Goal: Transaction & Acquisition: Book appointment/travel/reservation

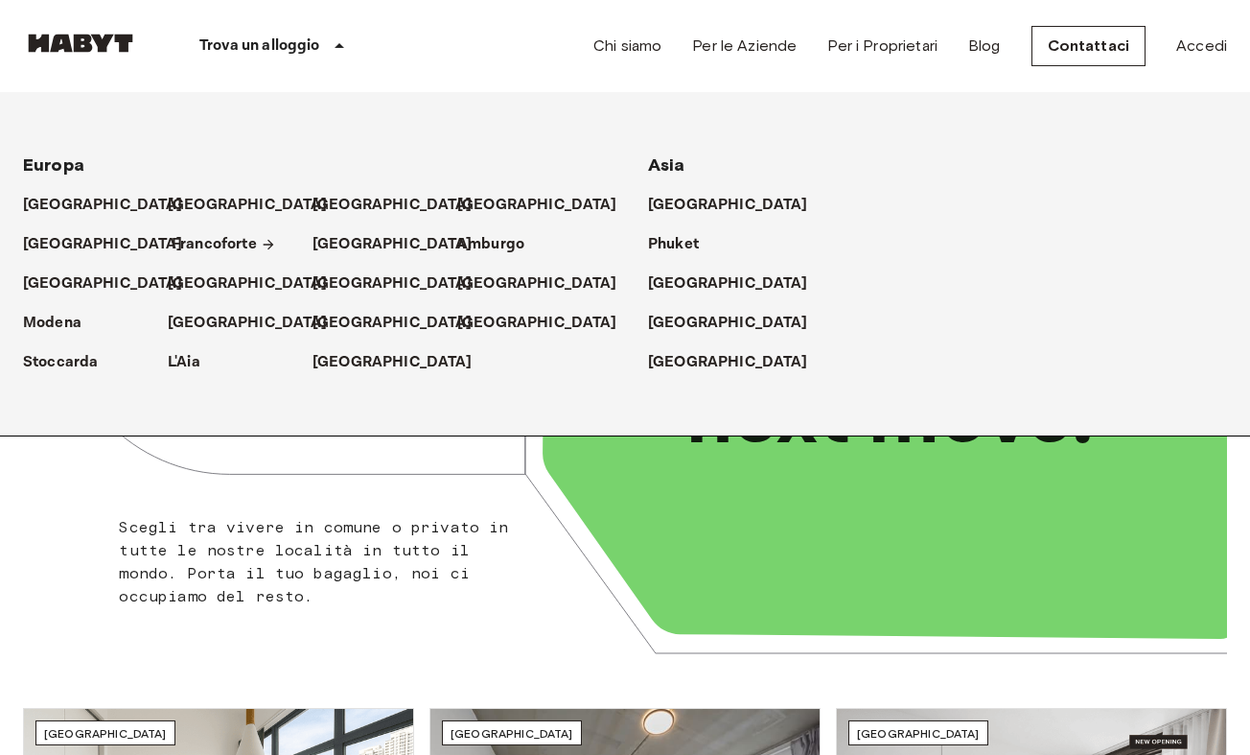
click at [213, 247] on p "Francoforte" at bounding box center [214, 244] width 85 height 23
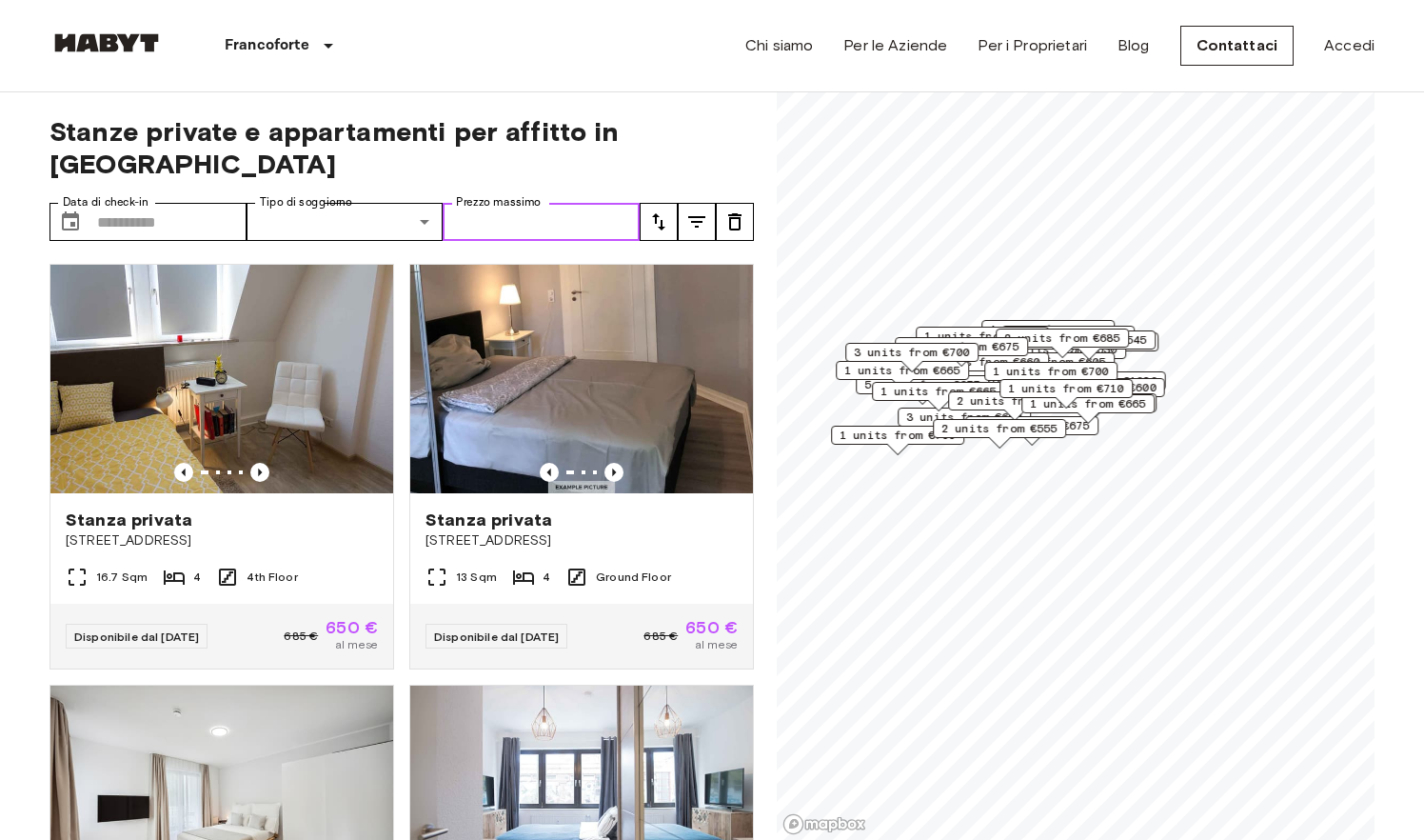
click at [610, 228] on input "Prezzo massimo" at bounding box center [541, 221] width 197 height 38
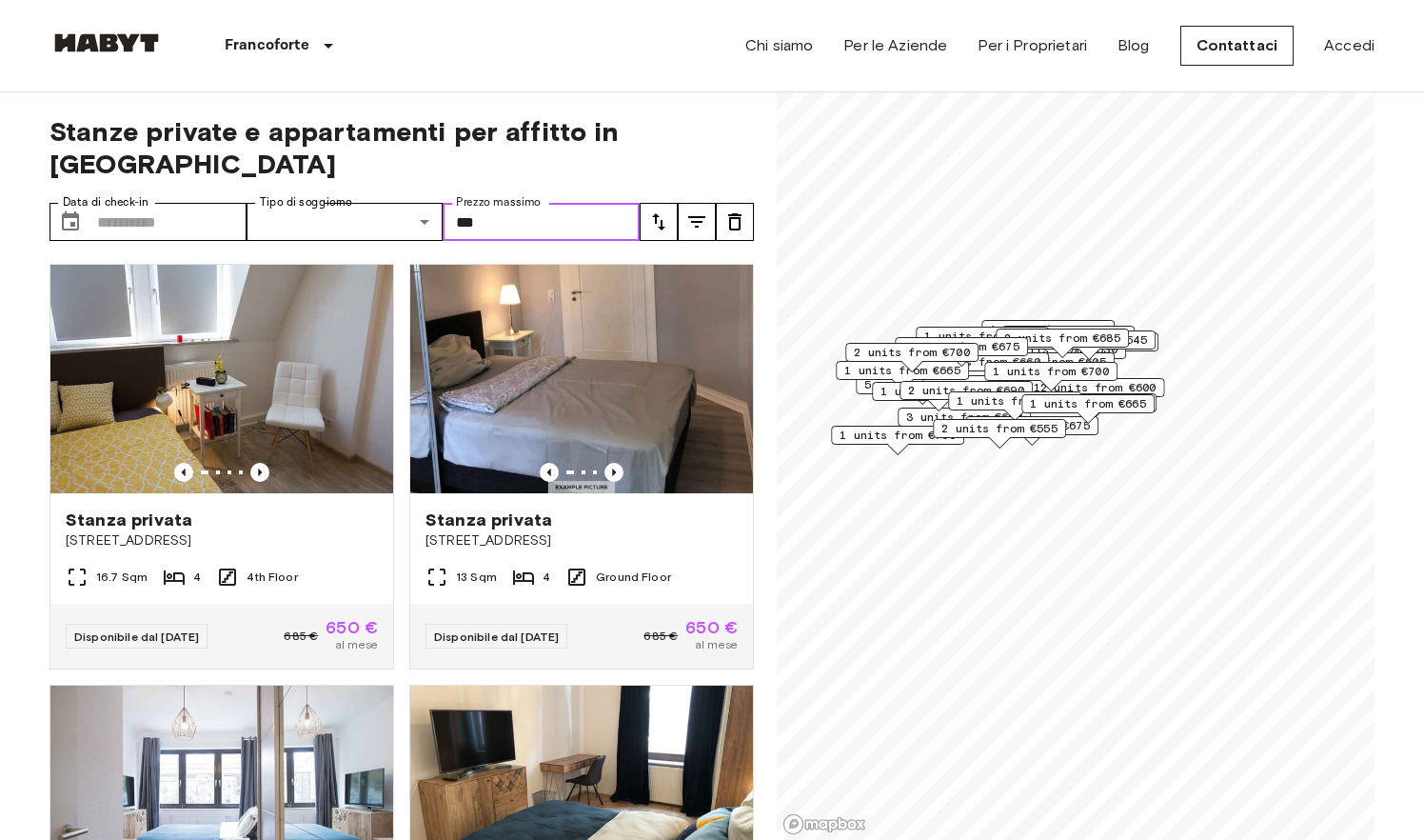
type input "***"
click at [660, 151] on span "Stanze private e appartamenti per affitto in Frankfurt" at bounding box center [402, 147] width 705 height 65
click at [663, 223] on icon "tune" at bounding box center [658, 221] width 23 height 23
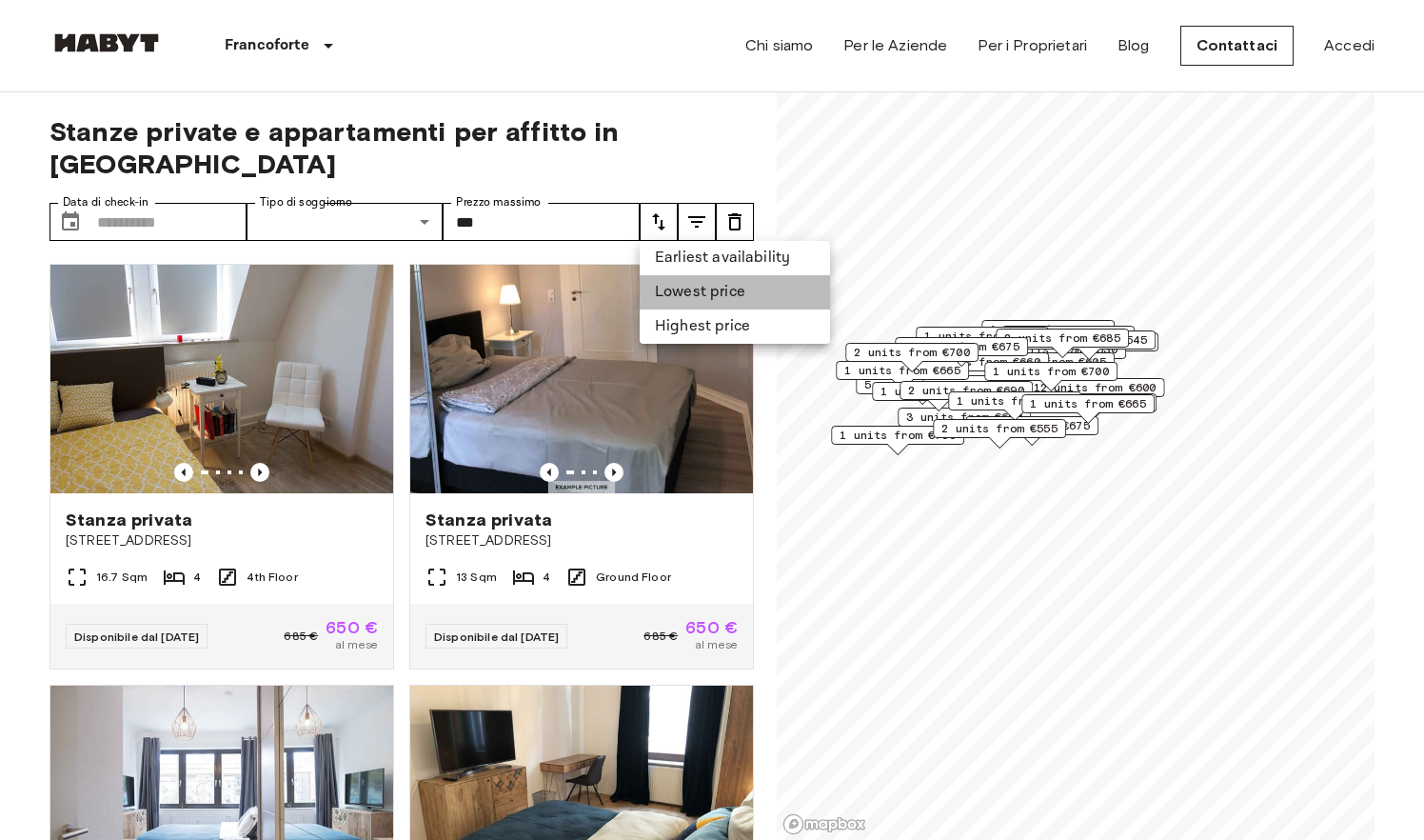
click at [676, 294] on li "Lowest price" at bounding box center [735, 292] width 191 height 35
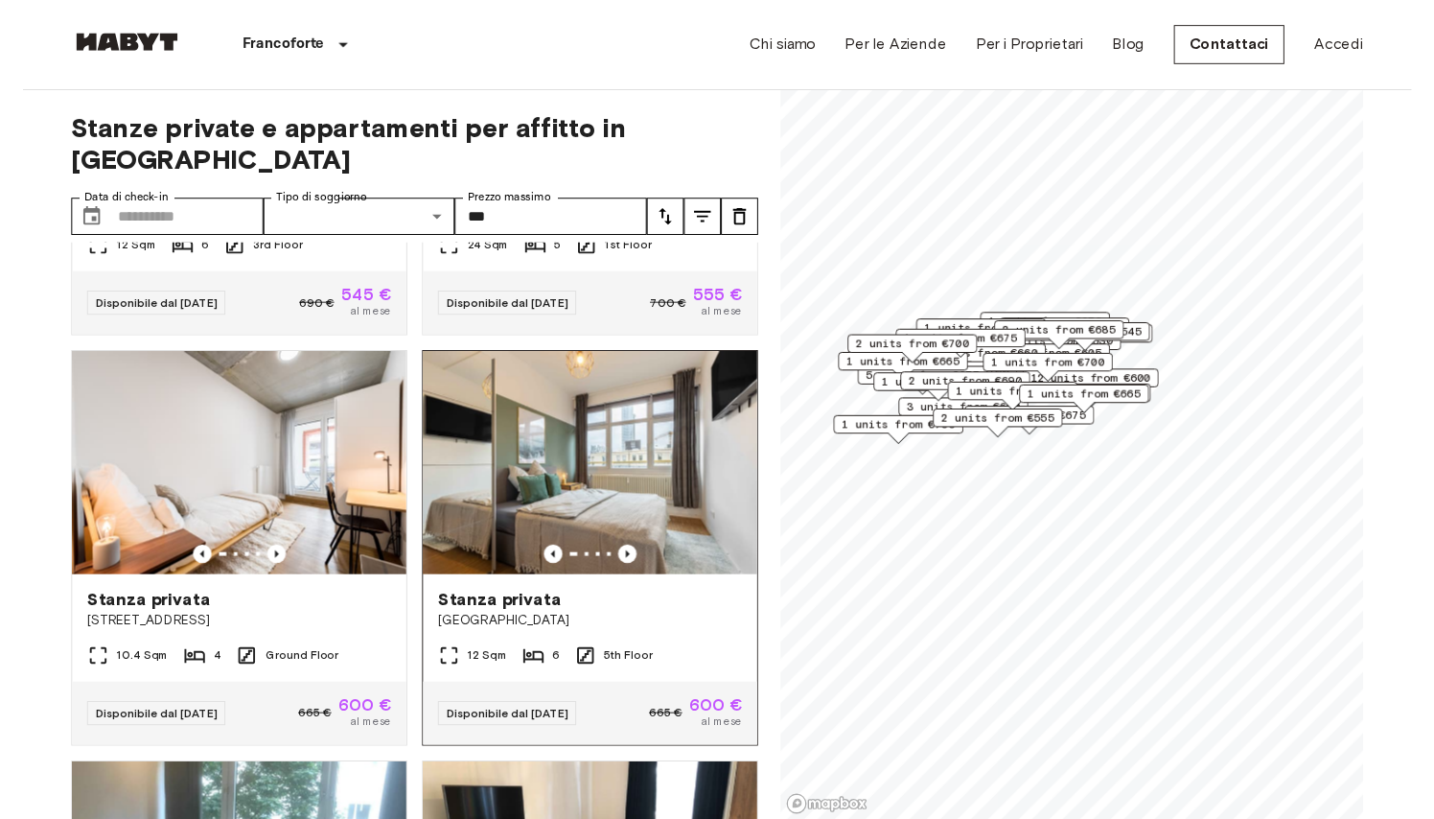
scroll to position [331, 0]
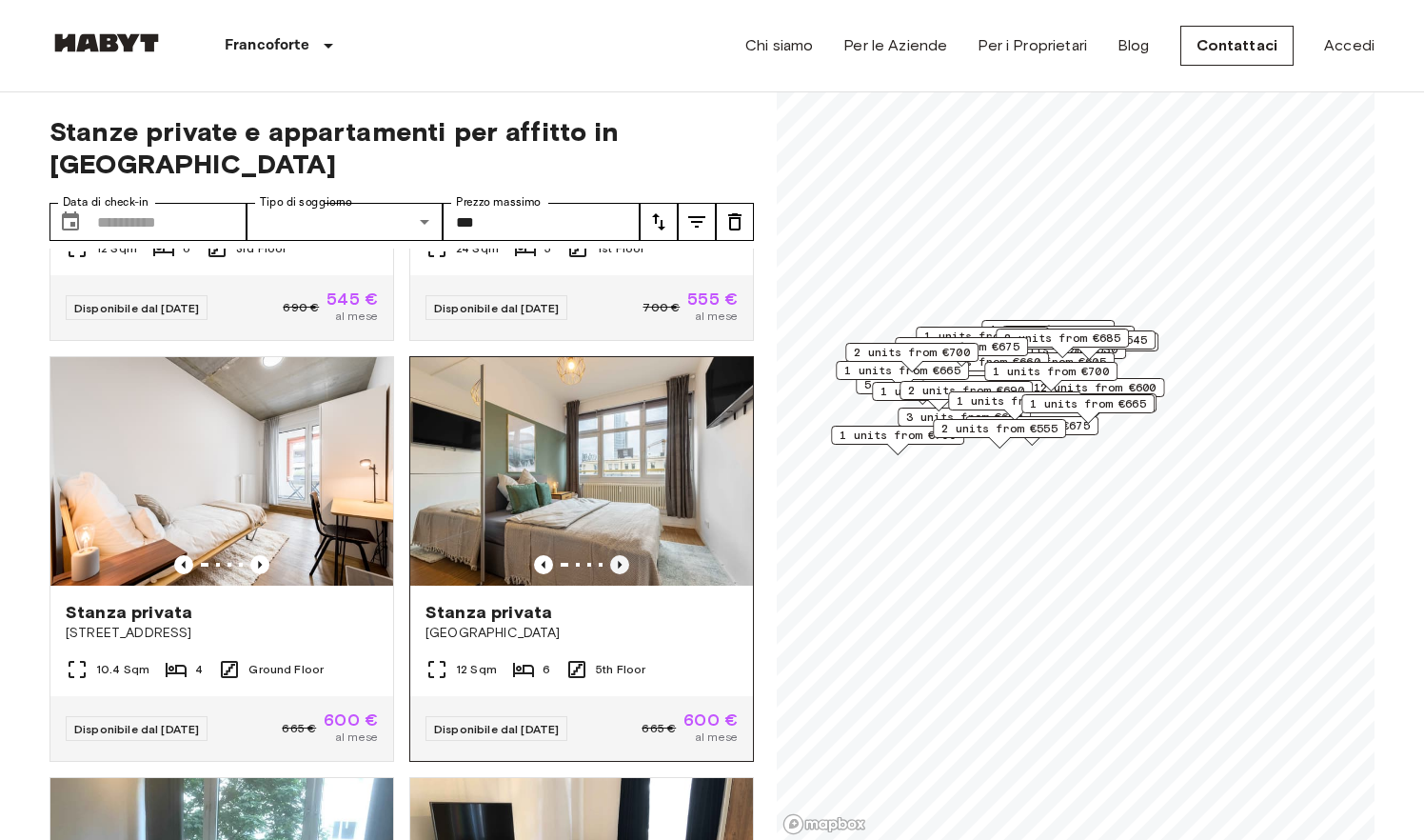
click at [620, 562] on icon "Previous image" at bounding box center [620, 564] width 19 height 19
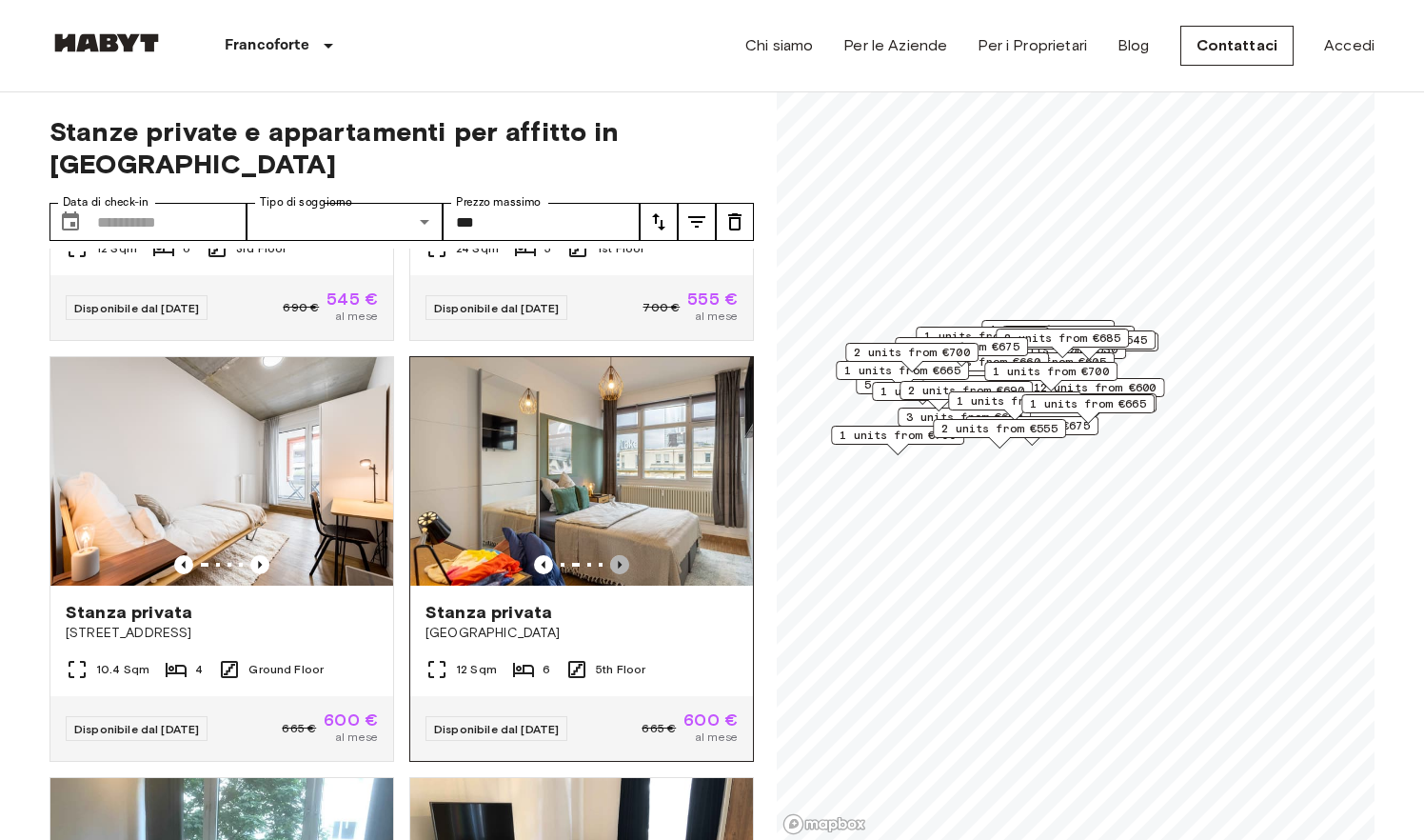
click at [621, 562] on icon "Previous image" at bounding box center [620, 564] width 19 height 19
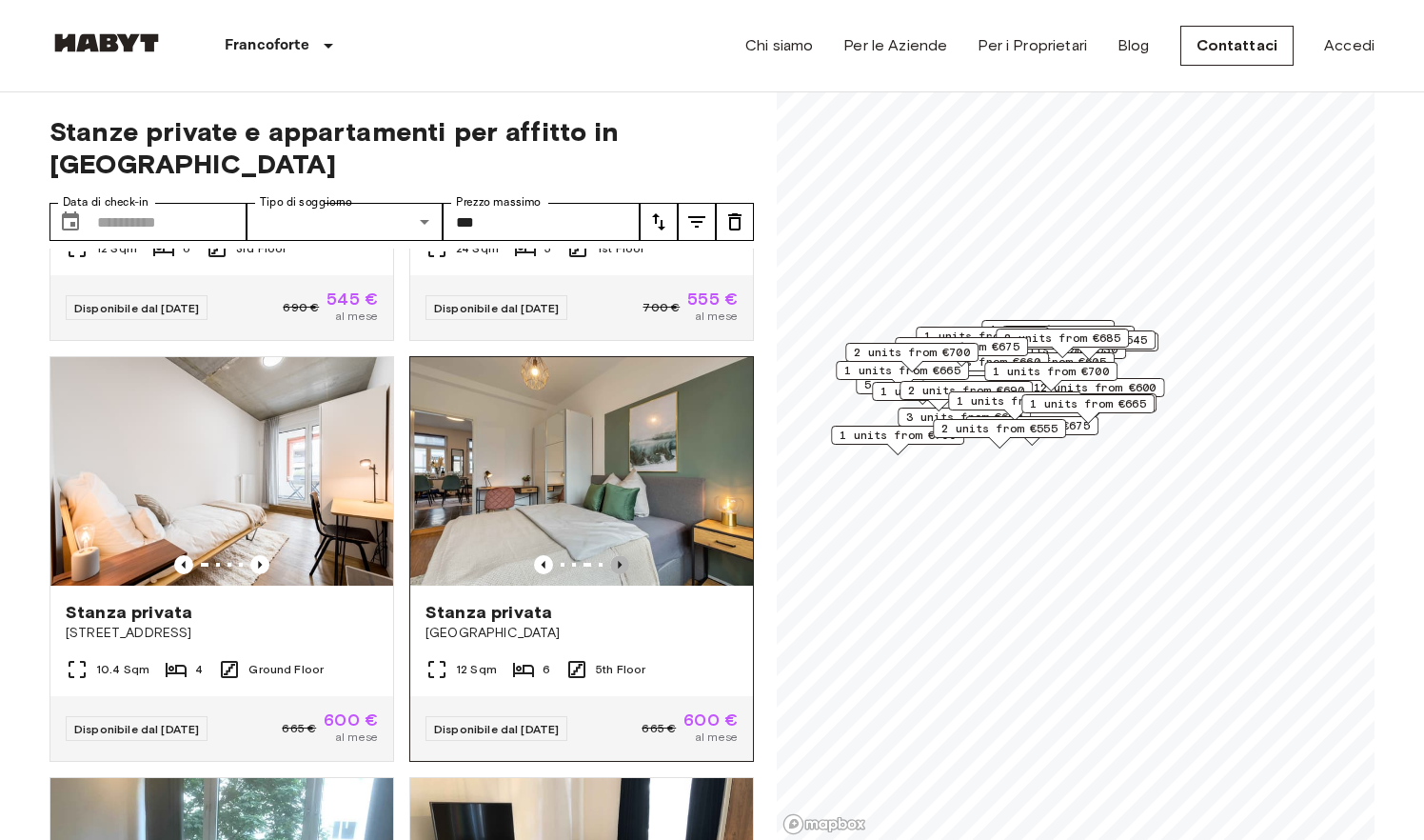
click at [621, 562] on icon "Previous image" at bounding box center [620, 564] width 19 height 19
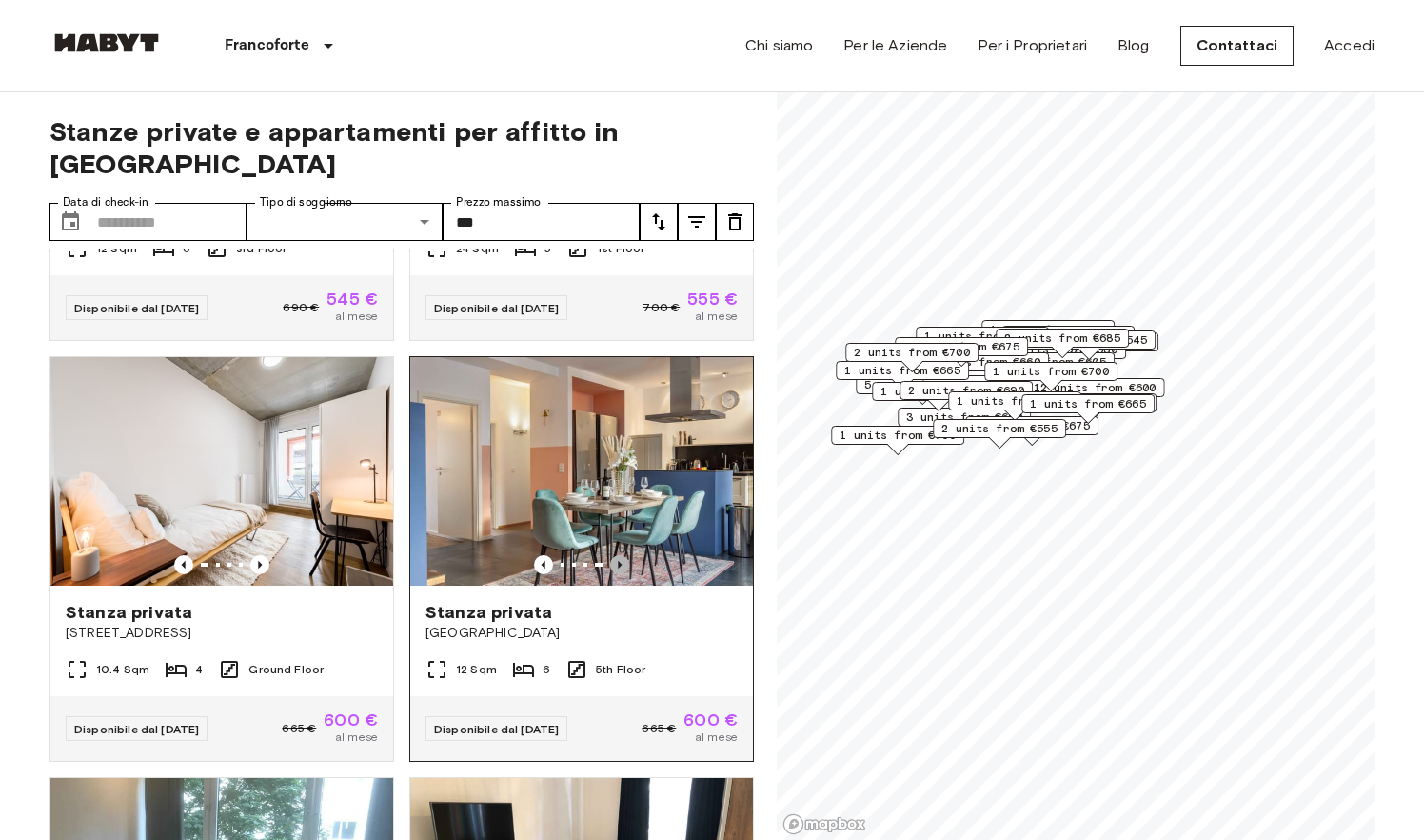
click at [621, 562] on icon "Previous image" at bounding box center [620, 564] width 19 height 19
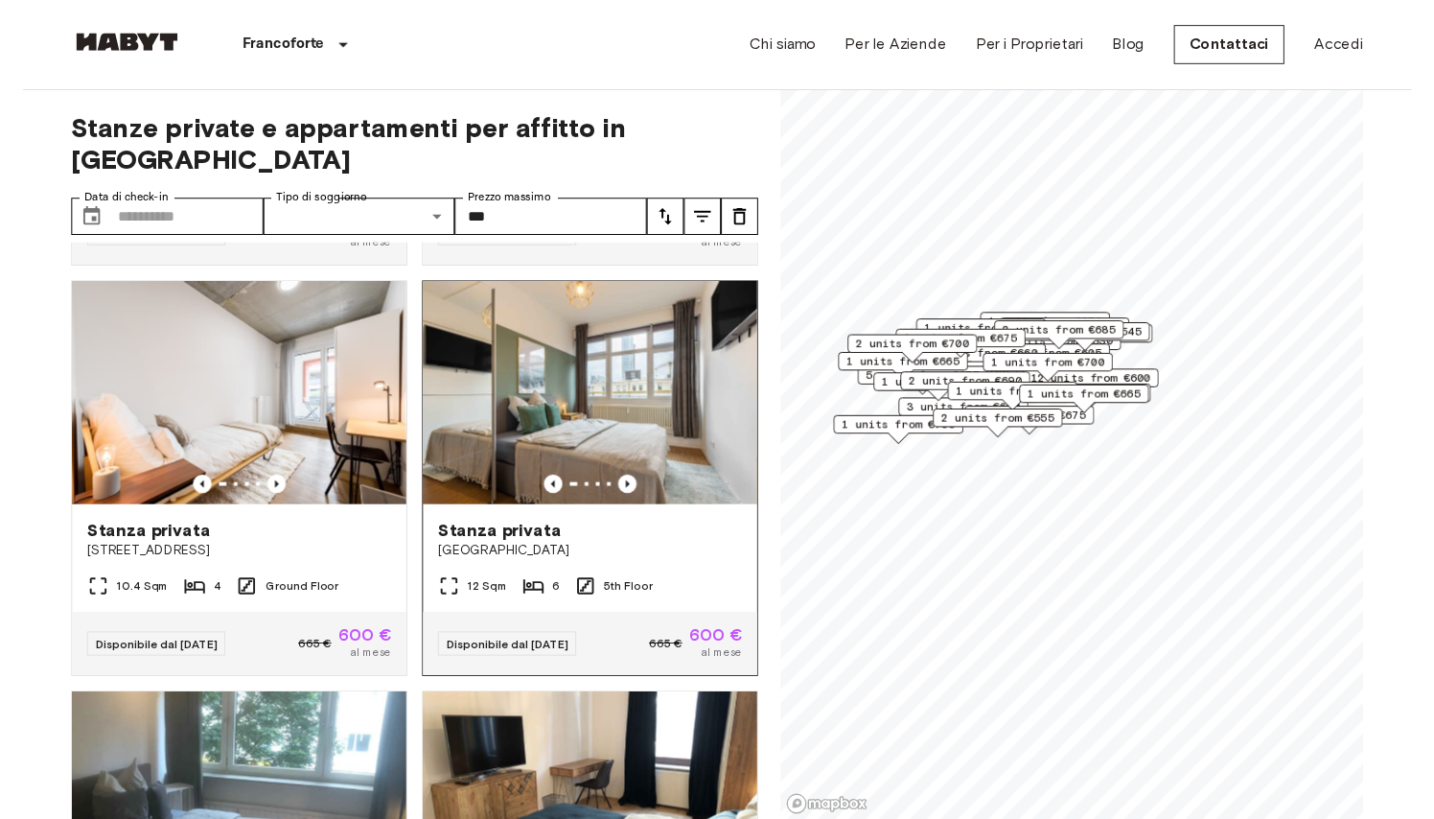
scroll to position [395, 0]
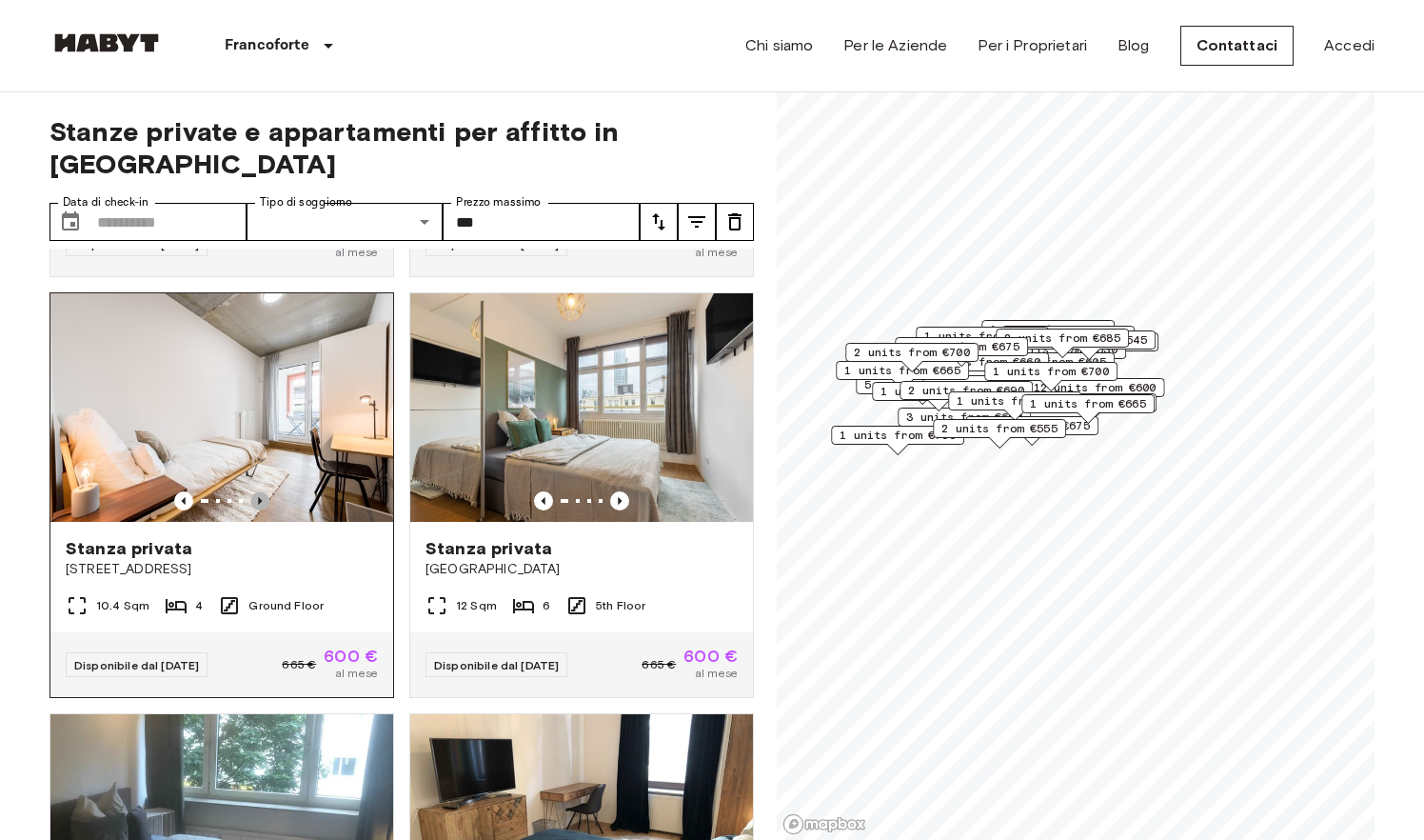
click at [261, 494] on icon "Previous image" at bounding box center [259, 500] width 19 height 19
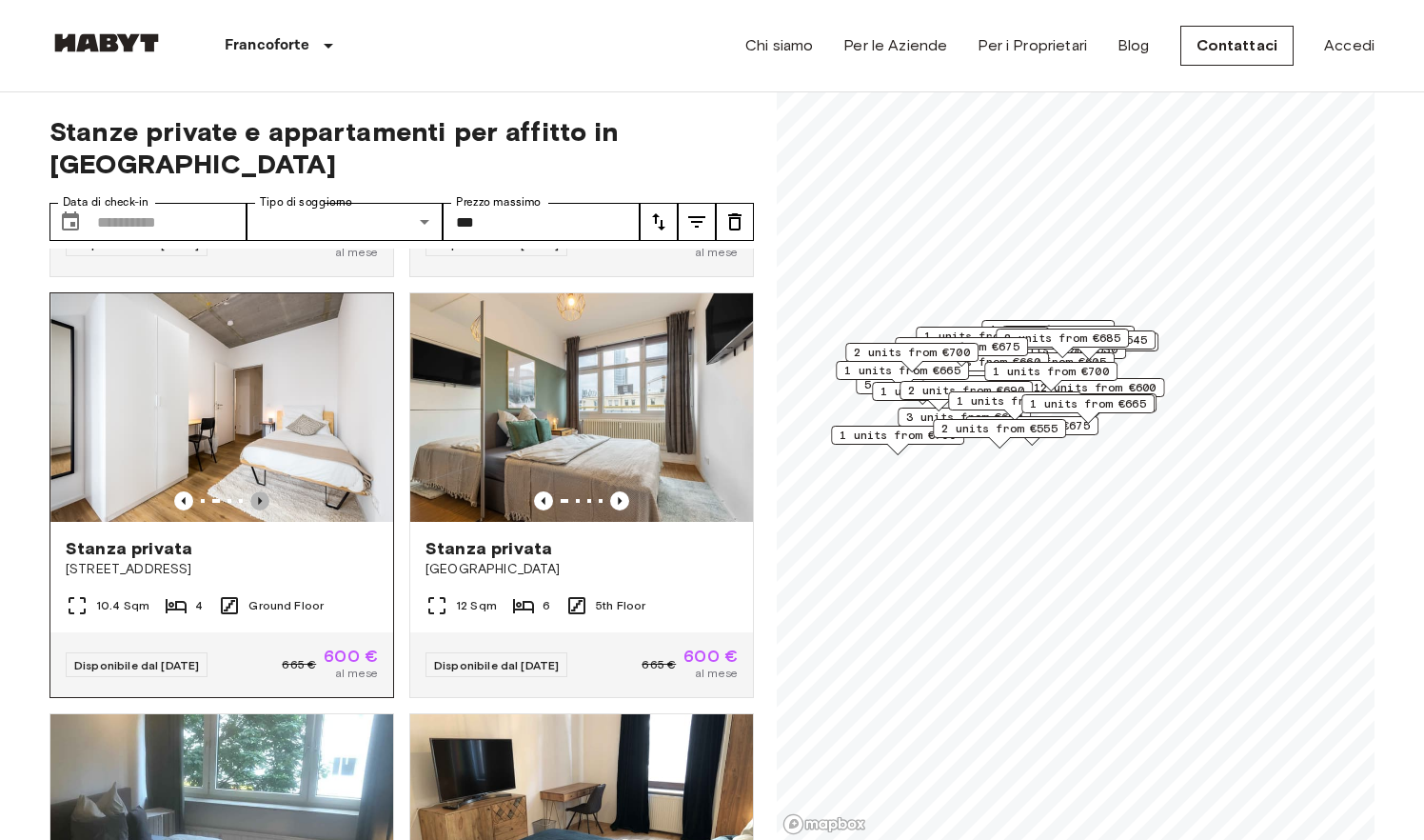
click at [261, 494] on icon "Previous image" at bounding box center [259, 500] width 19 height 19
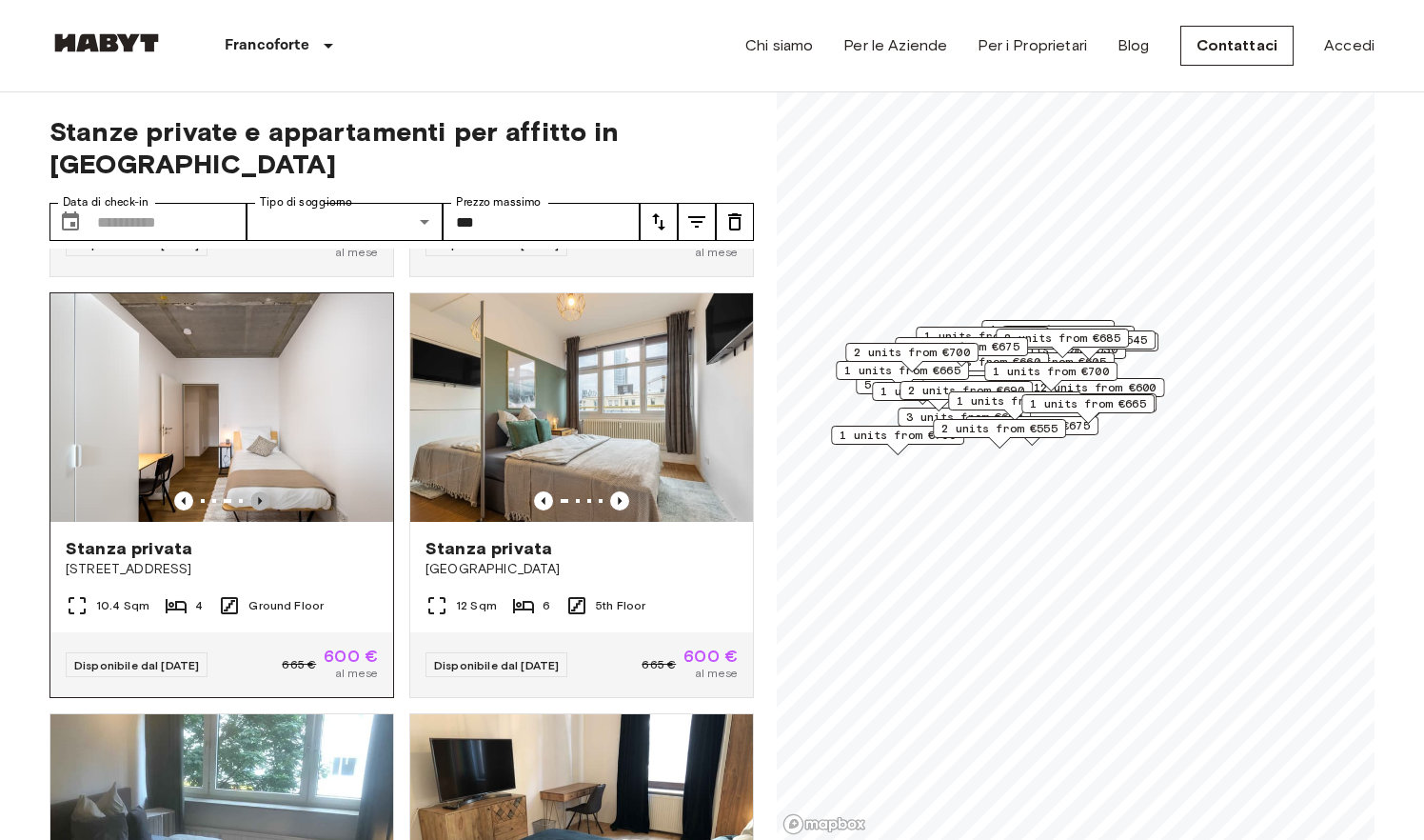
click at [261, 494] on icon "Previous image" at bounding box center [259, 500] width 19 height 19
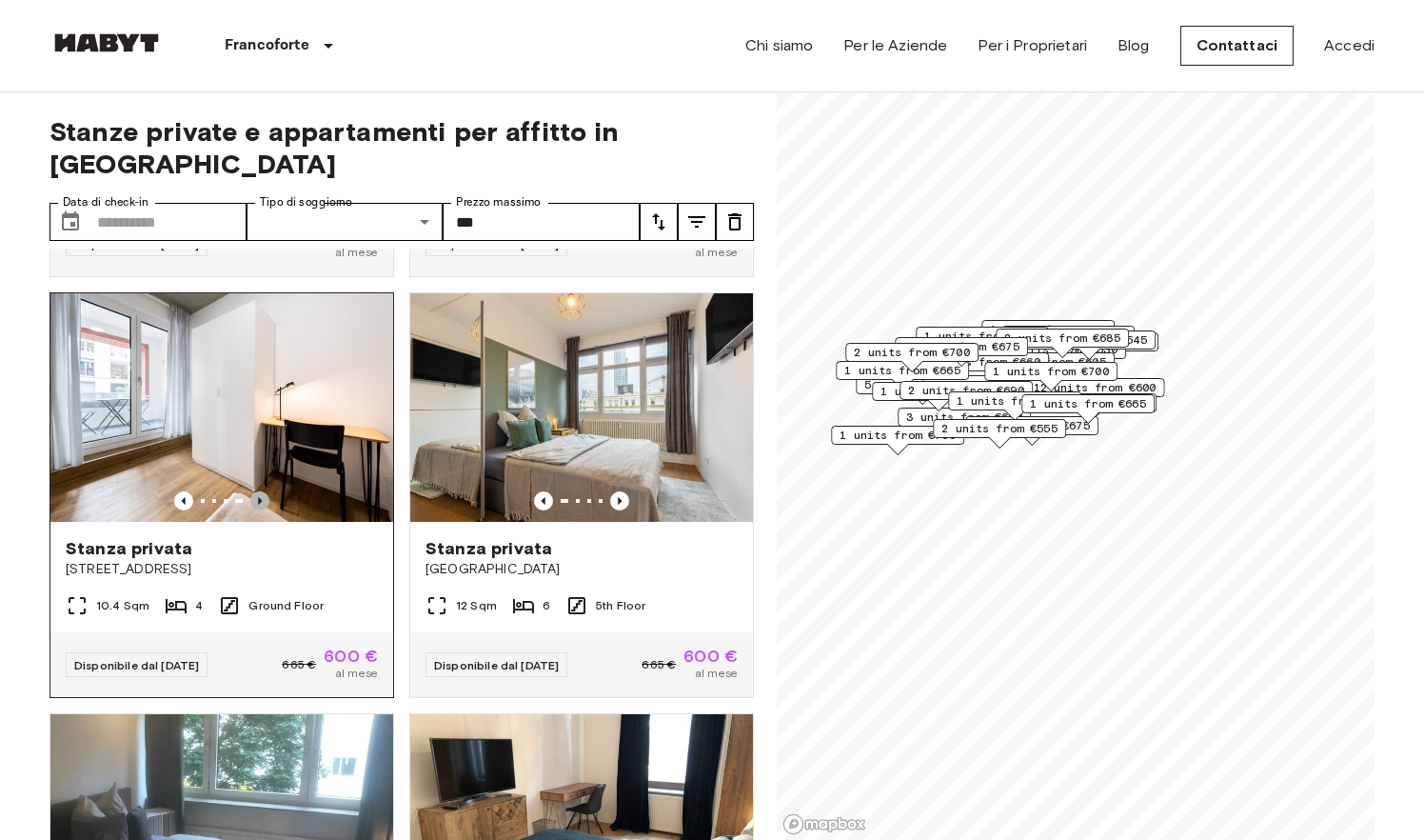
click at [261, 494] on icon "Previous image" at bounding box center [259, 500] width 19 height 19
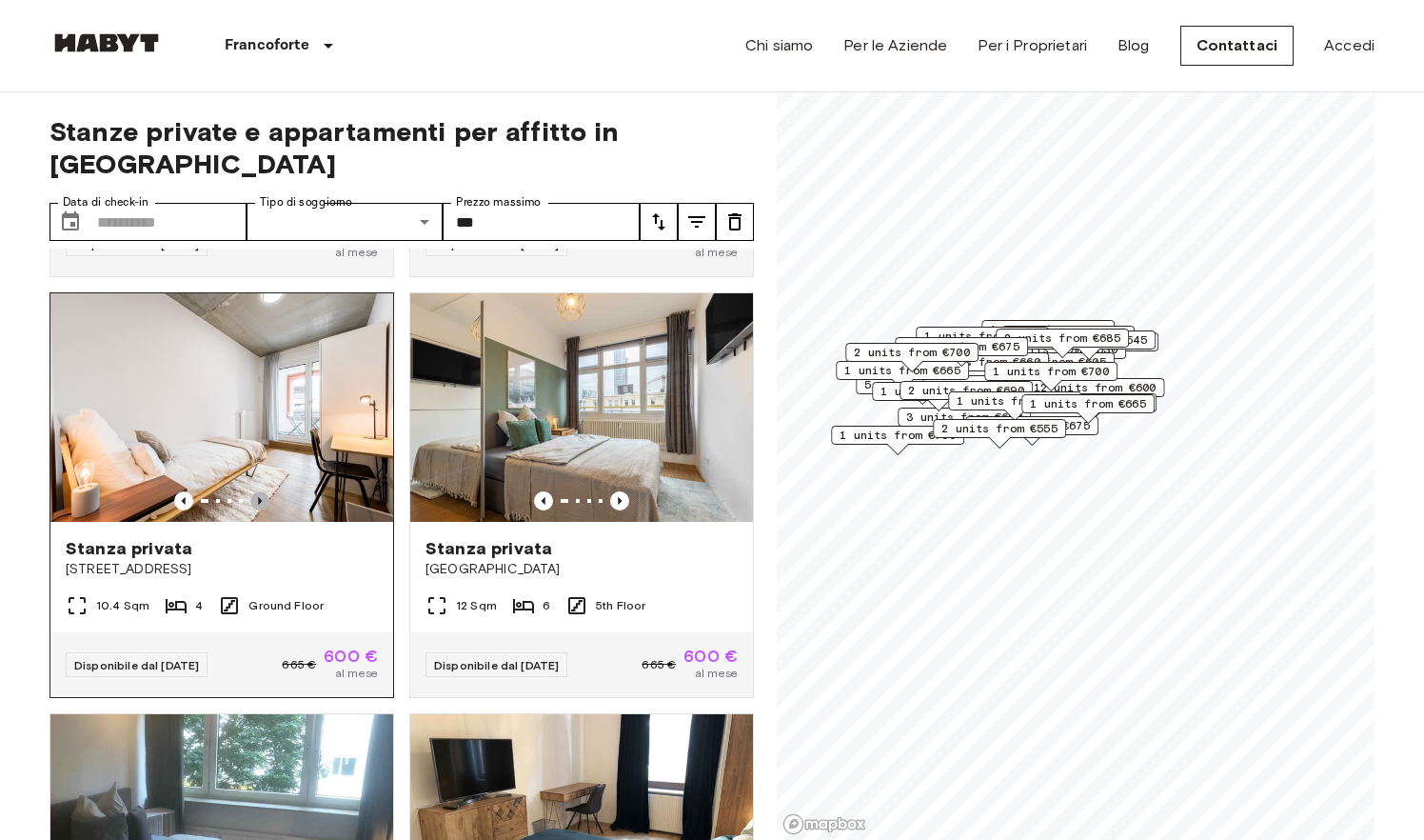
click at [261, 495] on icon "Previous image" at bounding box center [259, 500] width 19 height 19
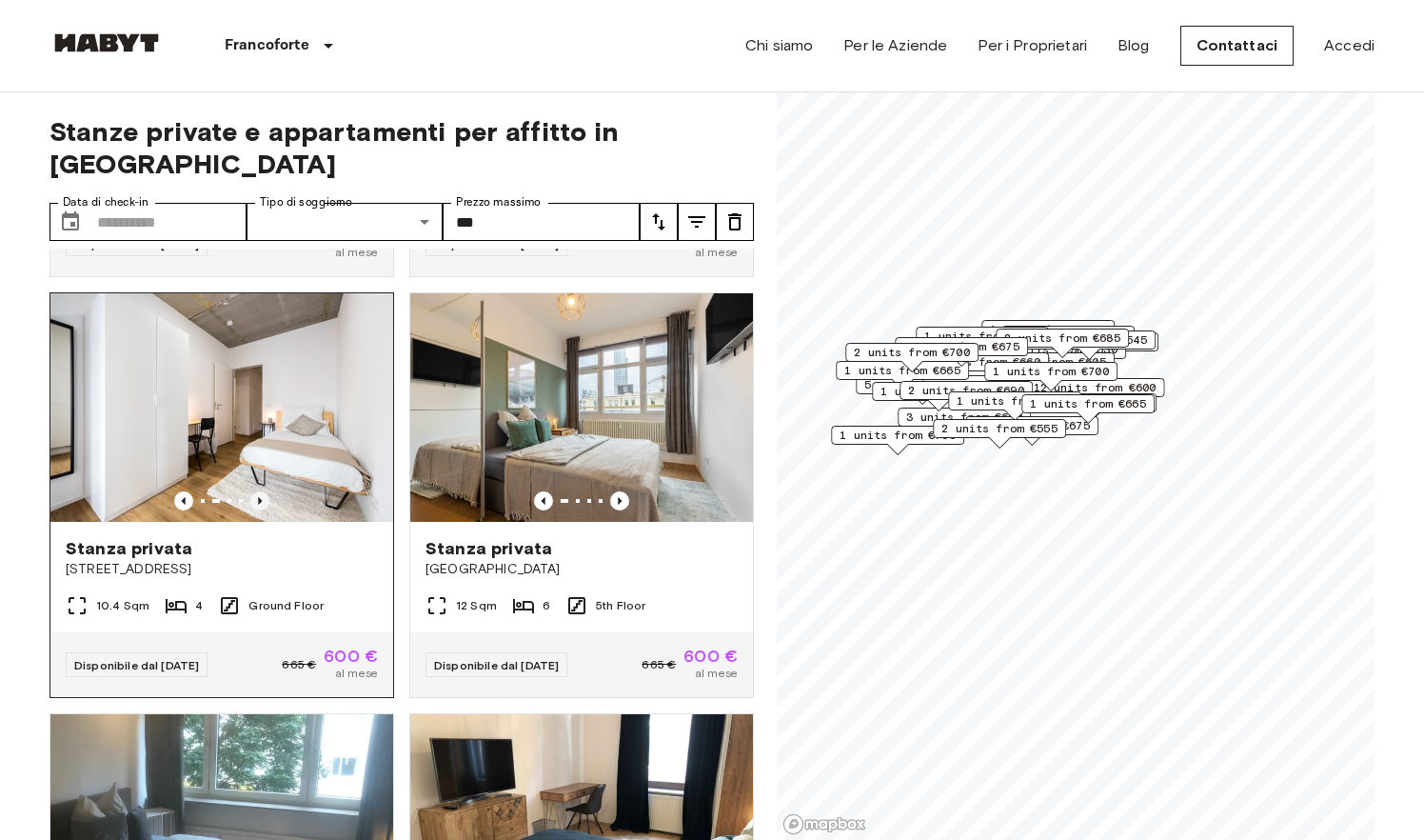
click at [261, 495] on icon "Previous image" at bounding box center [259, 500] width 19 height 19
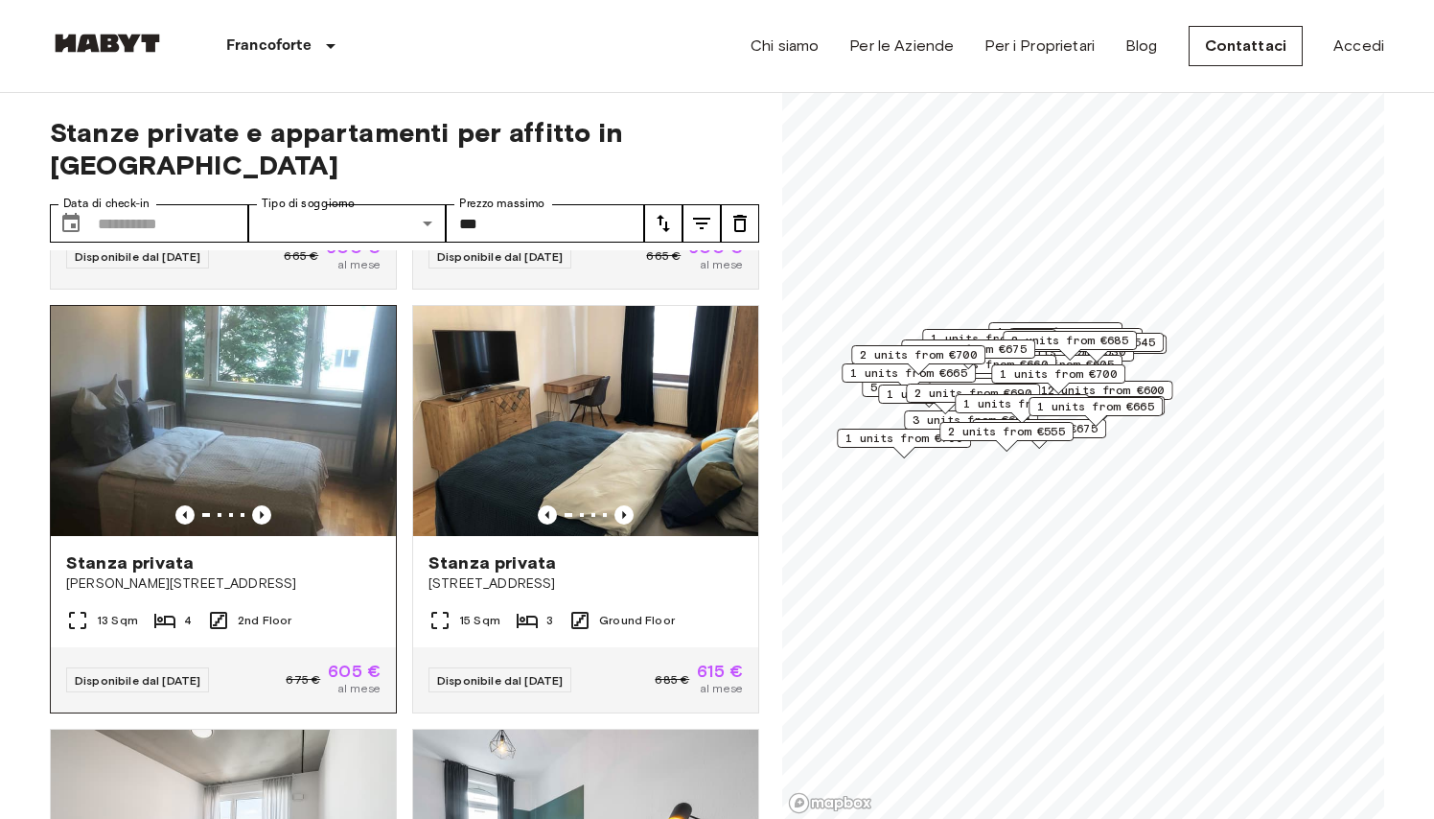
scroll to position [809, 0]
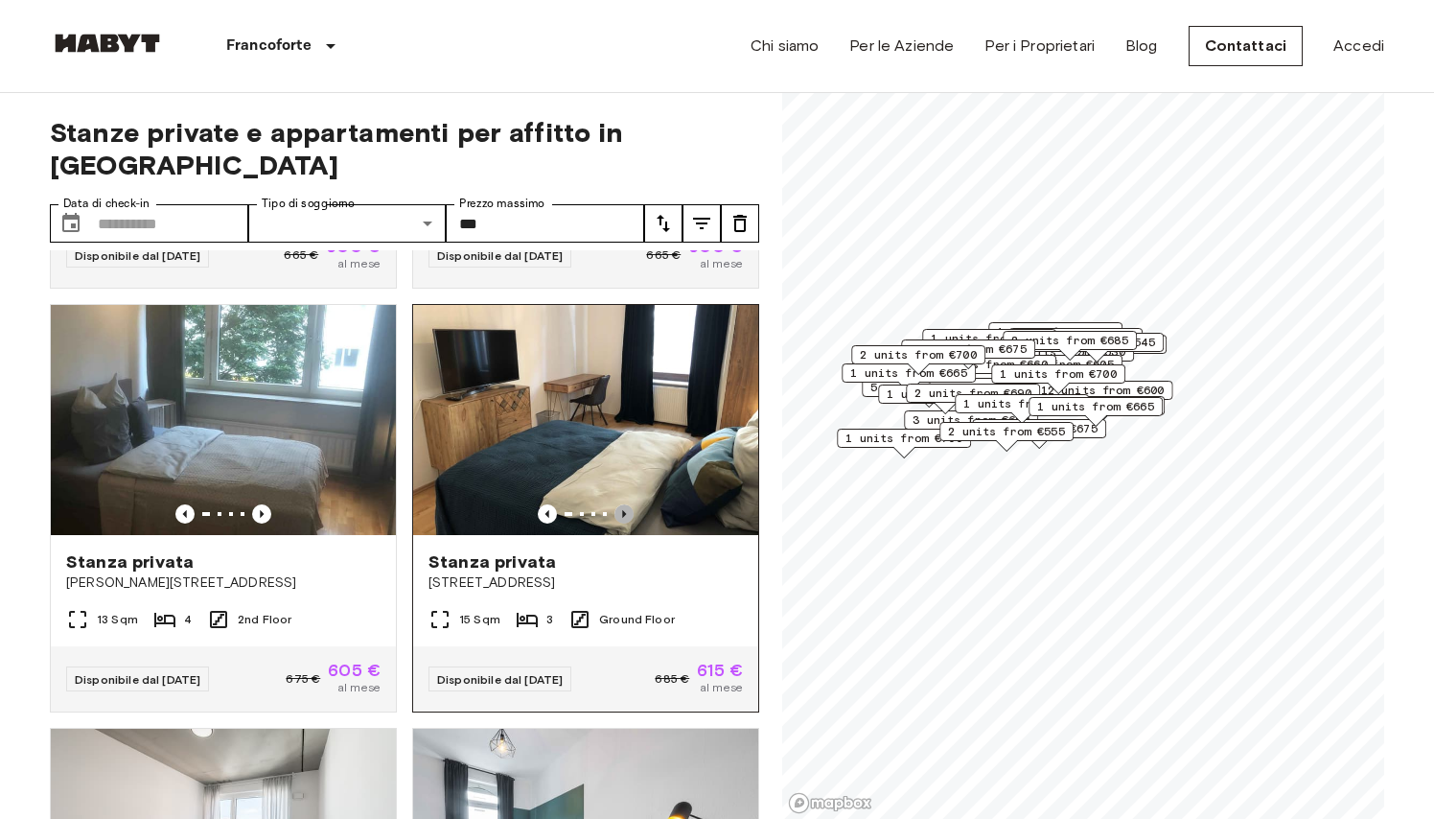
click at [625, 512] on icon "Previous image" at bounding box center [624, 513] width 19 height 19
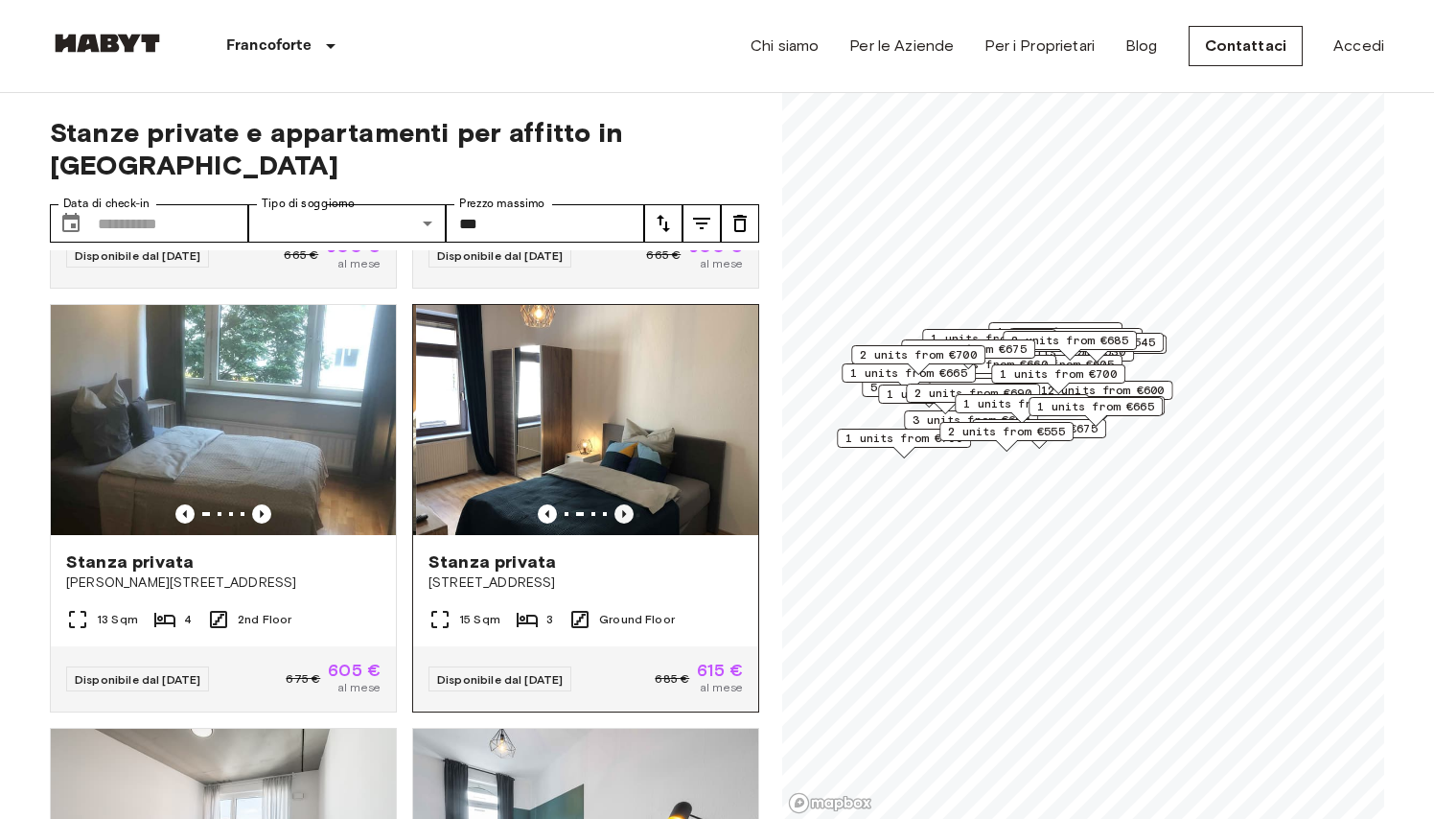
click at [625, 512] on icon "Previous image" at bounding box center [624, 513] width 19 height 19
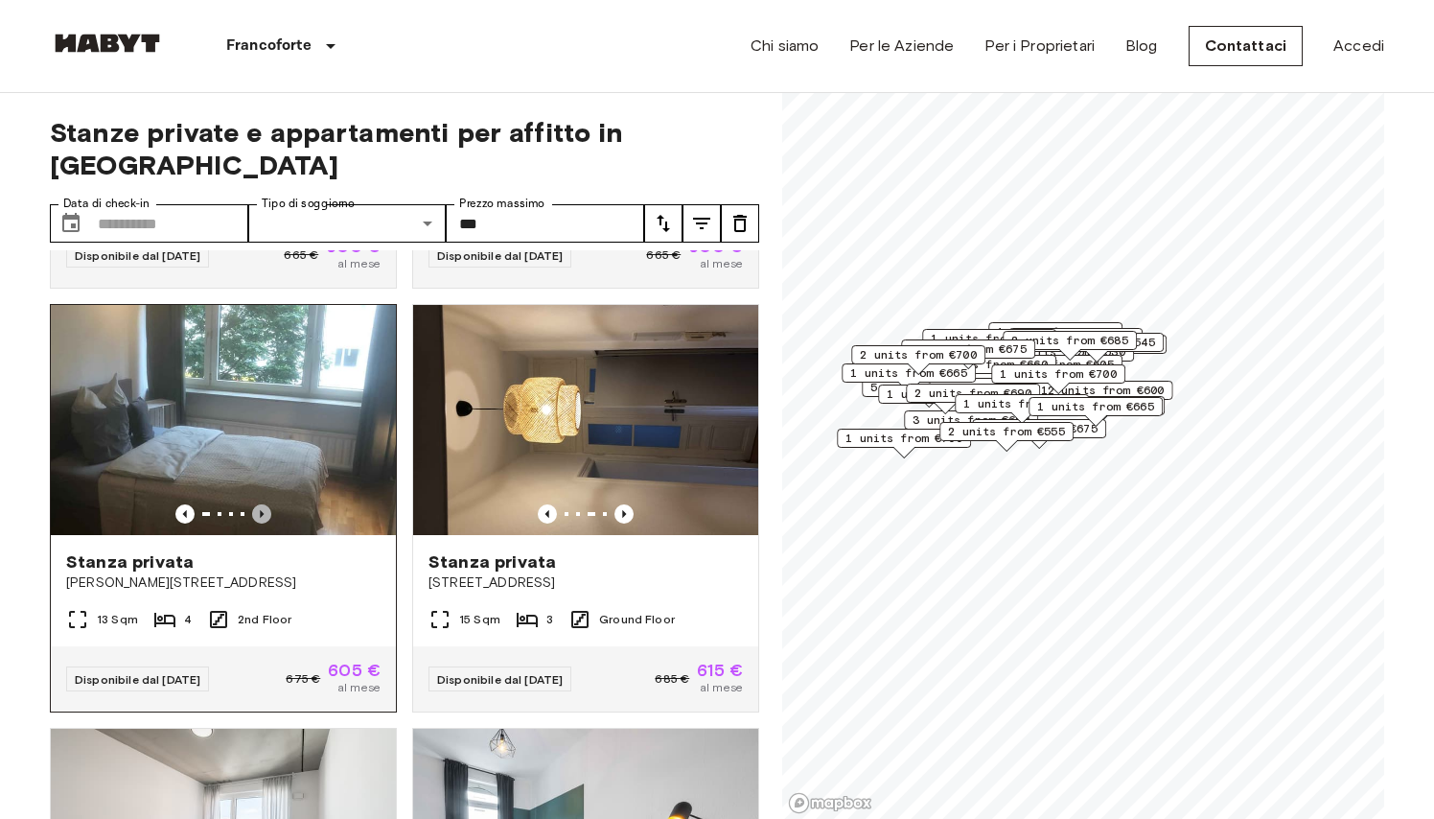
click at [265, 514] on icon "Previous image" at bounding box center [261, 513] width 19 height 19
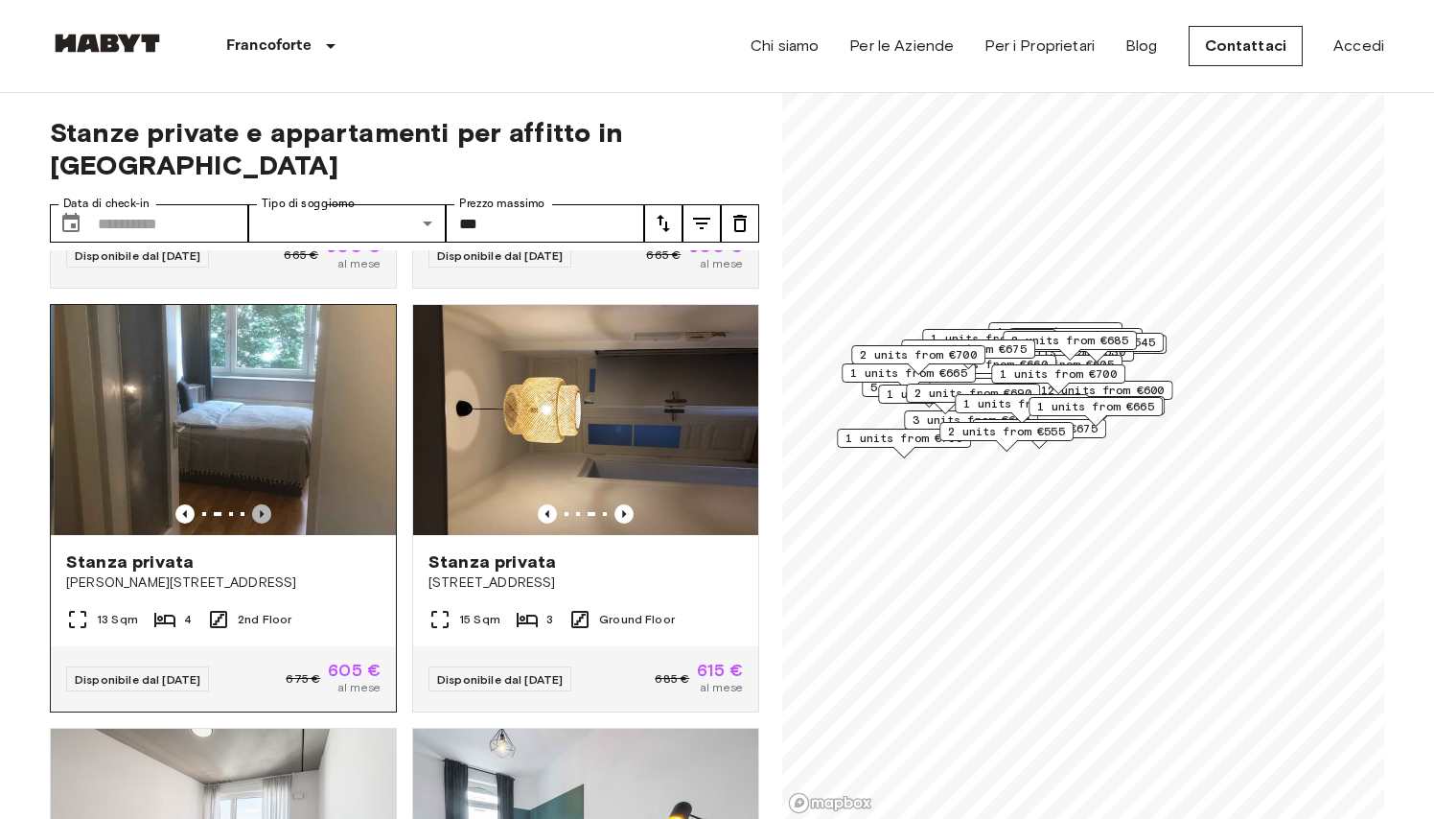
click at [265, 514] on icon "Previous image" at bounding box center [261, 513] width 19 height 19
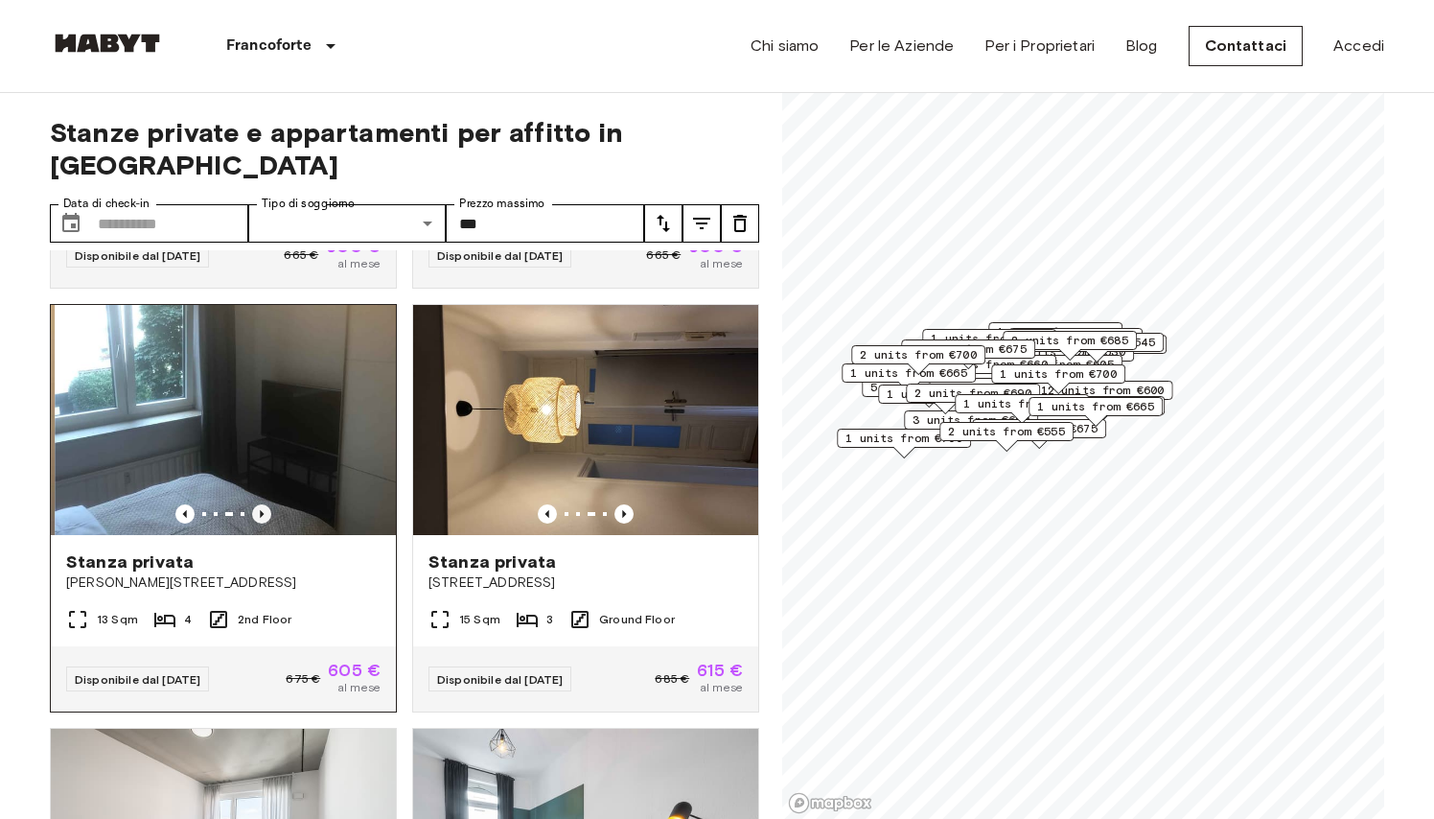
click at [265, 514] on icon "Previous image" at bounding box center [261, 513] width 19 height 19
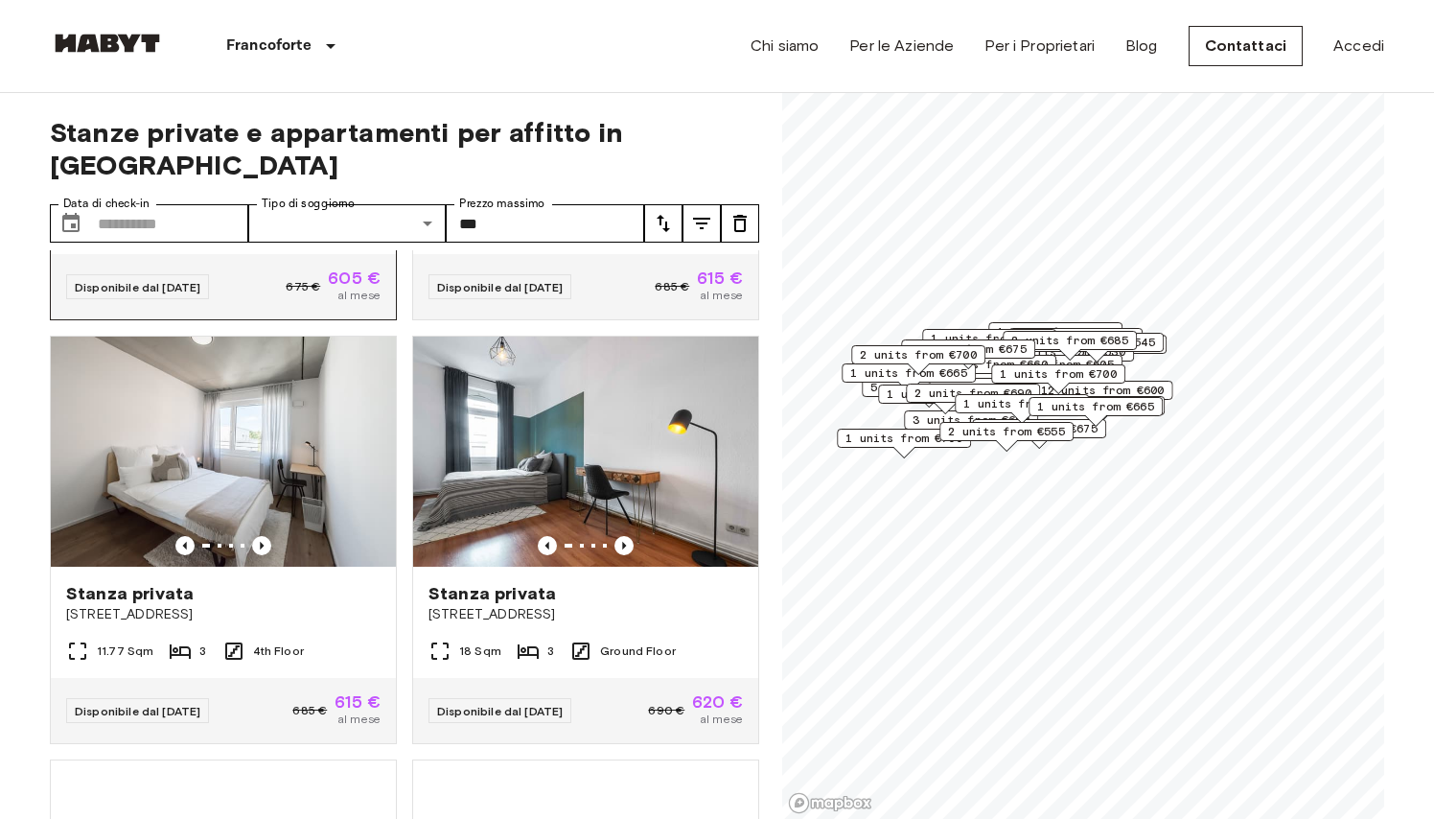
scroll to position [1203, 0]
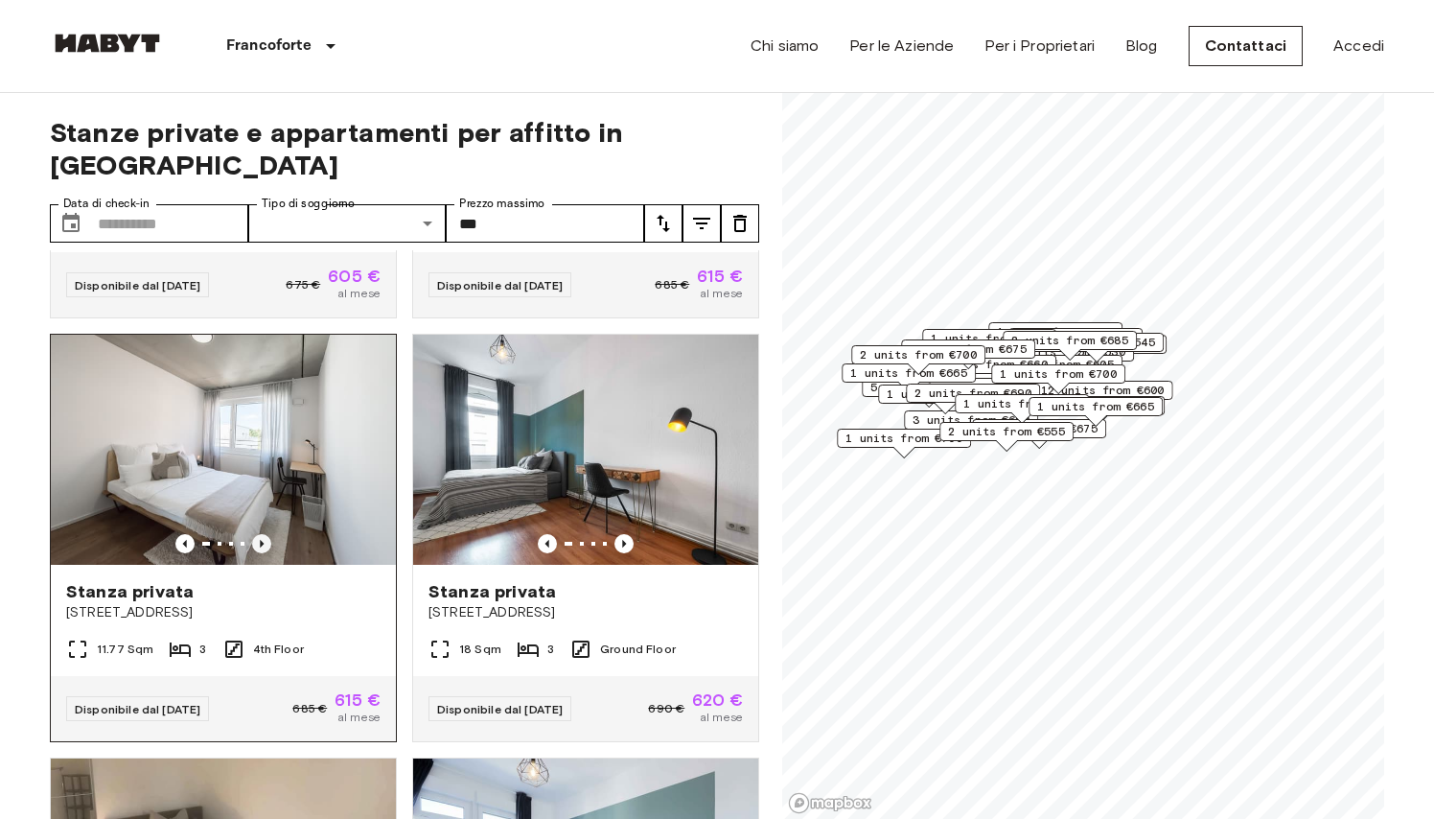
click at [260, 545] on icon "Previous image" at bounding box center [261, 543] width 19 height 19
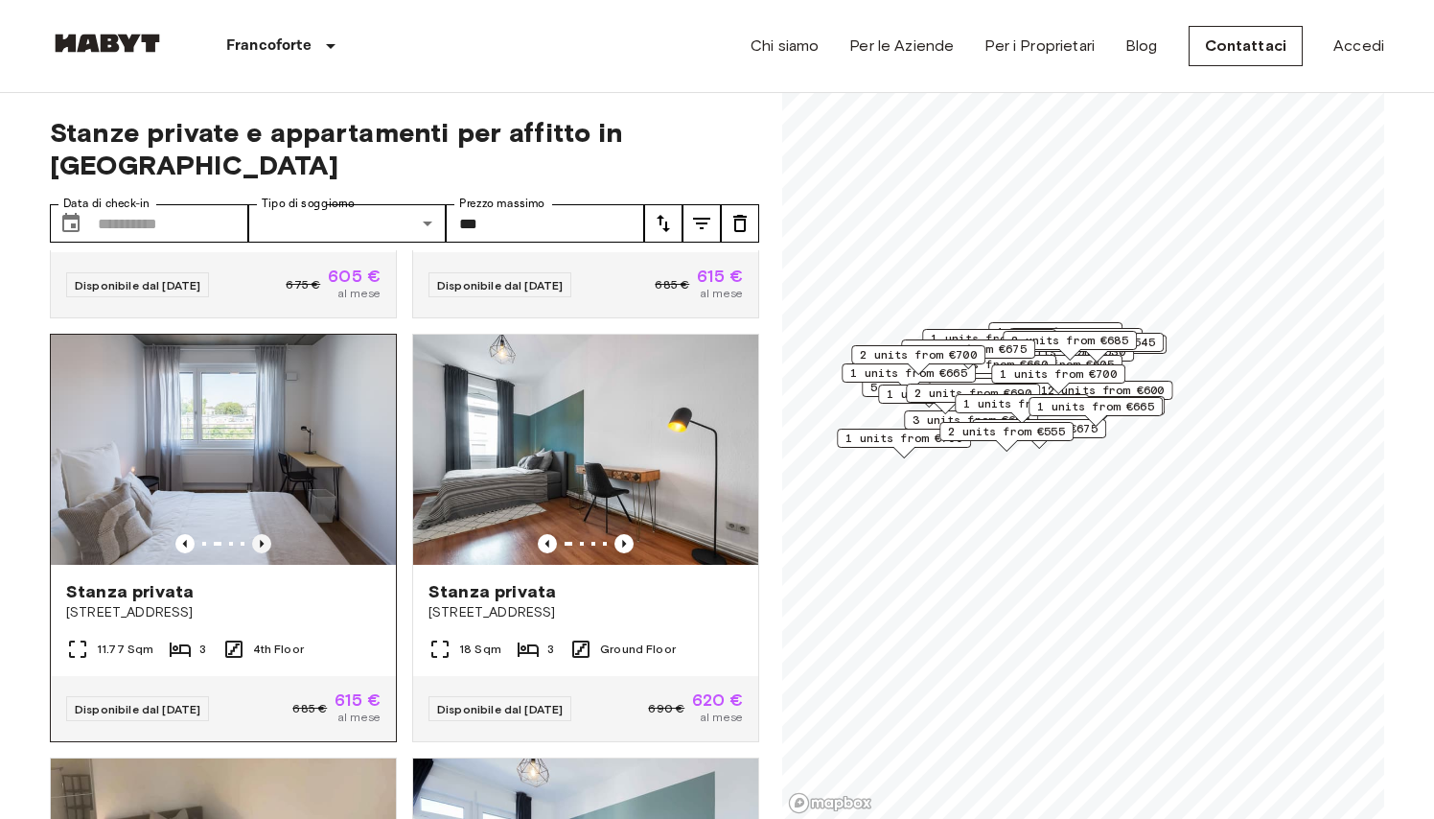
click at [260, 545] on icon "Previous image" at bounding box center [261, 543] width 19 height 19
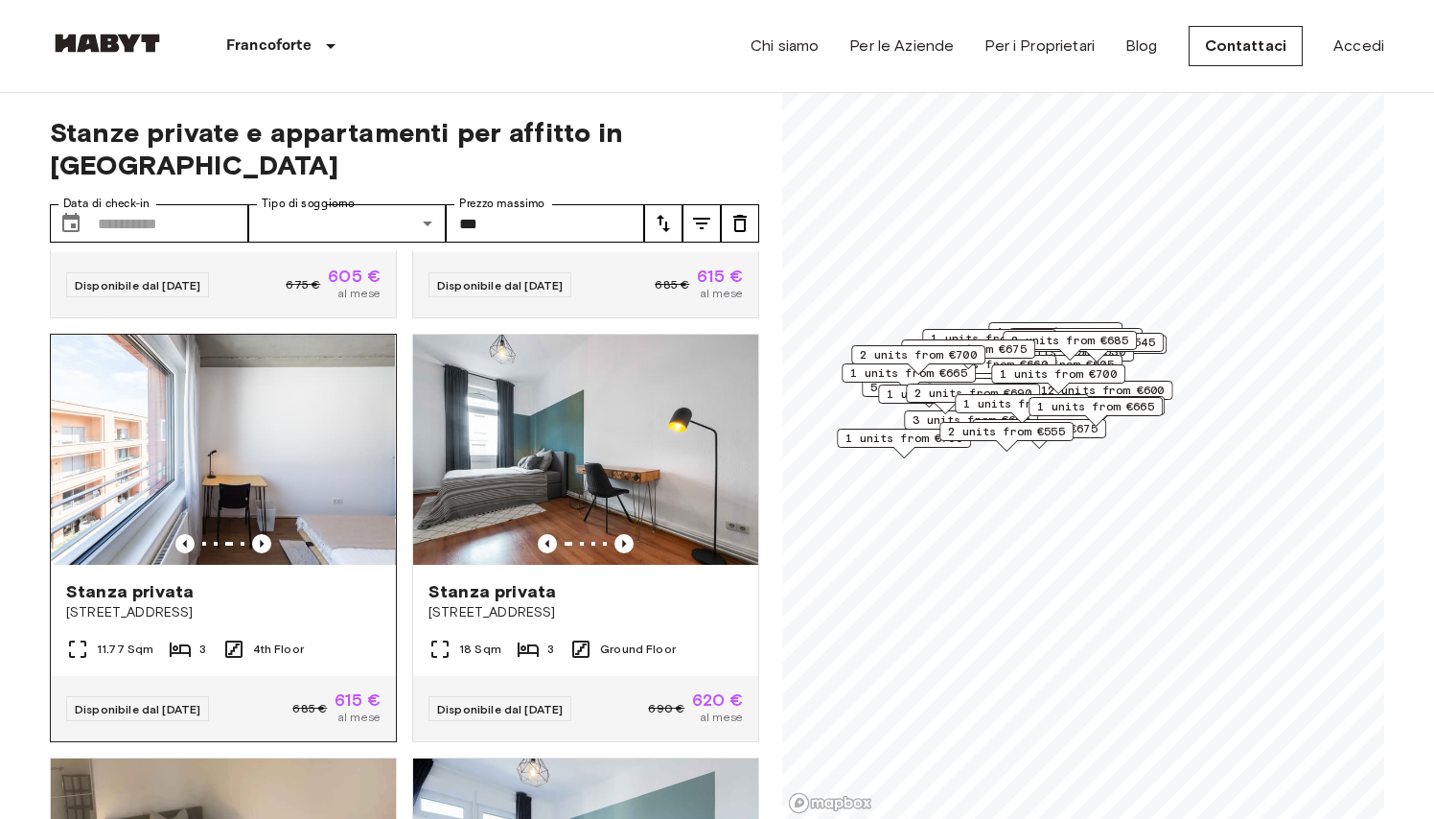
click at [78, 552] on div at bounding box center [223, 543] width 345 height 19
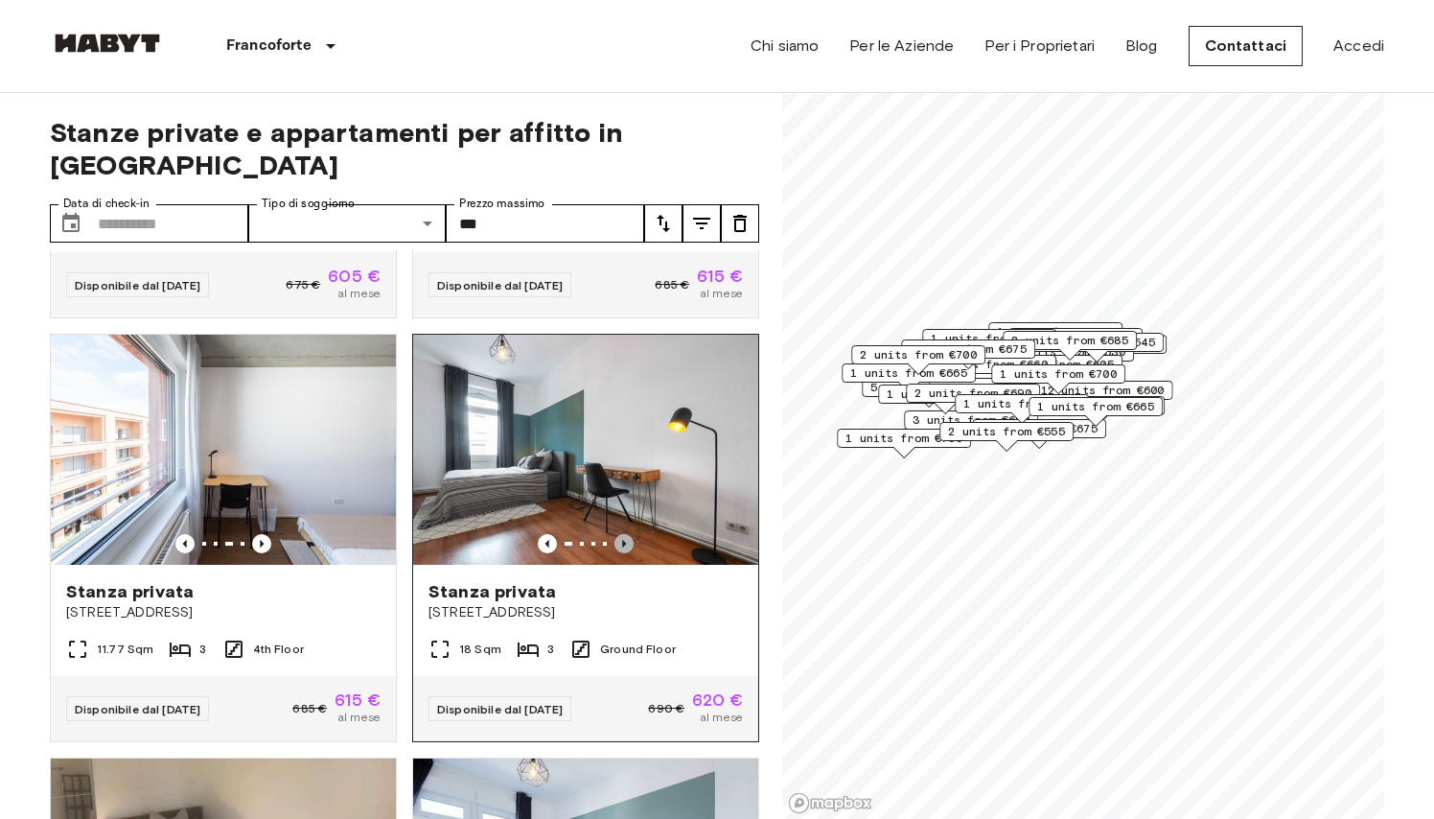
click at [619, 547] on icon "Previous image" at bounding box center [624, 543] width 19 height 19
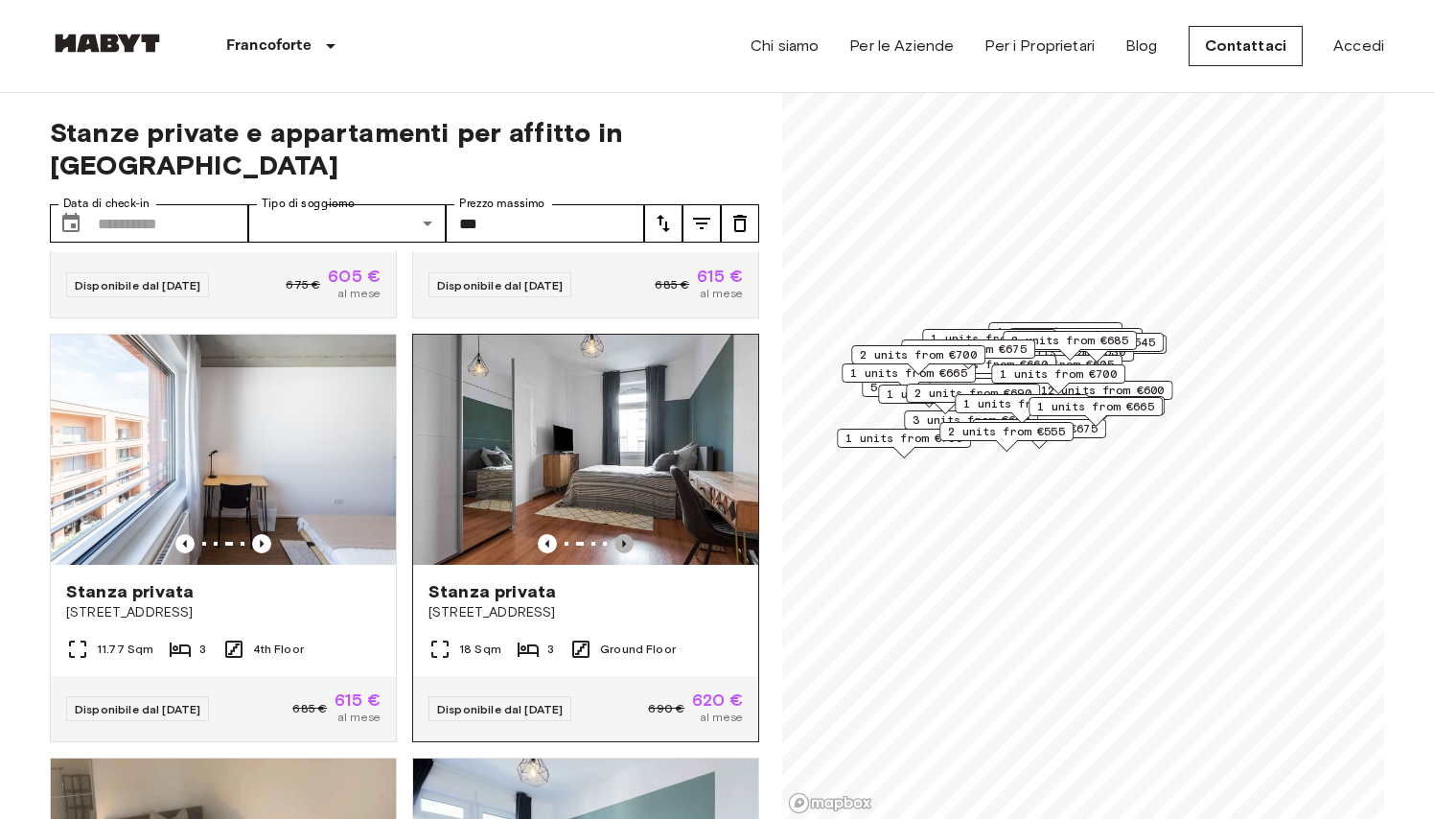
click at [619, 548] on icon "Previous image" at bounding box center [624, 543] width 19 height 19
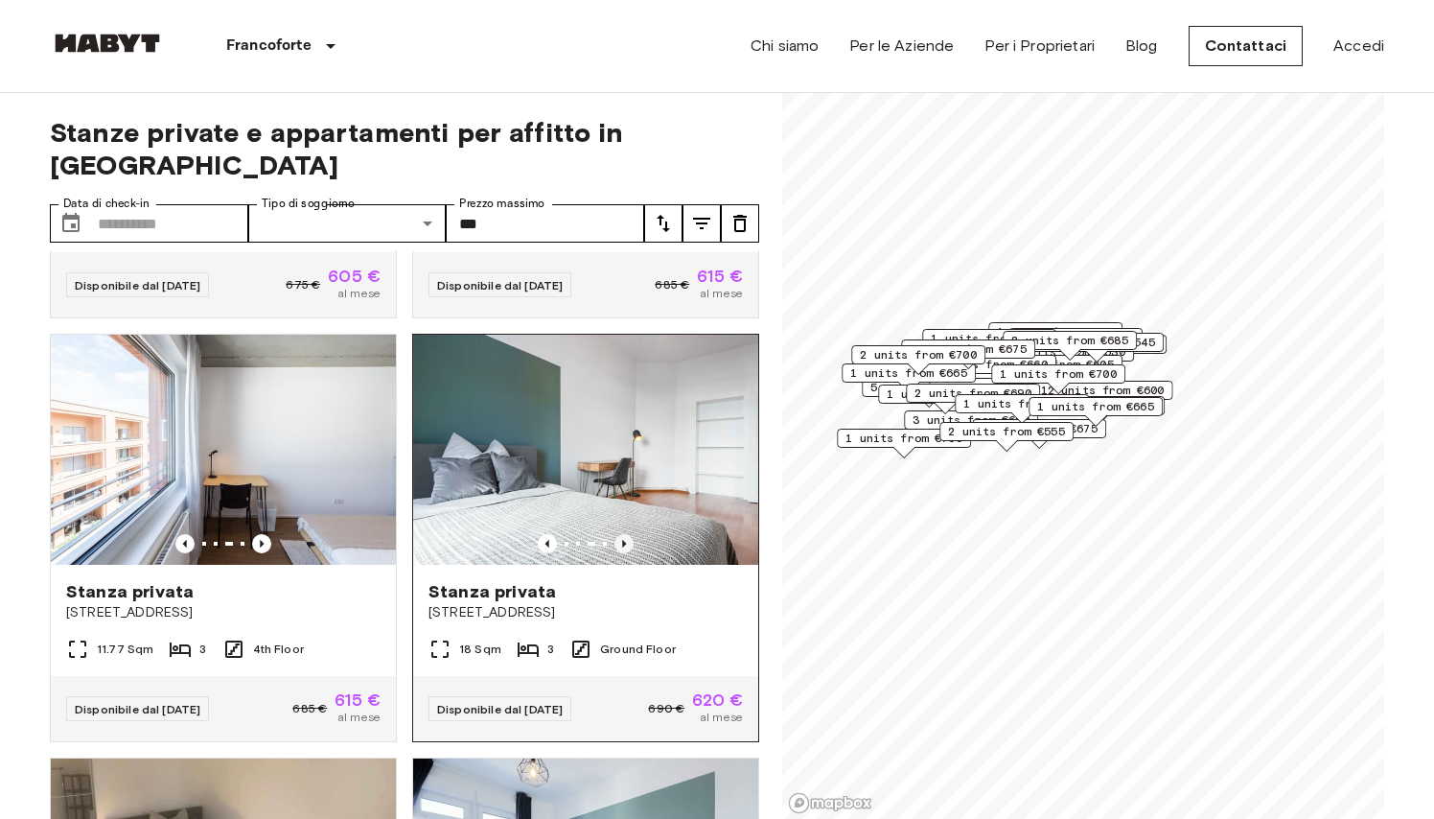
click at [619, 548] on icon "Previous image" at bounding box center [624, 543] width 19 height 19
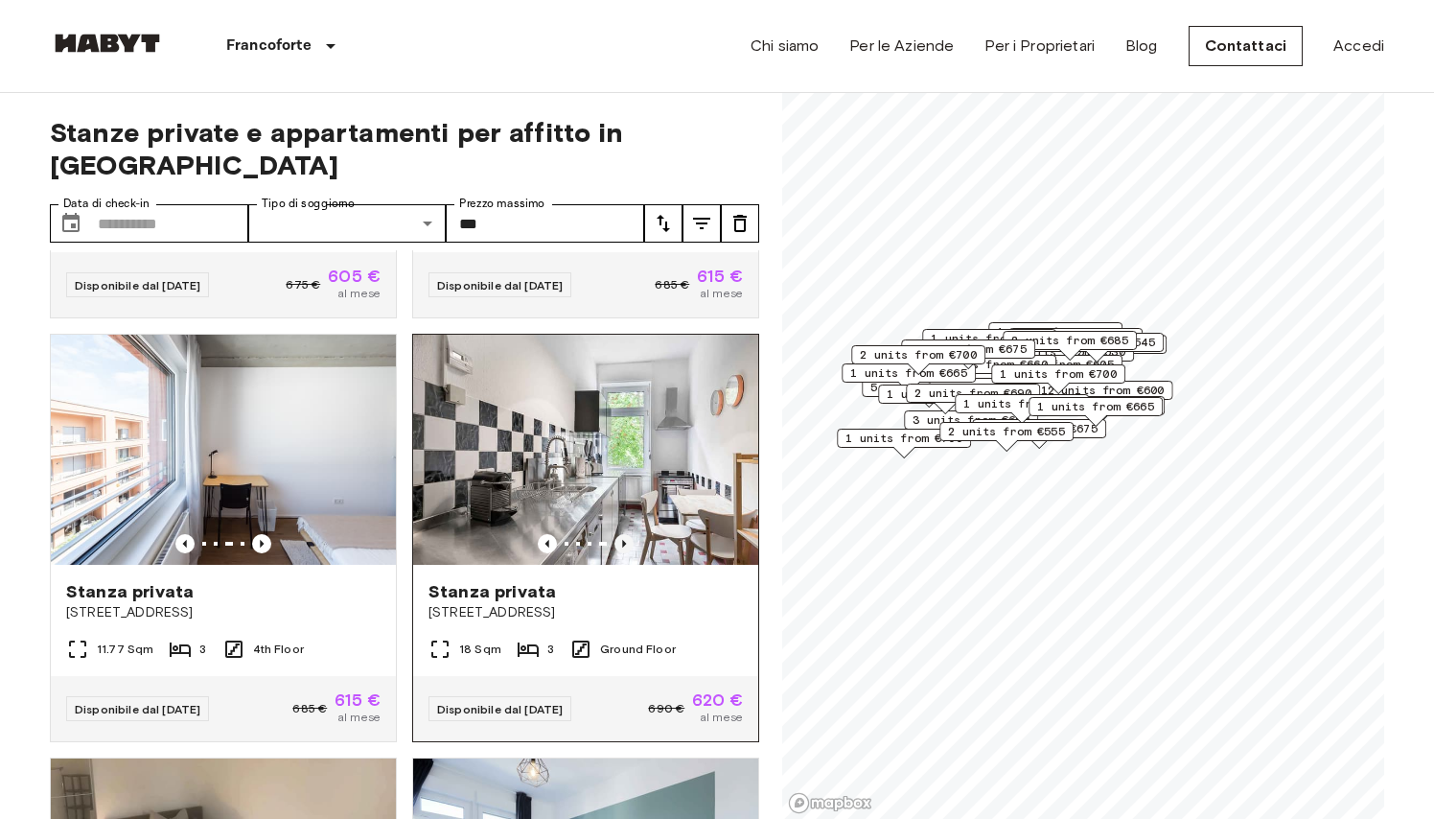
click at [619, 548] on icon "Previous image" at bounding box center [624, 543] width 19 height 19
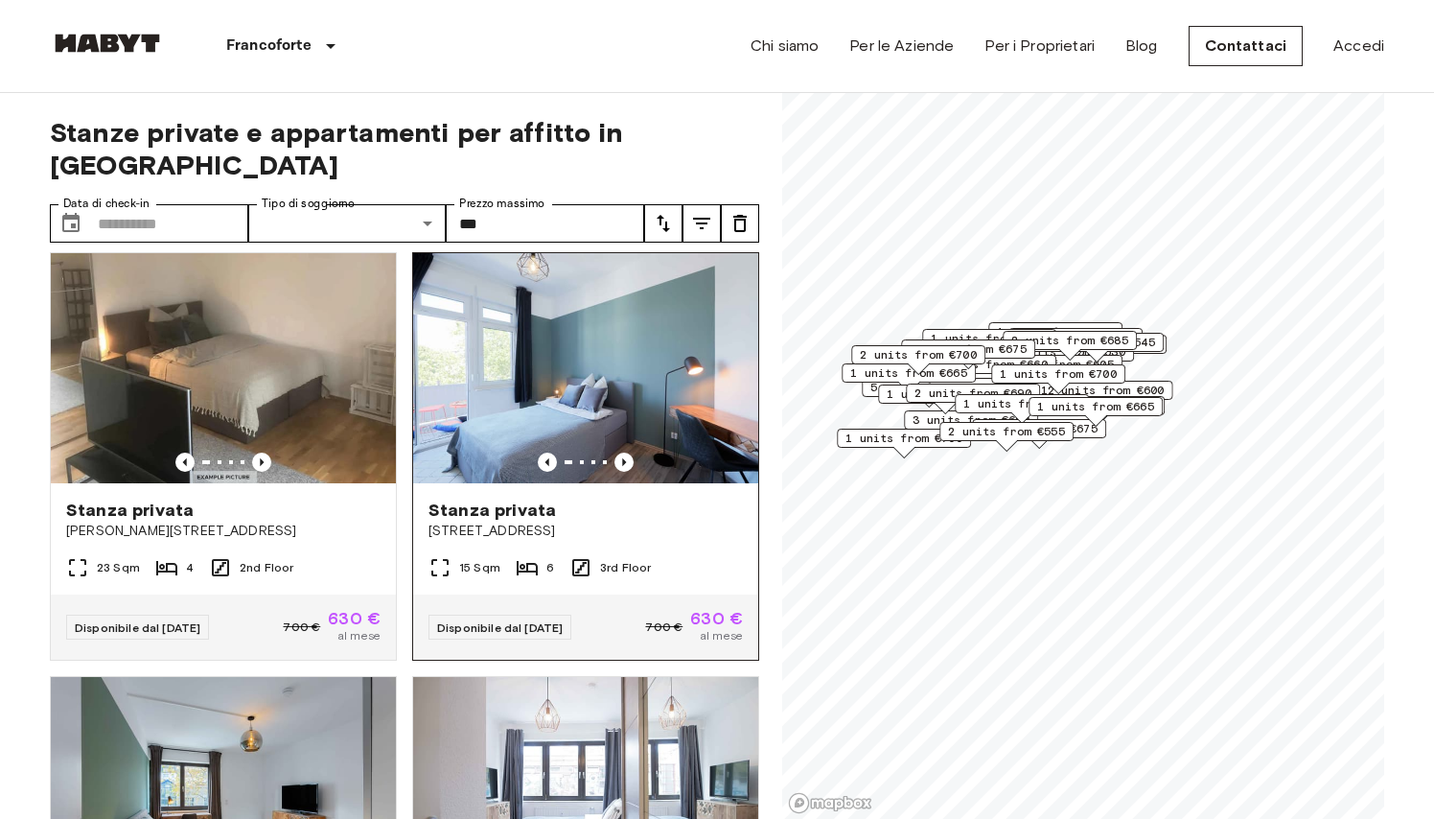
scroll to position [1710, 0]
click at [626, 461] on icon "Previous image" at bounding box center [624, 461] width 4 height 8
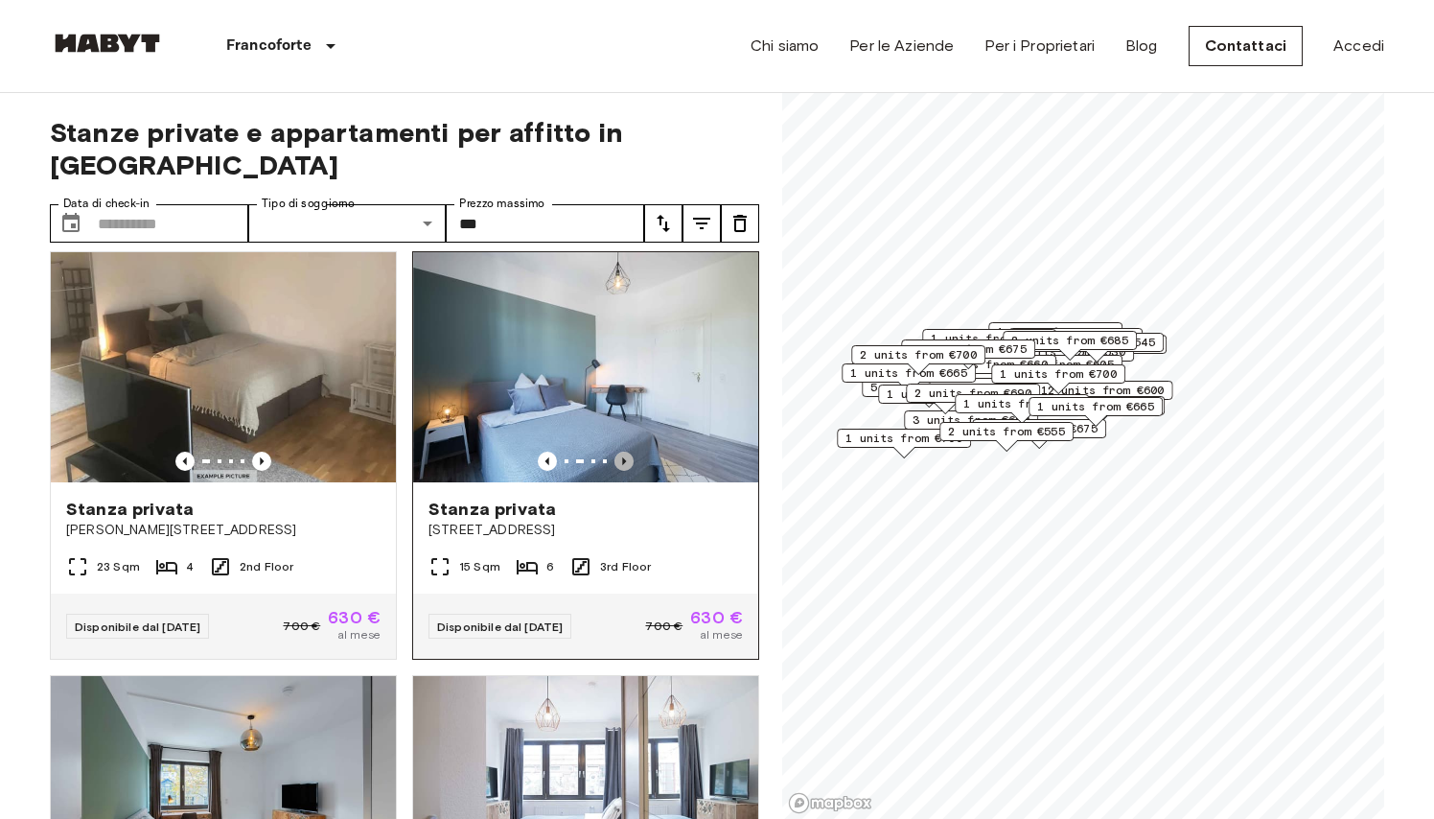
click at [626, 461] on icon "Previous image" at bounding box center [624, 461] width 4 height 8
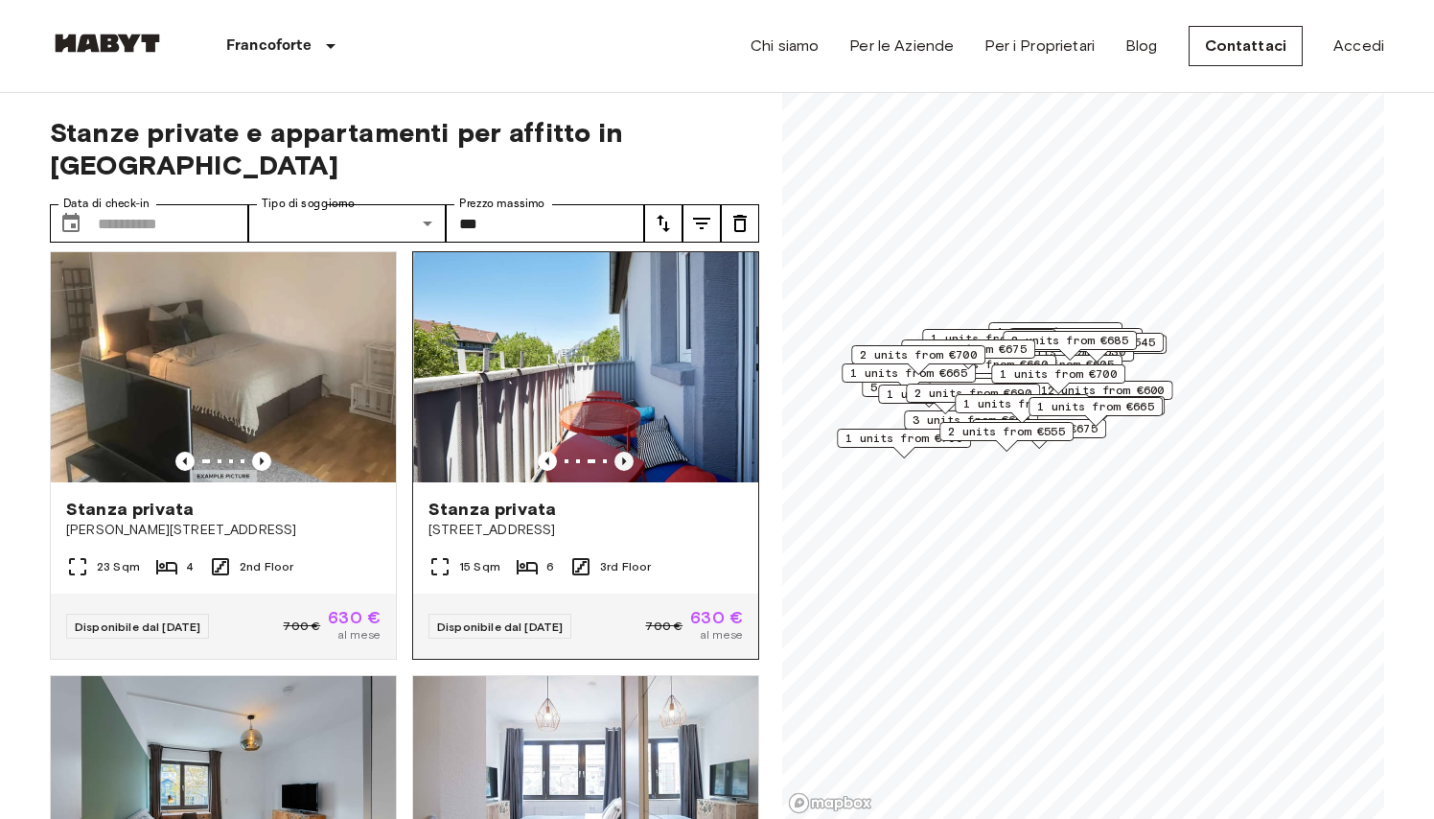
click at [626, 461] on icon "Previous image" at bounding box center [624, 461] width 4 height 8
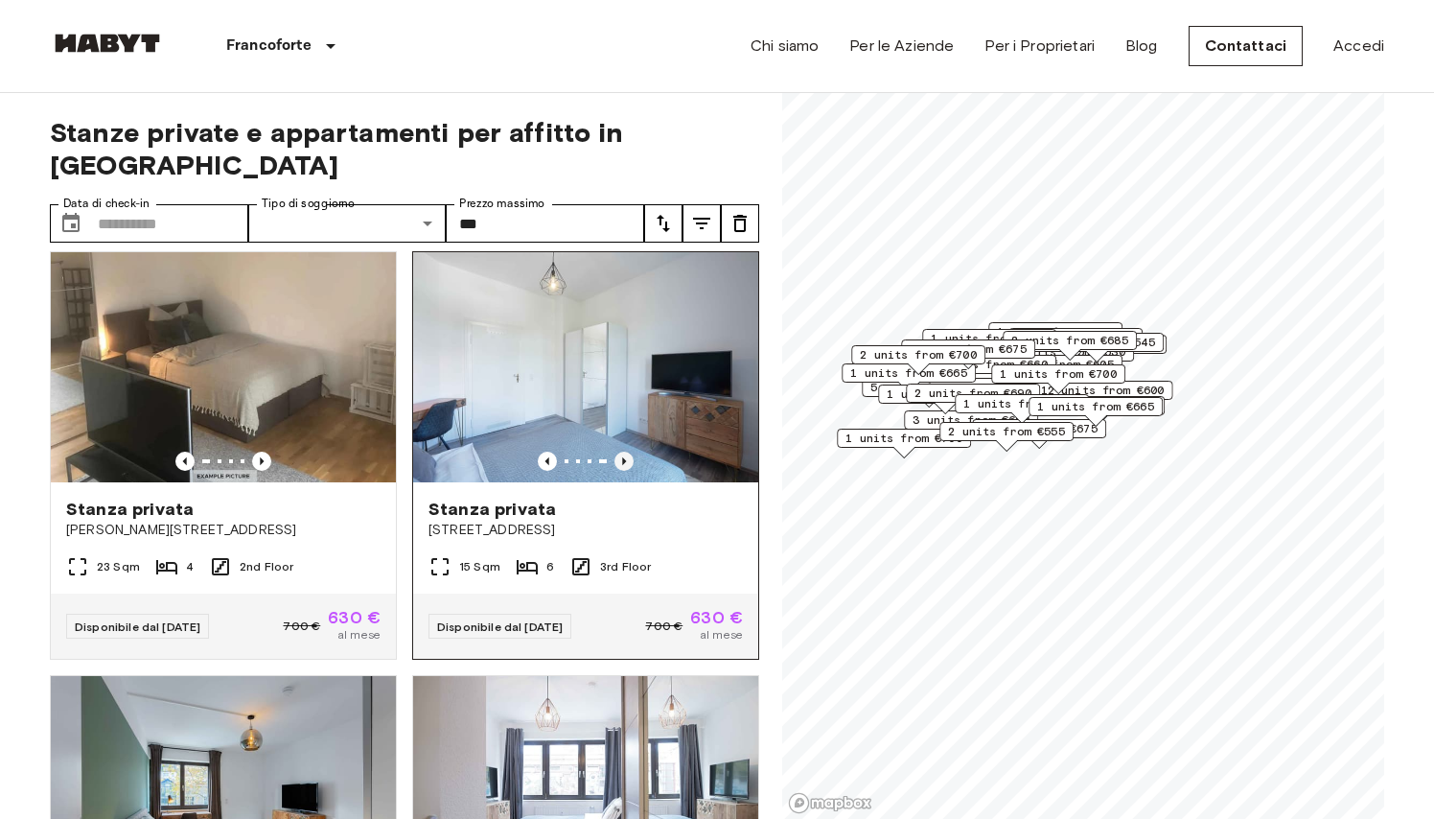
click at [626, 463] on icon "Previous image" at bounding box center [624, 461] width 19 height 19
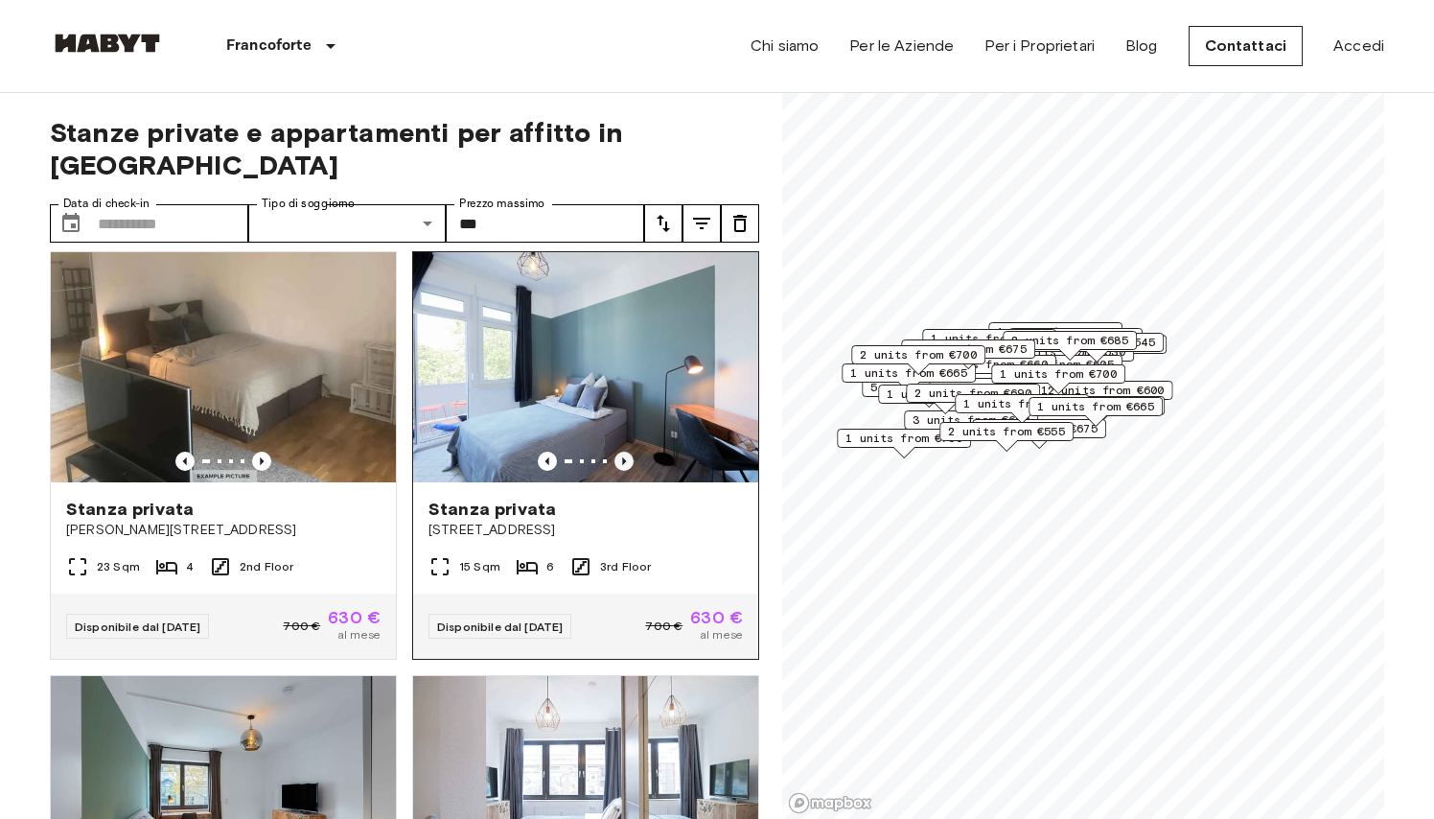
click at [626, 463] on icon "Previous image" at bounding box center [624, 461] width 19 height 19
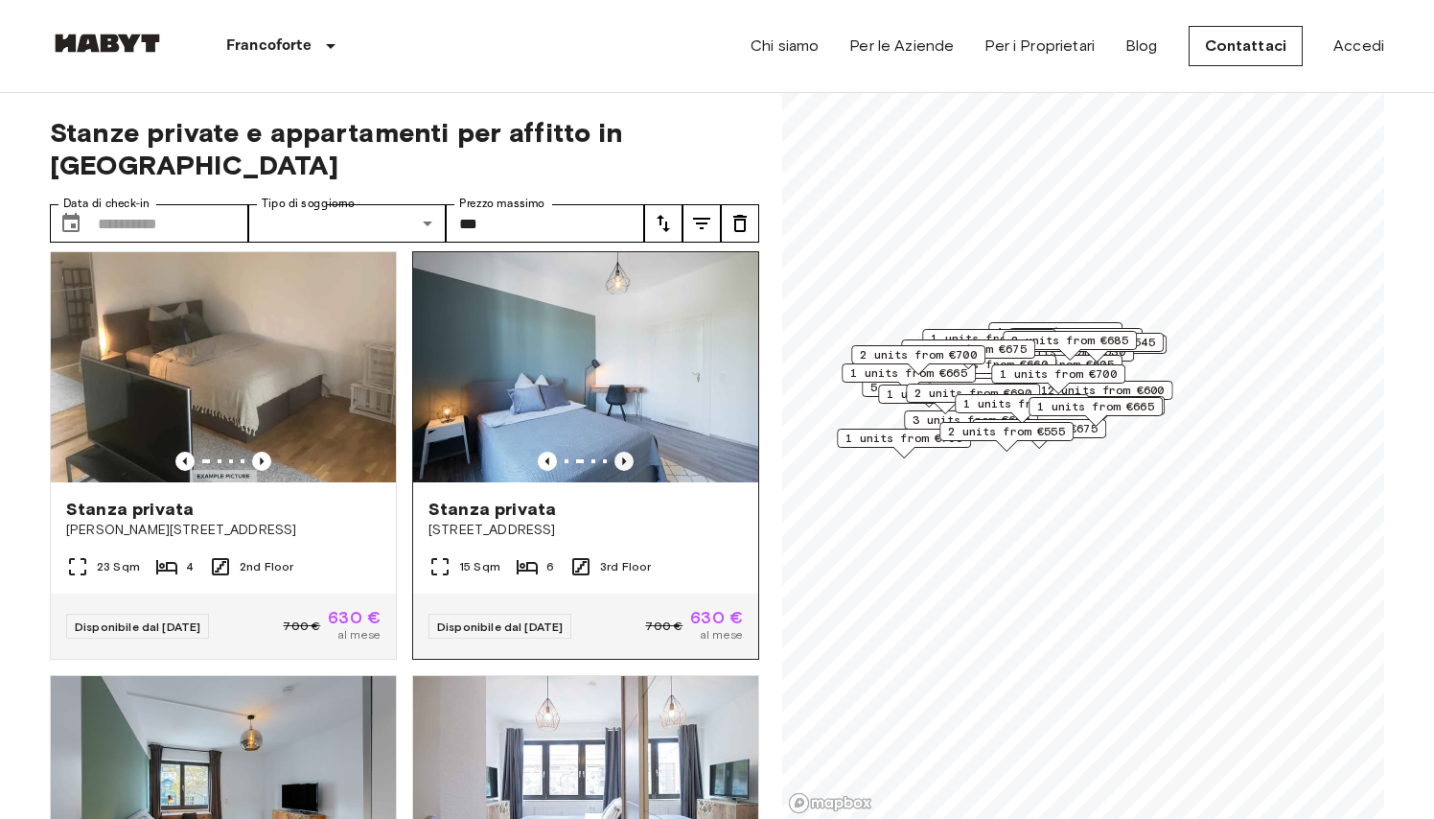
click at [626, 463] on icon "Previous image" at bounding box center [624, 461] width 19 height 19
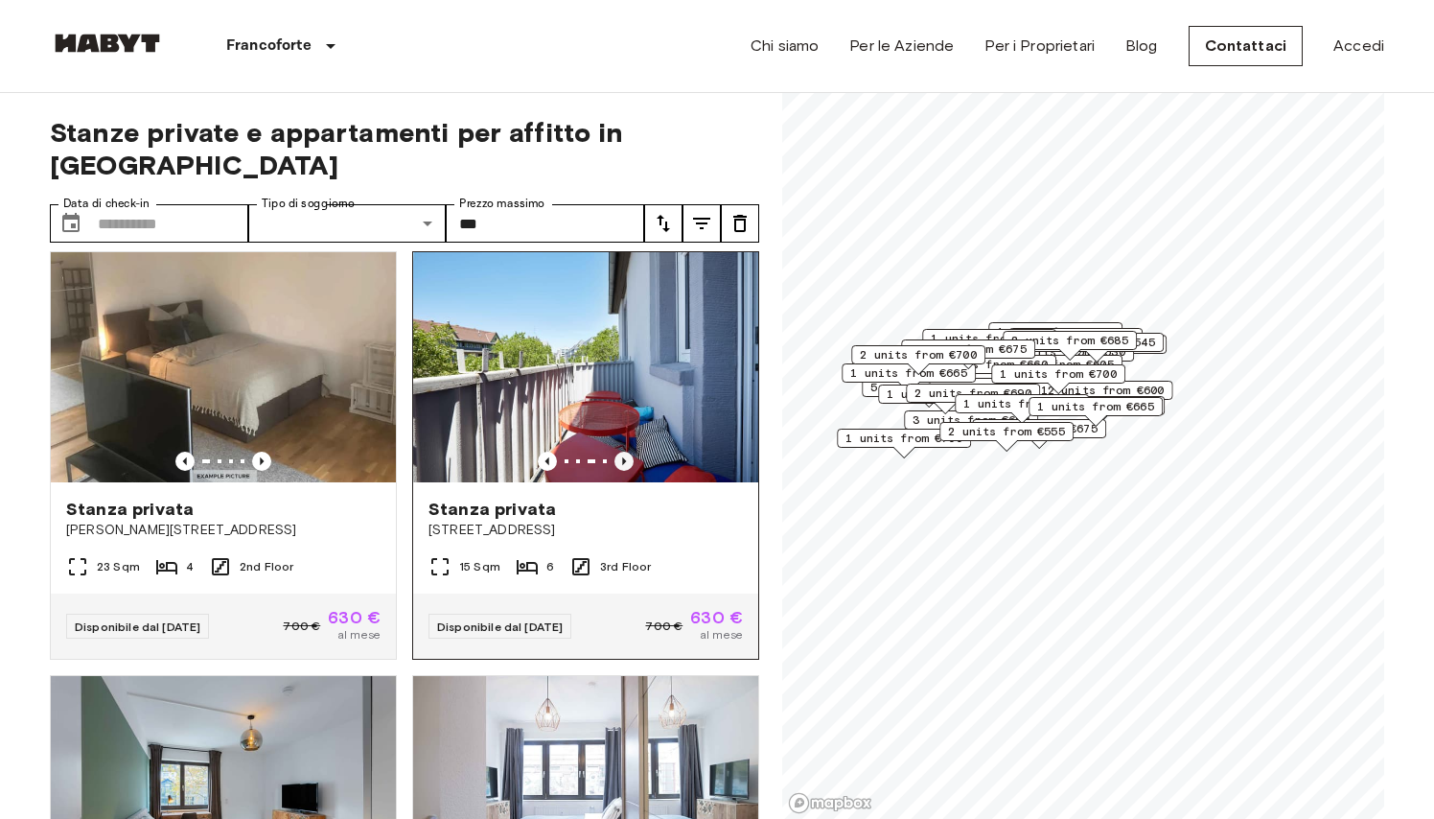
click at [626, 462] on icon "Previous image" at bounding box center [624, 461] width 19 height 19
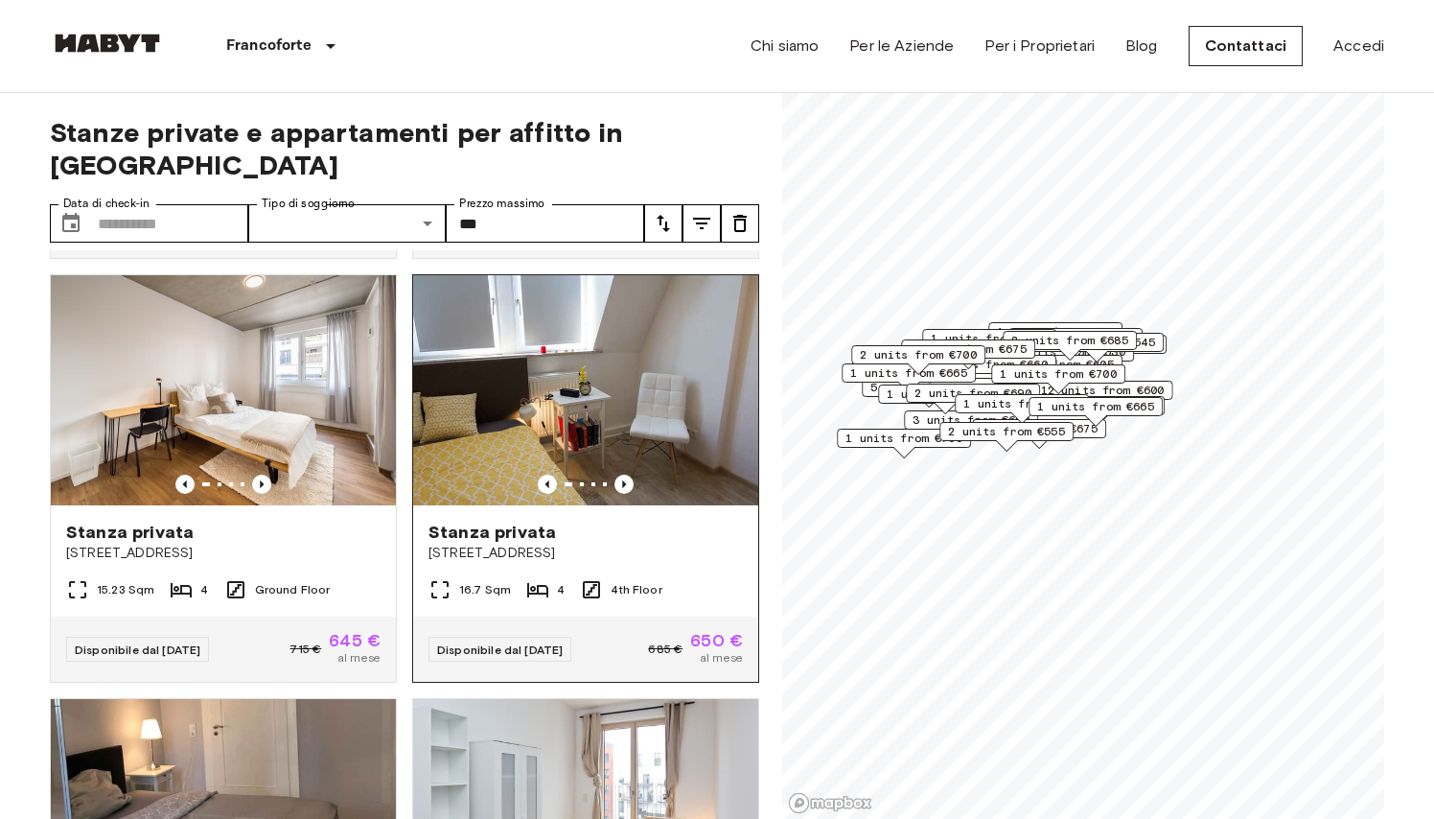
scroll to position [2535, 0]
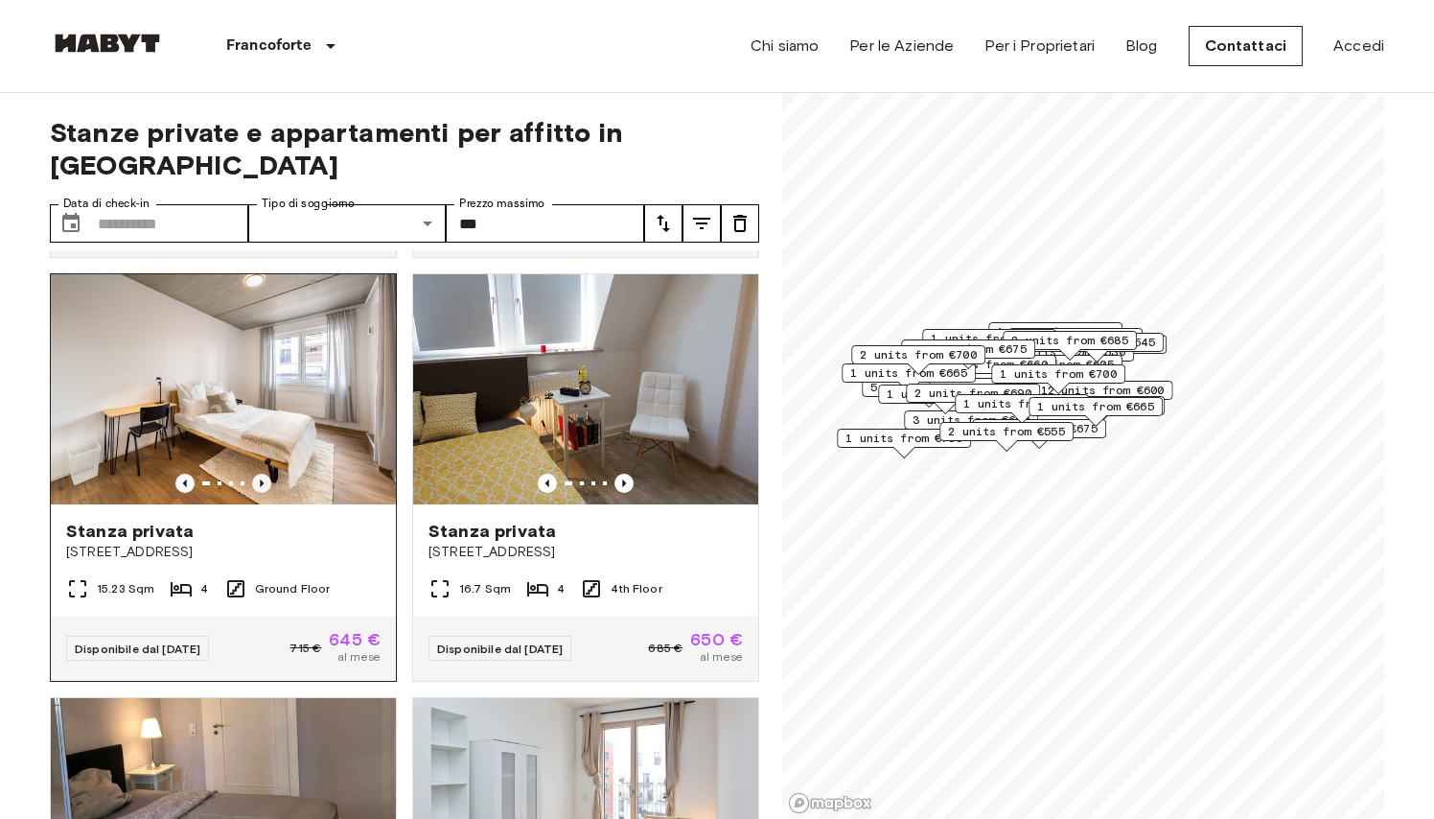
click at [267, 481] on icon "Previous image" at bounding box center [261, 483] width 19 height 19
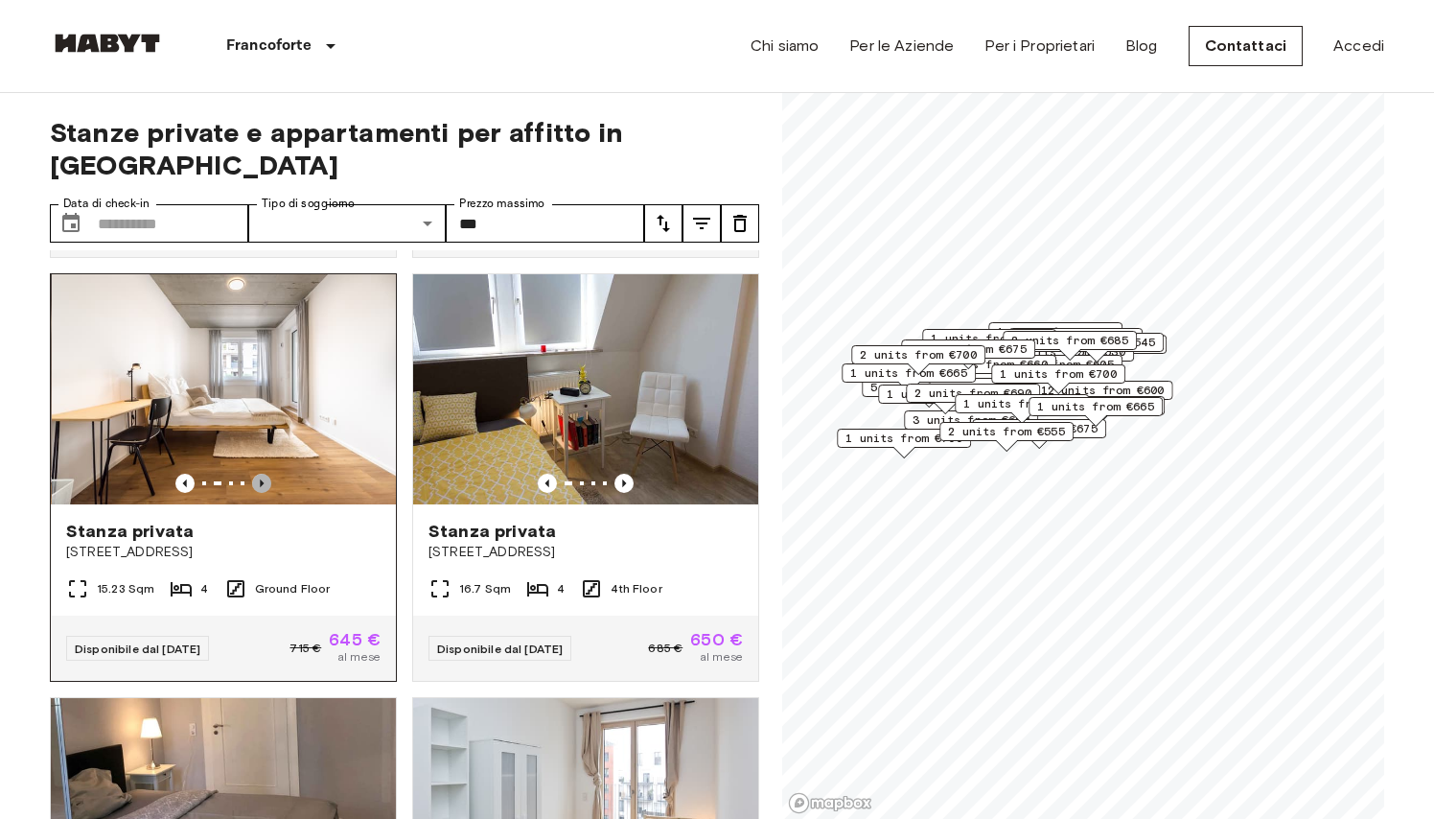
click at [267, 481] on icon "Previous image" at bounding box center [261, 483] width 19 height 19
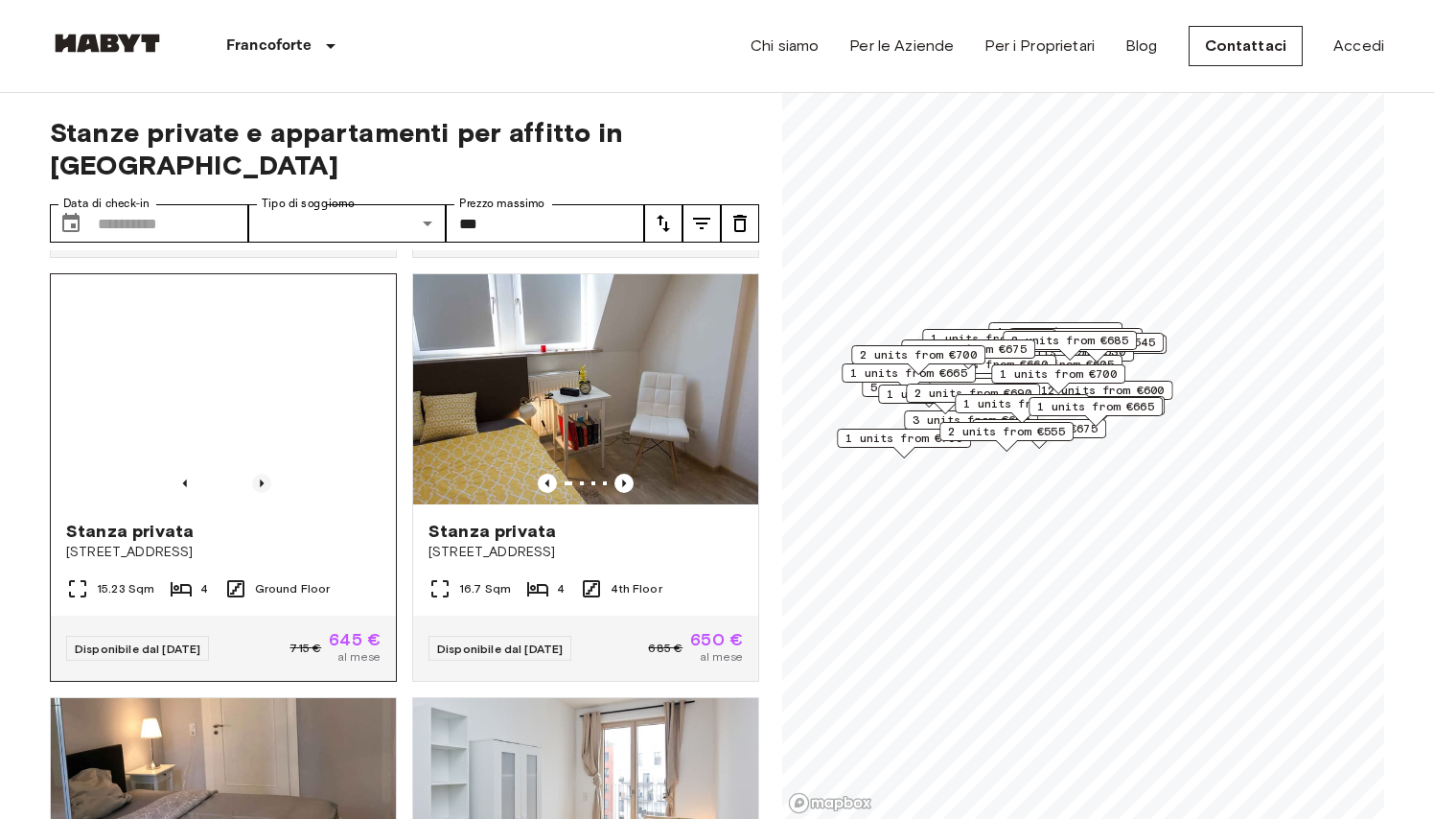
click at [267, 481] on icon "Previous image" at bounding box center [261, 483] width 19 height 19
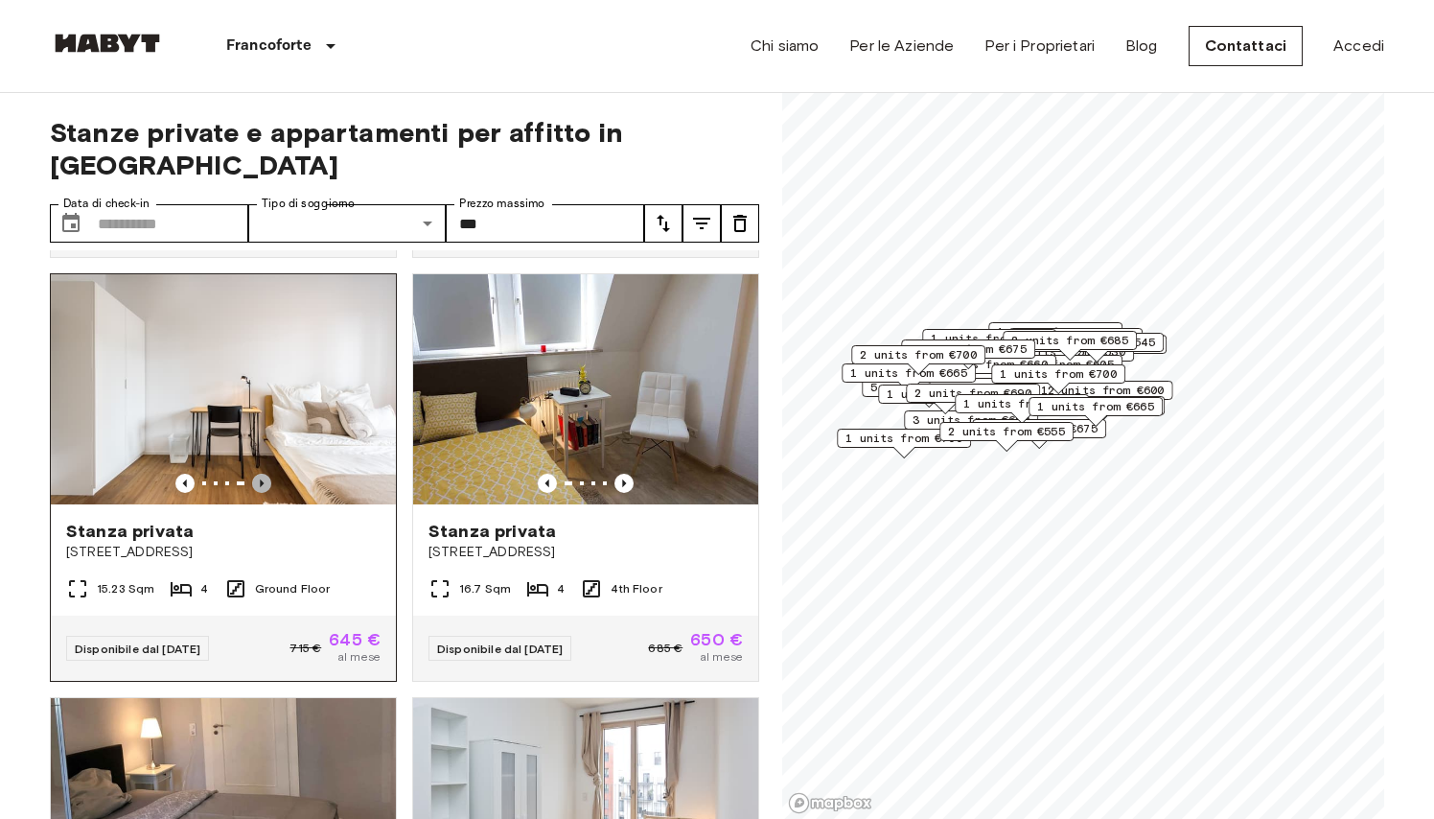
click at [267, 481] on icon "Previous image" at bounding box center [261, 483] width 19 height 19
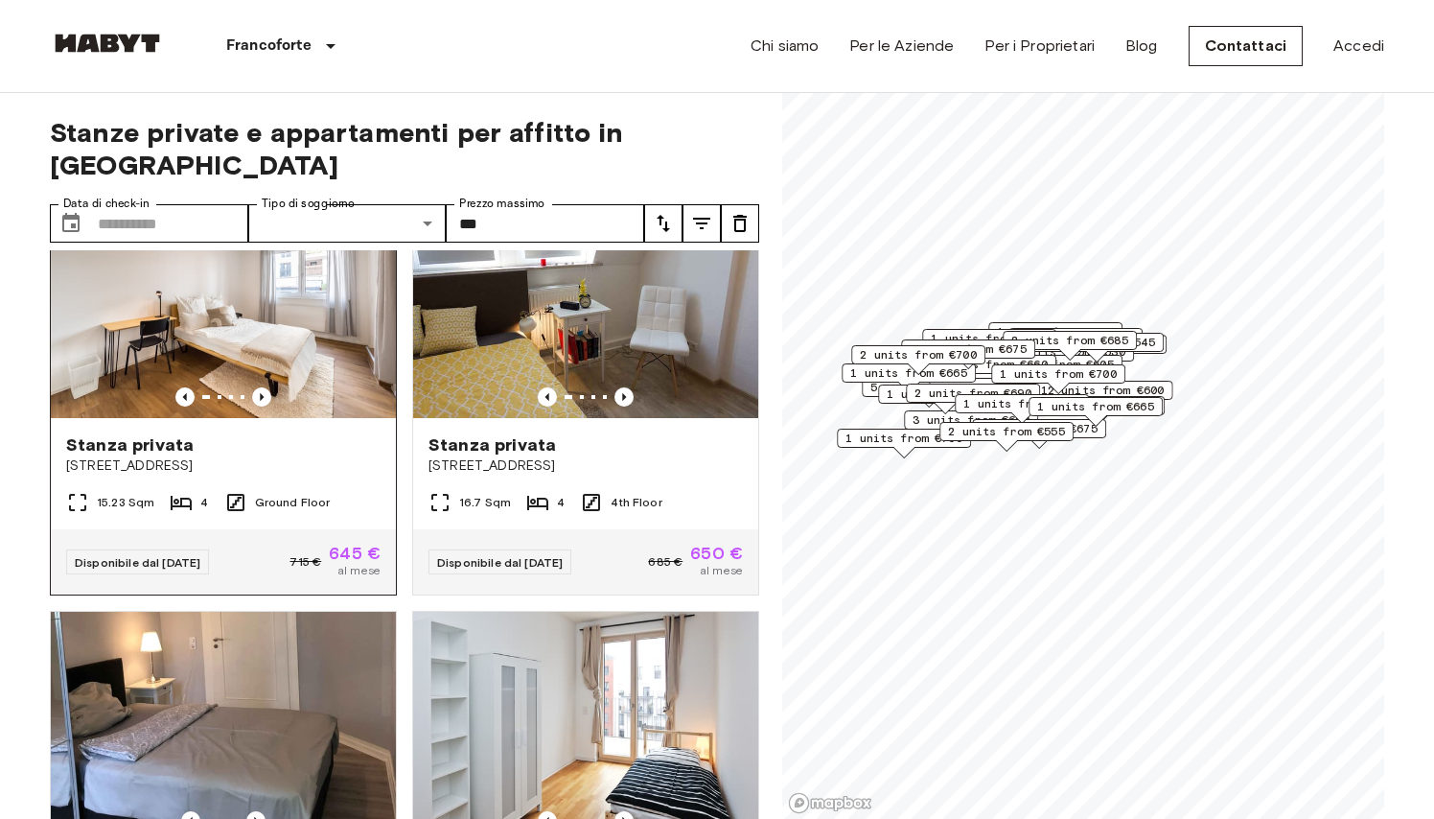
scroll to position [2628, 0]
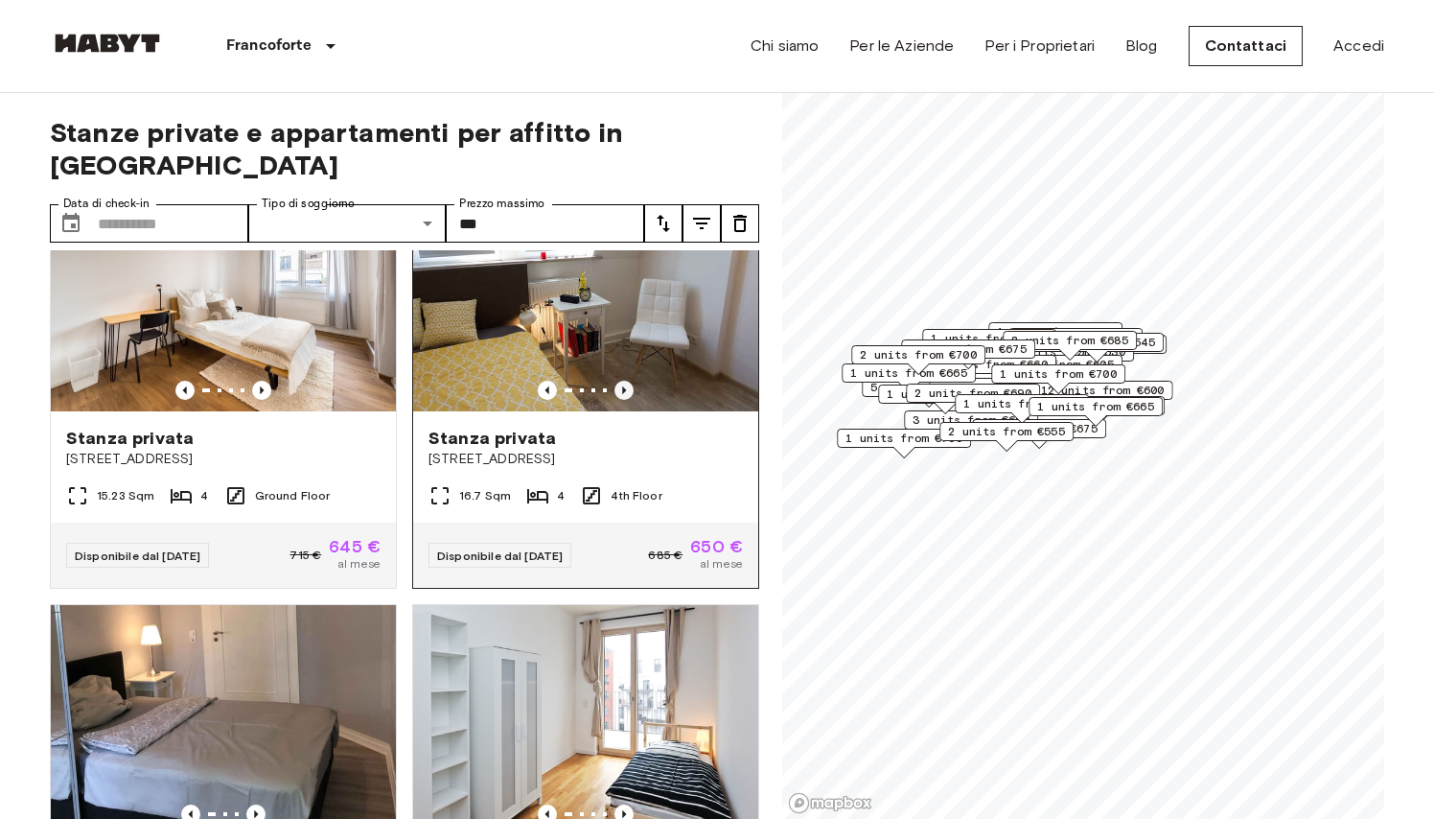
click at [622, 385] on icon "Previous image" at bounding box center [624, 390] width 19 height 19
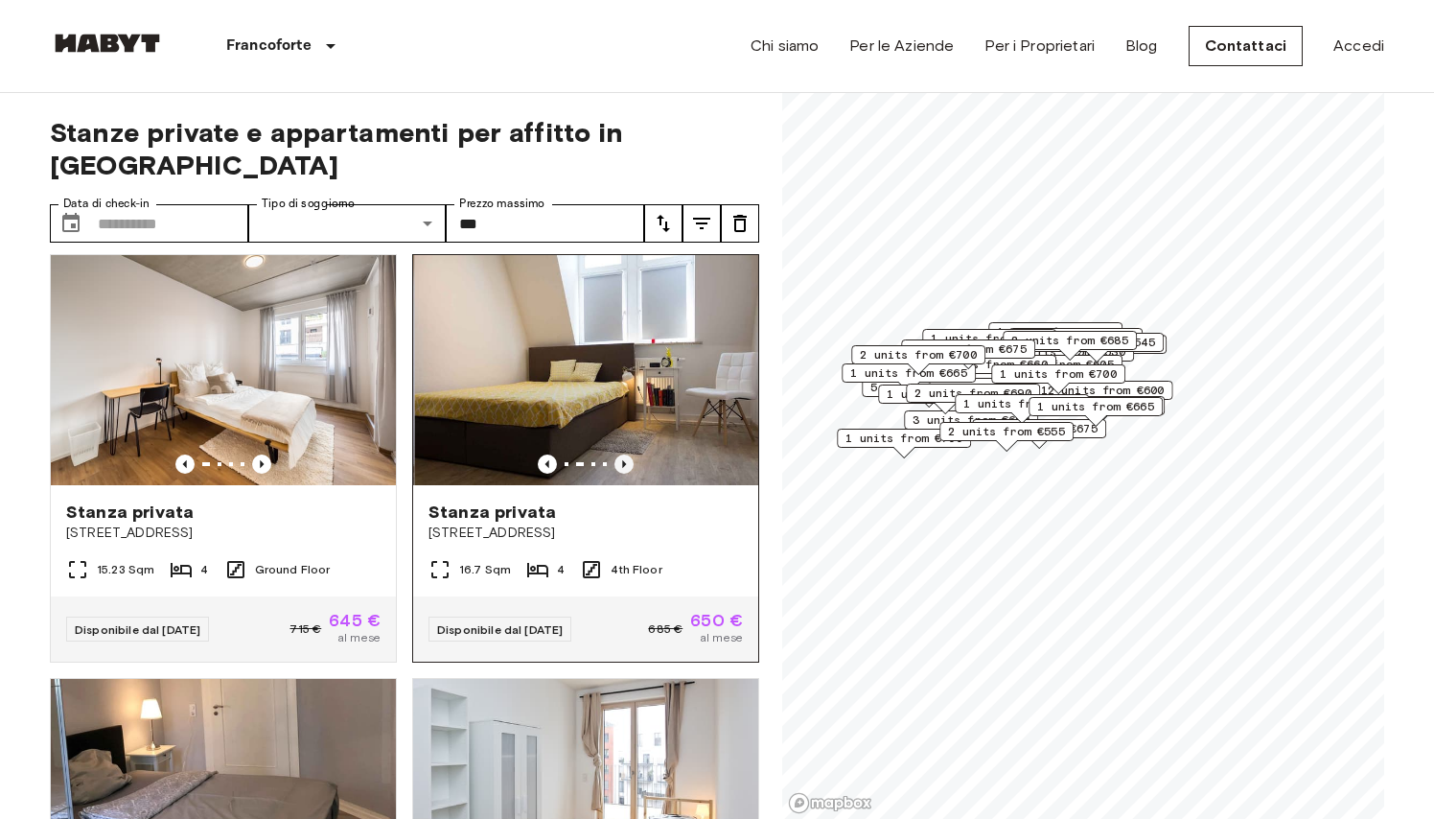
scroll to position [2548, 0]
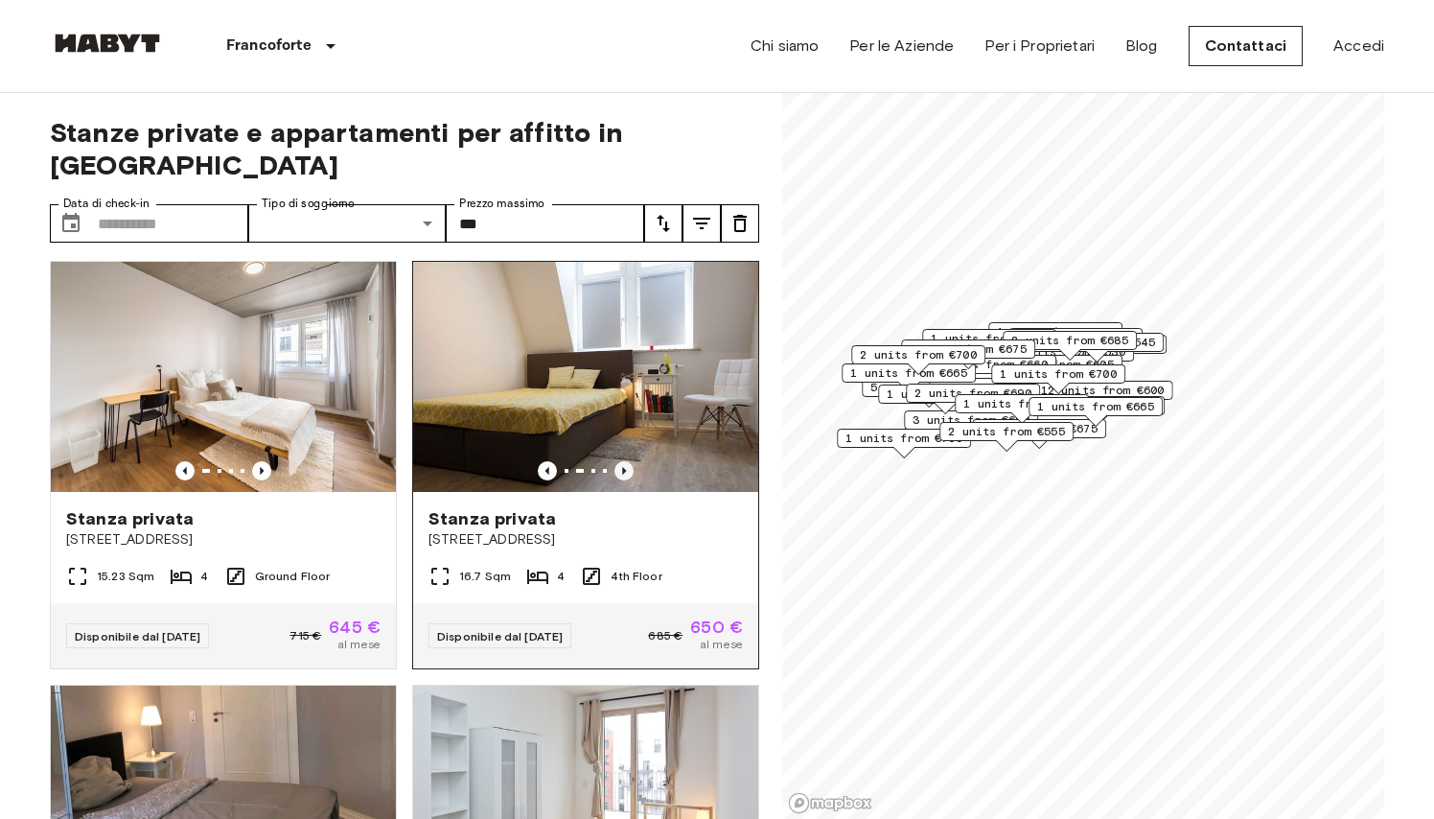
click at [628, 470] on icon "Previous image" at bounding box center [624, 470] width 19 height 19
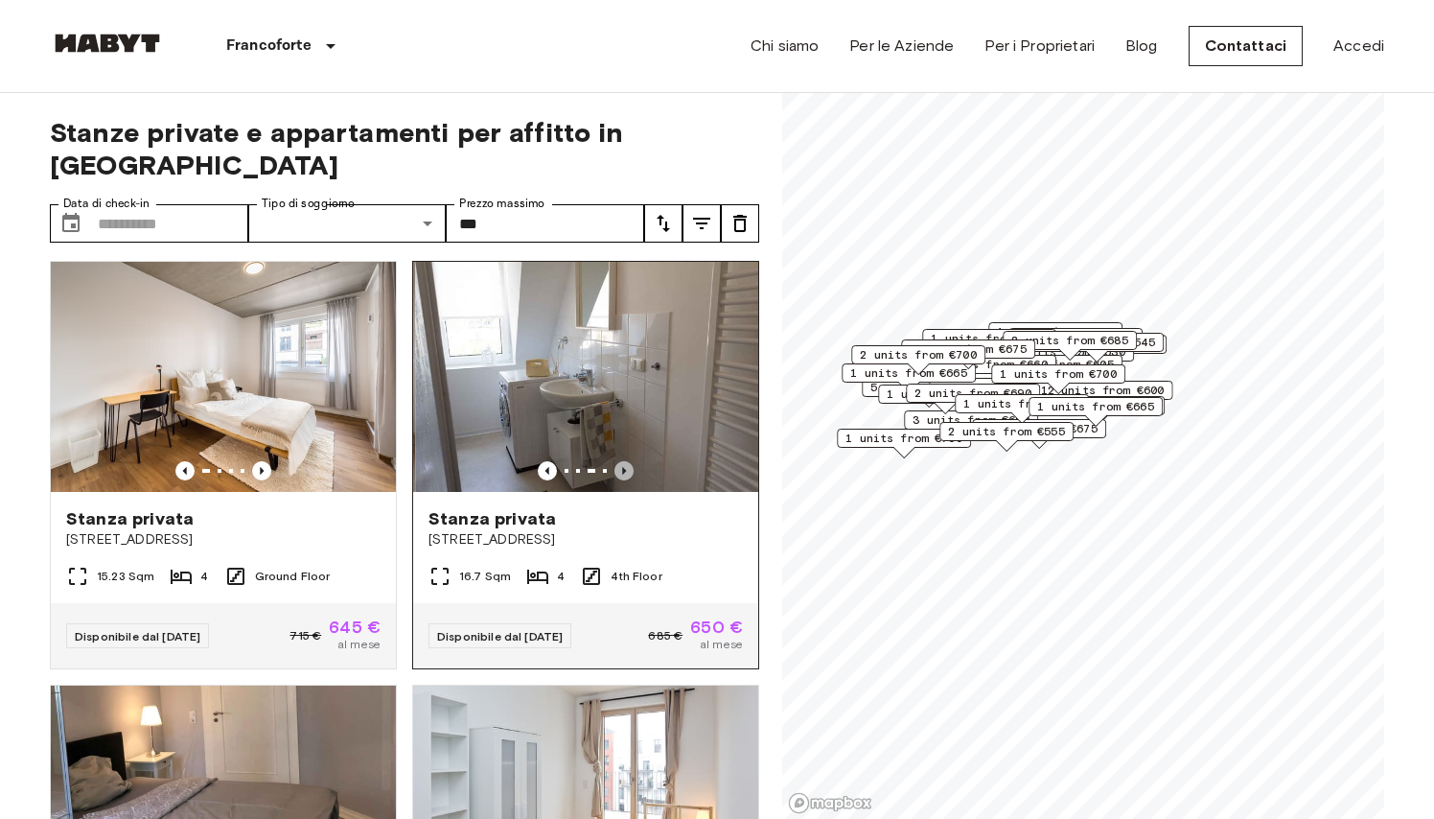
click at [628, 470] on icon "Previous image" at bounding box center [624, 470] width 19 height 19
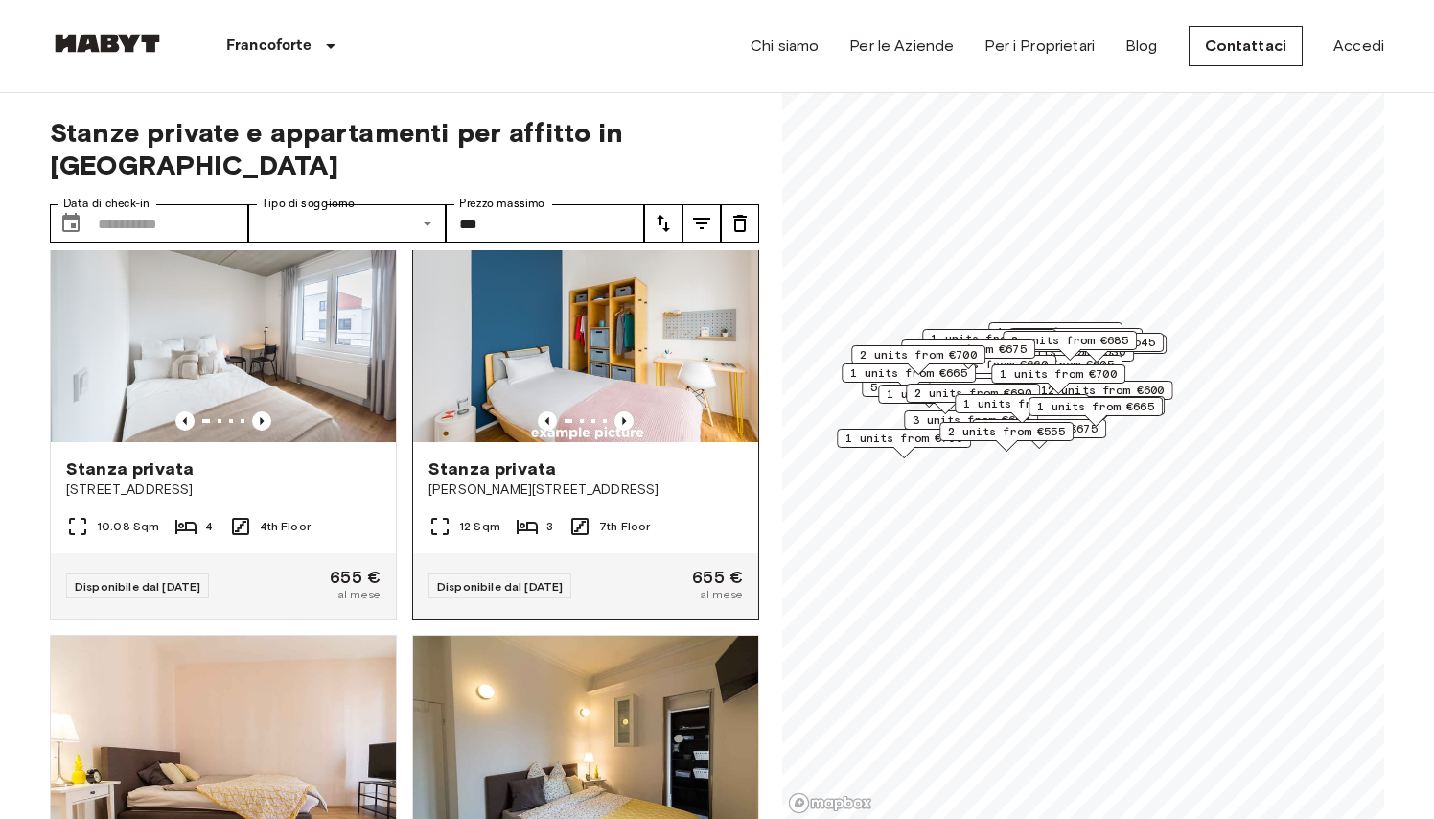
scroll to position [3444, 0]
click at [621, 414] on icon "Previous image" at bounding box center [624, 421] width 19 height 19
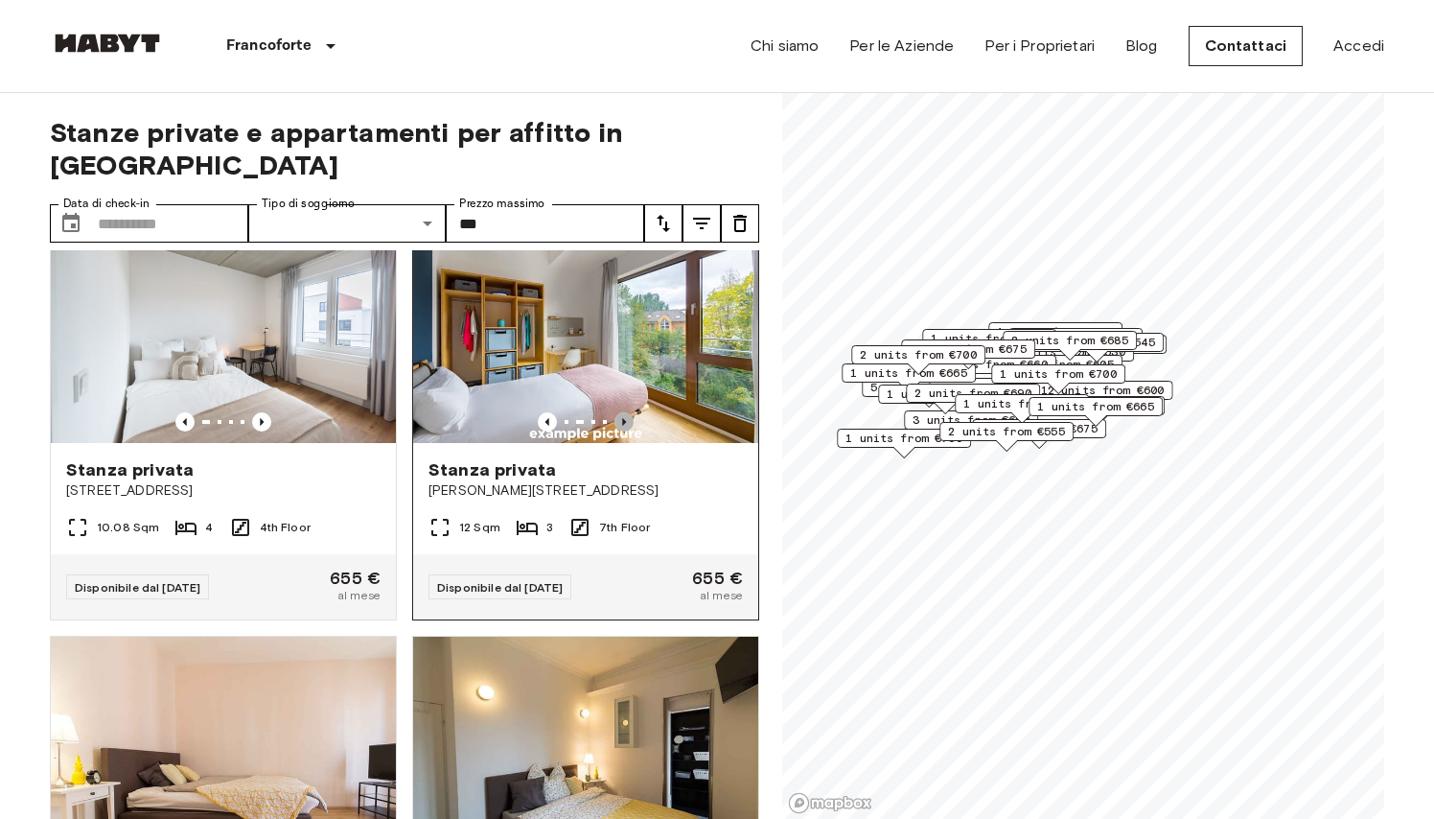
click at [621, 414] on icon "Previous image" at bounding box center [624, 421] width 19 height 19
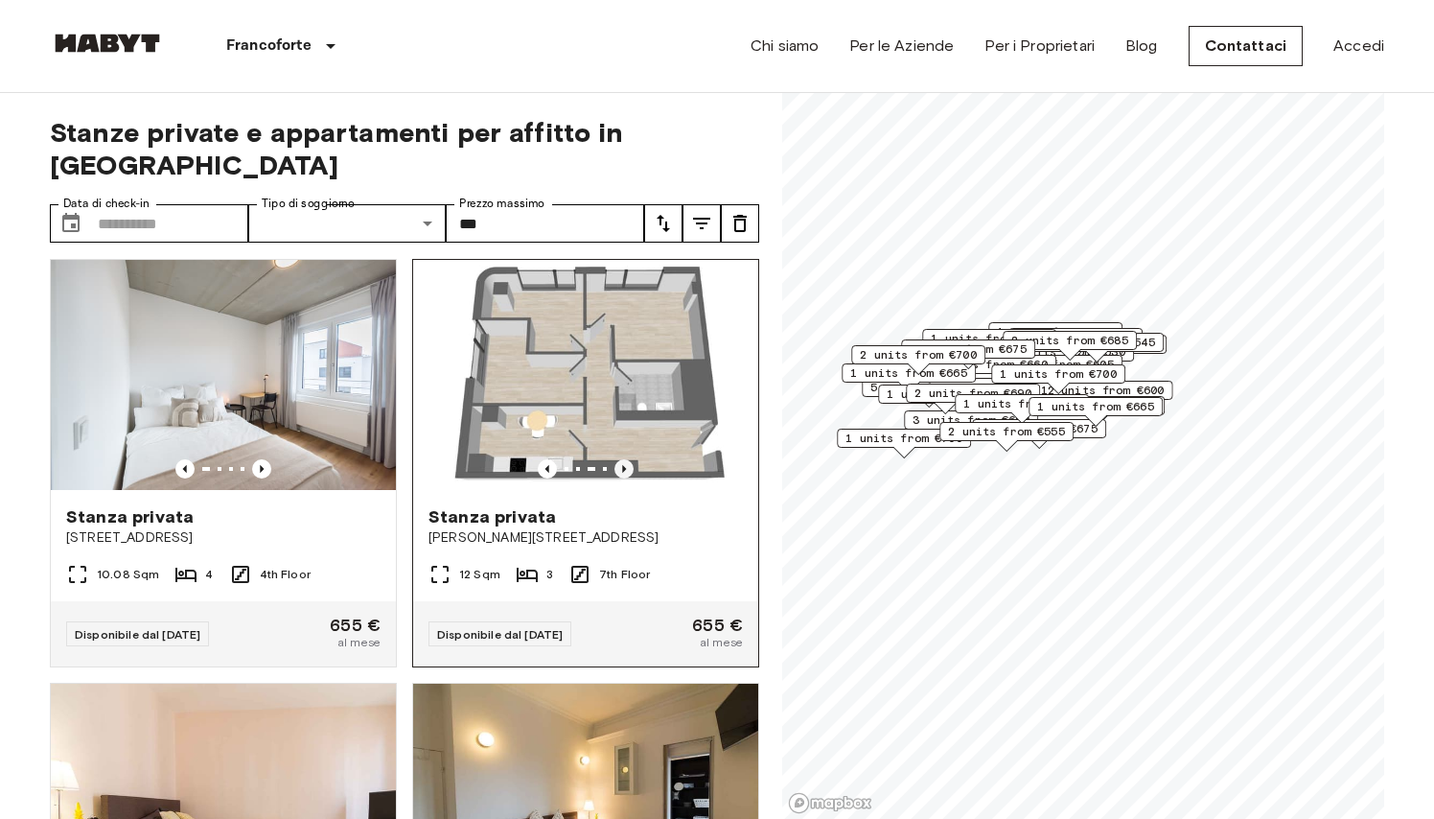
scroll to position [3367, 0]
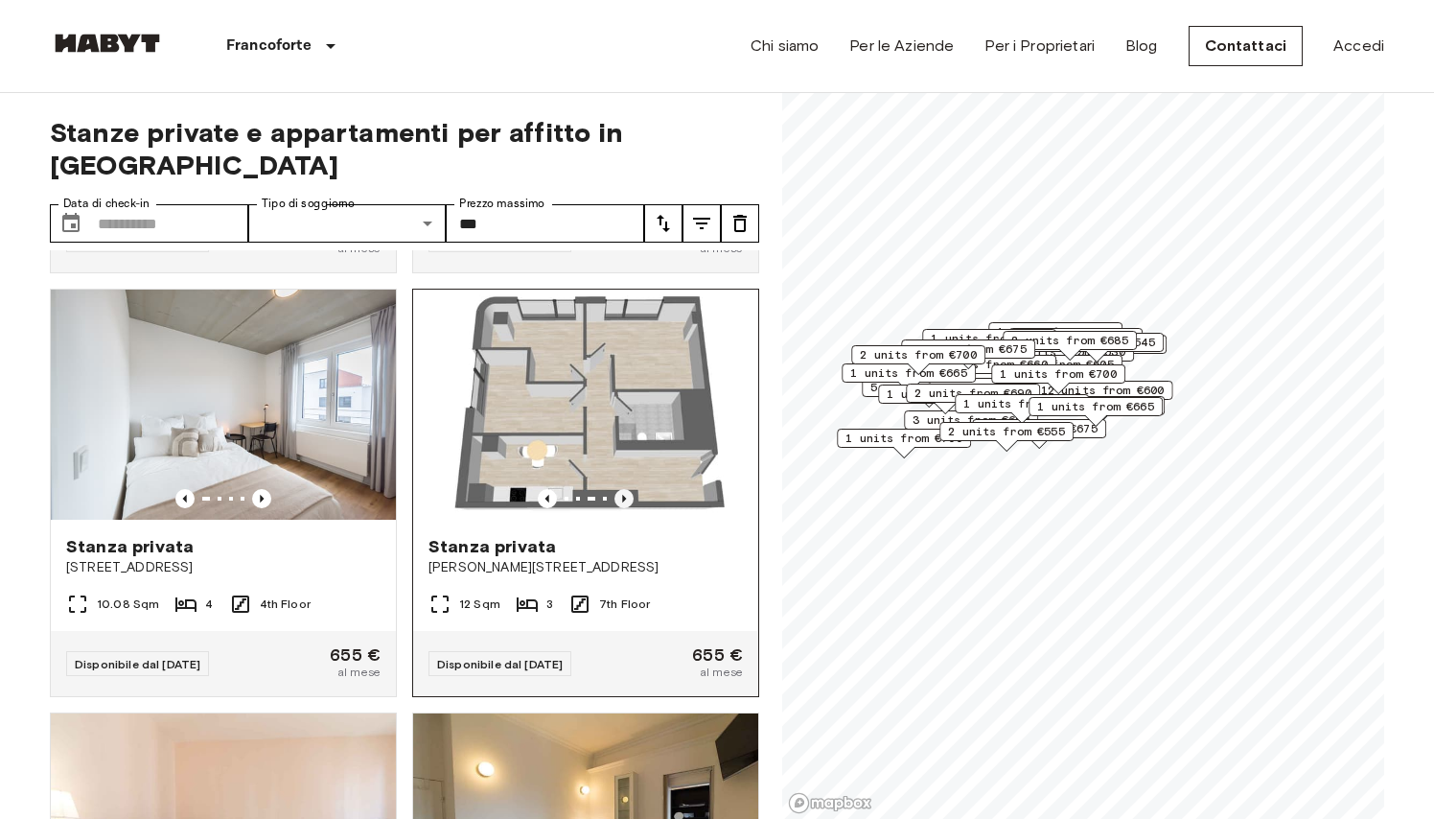
click at [622, 503] on icon "Previous image" at bounding box center [624, 498] width 19 height 19
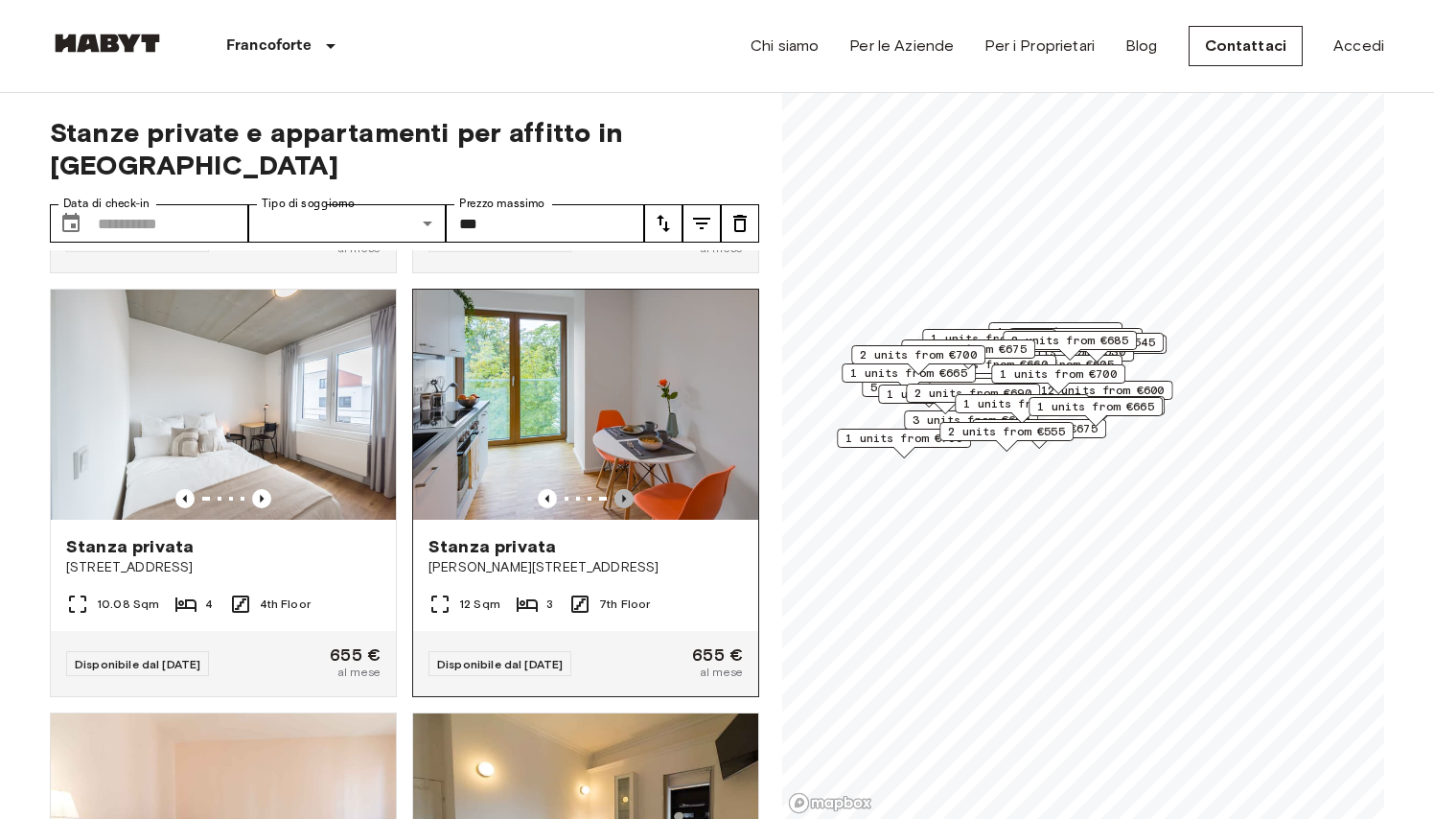
click at [622, 503] on icon "Previous image" at bounding box center [624, 498] width 19 height 19
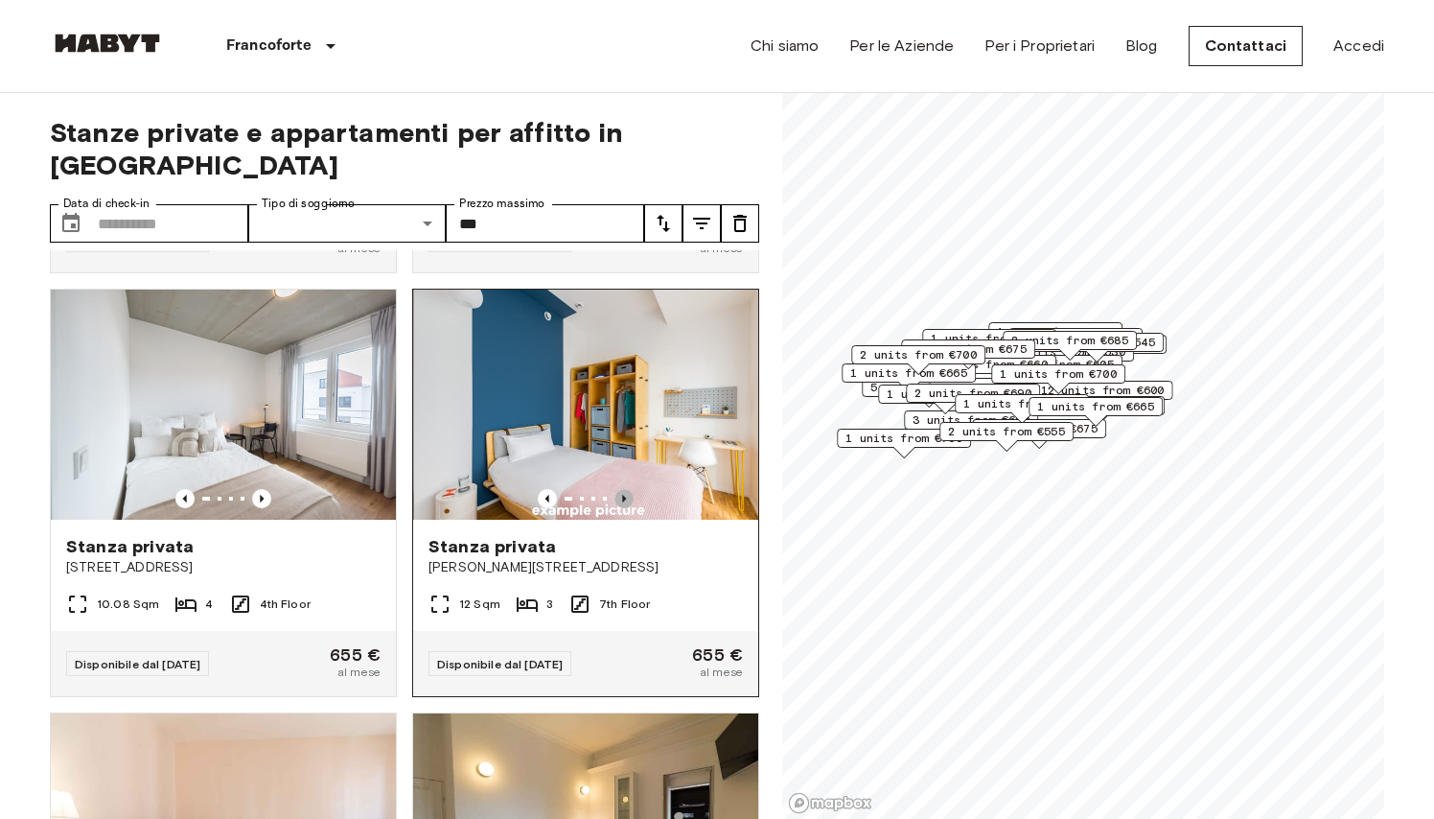
click at [622, 503] on icon "Previous image" at bounding box center [624, 498] width 19 height 19
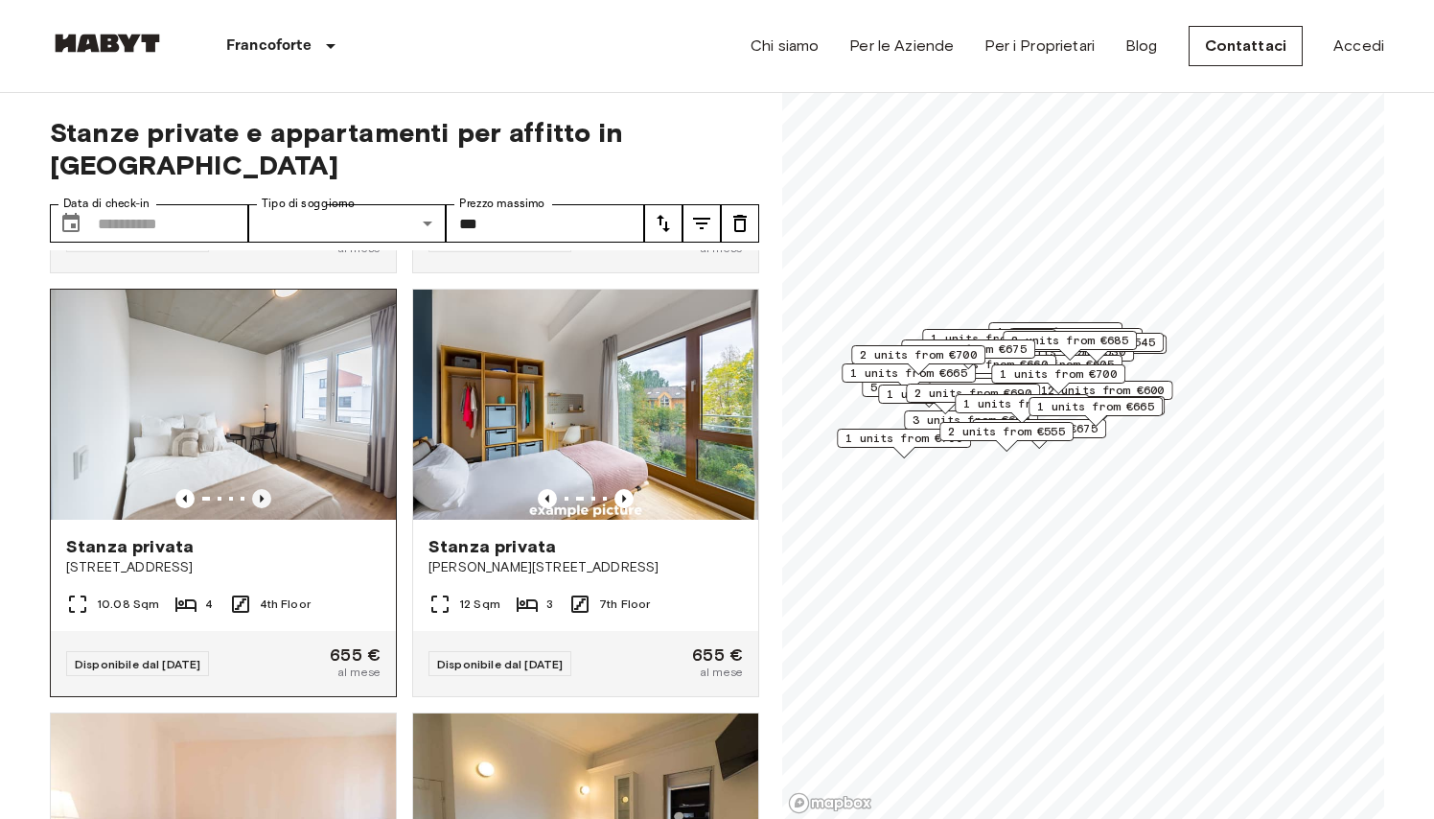
click at [261, 494] on icon "Previous image" at bounding box center [261, 498] width 19 height 19
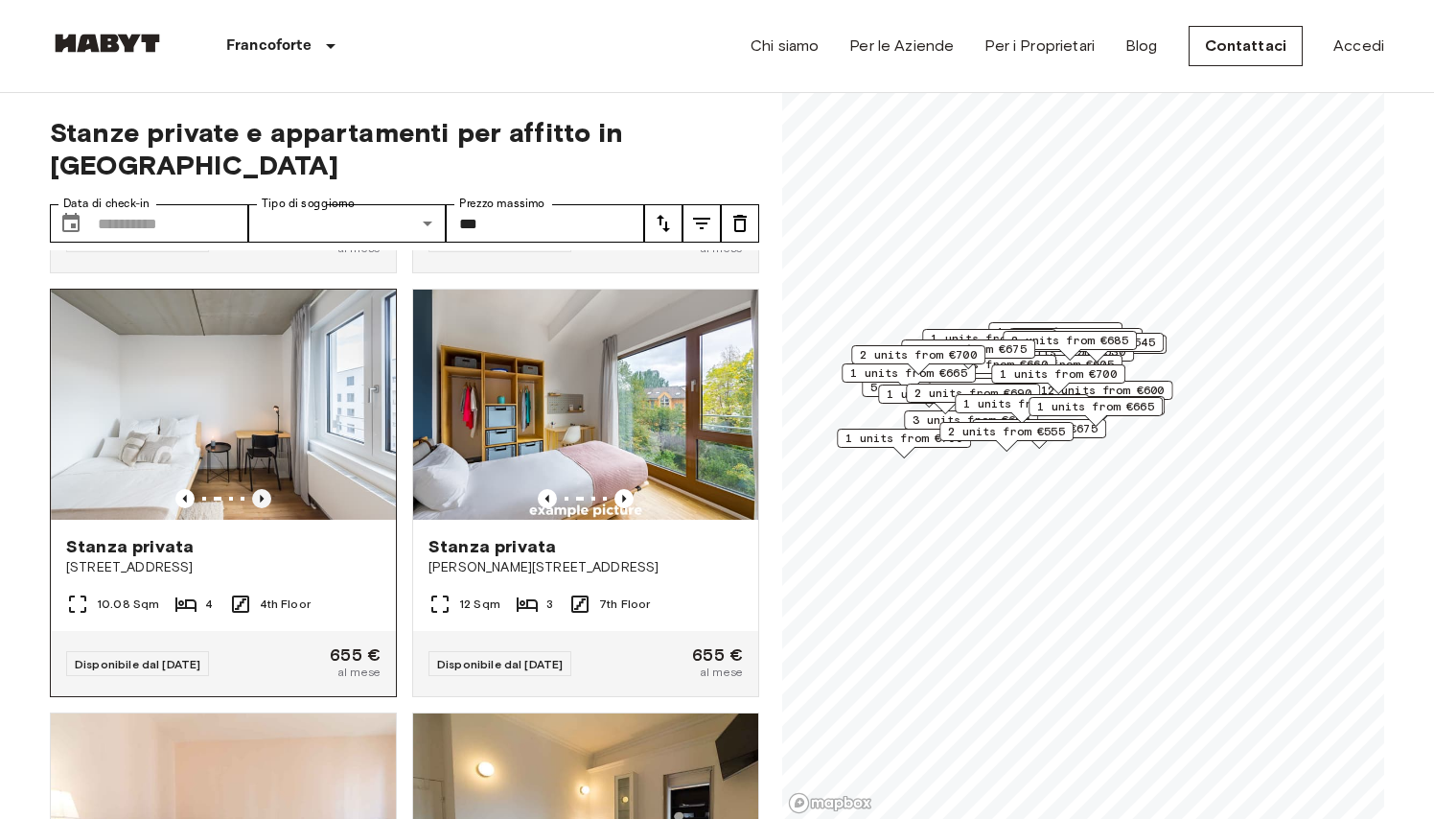
click at [261, 494] on icon "Previous image" at bounding box center [261, 498] width 19 height 19
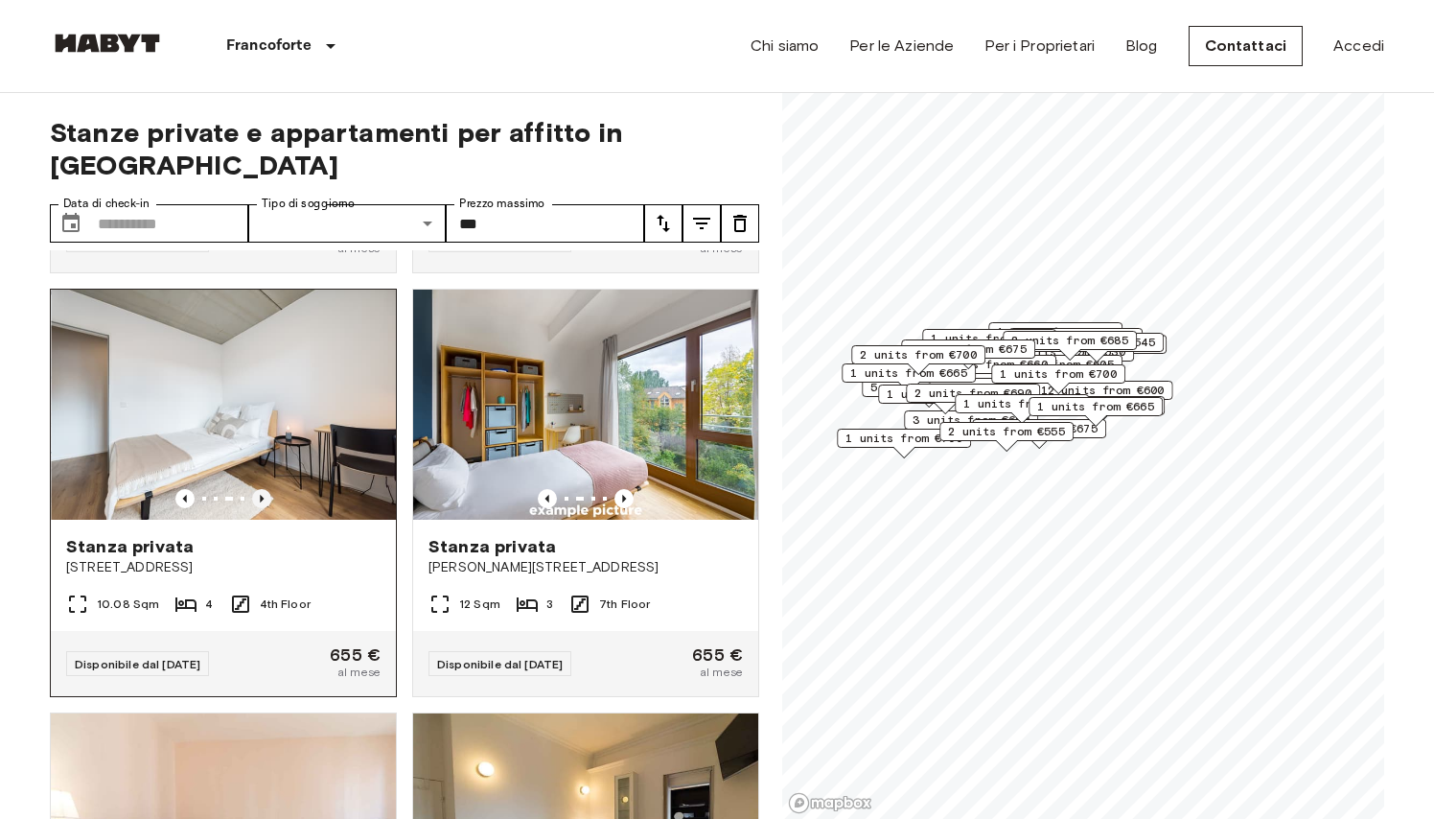
click at [261, 494] on icon "Previous image" at bounding box center [261, 498] width 19 height 19
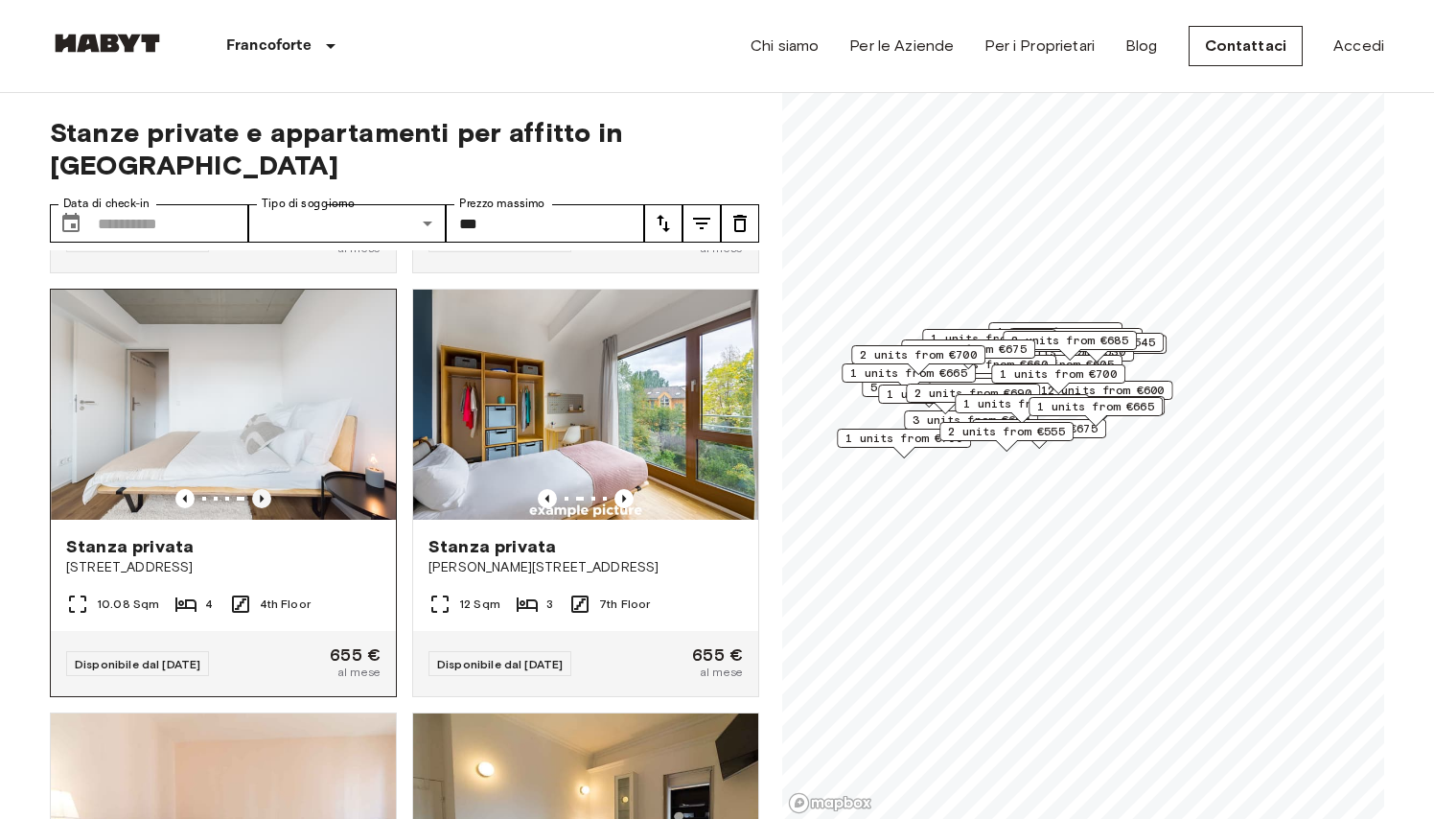
click at [261, 494] on icon "Previous image" at bounding box center [261, 498] width 19 height 19
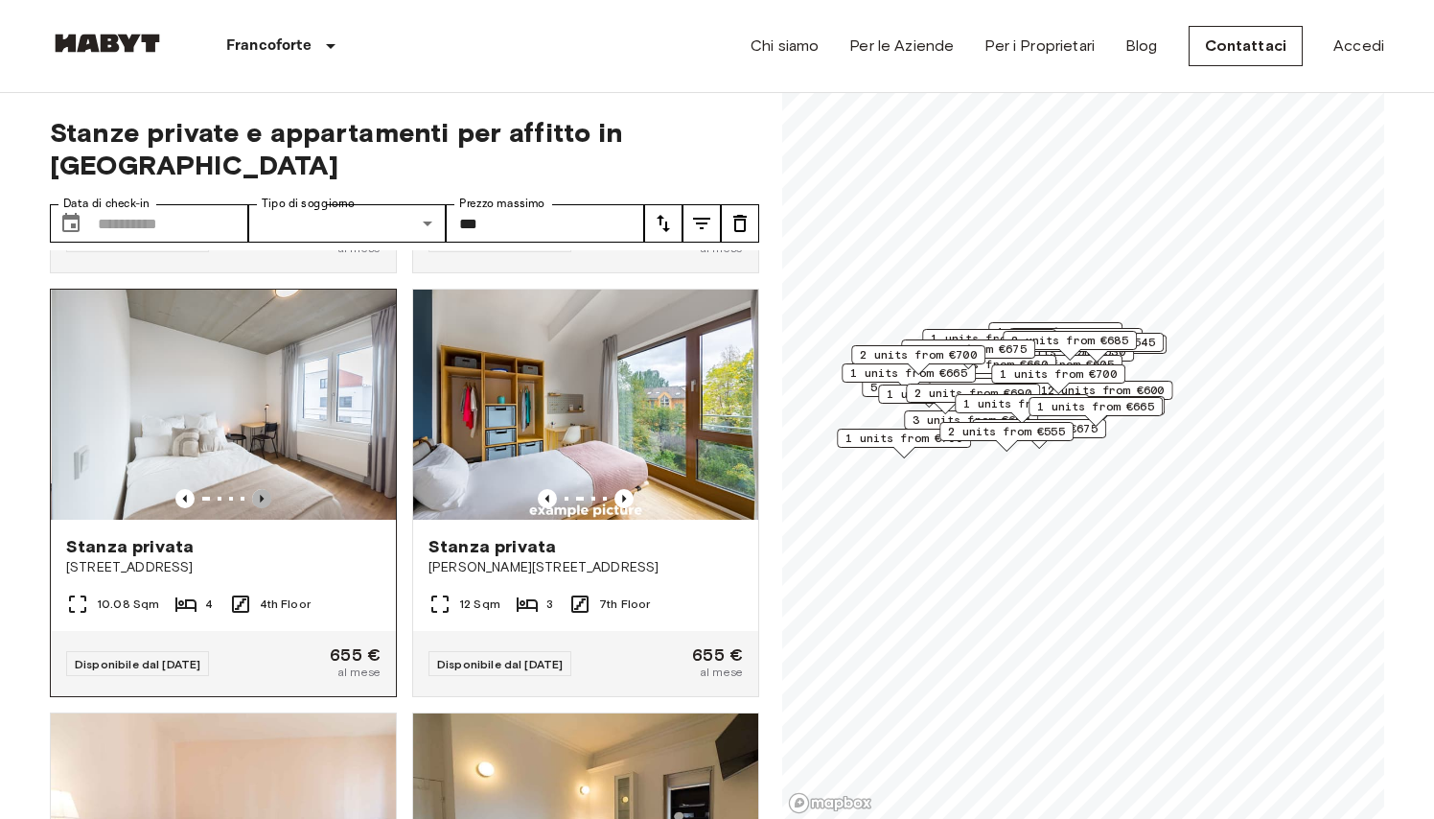
click at [261, 494] on icon "Previous image" at bounding box center [261, 498] width 19 height 19
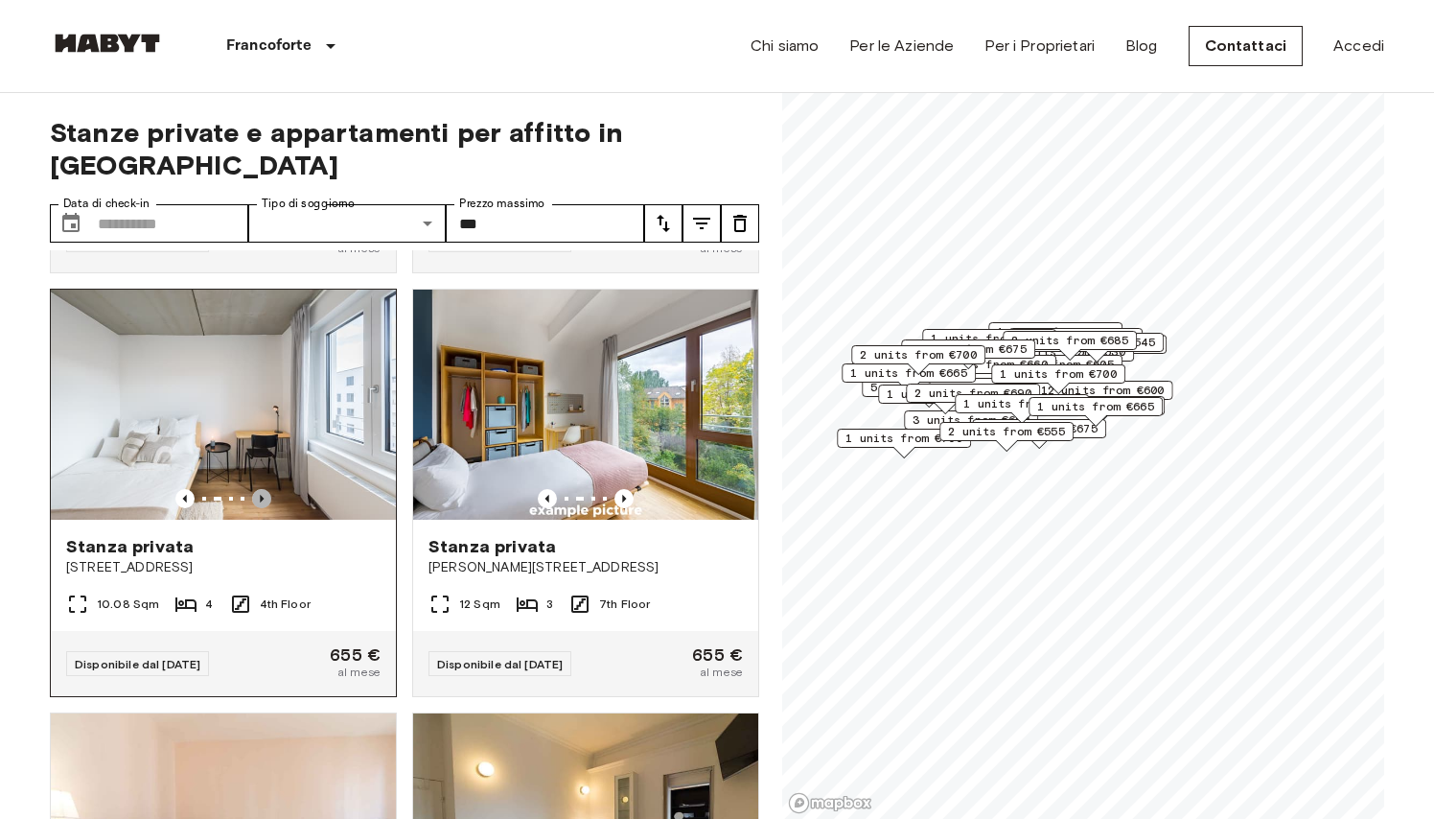
click at [261, 494] on icon "Previous image" at bounding box center [261, 498] width 19 height 19
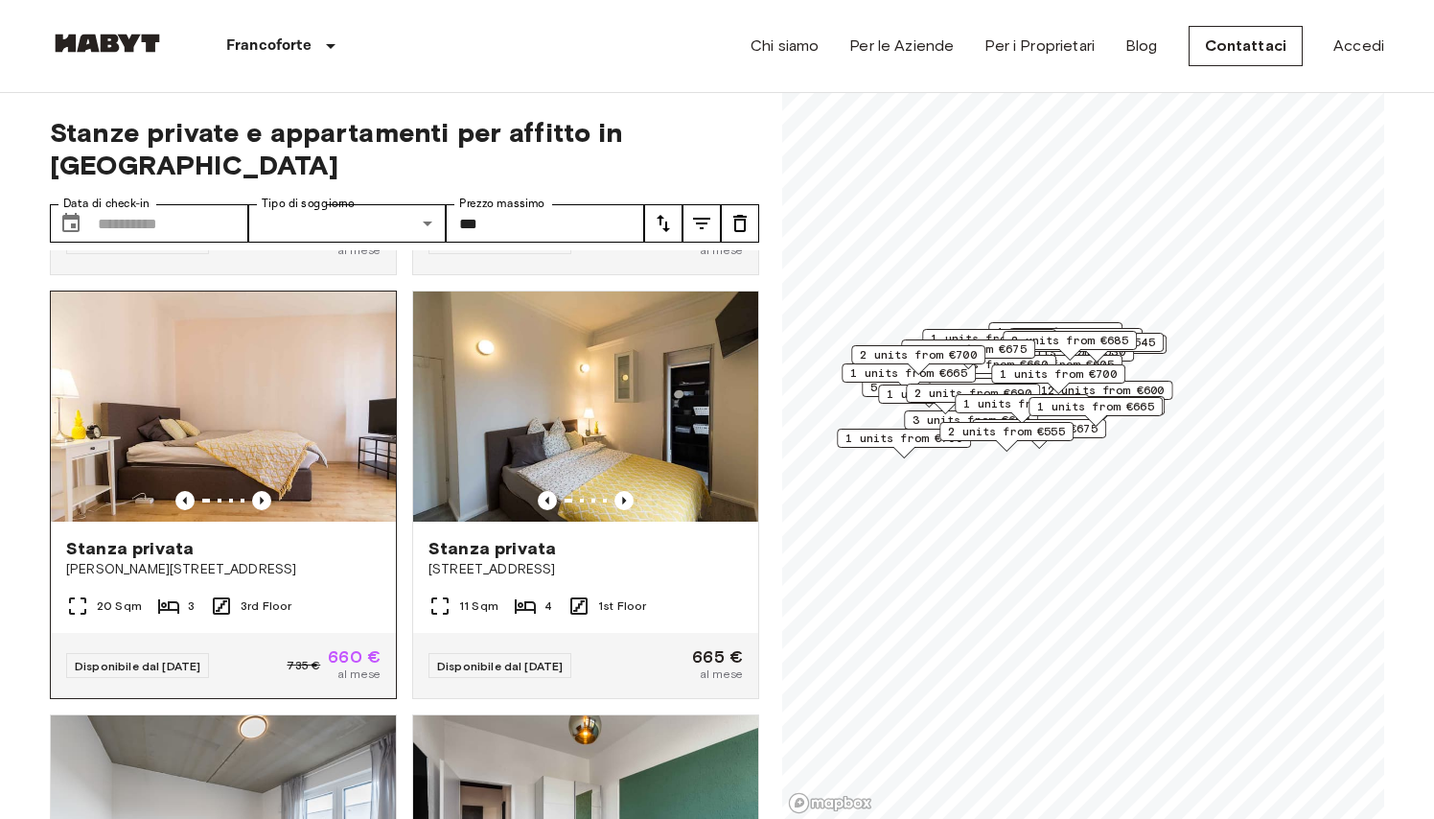
scroll to position [3793, 0]
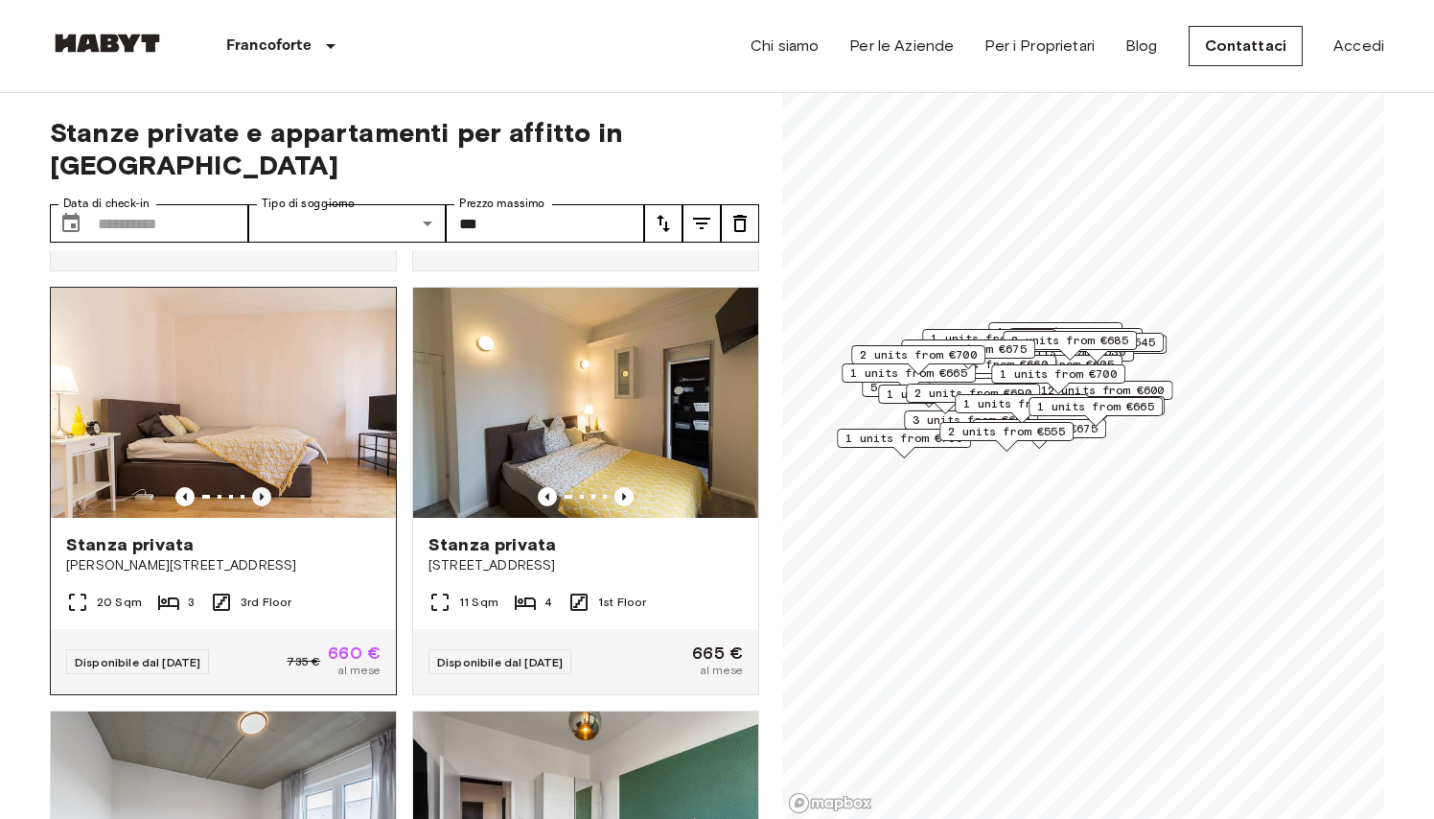
click at [263, 497] on icon "Previous image" at bounding box center [262, 497] width 4 height 8
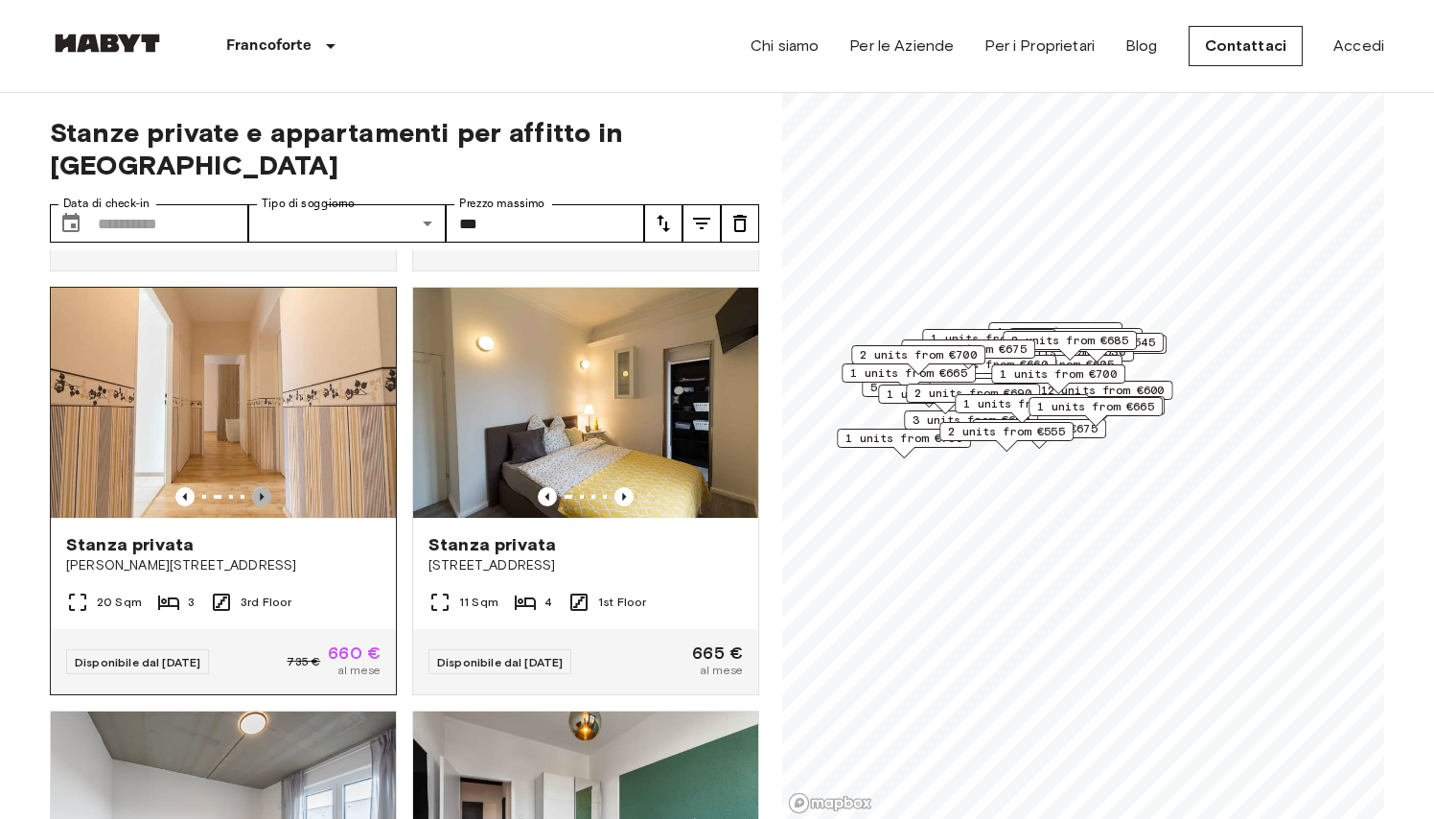
click at [263, 497] on icon "Previous image" at bounding box center [262, 497] width 4 height 8
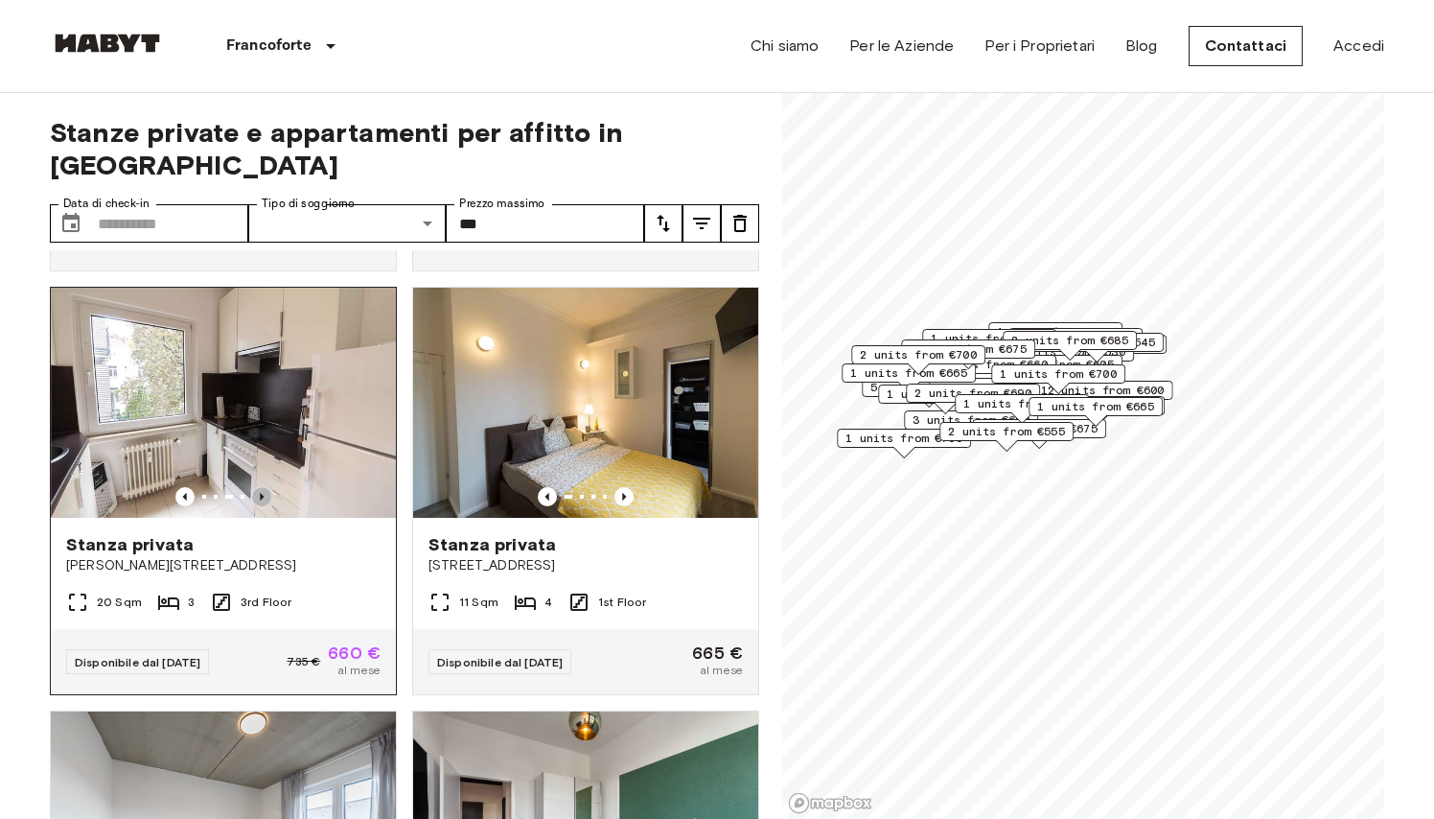
click at [263, 497] on icon "Previous image" at bounding box center [262, 497] width 4 height 8
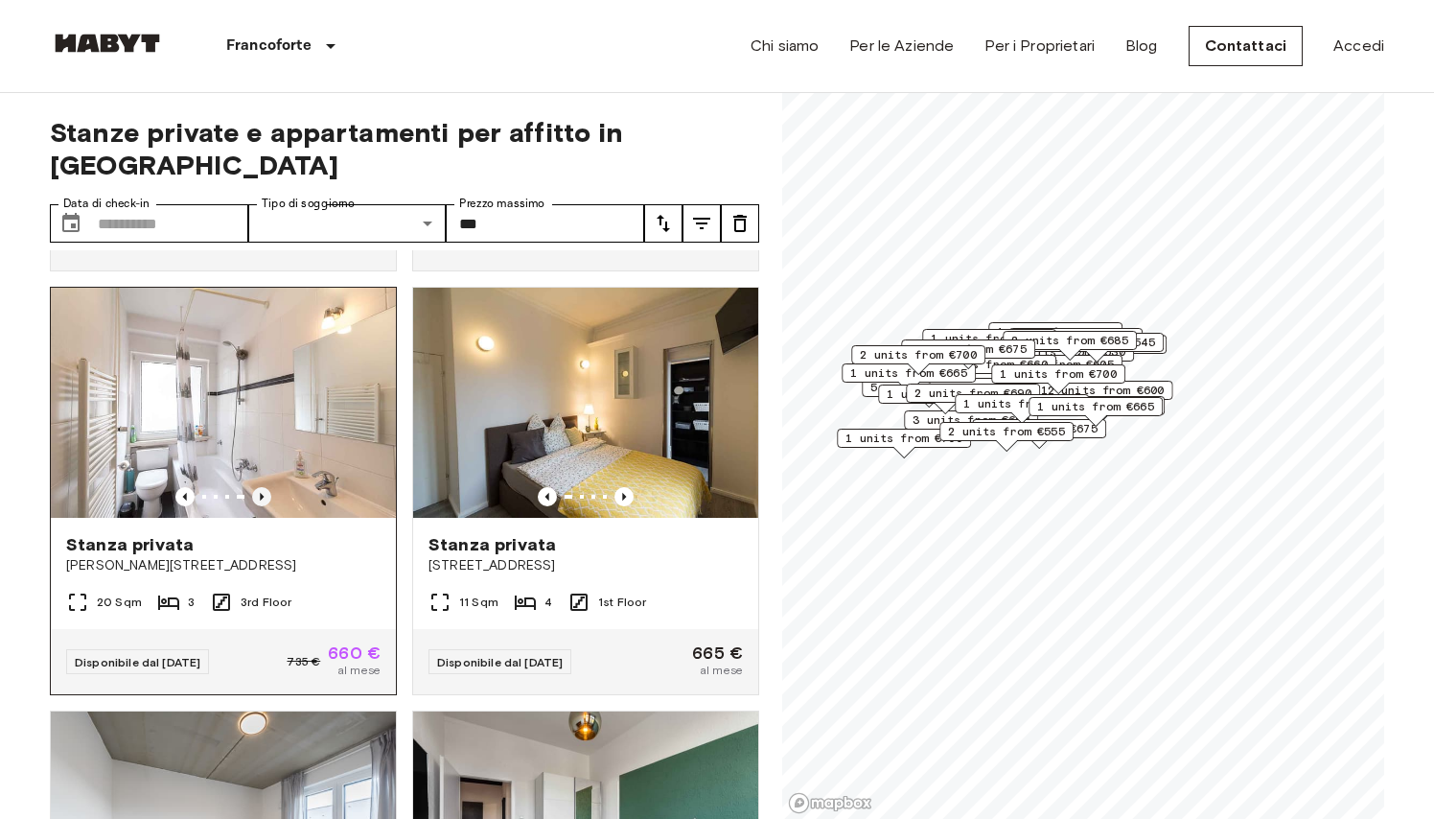
click at [260, 497] on icon "Previous image" at bounding box center [261, 496] width 19 height 19
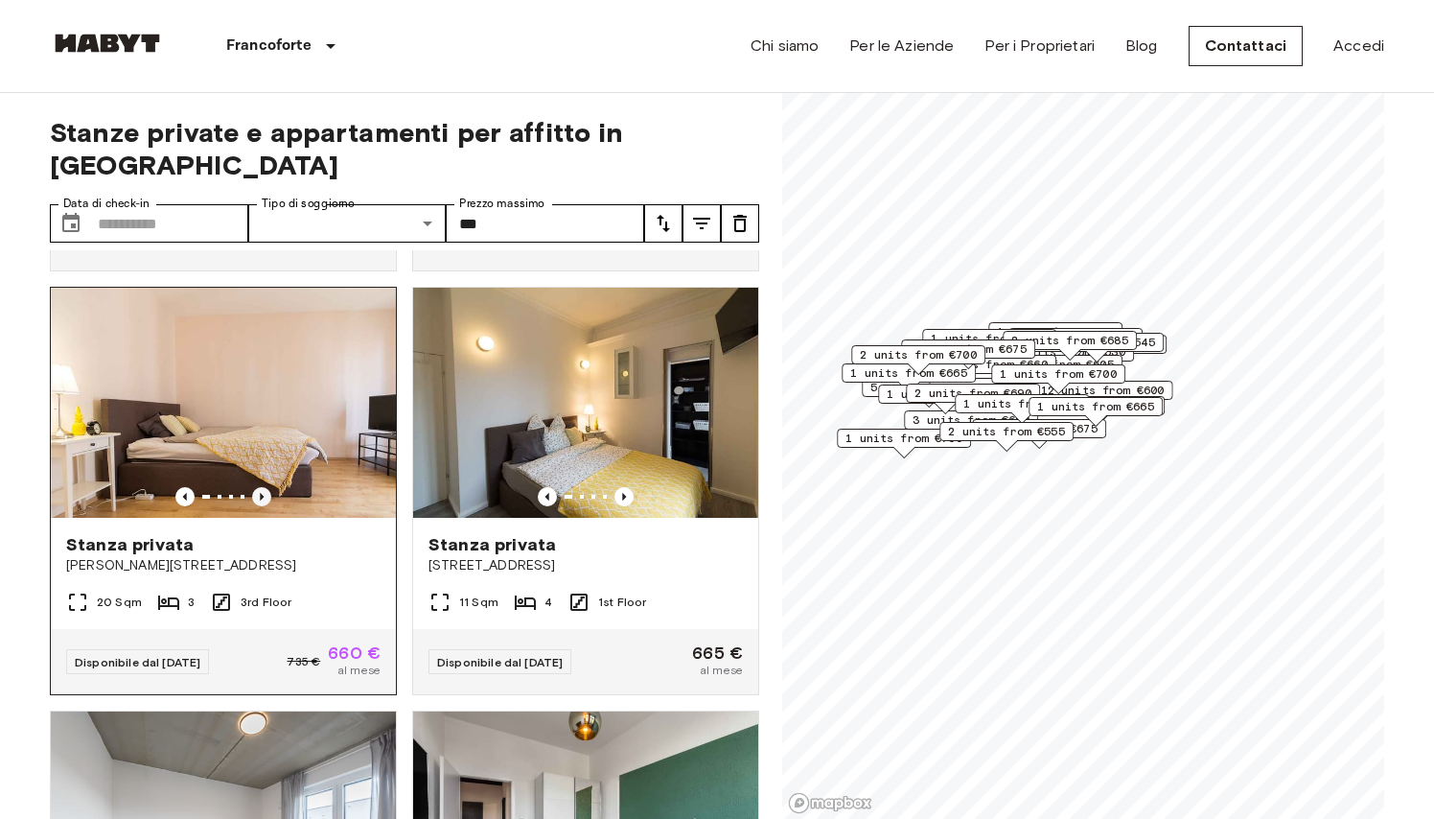
click at [260, 497] on icon "Previous image" at bounding box center [261, 496] width 19 height 19
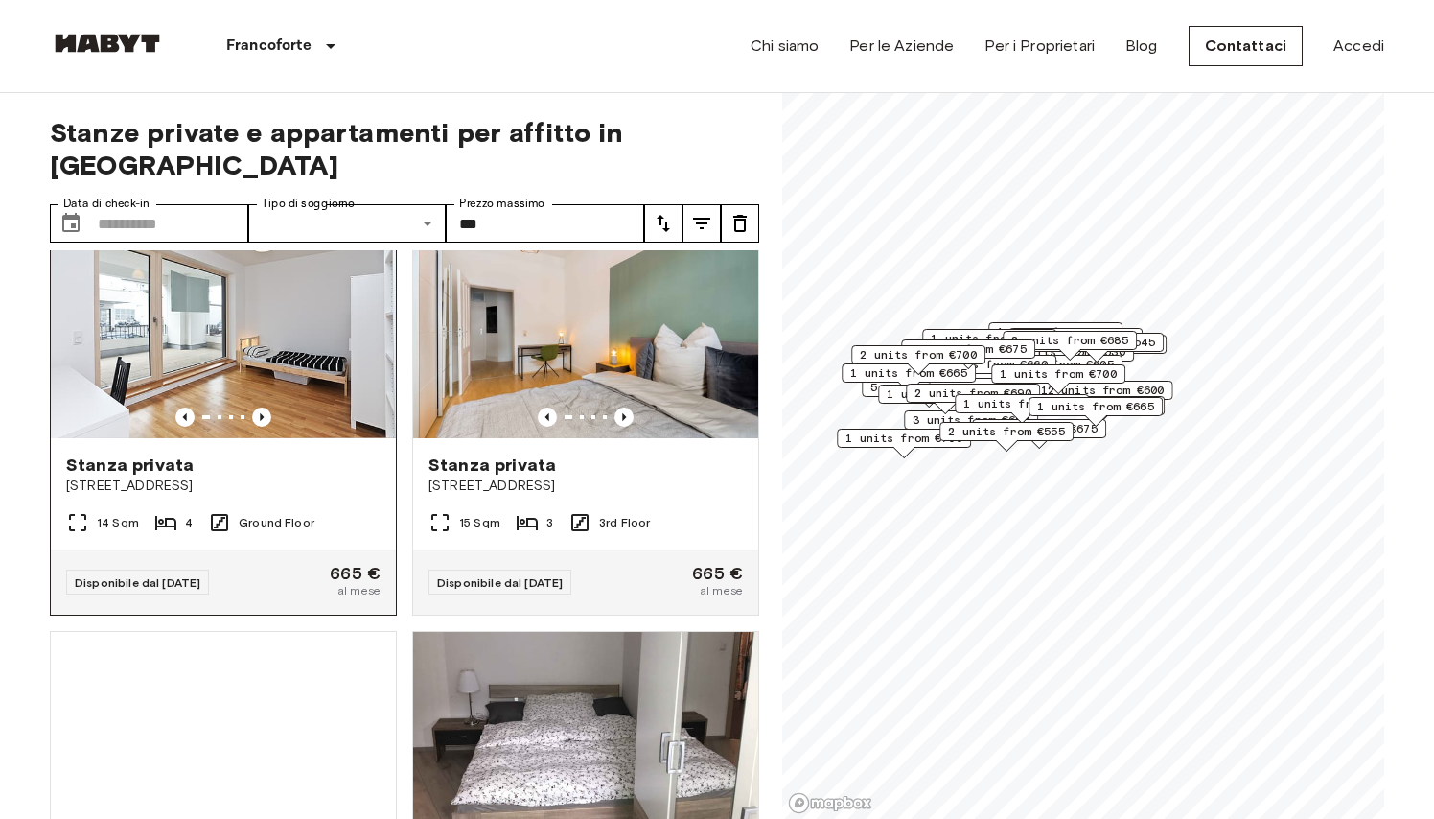
scroll to position [5145, 0]
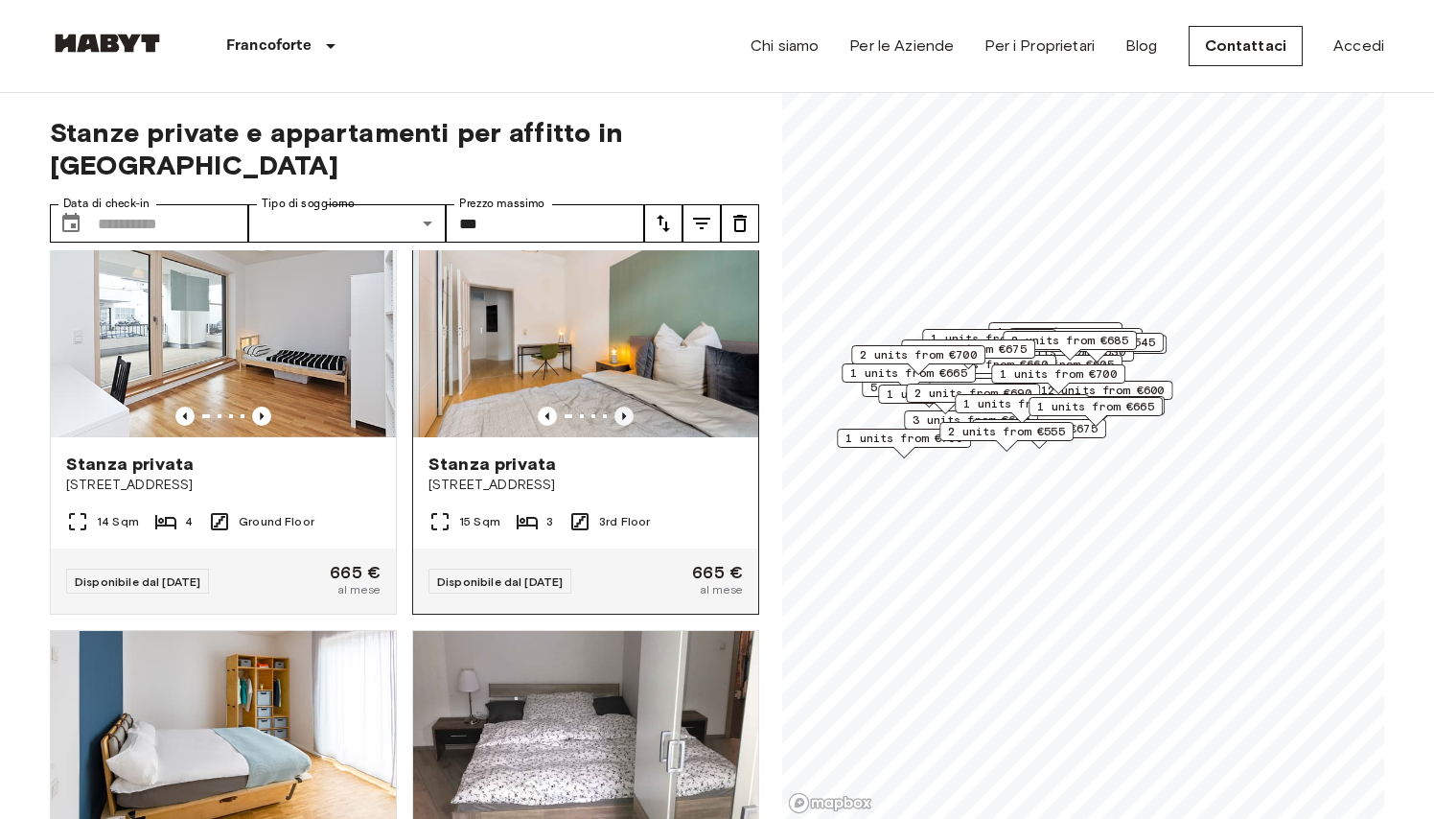
click at [622, 413] on icon "Previous image" at bounding box center [624, 416] width 19 height 19
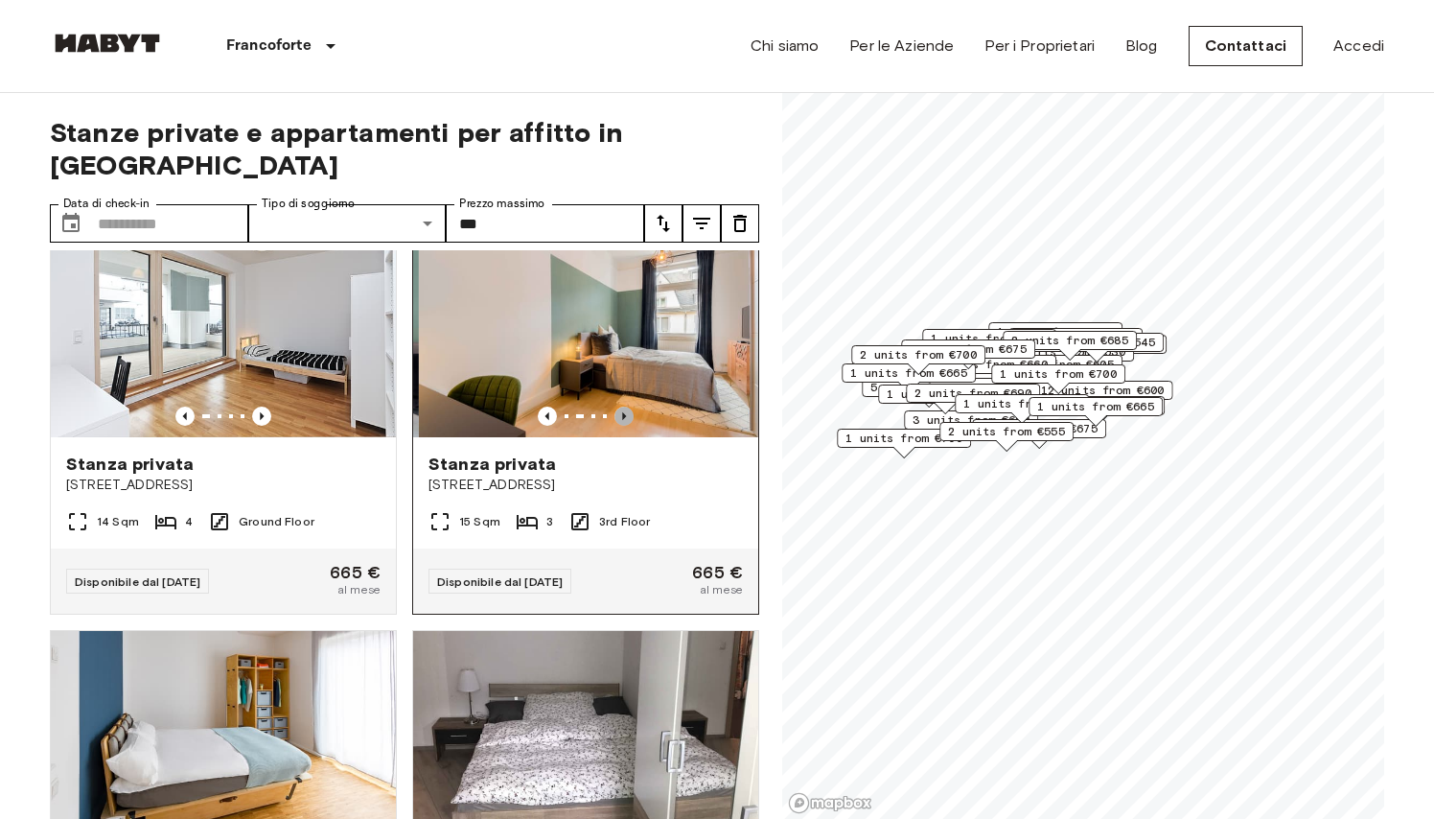
click at [622, 413] on icon "Previous image" at bounding box center [624, 416] width 19 height 19
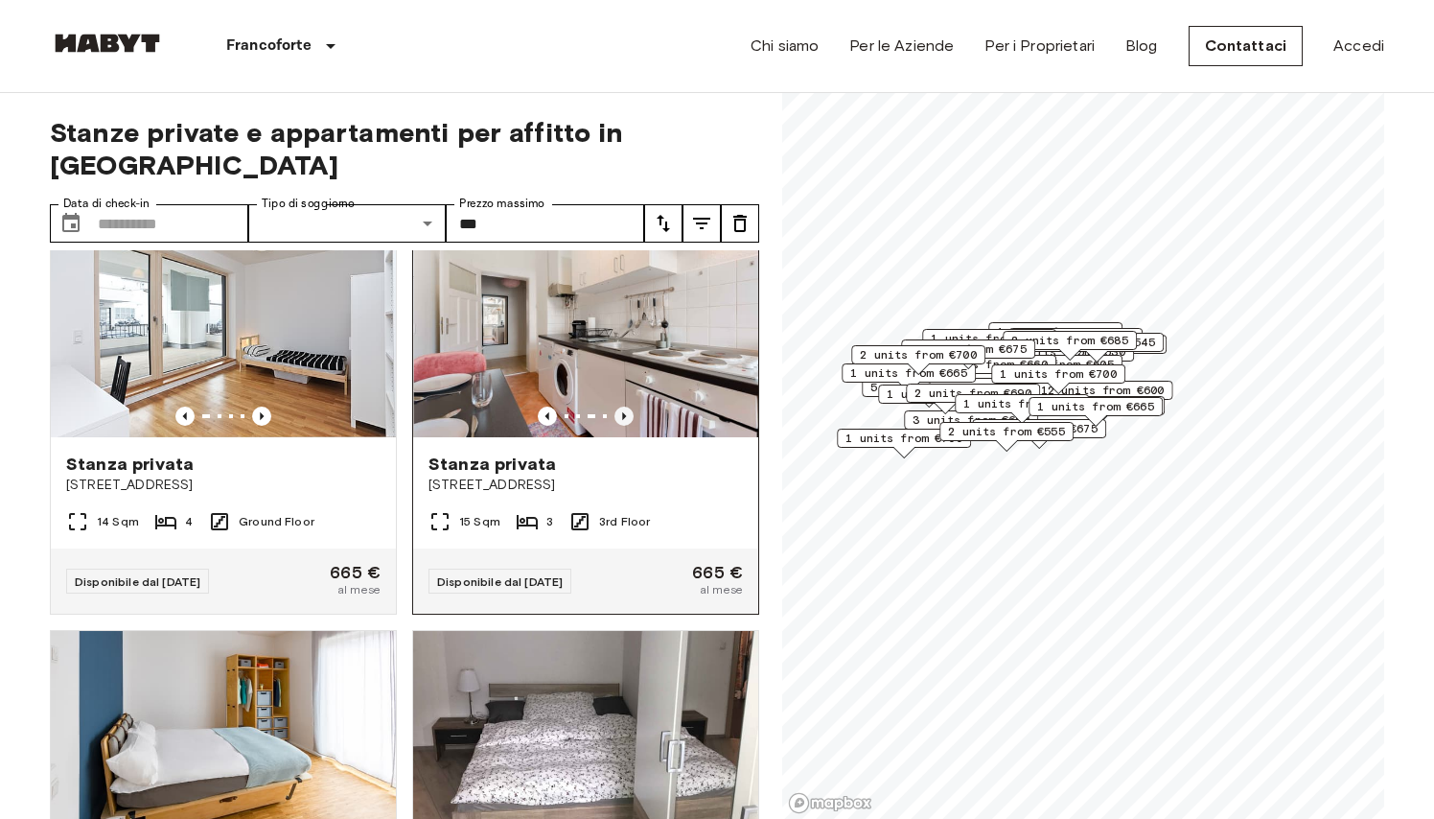
click at [622, 413] on icon "Previous image" at bounding box center [624, 416] width 19 height 19
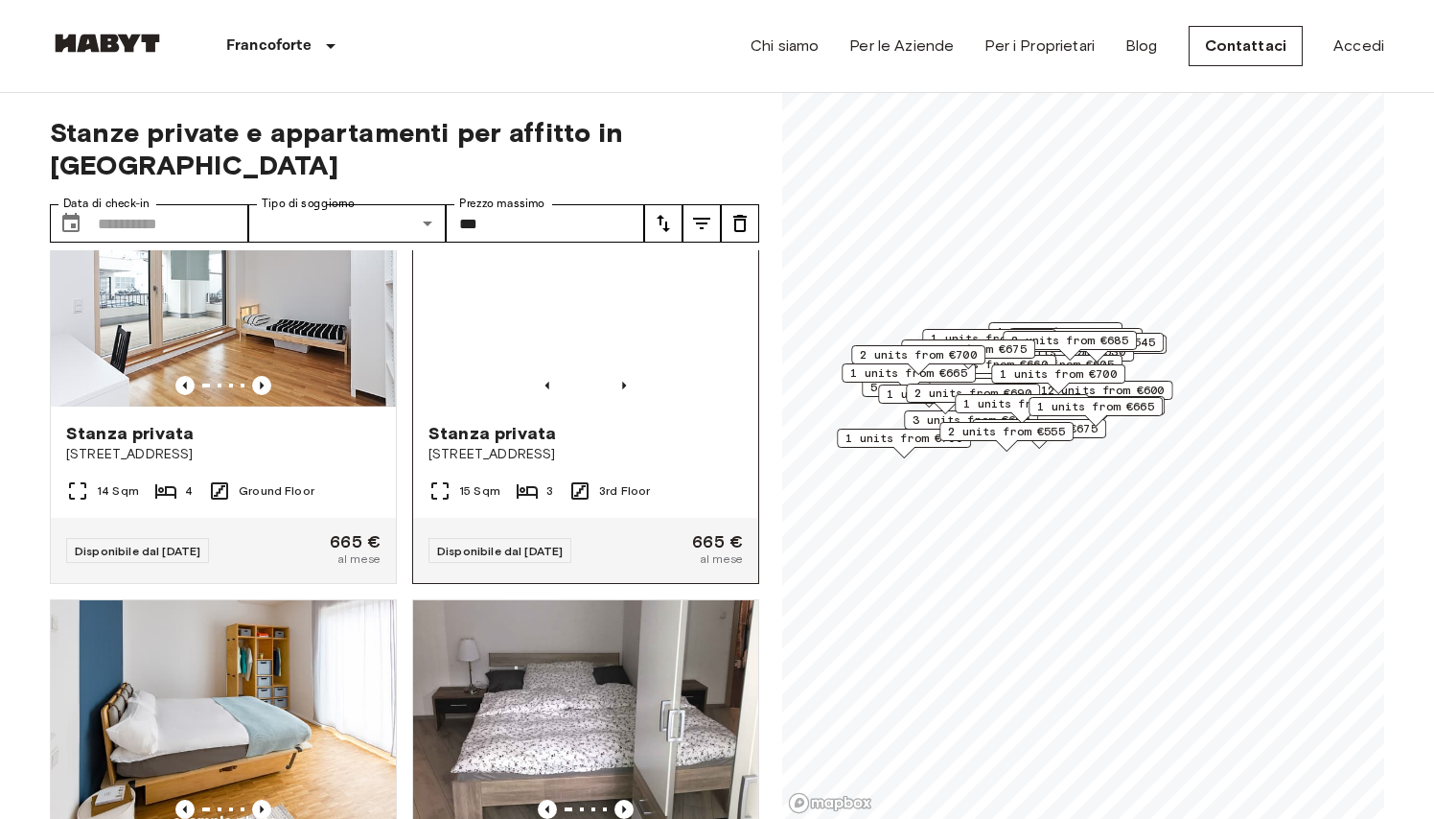
scroll to position [5129, 0]
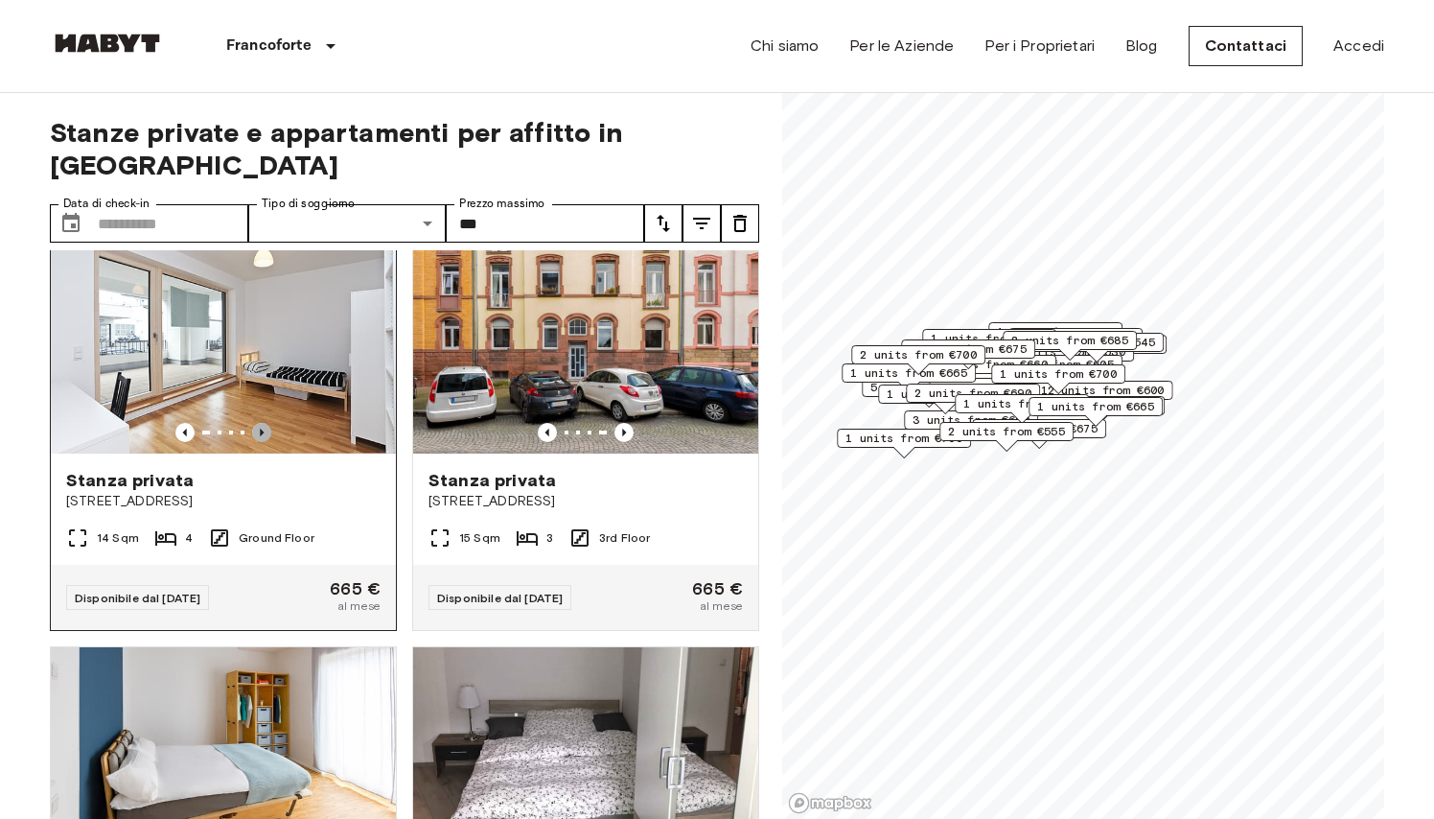
click at [261, 426] on icon "Previous image" at bounding box center [261, 432] width 19 height 19
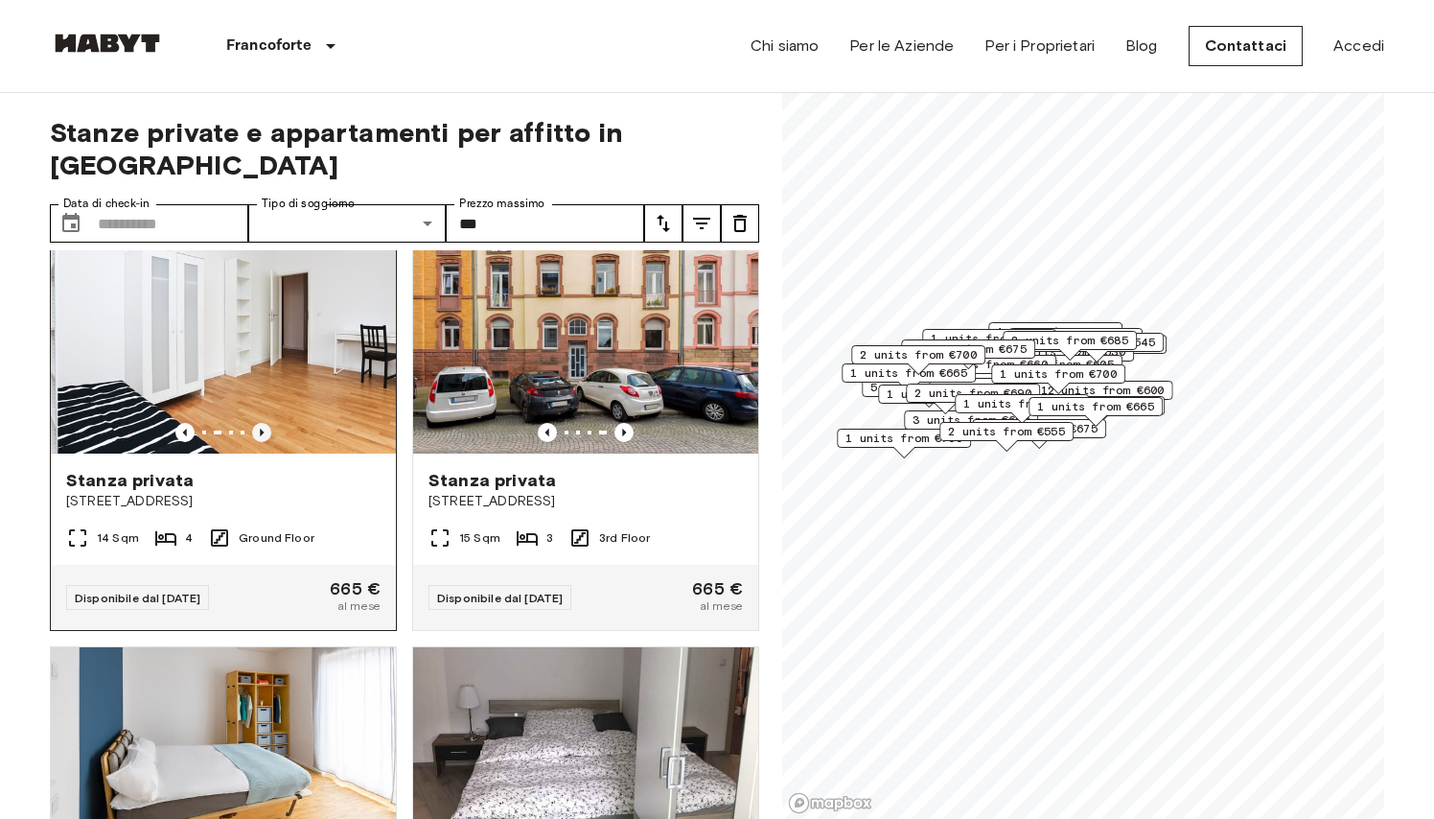
click at [261, 426] on icon "Previous image" at bounding box center [261, 432] width 19 height 19
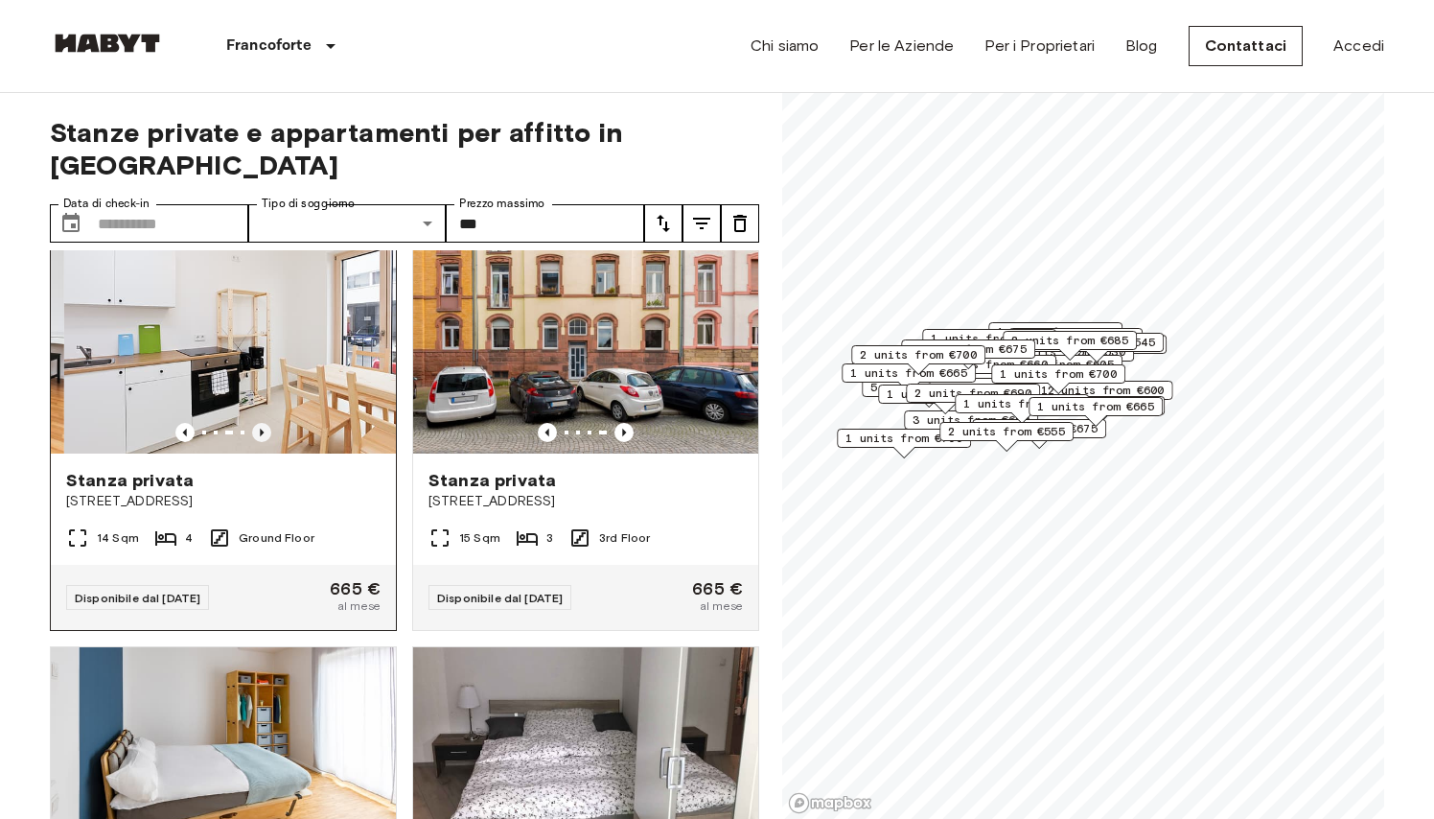
click at [261, 426] on icon "Previous image" at bounding box center [261, 432] width 19 height 19
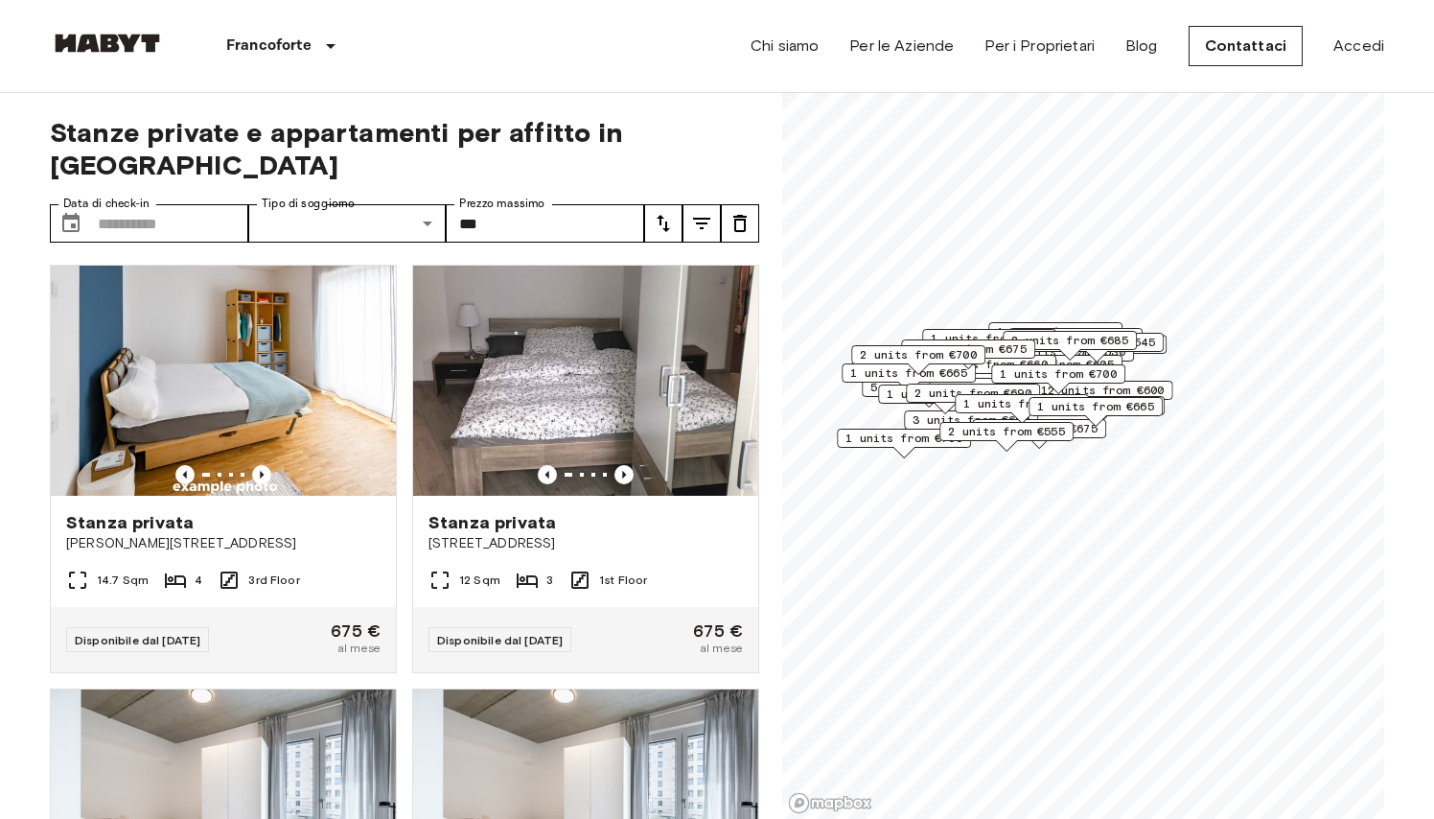
scroll to position [5518, 0]
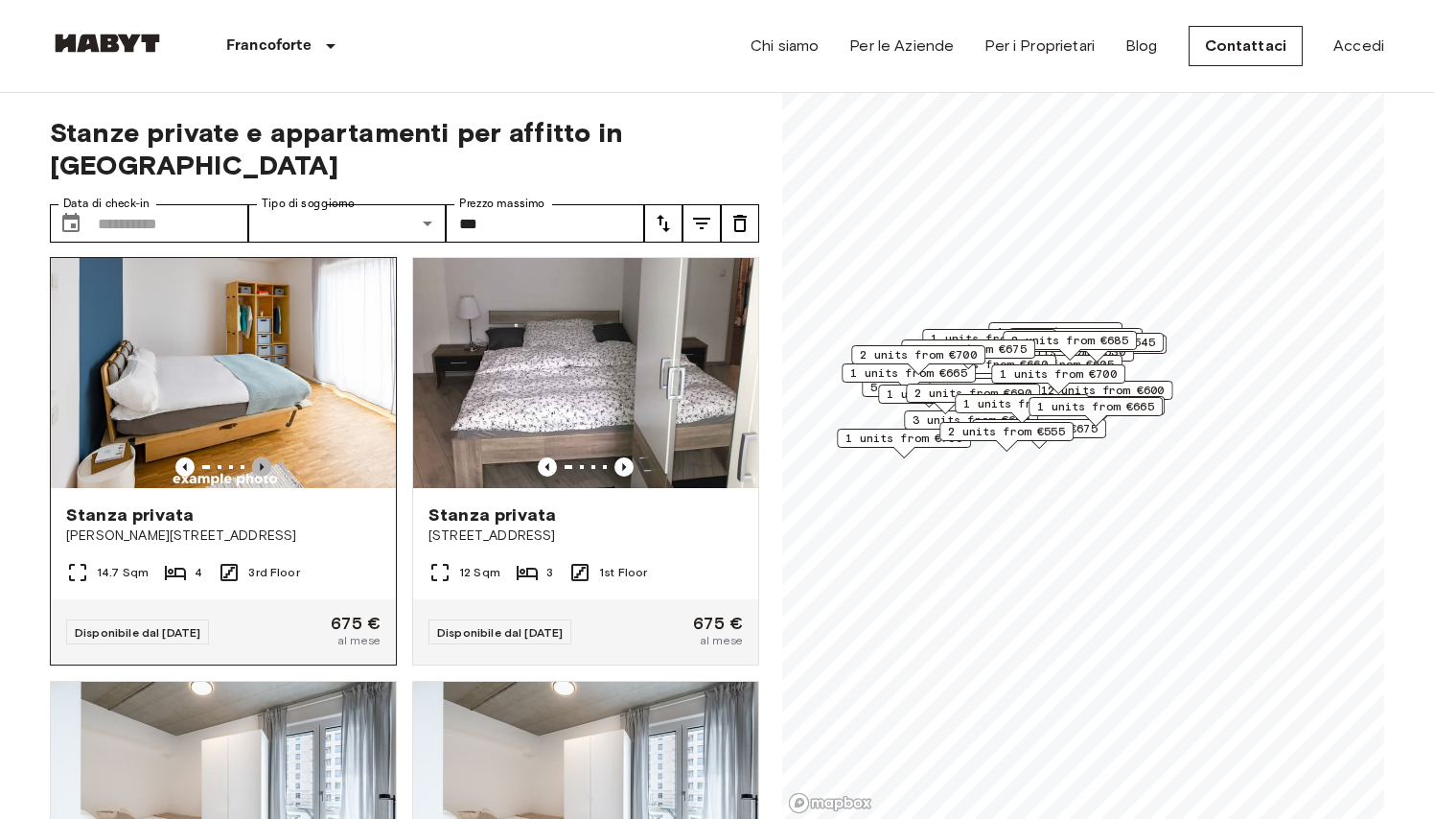
click at [261, 465] on icon "Previous image" at bounding box center [262, 467] width 4 height 8
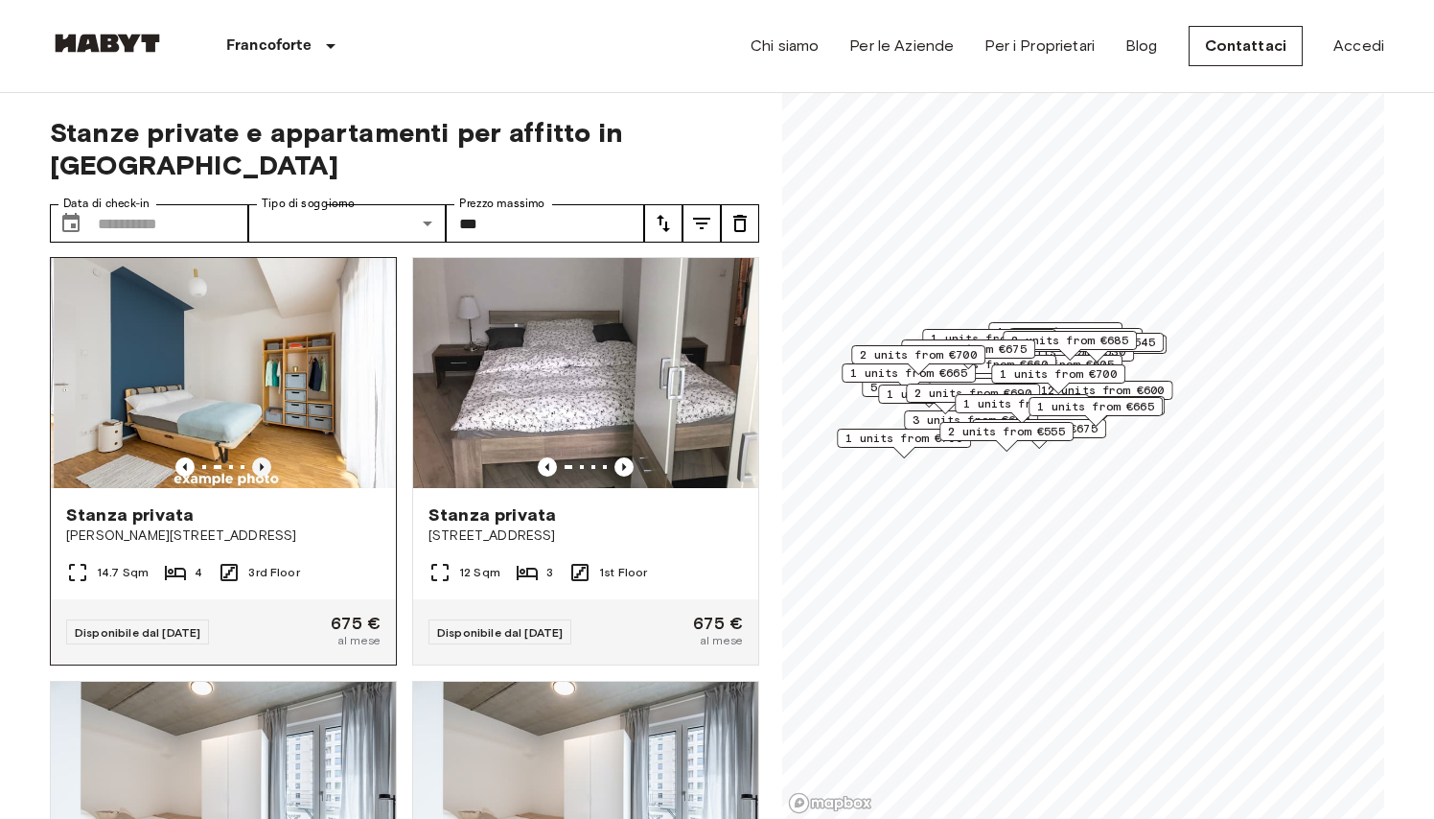
click at [261, 465] on icon "Previous image" at bounding box center [262, 467] width 4 height 8
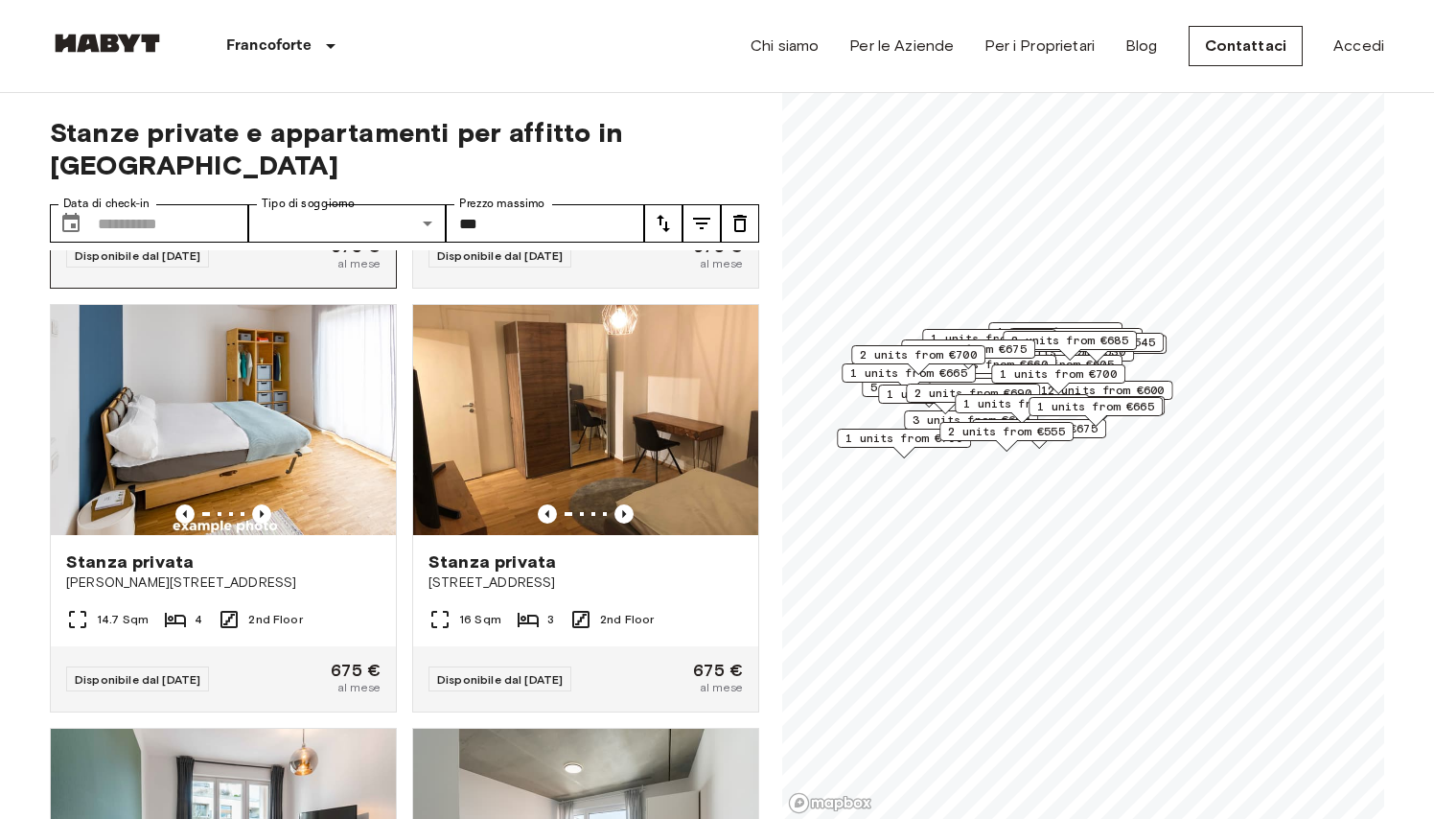
scroll to position [6322, 0]
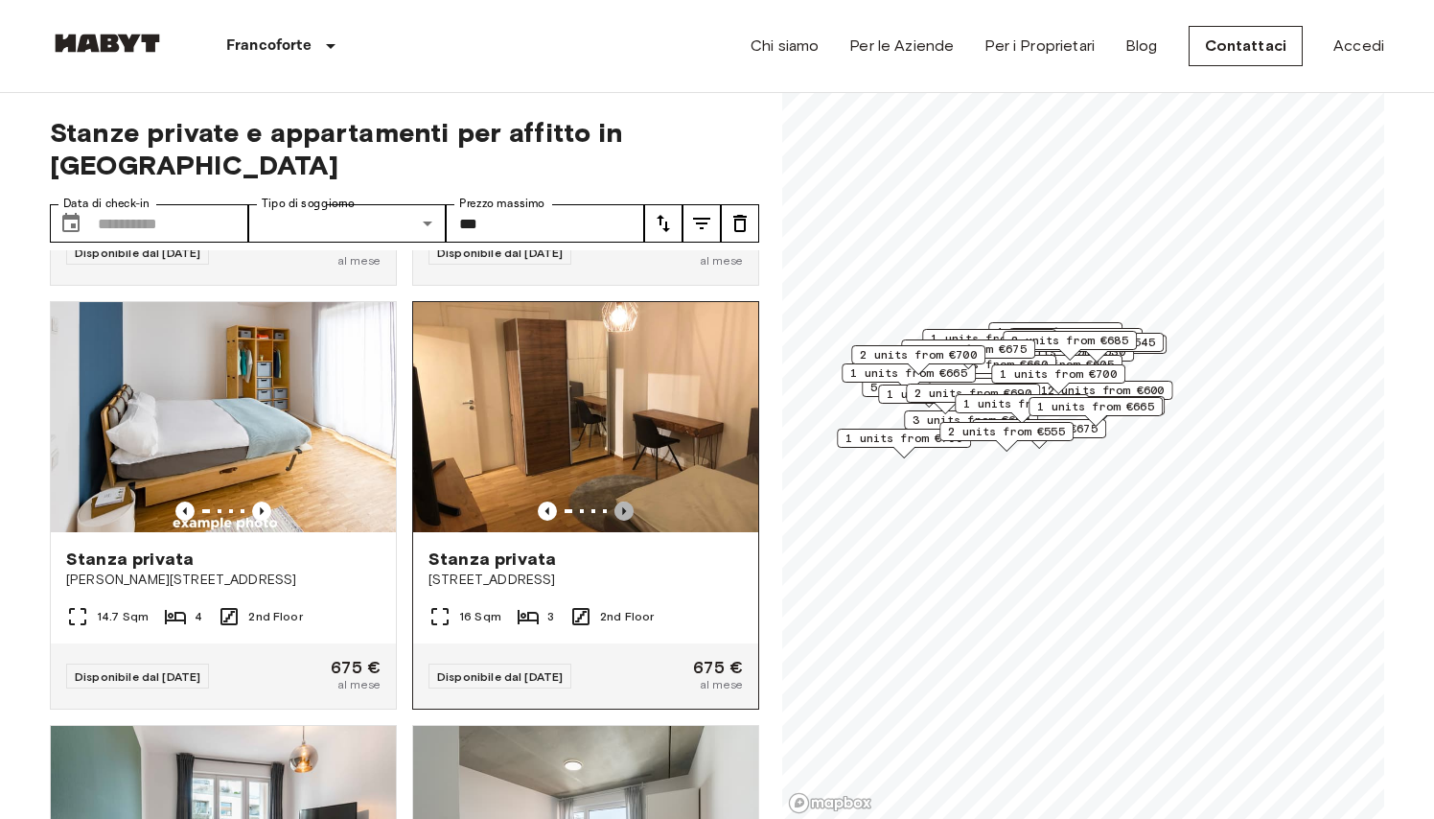
click at [622, 505] on icon "Previous image" at bounding box center [624, 510] width 19 height 19
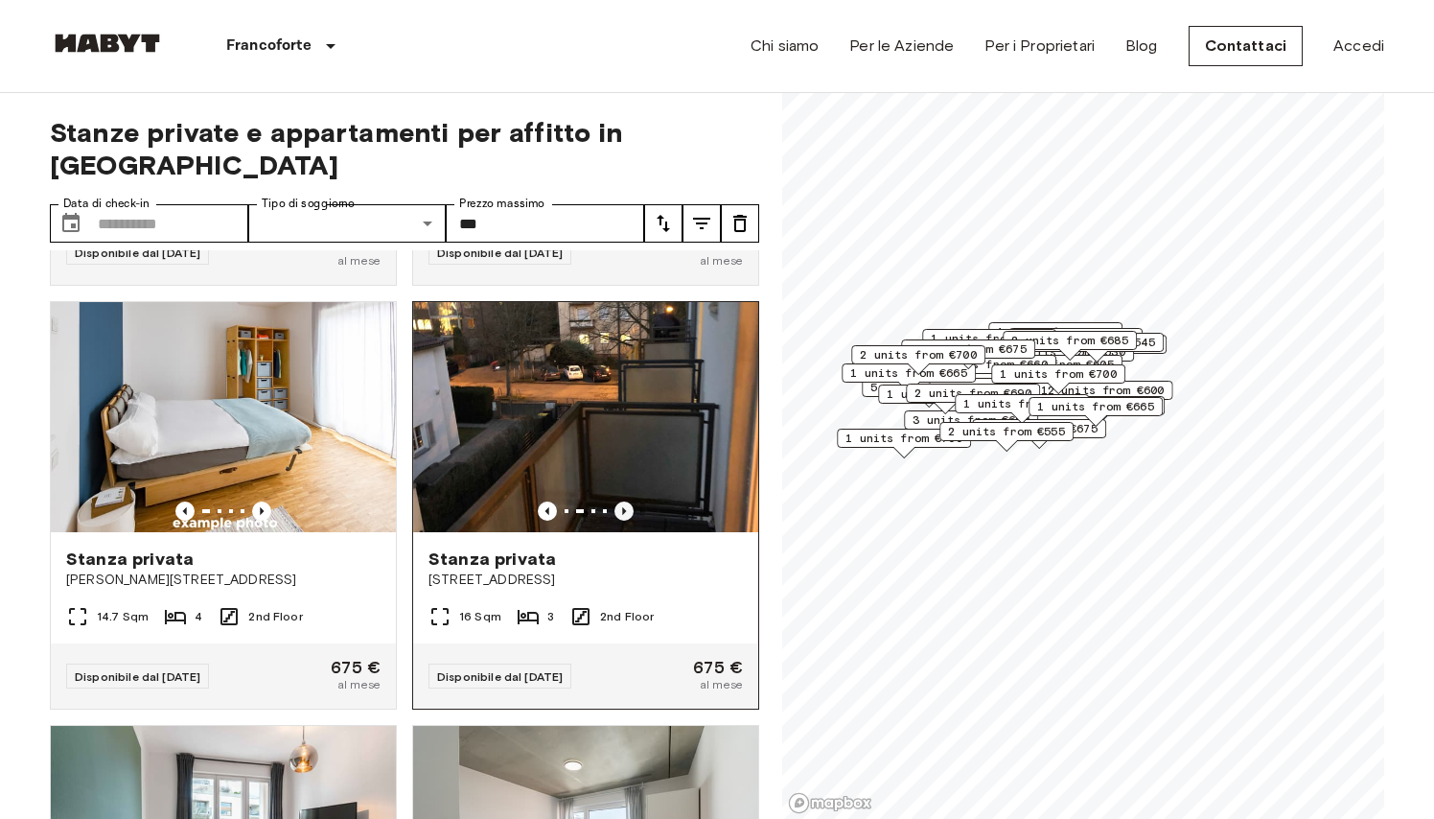
click at [622, 506] on icon "Previous image" at bounding box center [624, 510] width 19 height 19
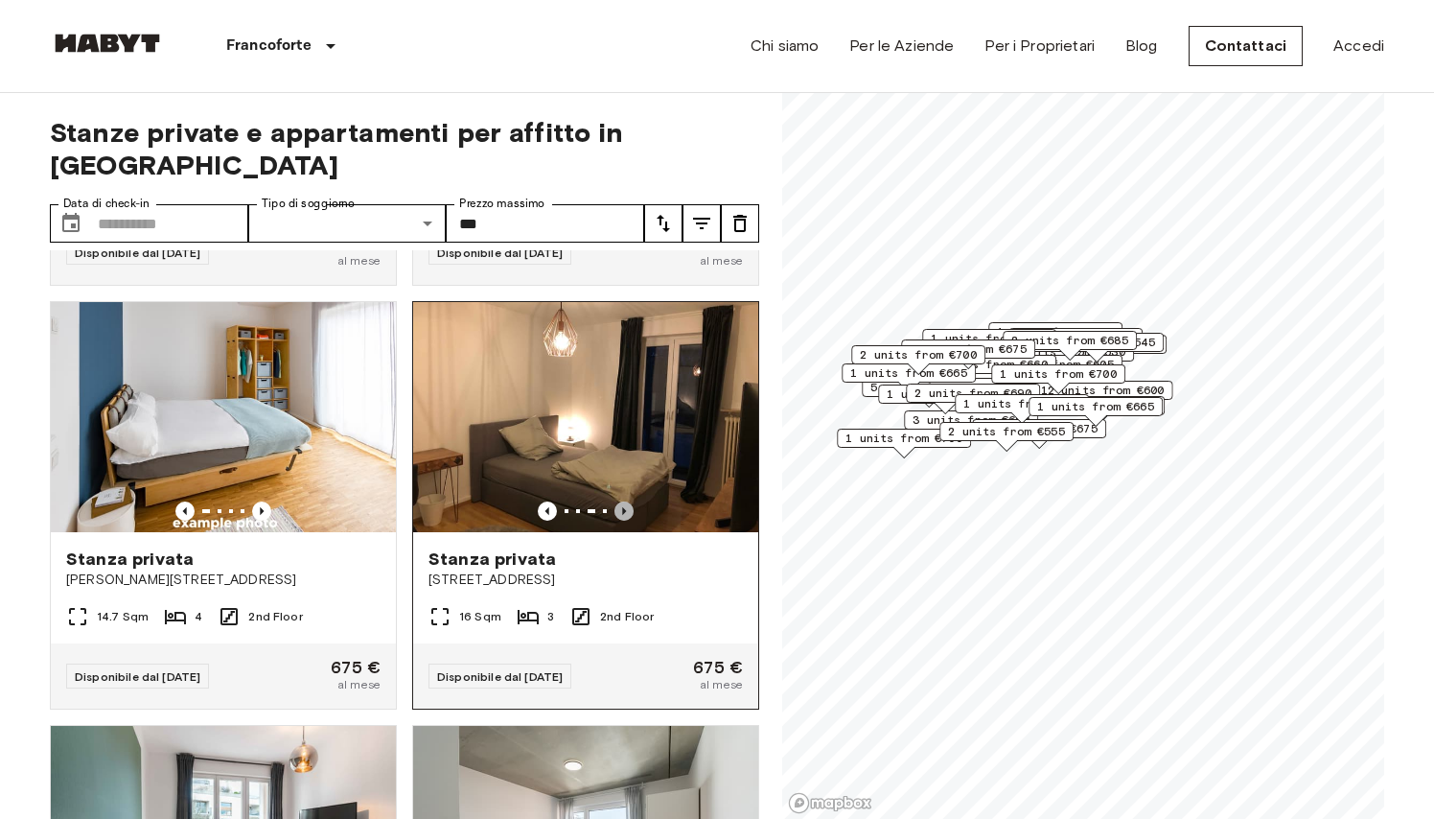
click at [622, 506] on icon "Previous image" at bounding box center [624, 510] width 19 height 19
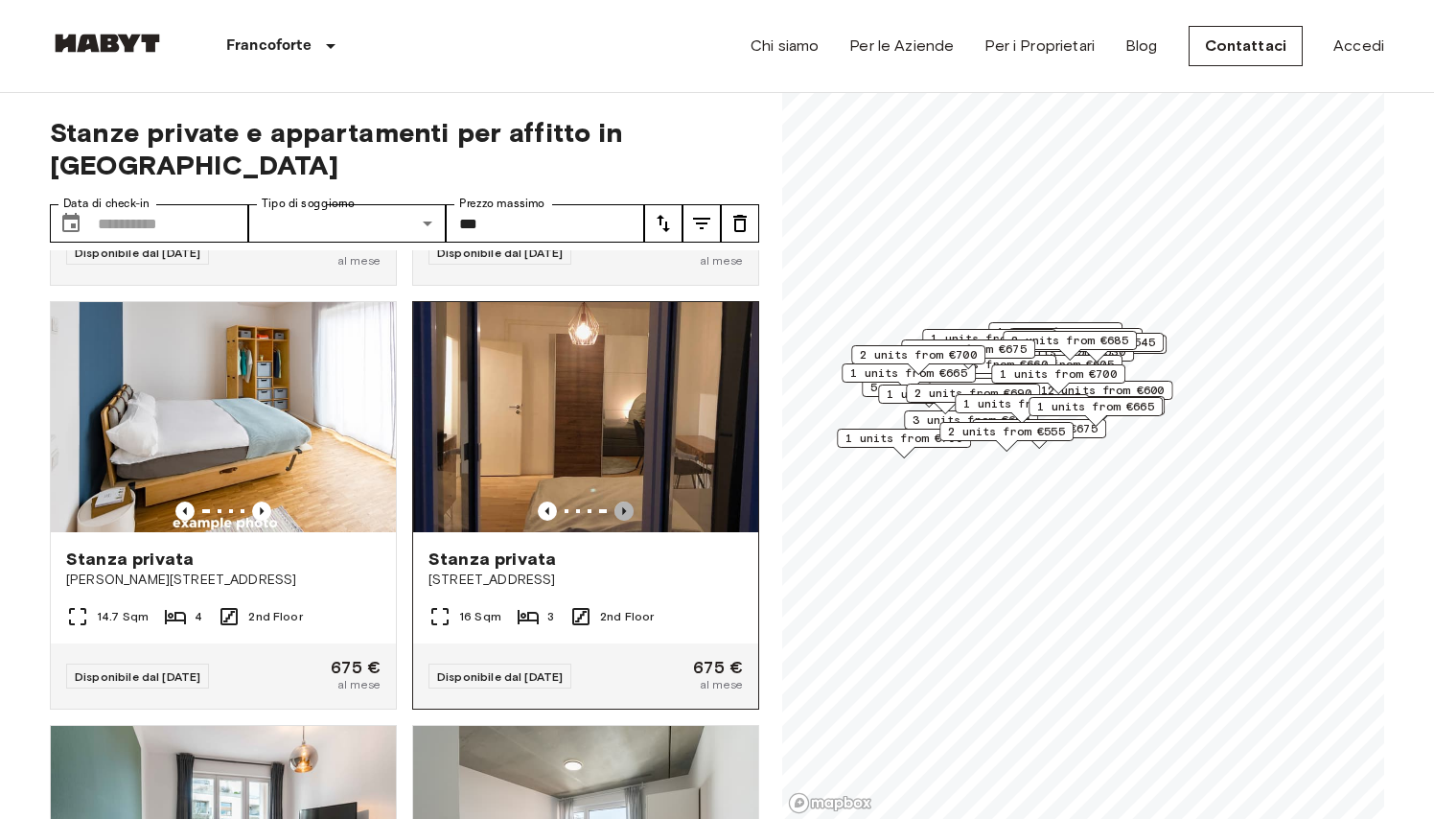
click at [622, 506] on icon "Previous image" at bounding box center [624, 510] width 19 height 19
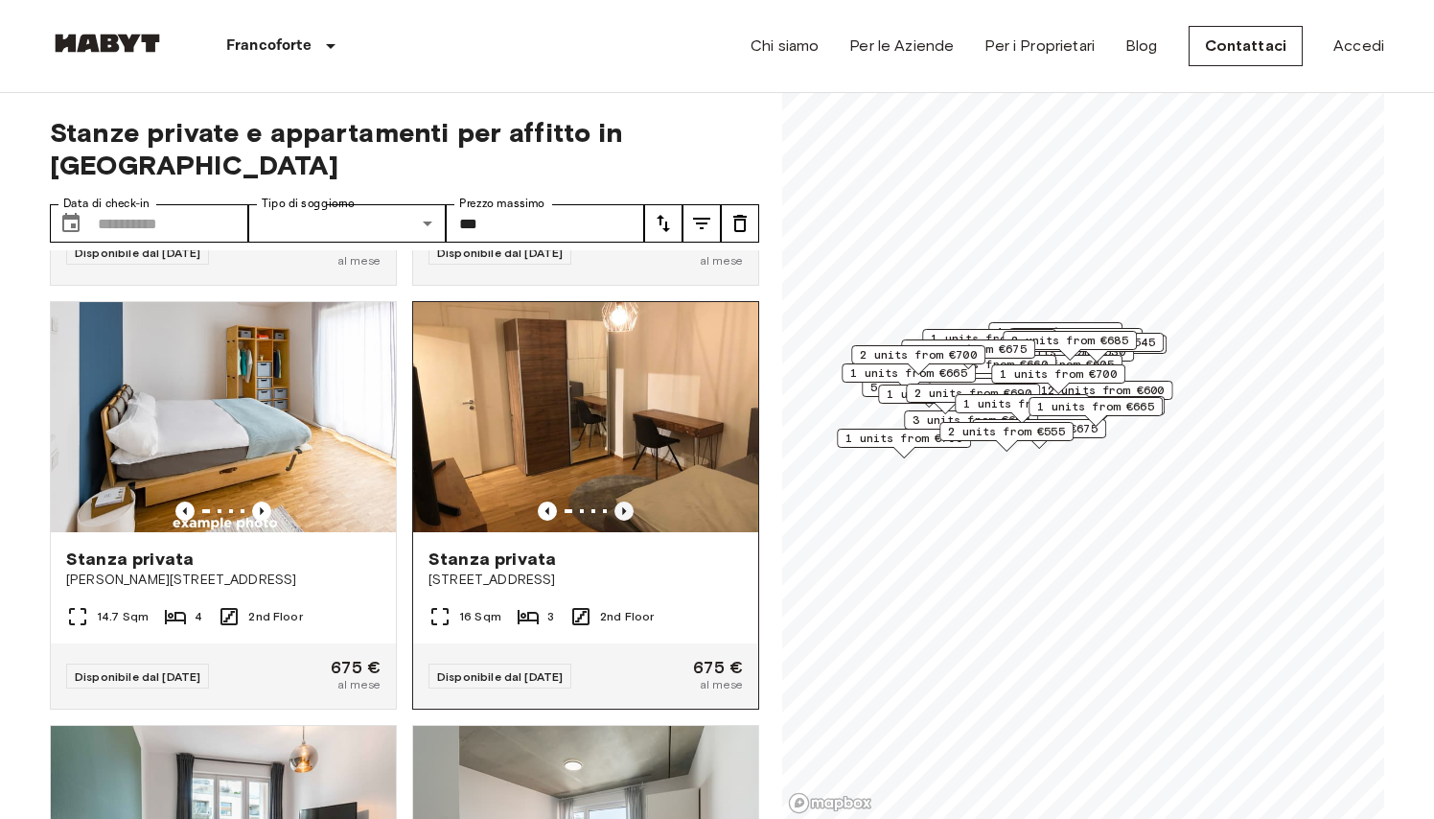
click at [622, 506] on icon "Previous image" at bounding box center [624, 510] width 19 height 19
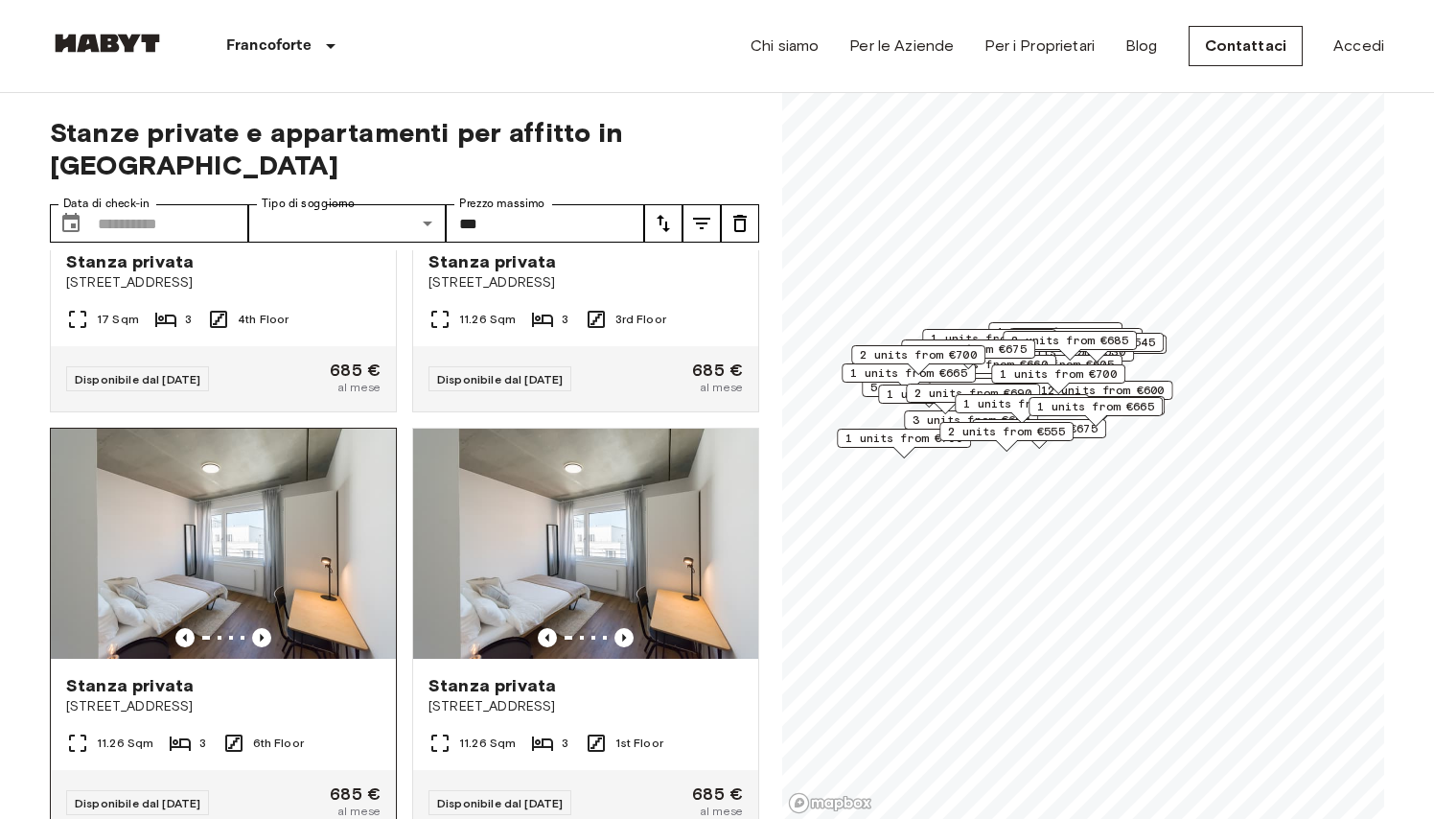
scroll to position [7041, 0]
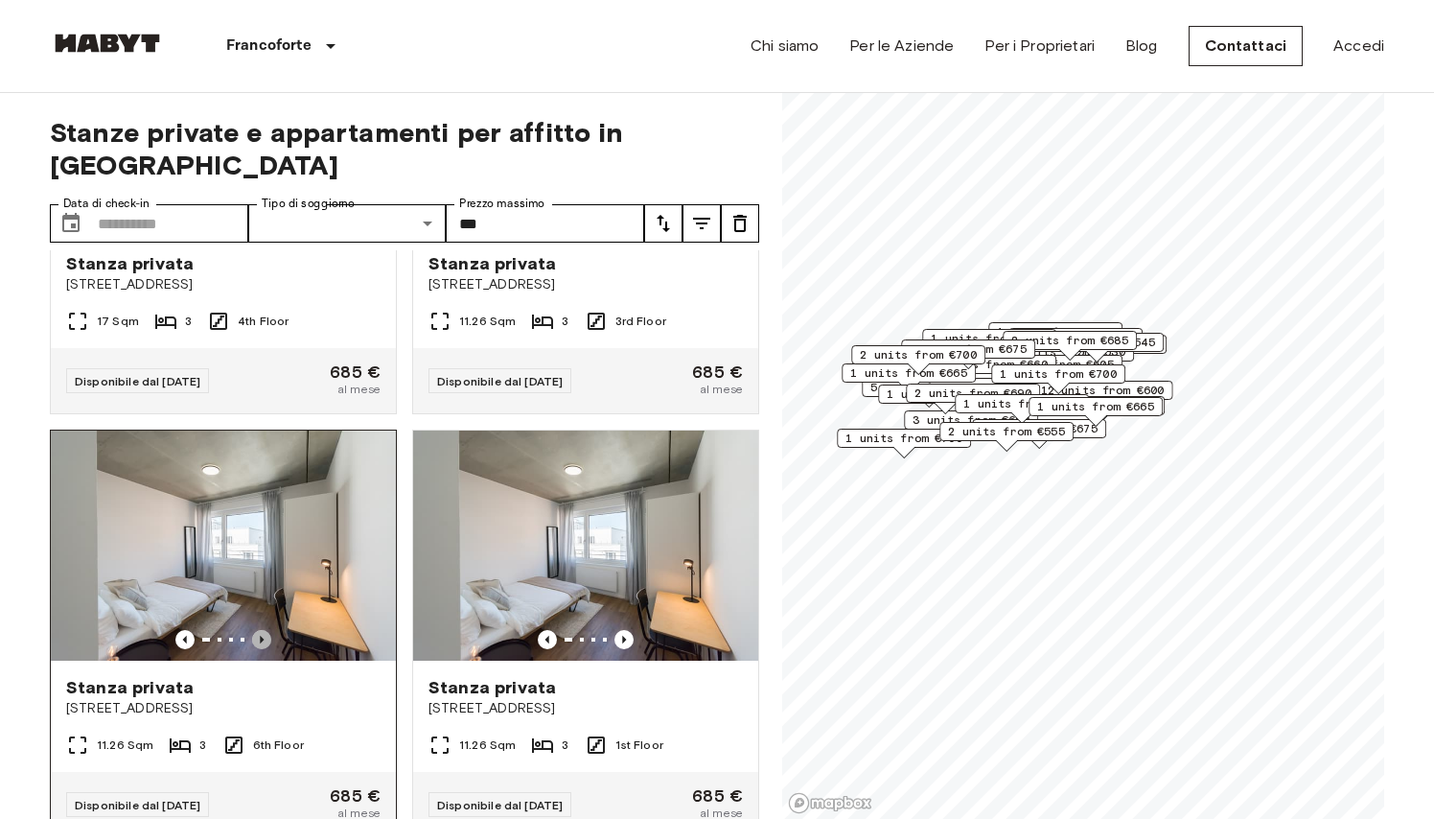
click at [262, 640] on icon "Previous image" at bounding box center [262, 640] width 4 height 8
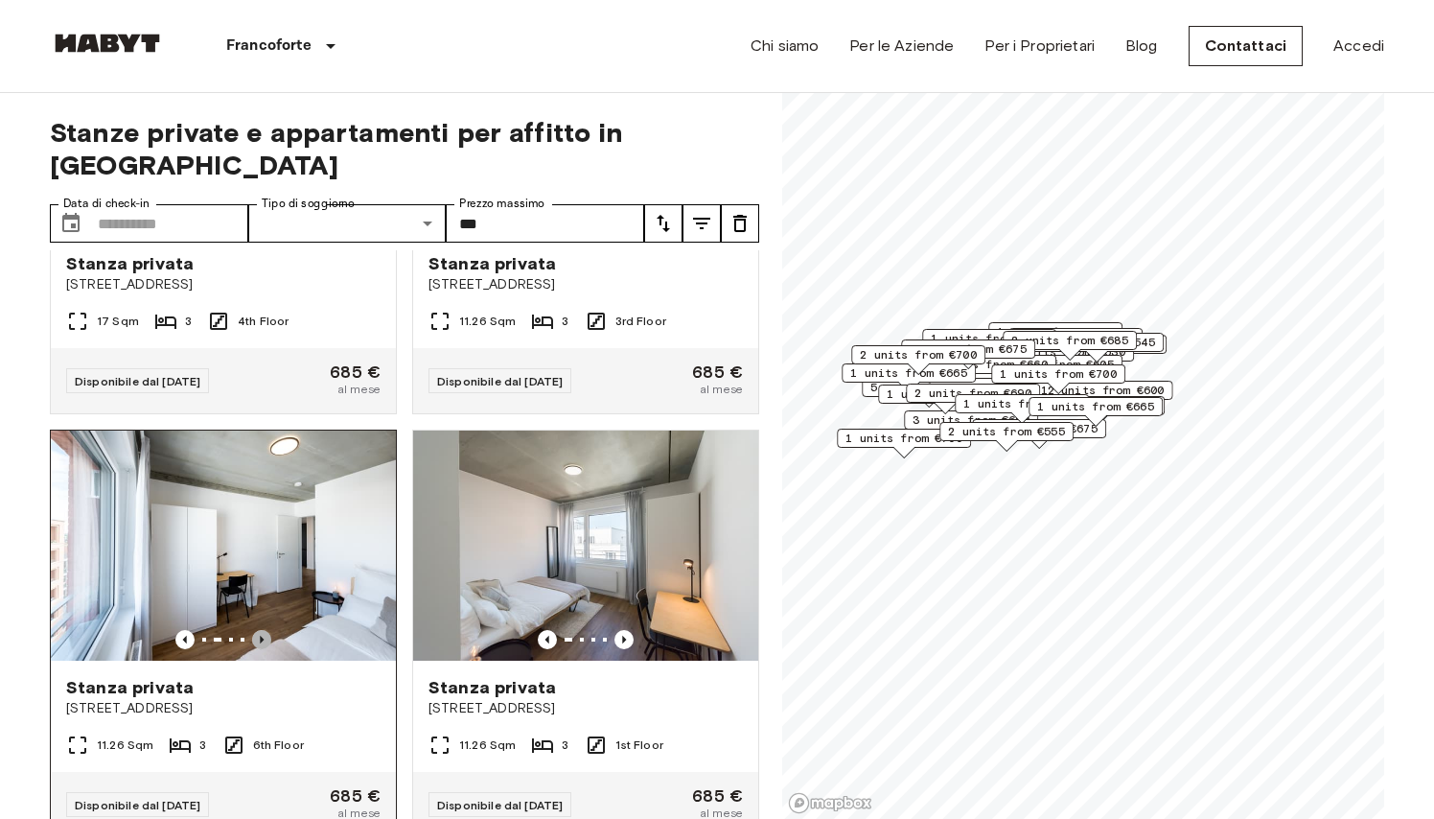
click at [262, 640] on icon "Previous image" at bounding box center [262, 640] width 4 height 8
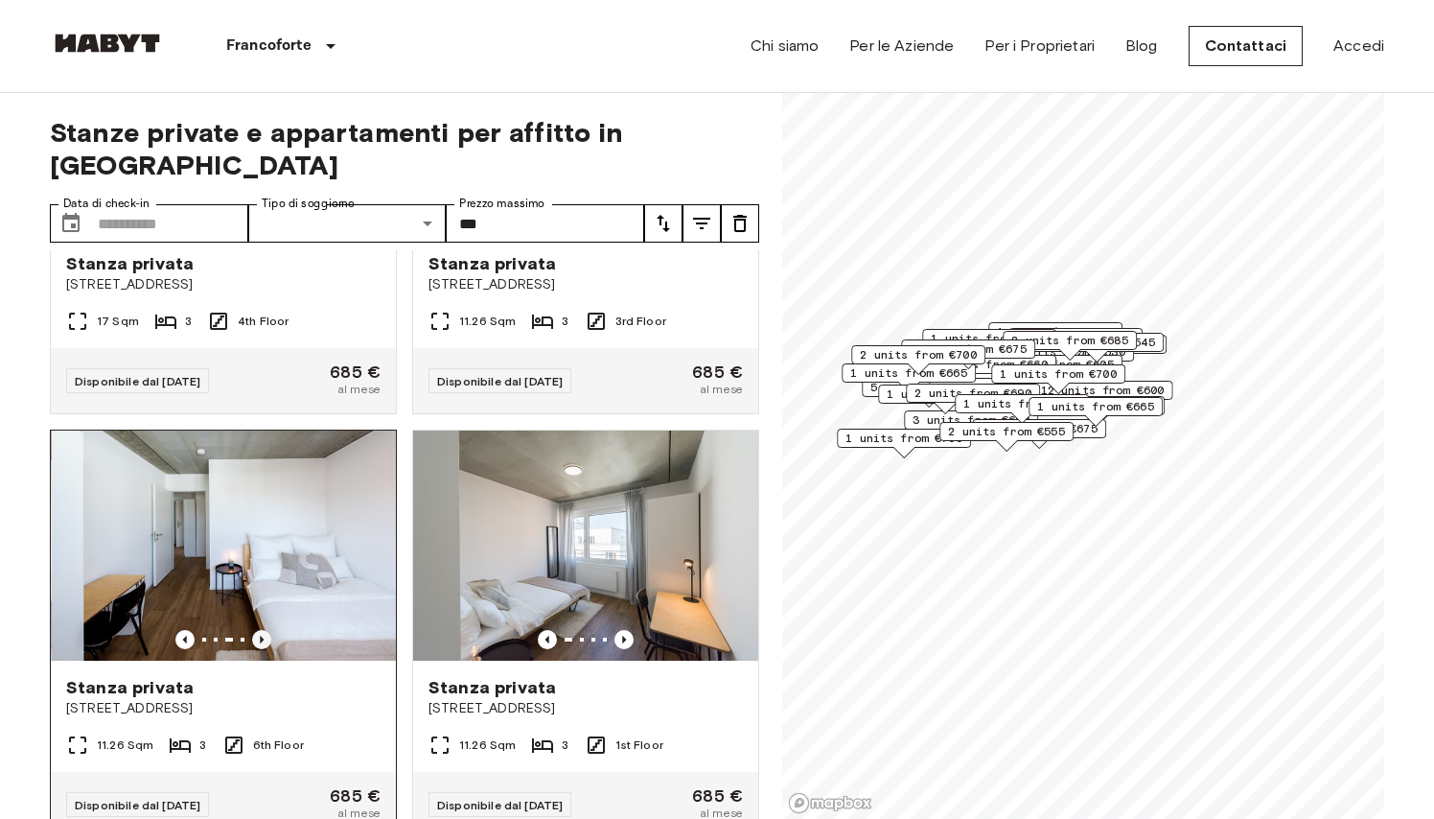
click at [262, 640] on icon "Previous image" at bounding box center [262, 640] width 4 height 8
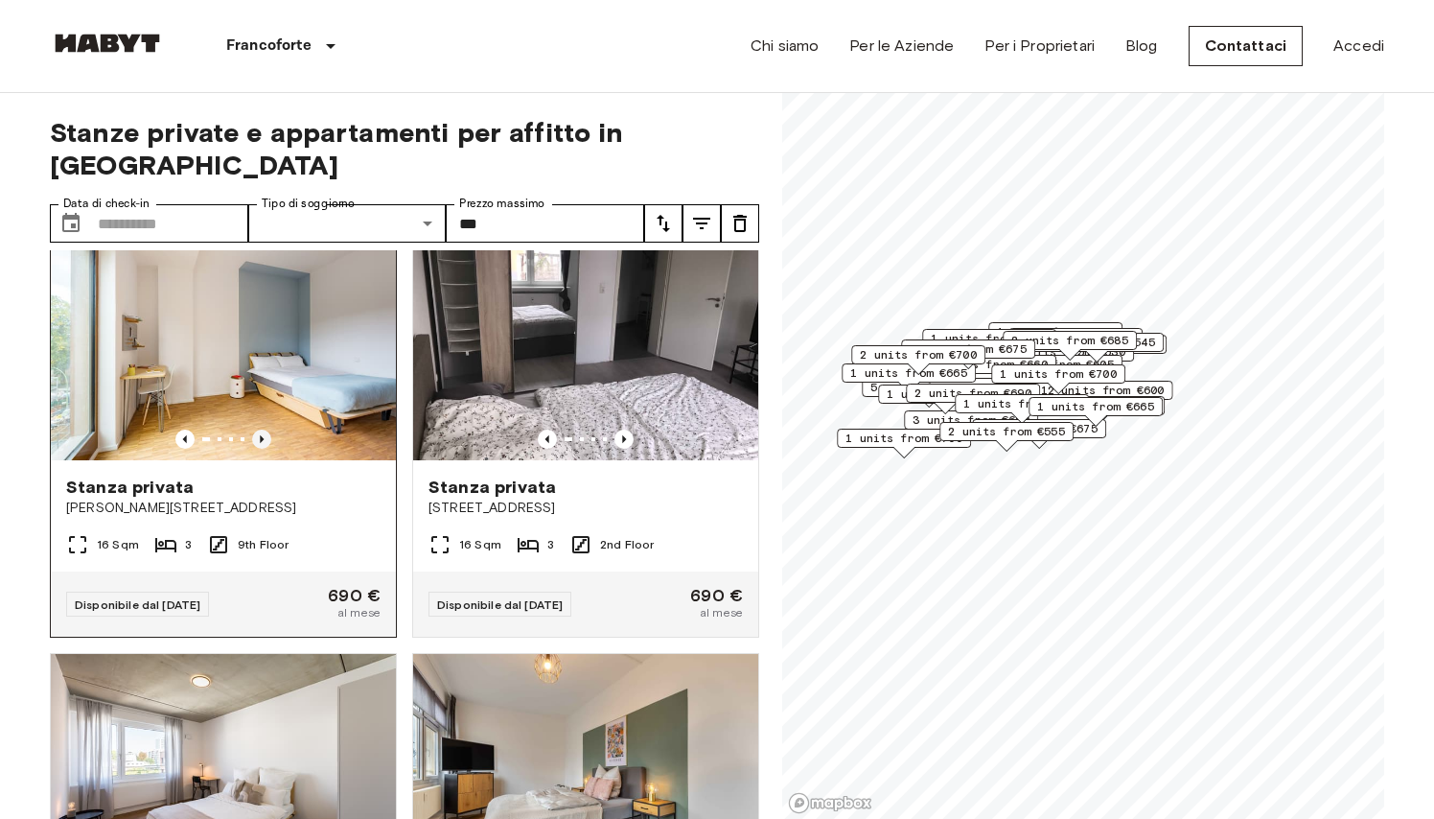
scroll to position [8009, 0]
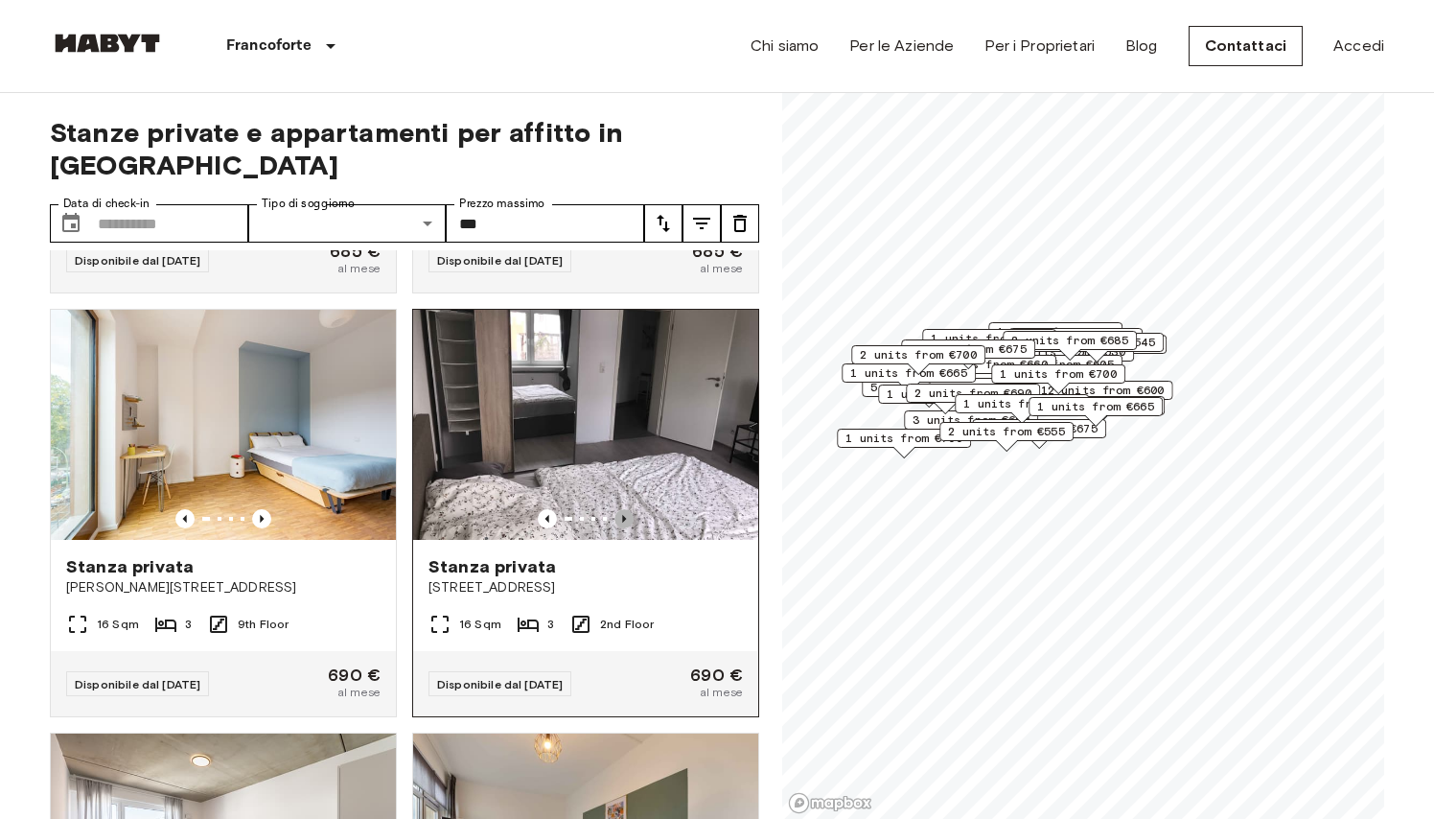
click at [621, 519] on icon "Previous image" at bounding box center [624, 518] width 19 height 19
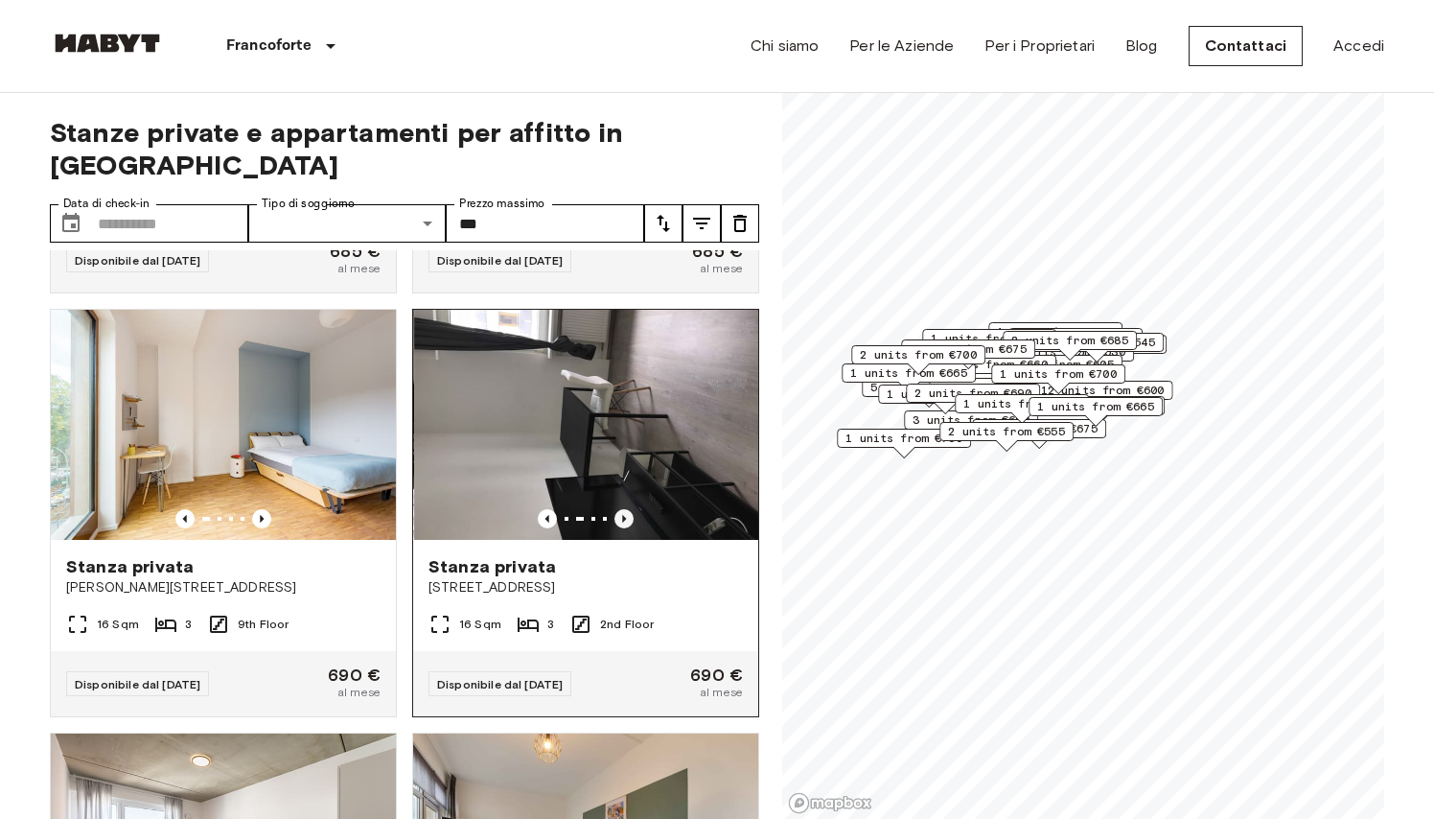
click at [621, 519] on icon "Previous image" at bounding box center [624, 518] width 19 height 19
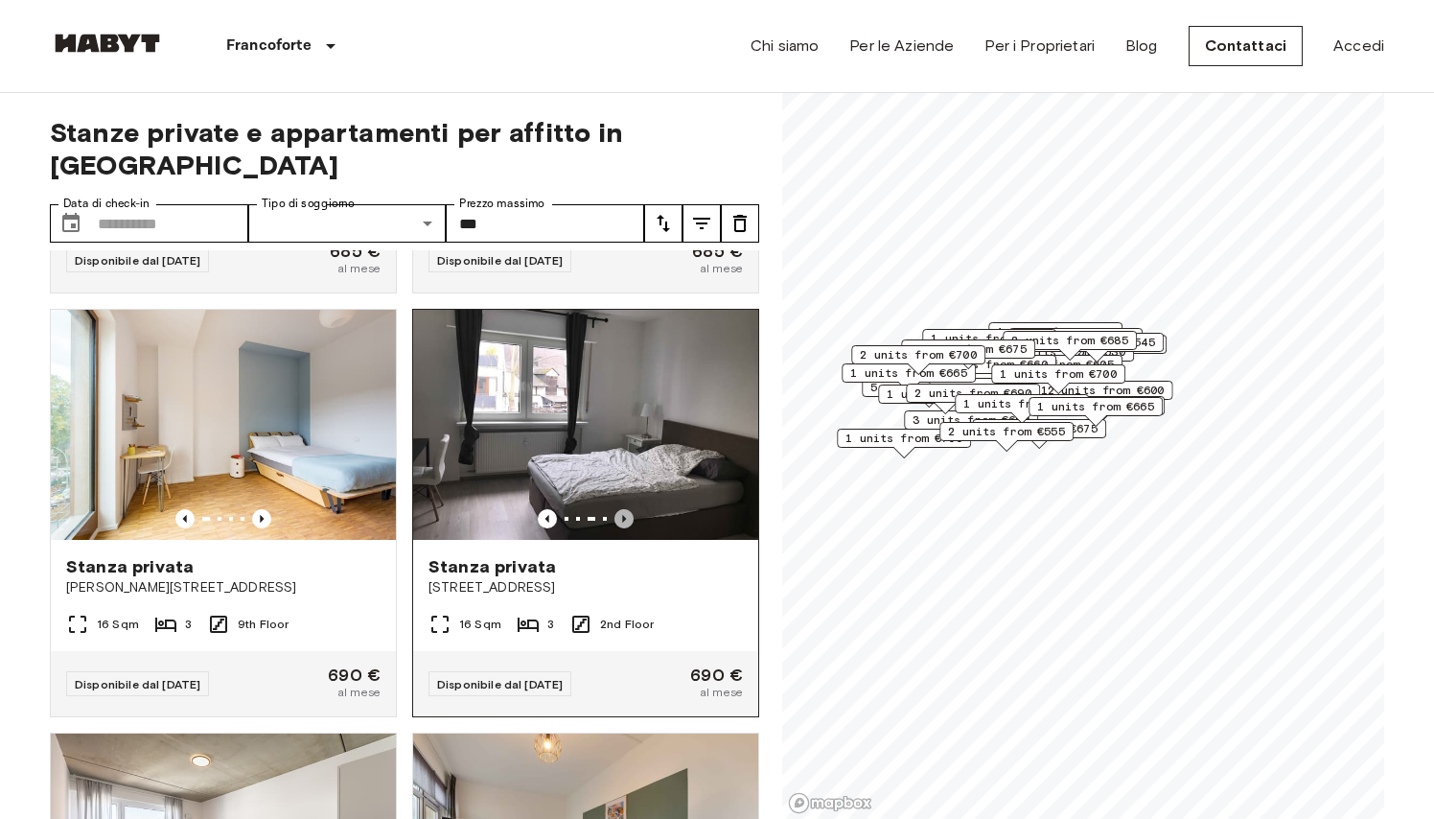
click at [621, 519] on icon "Previous image" at bounding box center [624, 518] width 19 height 19
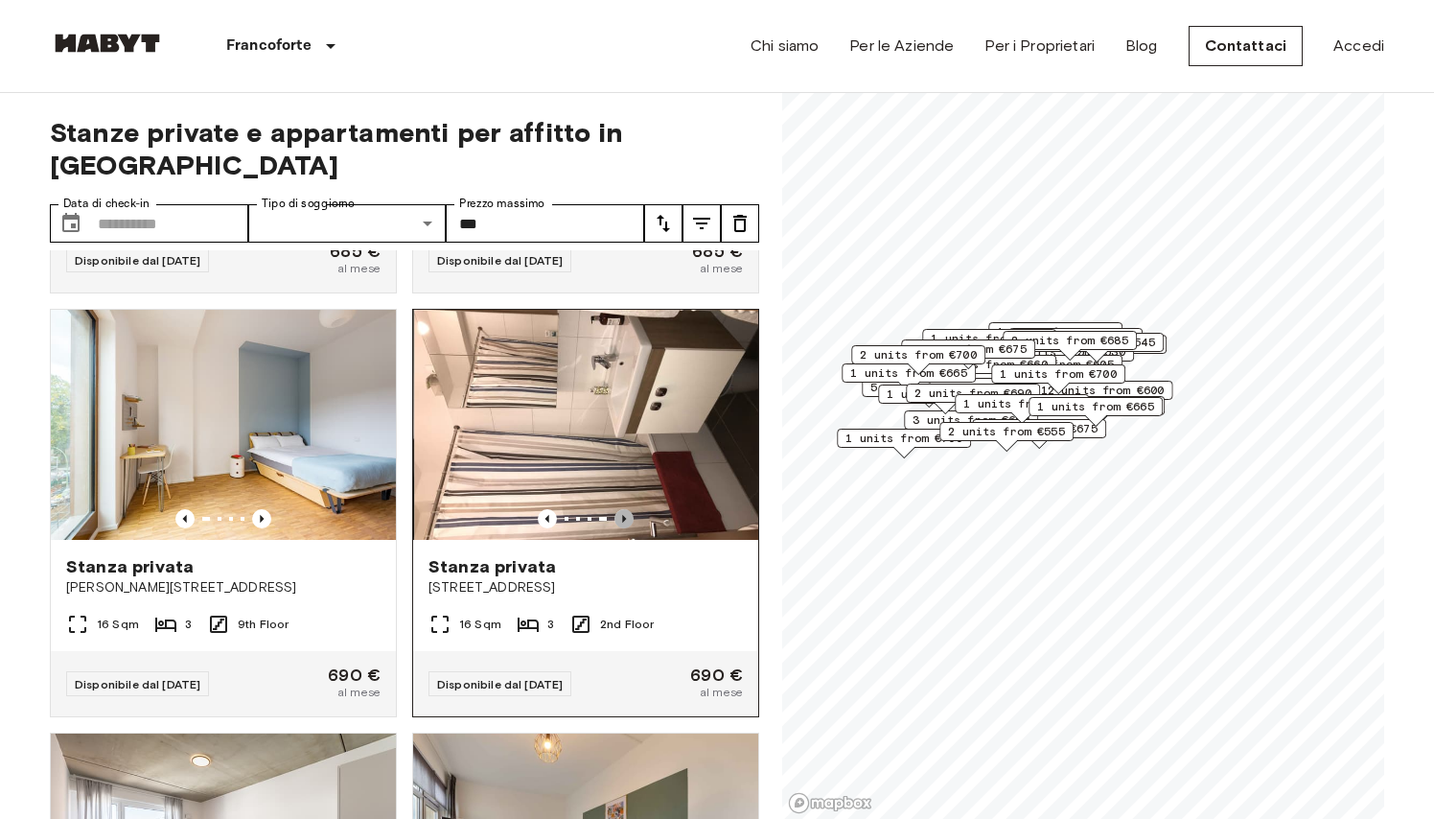
click at [621, 519] on icon "Previous image" at bounding box center [624, 518] width 19 height 19
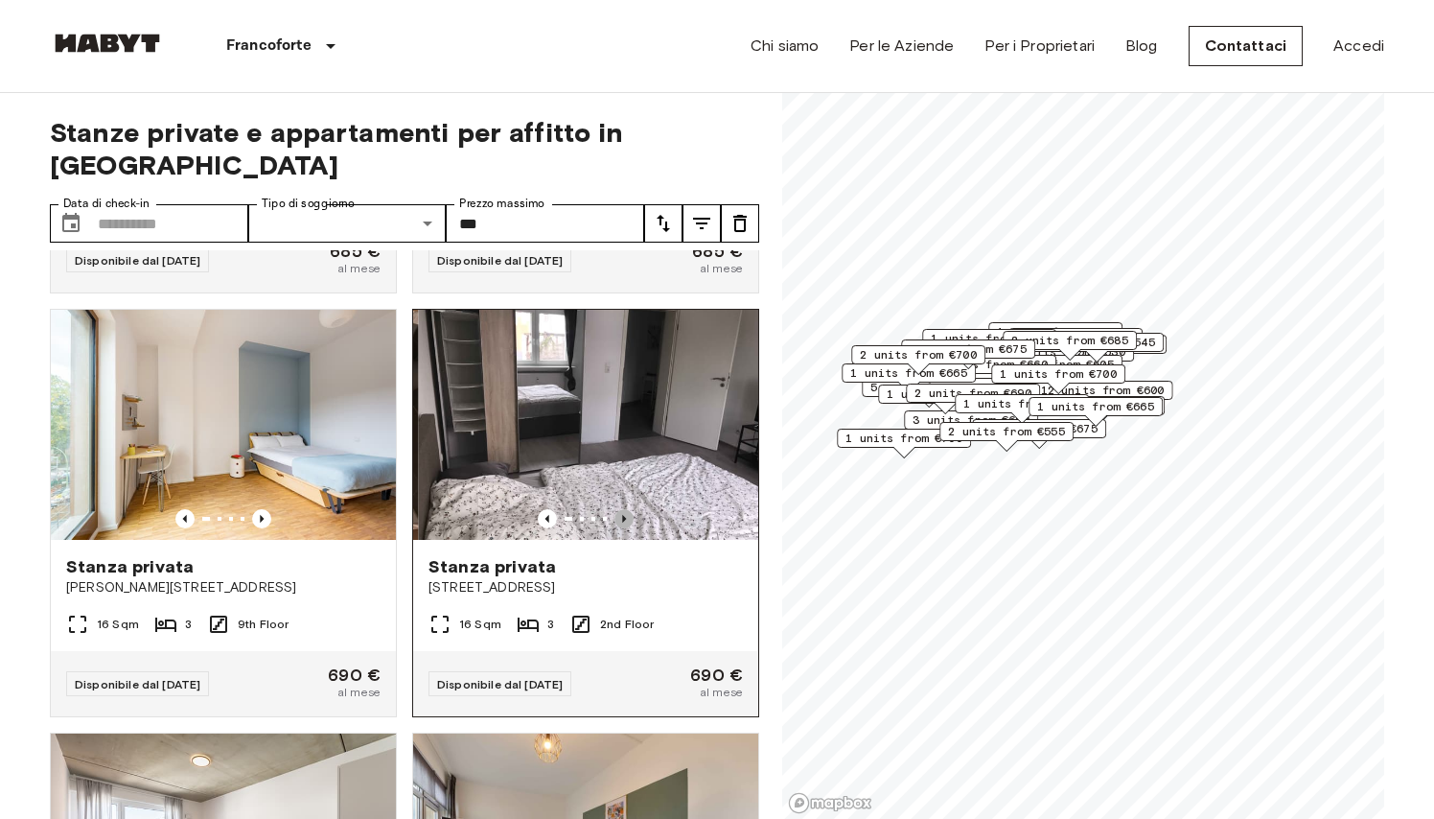
click at [621, 519] on icon "Previous image" at bounding box center [624, 518] width 19 height 19
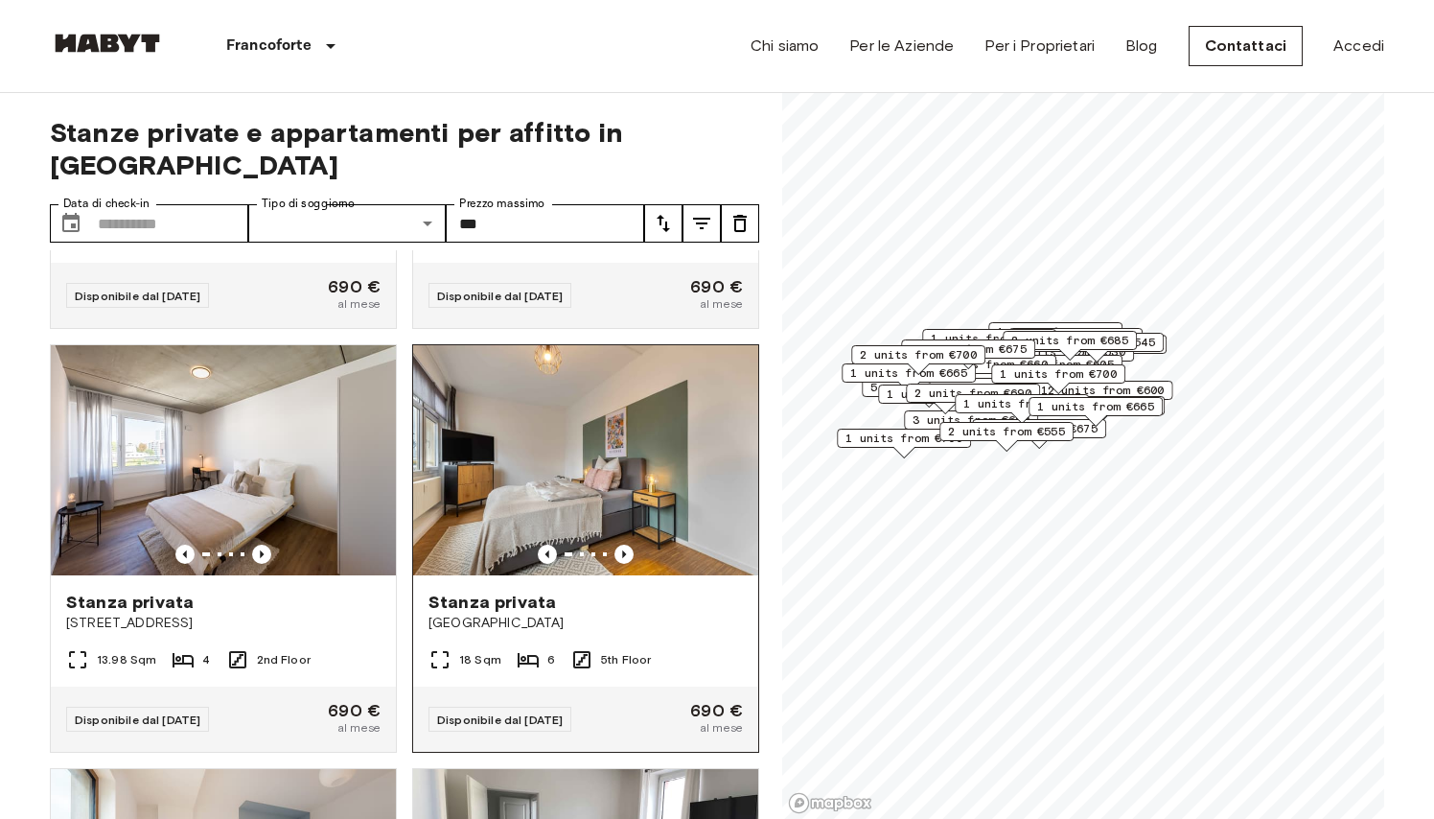
scroll to position [8392, 0]
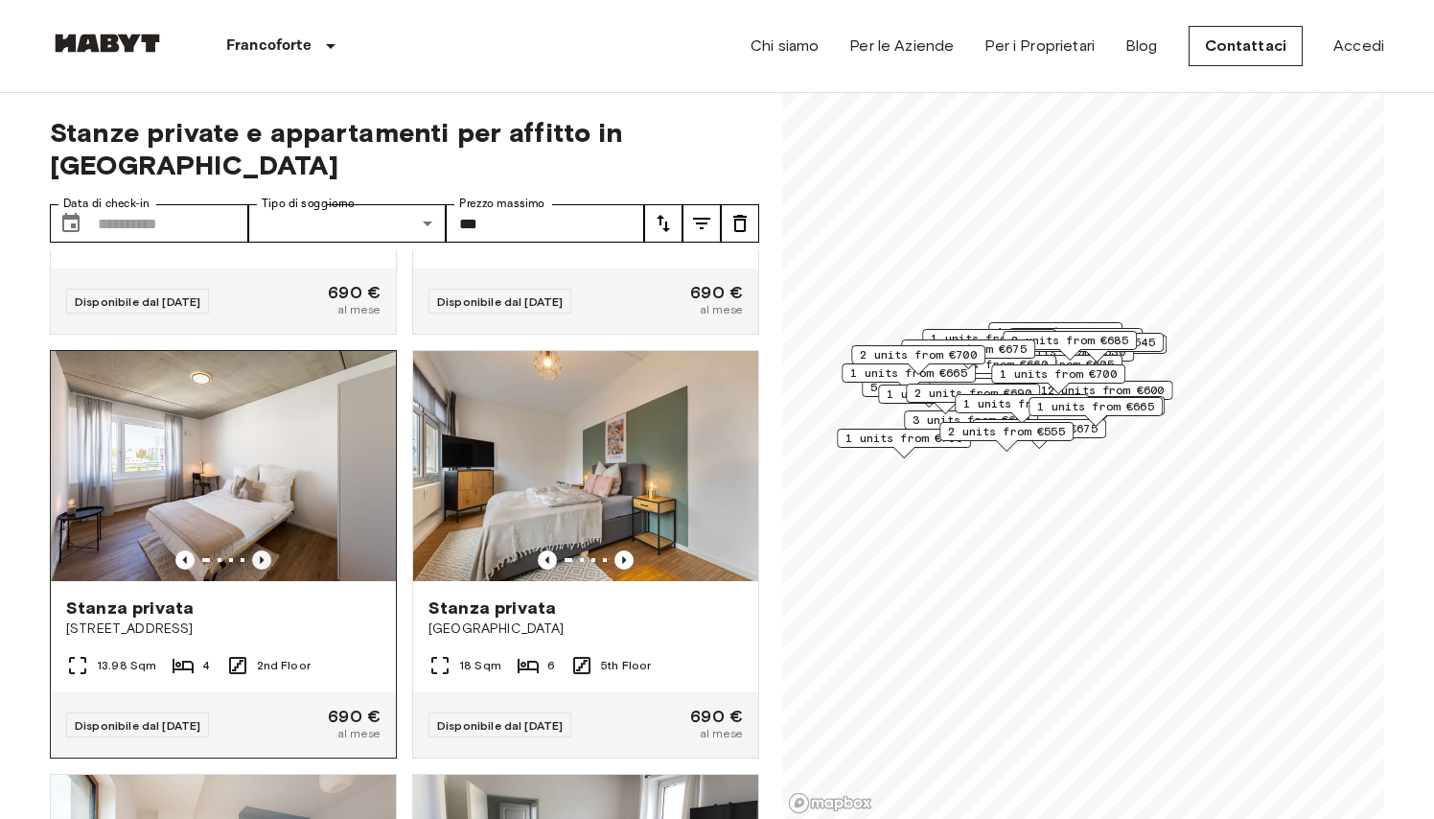
click at [263, 556] on icon "Previous image" at bounding box center [261, 559] width 19 height 19
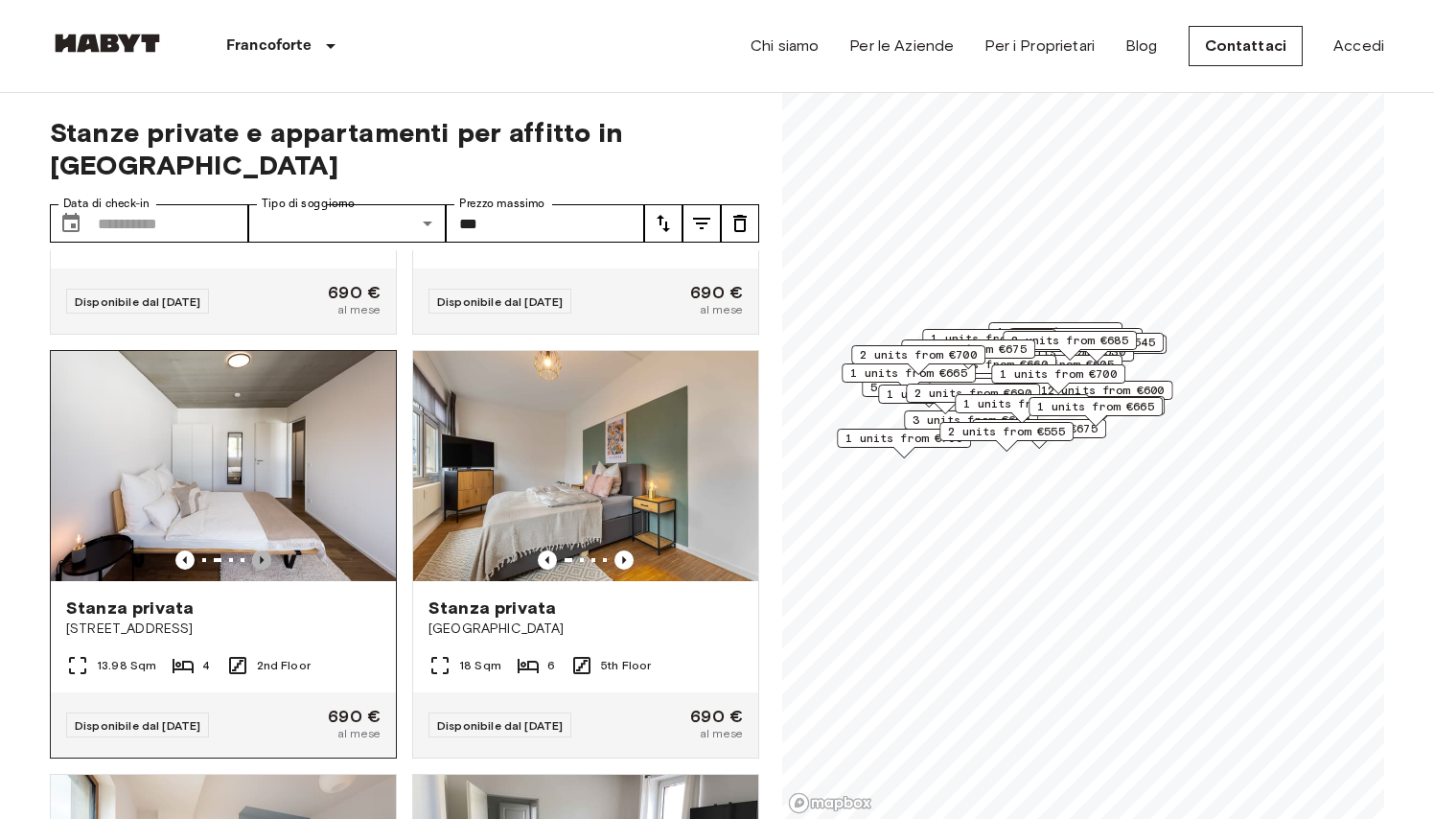
click at [263, 556] on icon "Previous image" at bounding box center [261, 559] width 19 height 19
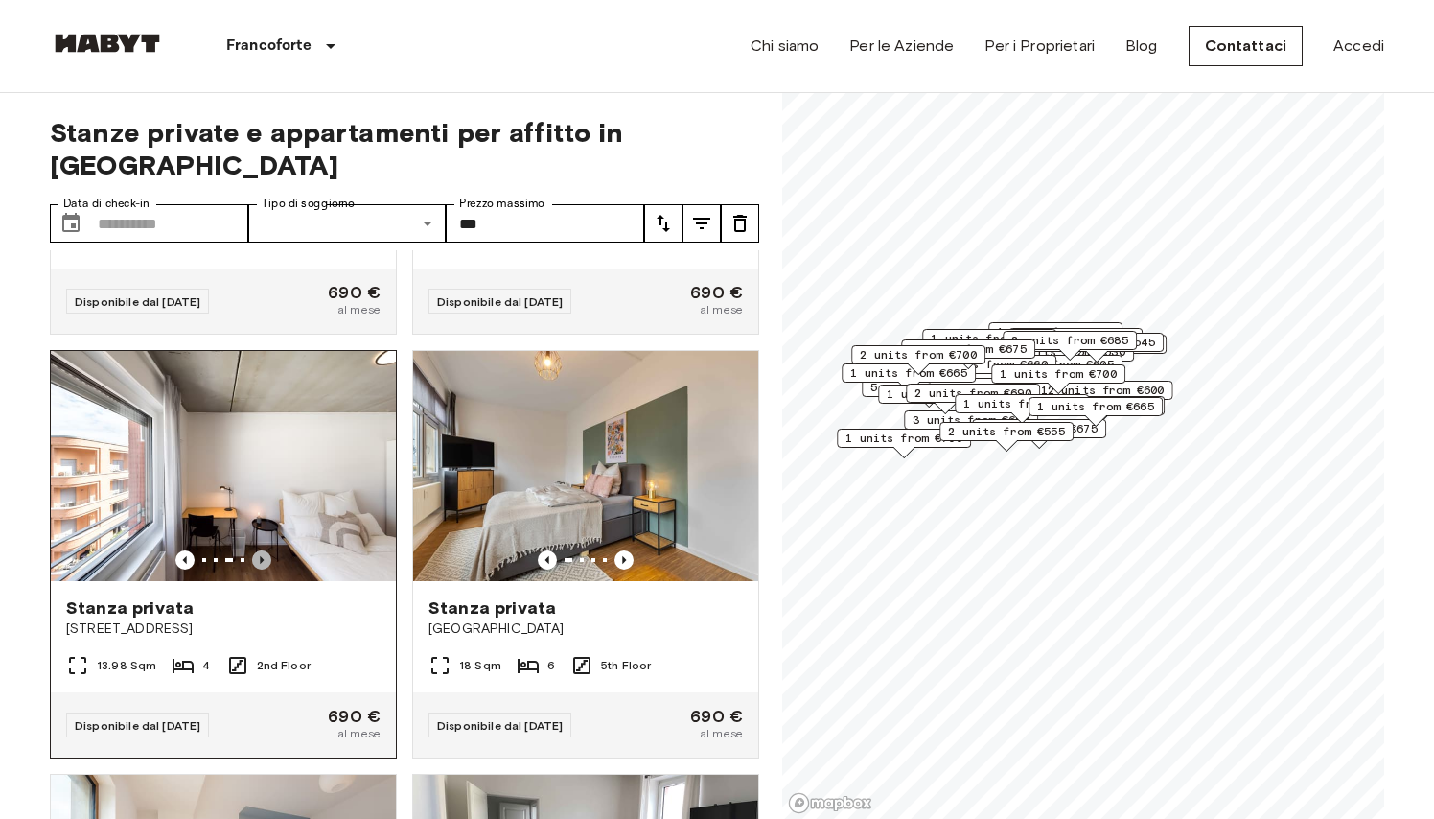
click at [263, 556] on icon "Previous image" at bounding box center [261, 559] width 19 height 19
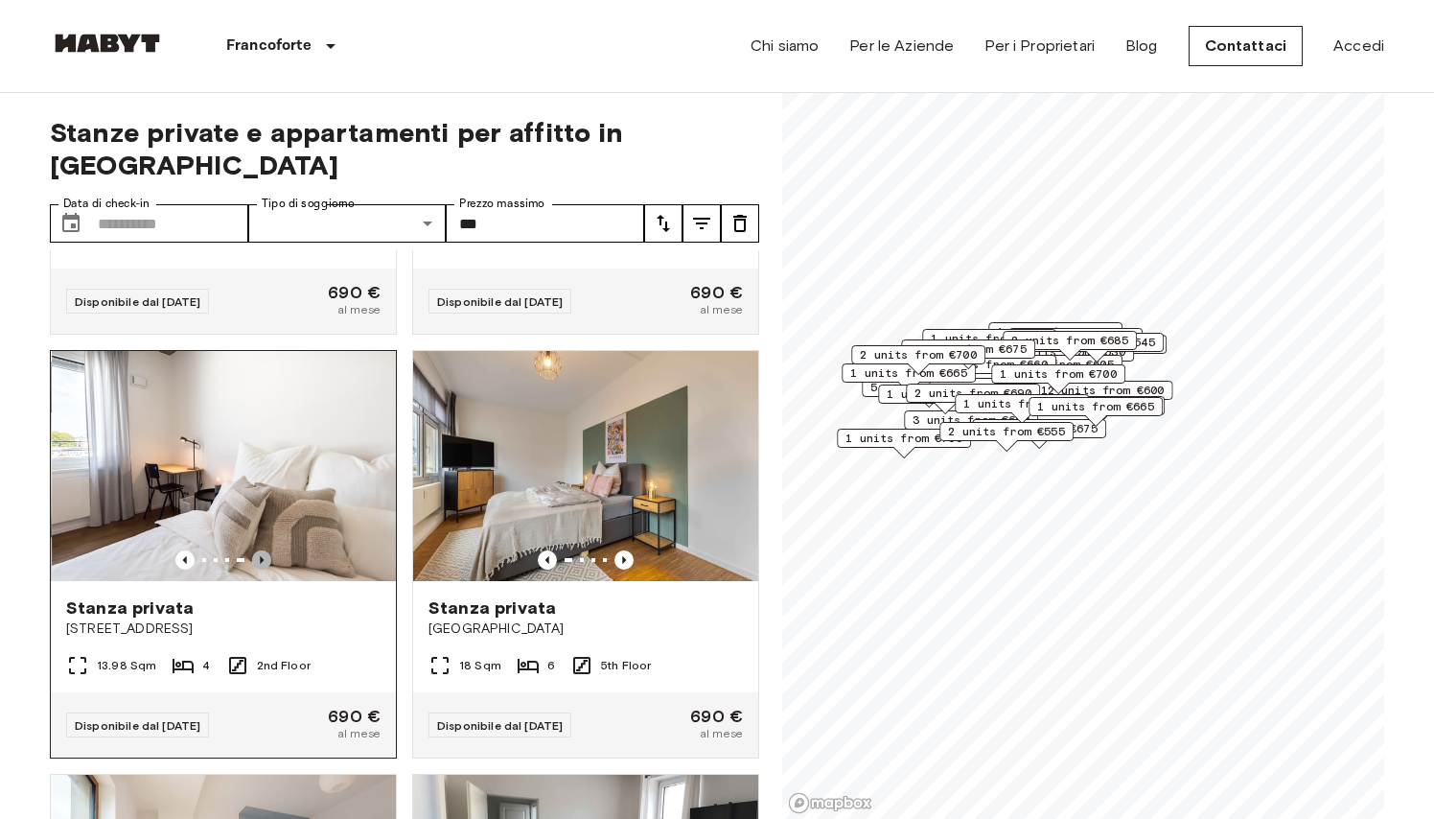
click at [263, 556] on icon "Previous image" at bounding box center [261, 559] width 19 height 19
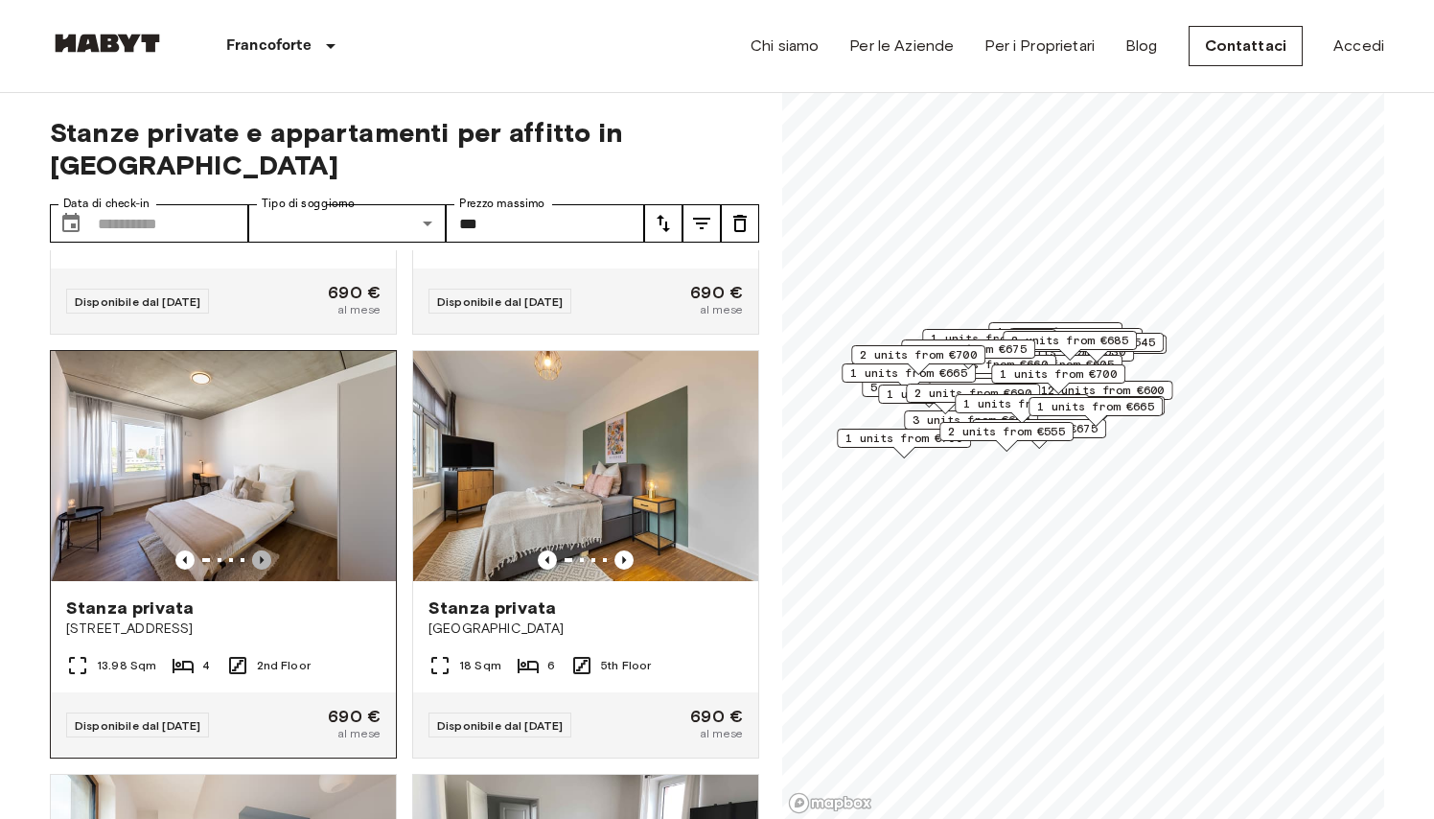
click at [263, 556] on icon "Previous image" at bounding box center [261, 559] width 19 height 19
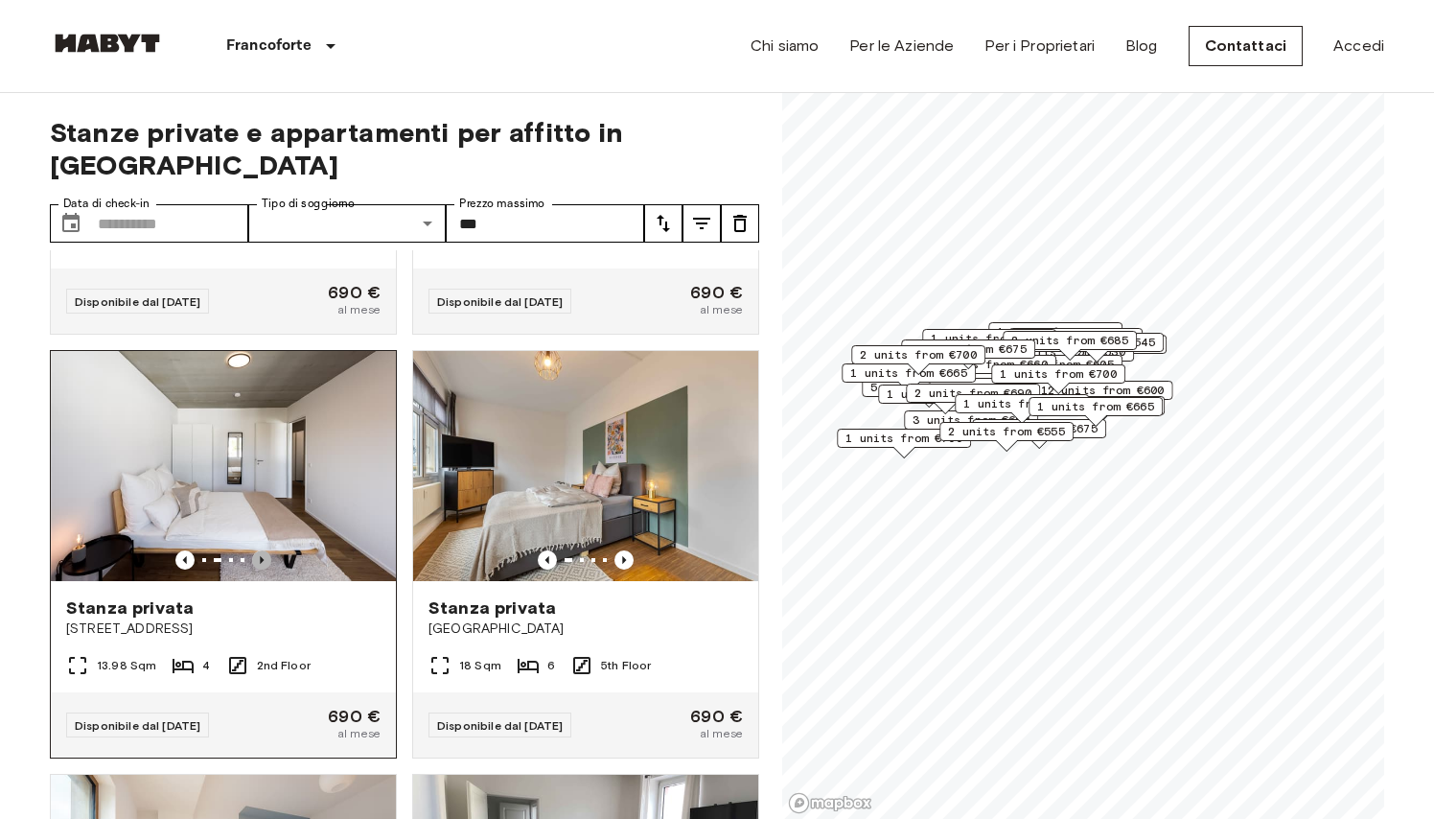
click at [263, 556] on icon "Previous image" at bounding box center [261, 559] width 19 height 19
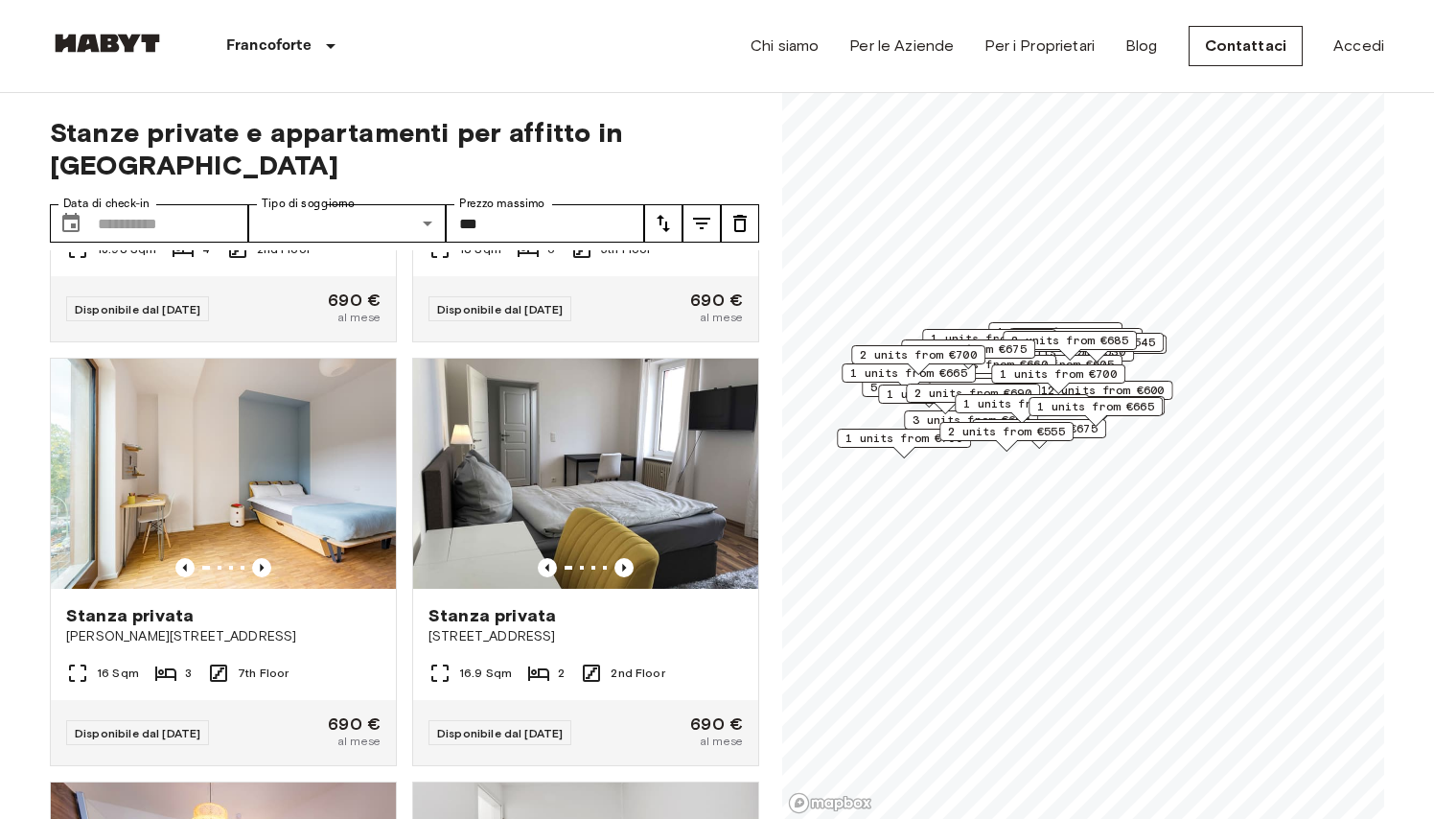
scroll to position [8825, 0]
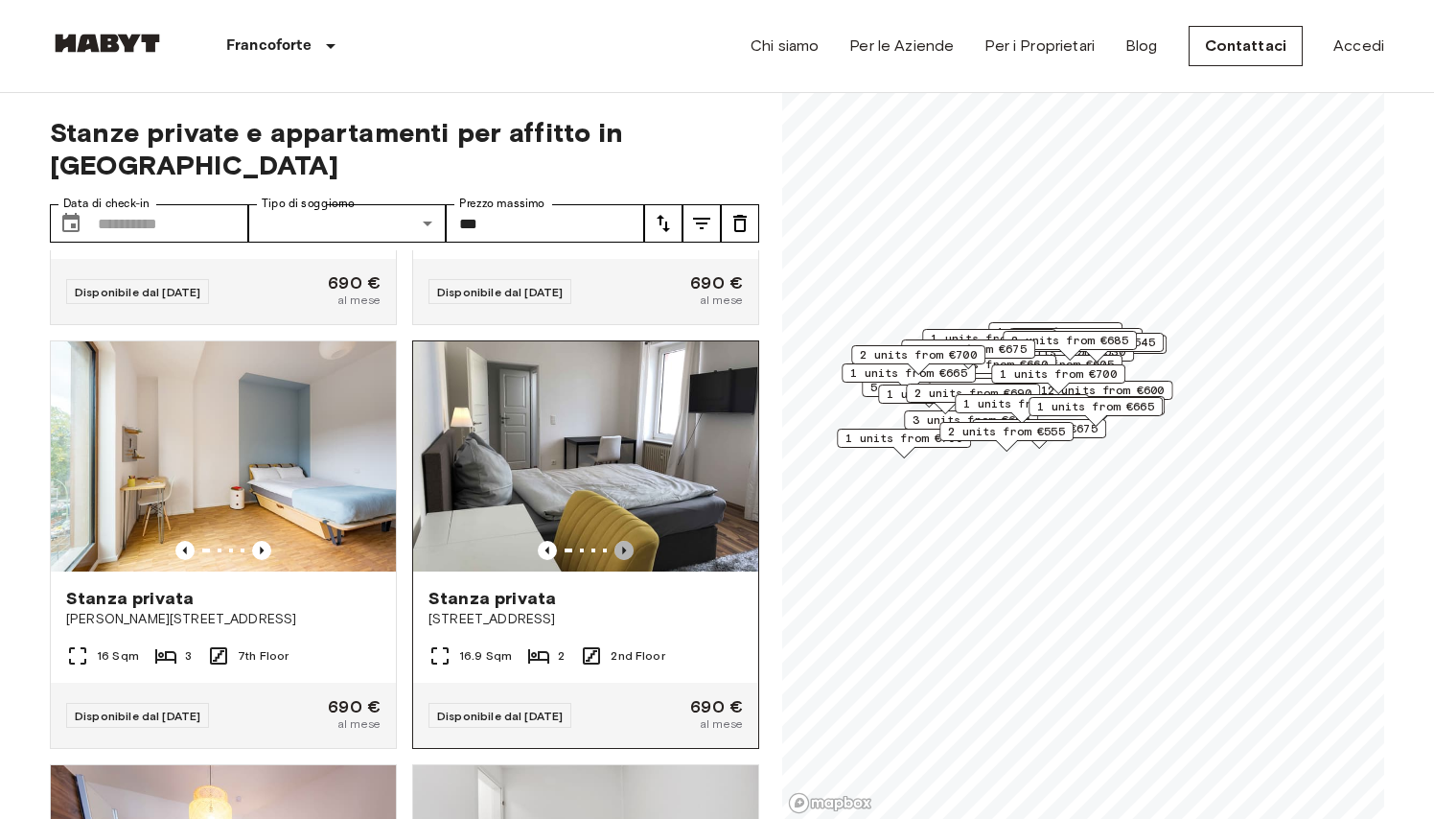
click at [624, 548] on icon "Previous image" at bounding box center [624, 551] width 4 height 8
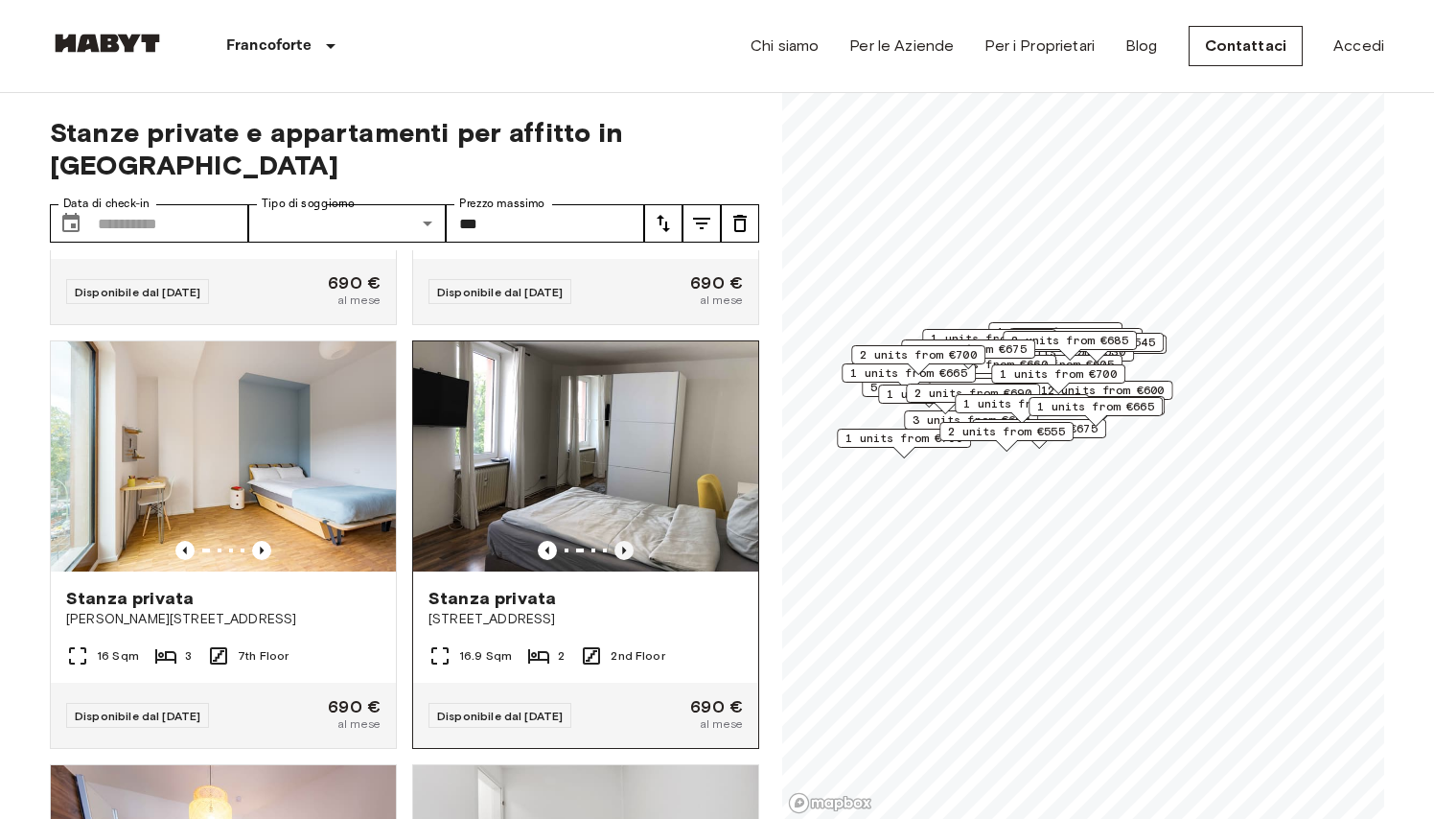
click at [624, 548] on icon "Previous image" at bounding box center [624, 551] width 4 height 8
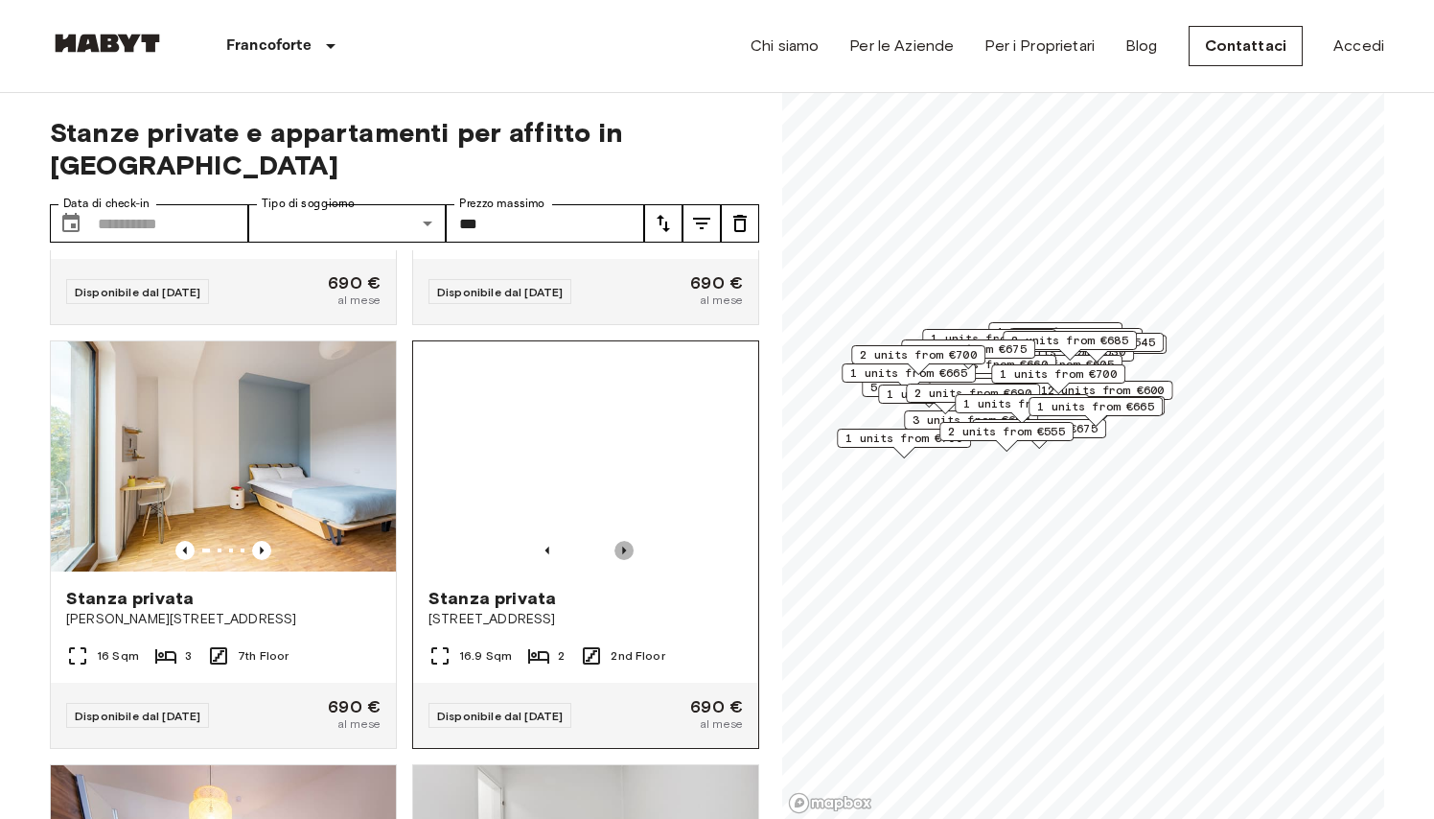
click at [624, 548] on icon "Previous image" at bounding box center [624, 551] width 4 height 8
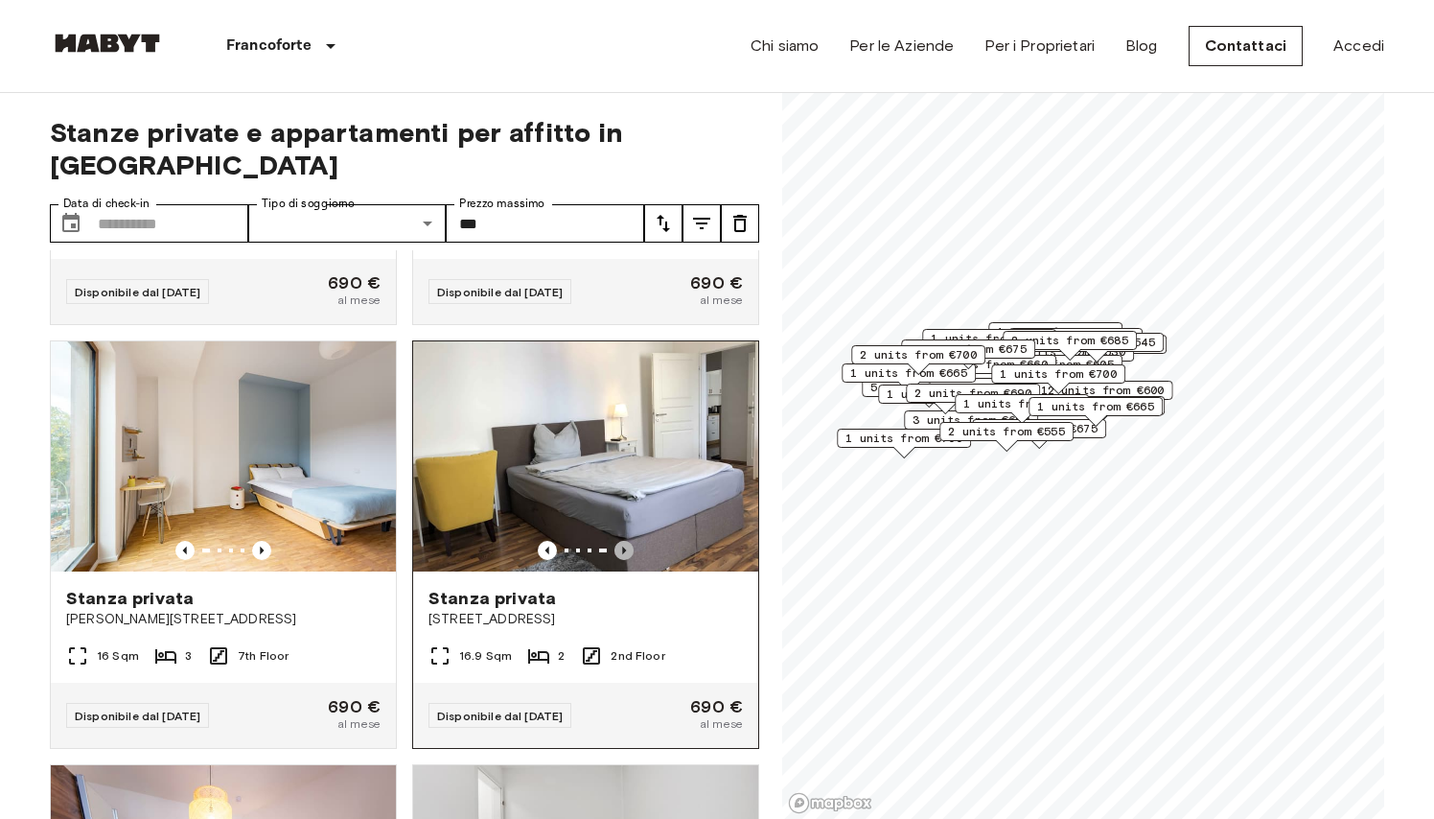
click at [624, 548] on icon "Previous image" at bounding box center [624, 551] width 4 height 8
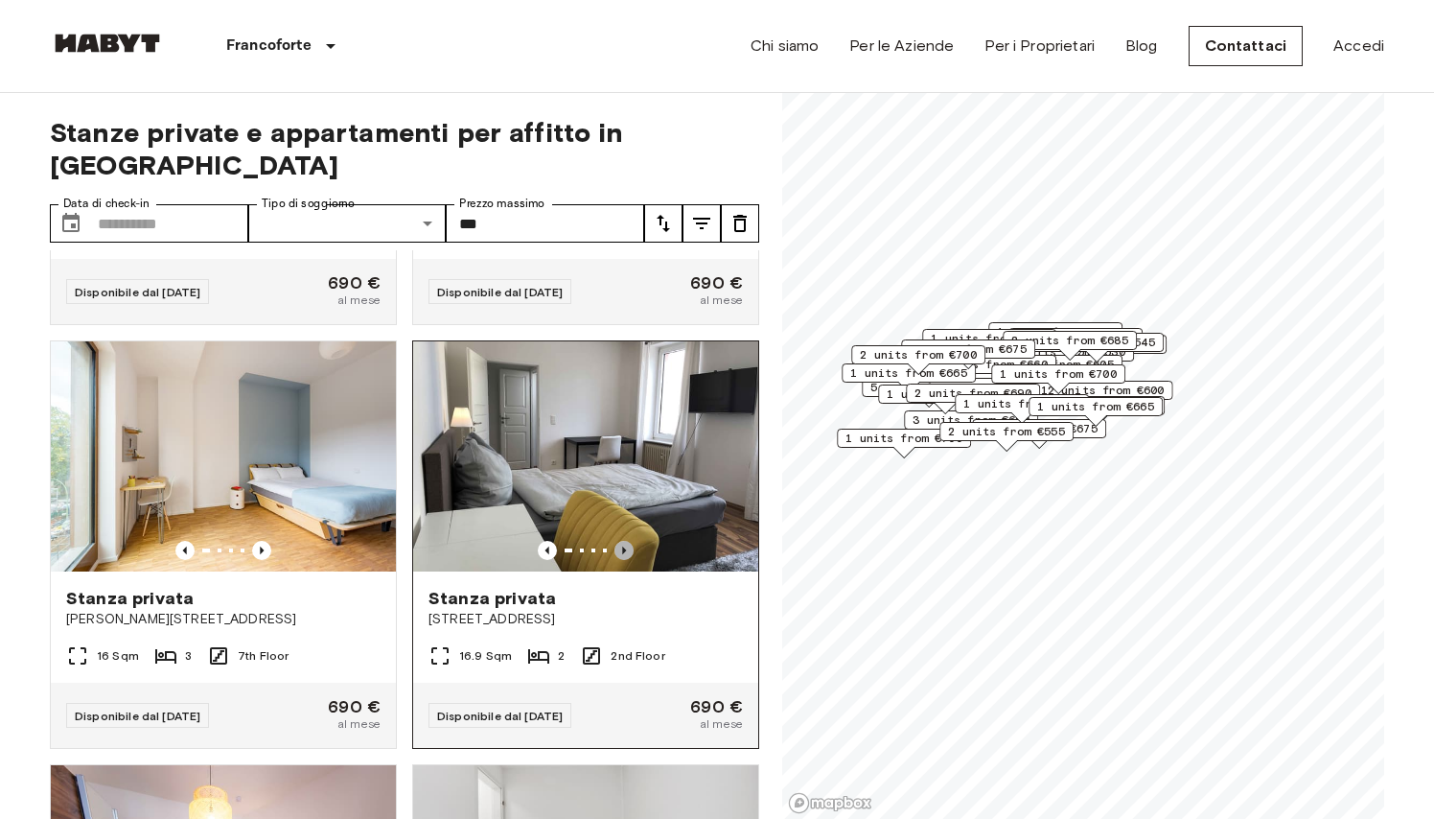
click at [624, 548] on icon "Previous image" at bounding box center [624, 551] width 4 height 8
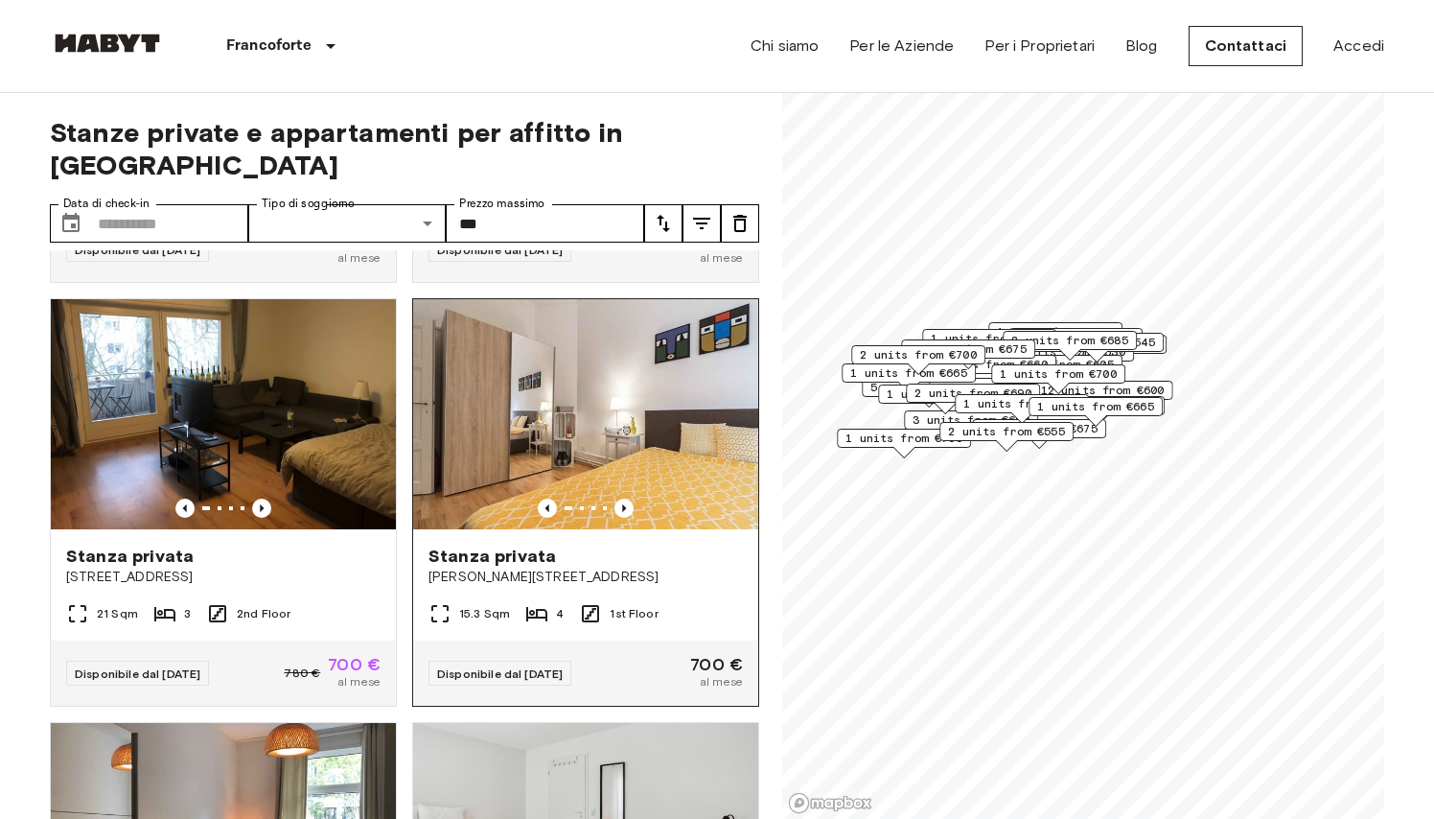
scroll to position [9710, 0]
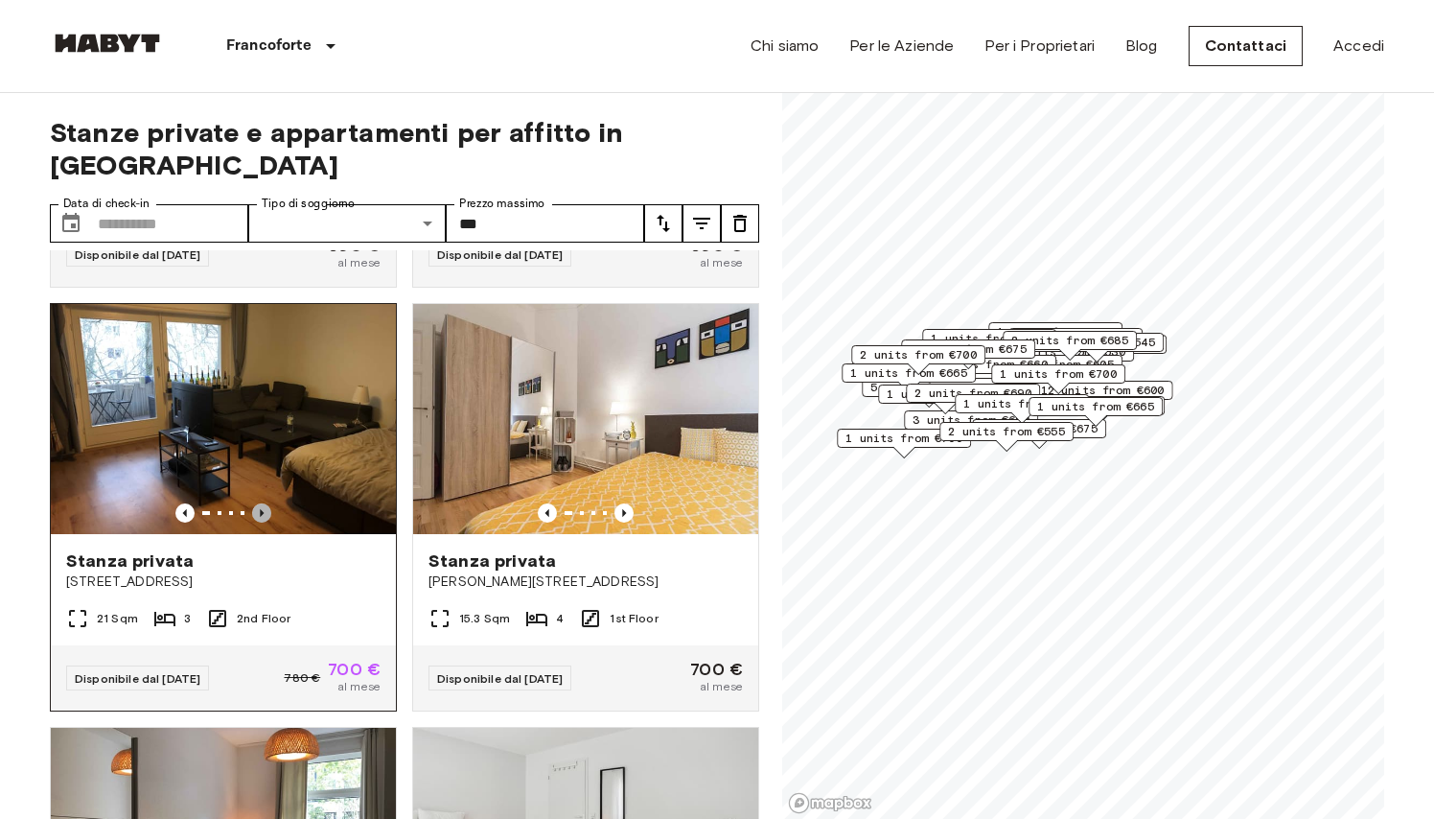
click at [258, 509] on icon "Previous image" at bounding box center [261, 512] width 19 height 19
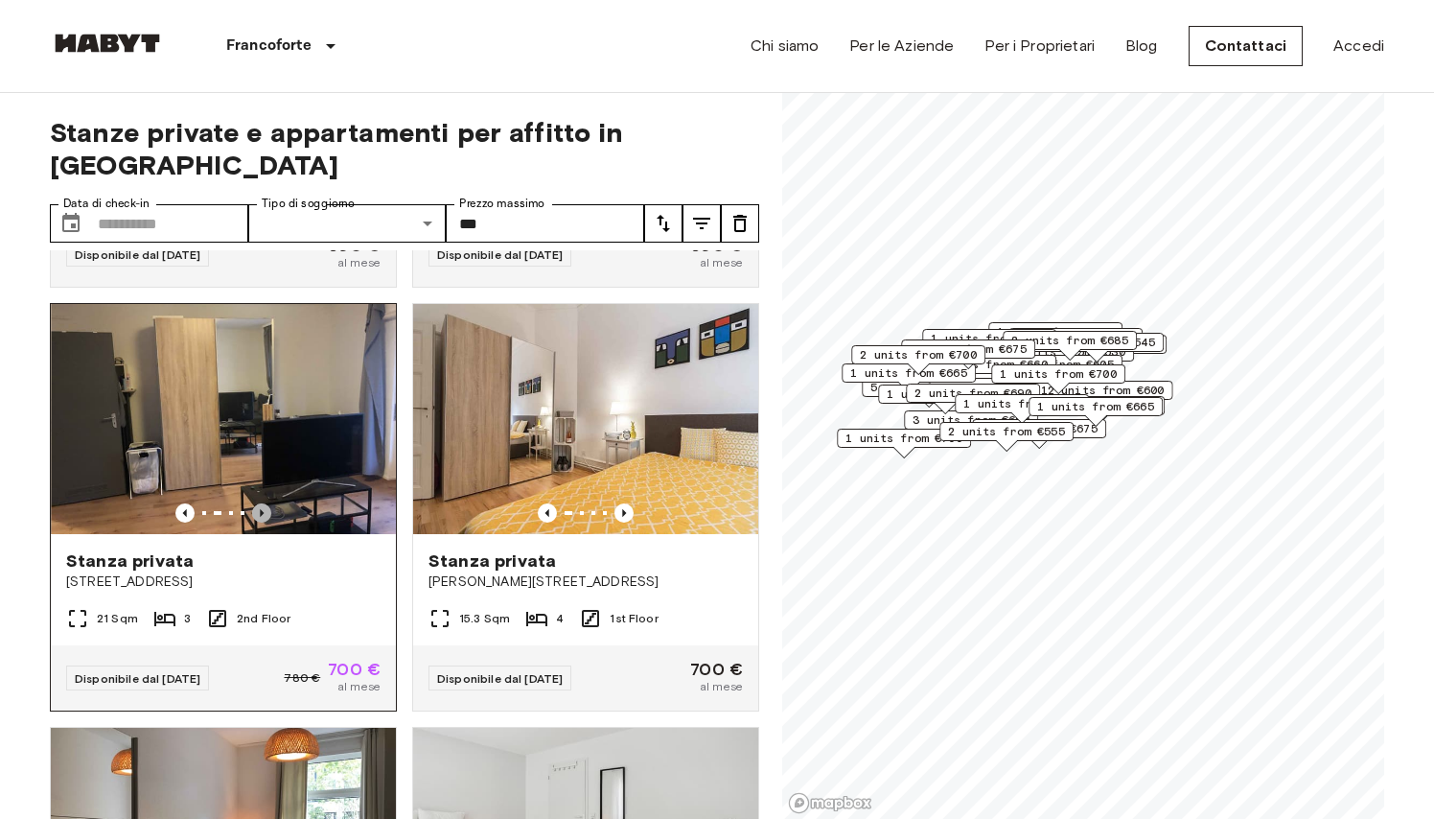
click at [259, 509] on icon "Previous image" at bounding box center [261, 512] width 19 height 19
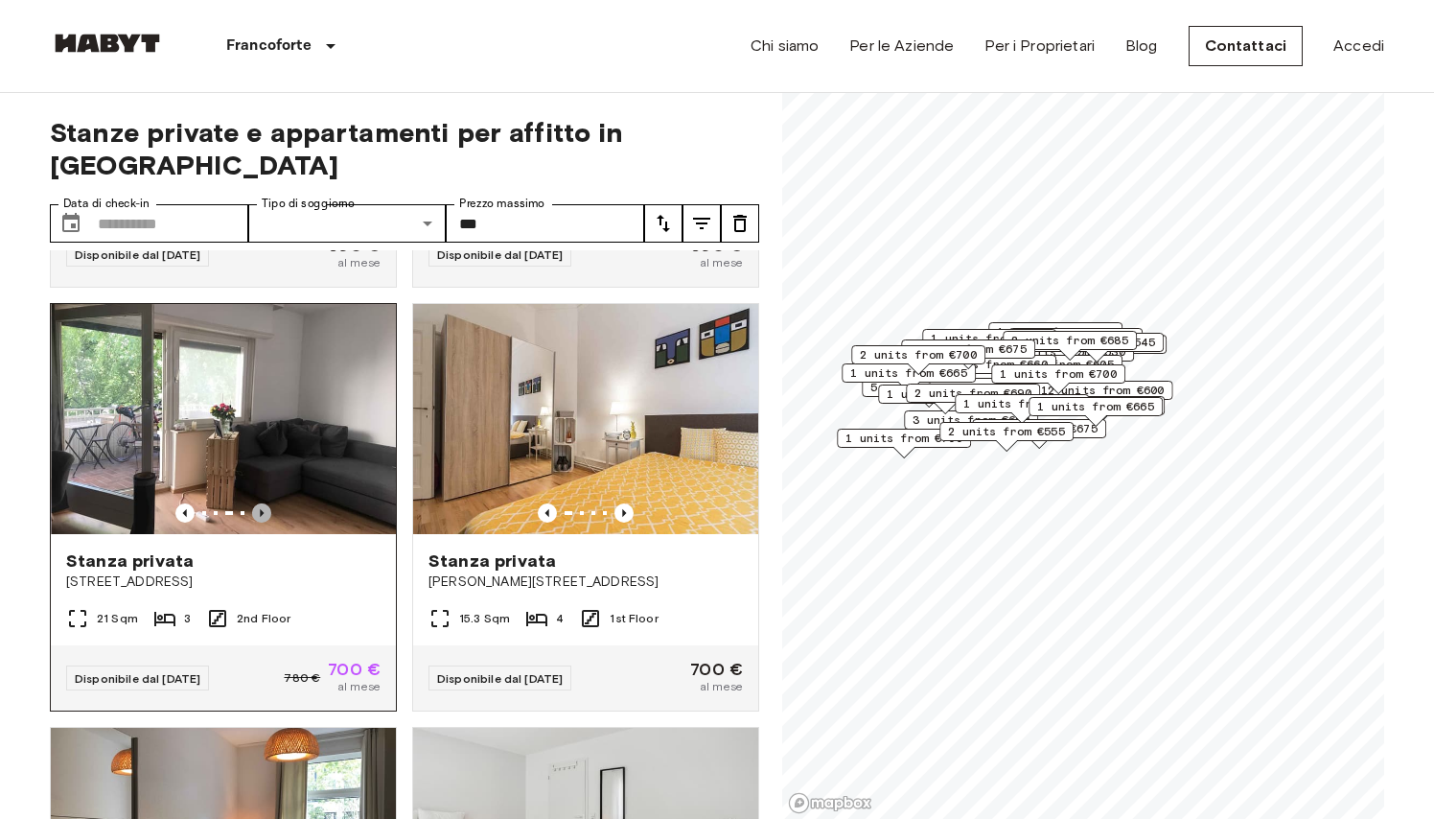
click at [260, 509] on icon "Previous image" at bounding box center [261, 512] width 19 height 19
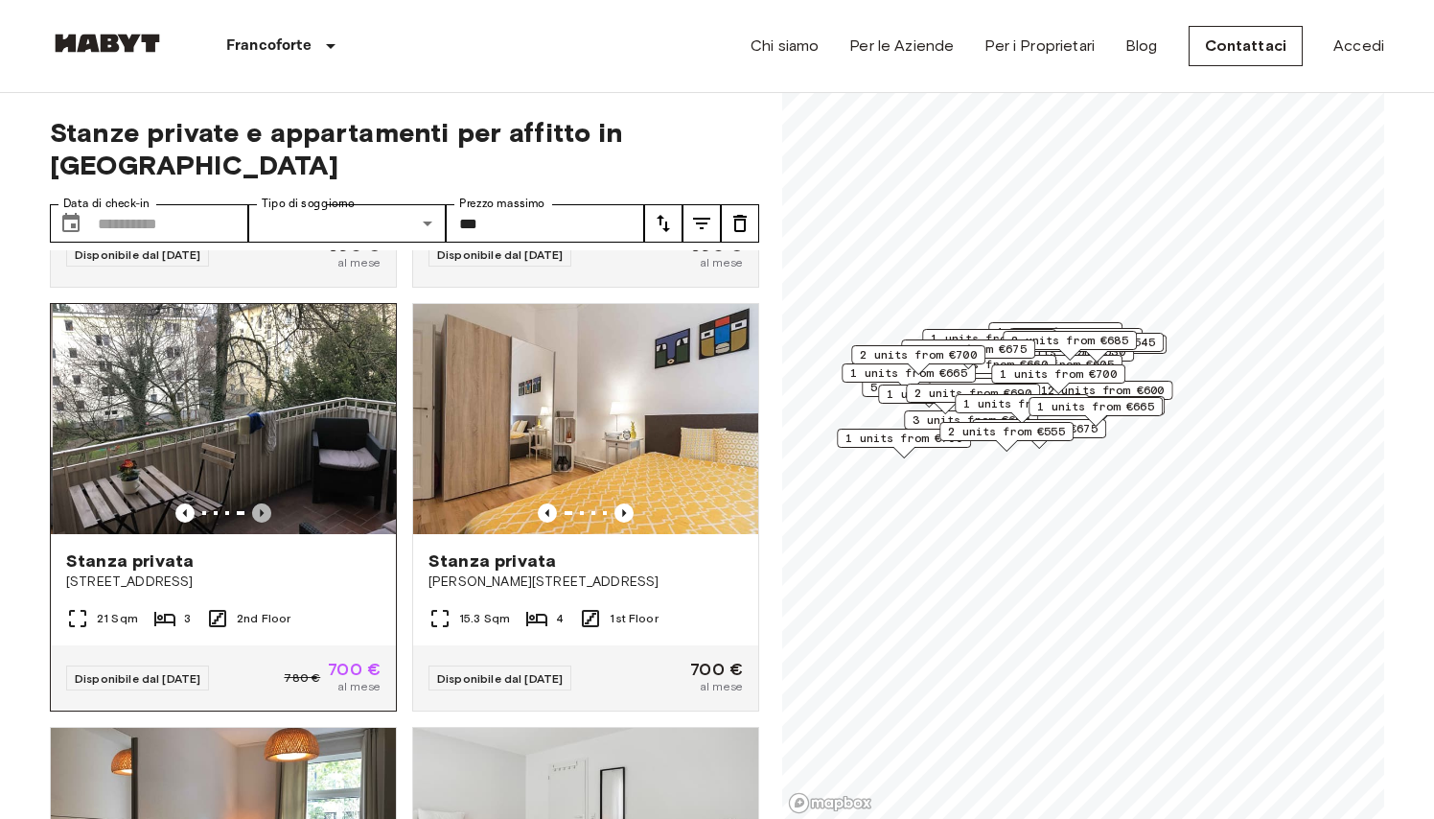
click at [260, 509] on icon "Previous image" at bounding box center [261, 512] width 19 height 19
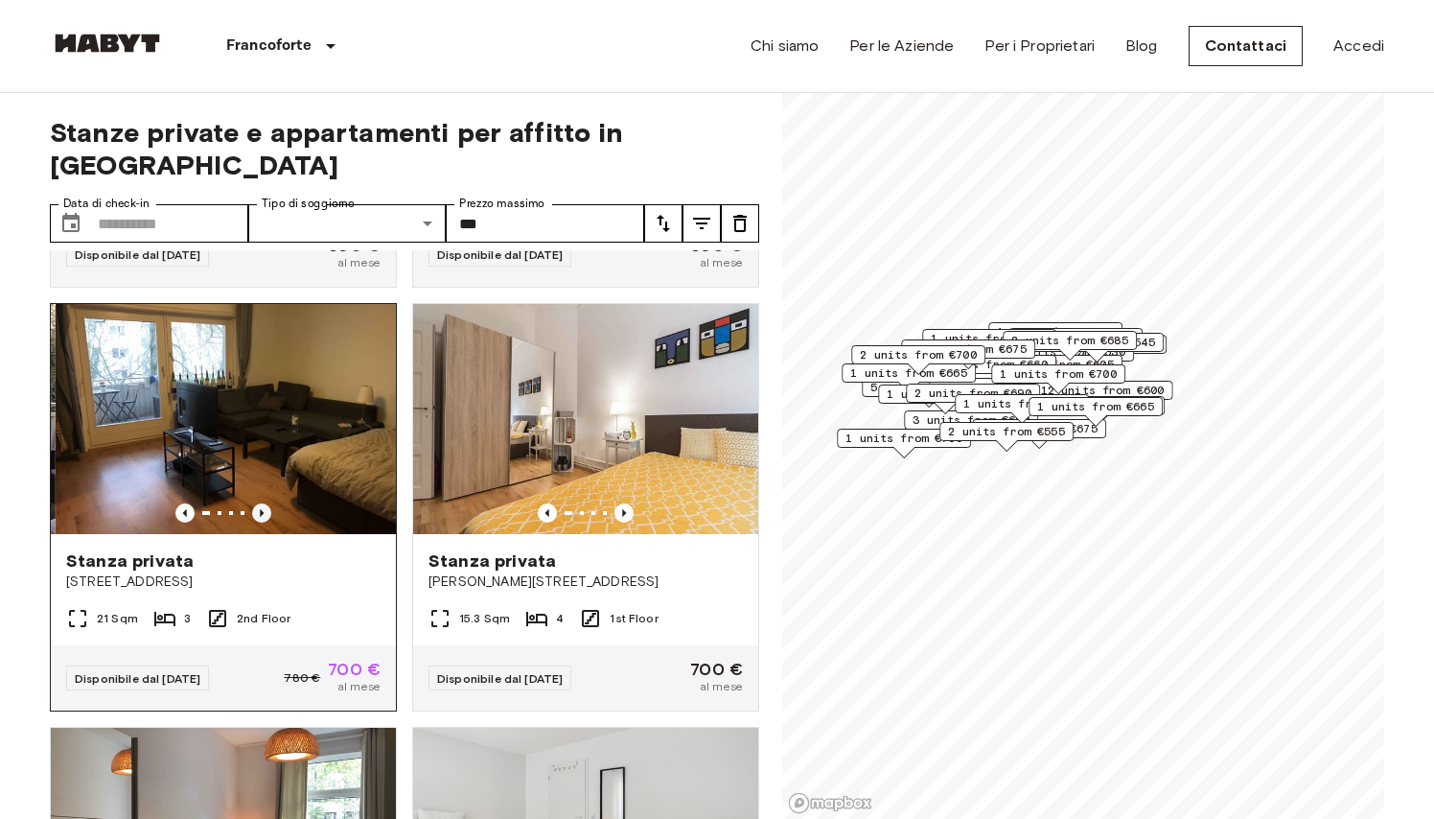
click at [261, 510] on icon "Previous image" at bounding box center [262, 513] width 4 height 8
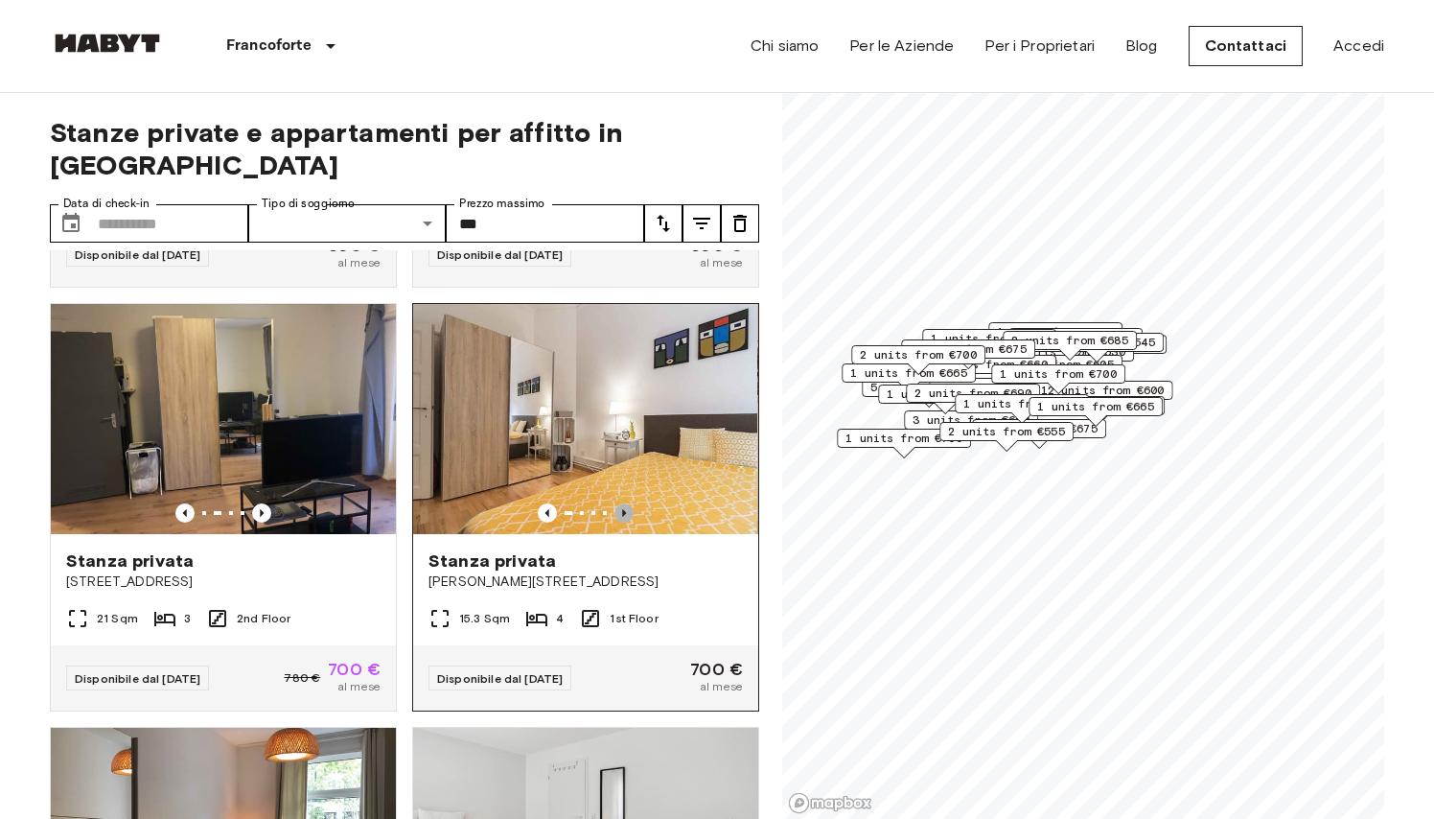
click at [623, 511] on icon "Previous image" at bounding box center [624, 513] width 4 height 8
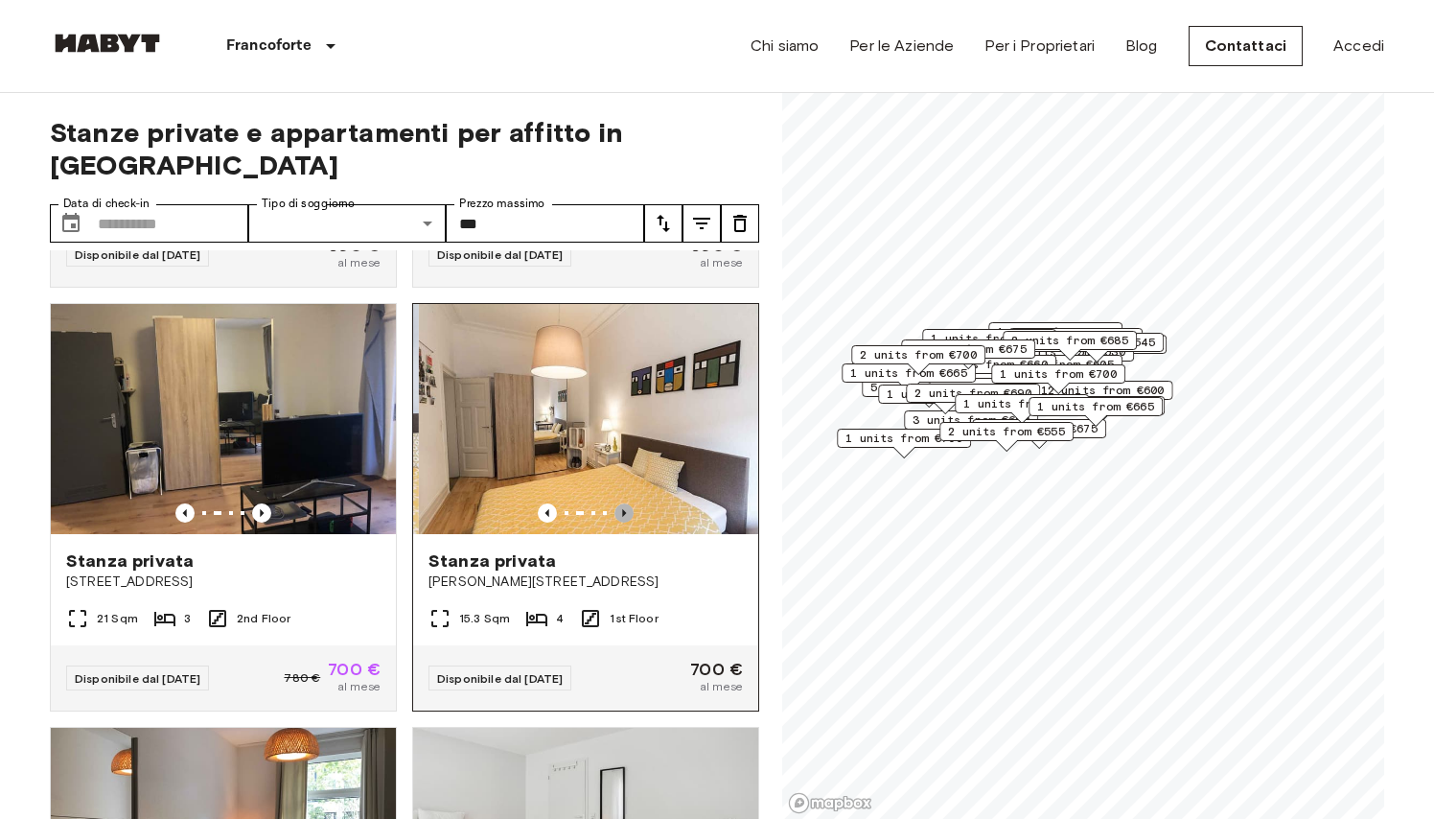
click at [623, 514] on icon "Previous image" at bounding box center [624, 513] width 4 height 8
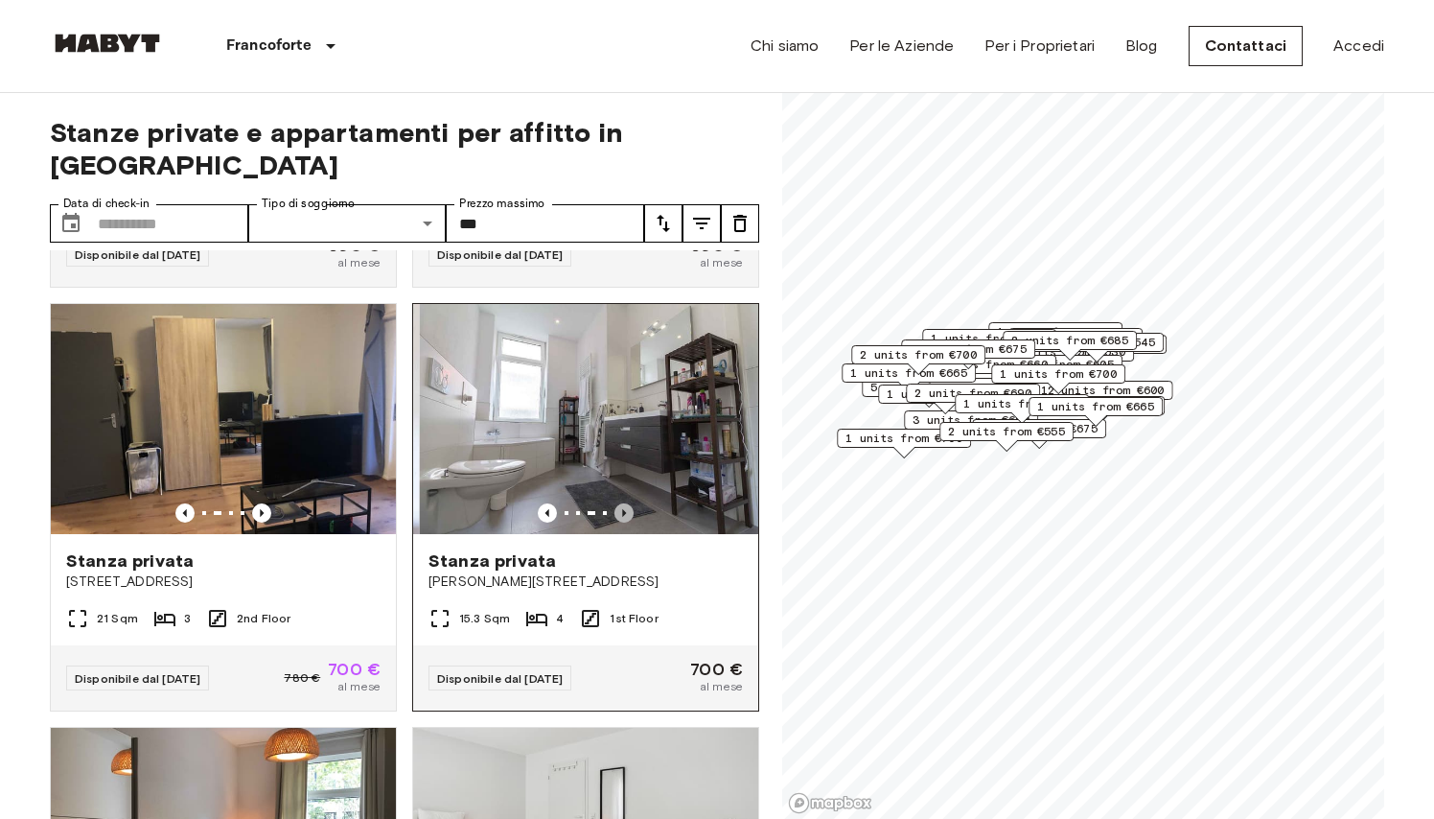
click at [623, 514] on icon "Previous image" at bounding box center [624, 513] width 4 height 8
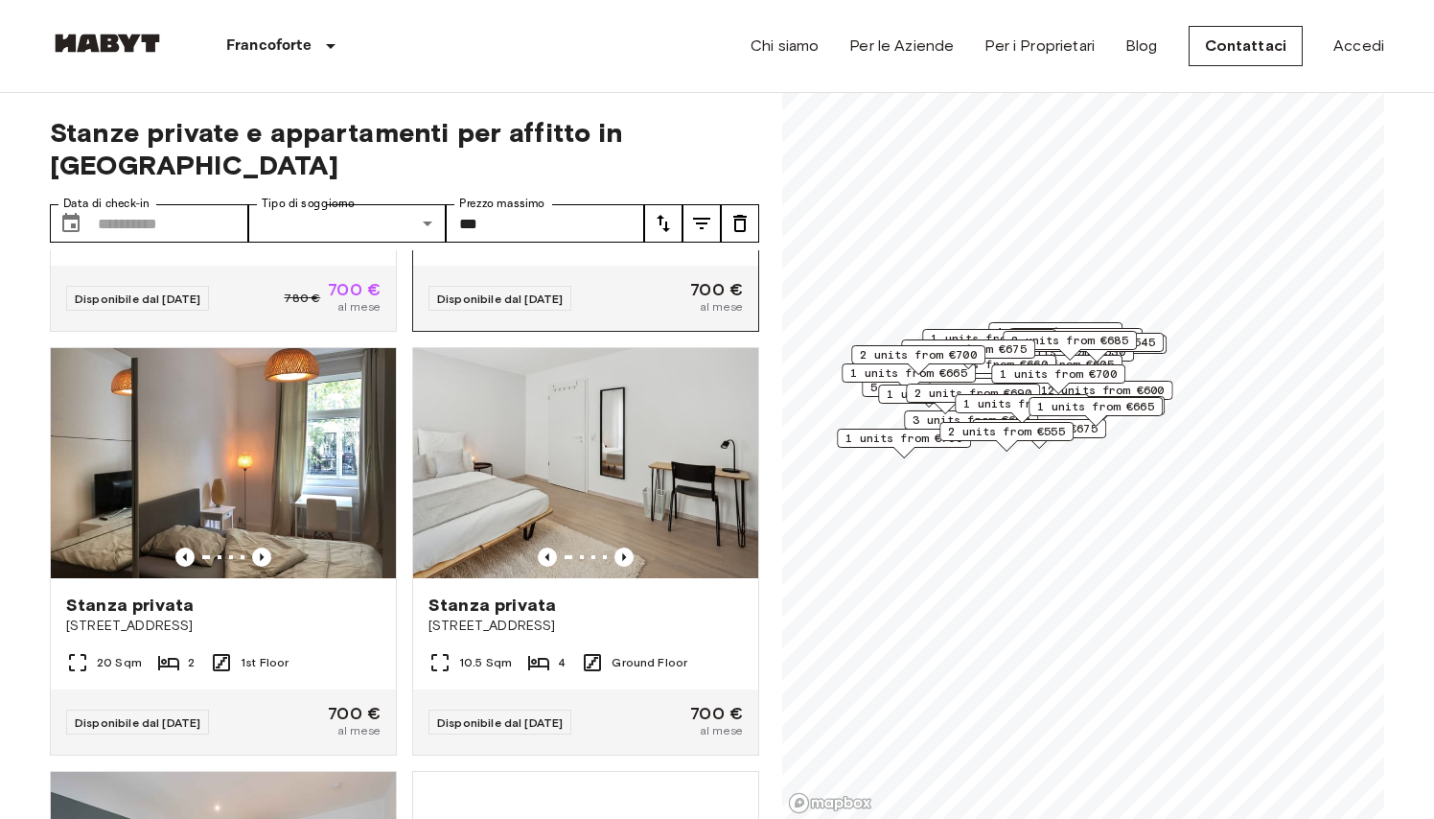
scroll to position [10084, 0]
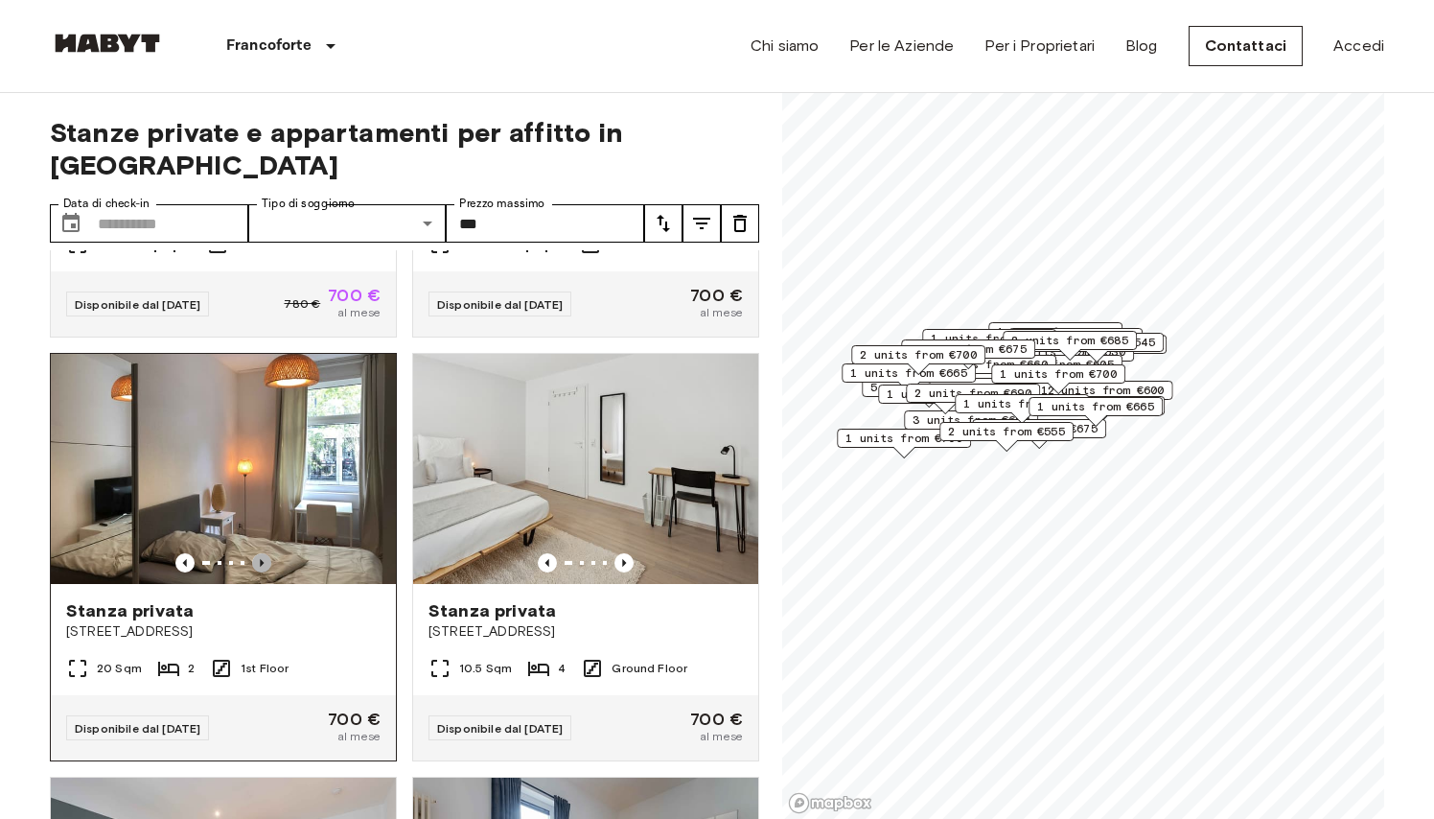
click at [260, 560] on icon "Previous image" at bounding box center [261, 562] width 19 height 19
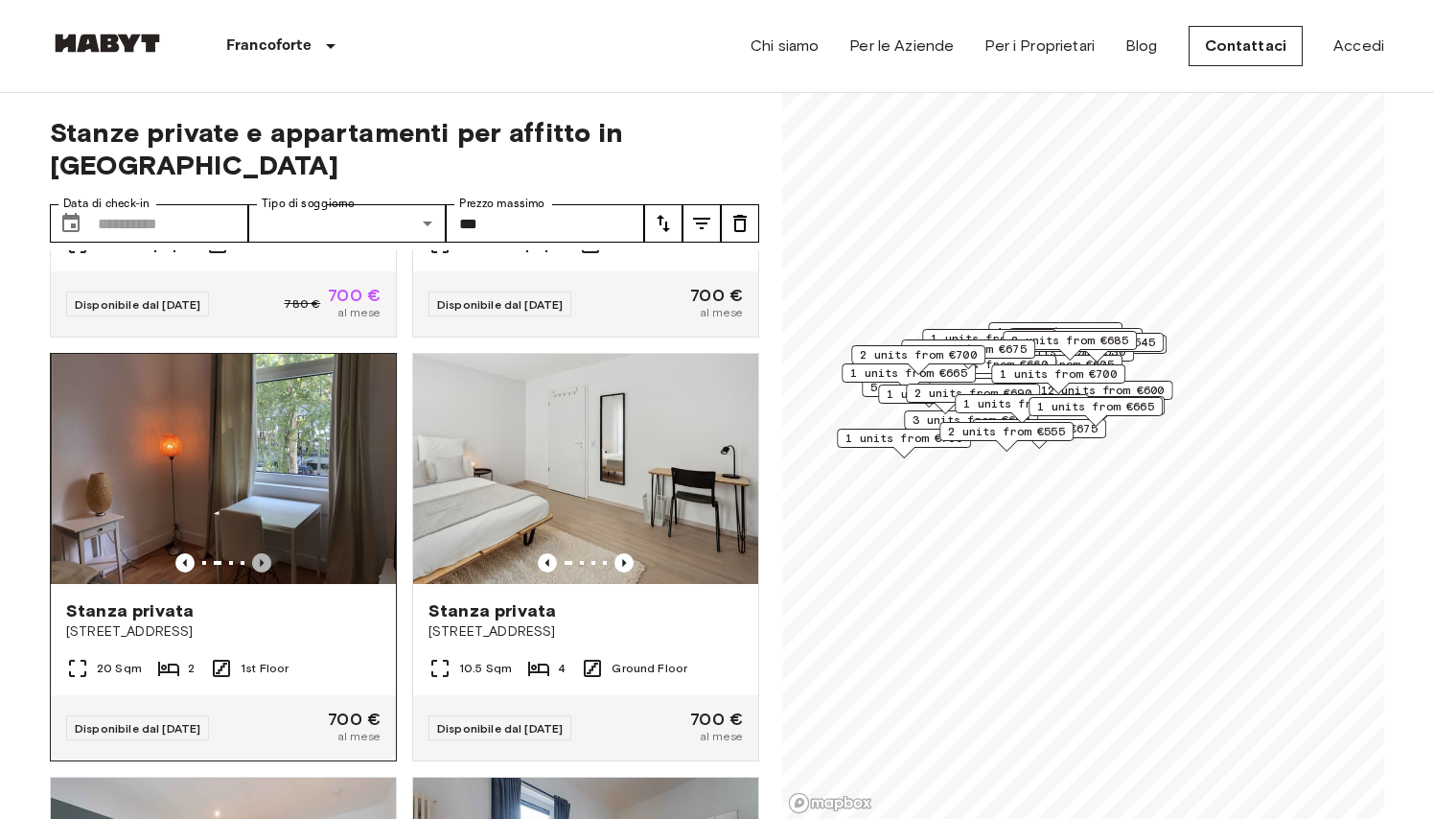
click at [260, 560] on icon "Previous image" at bounding box center [261, 562] width 19 height 19
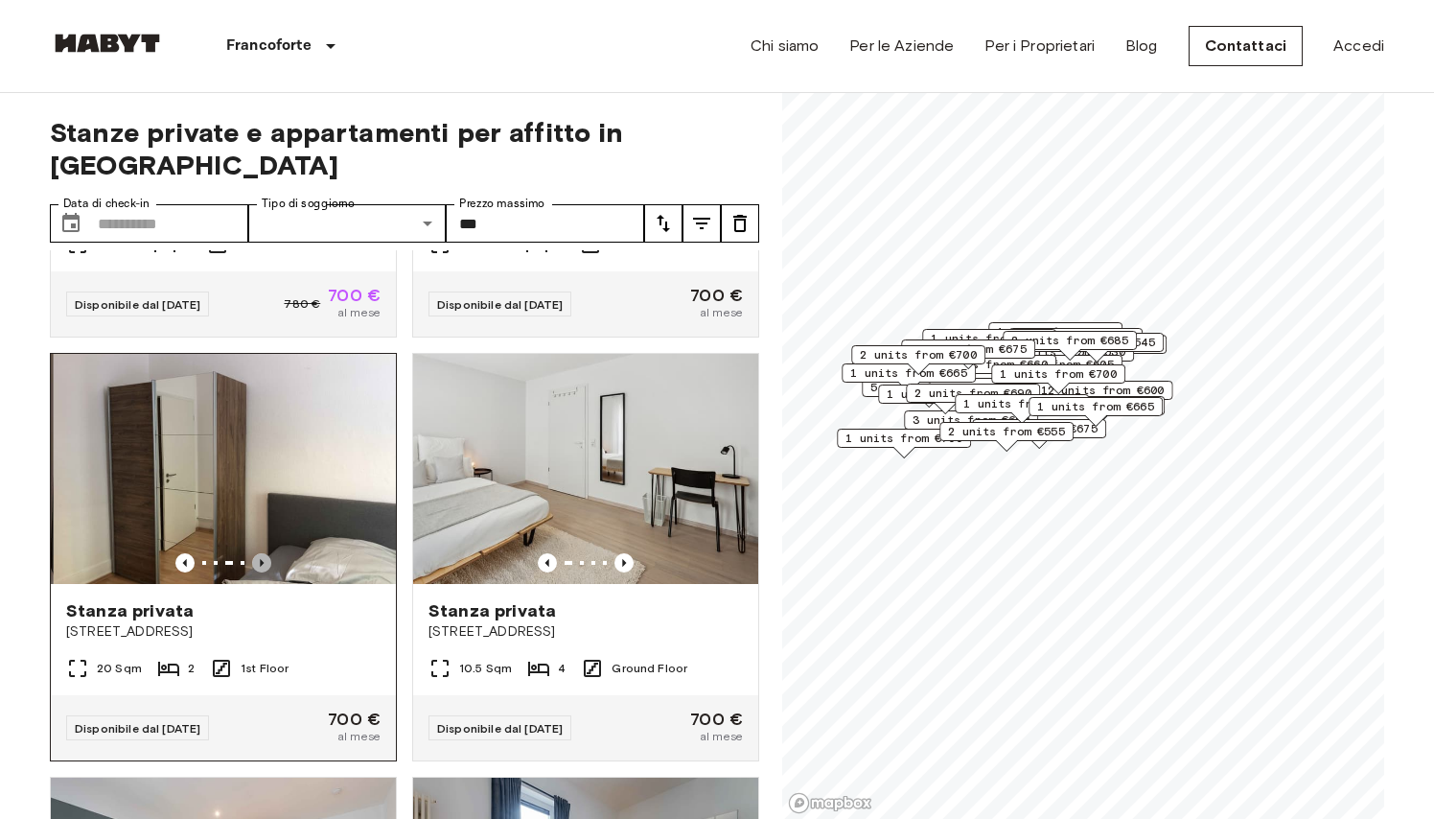
click at [260, 560] on icon "Previous image" at bounding box center [261, 562] width 19 height 19
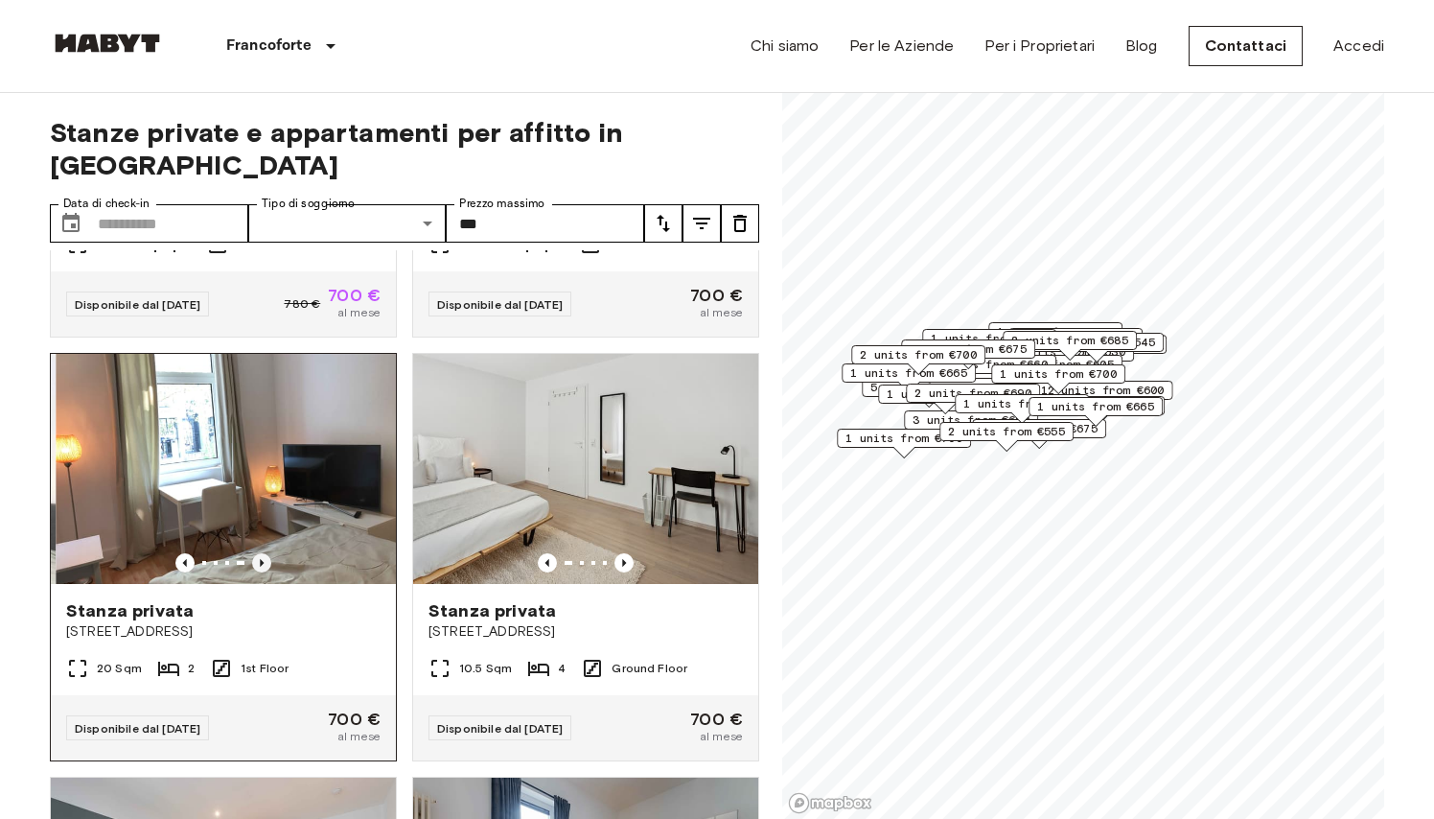
click at [260, 560] on icon "Previous image" at bounding box center [261, 562] width 19 height 19
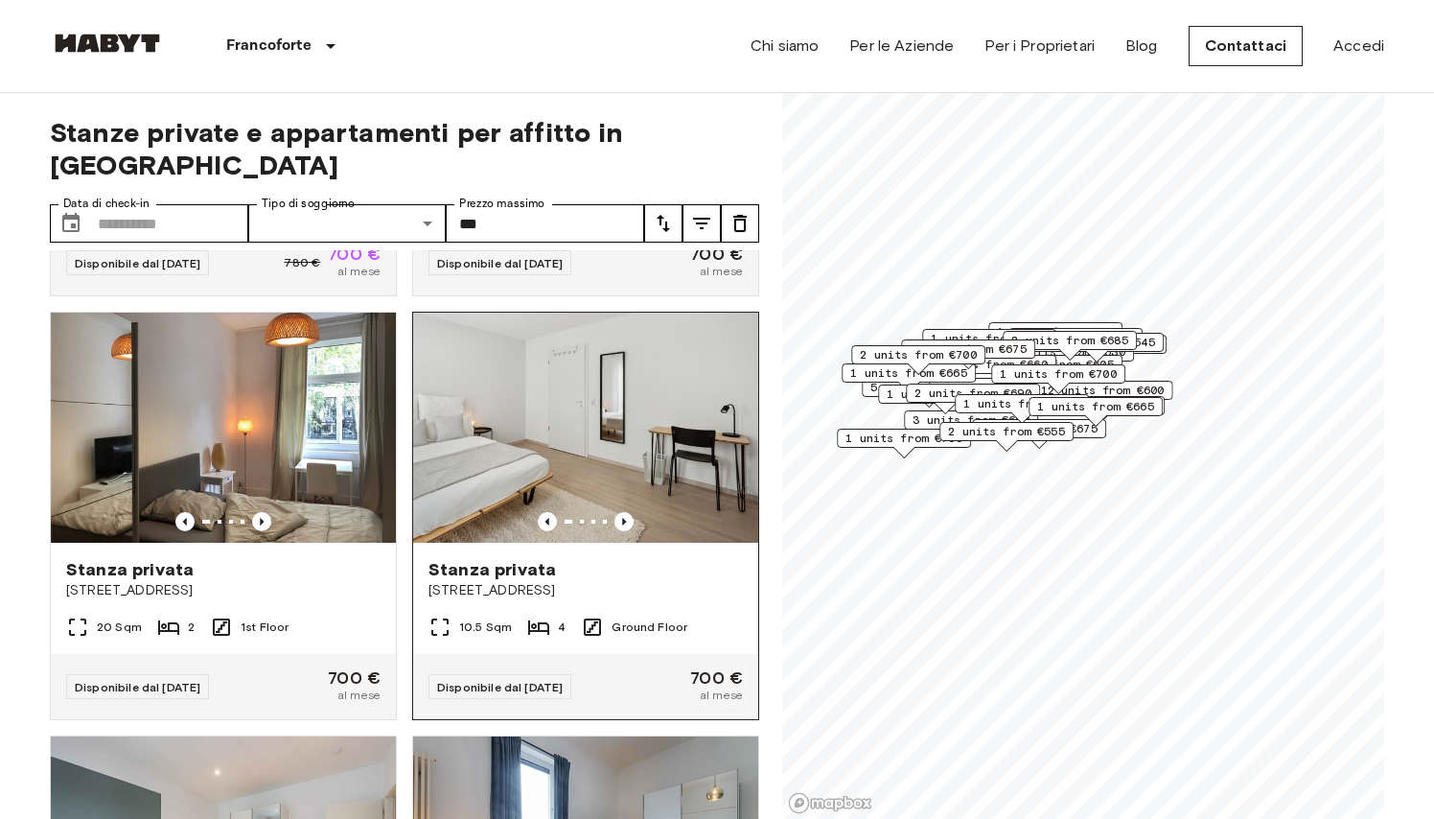
scroll to position [10129, 0]
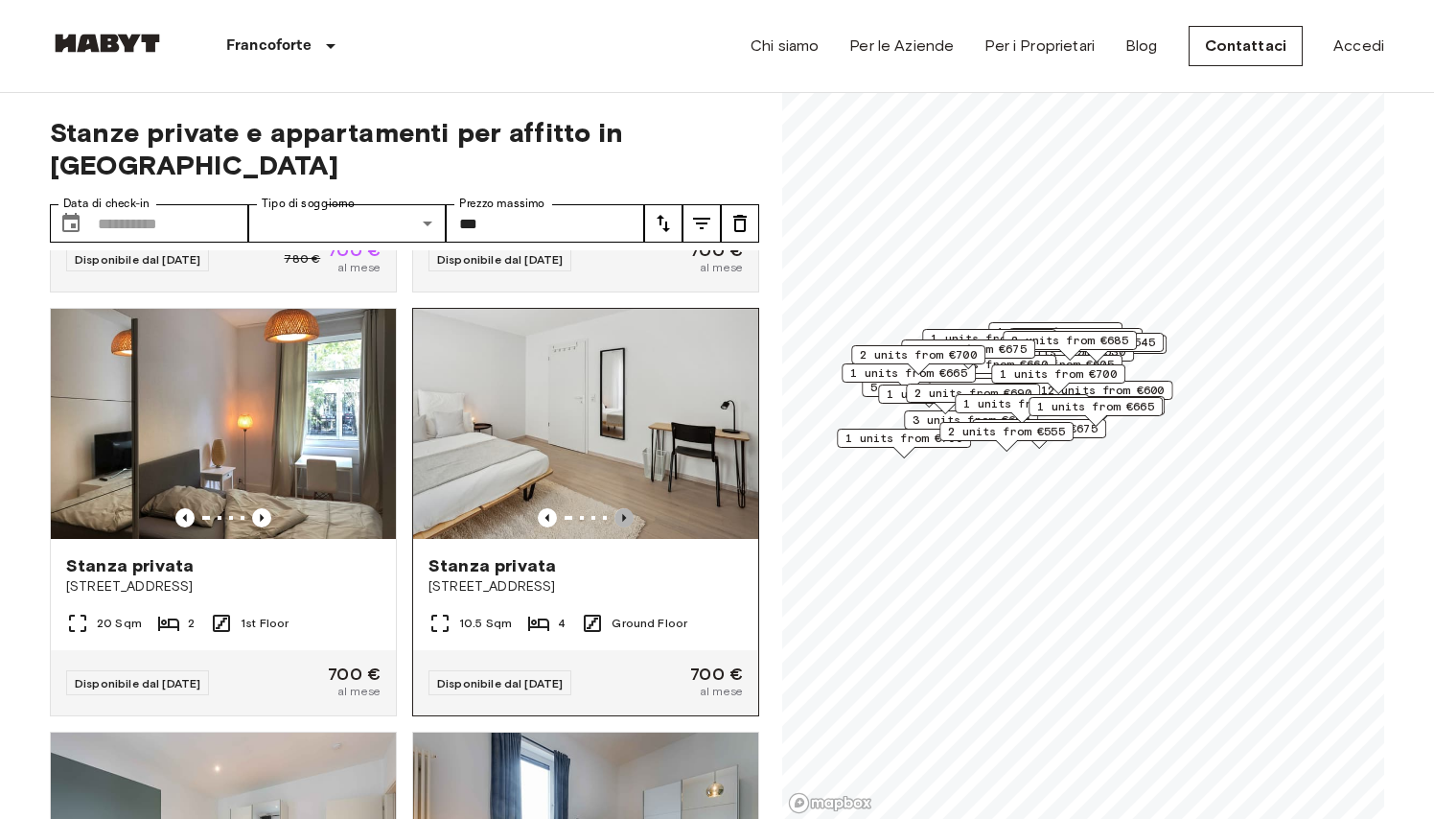
click at [622, 511] on icon "Previous image" at bounding box center [624, 517] width 19 height 19
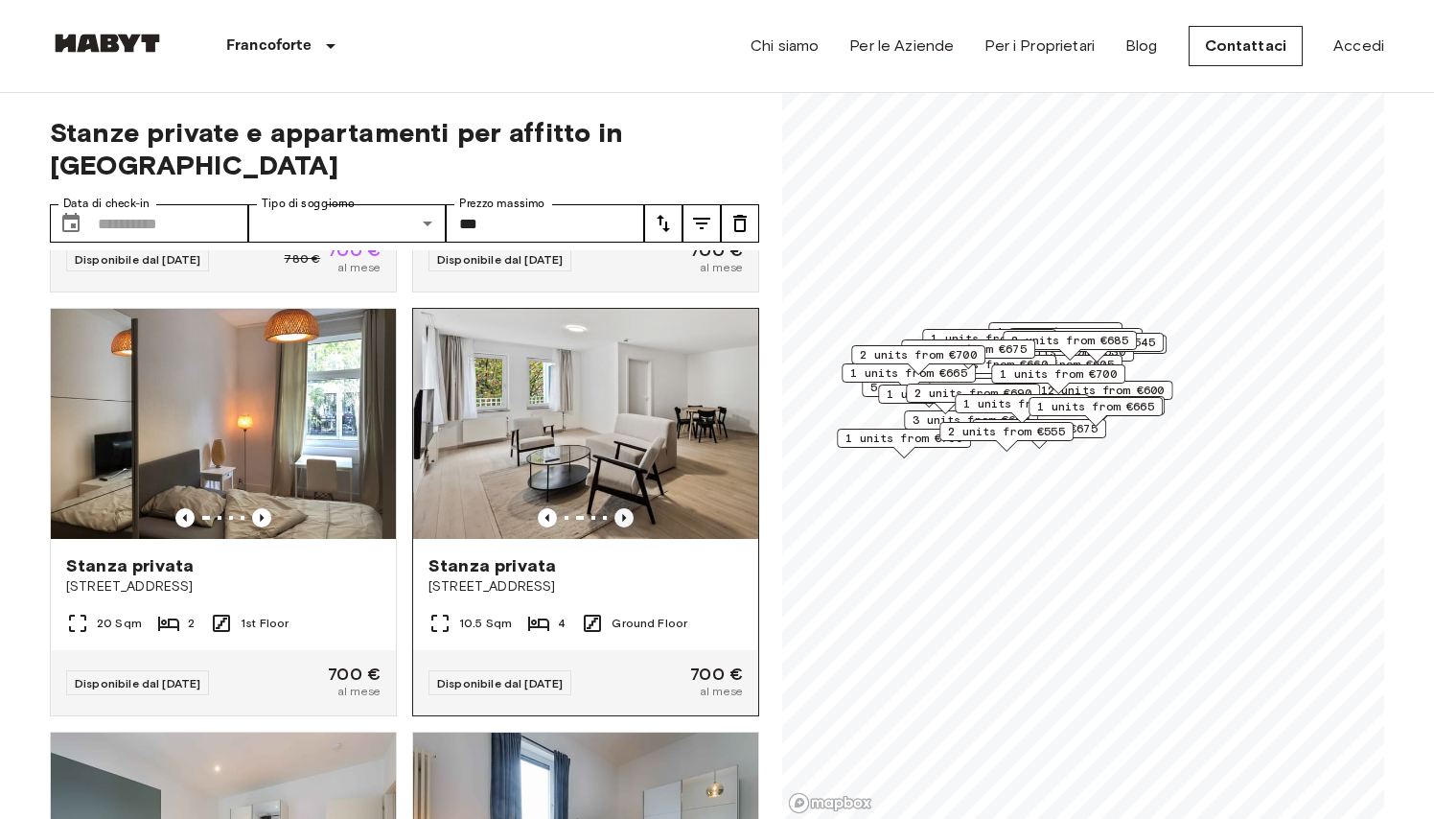
click at [622, 512] on icon "Previous image" at bounding box center [624, 517] width 19 height 19
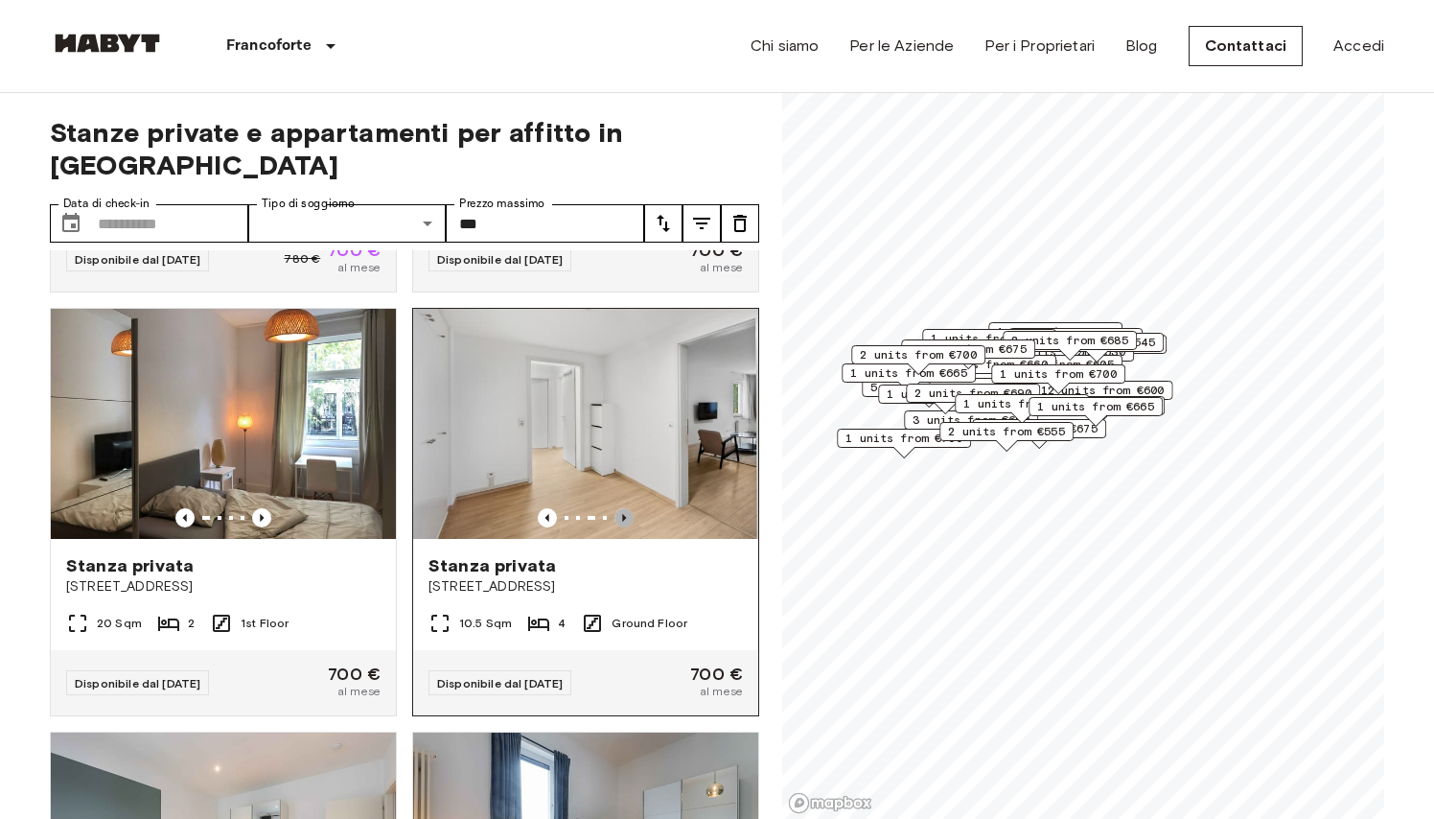
click at [622, 511] on icon "Previous image" at bounding box center [624, 517] width 19 height 19
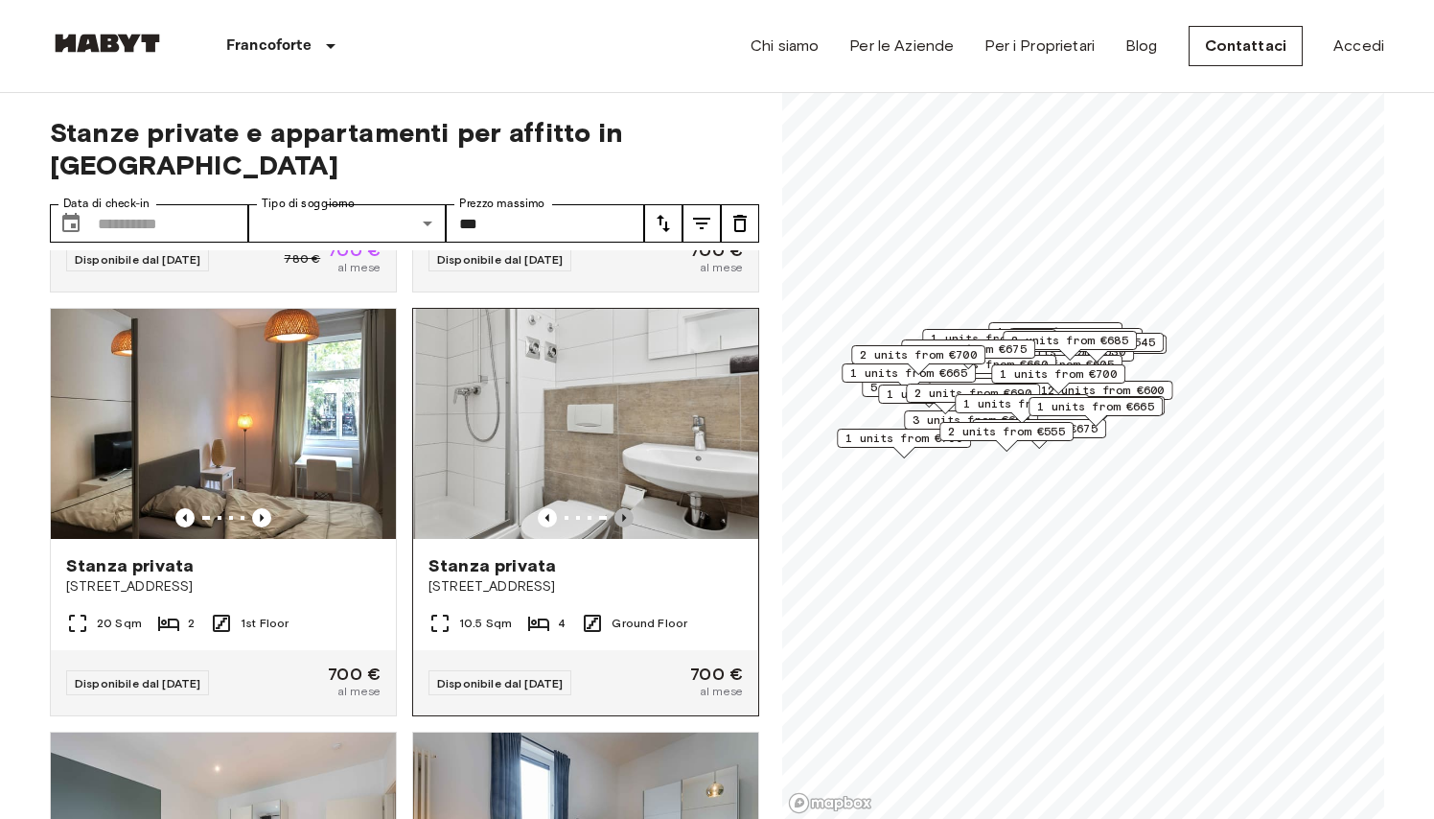
click at [622, 511] on icon "Previous image" at bounding box center [624, 517] width 19 height 19
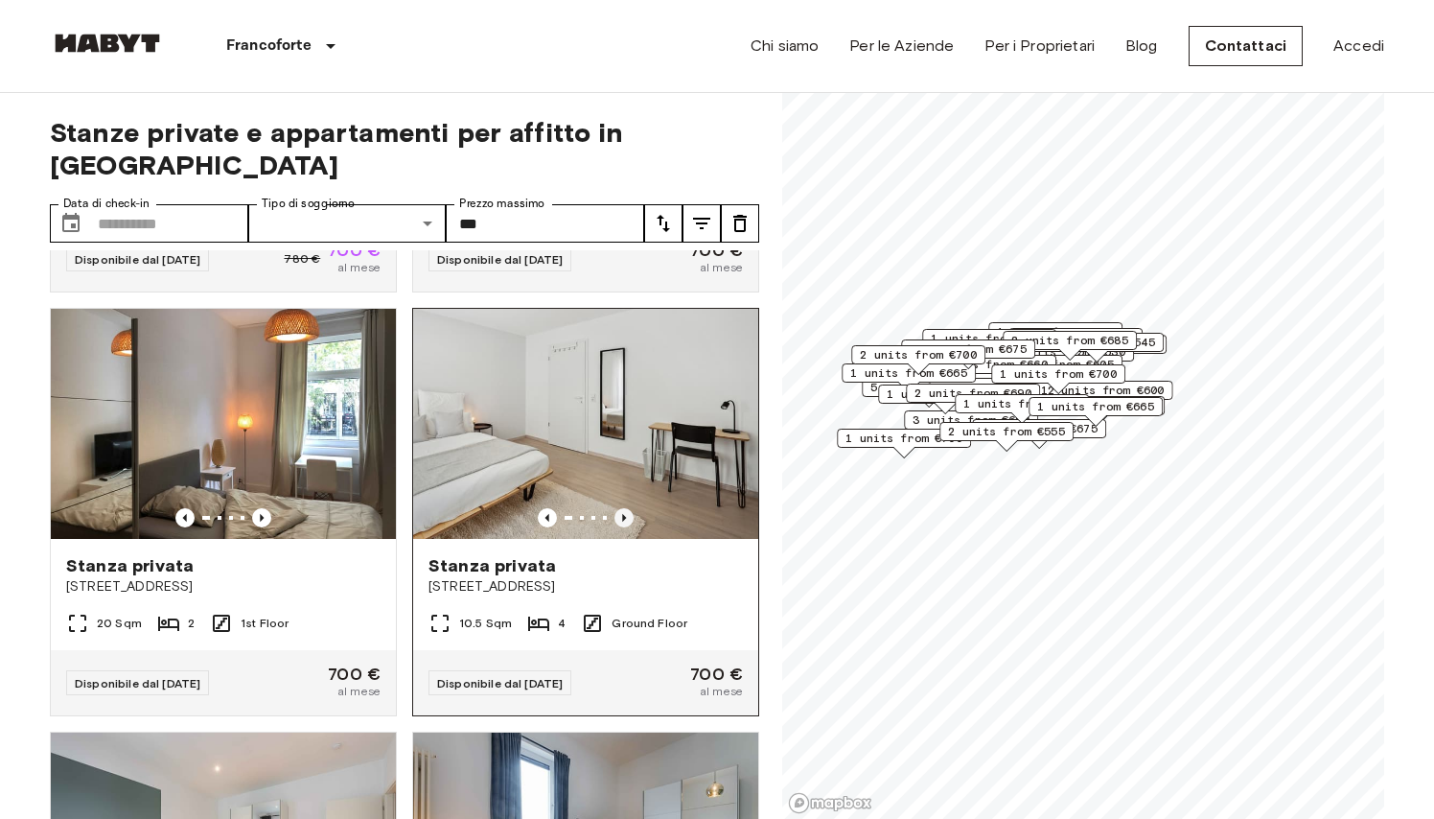
click at [621, 512] on icon "Previous image" at bounding box center [624, 517] width 19 height 19
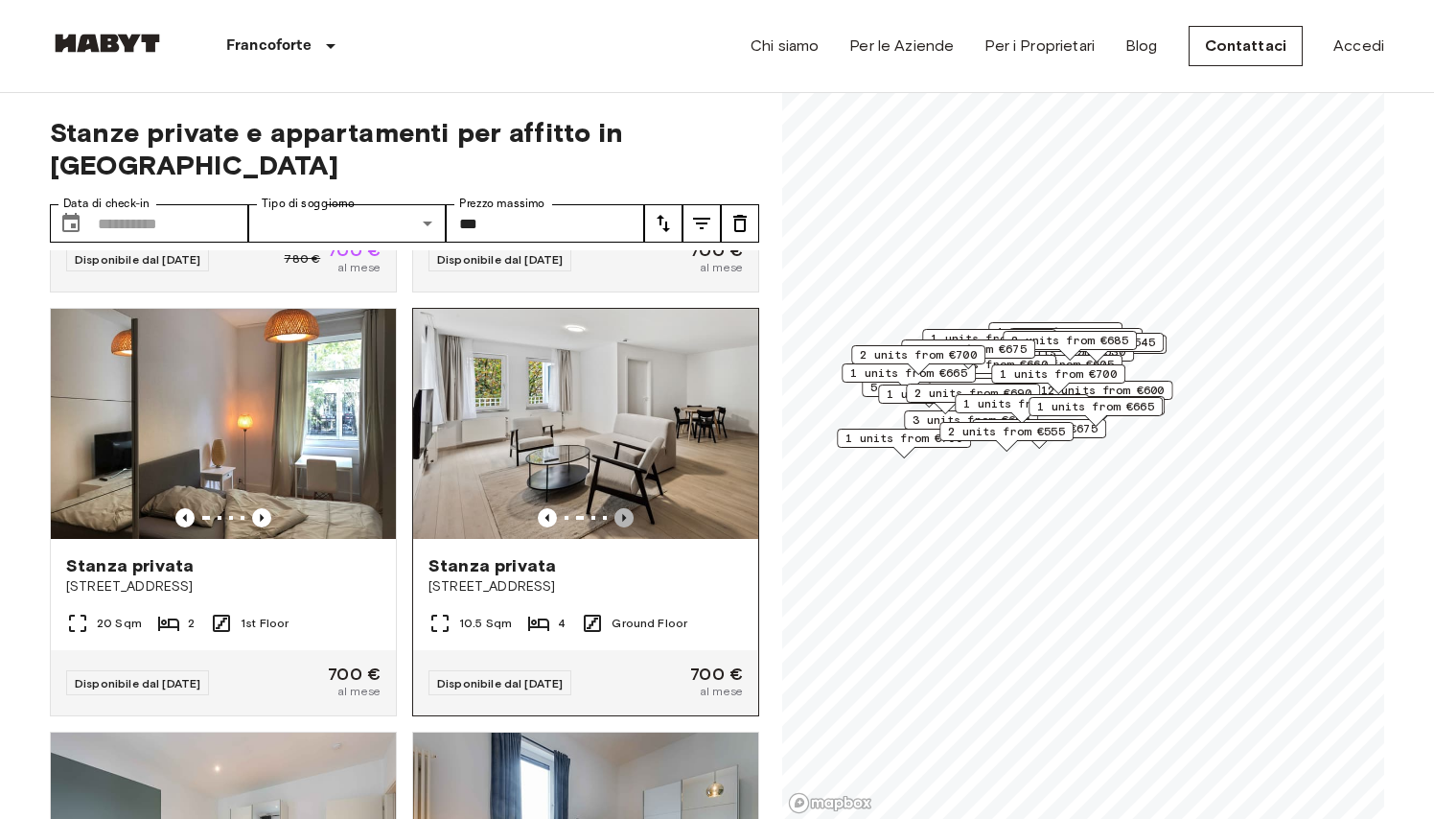
click at [621, 512] on icon "Previous image" at bounding box center [624, 517] width 19 height 19
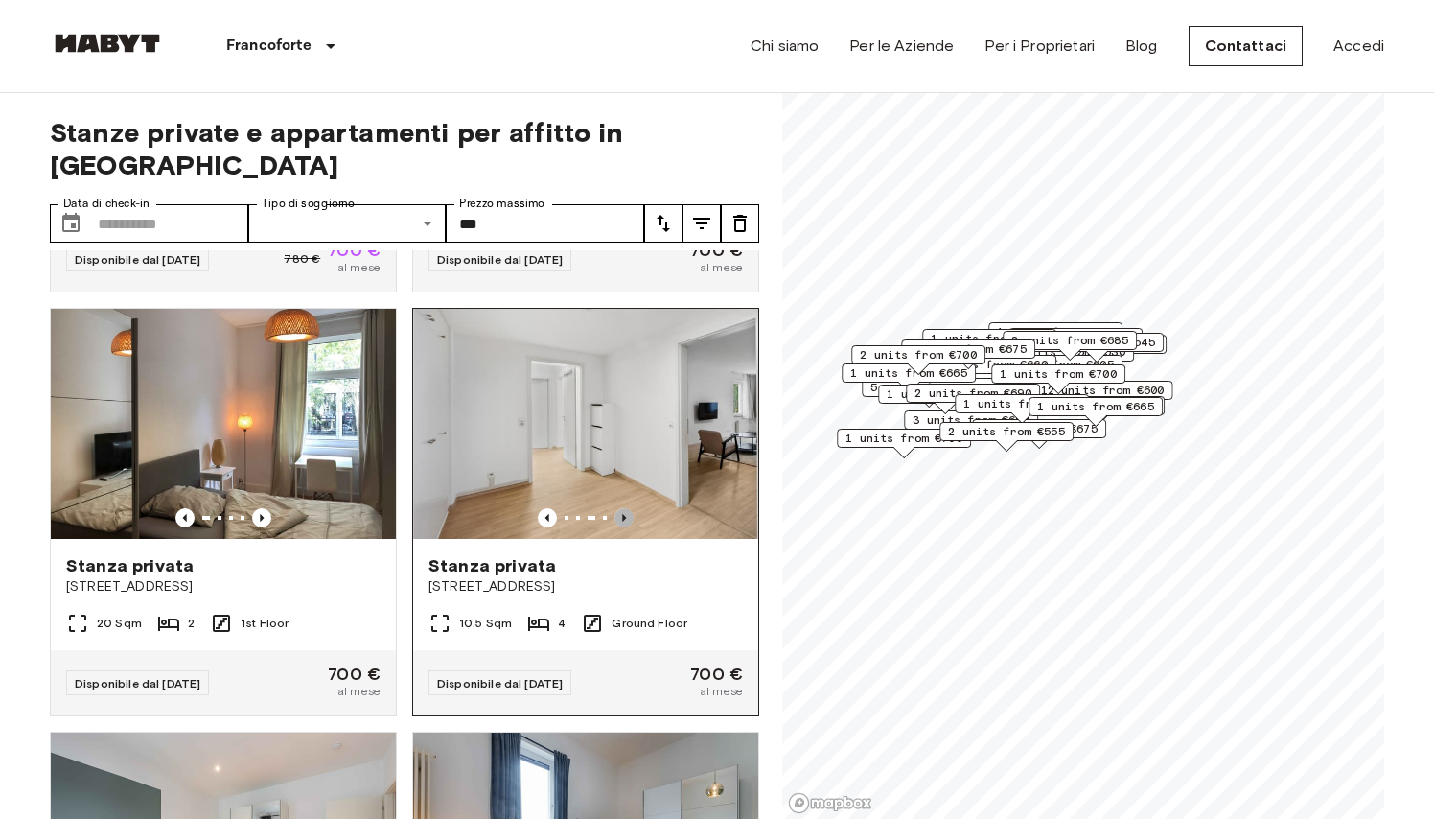
click at [621, 510] on icon "Previous image" at bounding box center [624, 517] width 19 height 19
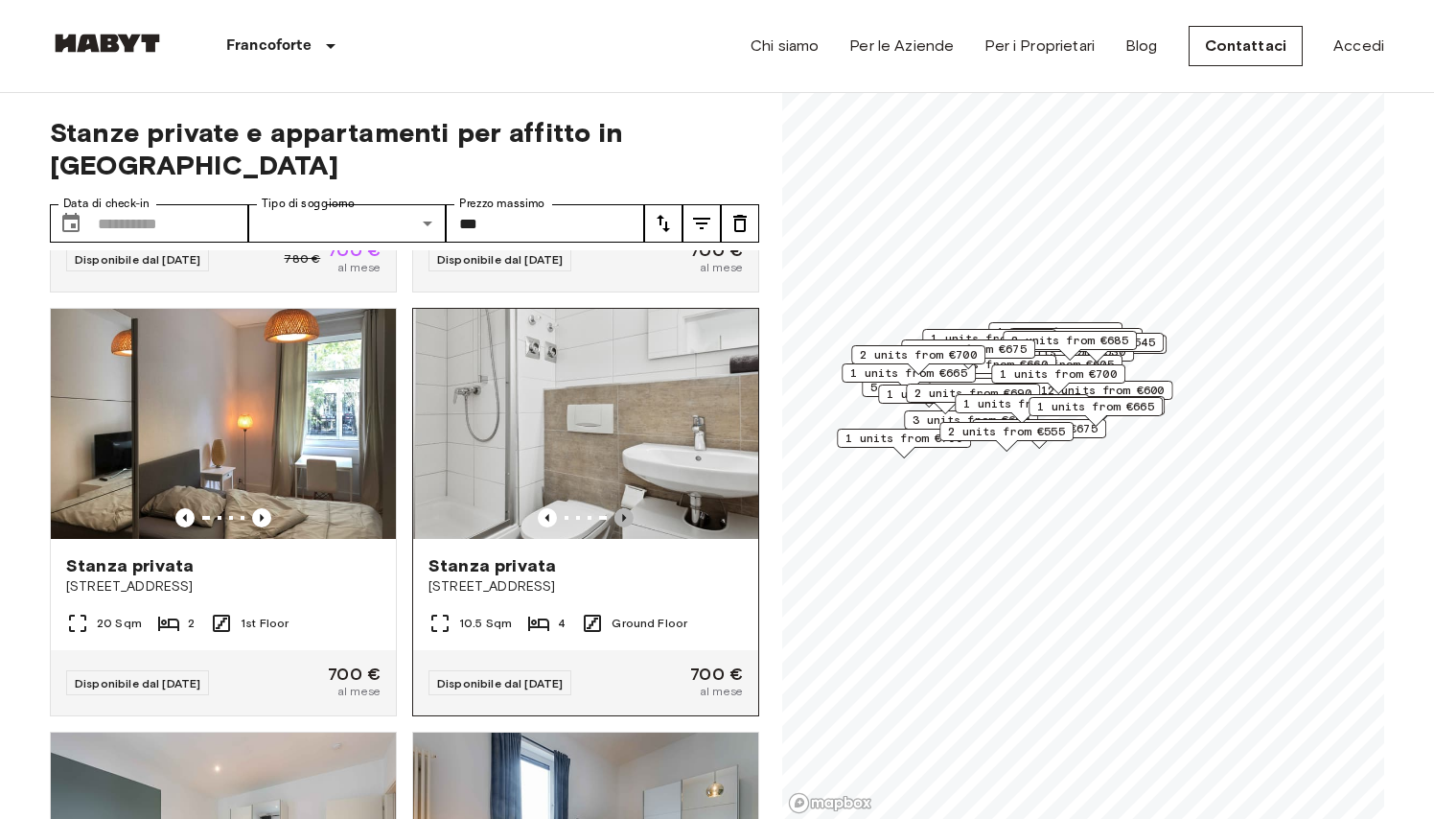
click at [621, 510] on icon "Previous image" at bounding box center [624, 517] width 19 height 19
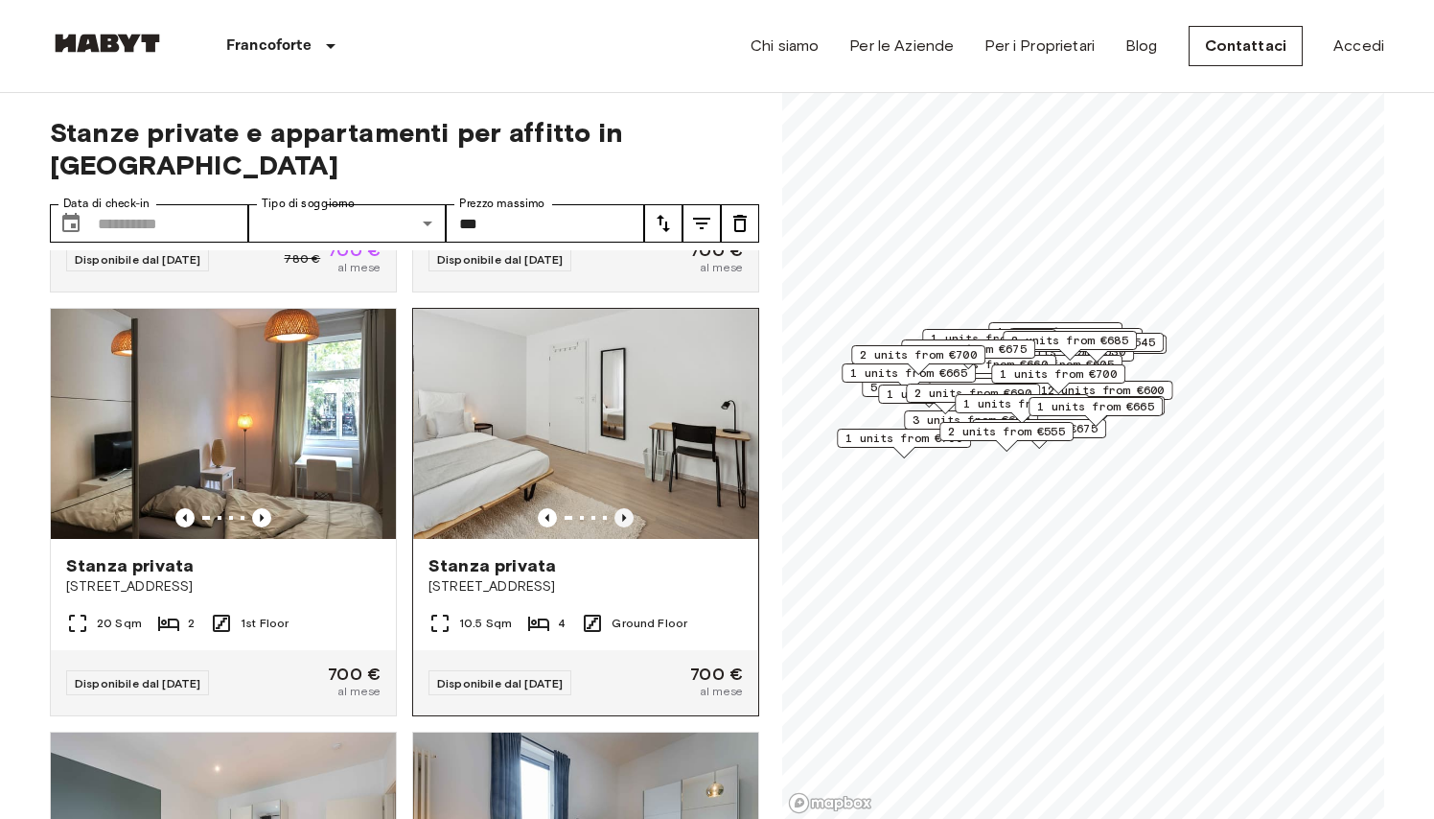
click at [621, 510] on icon "Previous image" at bounding box center [624, 517] width 19 height 19
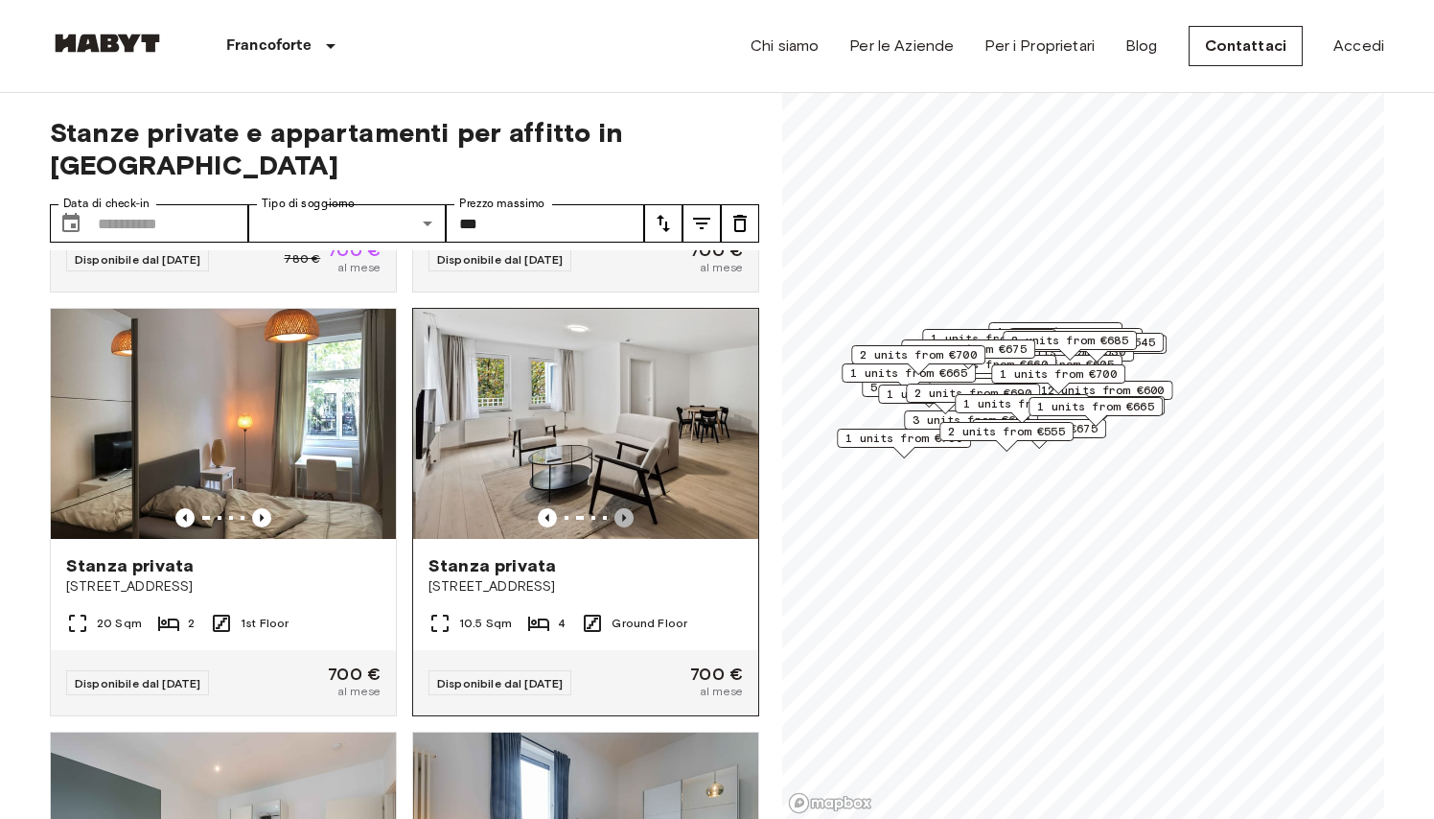
click at [621, 509] on icon "Previous image" at bounding box center [624, 517] width 19 height 19
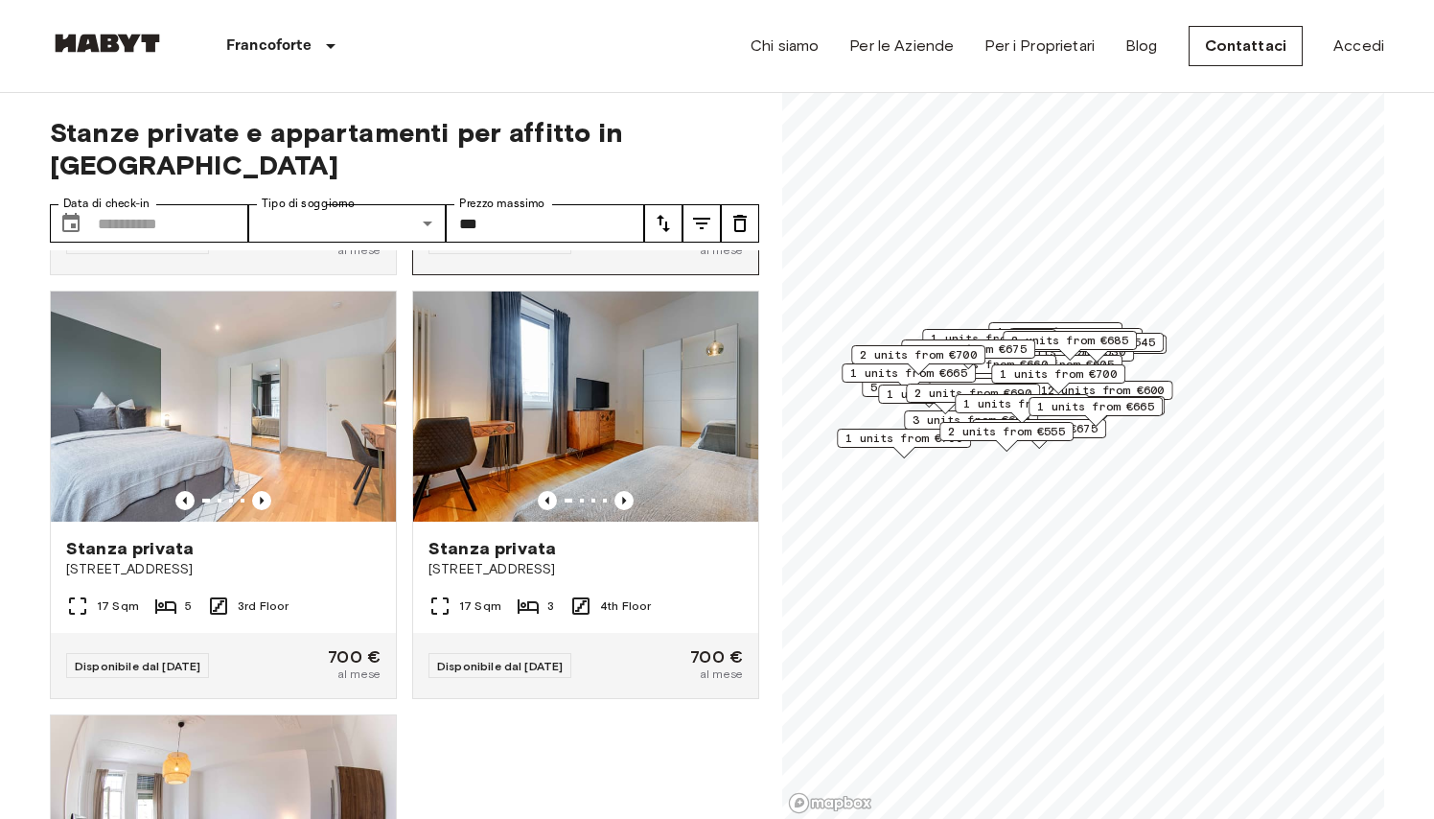
scroll to position [10575, 0]
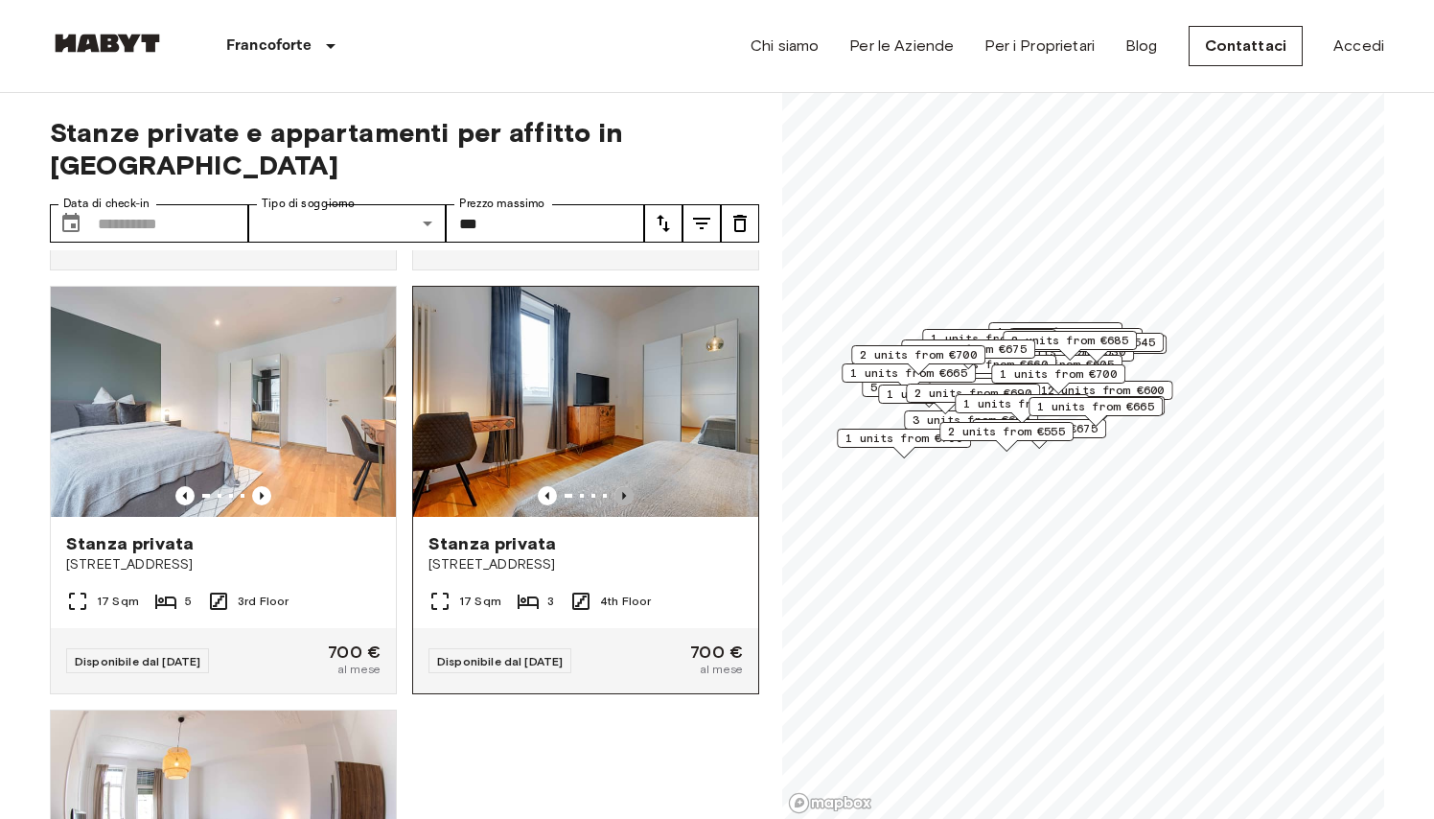
click at [623, 492] on icon "Previous image" at bounding box center [624, 495] width 19 height 19
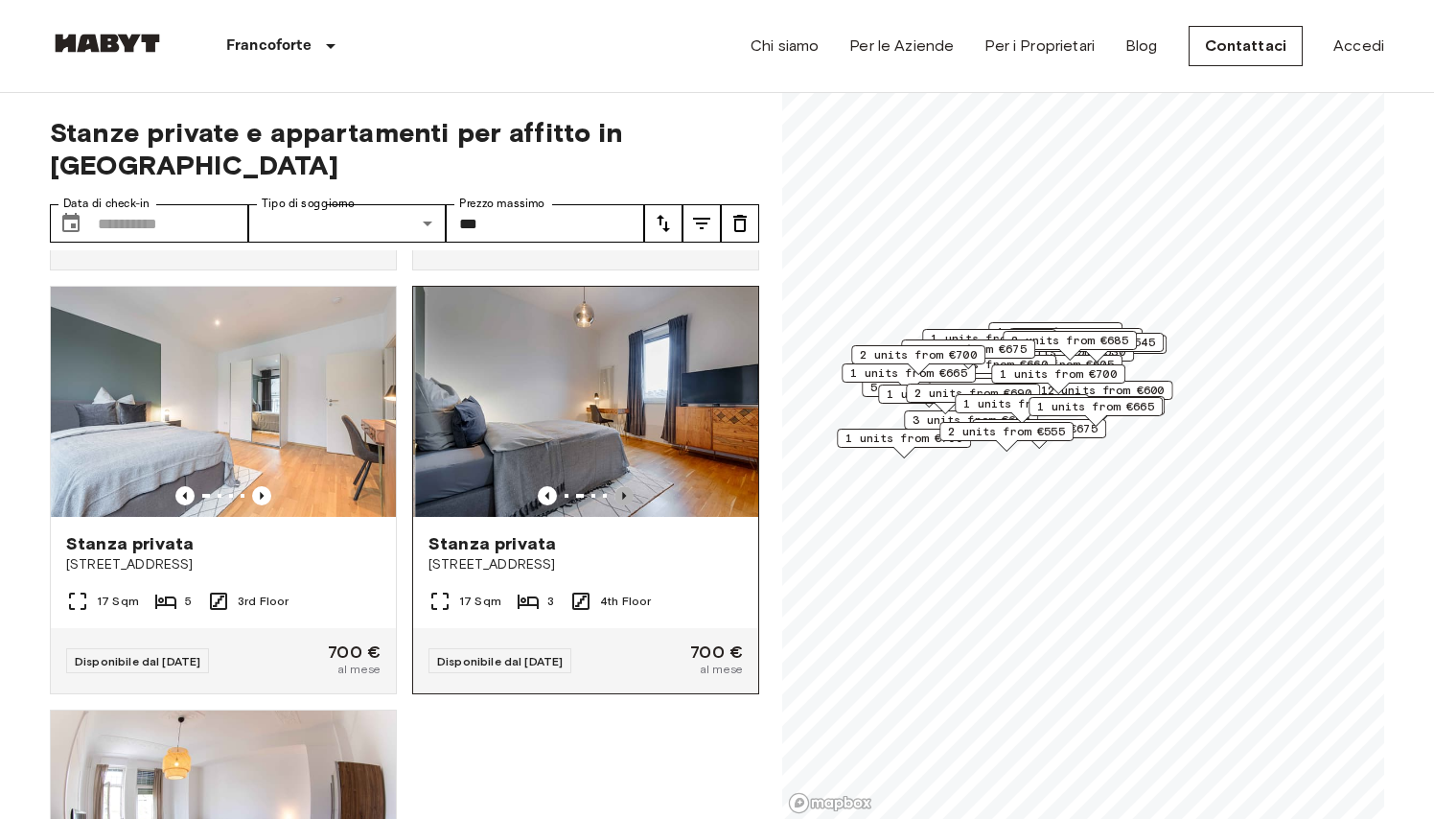
click at [624, 492] on icon "Previous image" at bounding box center [624, 495] width 19 height 19
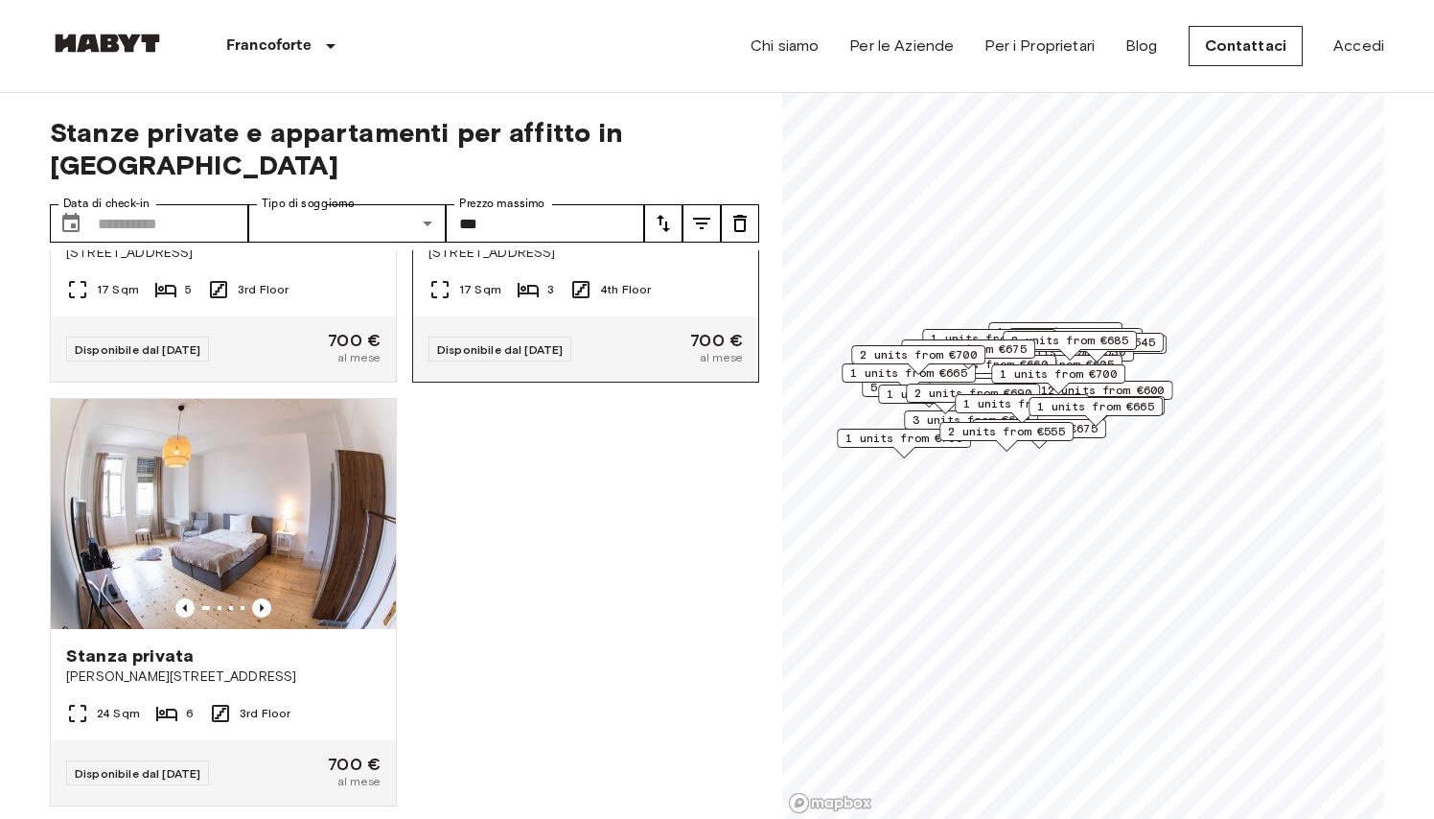
scroll to position [10885, 0]
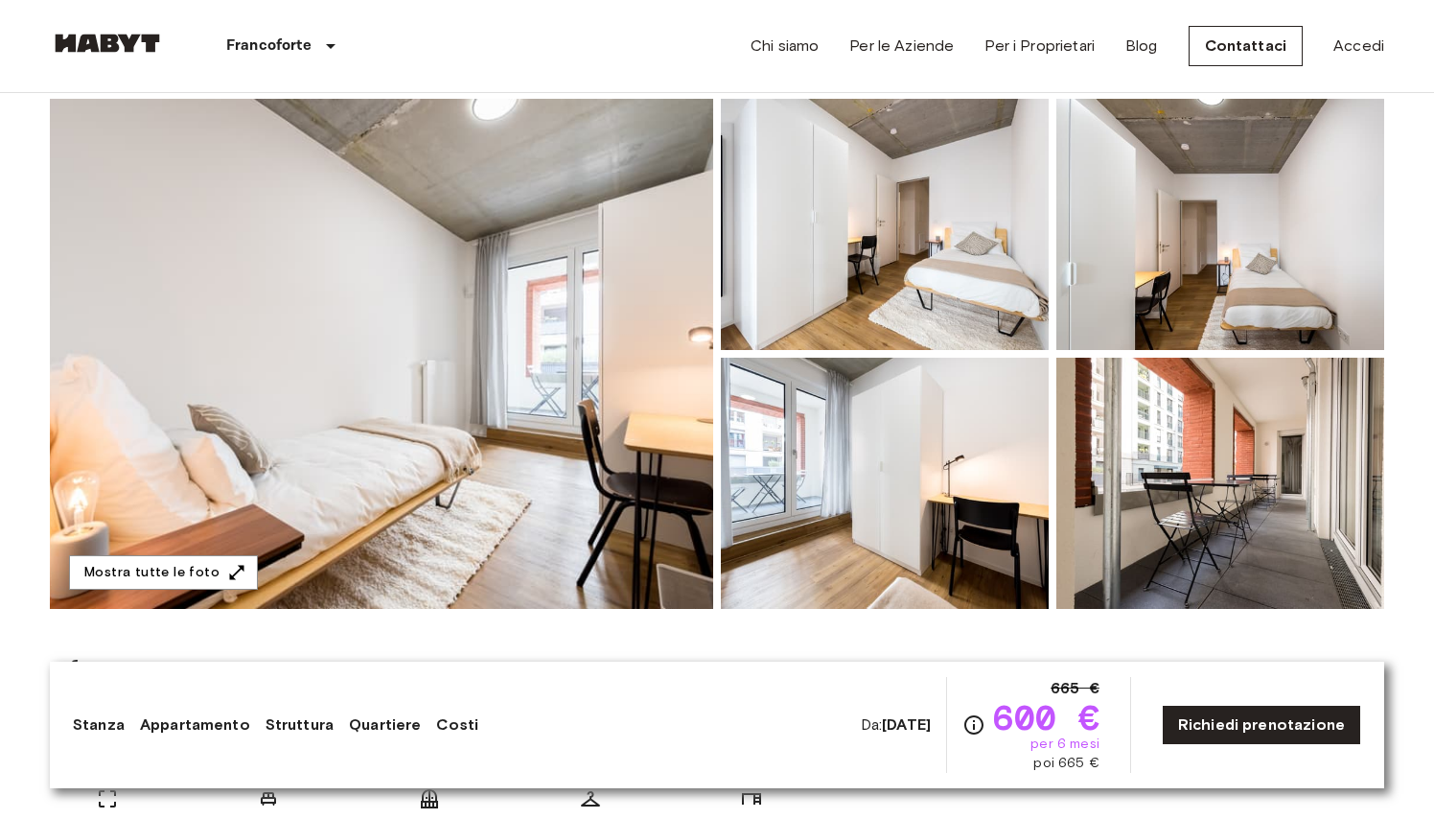
scroll to position [187, 0]
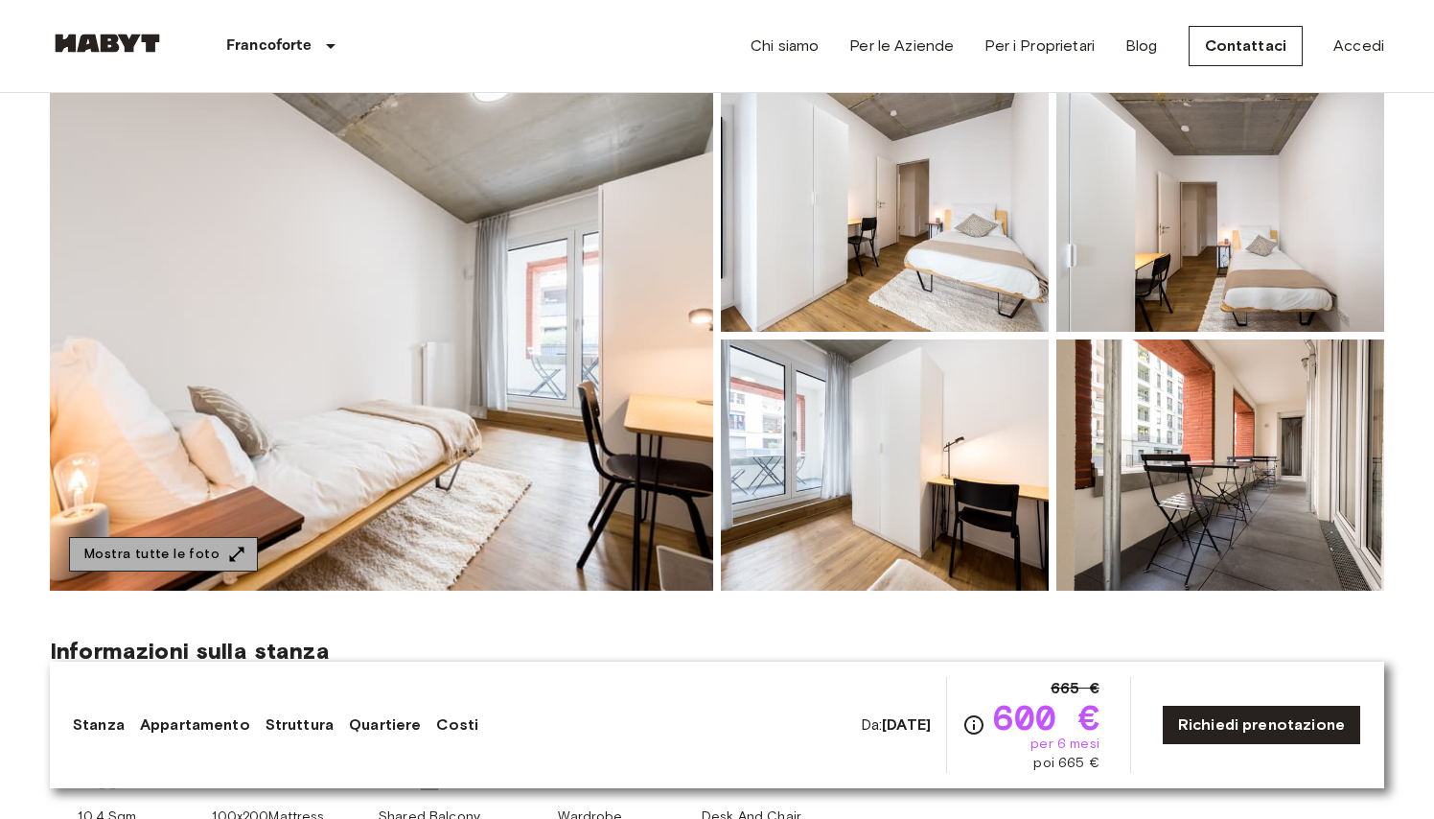
click at [229, 547] on icon "button" at bounding box center [236, 554] width 19 height 19
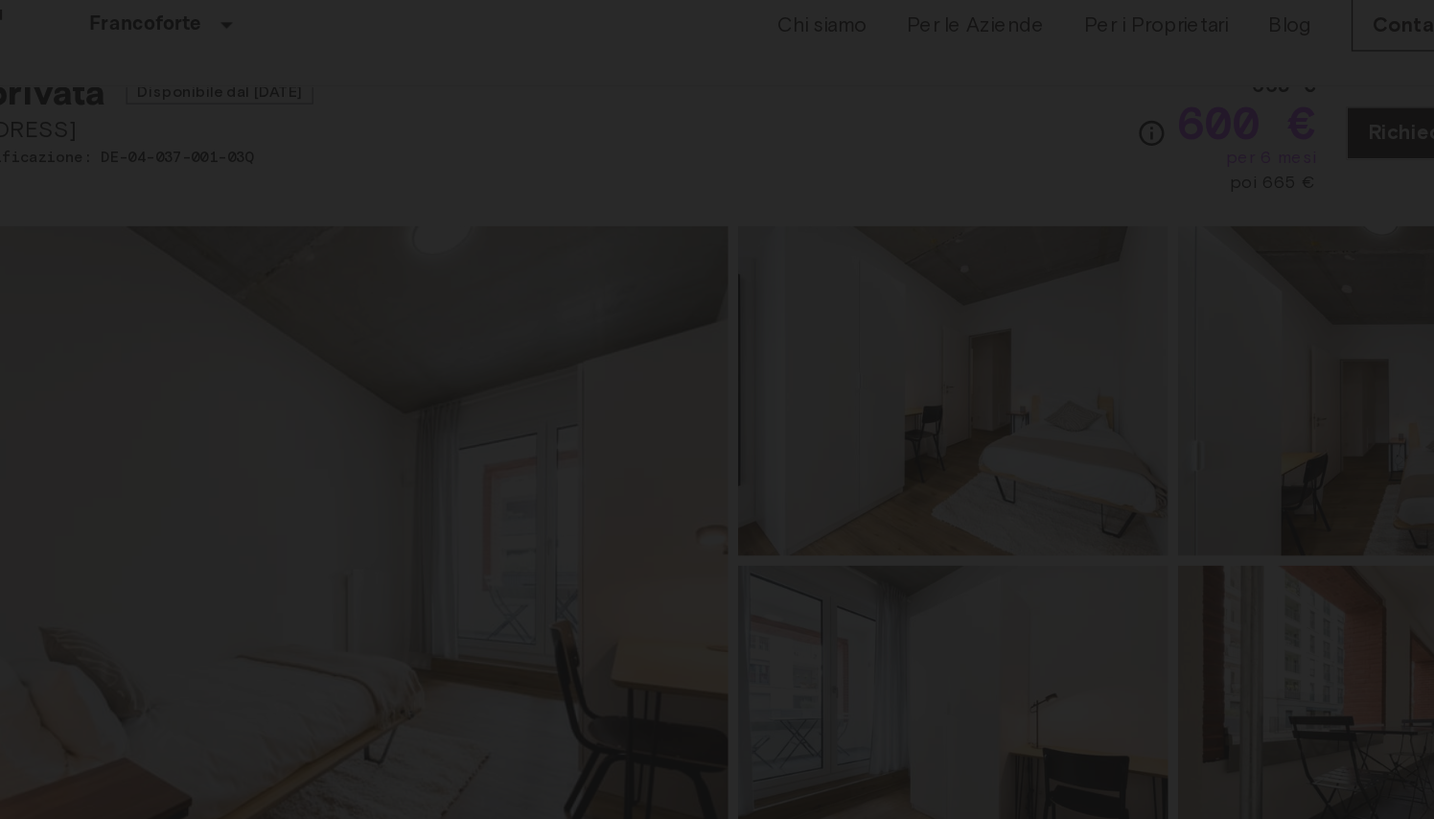
scroll to position [0, 0]
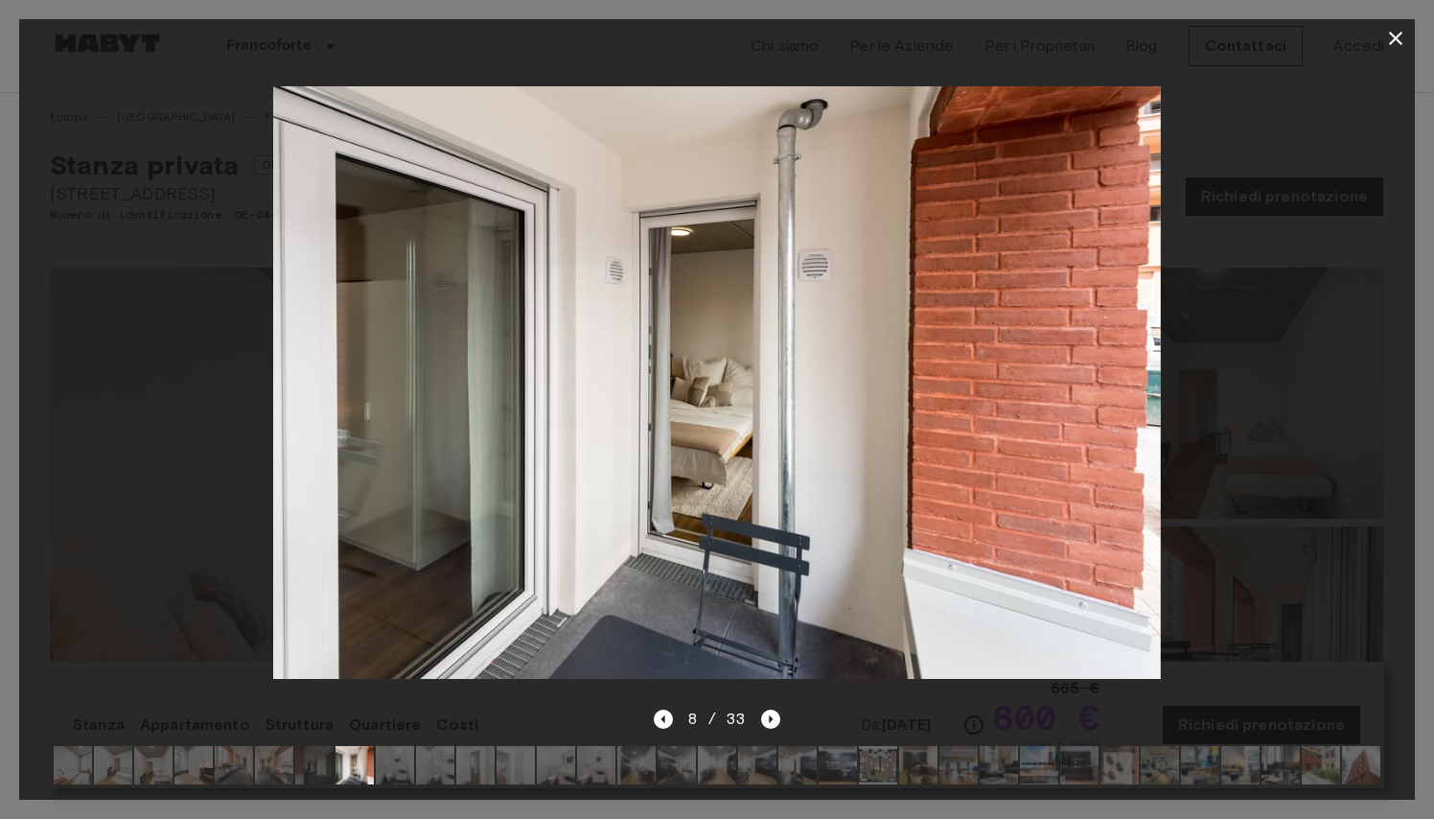
click at [476, 363] on img at bounding box center [717, 382] width 888 height 592
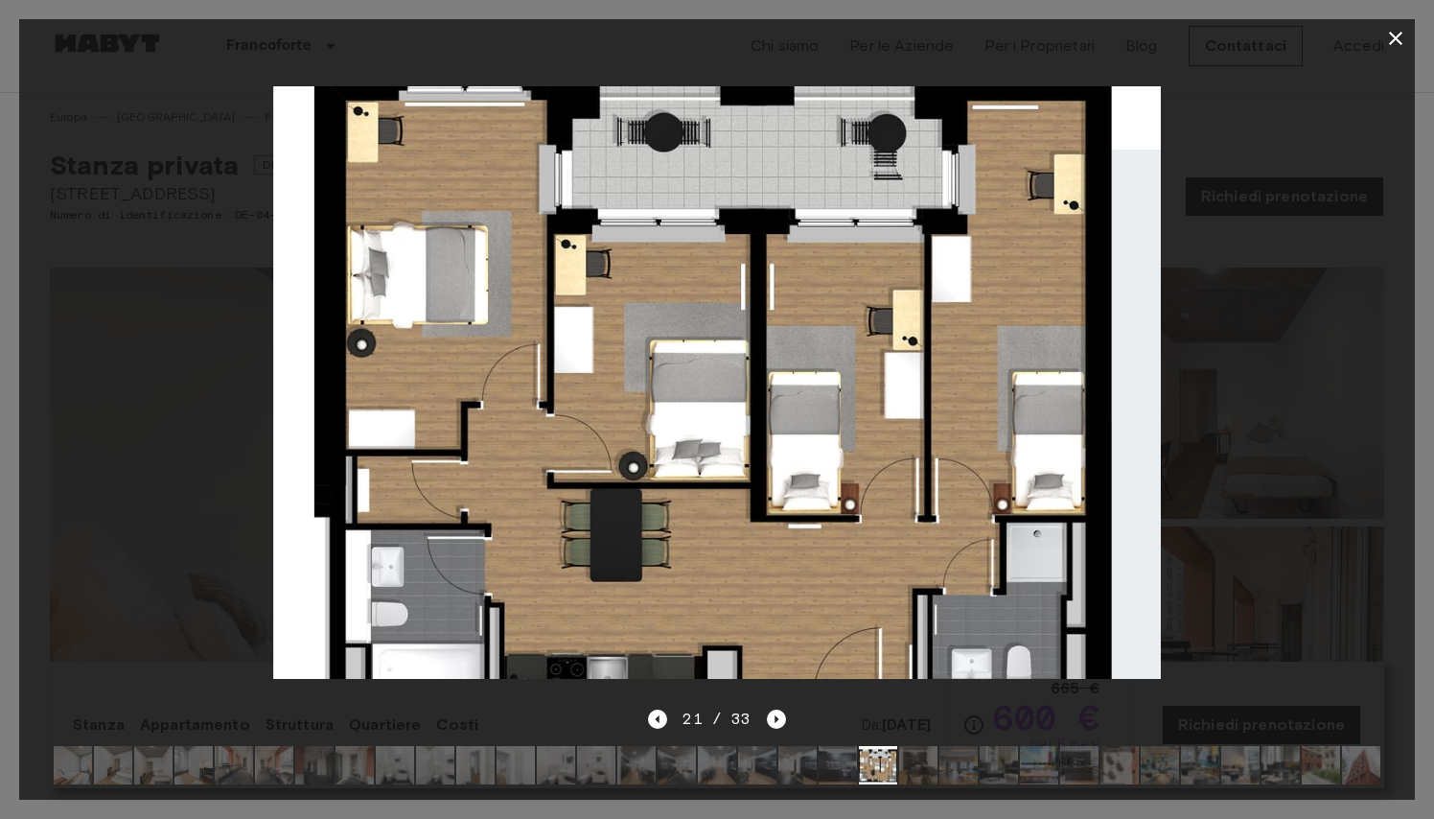
click at [442, 235] on img at bounding box center [717, 382] width 888 height 592
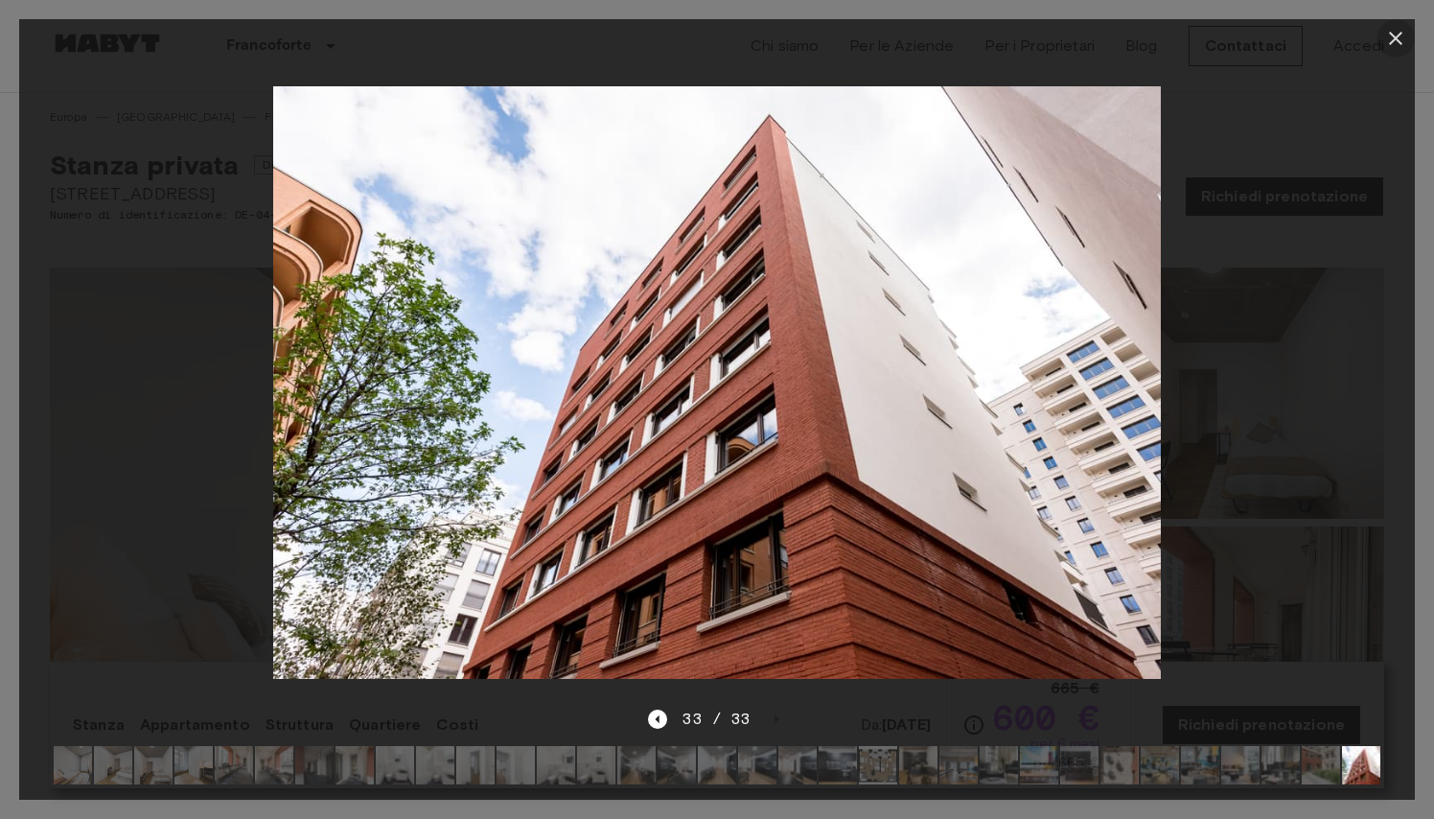
click at [1394, 30] on icon "button" at bounding box center [1396, 38] width 23 height 23
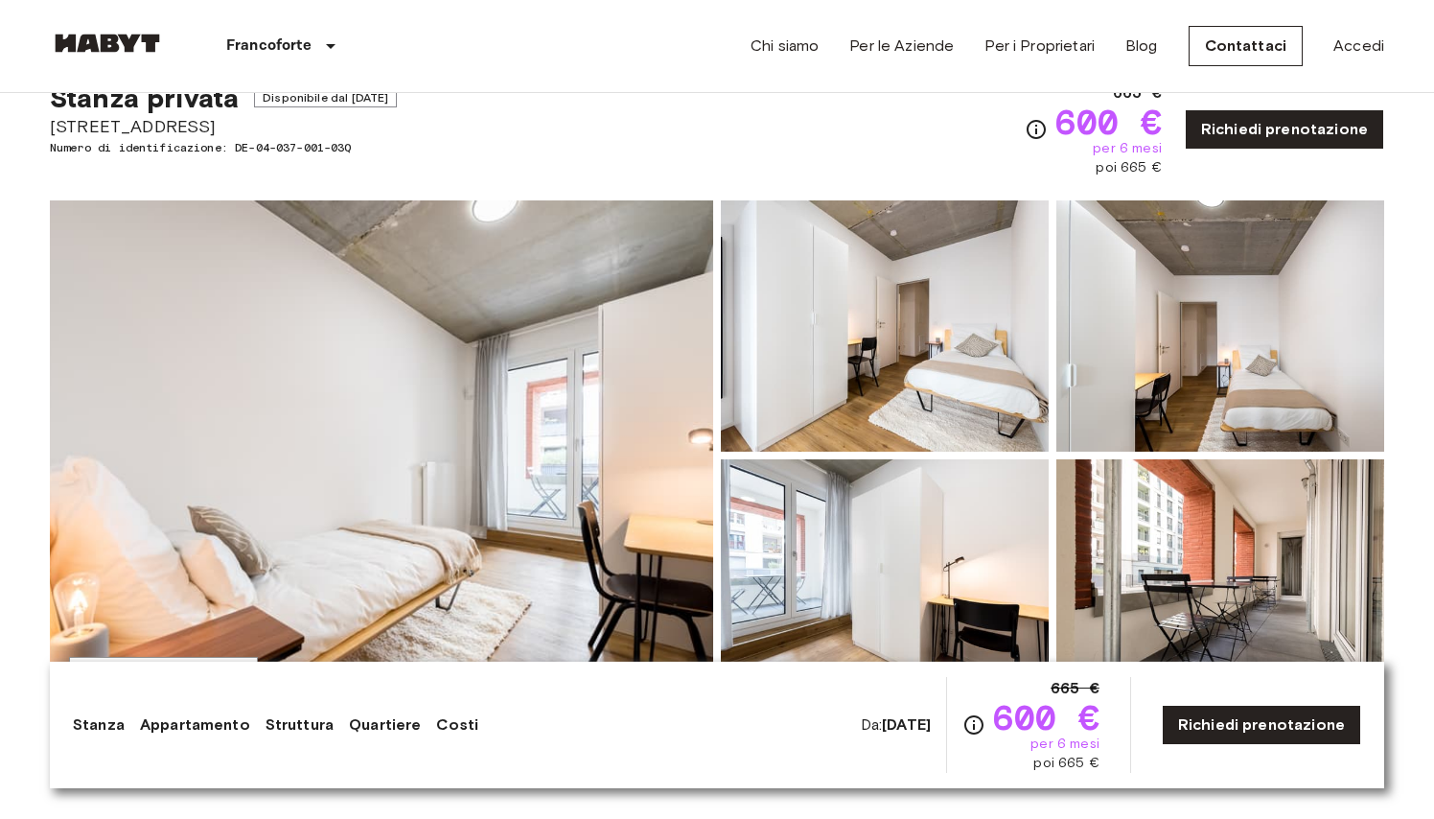
scroll to position [67, 0]
click at [462, 726] on link "Costi" at bounding box center [457, 724] width 42 height 23
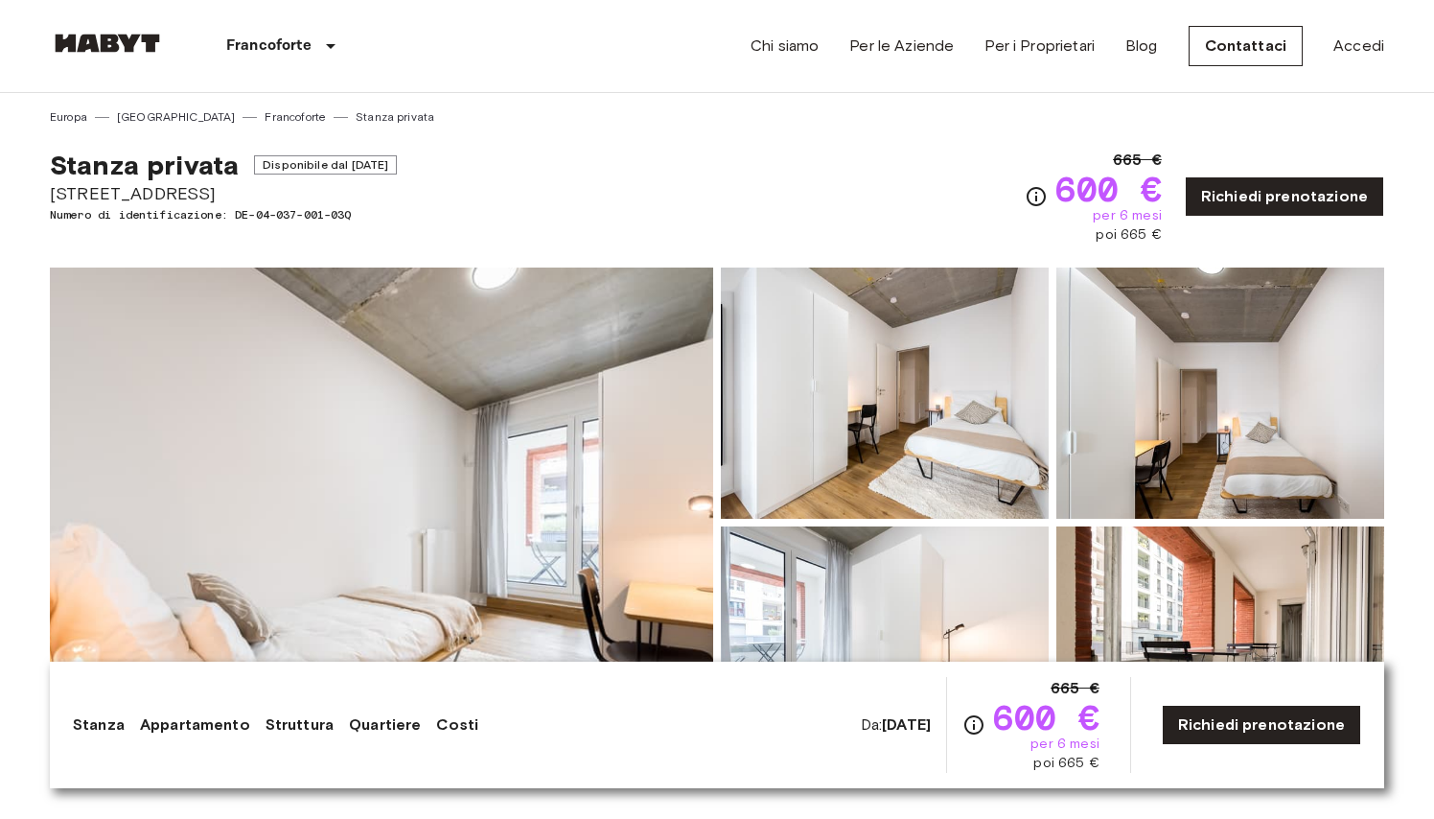
drag, startPoint x: 44, startPoint y: 187, endPoint x: 243, endPoint y: 198, distance: 198.8
copy span "[STREET_ADDRESS]"
click at [1269, 203] on link "Richiedi prenotazione" at bounding box center [1284, 196] width 199 height 40
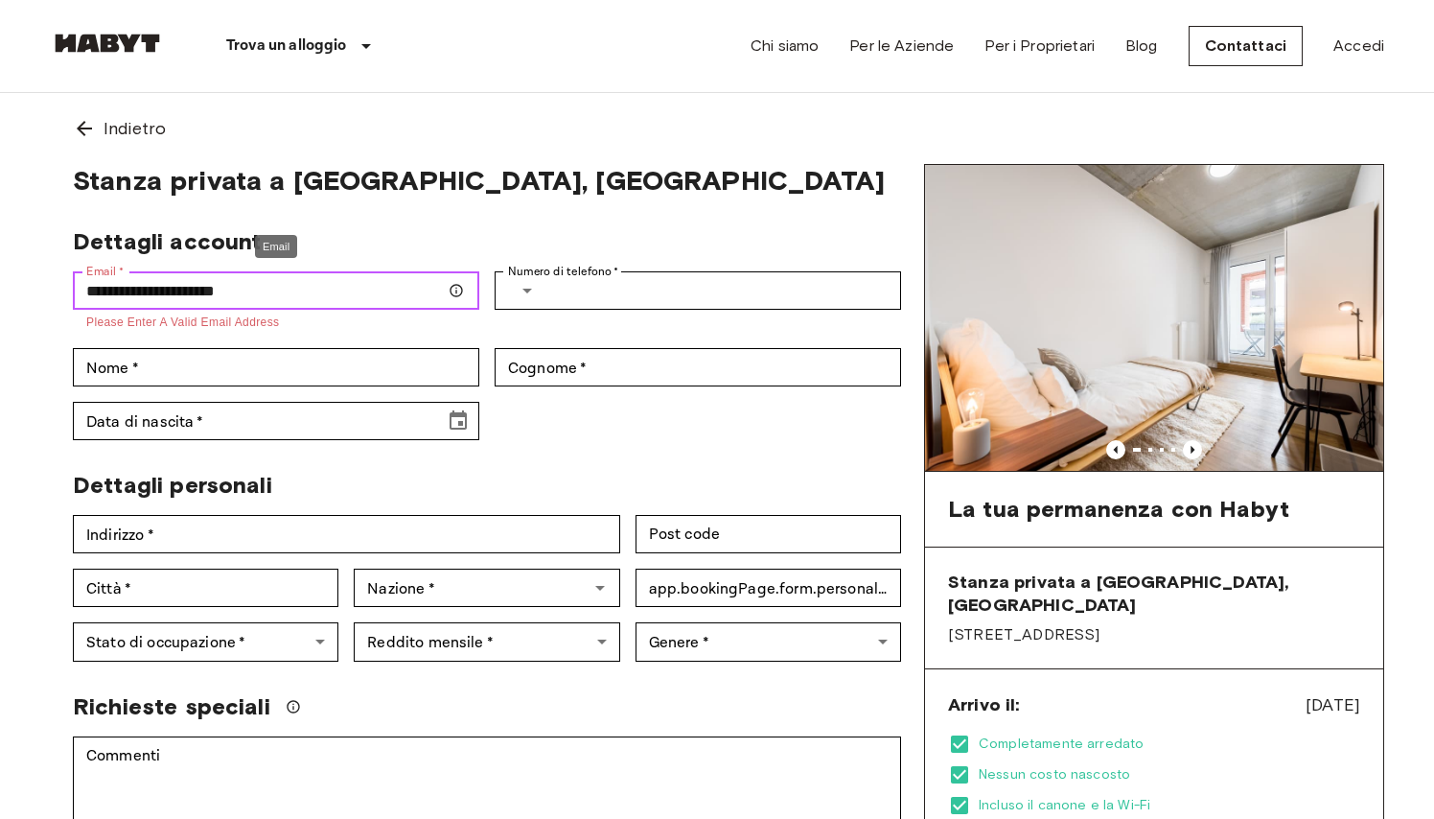
click at [197, 291] on input "**********" at bounding box center [276, 290] width 407 height 38
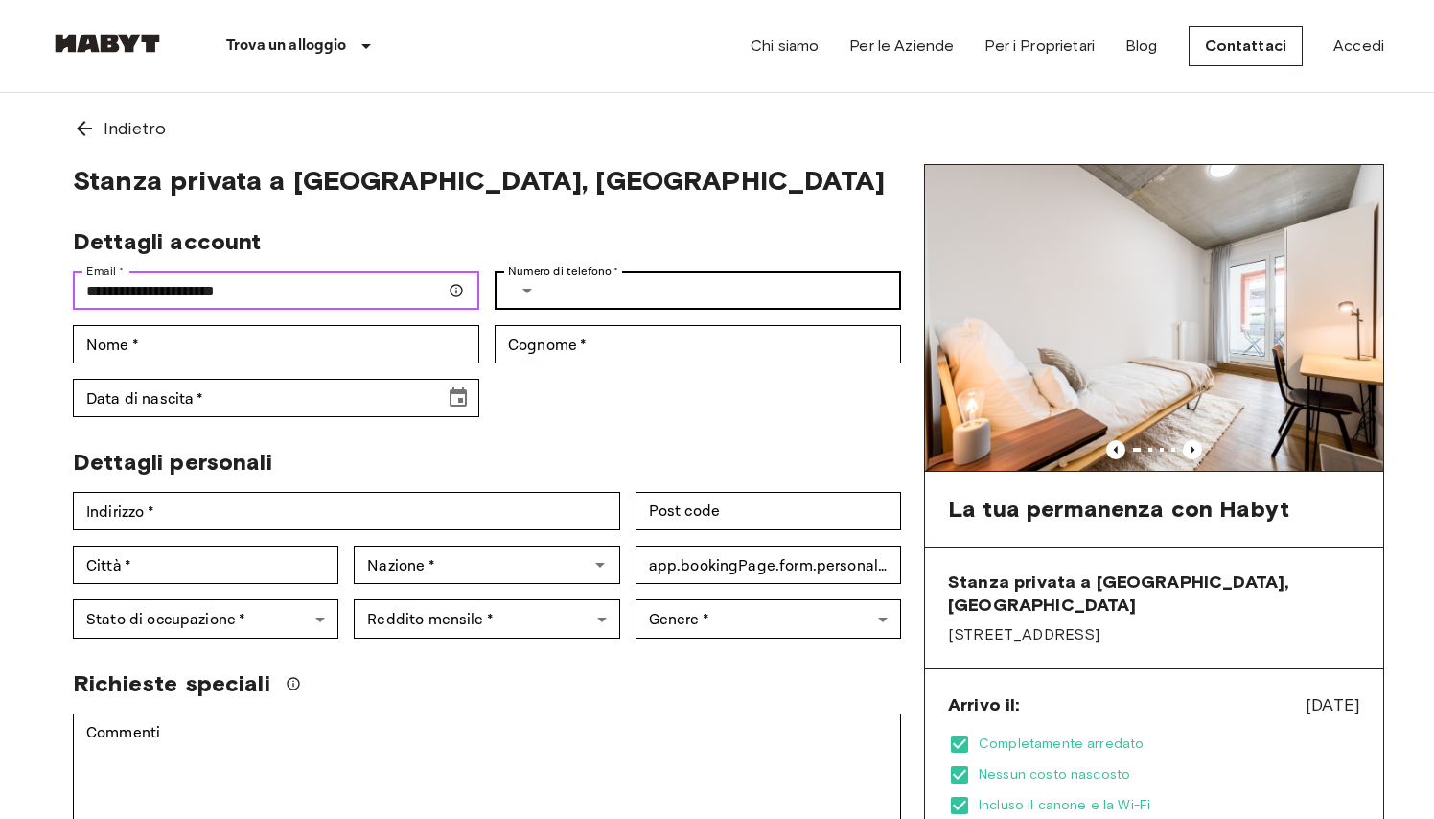
type input "**********"
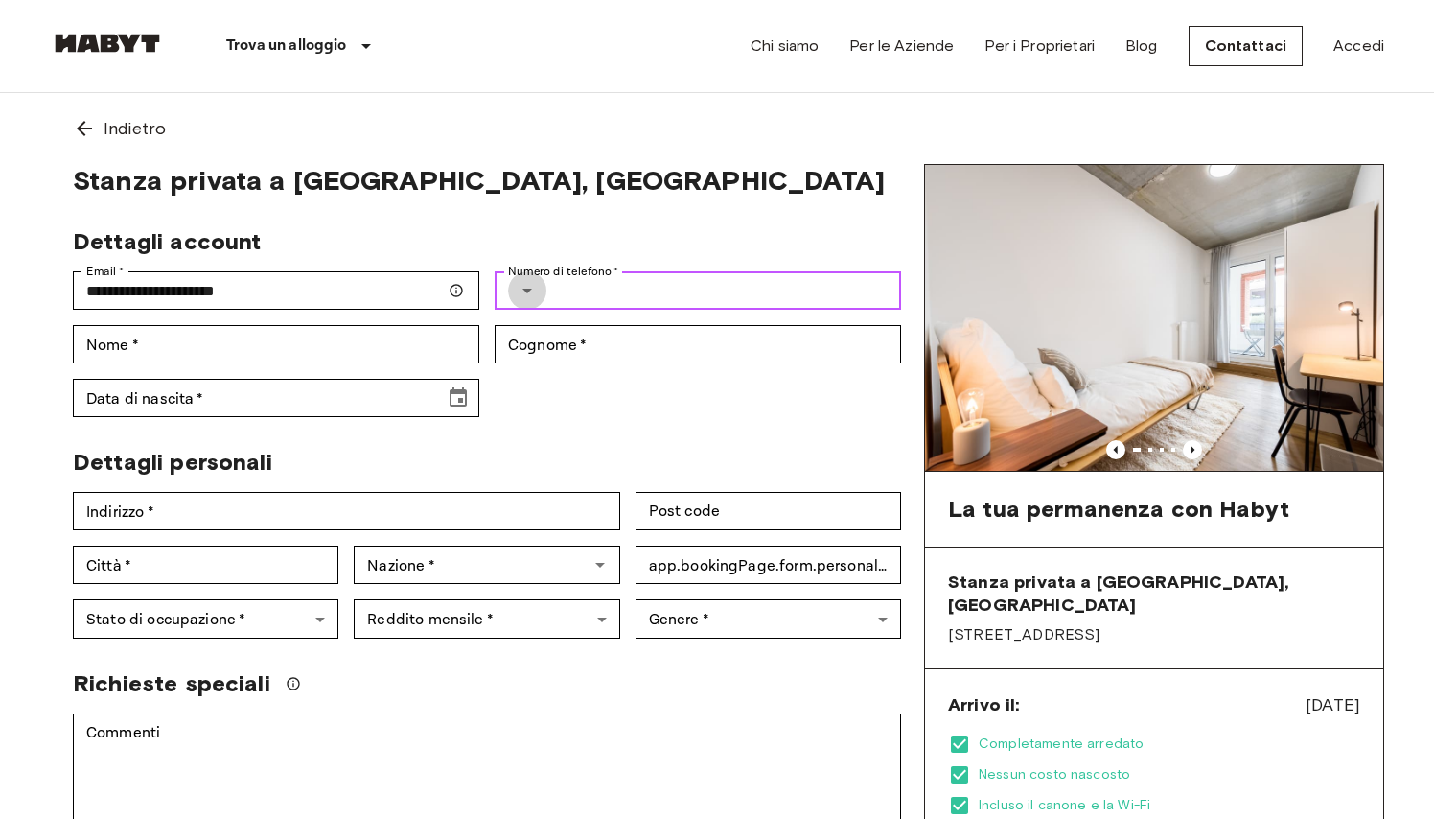
click at [531, 280] on icon "Select country" at bounding box center [527, 290] width 23 height 23
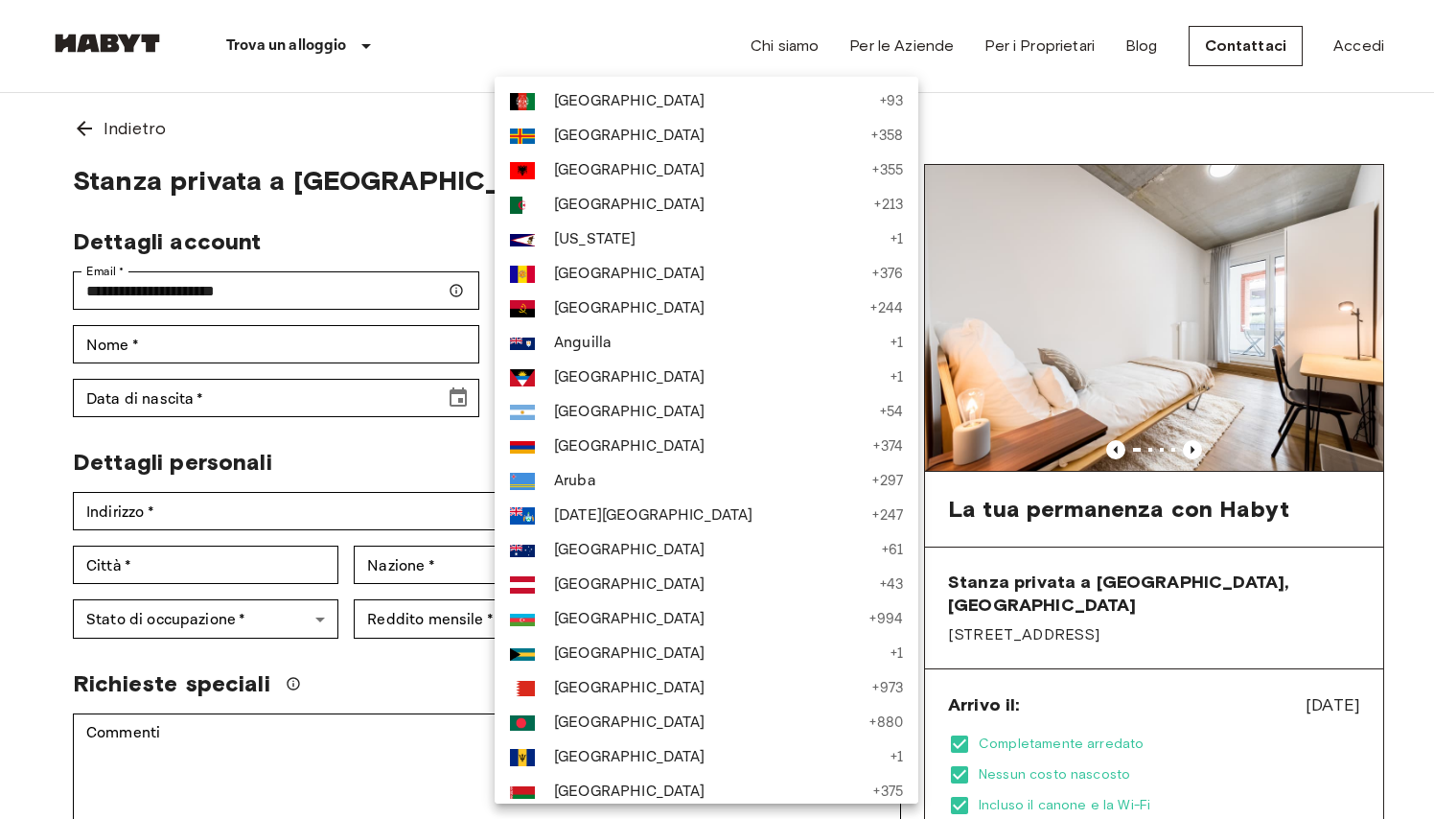
click at [825, 287] on div at bounding box center [717, 409] width 1434 height 819
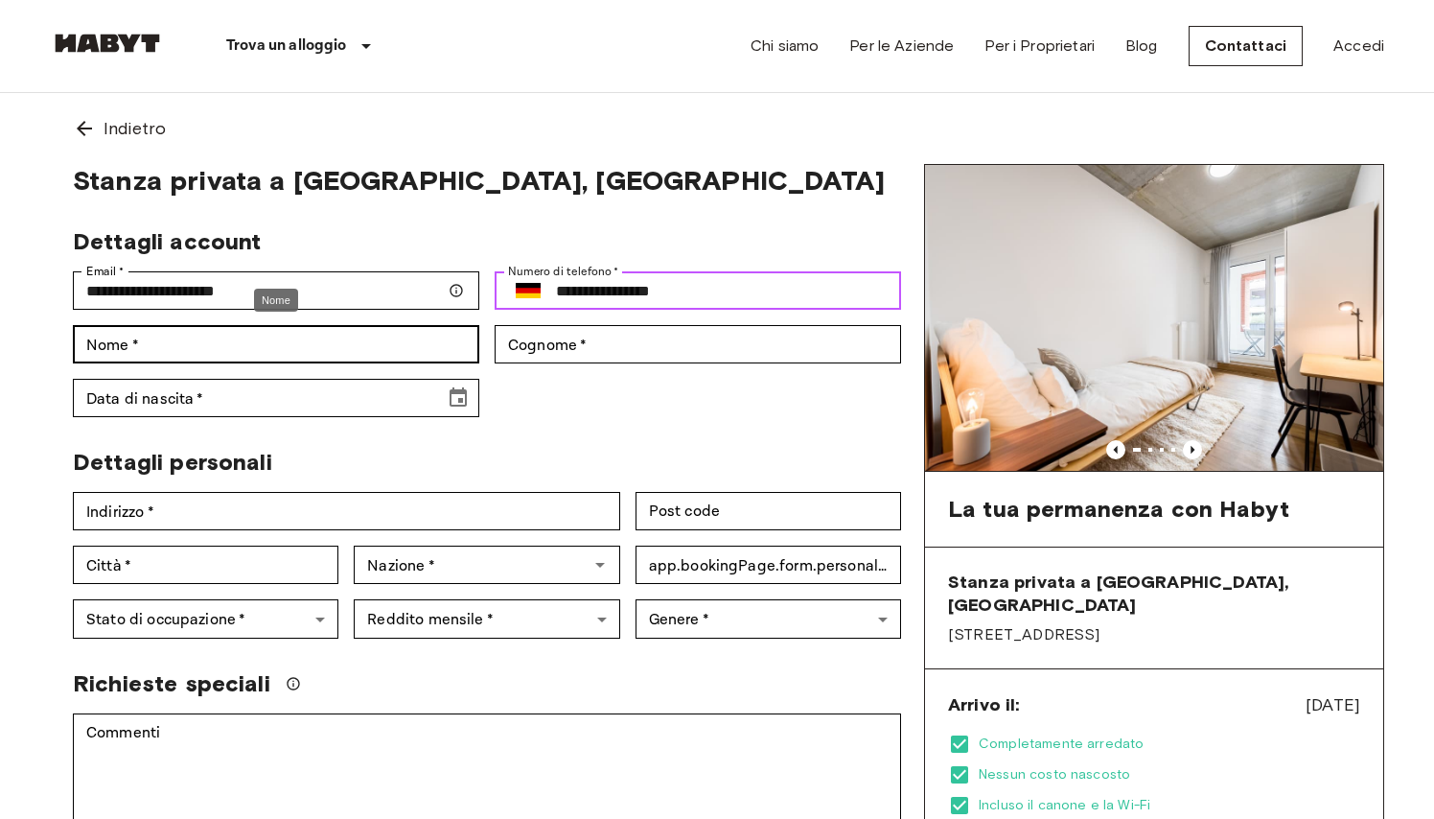
type input "**********"
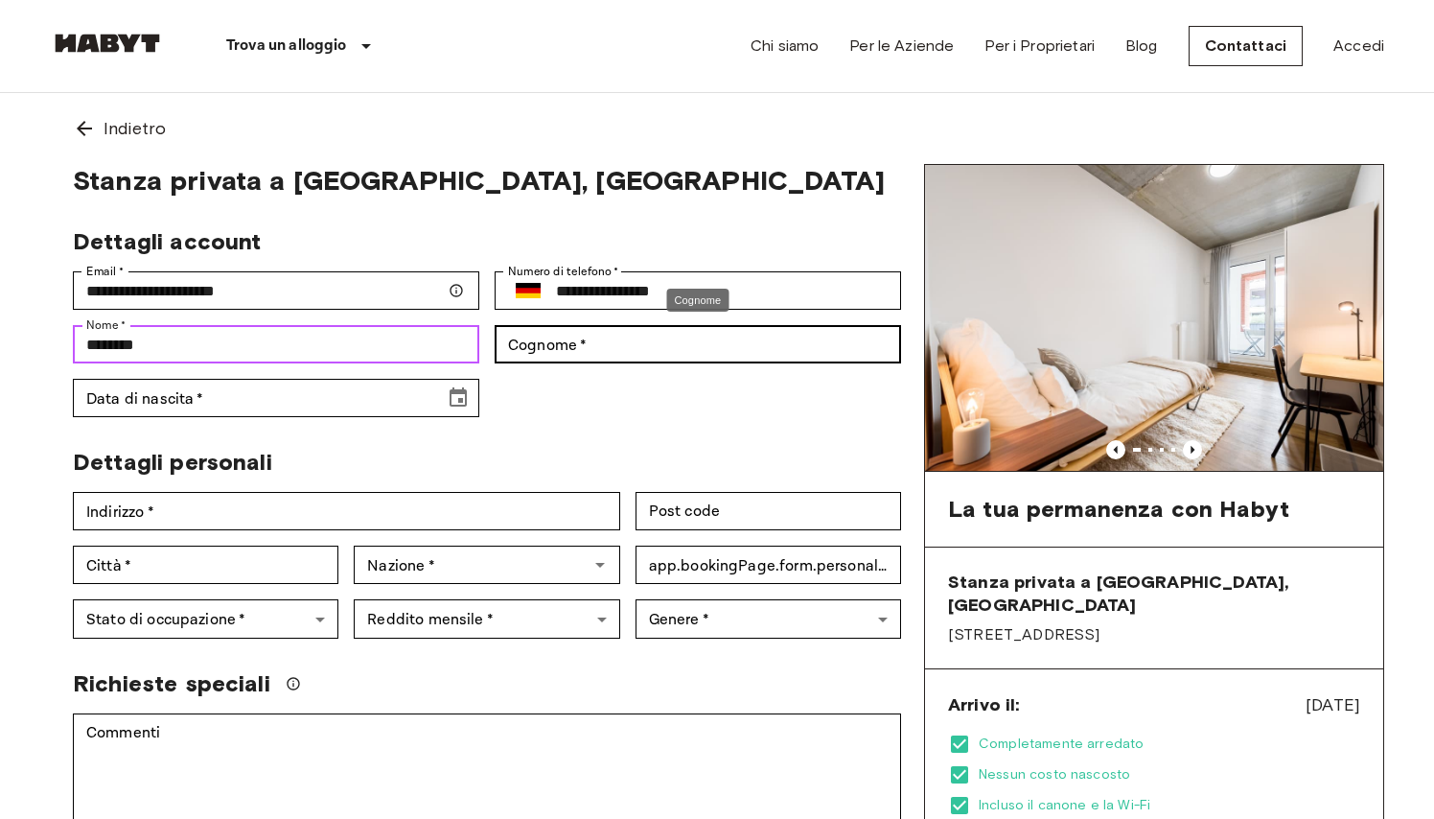
type input "********"
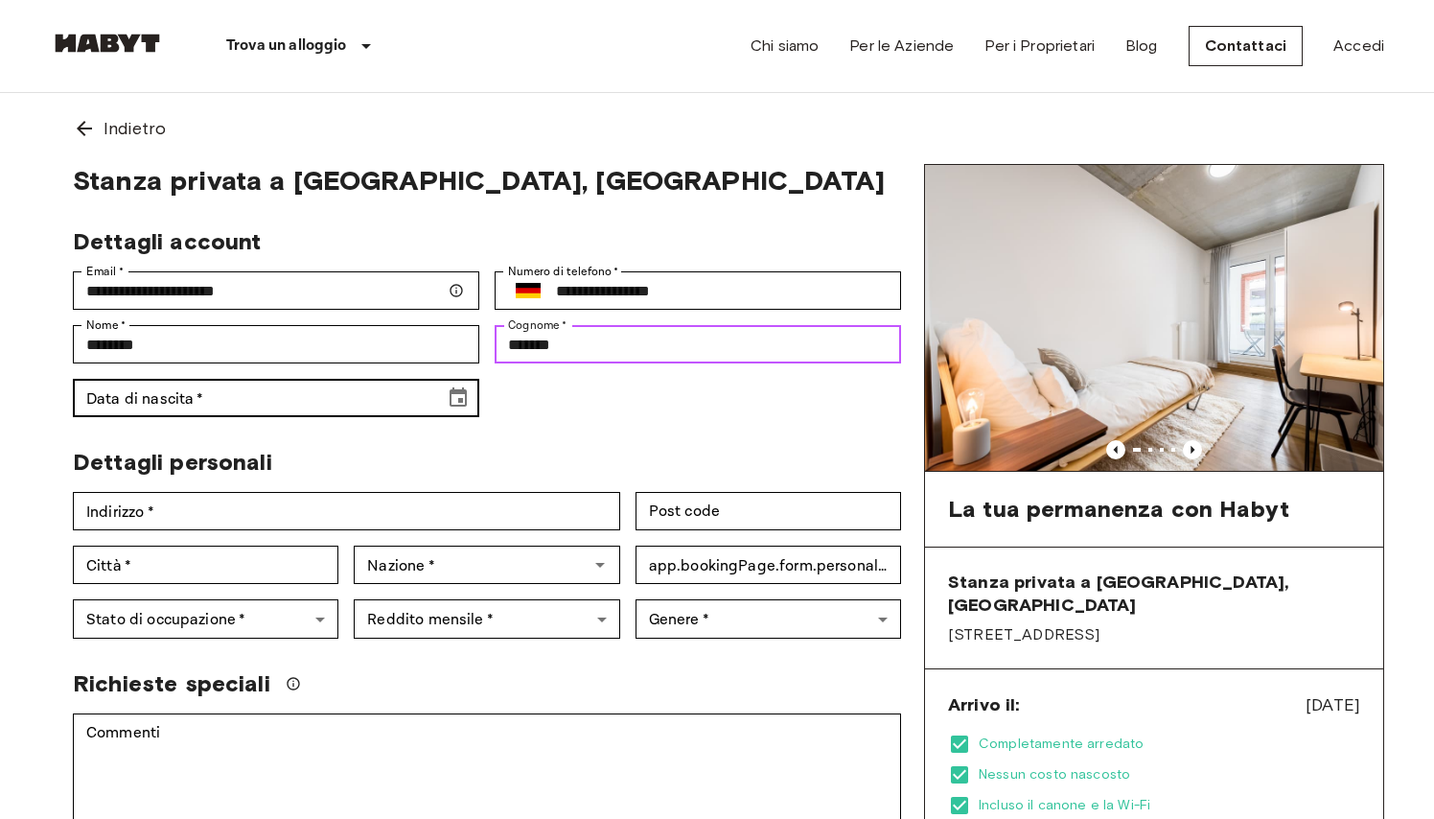
type input "*******"
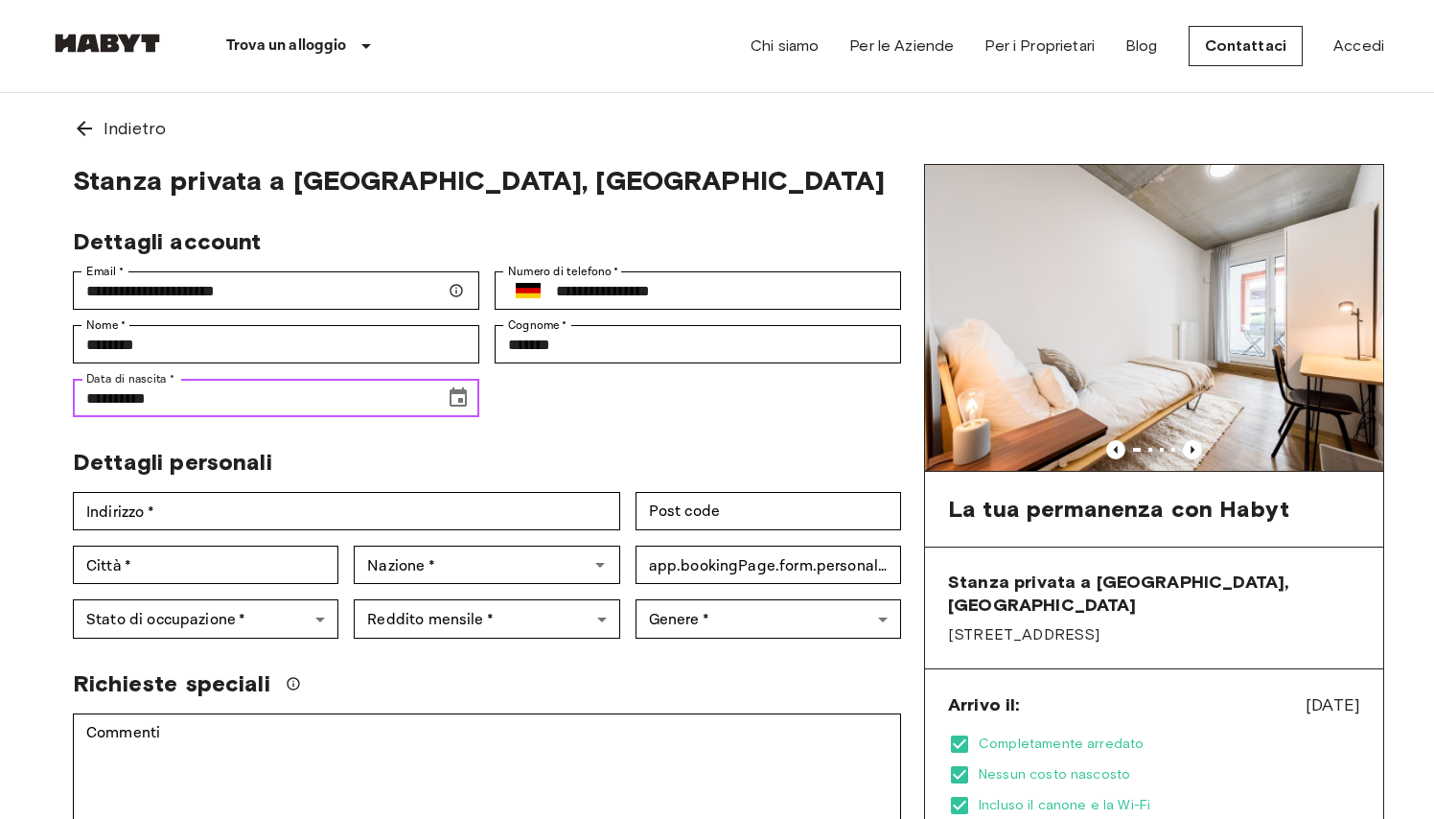
click at [462, 400] on icon "Choose date, selected date is Oct 19, 1902" at bounding box center [458, 396] width 17 height 19
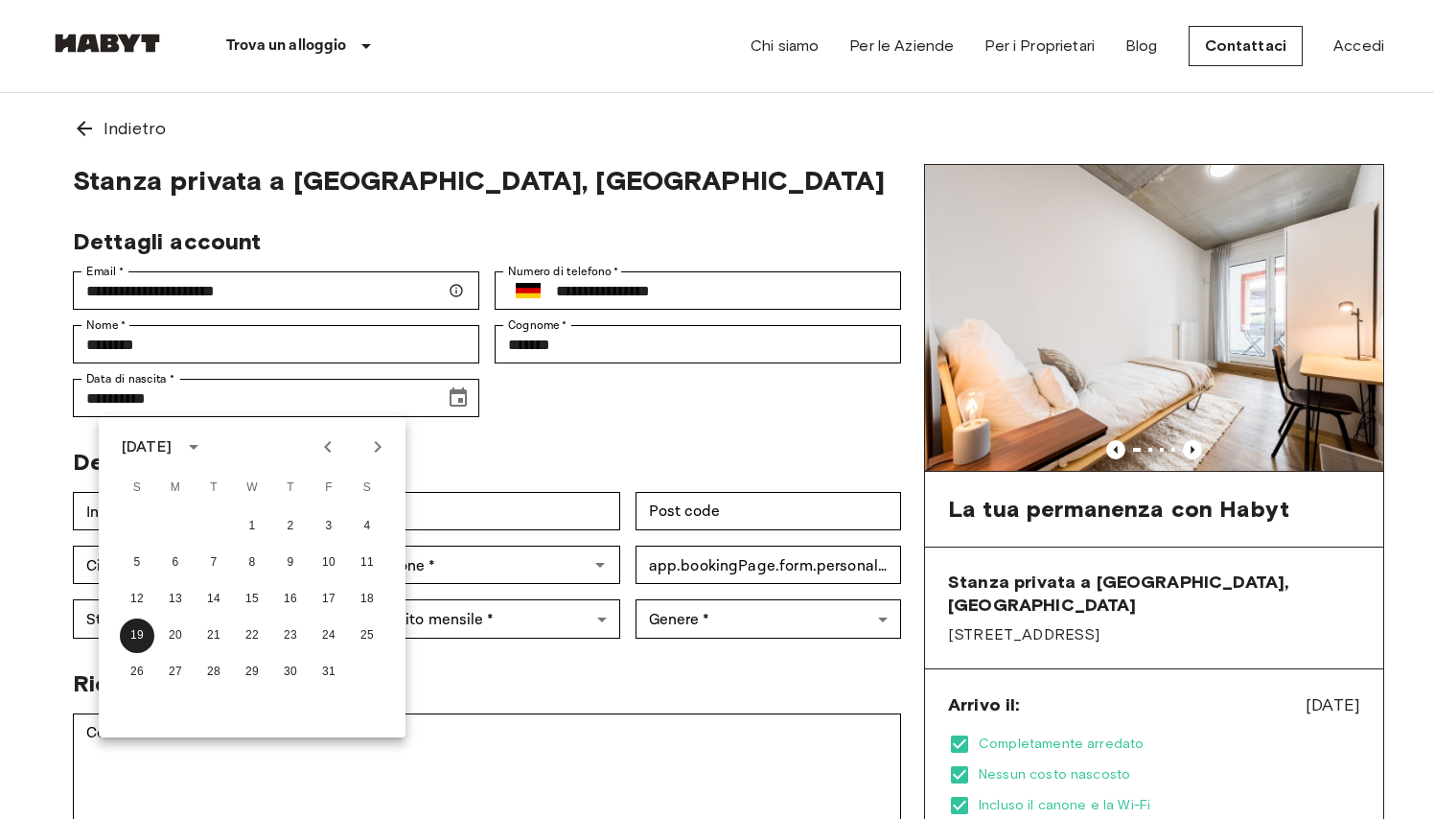
click at [177, 442] on div "[DATE]" at bounding box center [150, 446] width 56 height 23
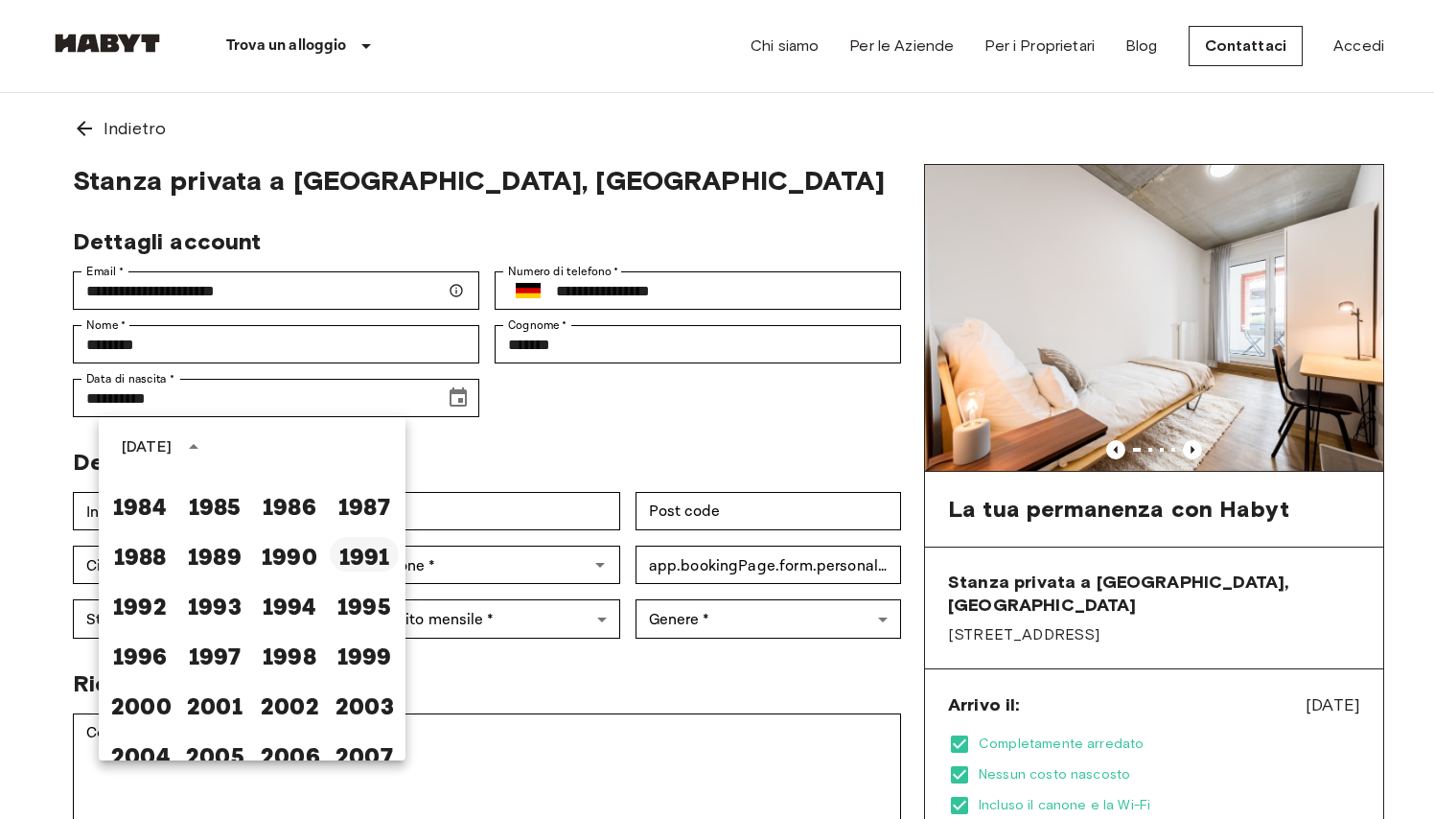
scroll to position [1035, 0]
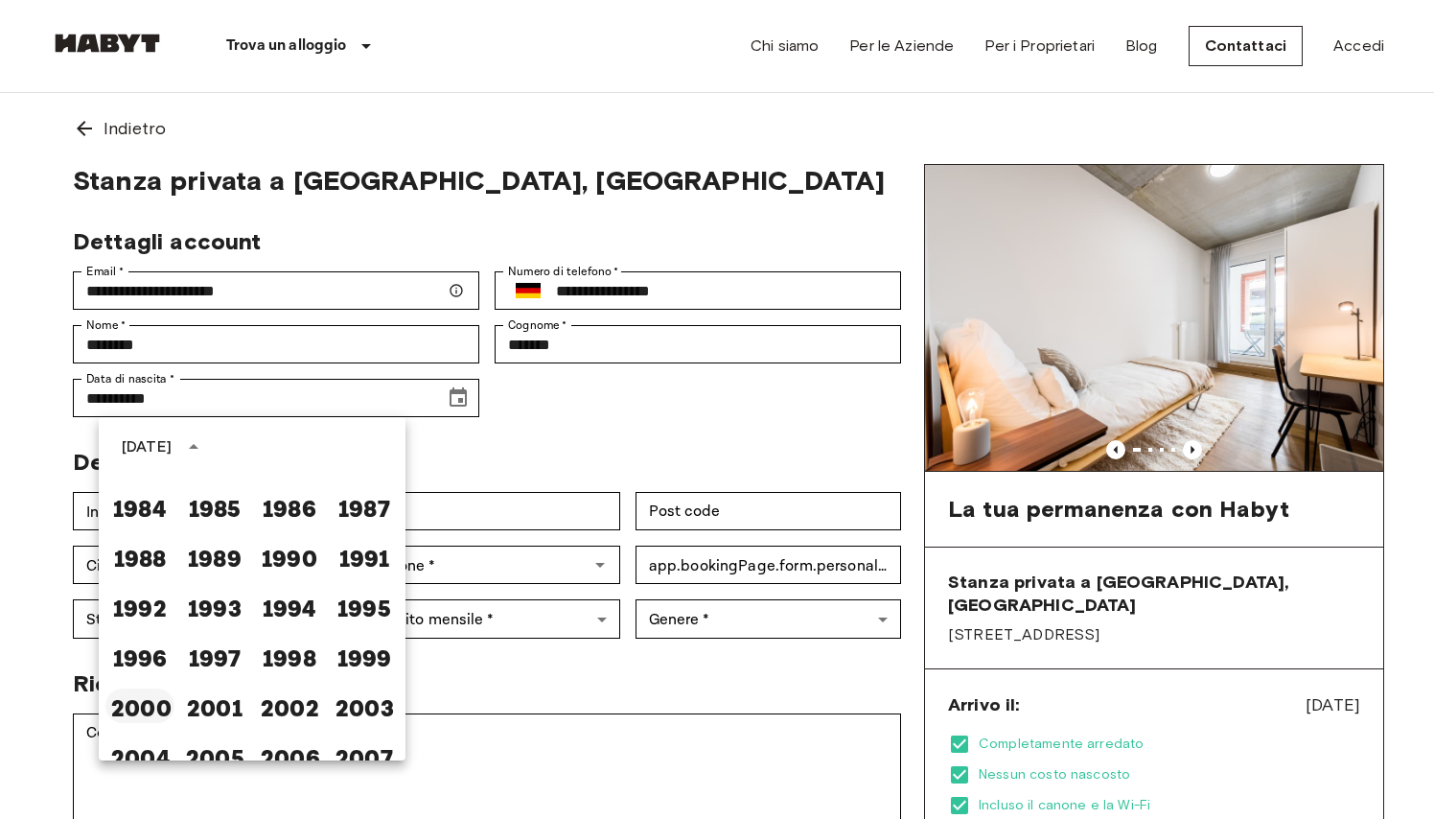
click at [135, 714] on button "2000" at bounding box center [139, 705] width 69 height 35
type input "**********"
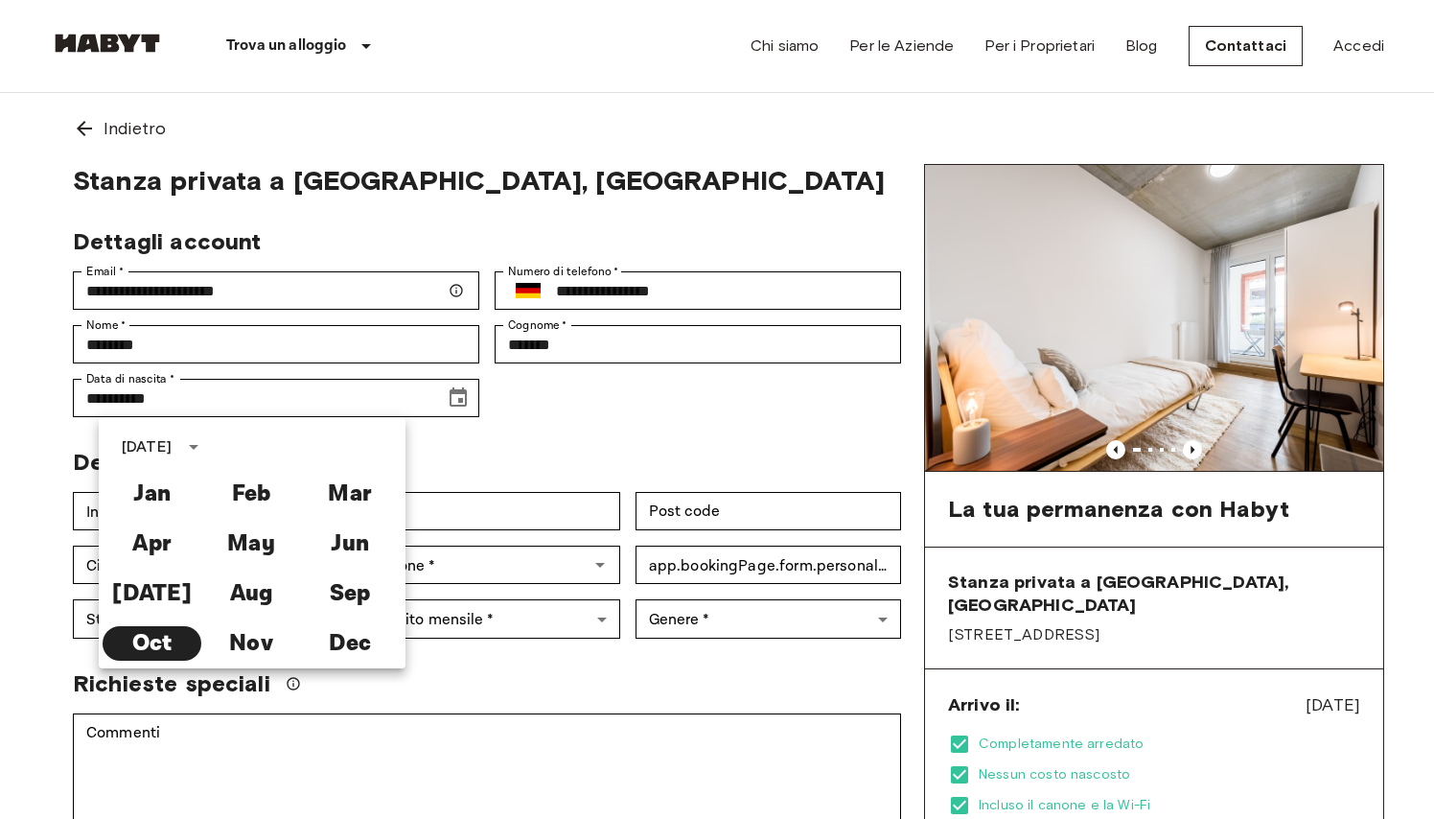
click at [583, 452] on div "Dettagli personali" at bounding box center [480, 454] width 844 height 44
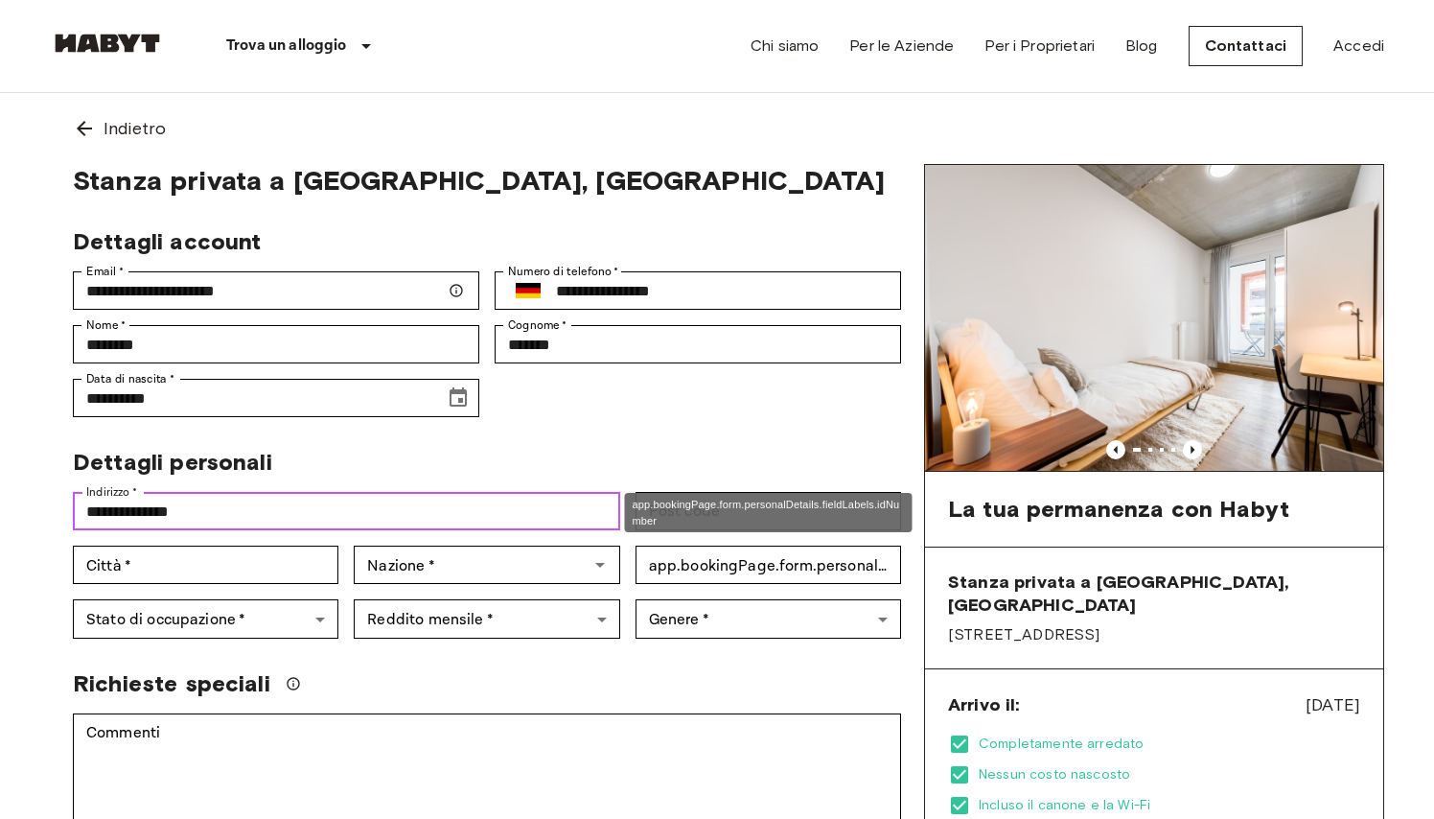
type input "**********"
click at [760, 515] on div "app.bookingPage.form.personalDetails.fieldLabels.idNumber" at bounding box center [769, 512] width 288 height 39
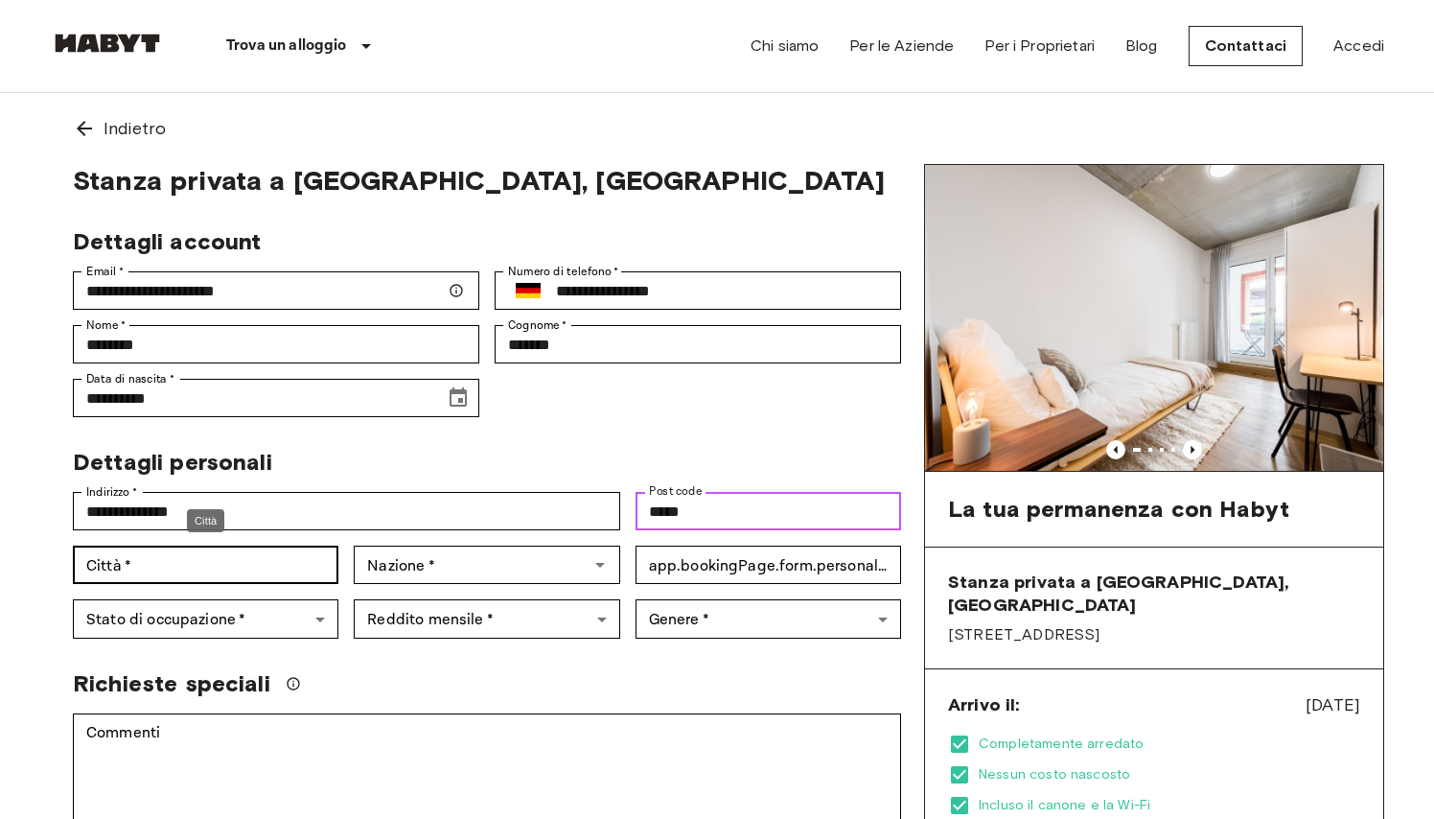
type input "*****"
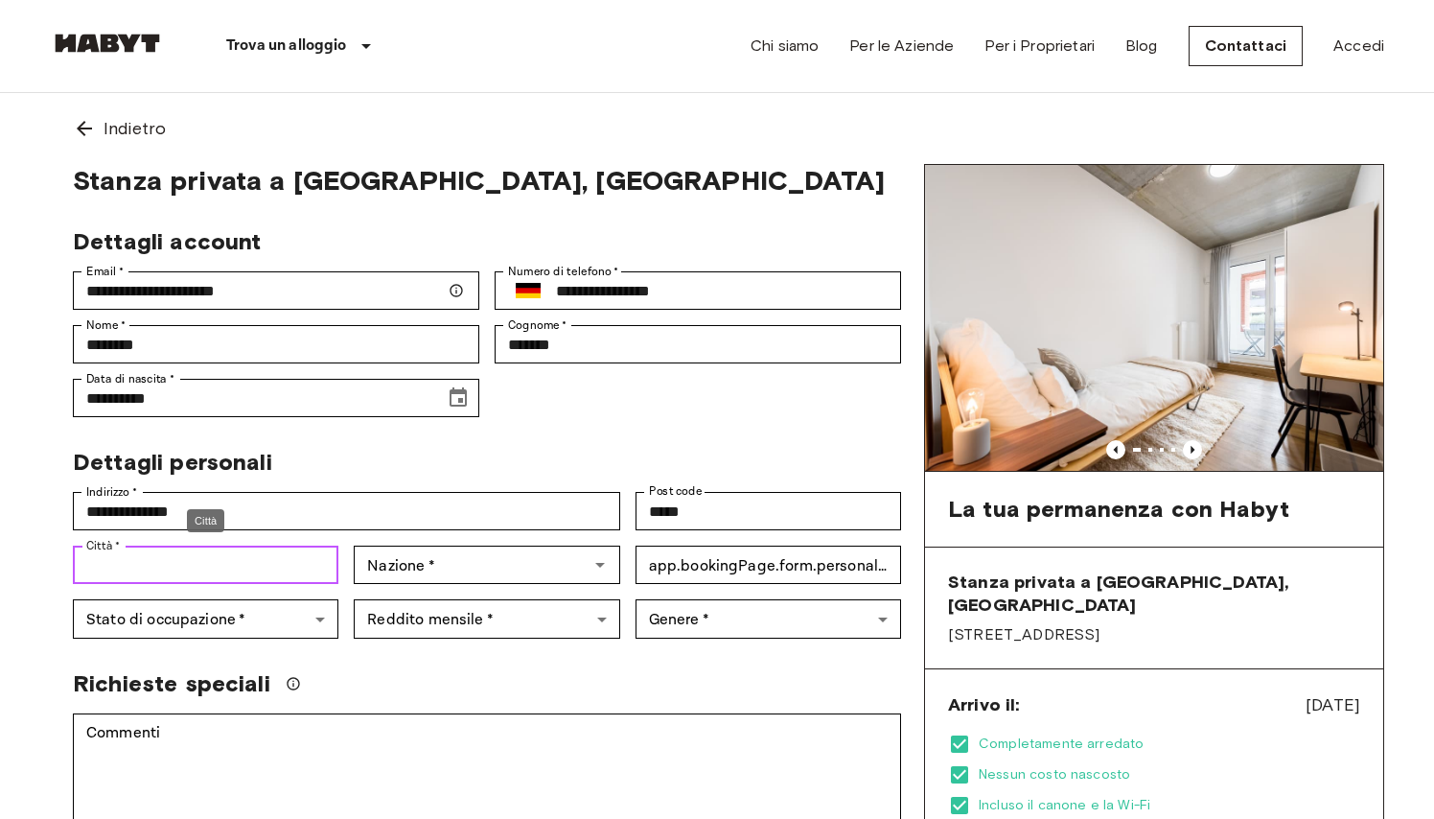
click at [268, 551] on input "Città   *" at bounding box center [206, 565] width 266 height 38
type input "**********"
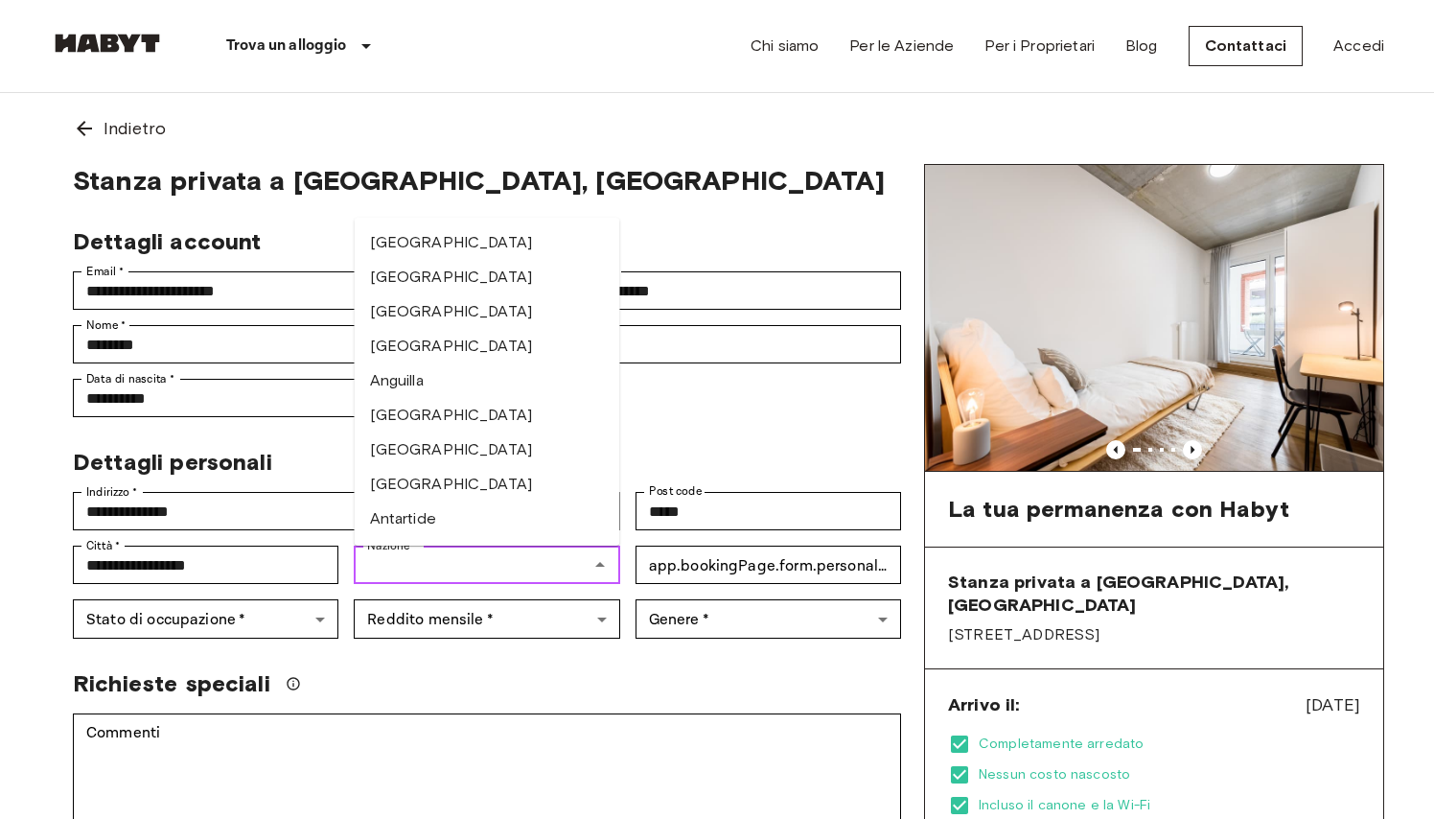
click at [421, 562] on input "Nazione   *" at bounding box center [471, 564] width 222 height 27
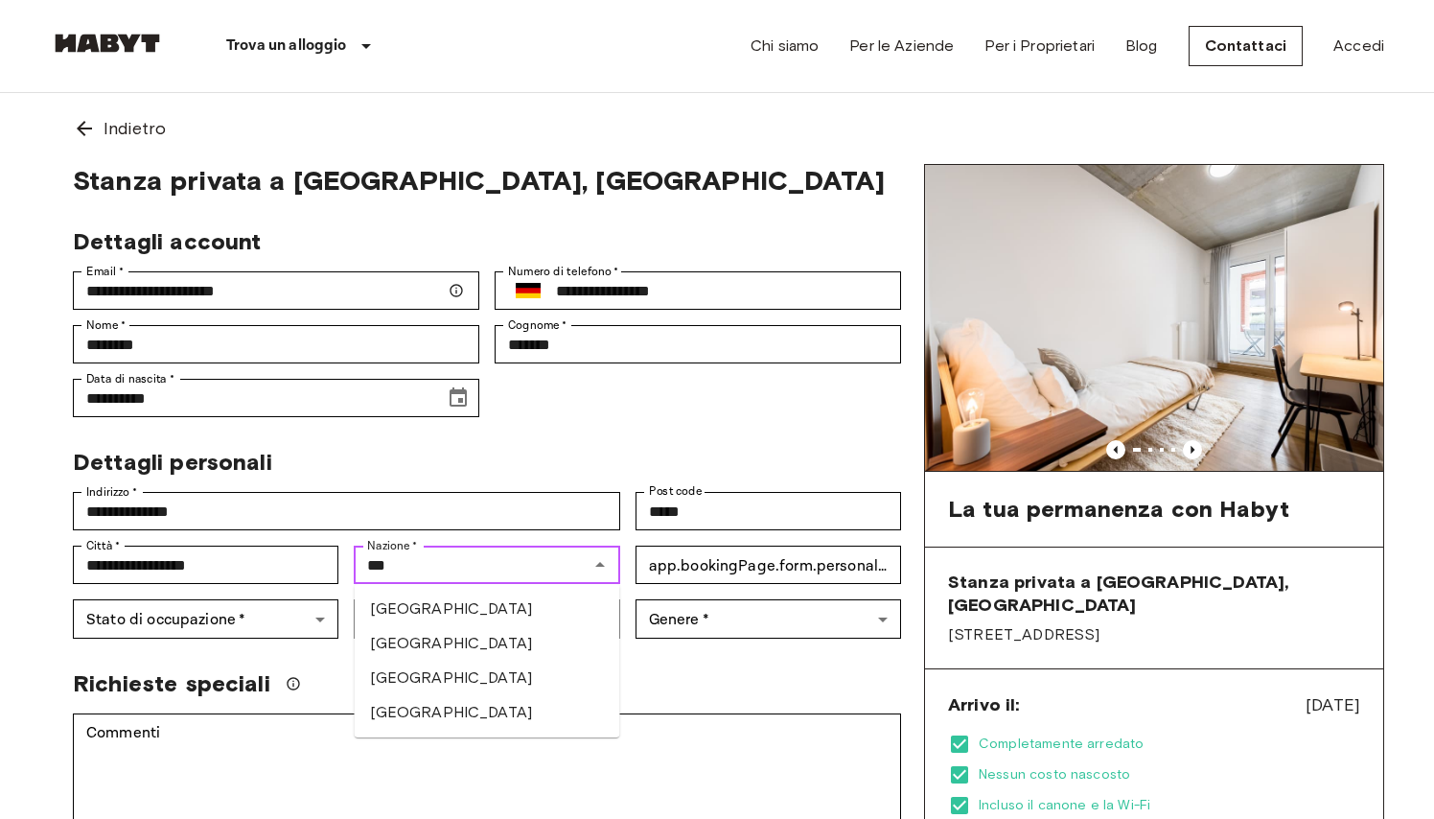
click at [445, 614] on li "[GEOGRAPHIC_DATA]" at bounding box center [488, 609] width 266 height 35
type input "********"
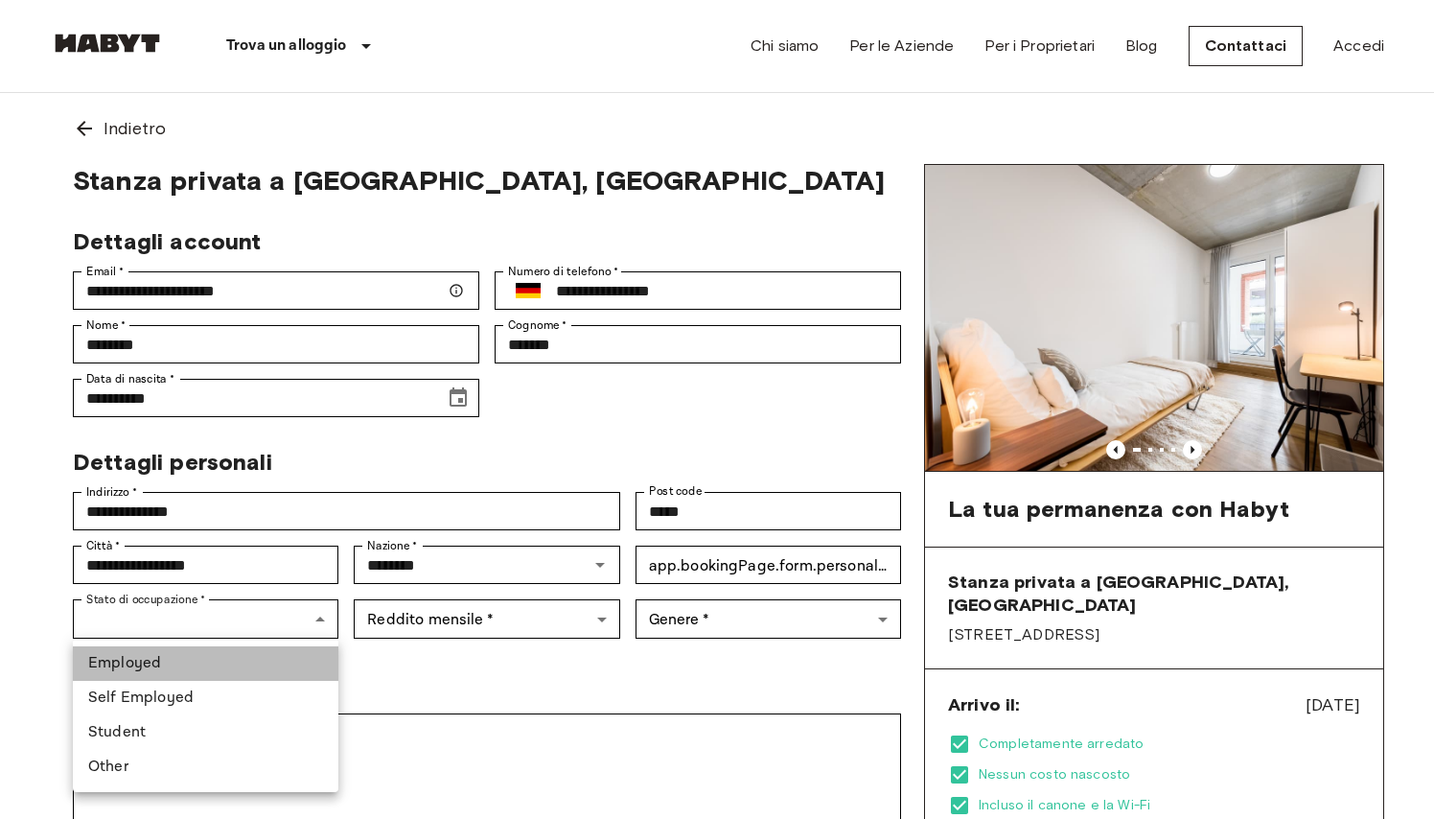
click at [251, 664] on li "Employed" at bounding box center [206, 663] width 266 height 35
type input "********"
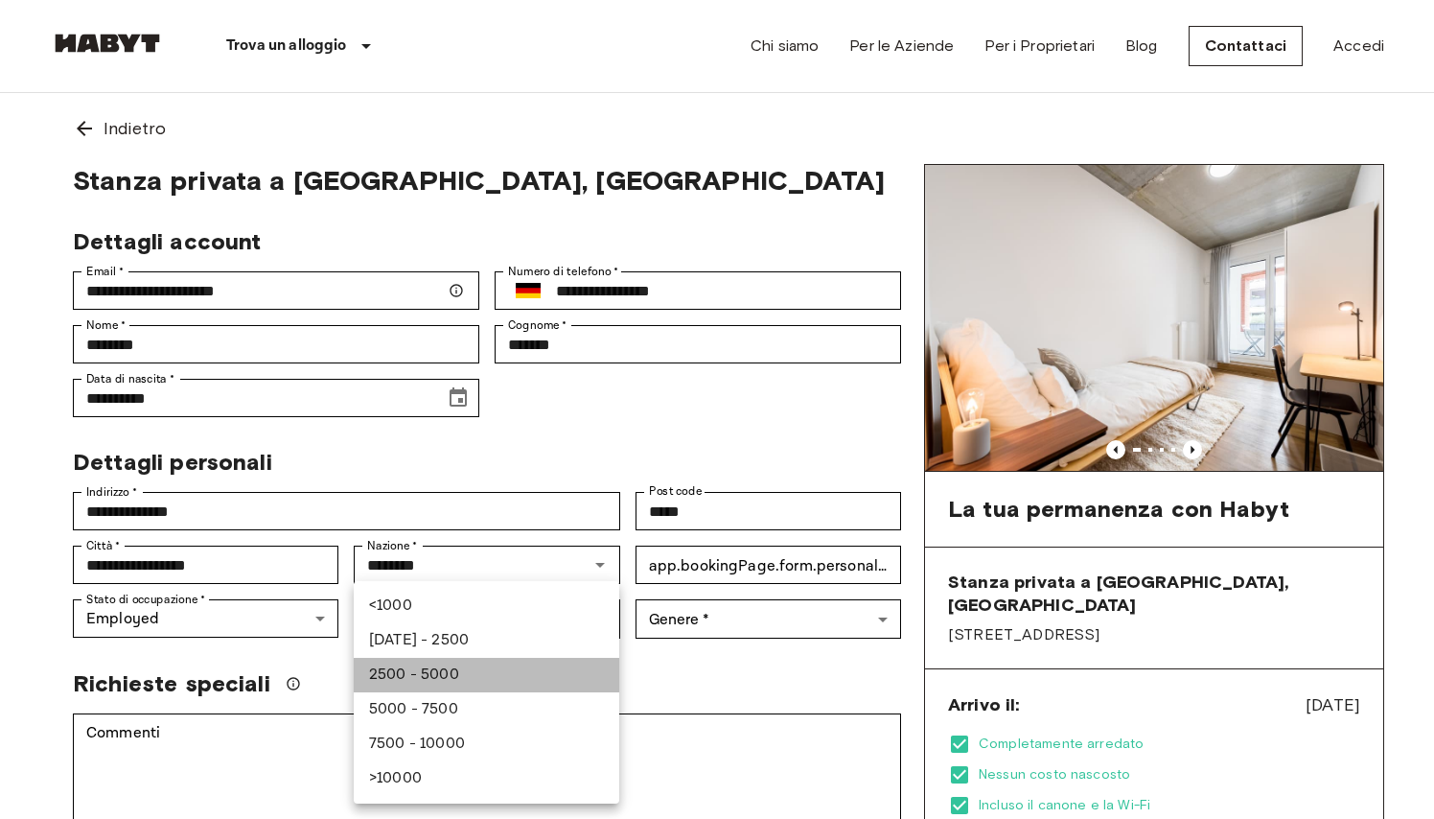
click at [475, 664] on li "2500 - 5000" at bounding box center [487, 675] width 266 height 35
type input "******"
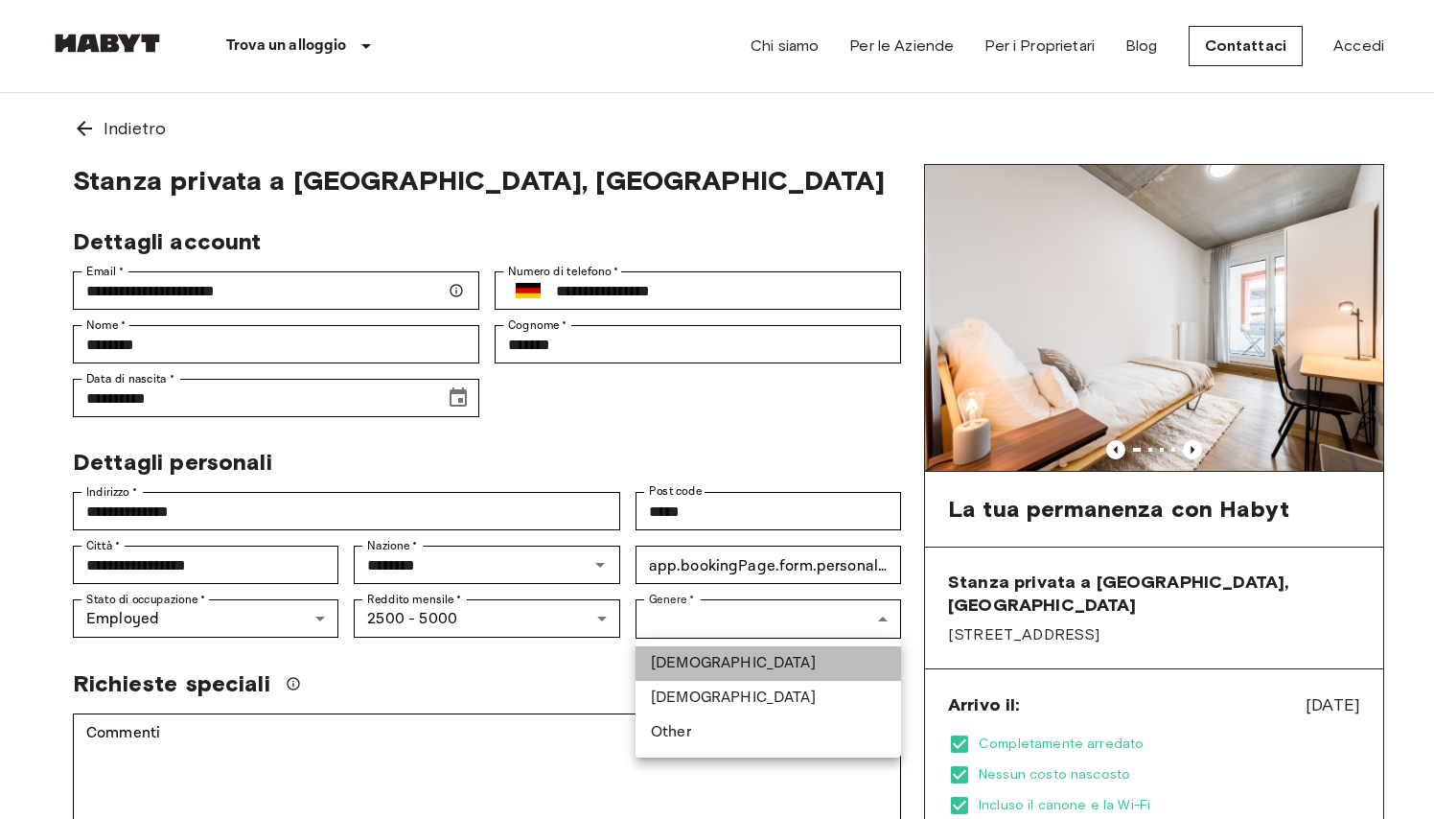
click at [687, 654] on li "Male" at bounding box center [769, 663] width 266 height 35
type input "****"
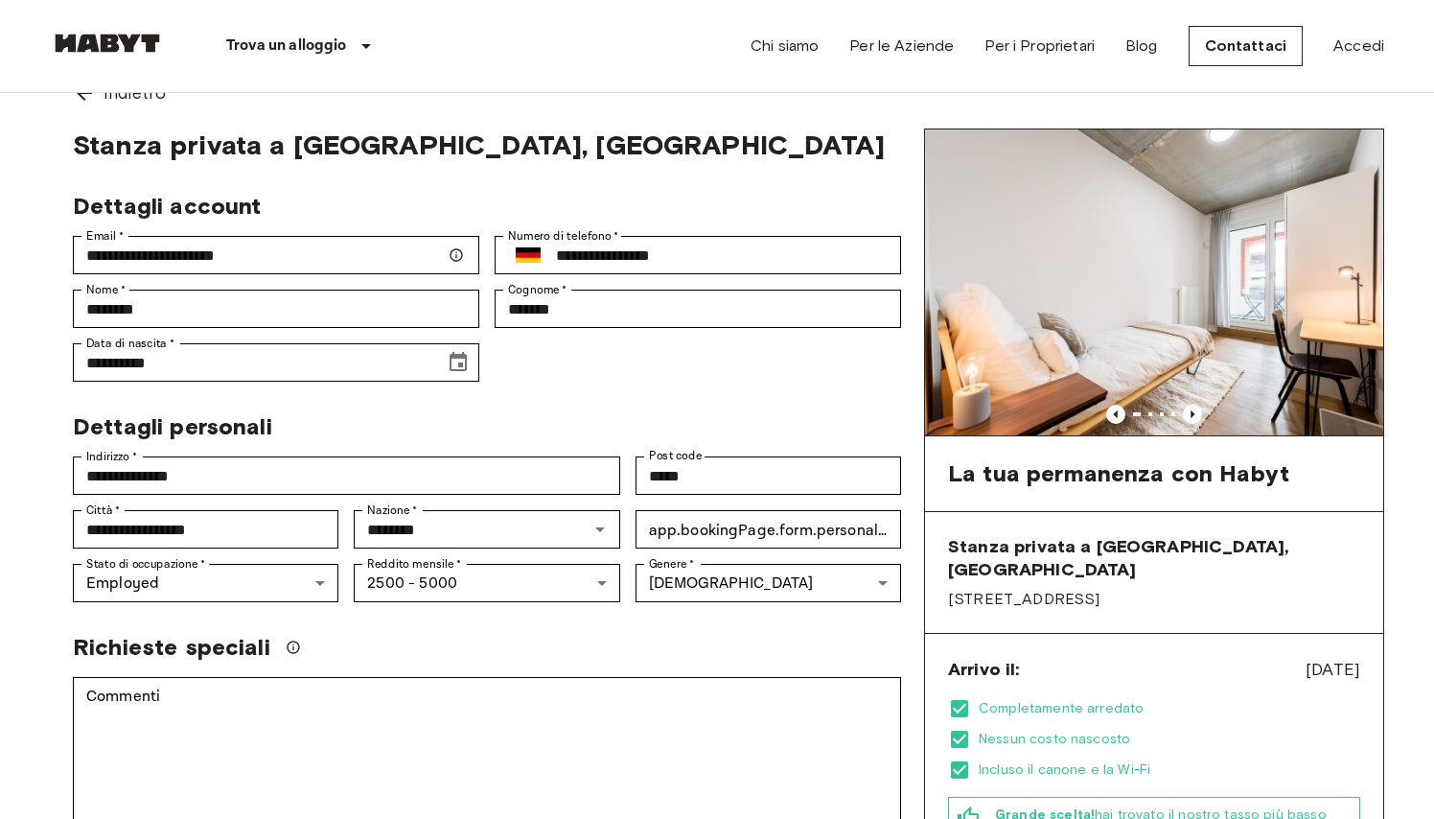
scroll to position [44, 0]
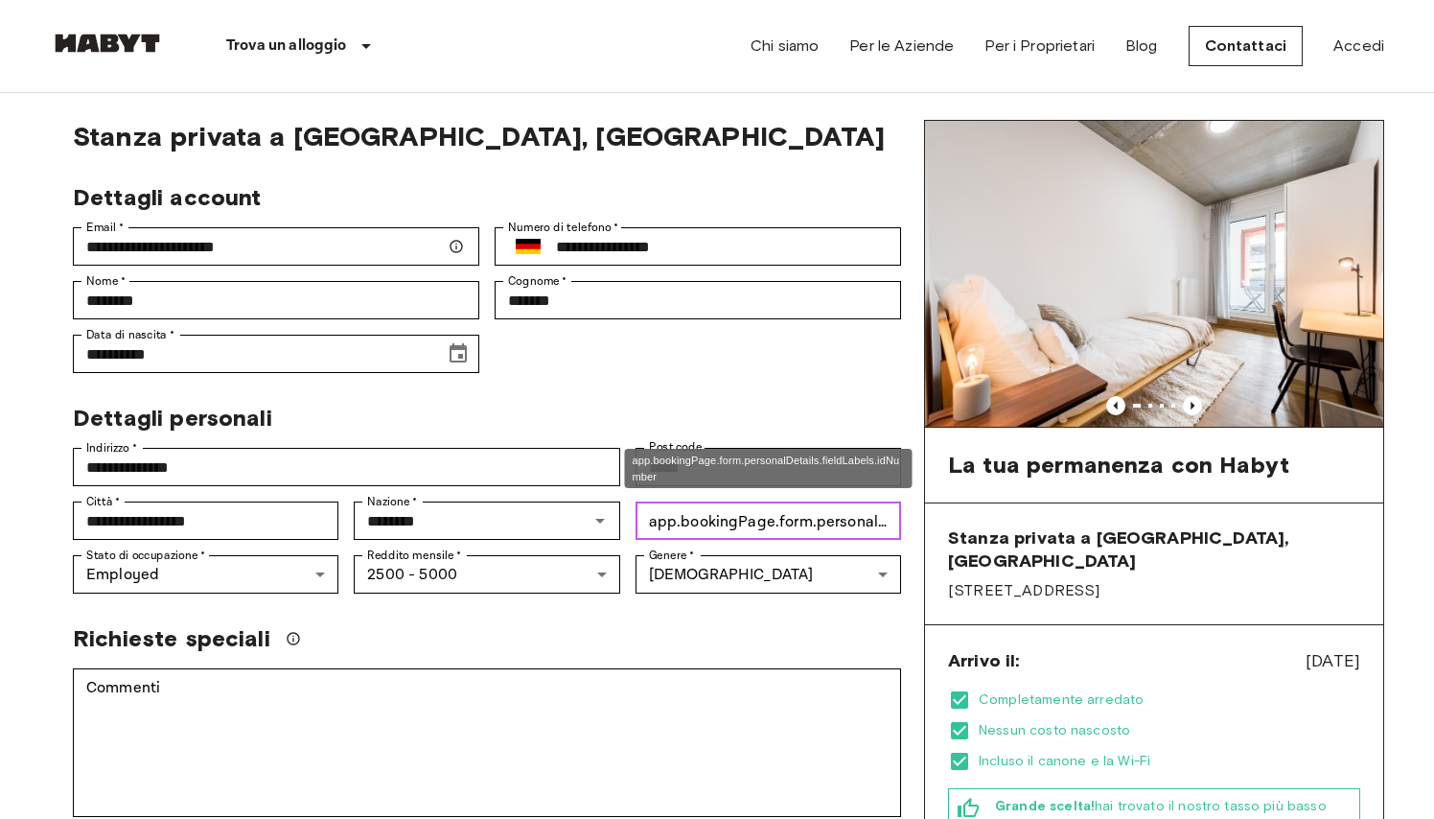
click at [817, 523] on input "app.bookingPage.form.personalDetails.fieldLabels.idNumber   *" at bounding box center [769, 520] width 266 height 38
click at [692, 521] on input "********" at bounding box center [769, 520] width 266 height 38
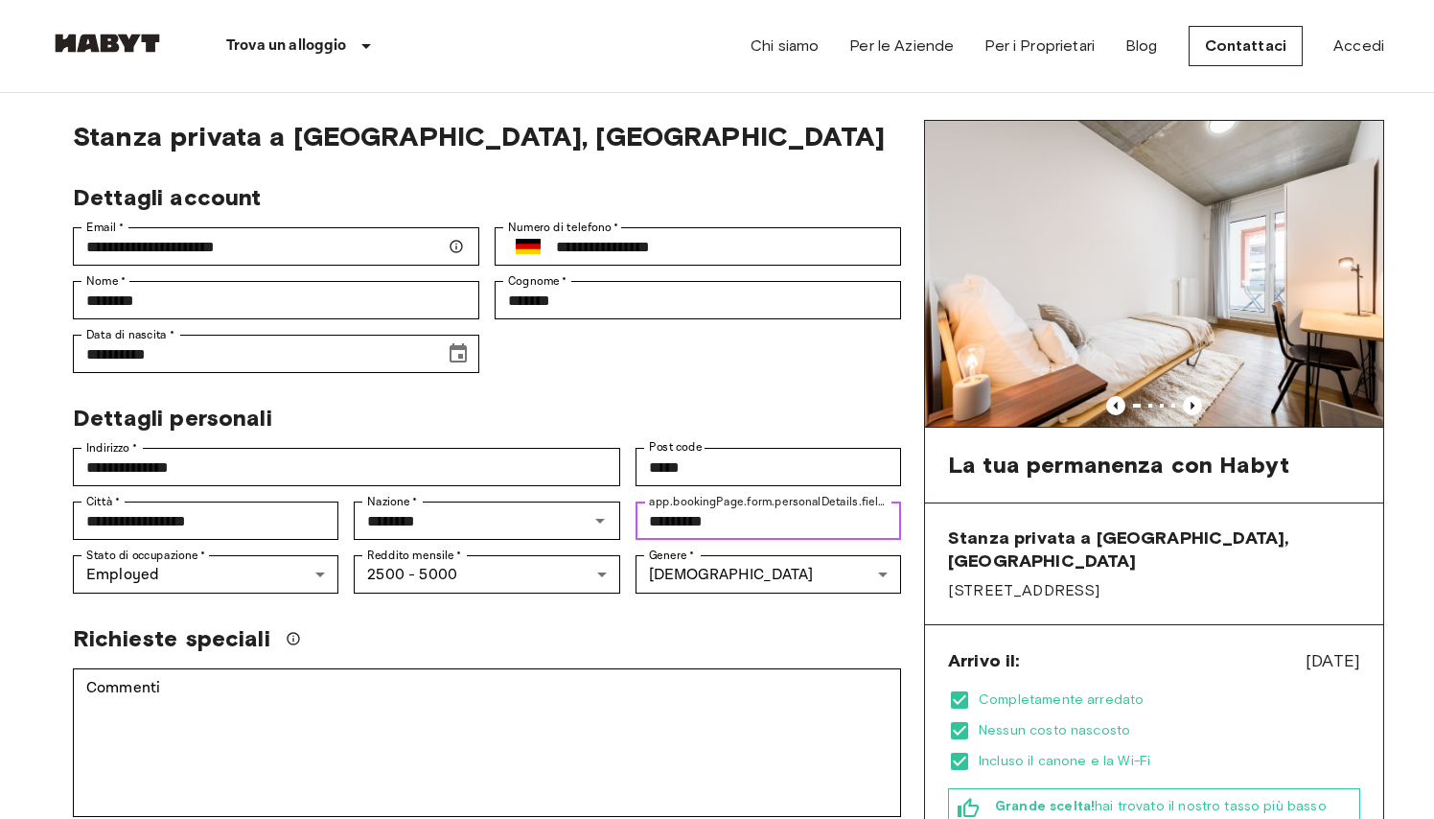
type input "*********"
click at [731, 391] on div "Dettagli personali" at bounding box center [480, 410] width 844 height 44
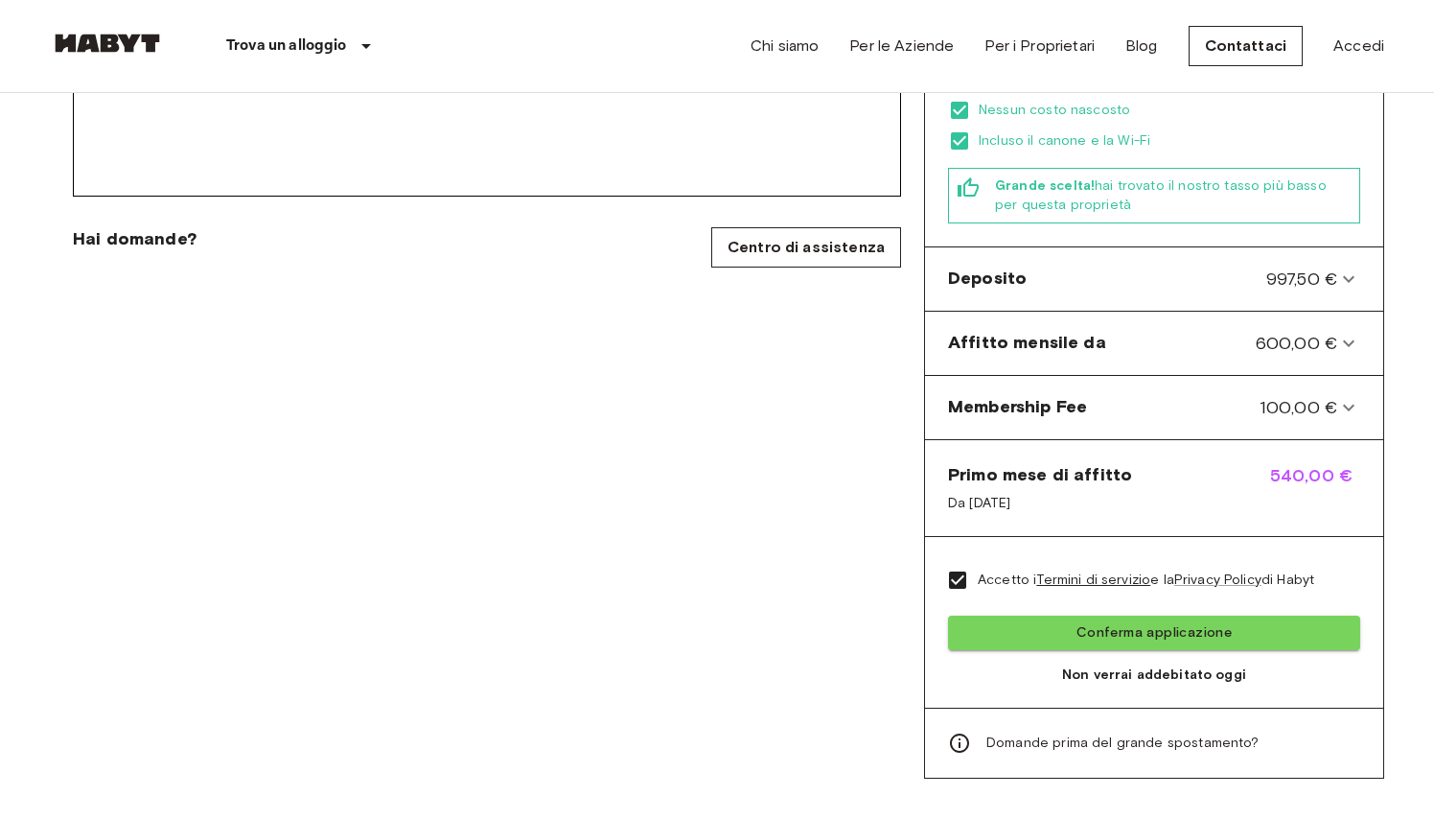
scroll to position [689, 0]
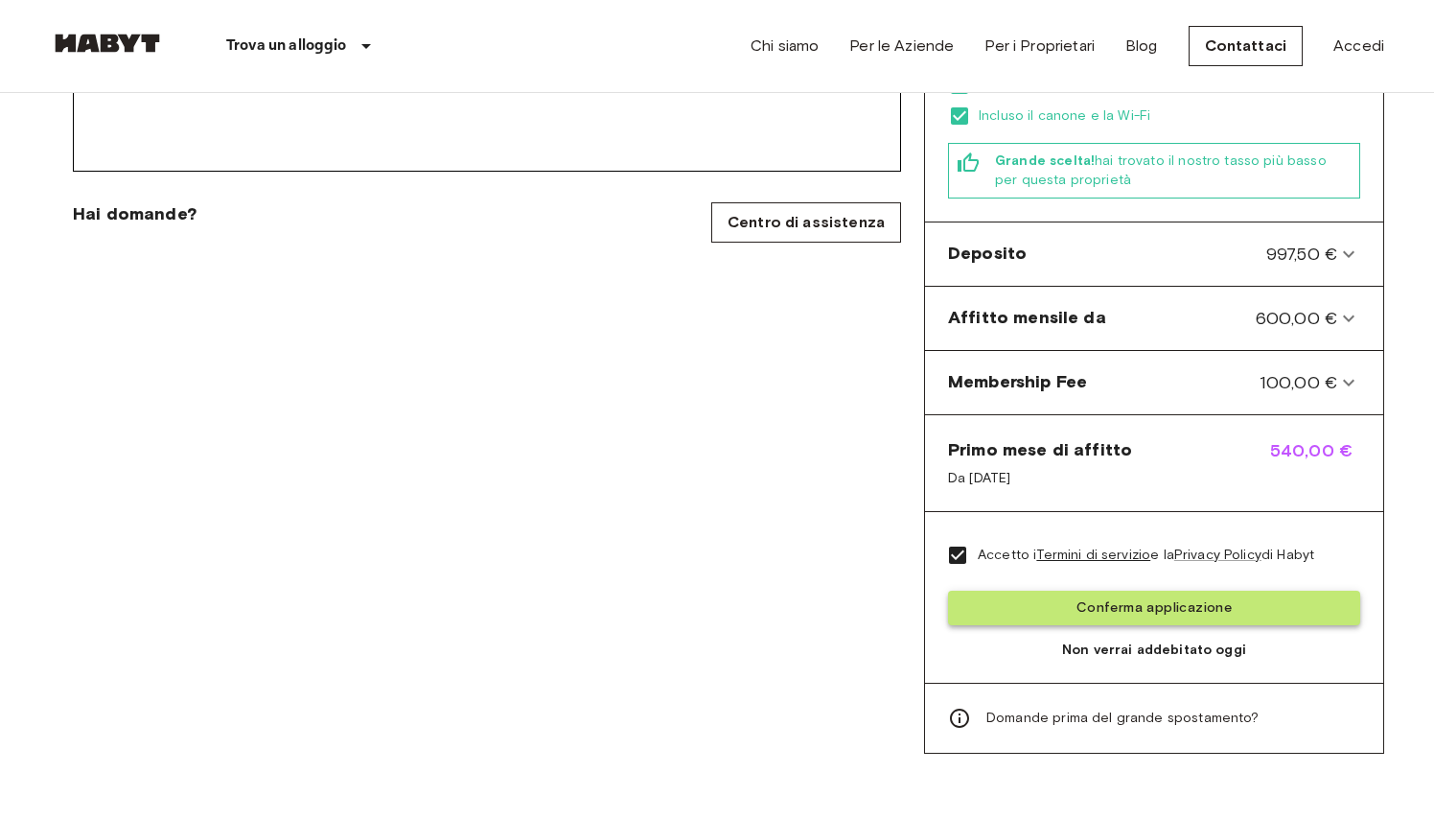
click at [1051, 595] on button "Conferma applicazione" at bounding box center [1154, 608] width 412 height 35
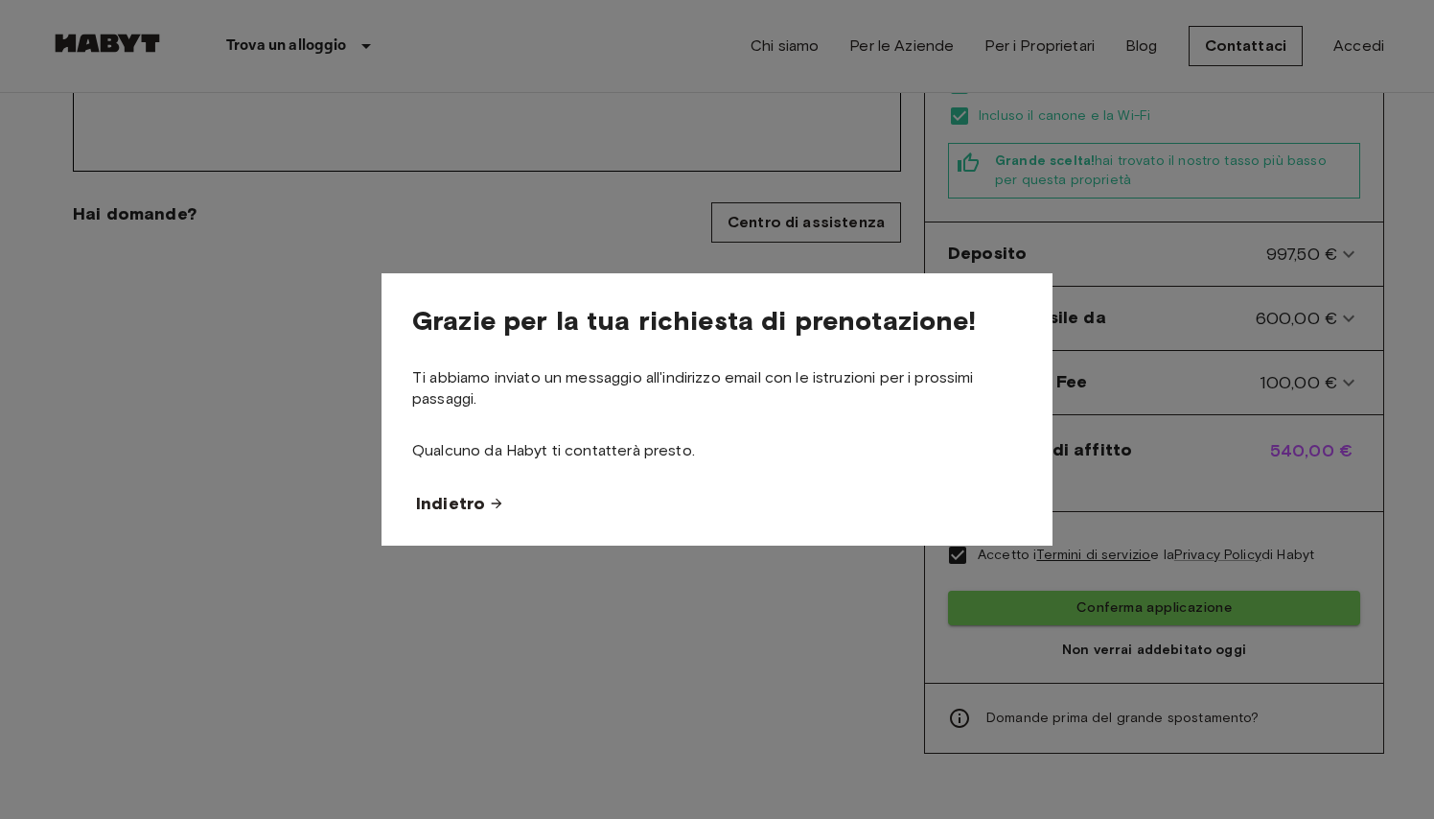
click at [454, 510] on span "Indietro" at bounding box center [450, 503] width 69 height 23
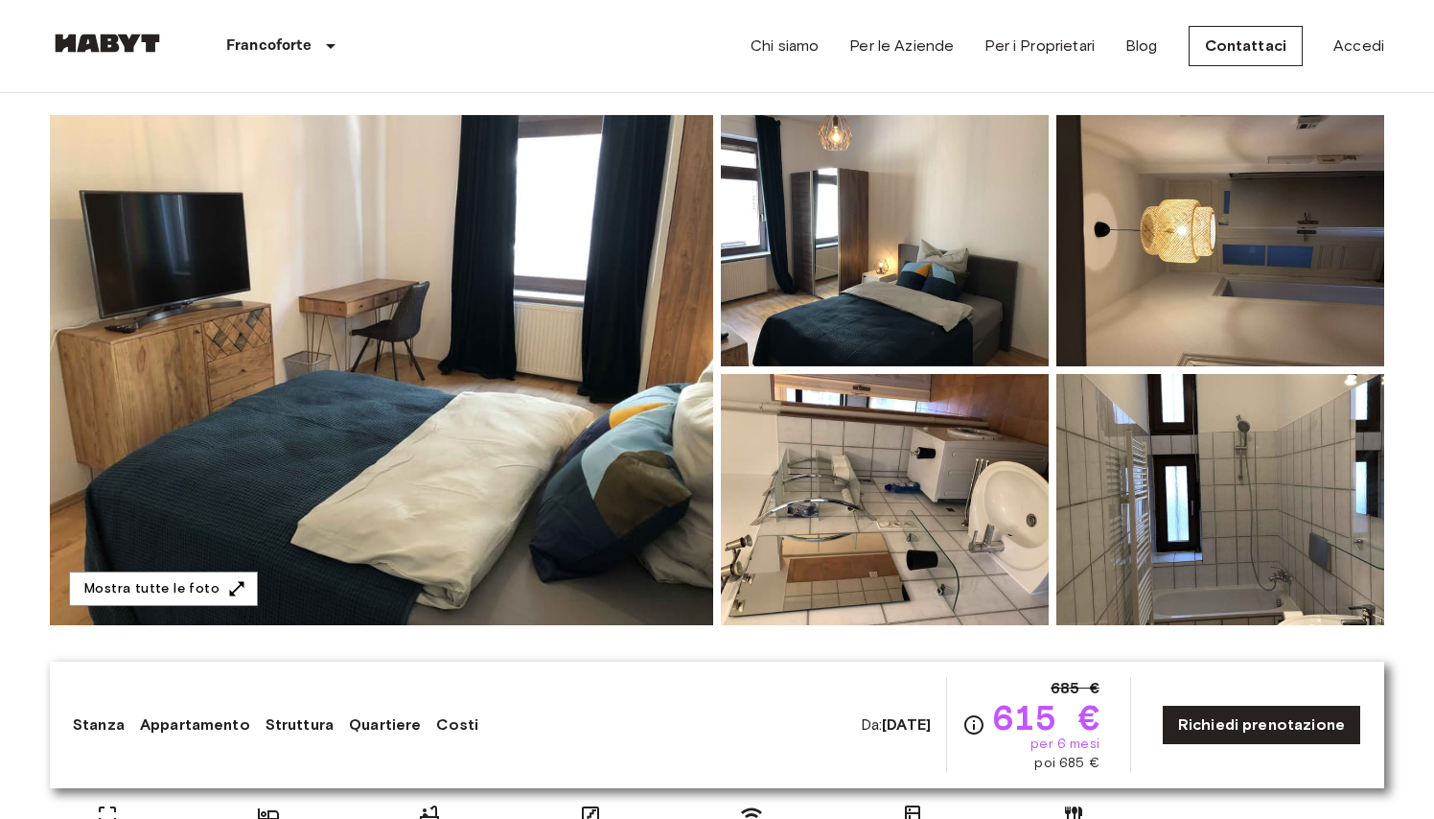
scroll to position [135, 0]
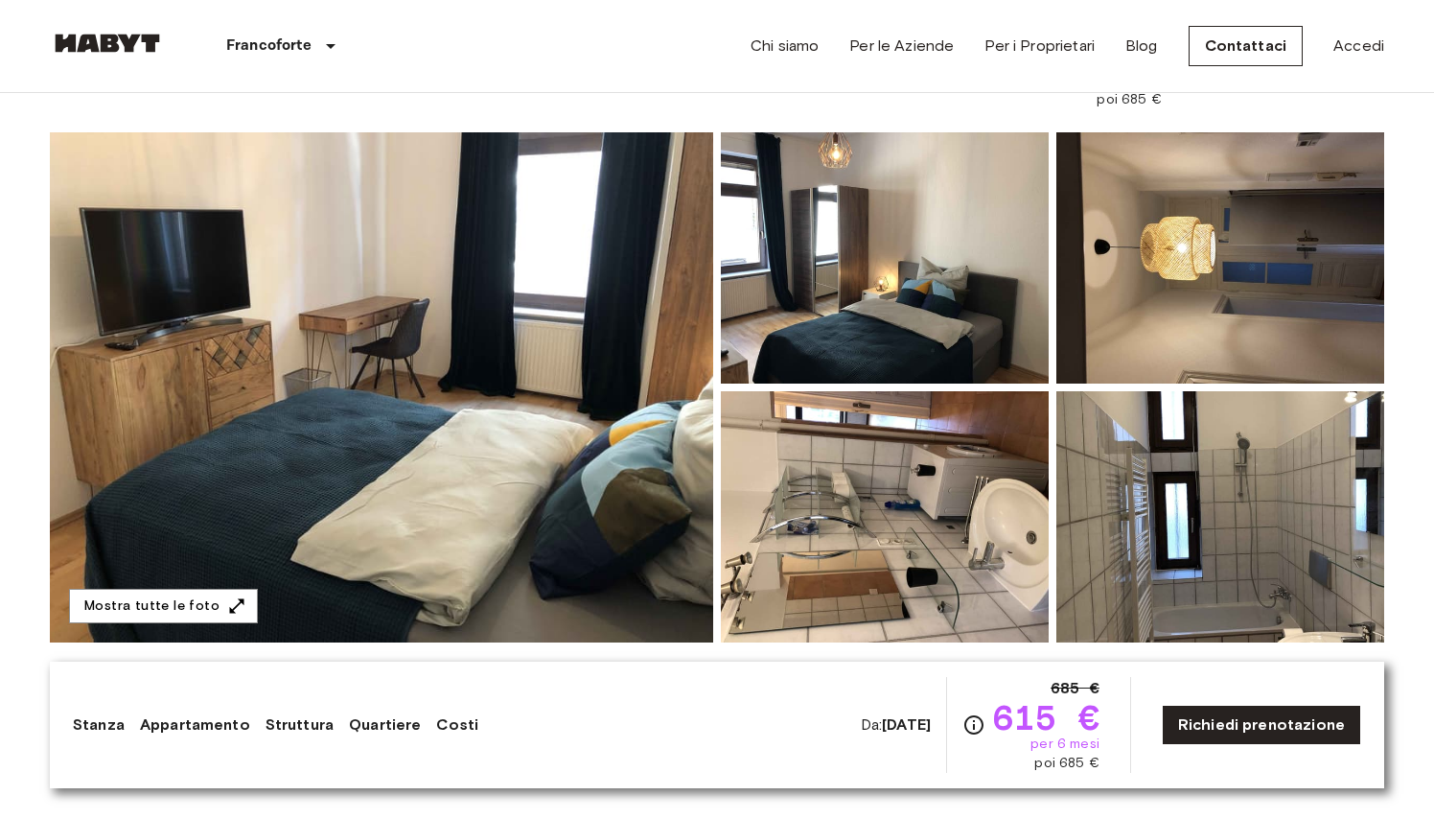
click at [643, 453] on img at bounding box center [382, 387] width 664 height 510
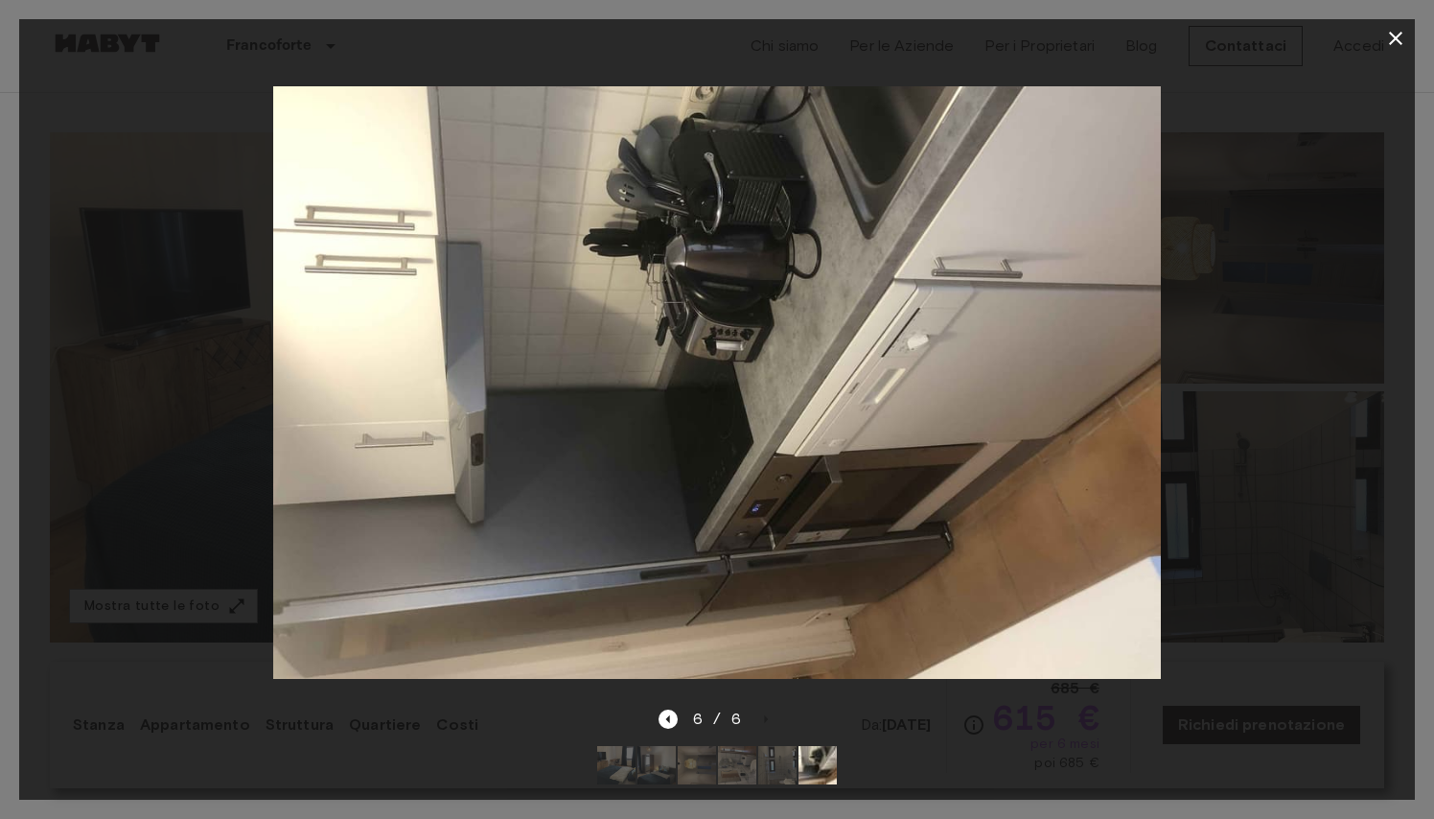
click at [1398, 39] on icon "button" at bounding box center [1395, 38] width 13 height 13
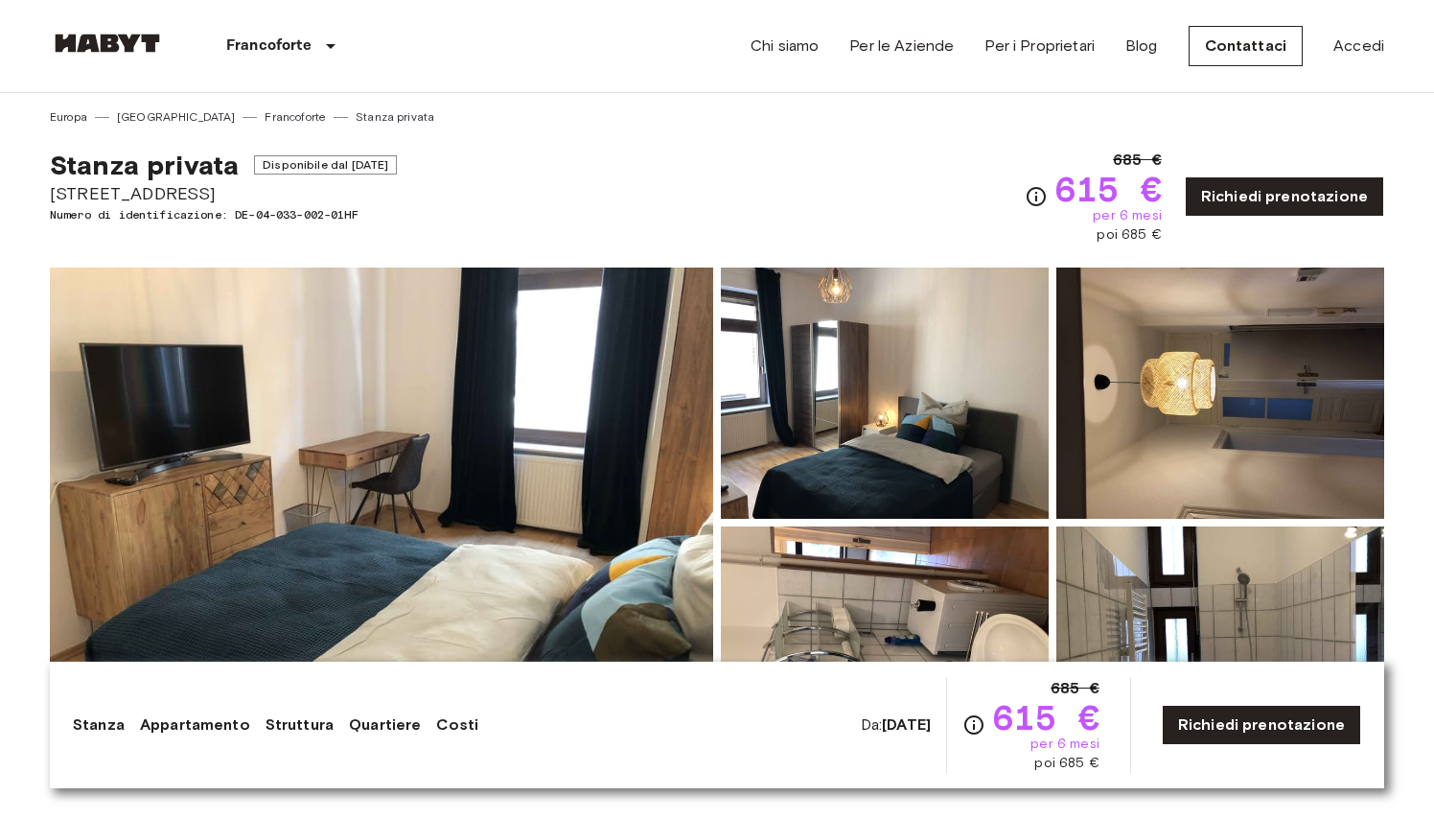
scroll to position [0, 0]
drag, startPoint x: 50, startPoint y: 197, endPoint x: 210, endPoint y: 198, distance: 160.1
click at [210, 198] on span "Petterweilstraße 31" at bounding box center [223, 193] width 347 height 25
copy span "Petterweilstraße 31"
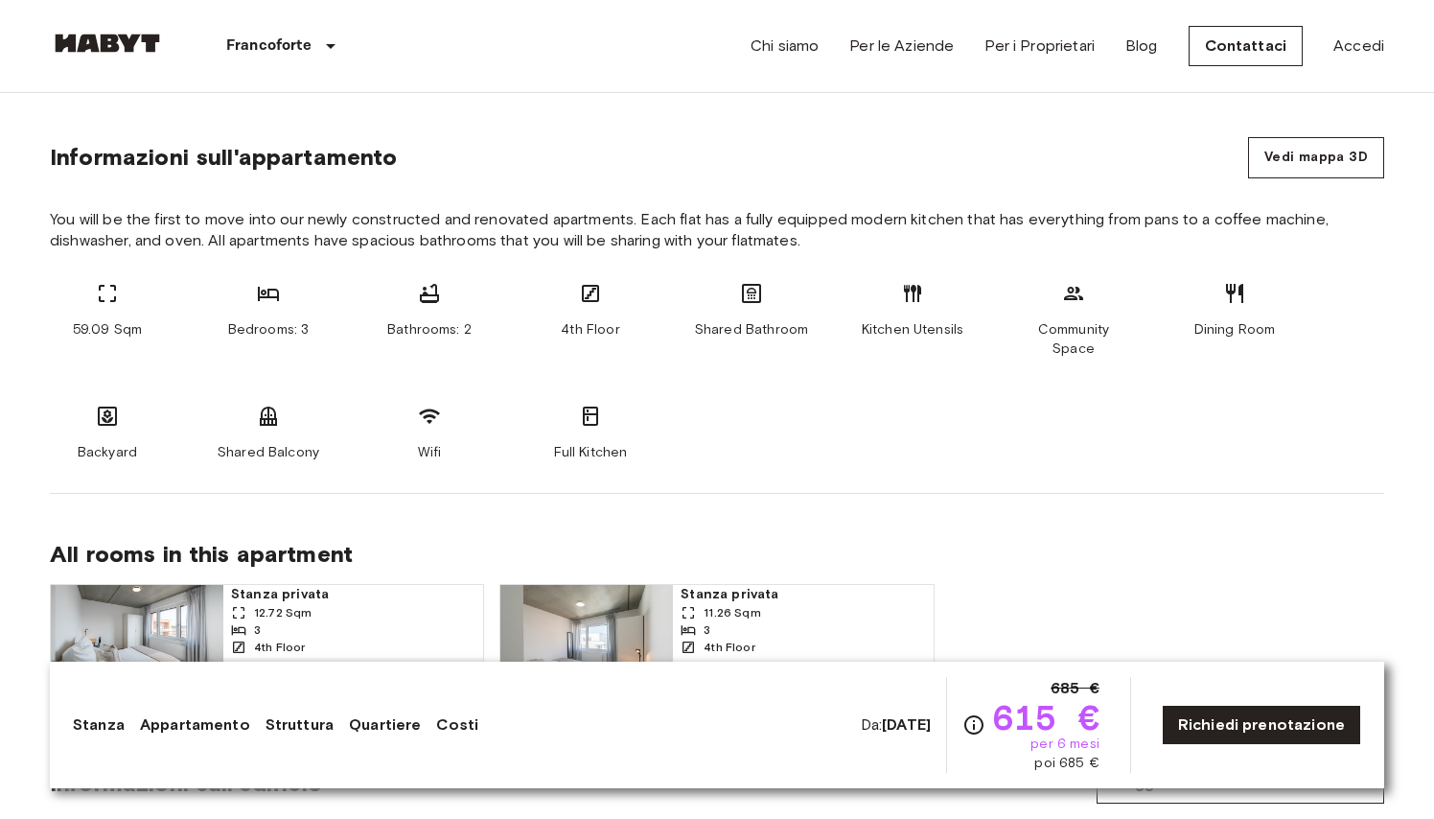
scroll to position [951, 0]
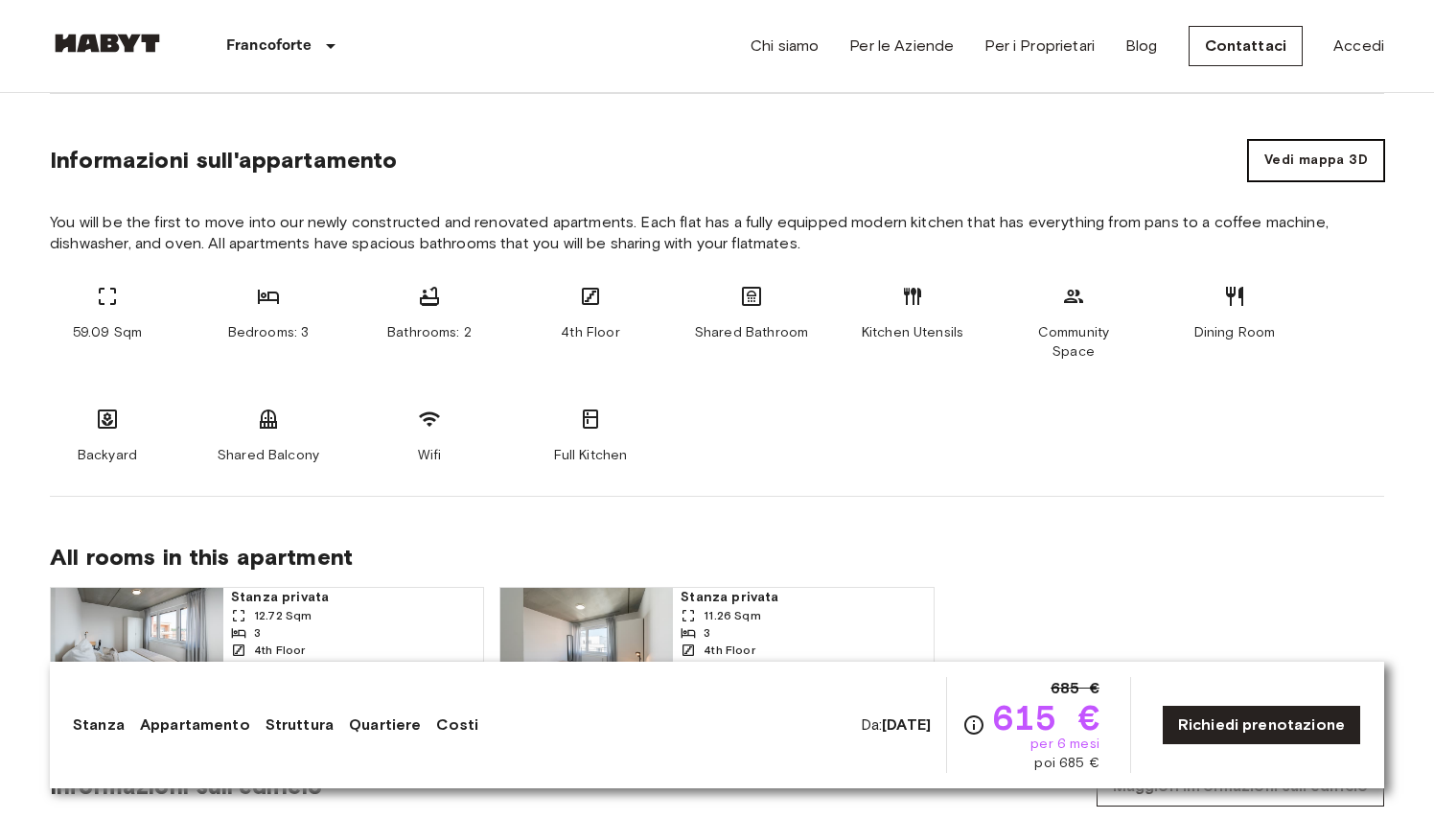
click at [1310, 163] on button "Vedi mappa 3D" at bounding box center [1316, 160] width 136 height 41
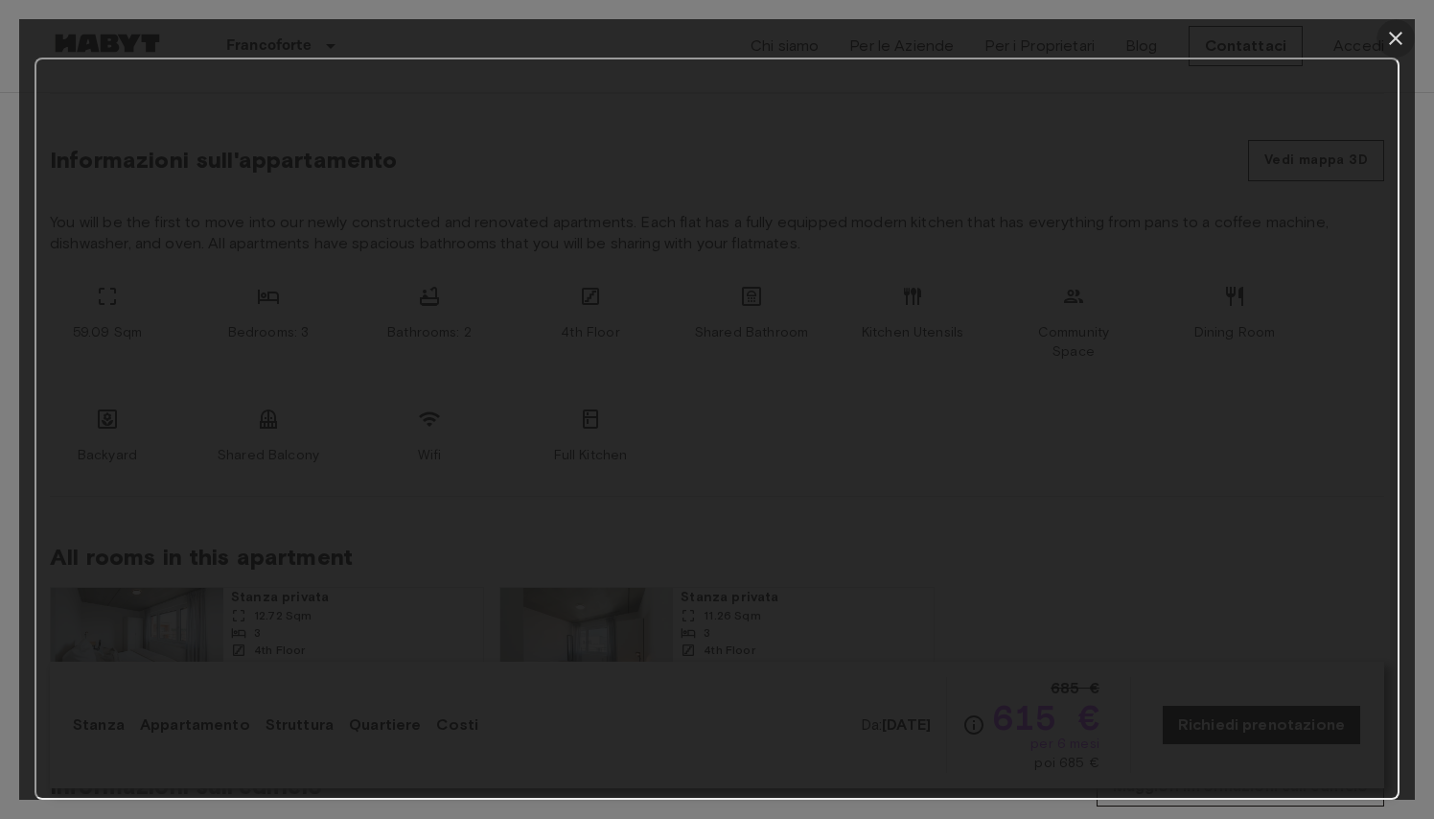
click at [1399, 39] on icon "button" at bounding box center [1396, 38] width 23 height 23
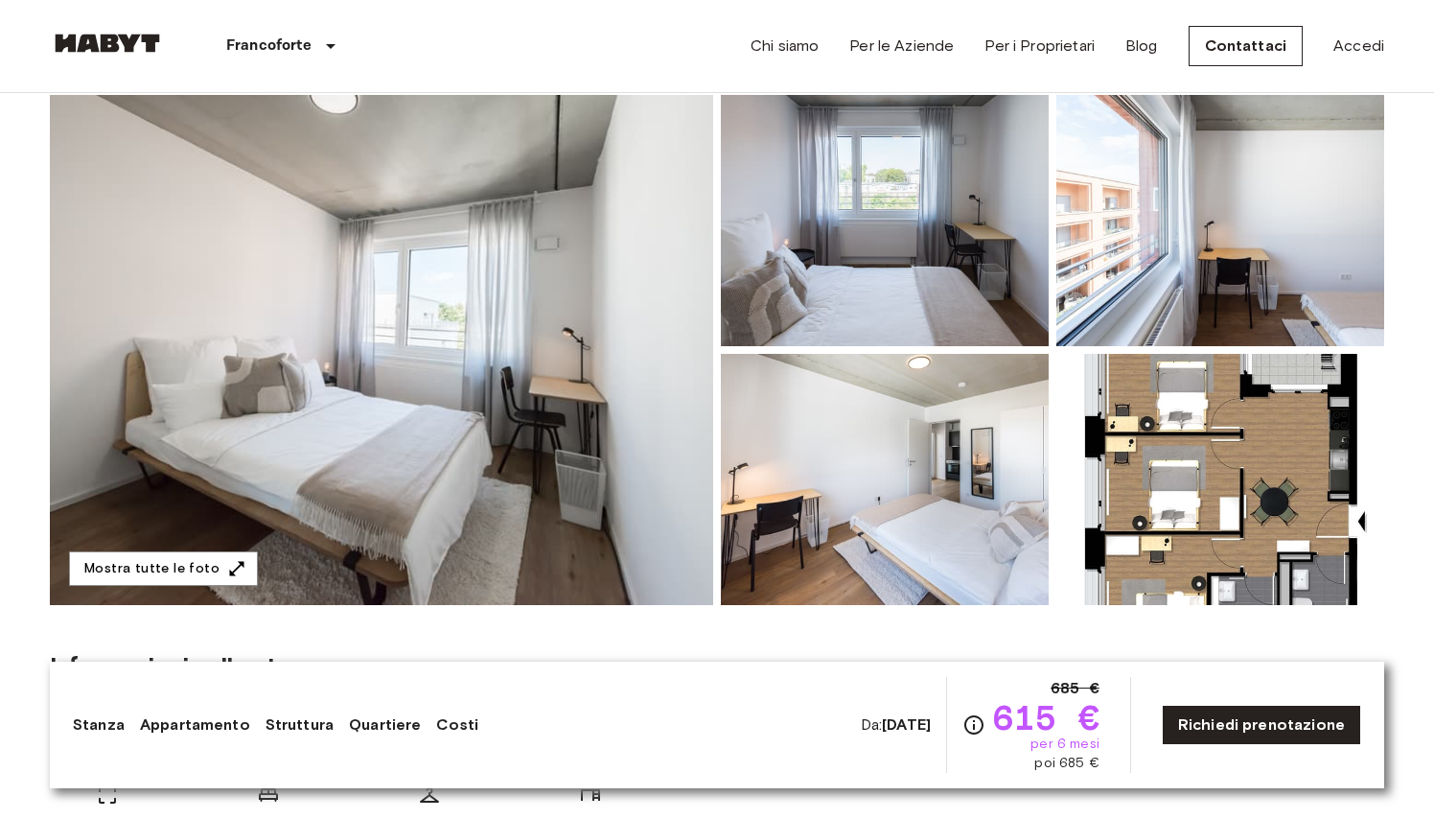
scroll to position [186, 0]
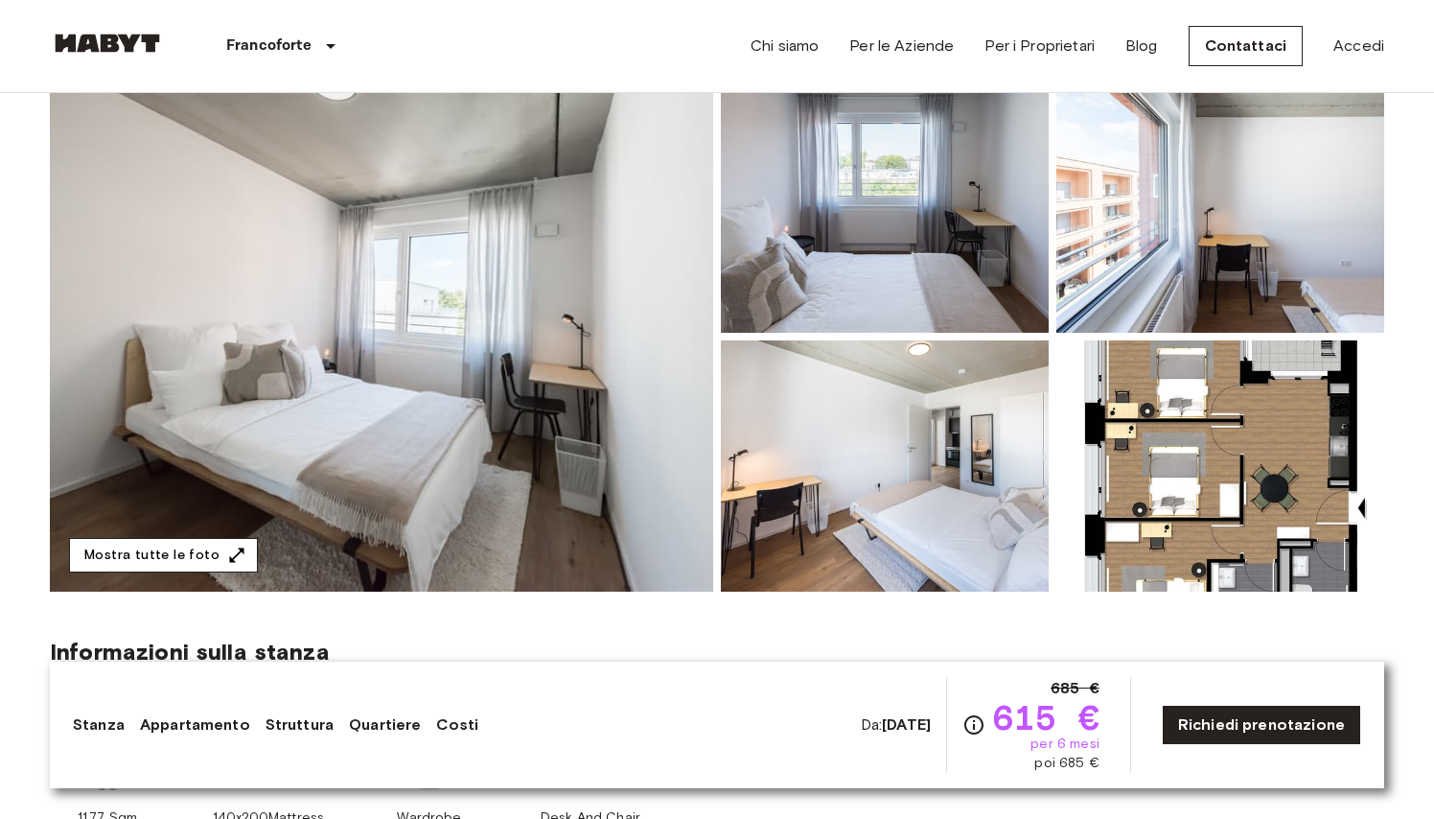
click at [227, 547] on icon "button" at bounding box center [236, 555] width 19 height 19
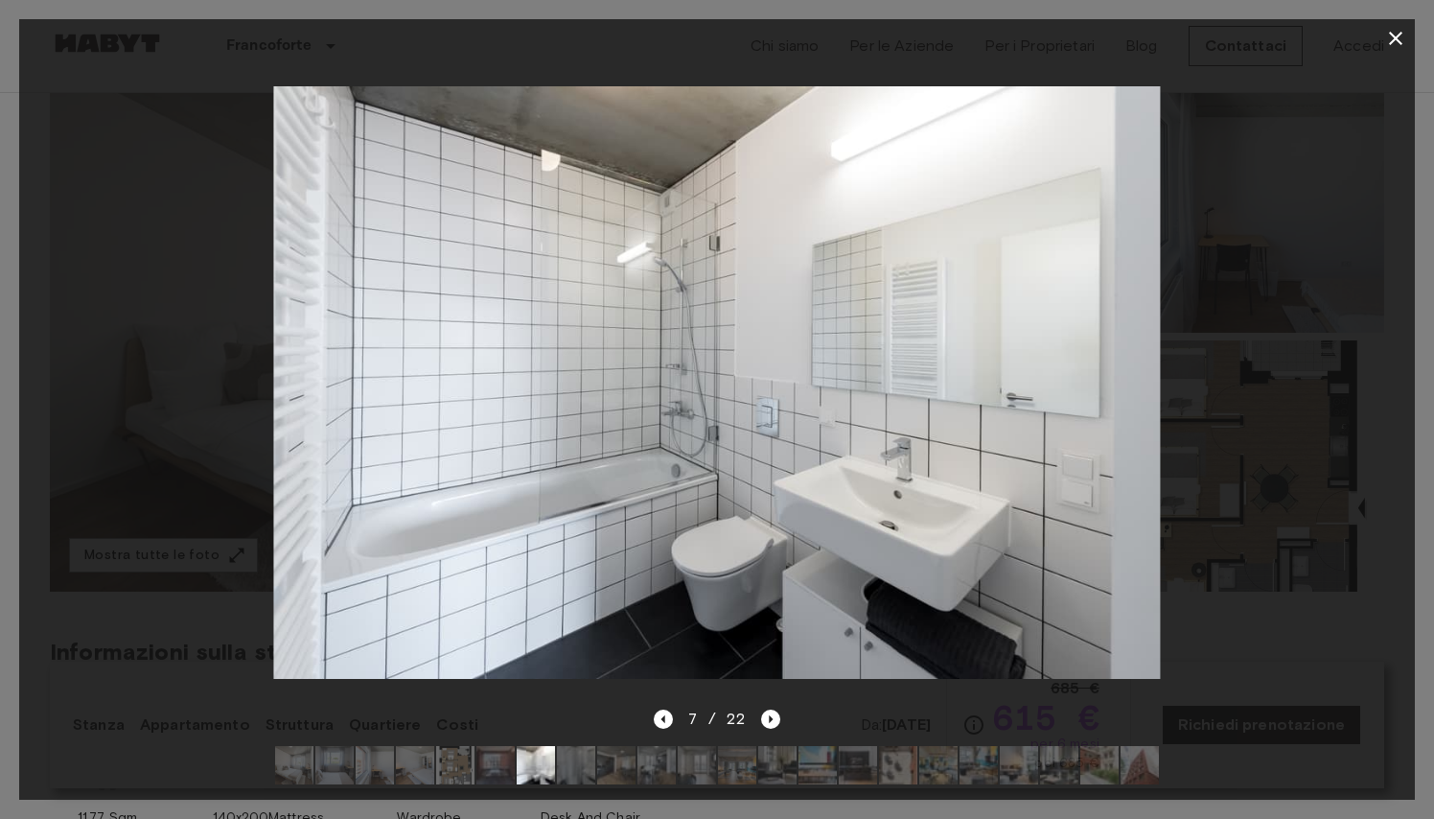
click at [1392, 34] on icon "button" at bounding box center [1395, 38] width 13 height 13
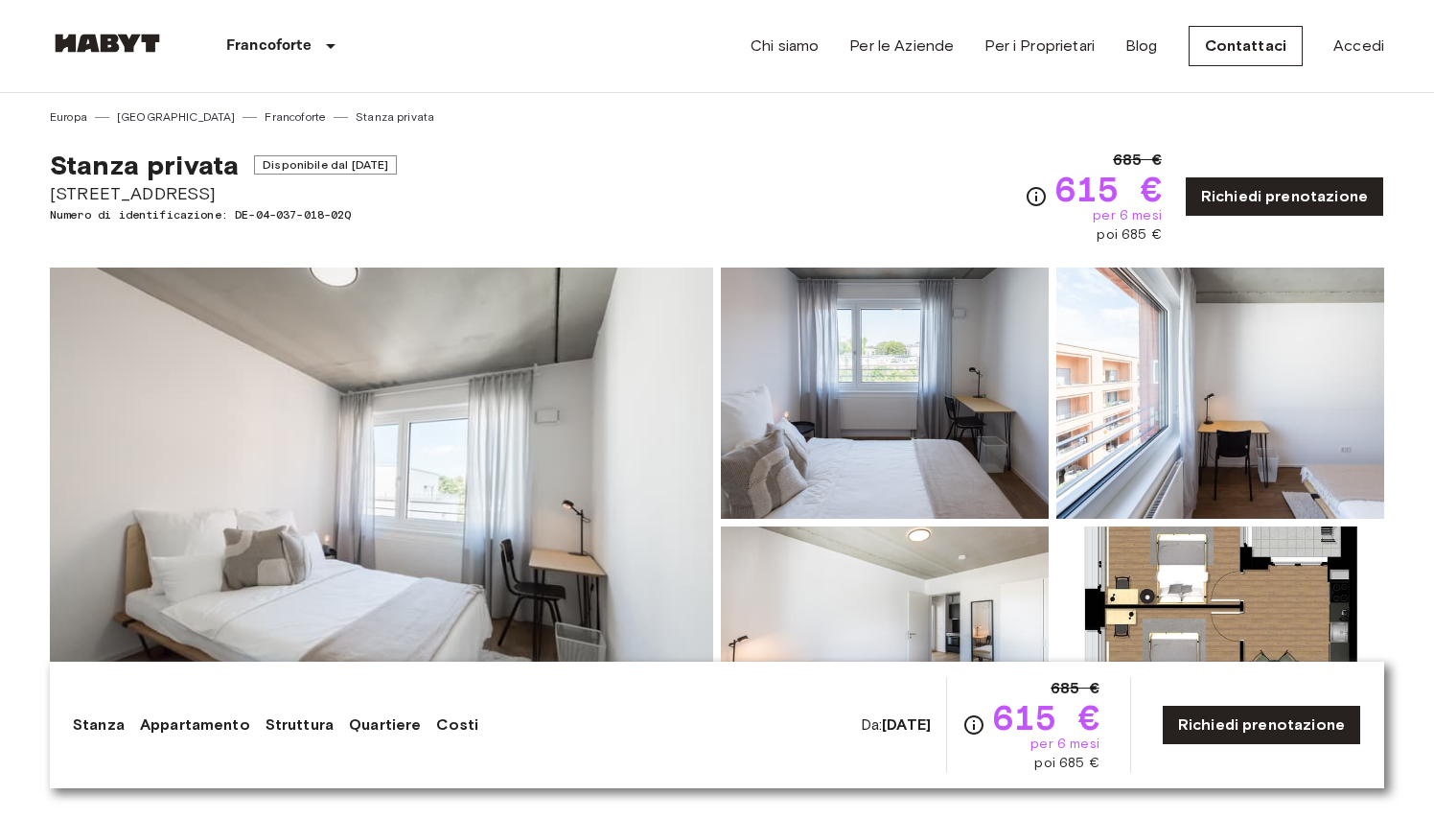
scroll to position [0, 0]
drag, startPoint x: 47, startPoint y: 193, endPoint x: 231, endPoint y: 199, distance: 184.2
drag, startPoint x: 52, startPoint y: 195, endPoint x: 239, endPoint y: 198, distance: 187.0
click at [239, 198] on span "Gref-Völsing-Straße 15" at bounding box center [223, 193] width 347 height 25
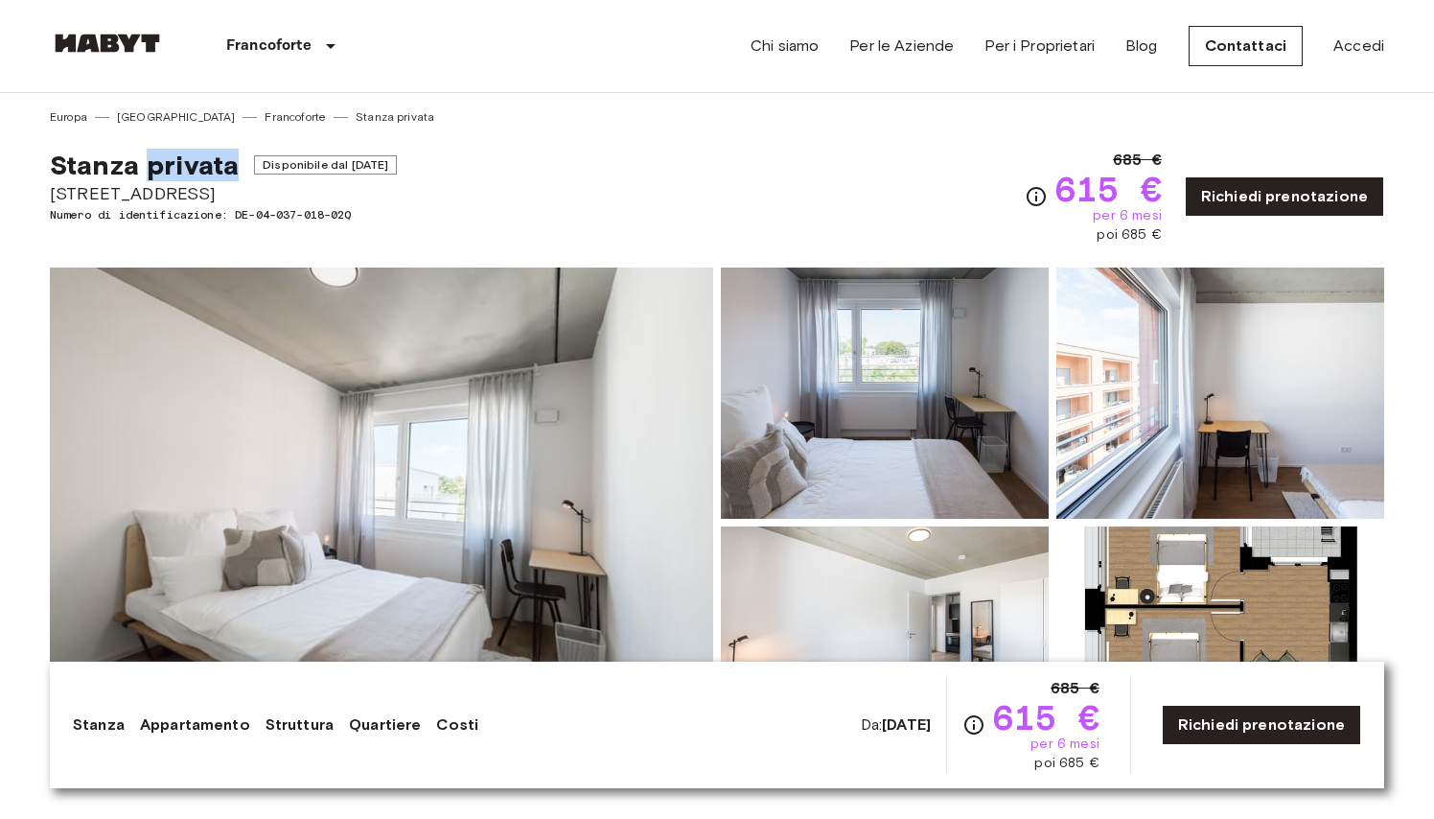
copy span "Gref-Völsing-Straße 15"
click at [1238, 724] on link "Richiedi prenotazione" at bounding box center [1261, 725] width 199 height 40
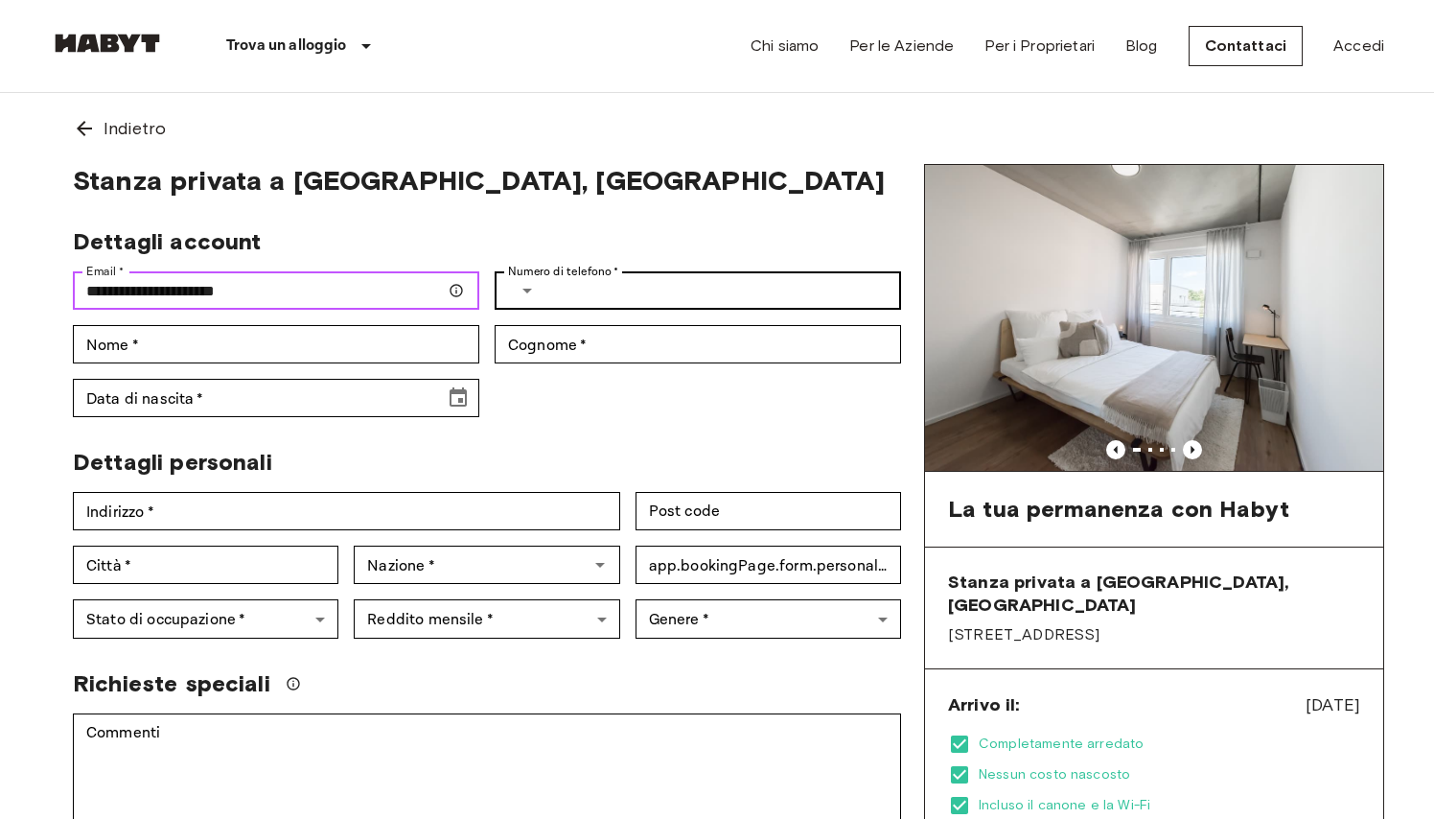
type input "**********"
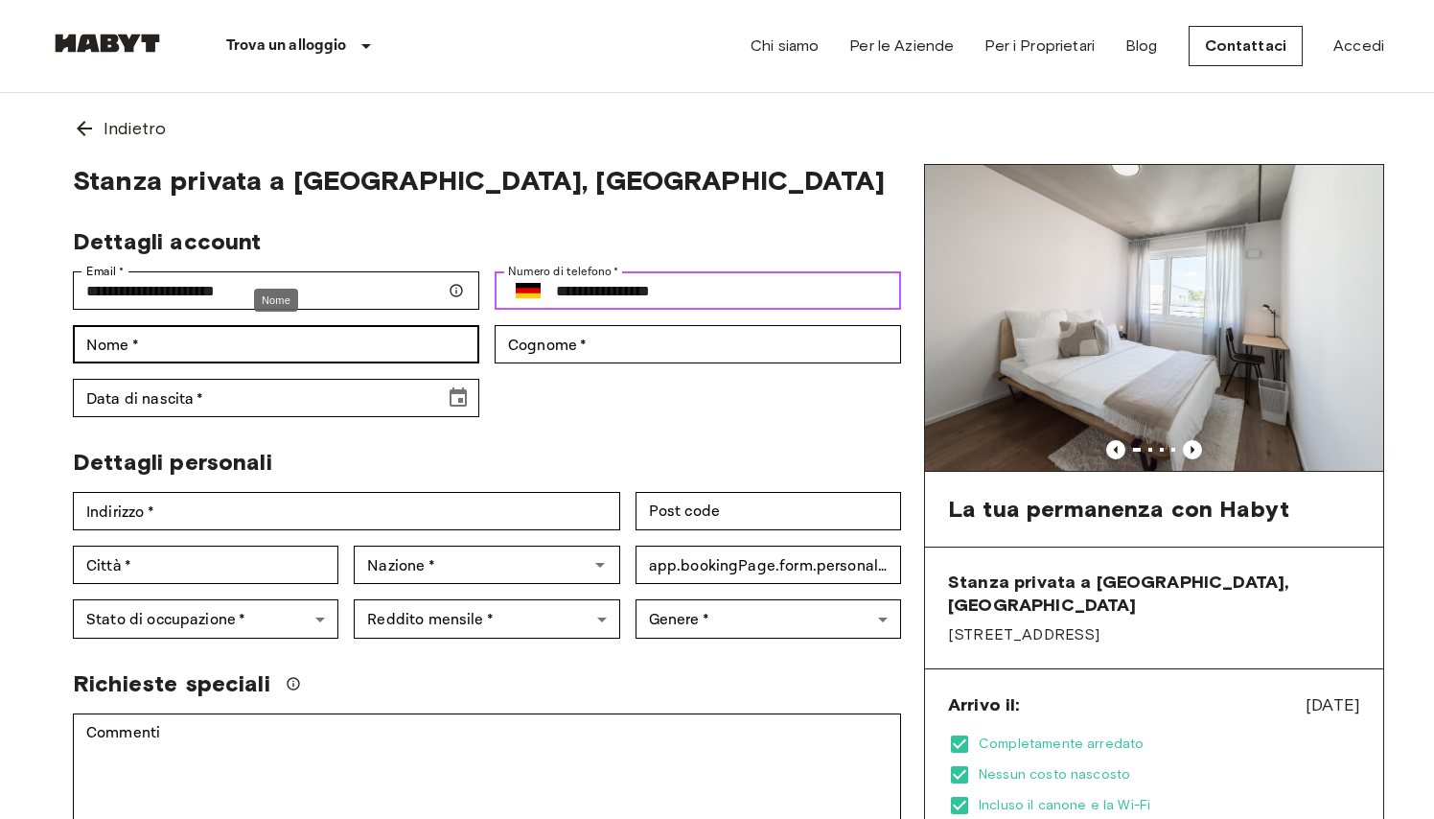
type input "**********"
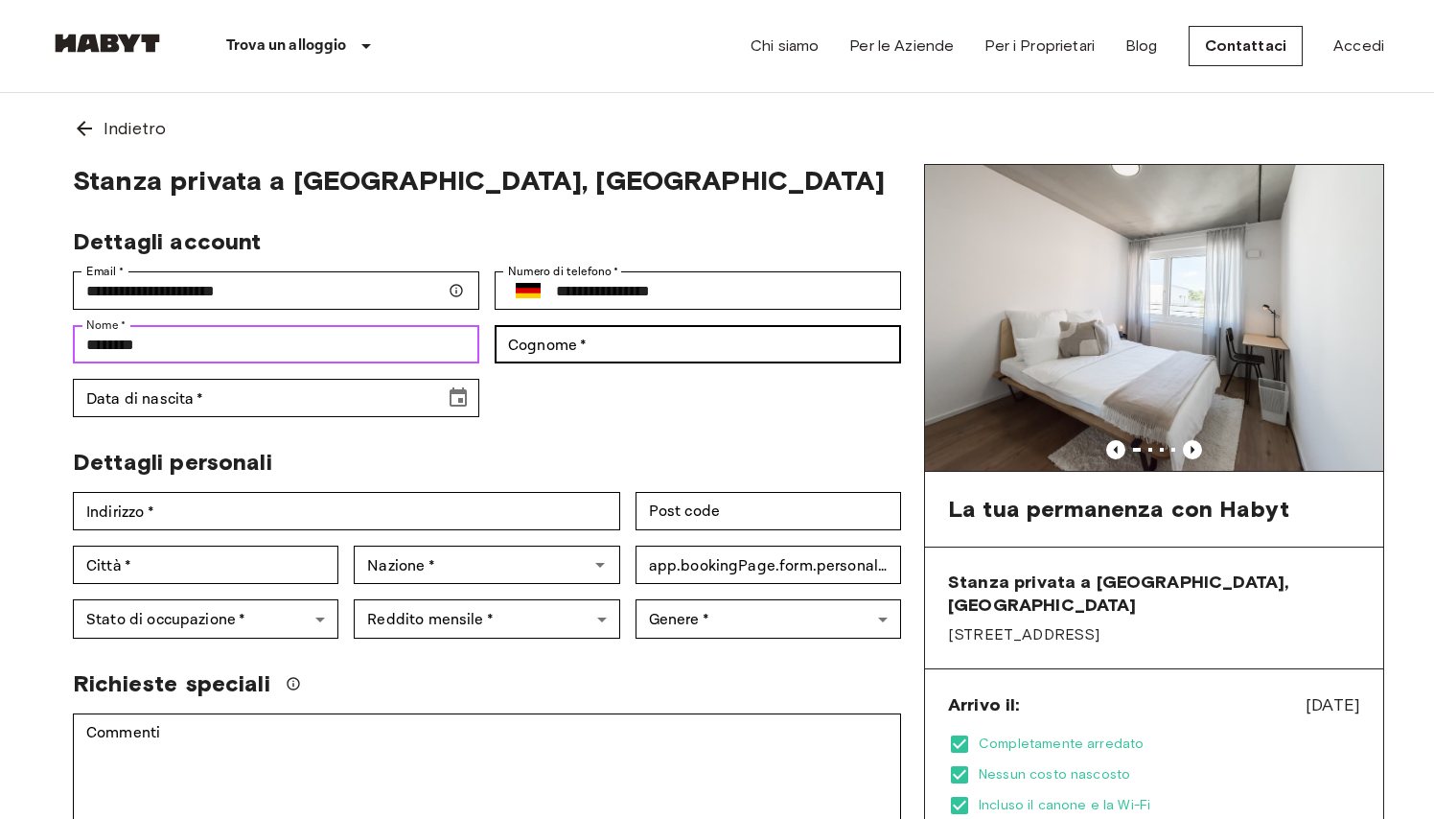
type input "********"
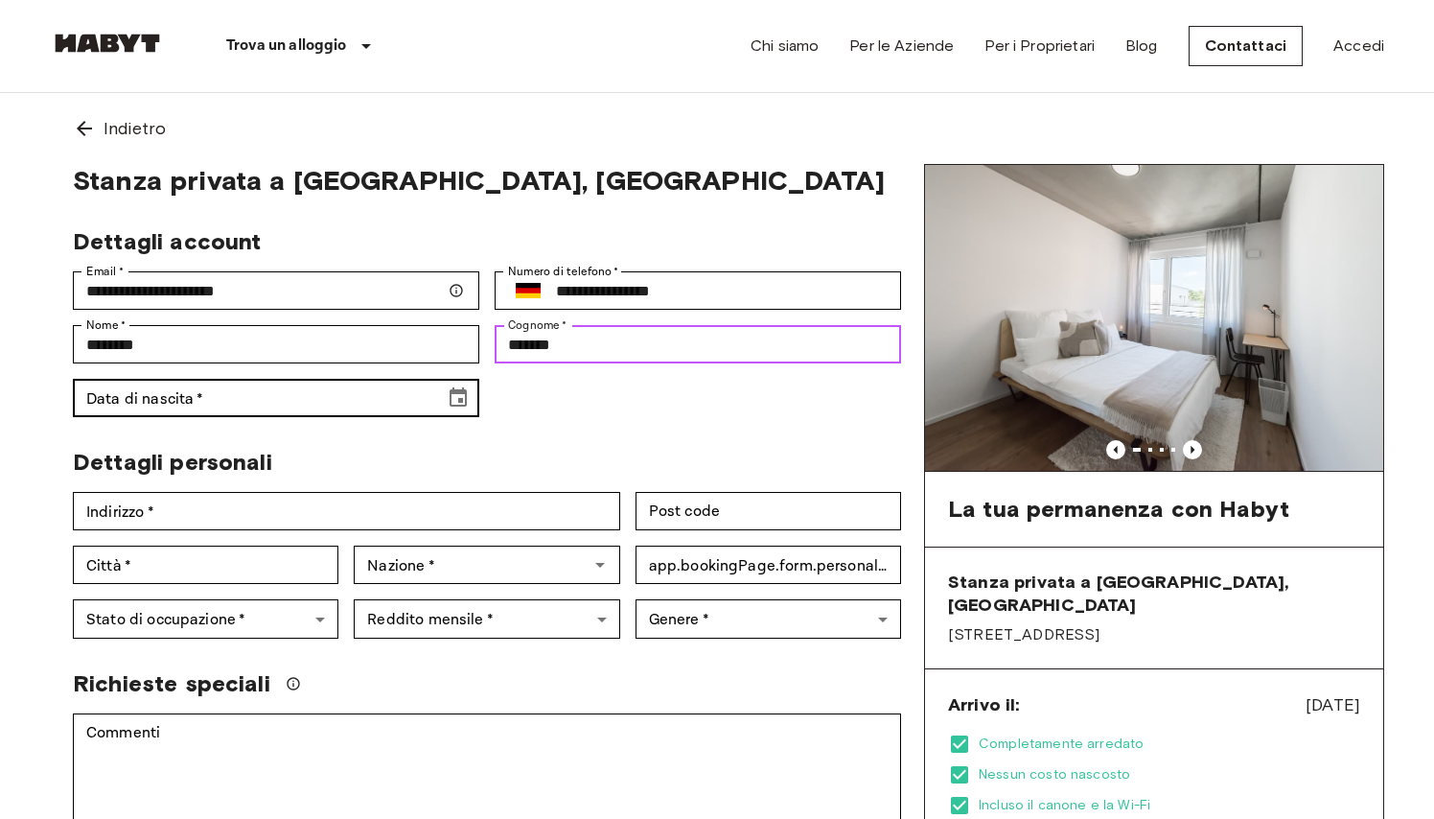
type input "*******"
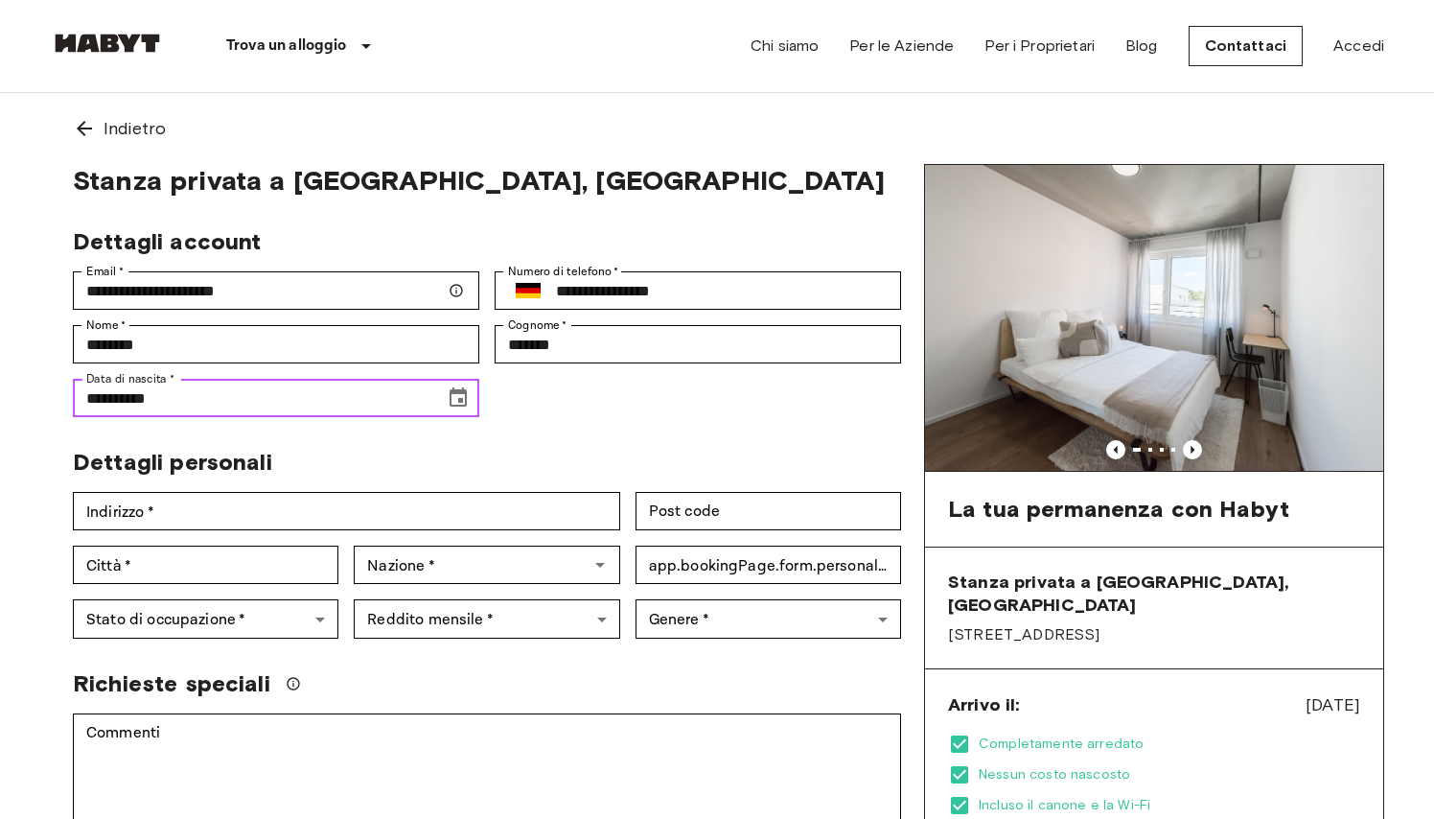
click at [456, 402] on icon "Choose date, selected date is Oct 19, 1902" at bounding box center [458, 397] width 23 height 23
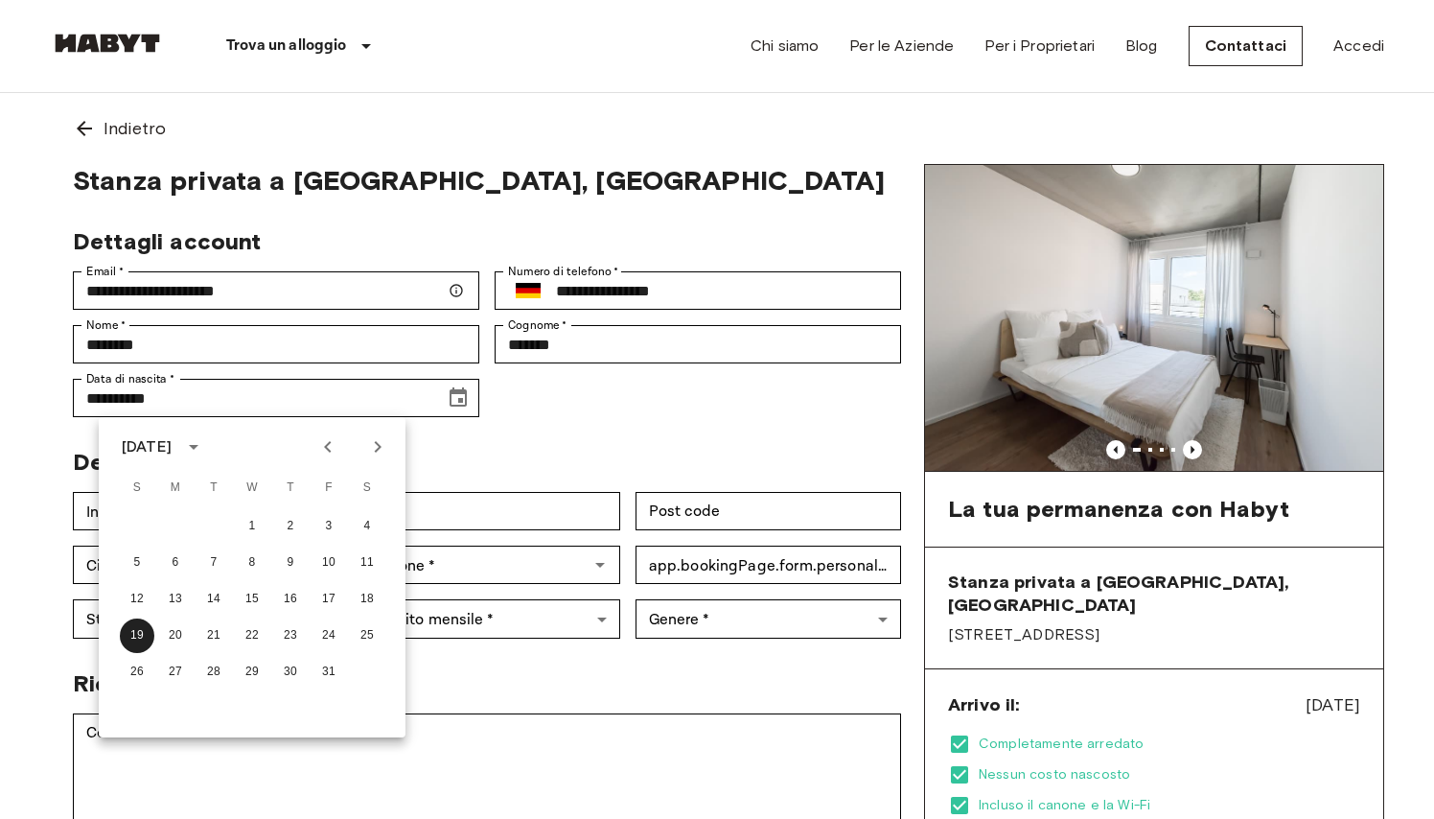
click at [172, 455] on div "October 1902" at bounding box center [147, 446] width 50 height 23
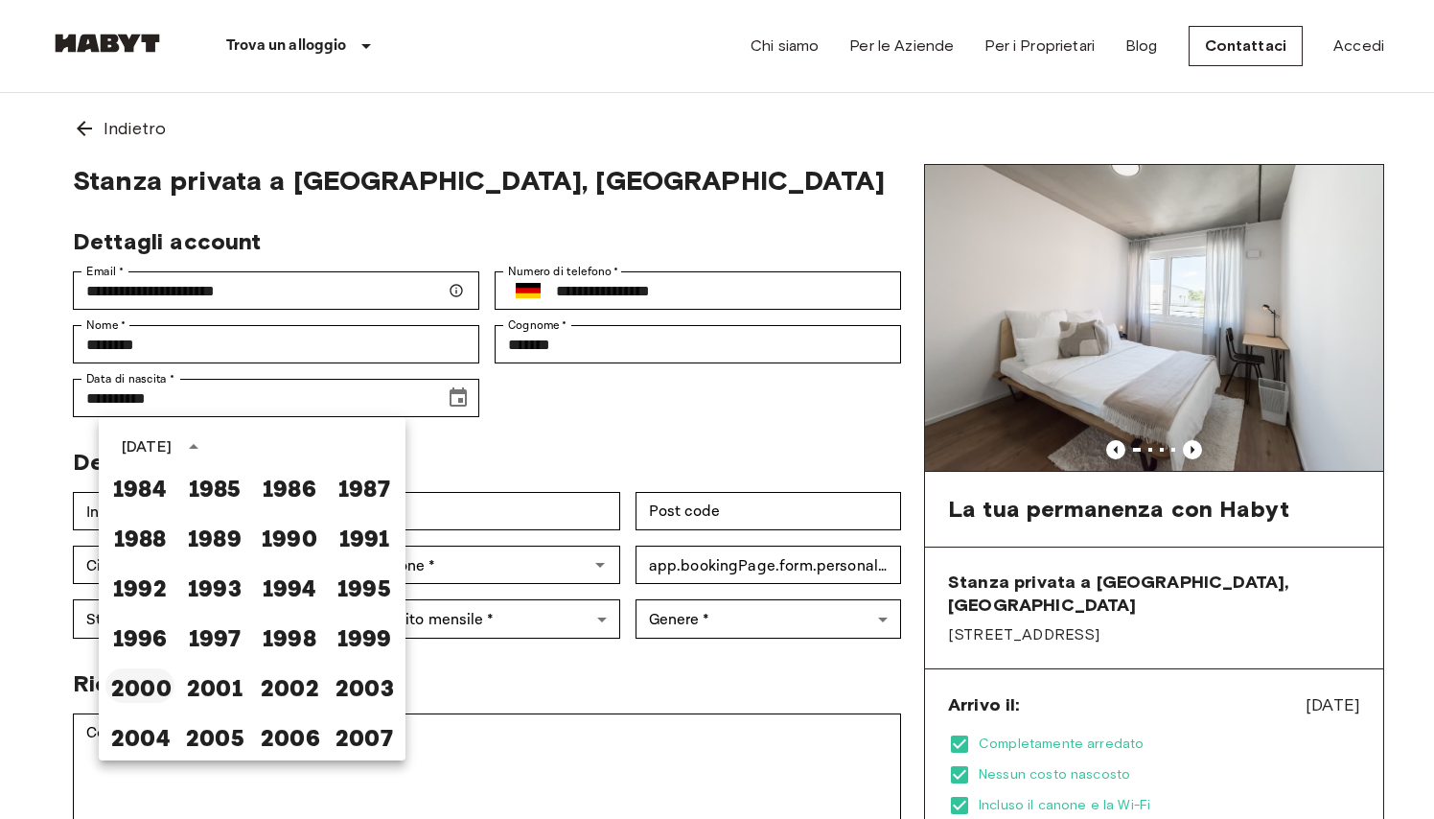
scroll to position [1055, 0]
click at [159, 686] on button "2000" at bounding box center [139, 685] width 69 height 35
type input "**********"
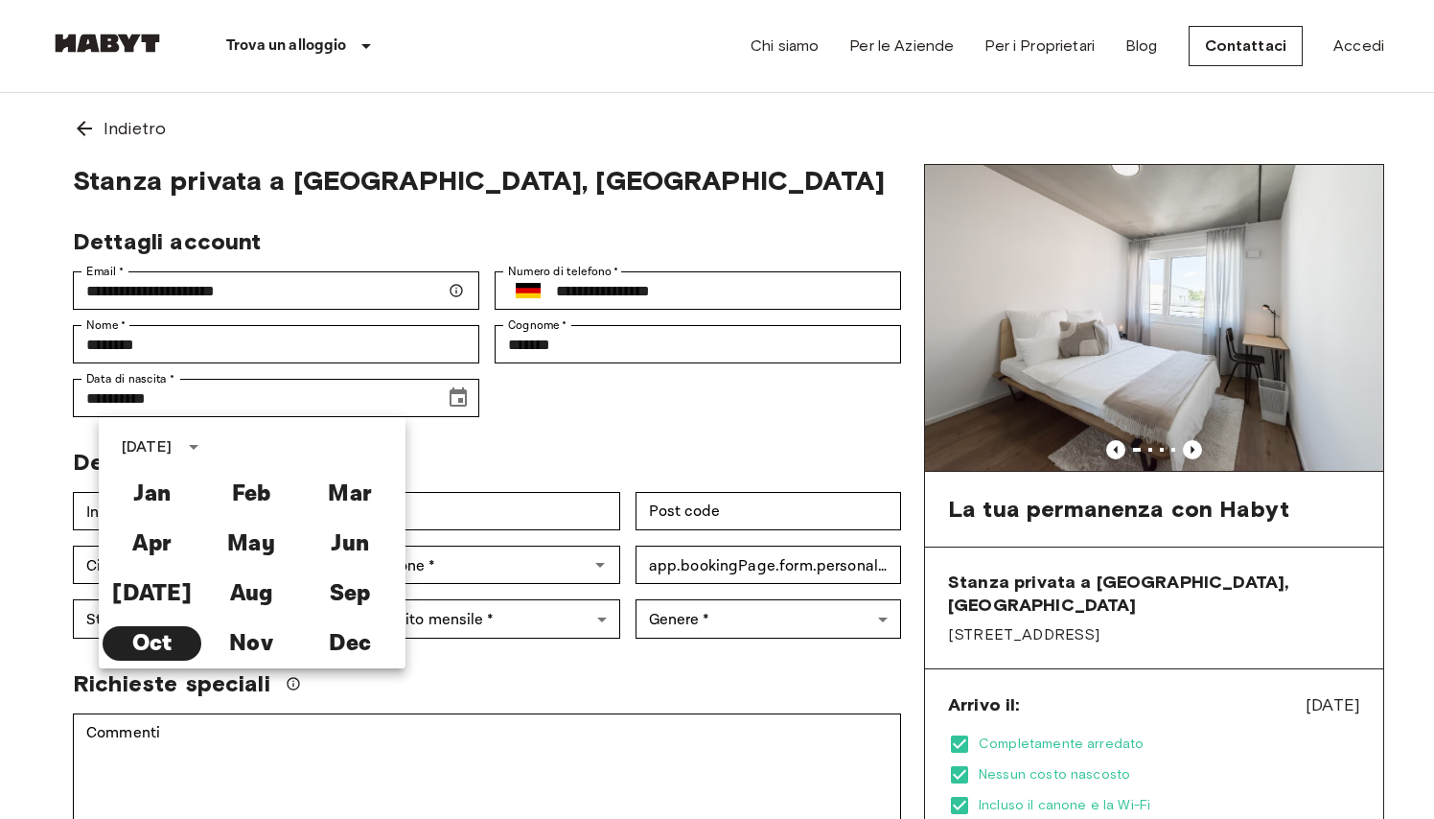
click at [29, 464] on div "**********" at bounding box center [717, 768] width 1381 height 1350
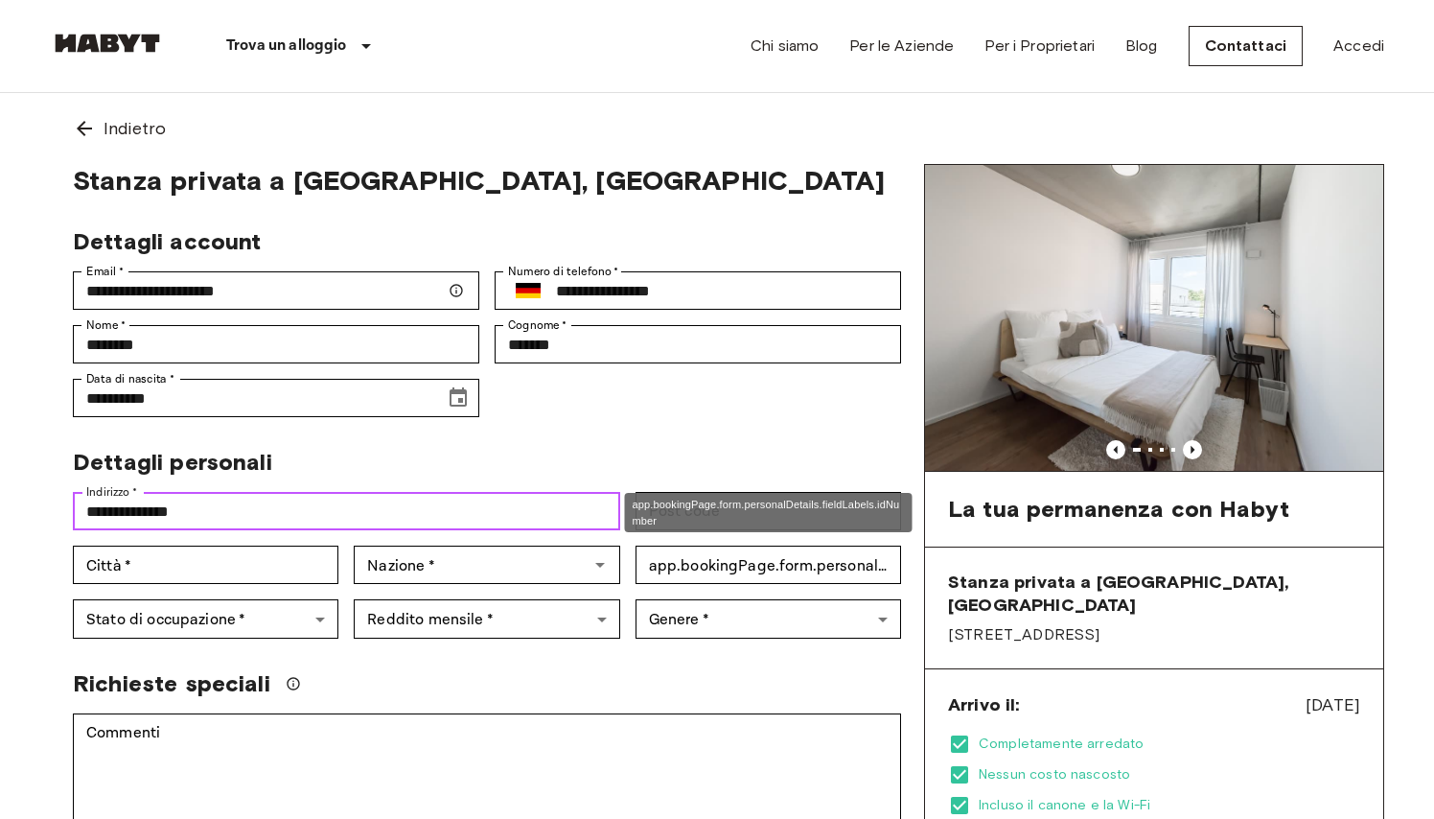
type input "**********"
click at [677, 516] on div "app.bookingPage.form.personalDetails.fieldLabels.idNumber" at bounding box center [769, 512] width 288 height 39
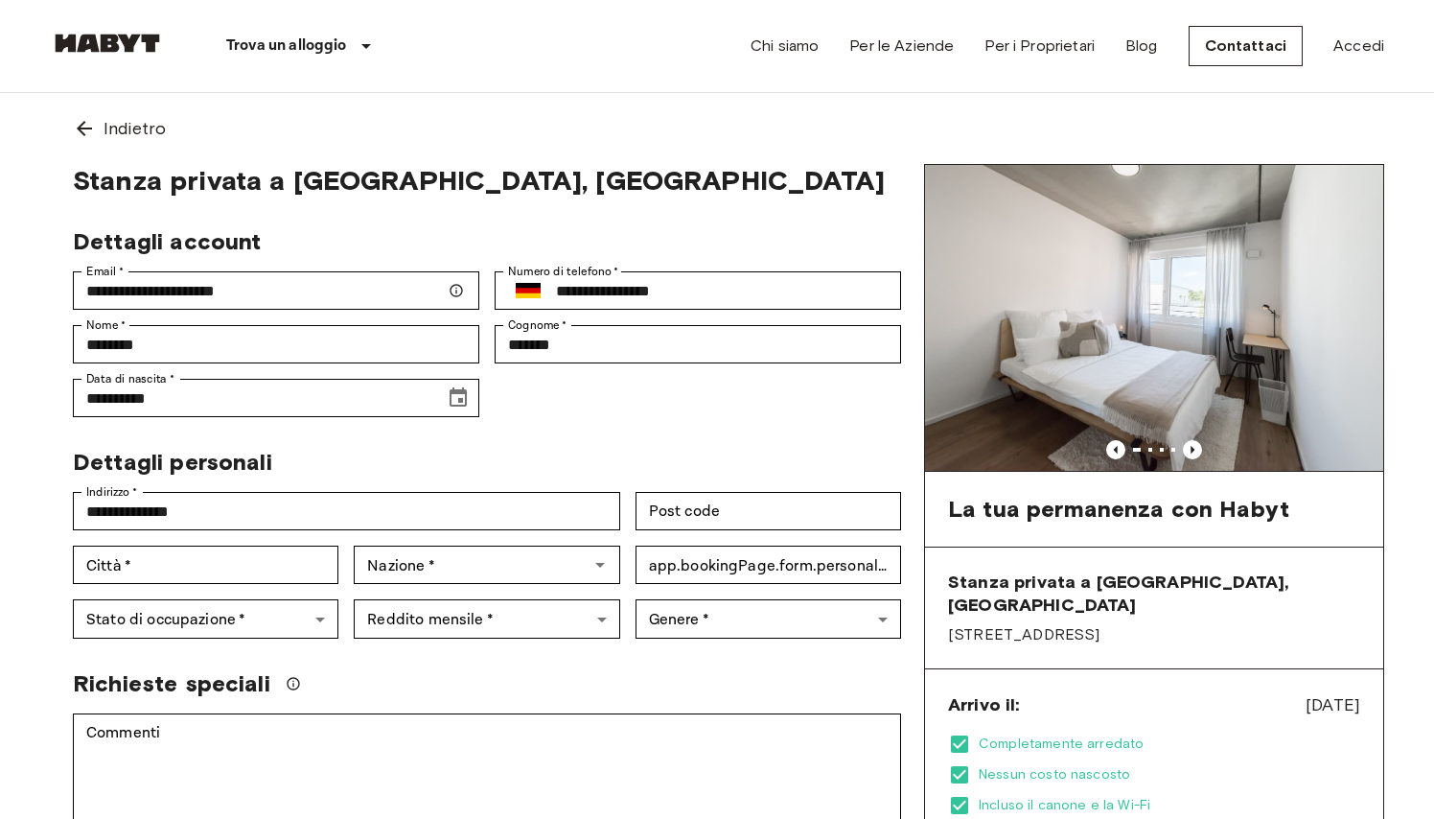
click at [712, 436] on div "Dettagli personali" at bounding box center [480, 454] width 844 height 44
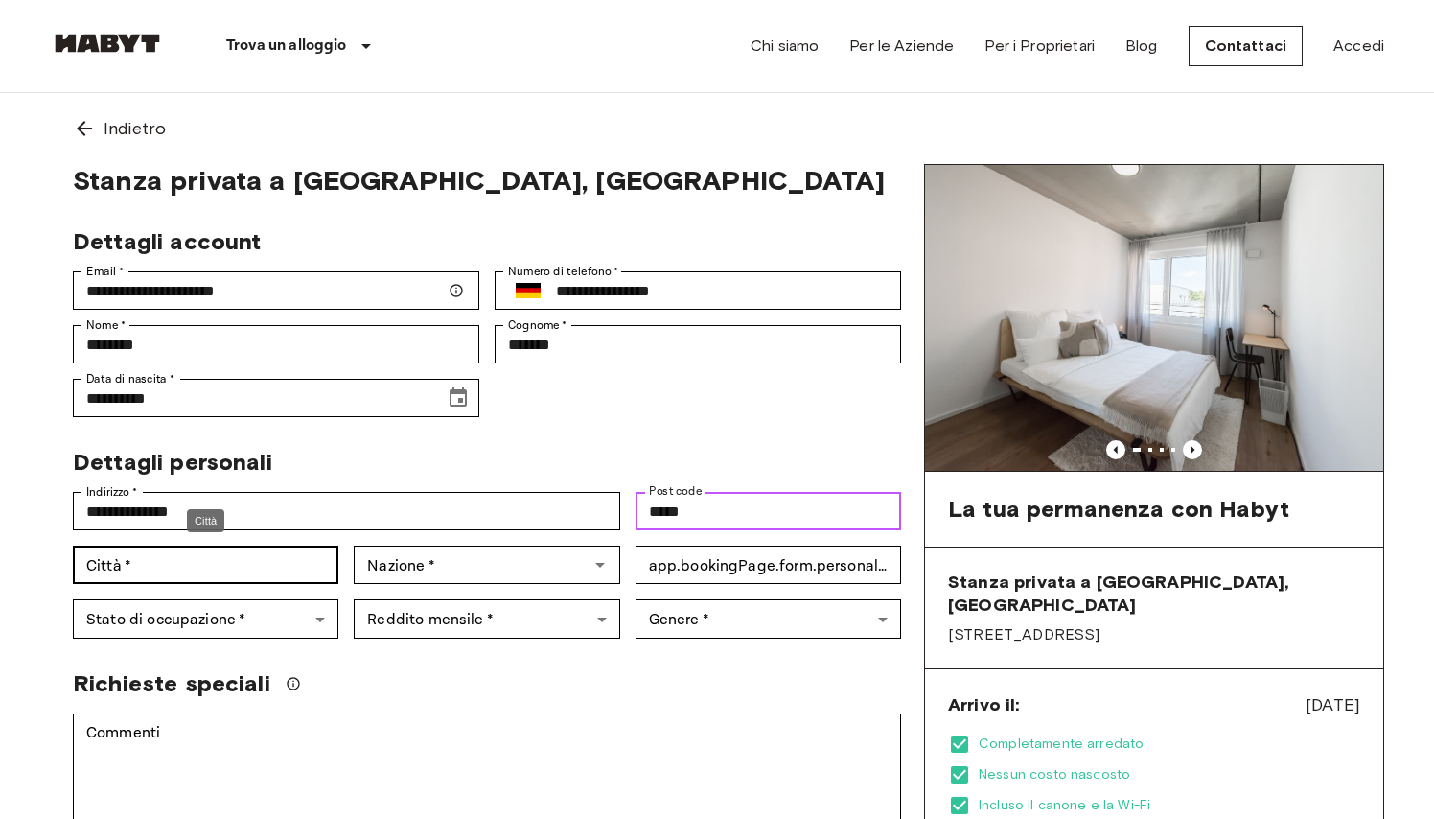
type input "*****"
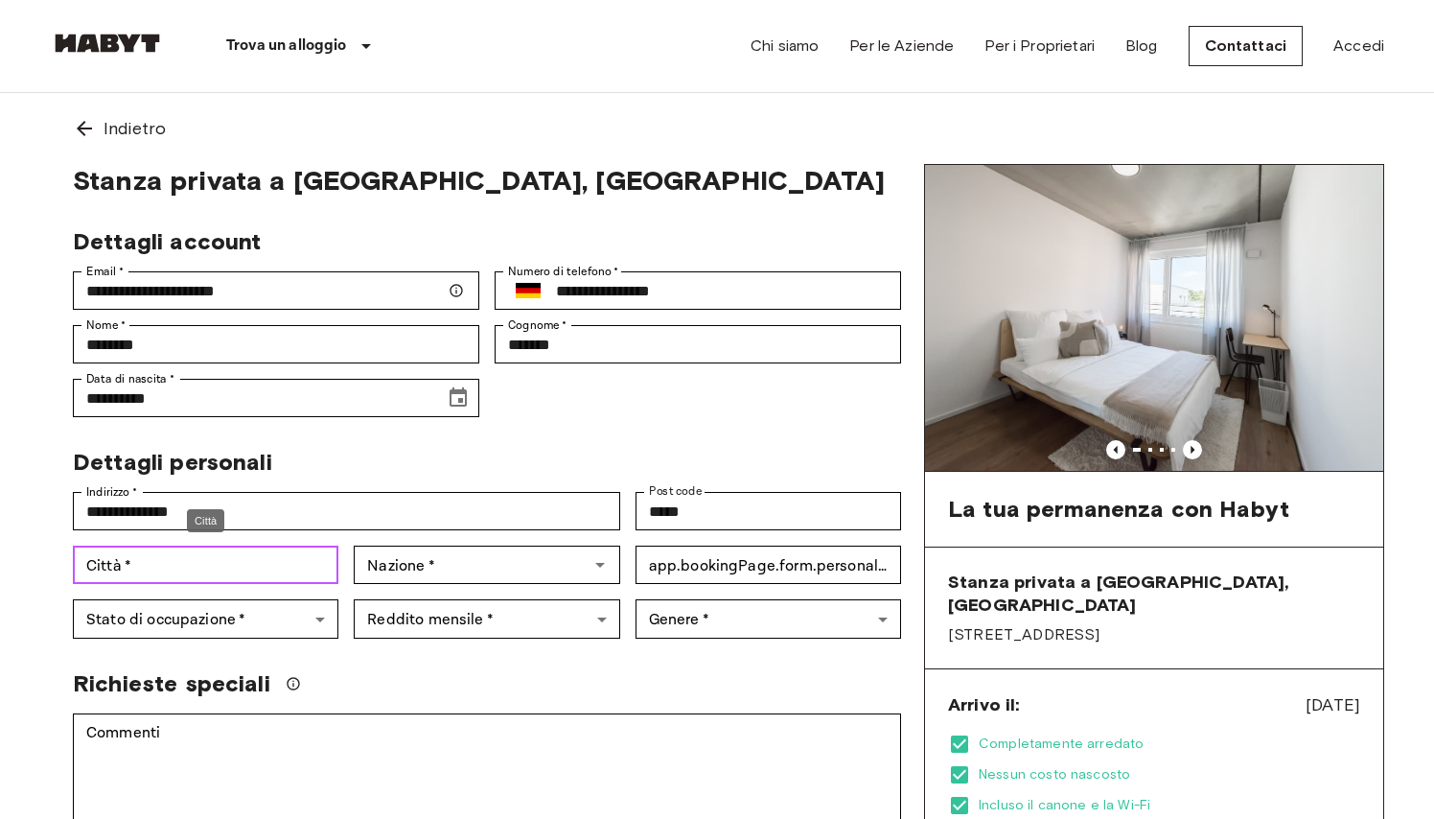
click at [289, 569] on input "Città   *" at bounding box center [206, 565] width 266 height 38
type input "**********"
click at [423, 573] on input "Nazione   *" at bounding box center [471, 564] width 222 height 27
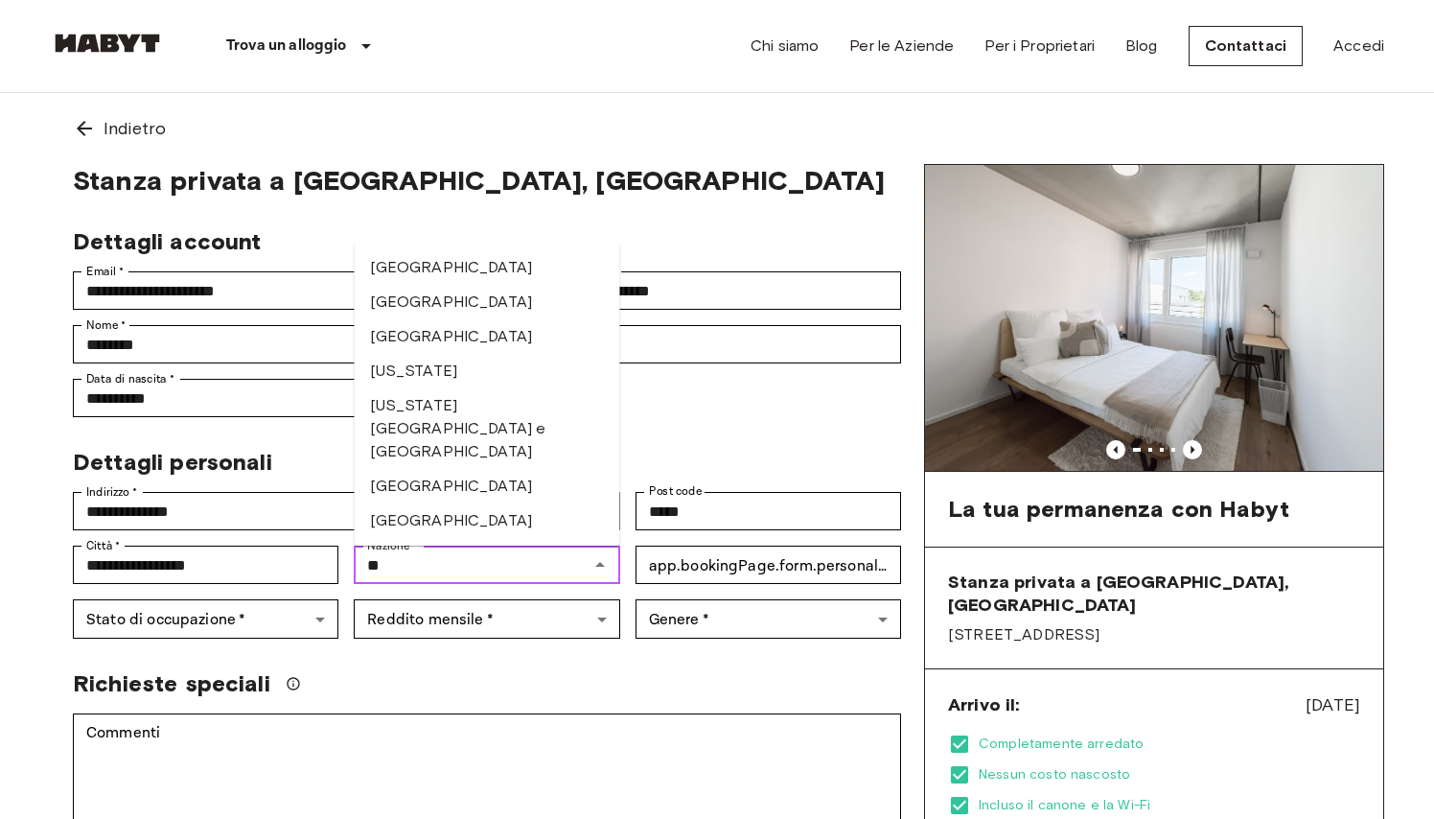
click at [497, 319] on li "[GEOGRAPHIC_DATA]" at bounding box center [488, 302] width 266 height 35
type input "********"
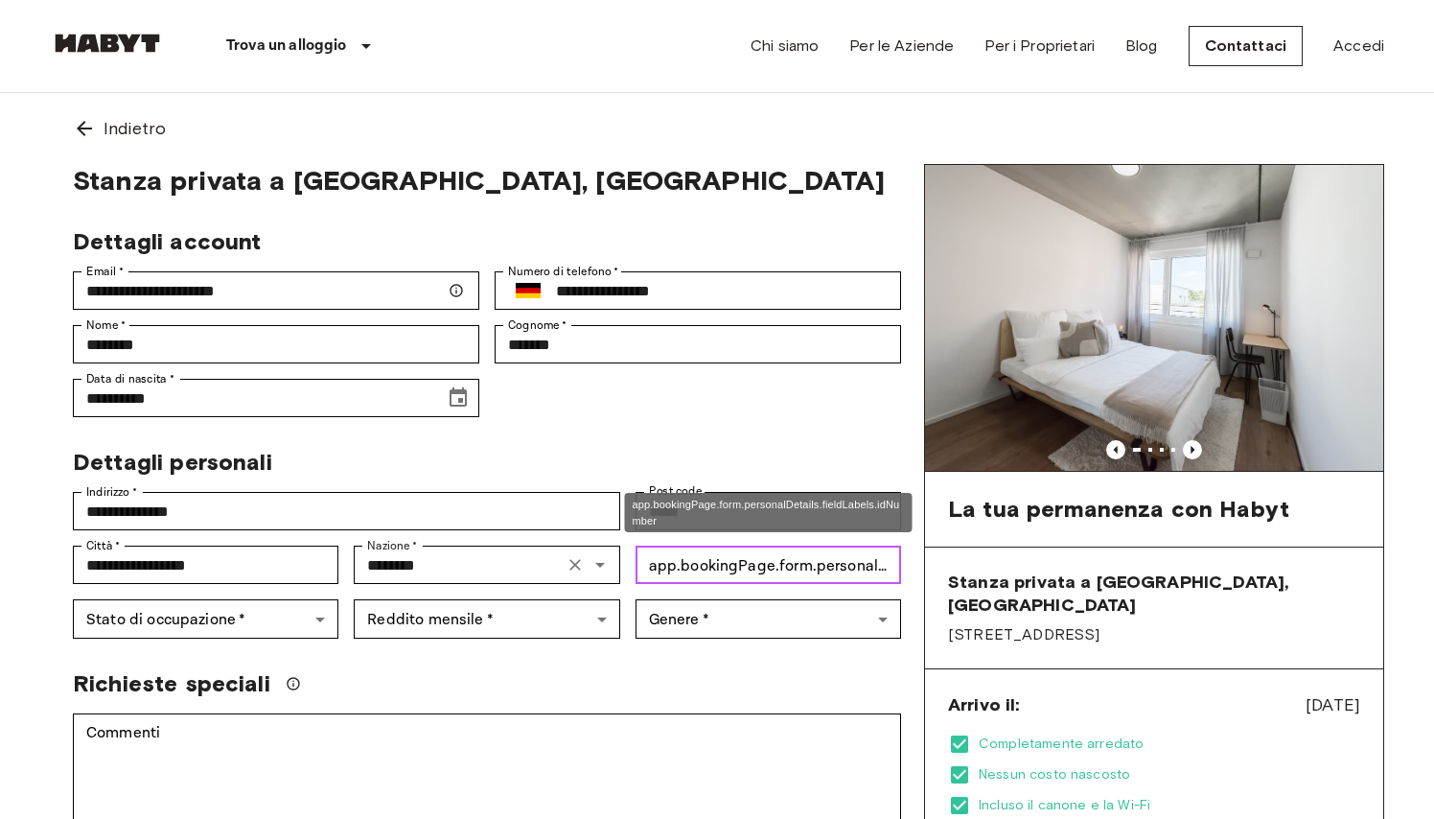
click at [653, 566] on input "app.bookingPage.form.personalDetails.fieldLabels.idNumber   *" at bounding box center [769, 565] width 266 height 38
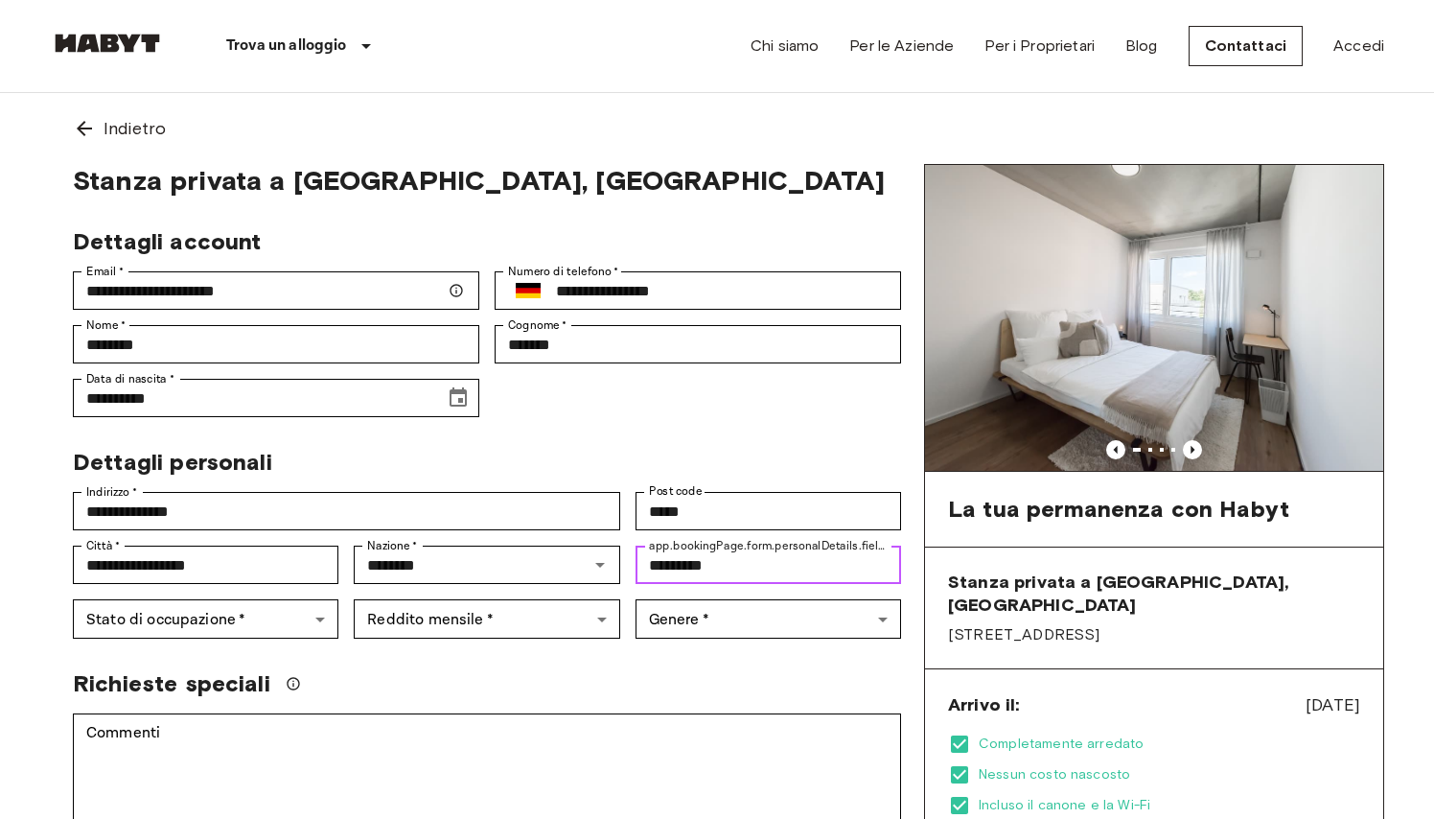
scroll to position [0, 0]
type input "*********"
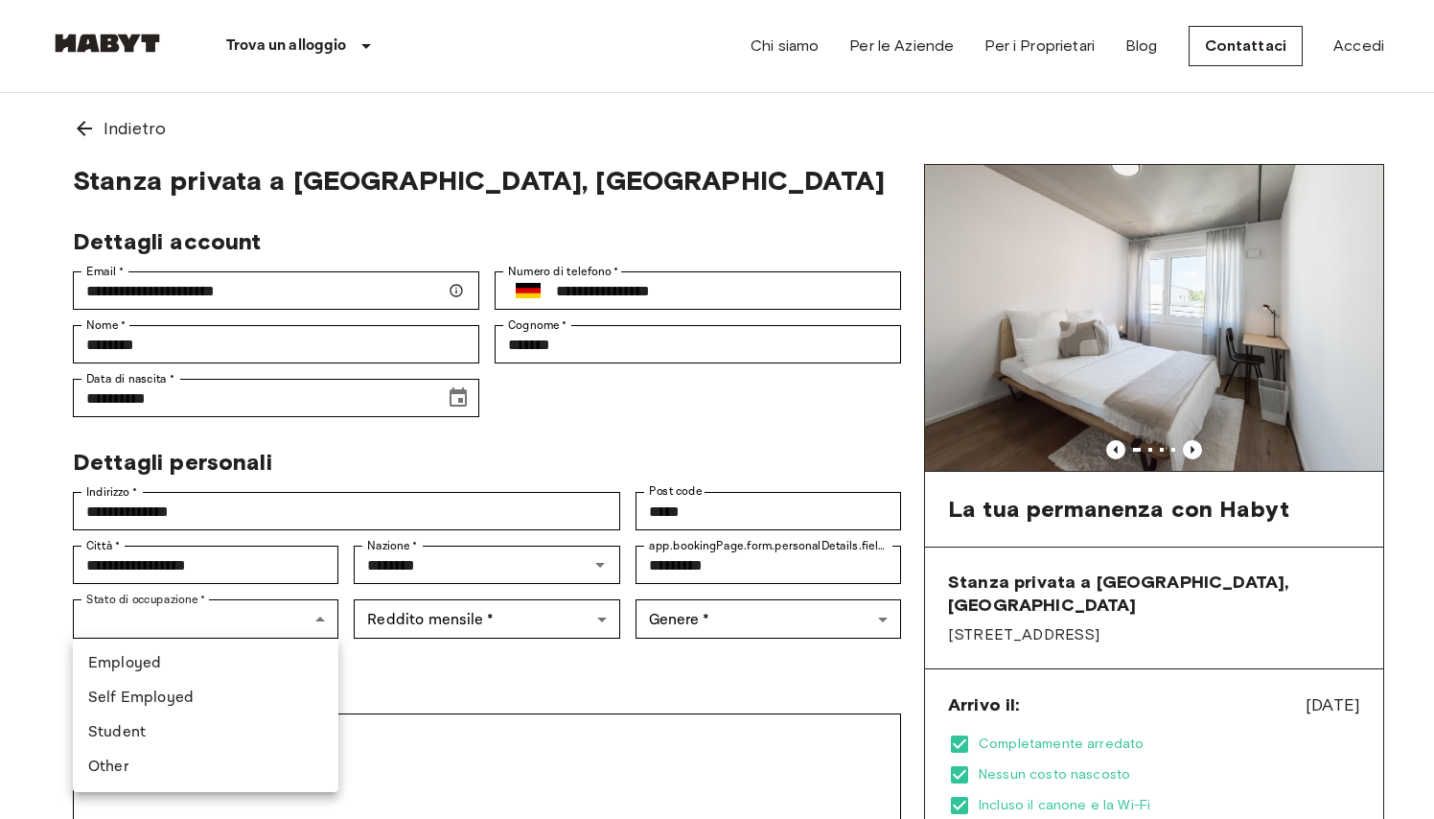
click at [190, 658] on li "Employed" at bounding box center [206, 663] width 266 height 35
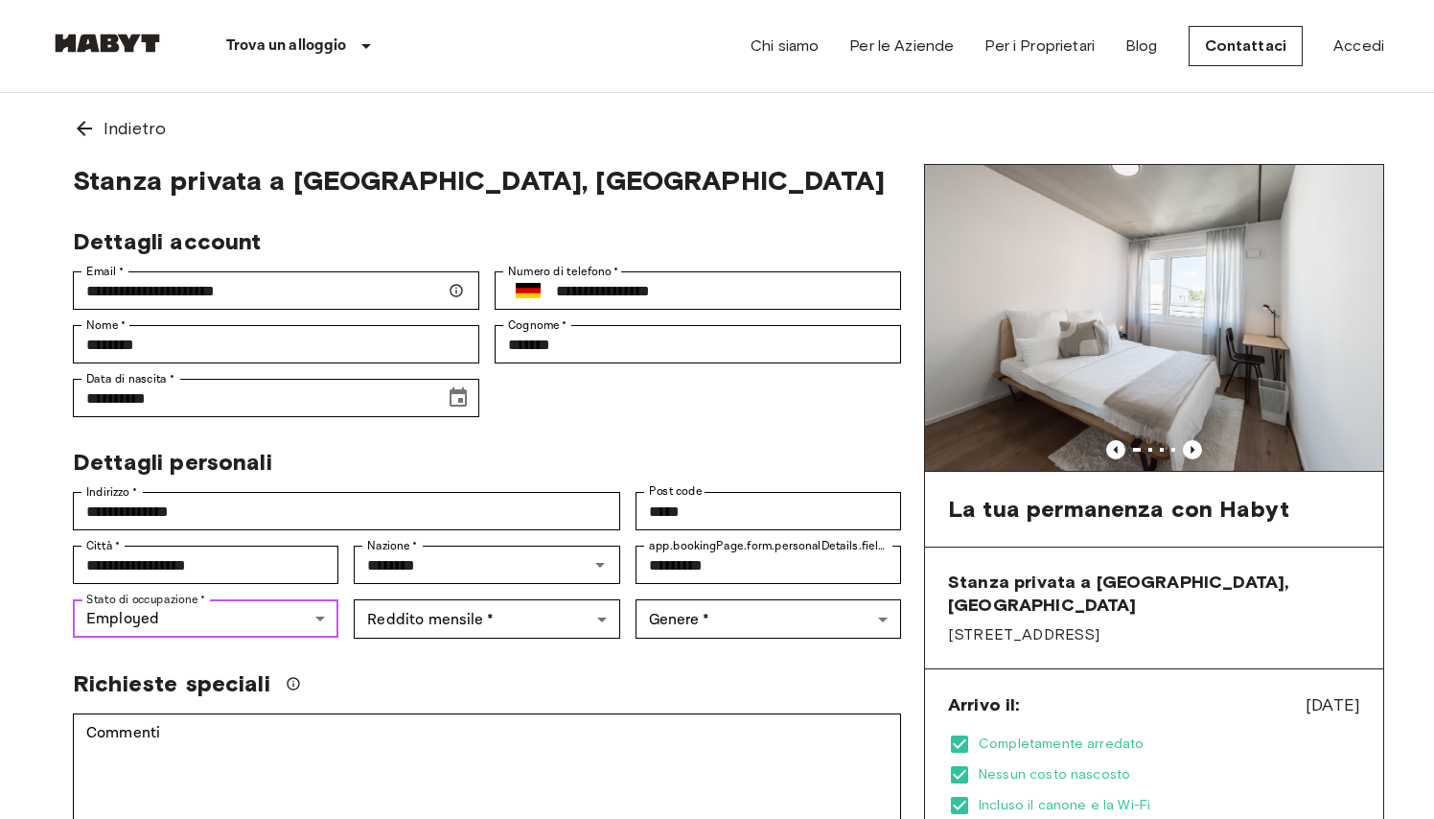
type input "********"
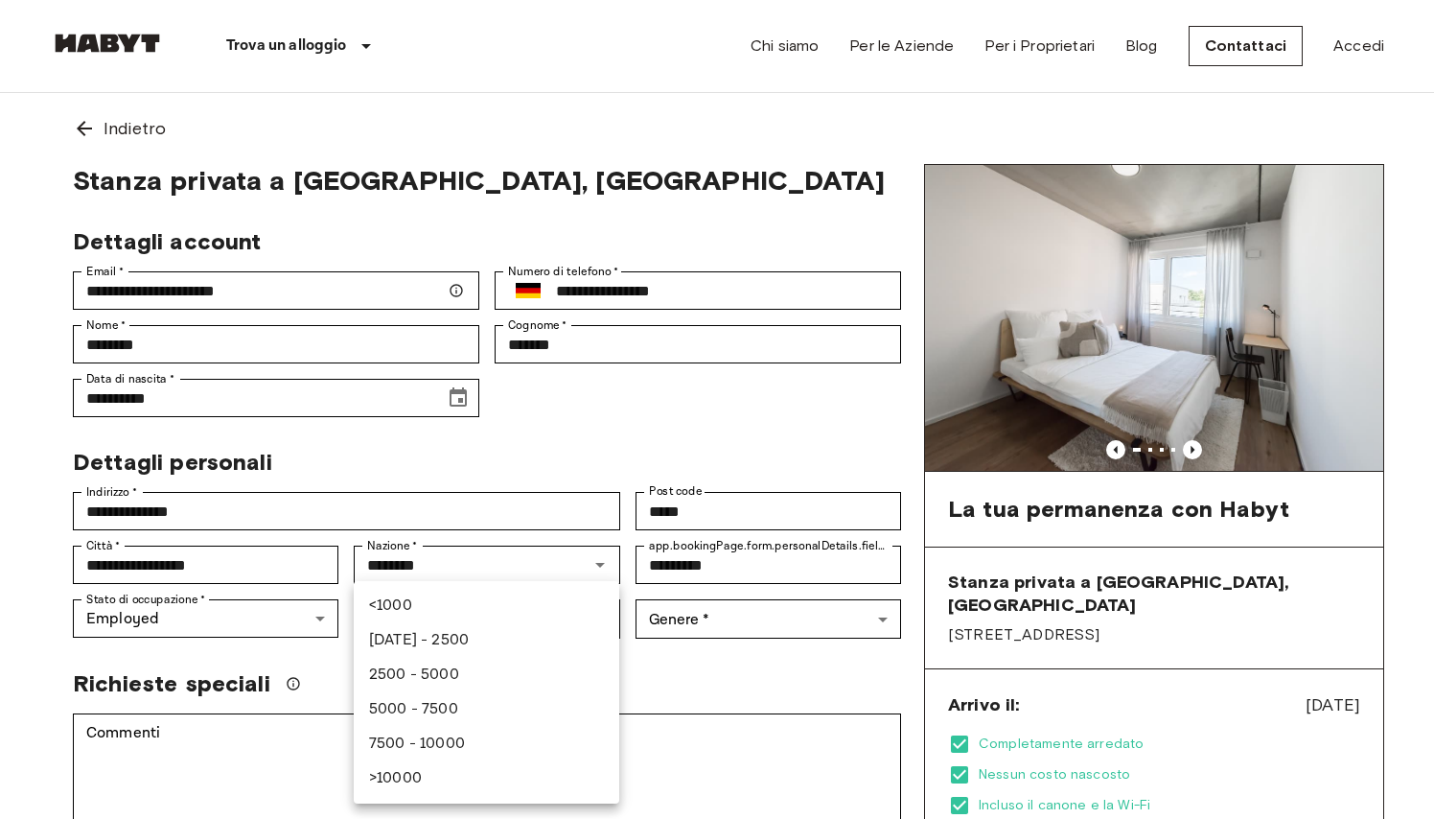
click at [446, 683] on li "2500 - 5000" at bounding box center [487, 675] width 266 height 35
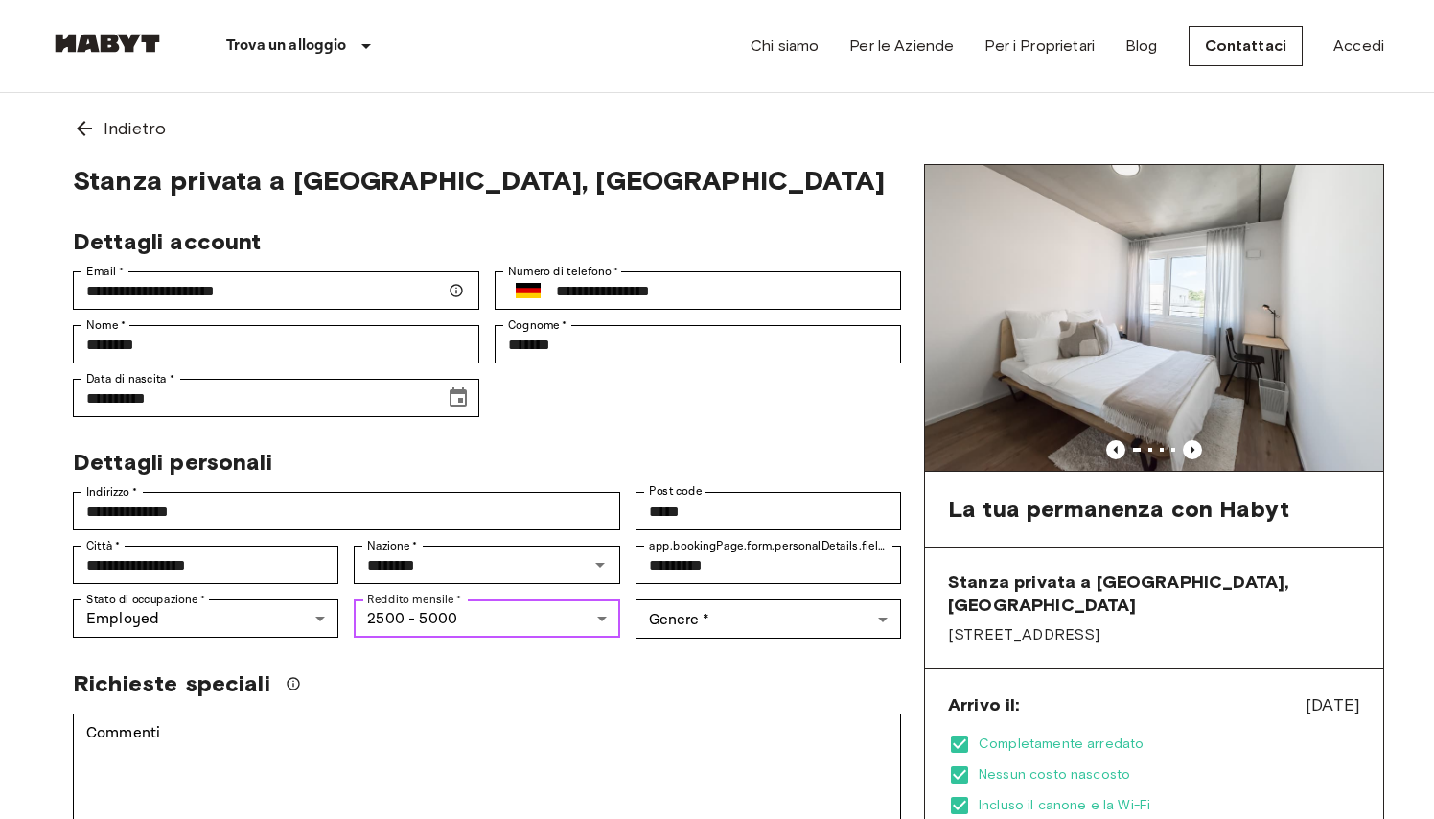
type input "******"
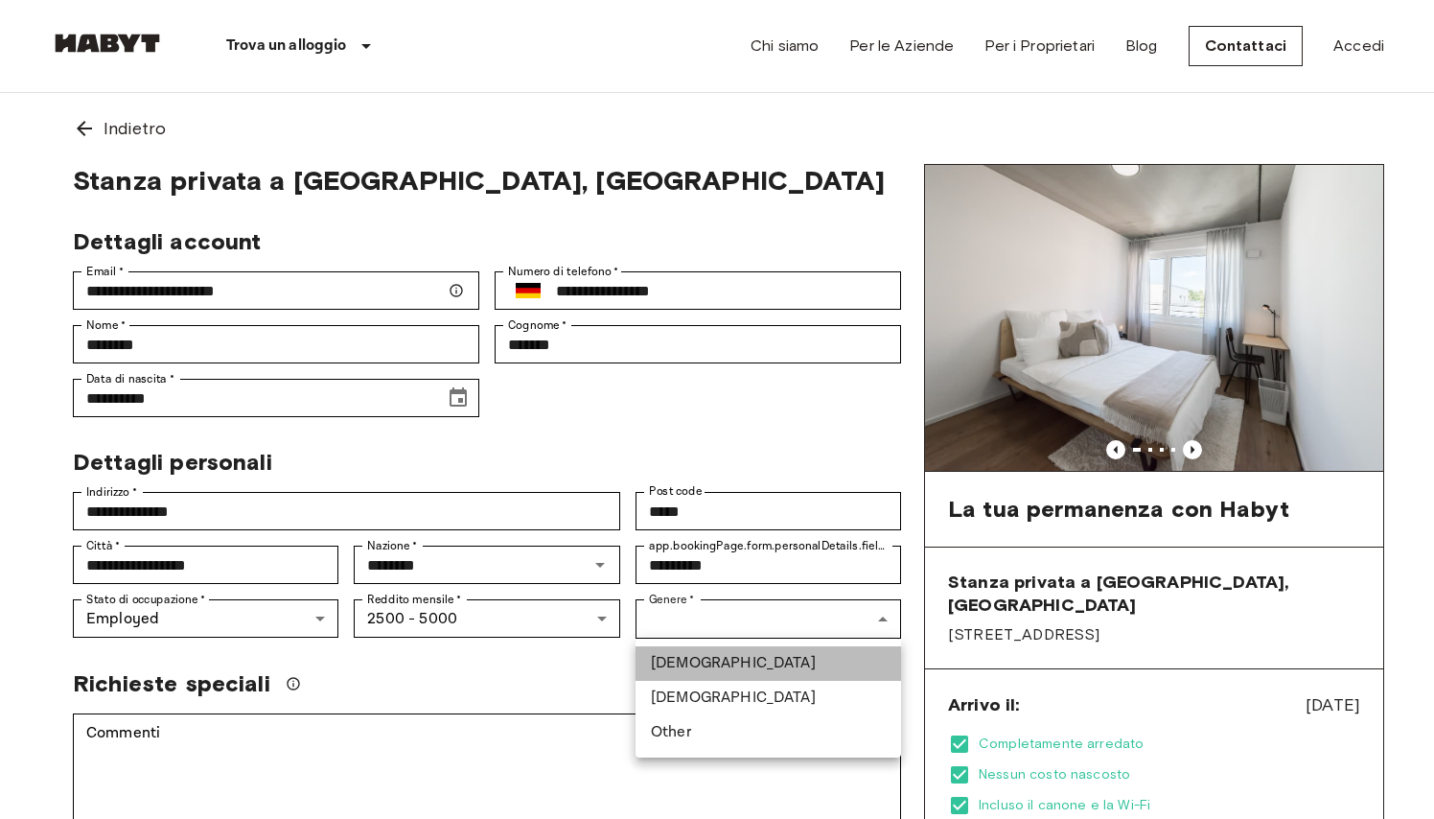
click at [679, 668] on li "Male" at bounding box center [769, 663] width 266 height 35
type input "****"
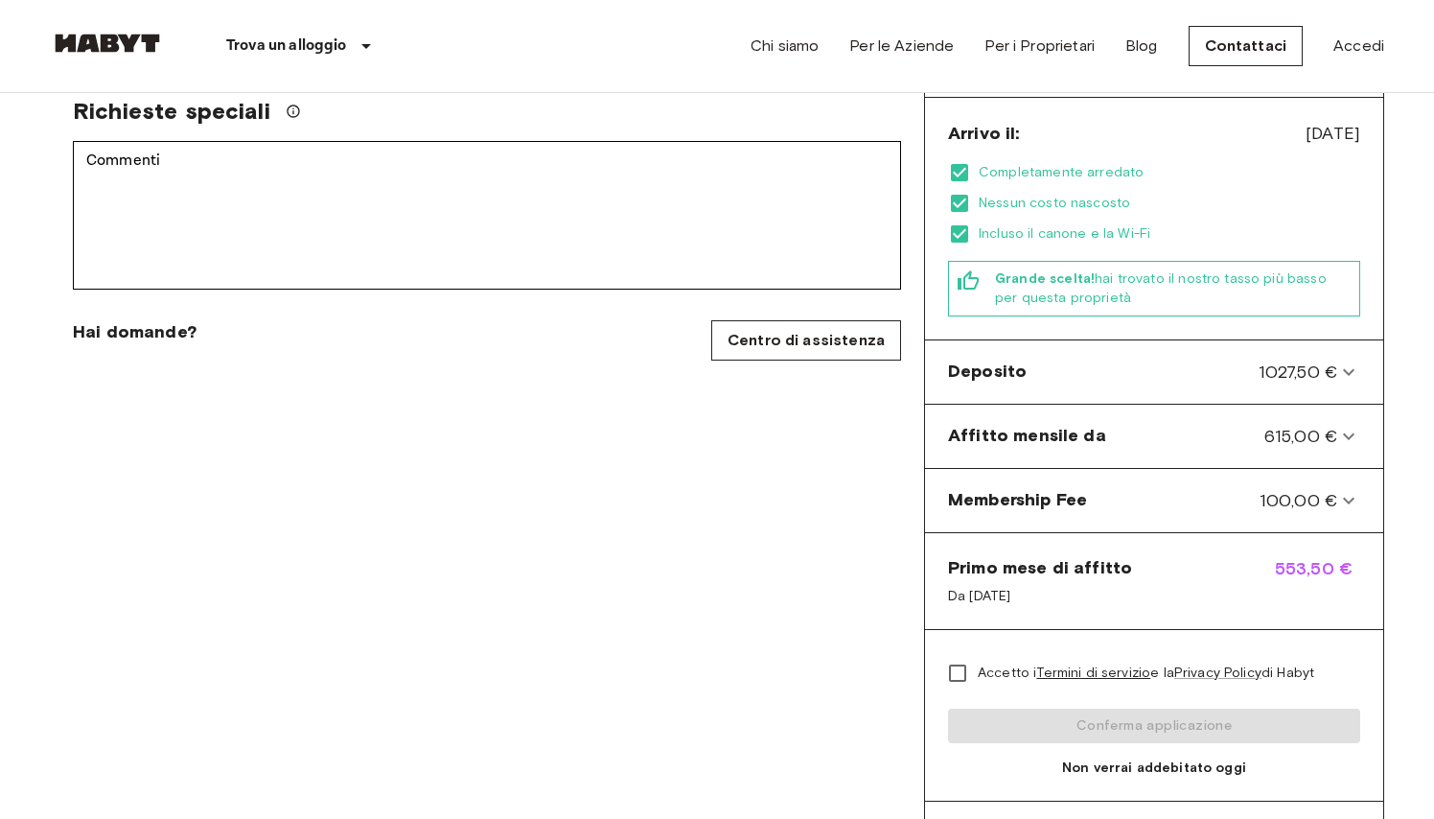
scroll to position [645, 0]
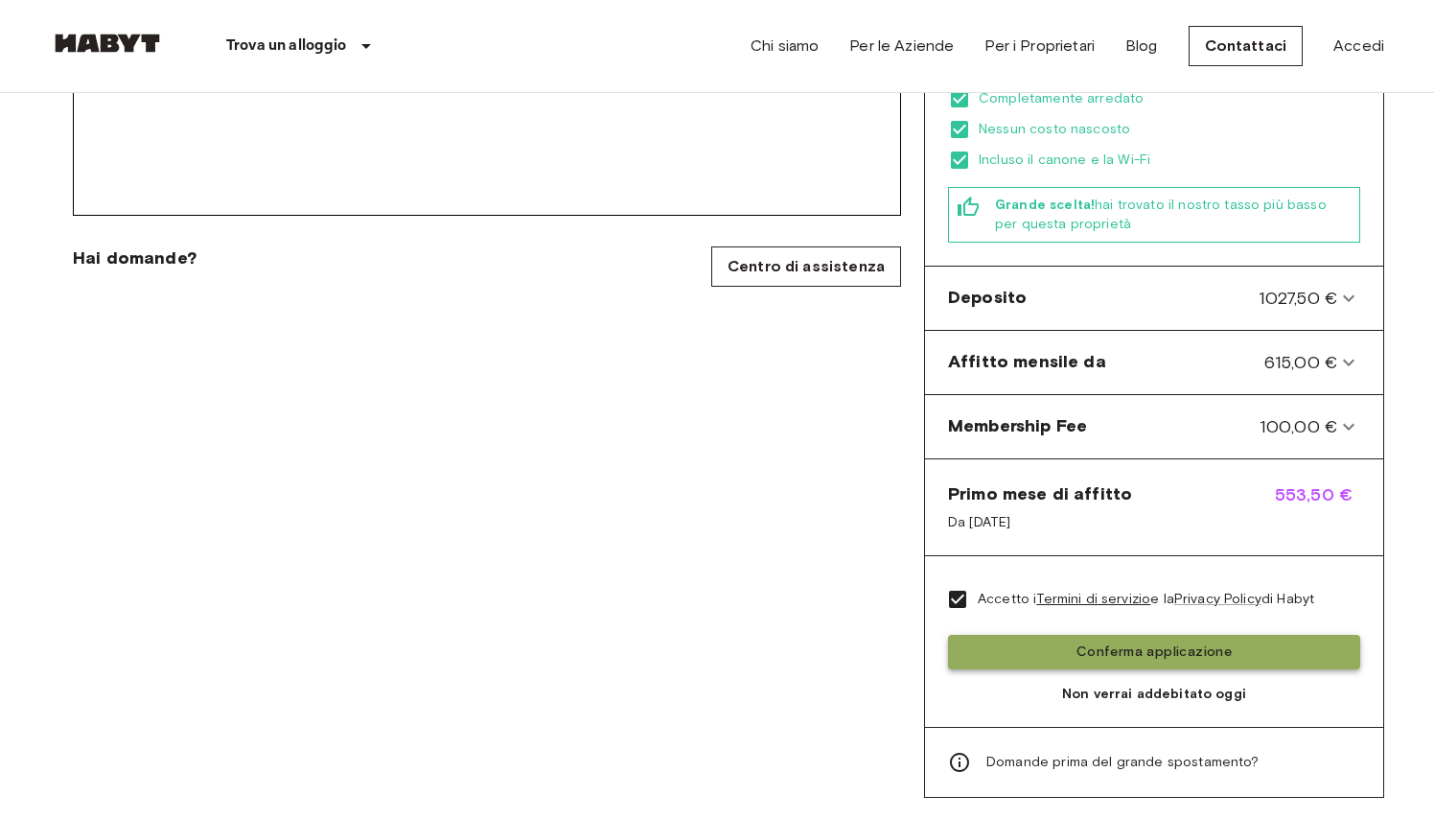
click at [1021, 635] on button "Conferma applicazione" at bounding box center [1154, 652] width 412 height 35
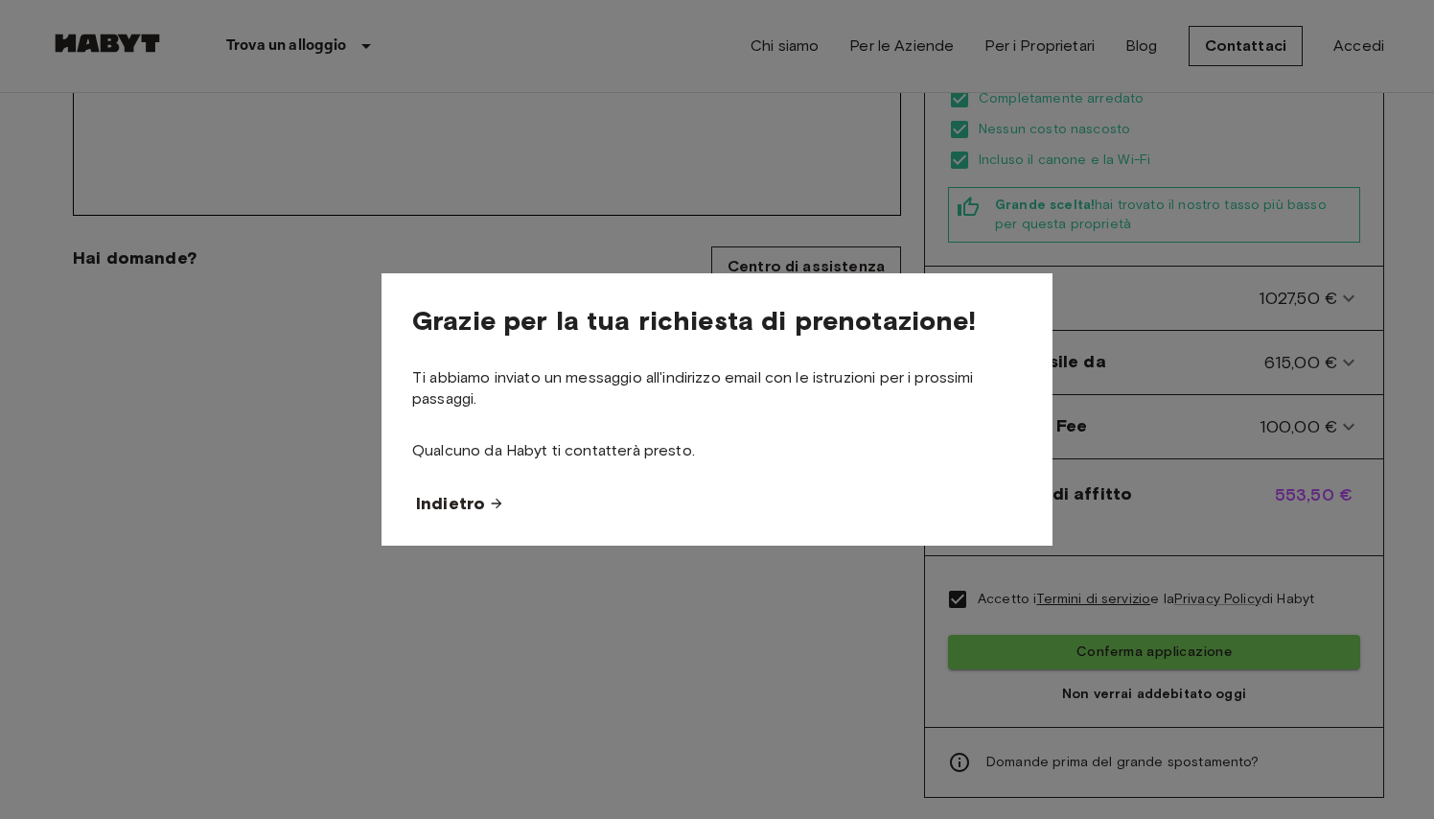
click at [449, 507] on span "Indietro" at bounding box center [450, 503] width 69 height 23
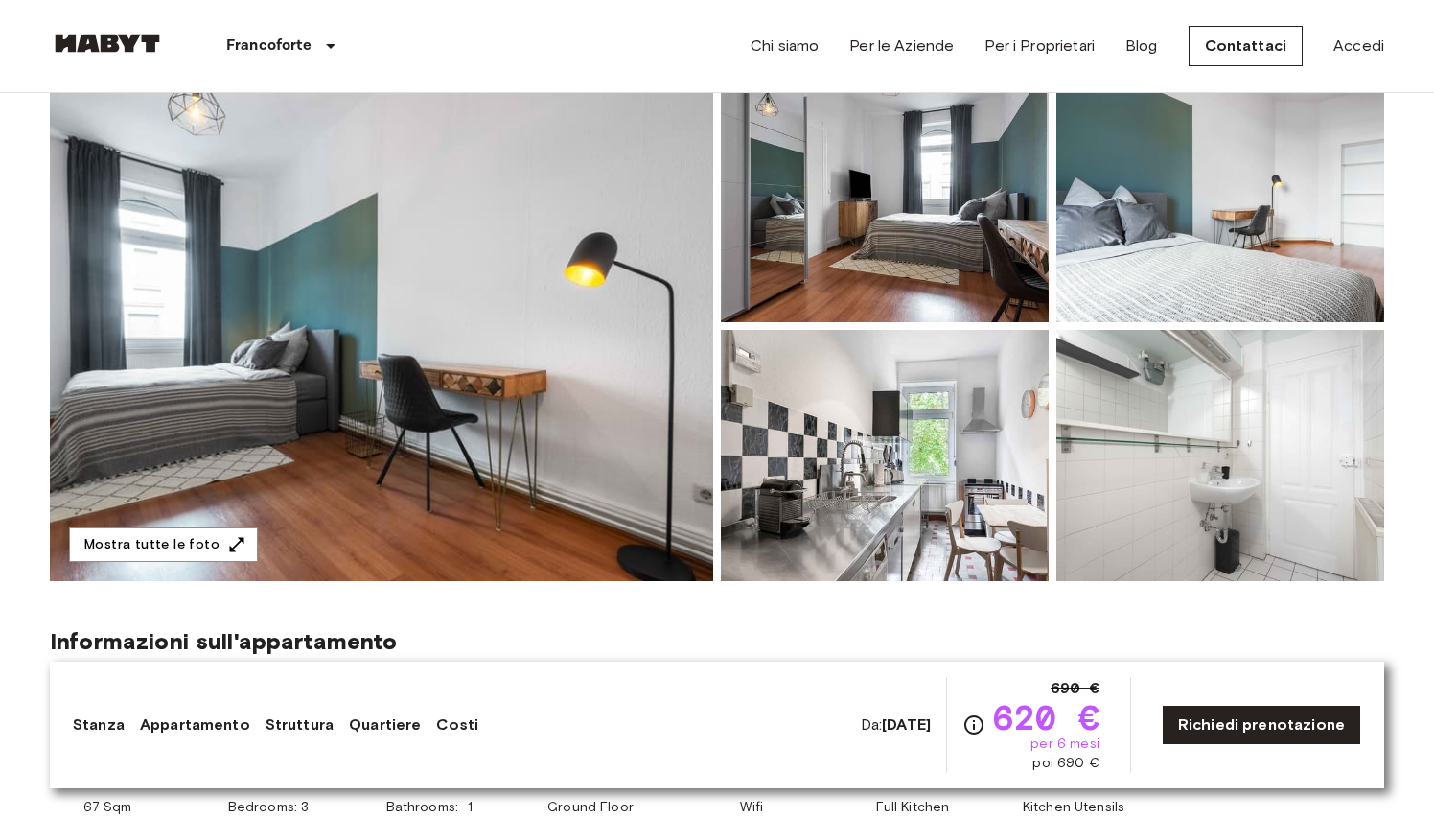
scroll to position [150, 0]
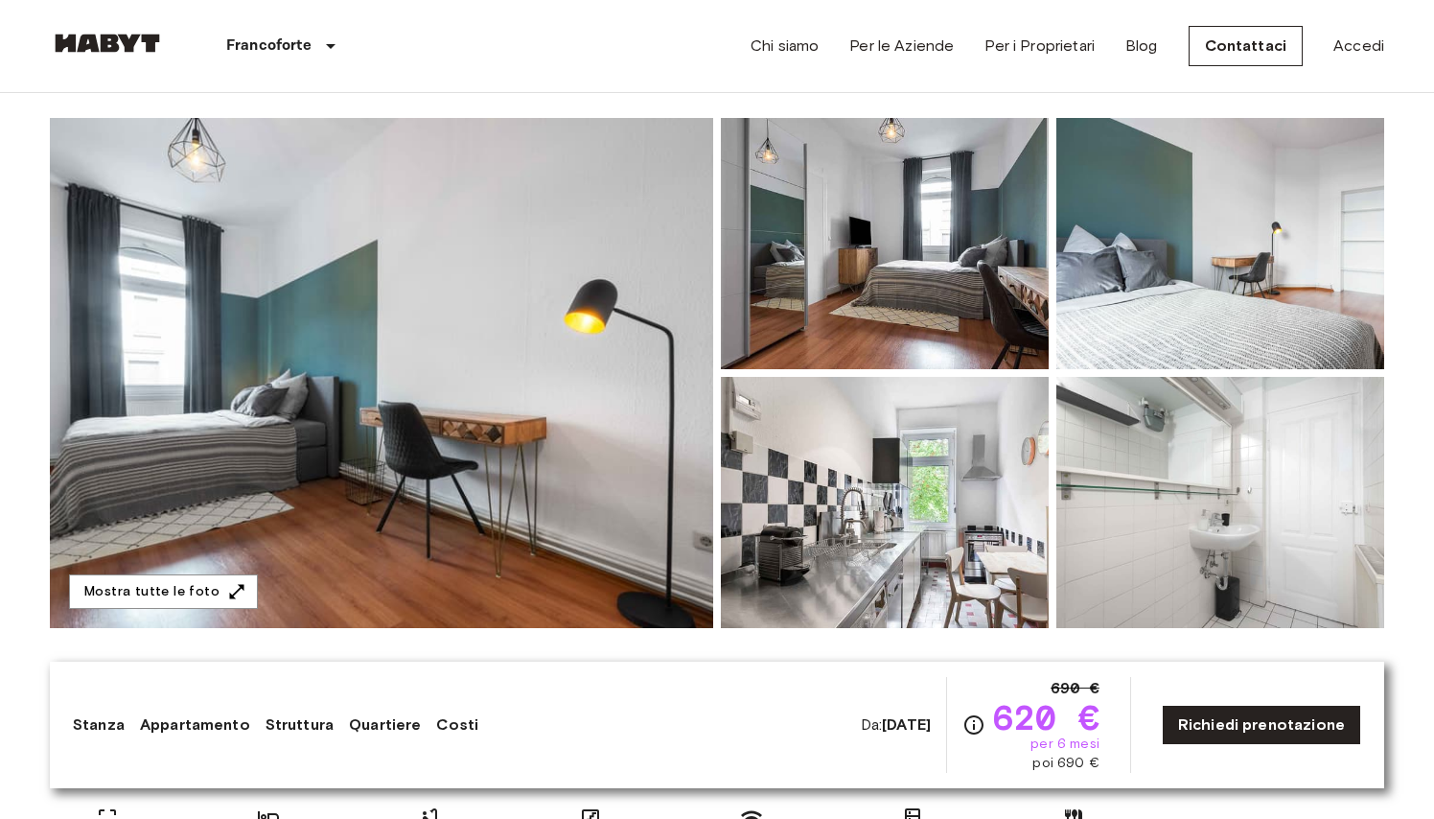
click at [464, 302] on img at bounding box center [382, 373] width 664 height 510
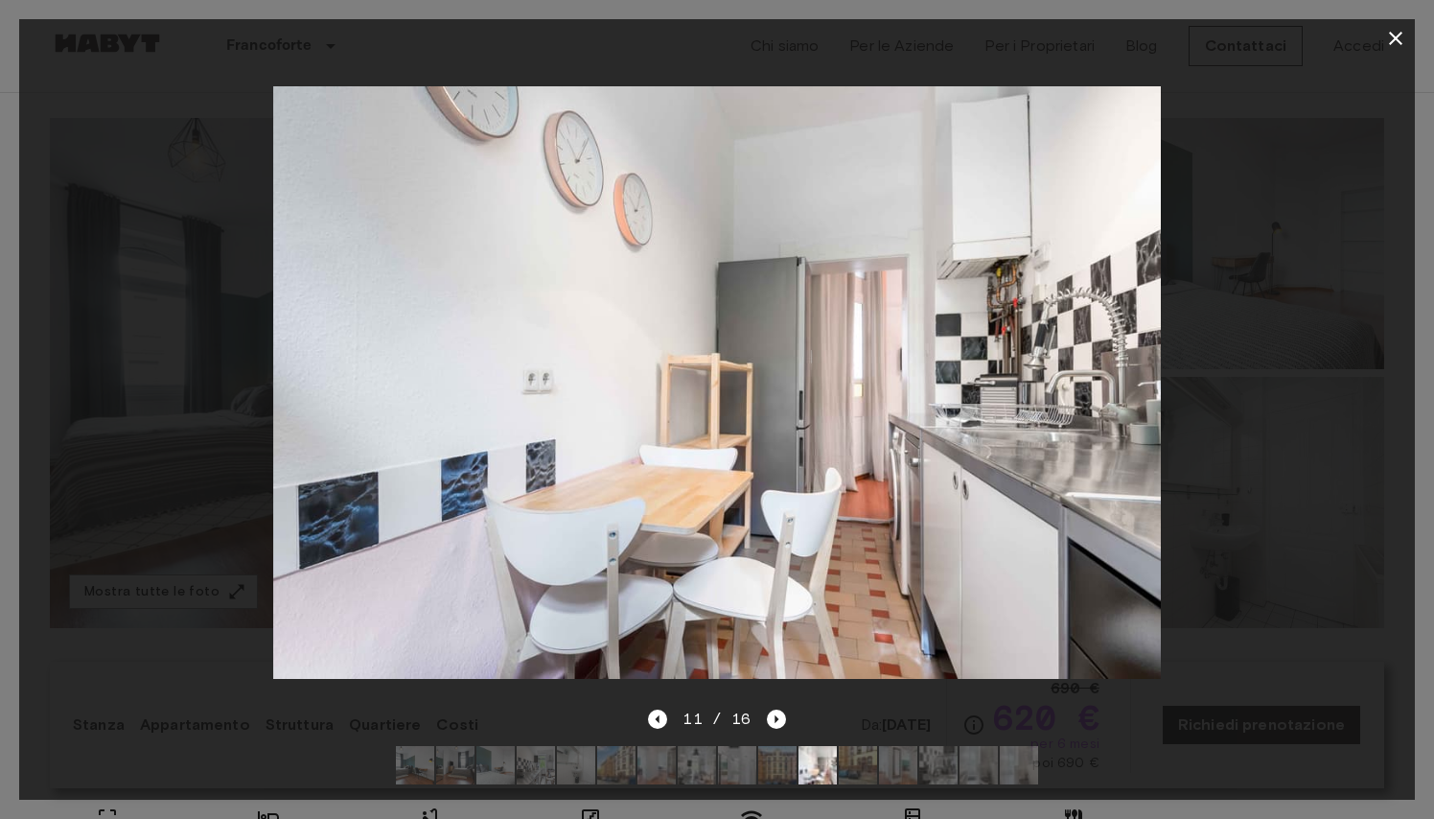
click at [1396, 38] on icon "button" at bounding box center [1395, 38] width 13 height 13
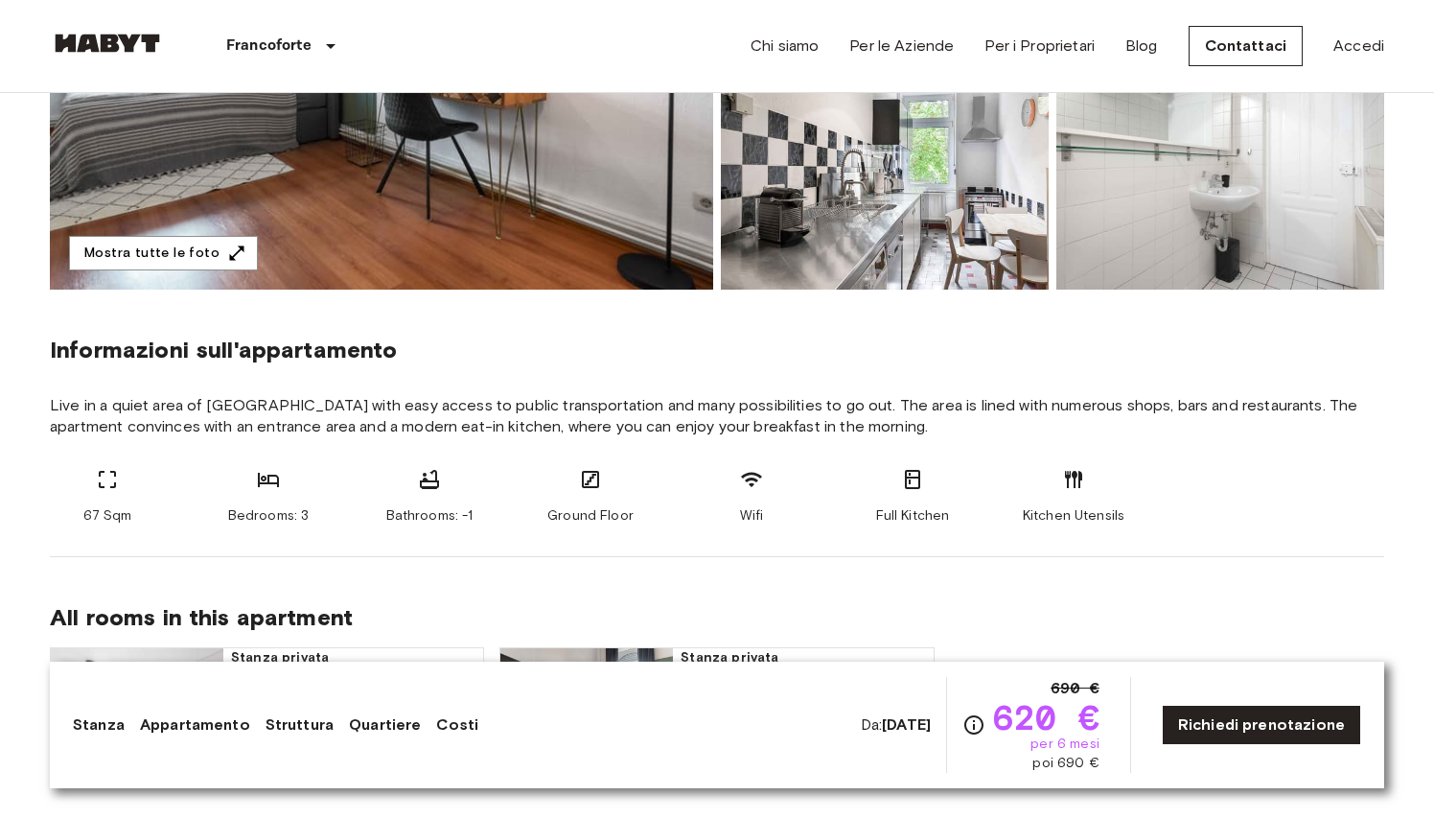
scroll to position [505, 0]
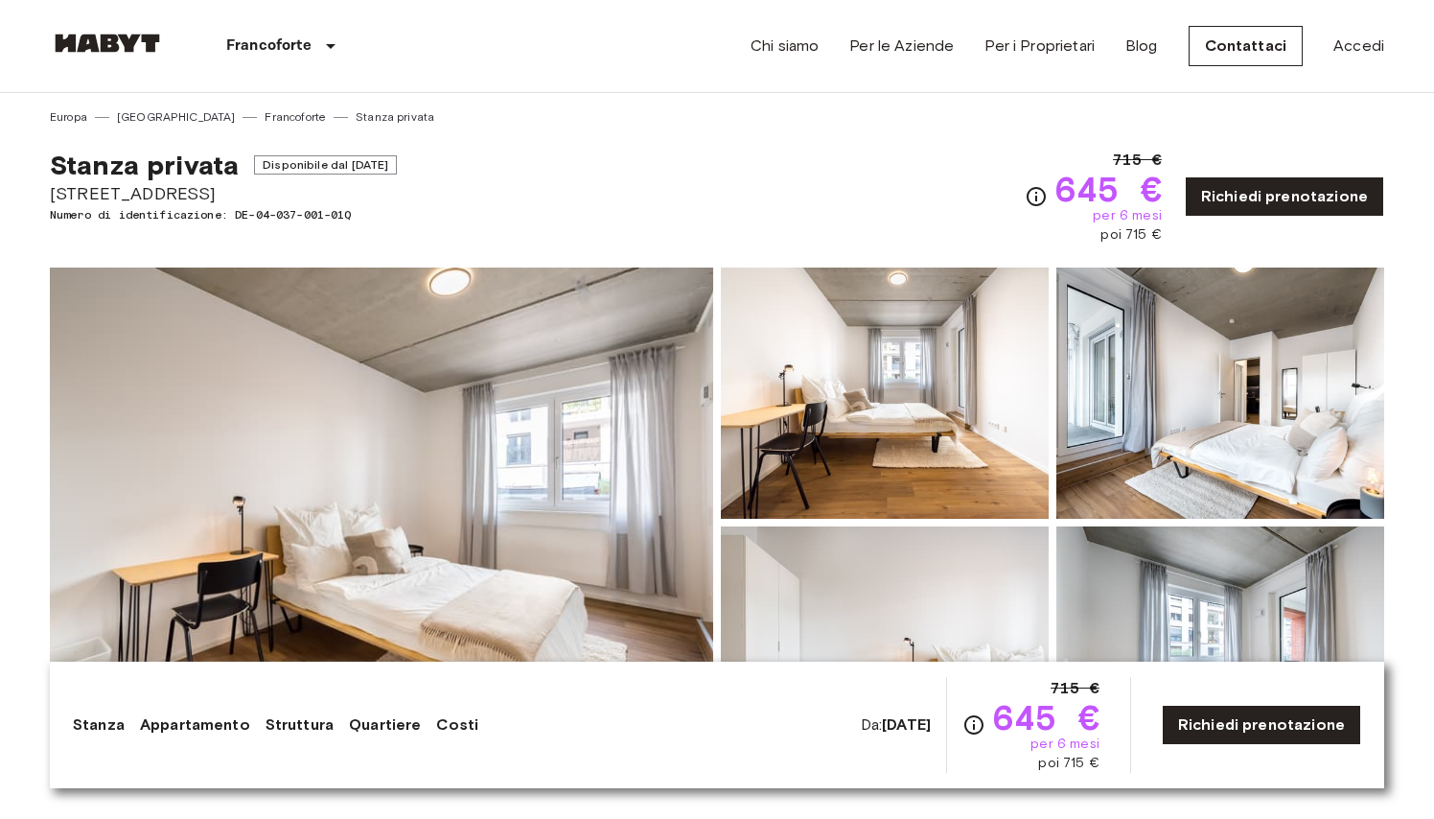
click at [299, 487] on img at bounding box center [382, 523] width 664 height 510
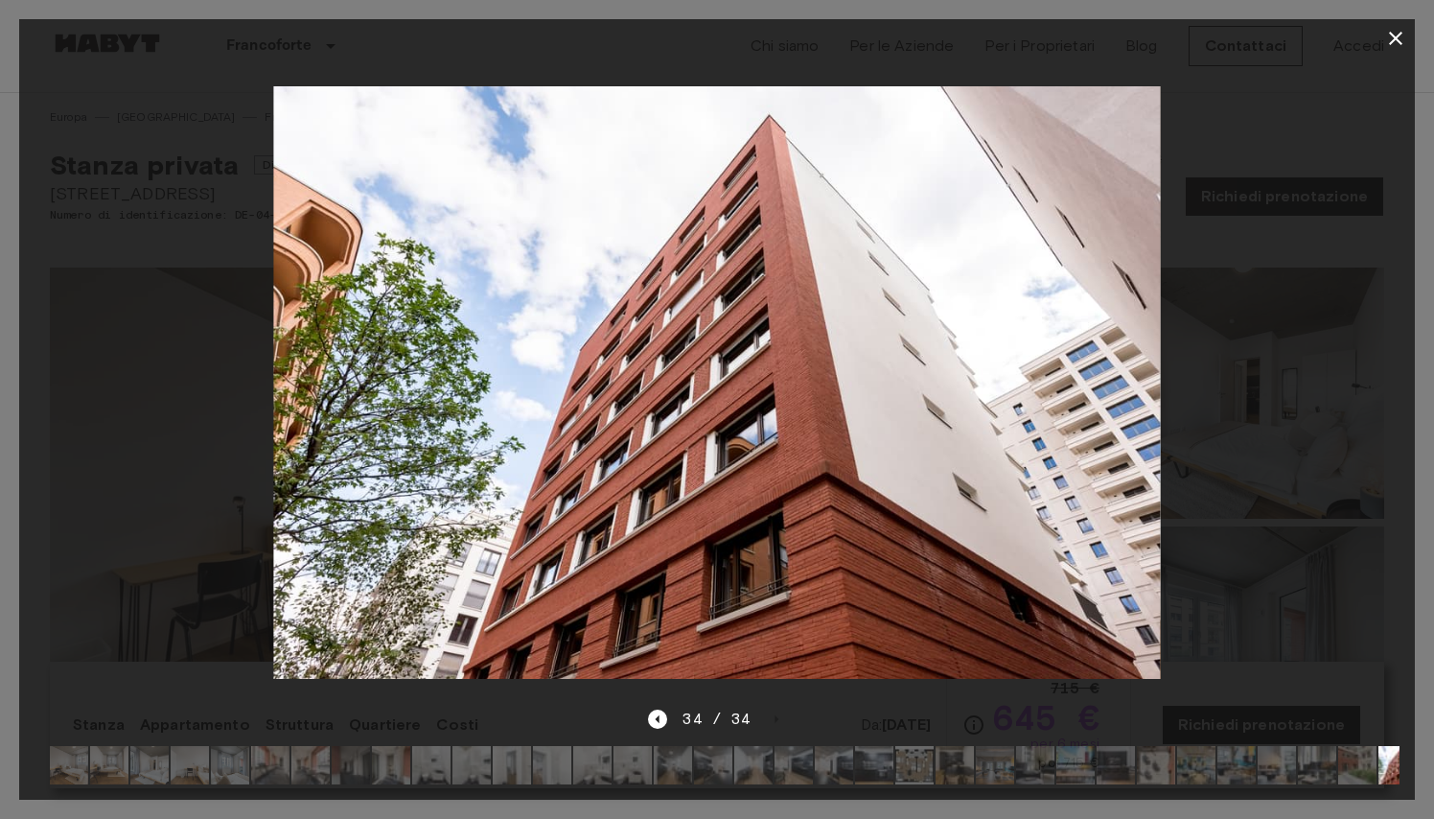
click at [152, 763] on img at bounding box center [149, 765] width 38 height 38
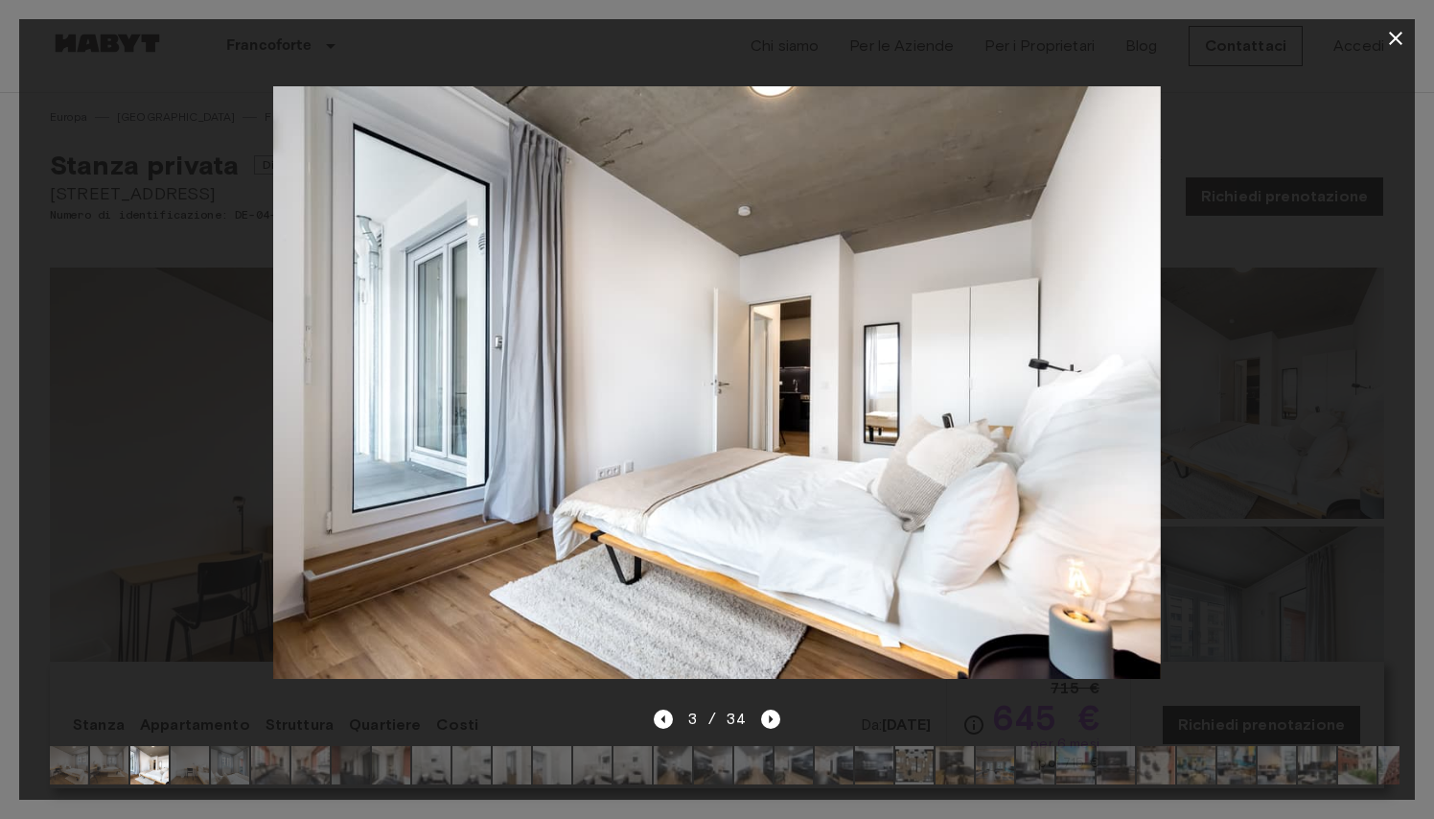
click at [1402, 38] on icon "button" at bounding box center [1396, 38] width 23 height 23
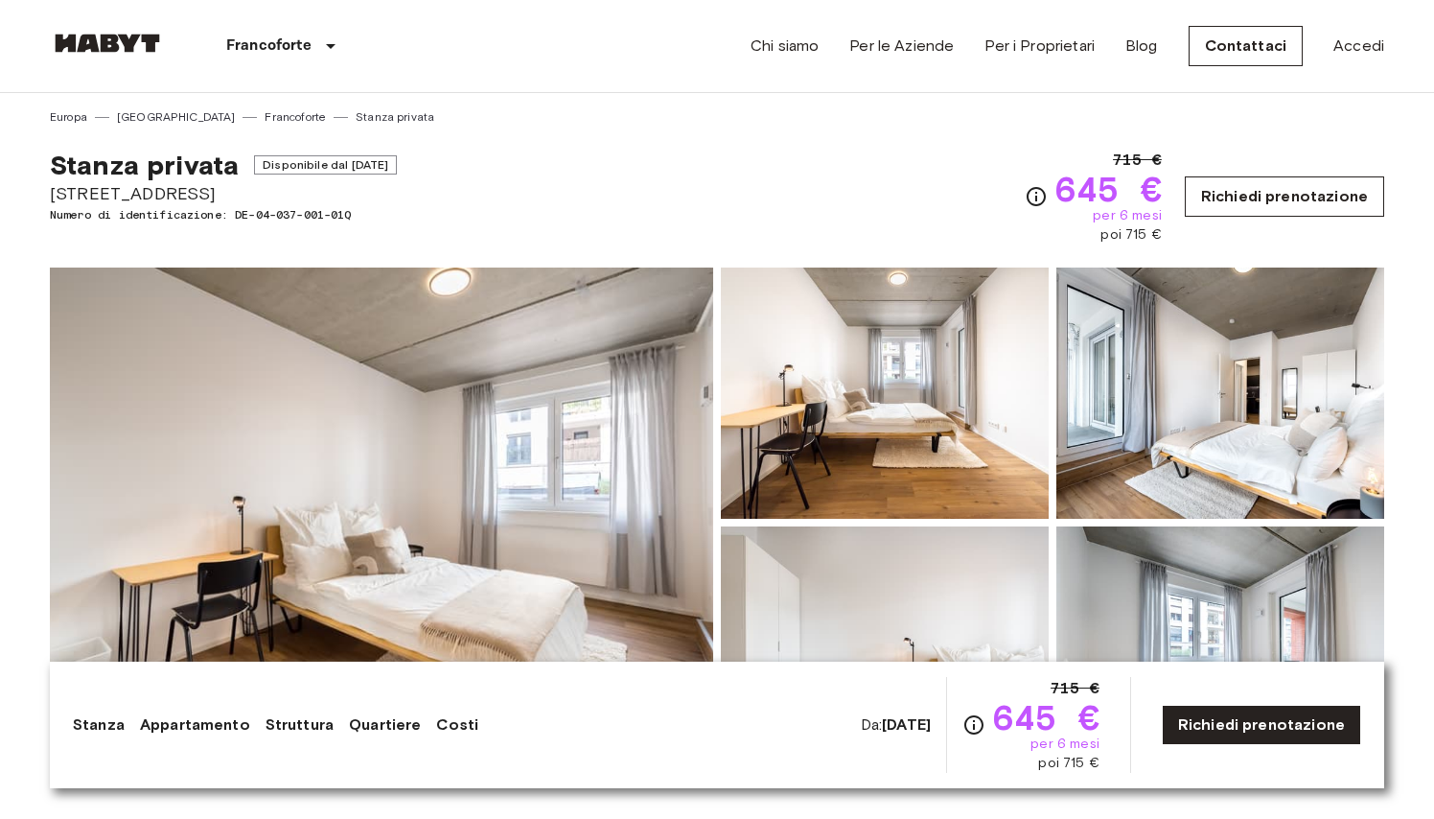
click at [1291, 179] on link "Richiedi prenotazione" at bounding box center [1284, 196] width 199 height 40
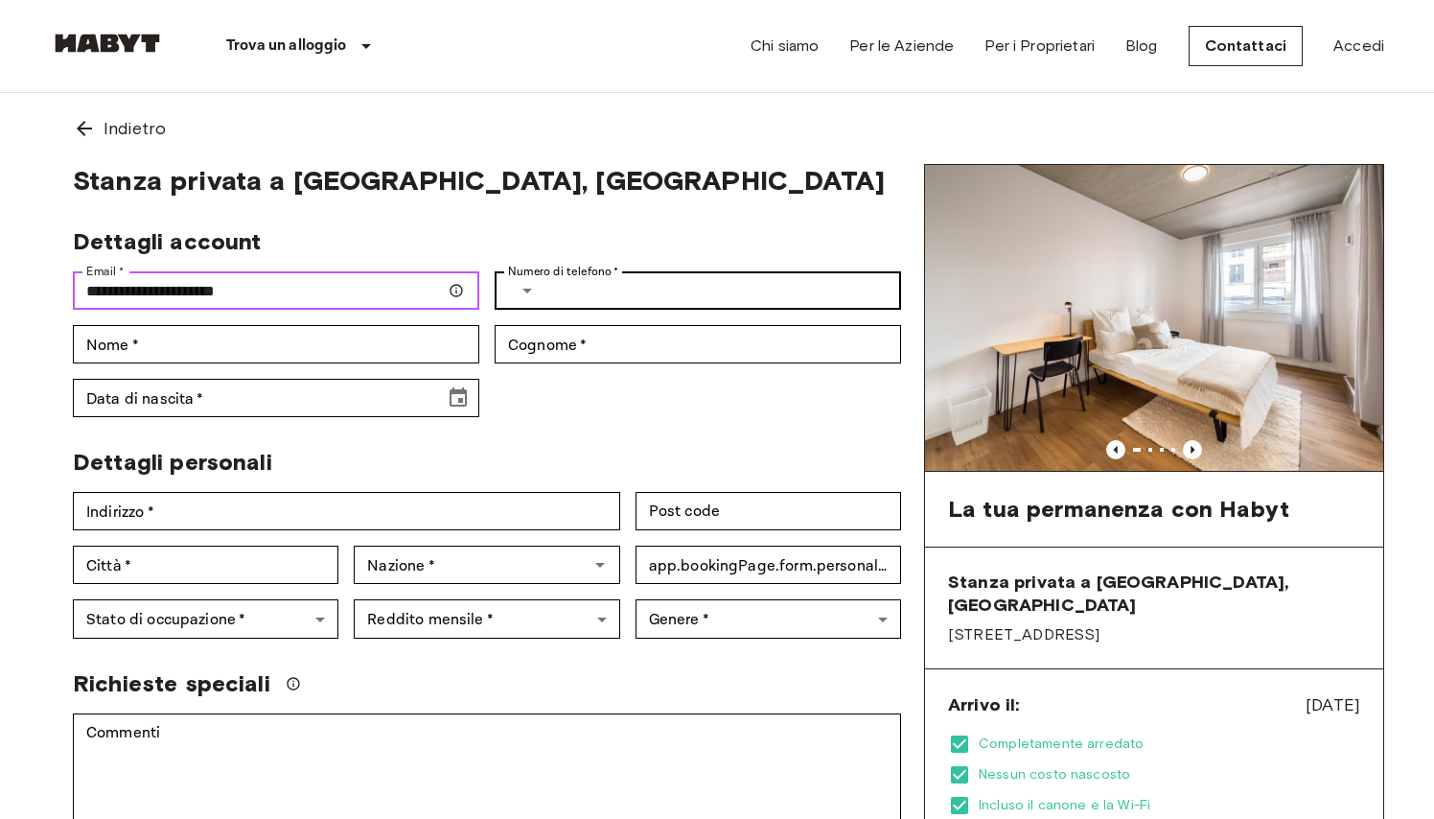
type input "**********"
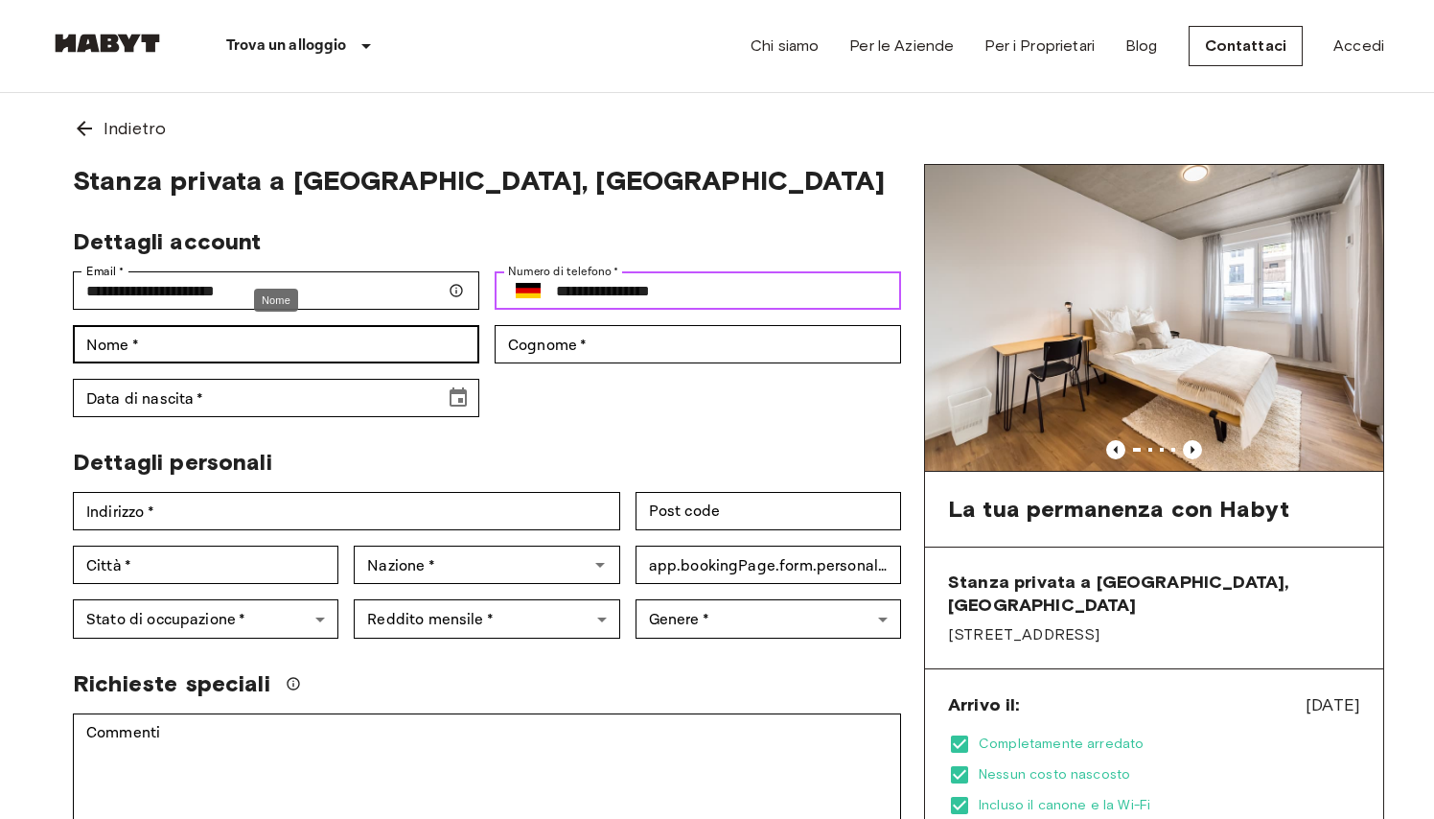
type input "**********"
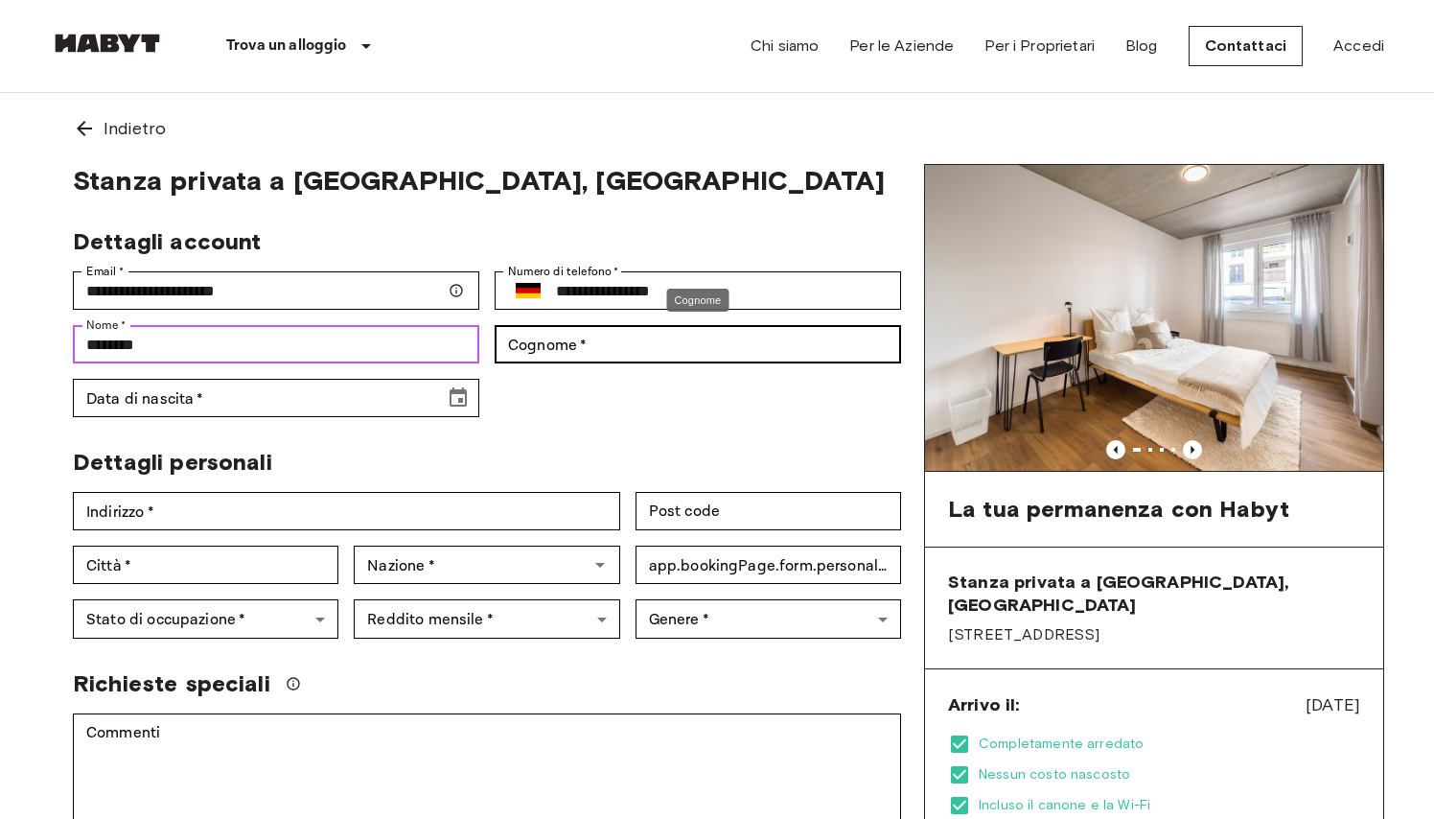
type input "********"
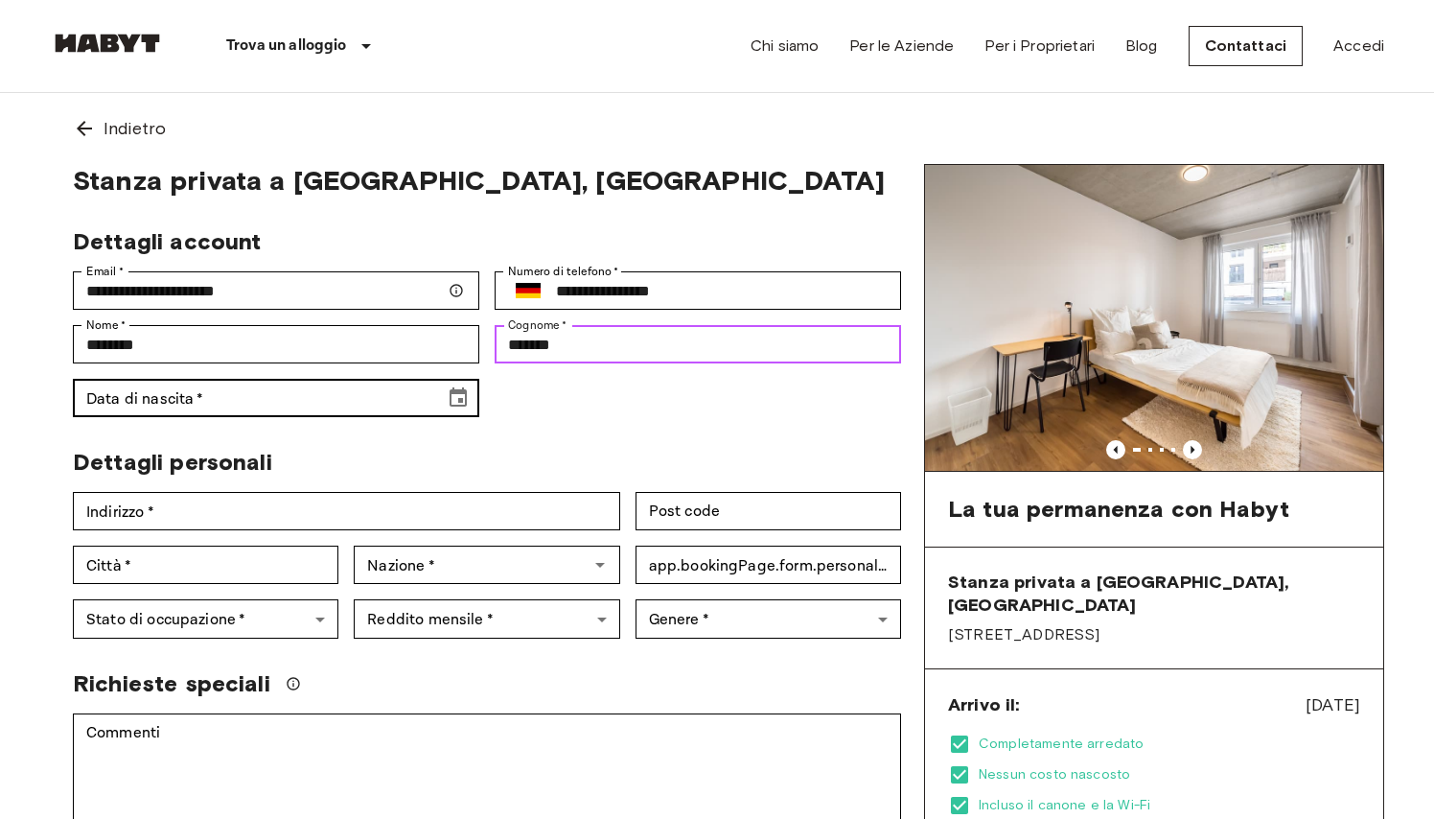
type input "*******"
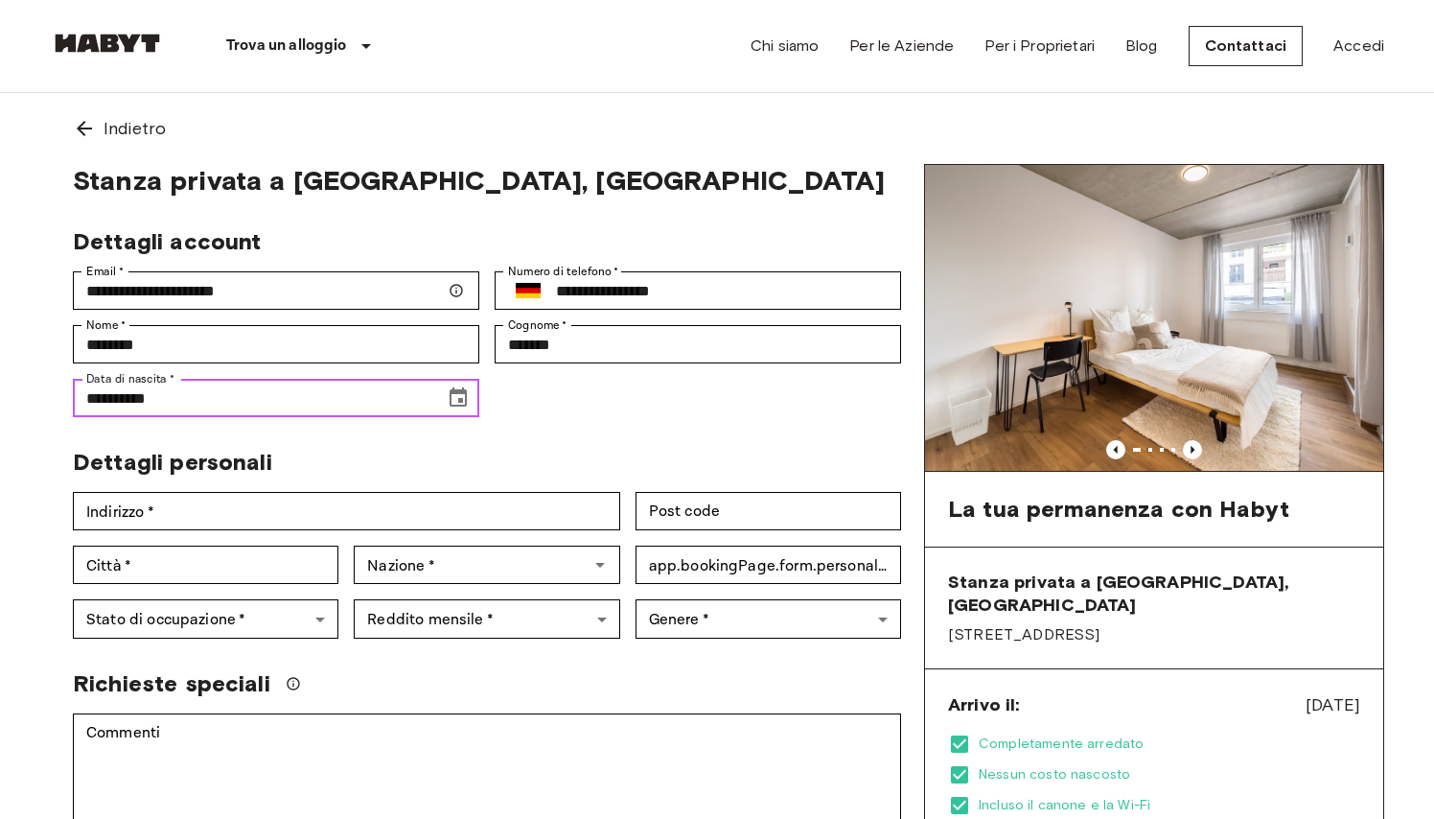
click at [459, 389] on icon "Choose date, selected date is Oct 19, 1902" at bounding box center [458, 396] width 17 height 19
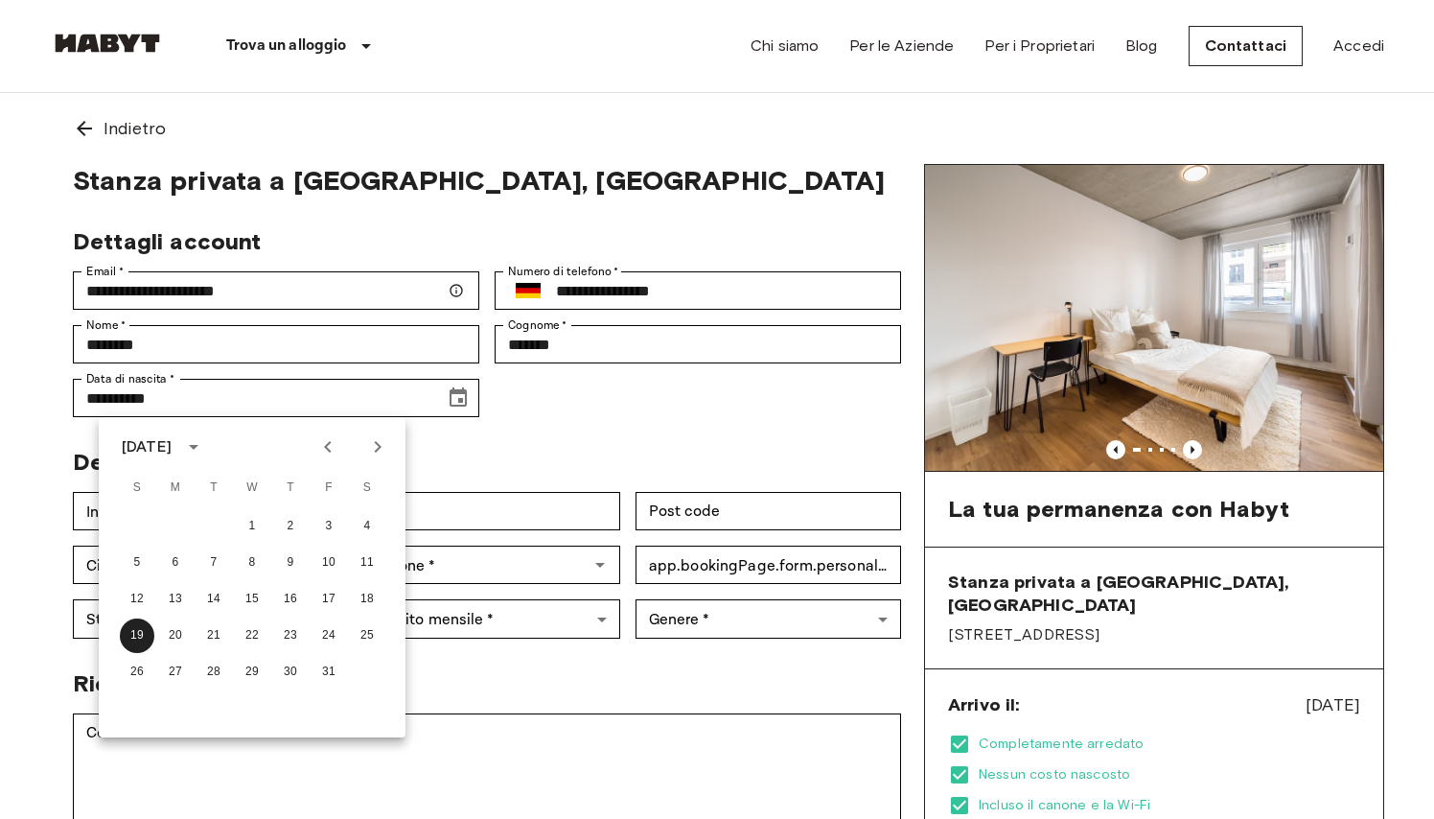
click at [172, 445] on div "[DATE]" at bounding box center [147, 446] width 50 height 23
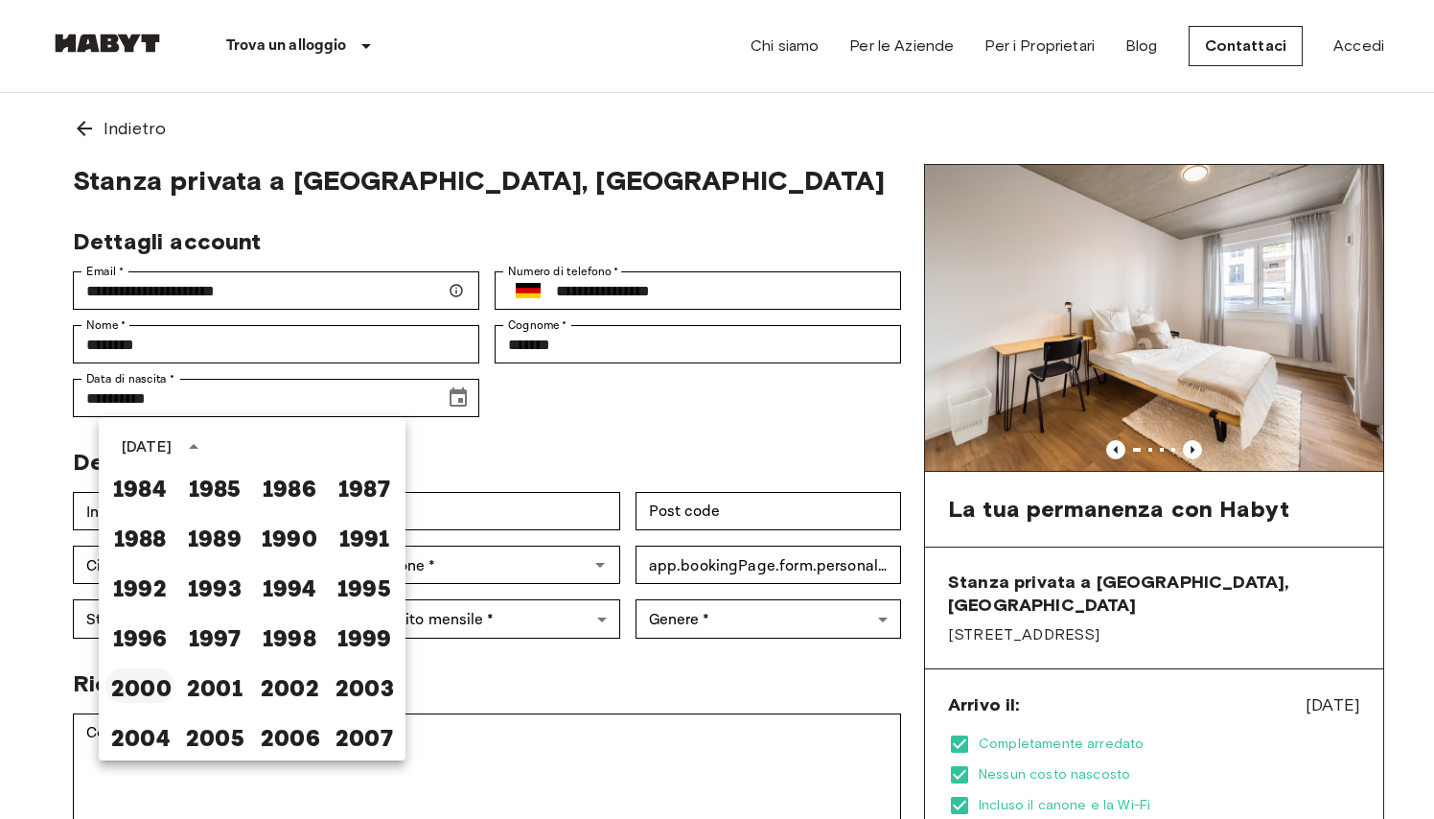
scroll to position [1055, 0]
click at [151, 689] on button "2000" at bounding box center [139, 685] width 69 height 35
type input "**********"
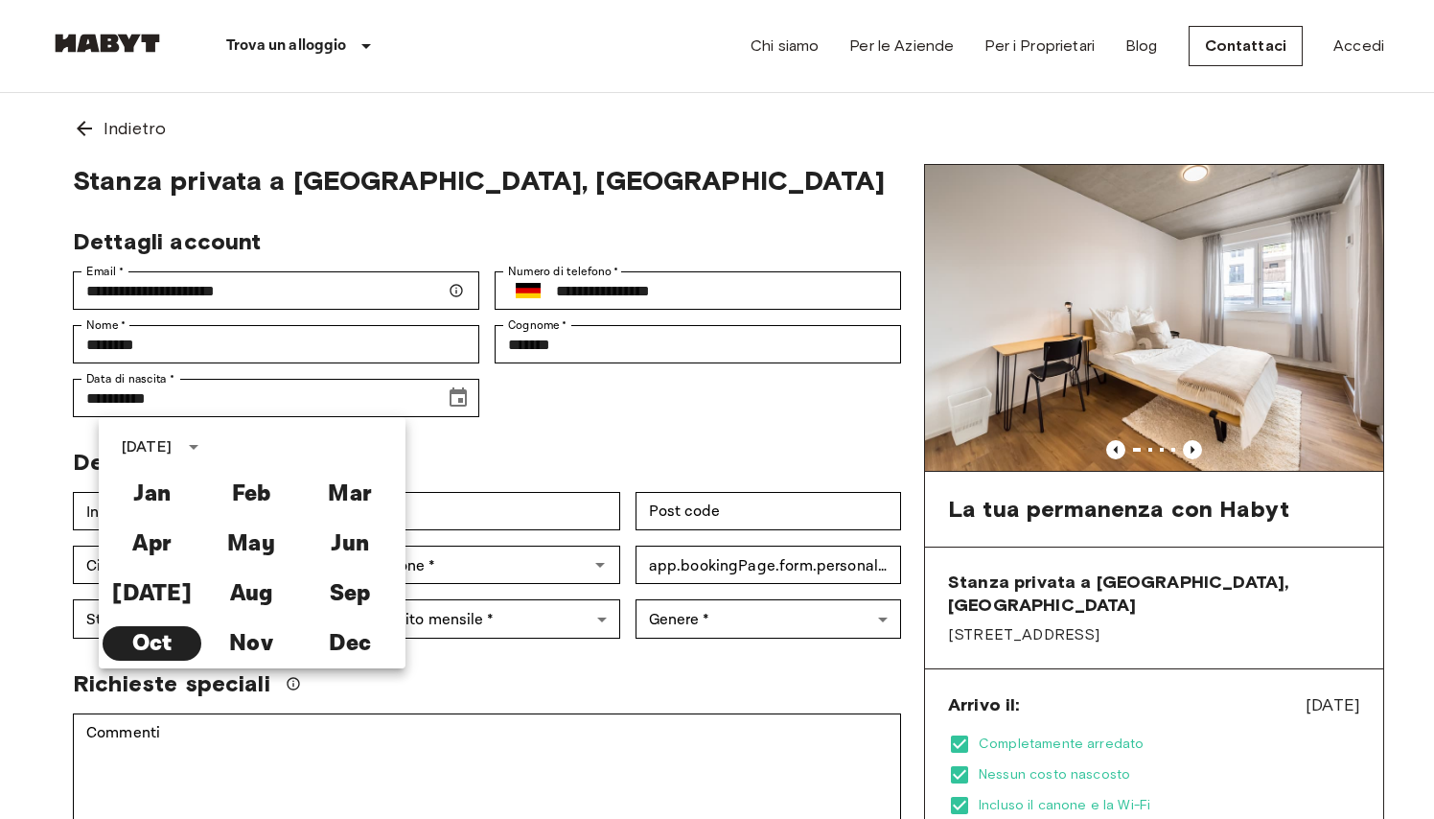
click at [556, 476] on div "Dettagli personali" at bounding box center [480, 454] width 844 height 44
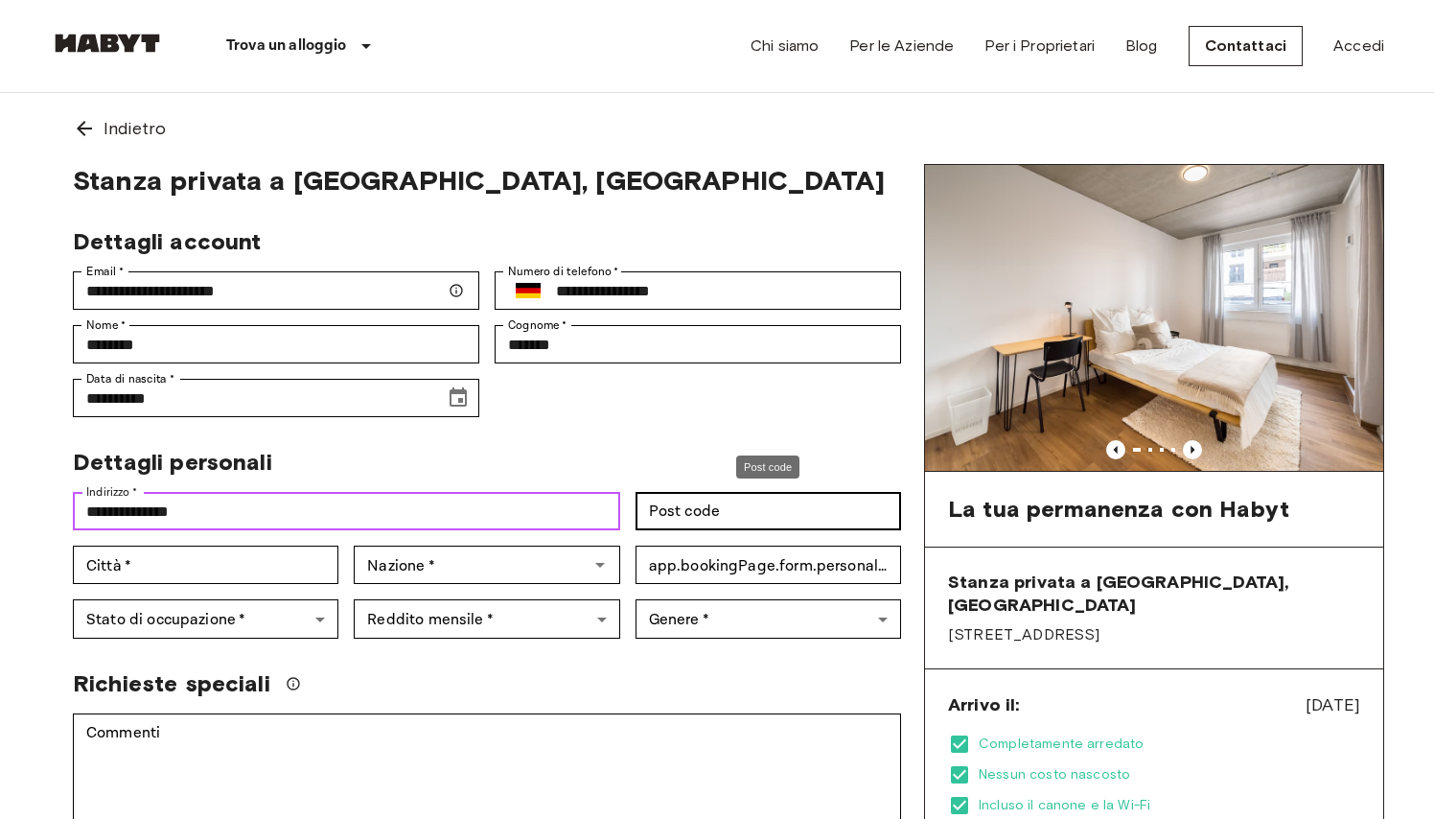
type input "**********"
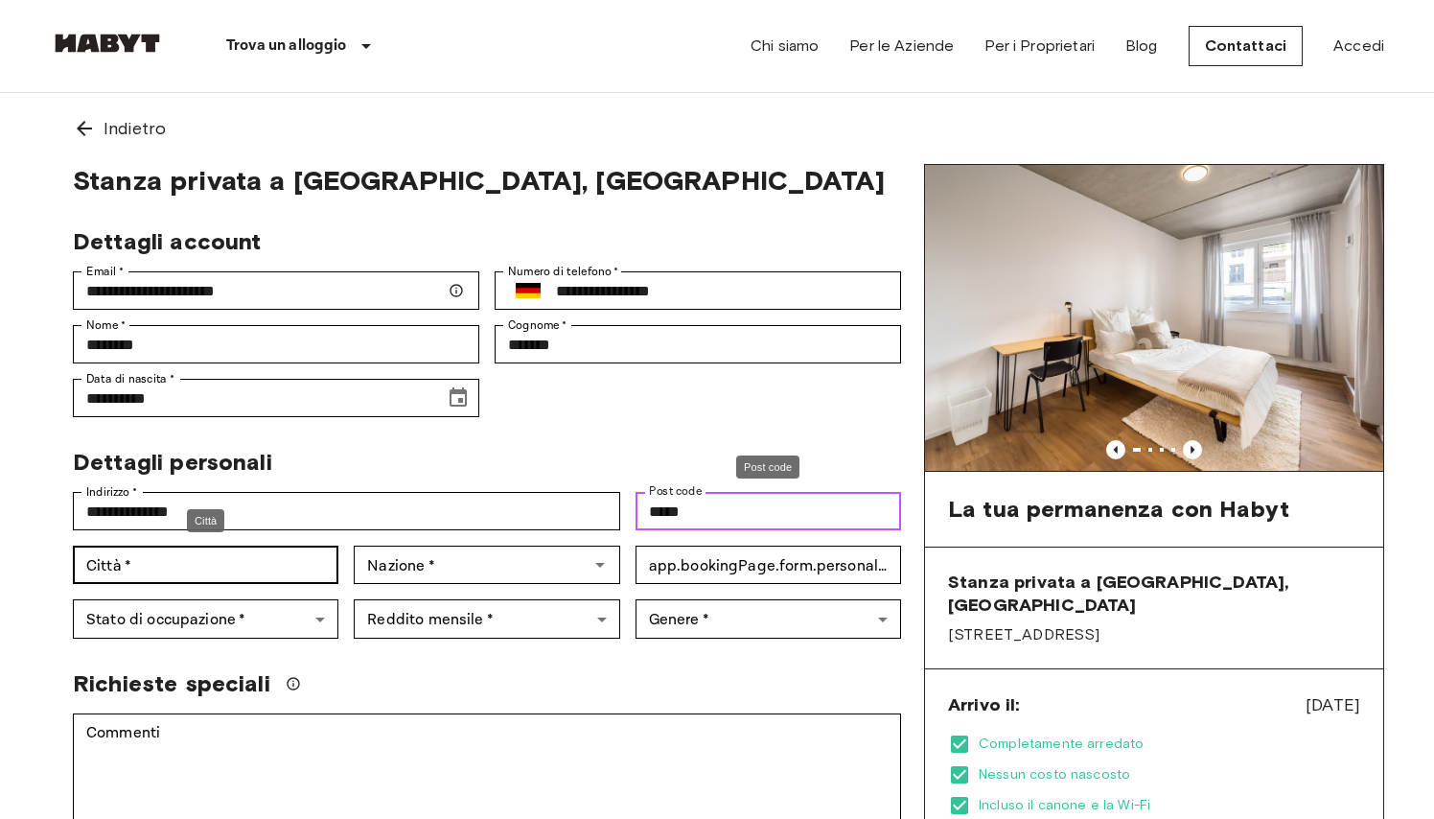
type input "*****"
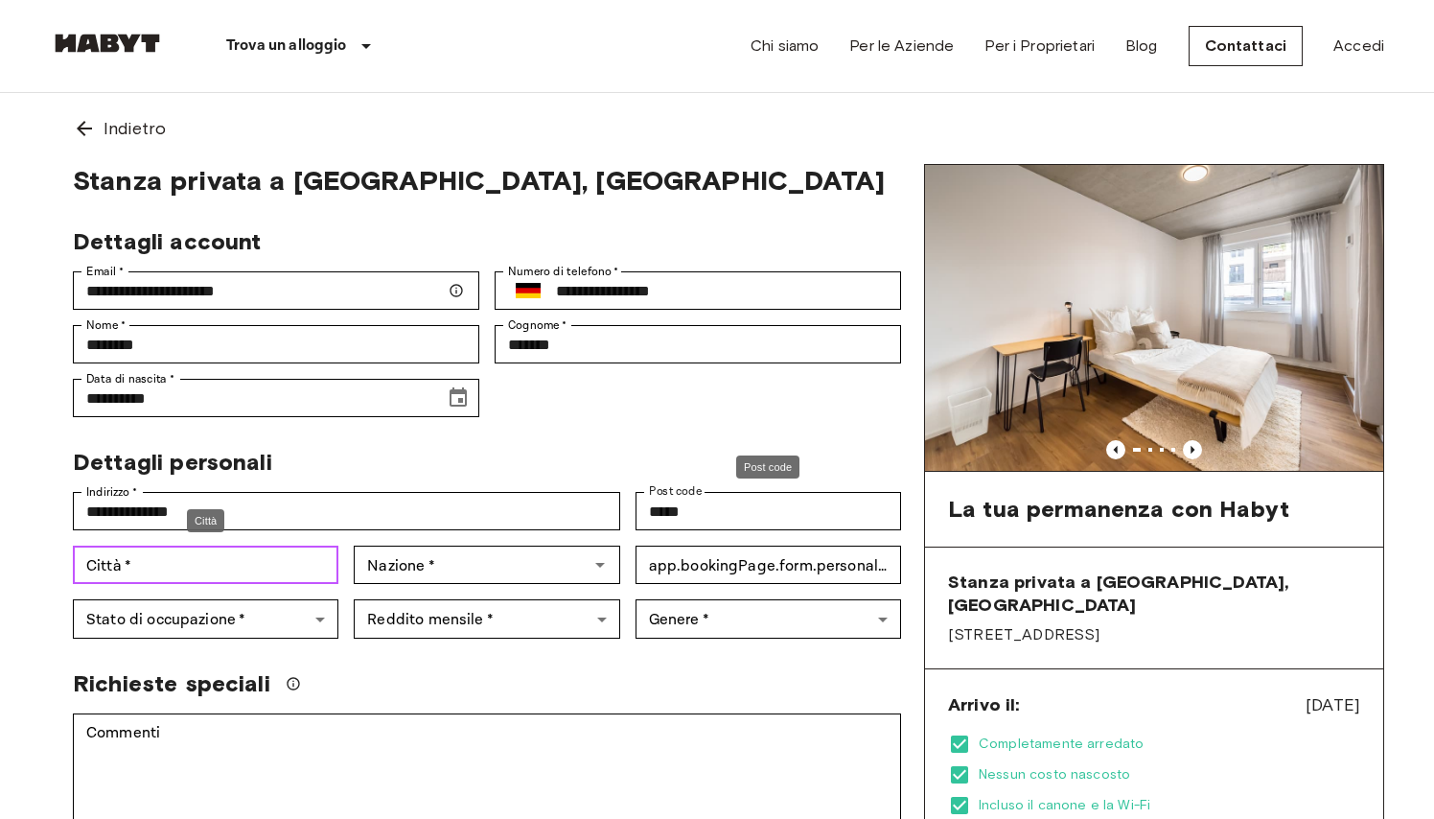
click at [291, 569] on input "Città   *" at bounding box center [206, 565] width 266 height 38
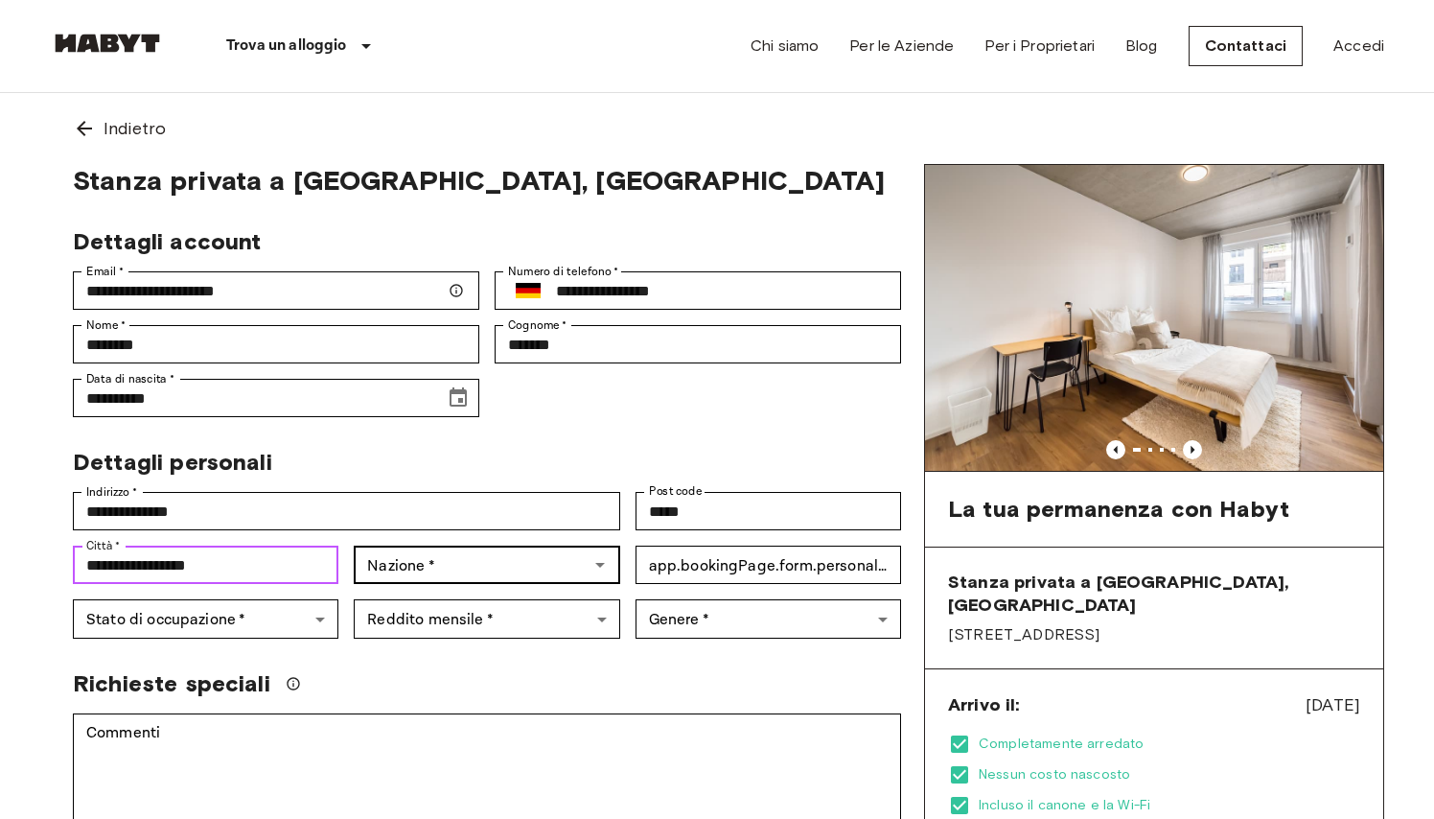
type input "**********"
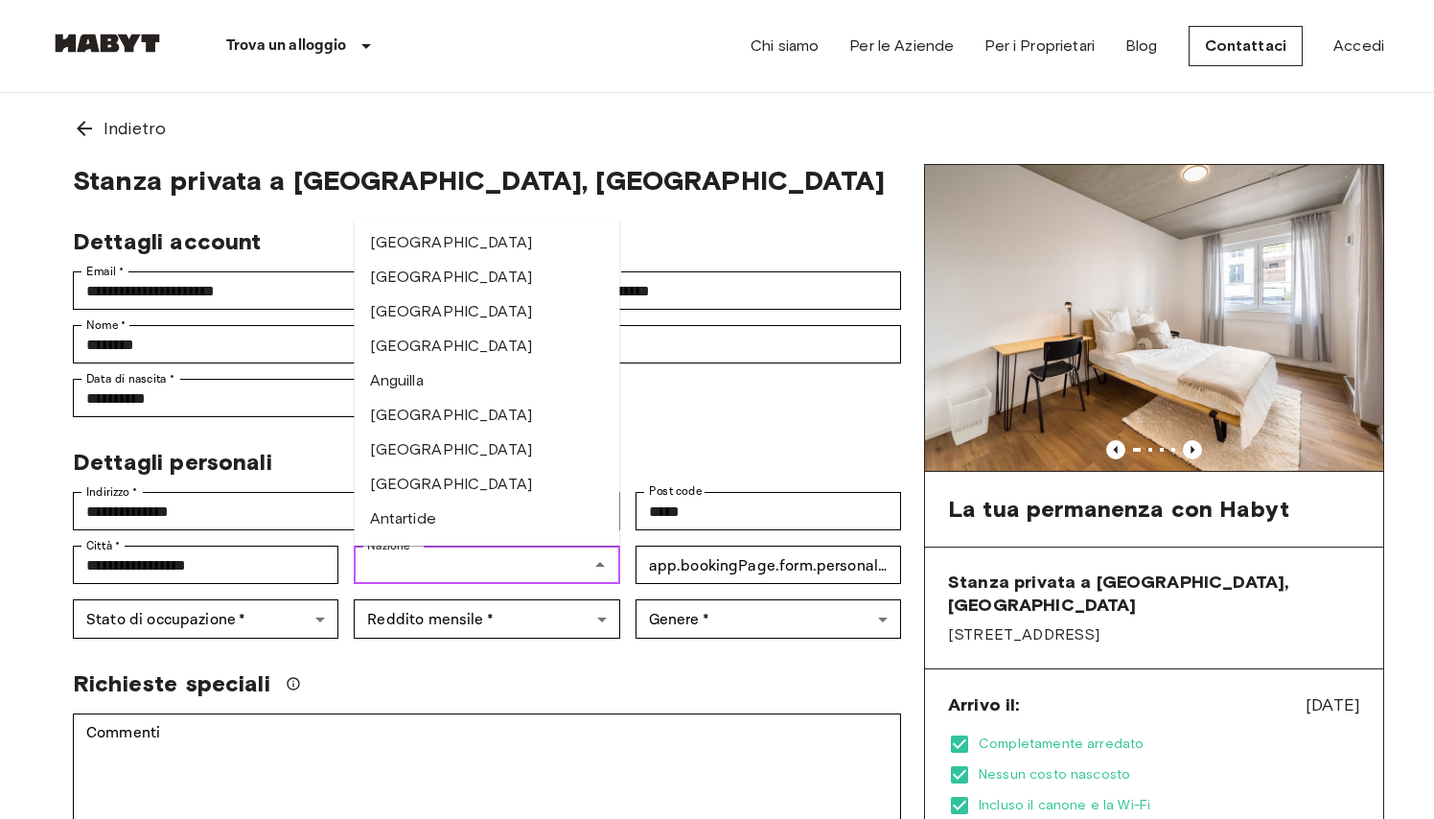
click at [430, 569] on input "Nazione   *" at bounding box center [471, 564] width 222 height 27
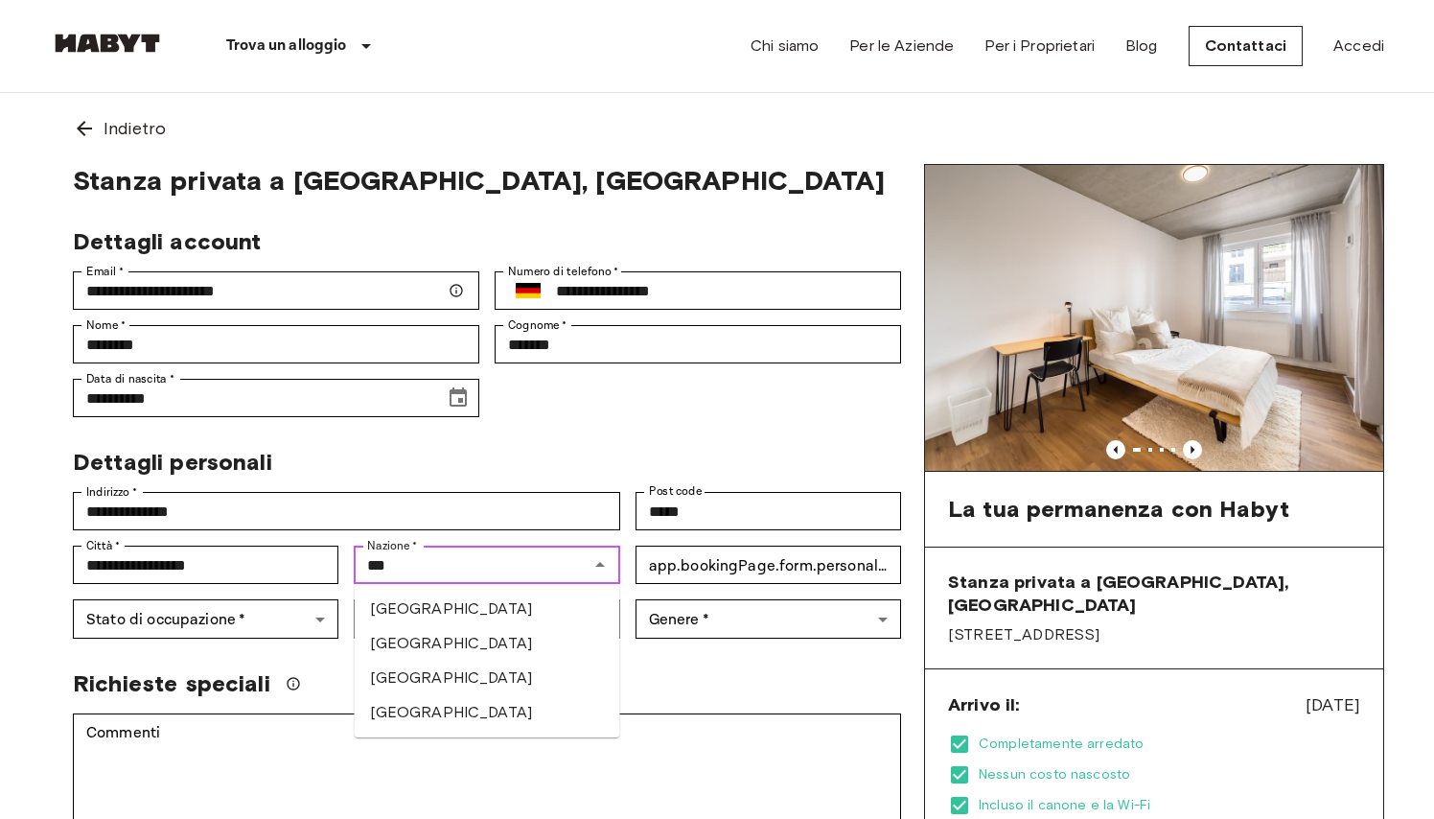
click at [449, 613] on li "[GEOGRAPHIC_DATA]" at bounding box center [488, 609] width 266 height 35
type input "********"
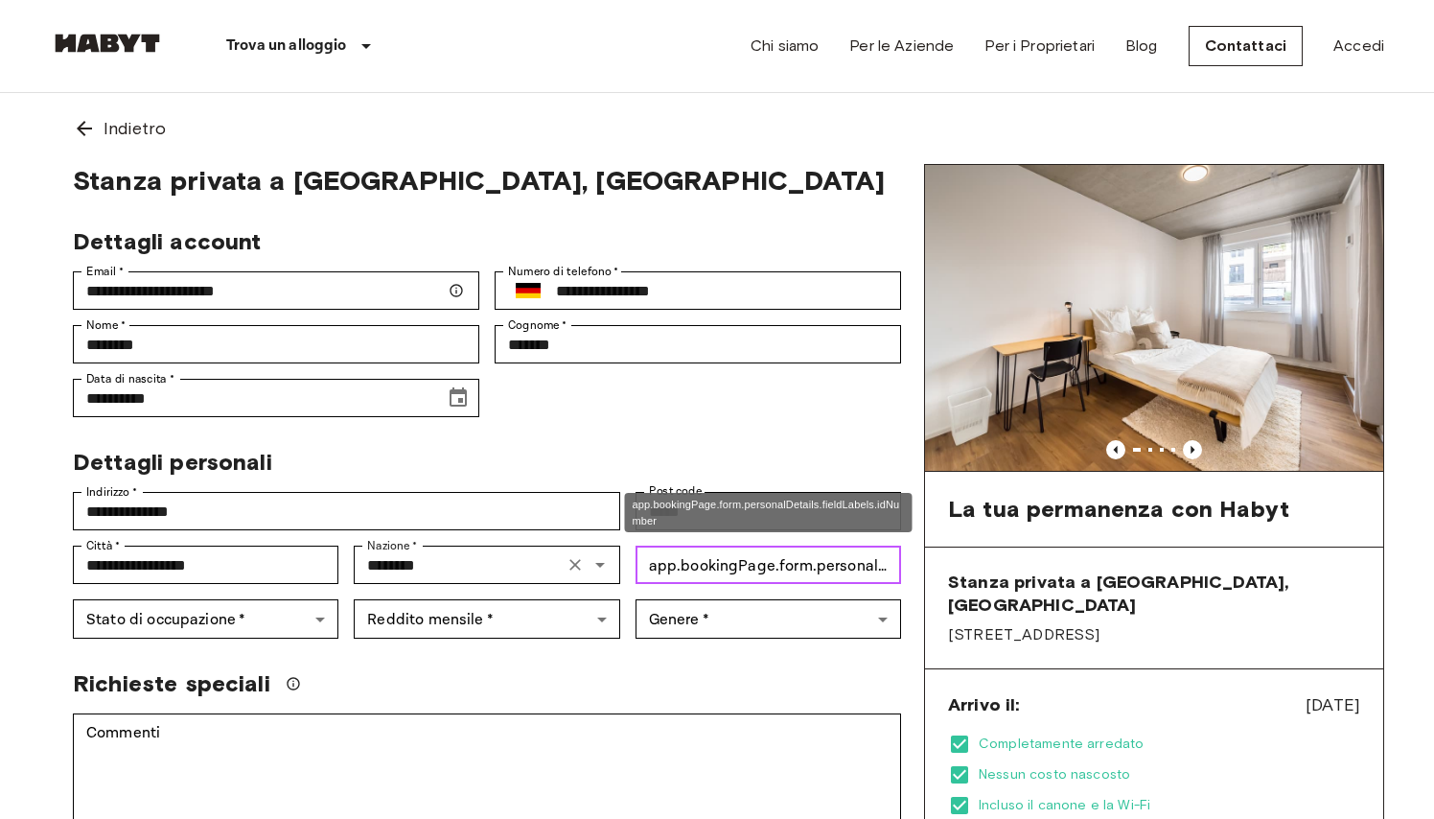
click at [671, 572] on input "app.bookingPage.form.personalDetails.fieldLabels.idNumber   *" at bounding box center [769, 565] width 266 height 38
type input "*********"
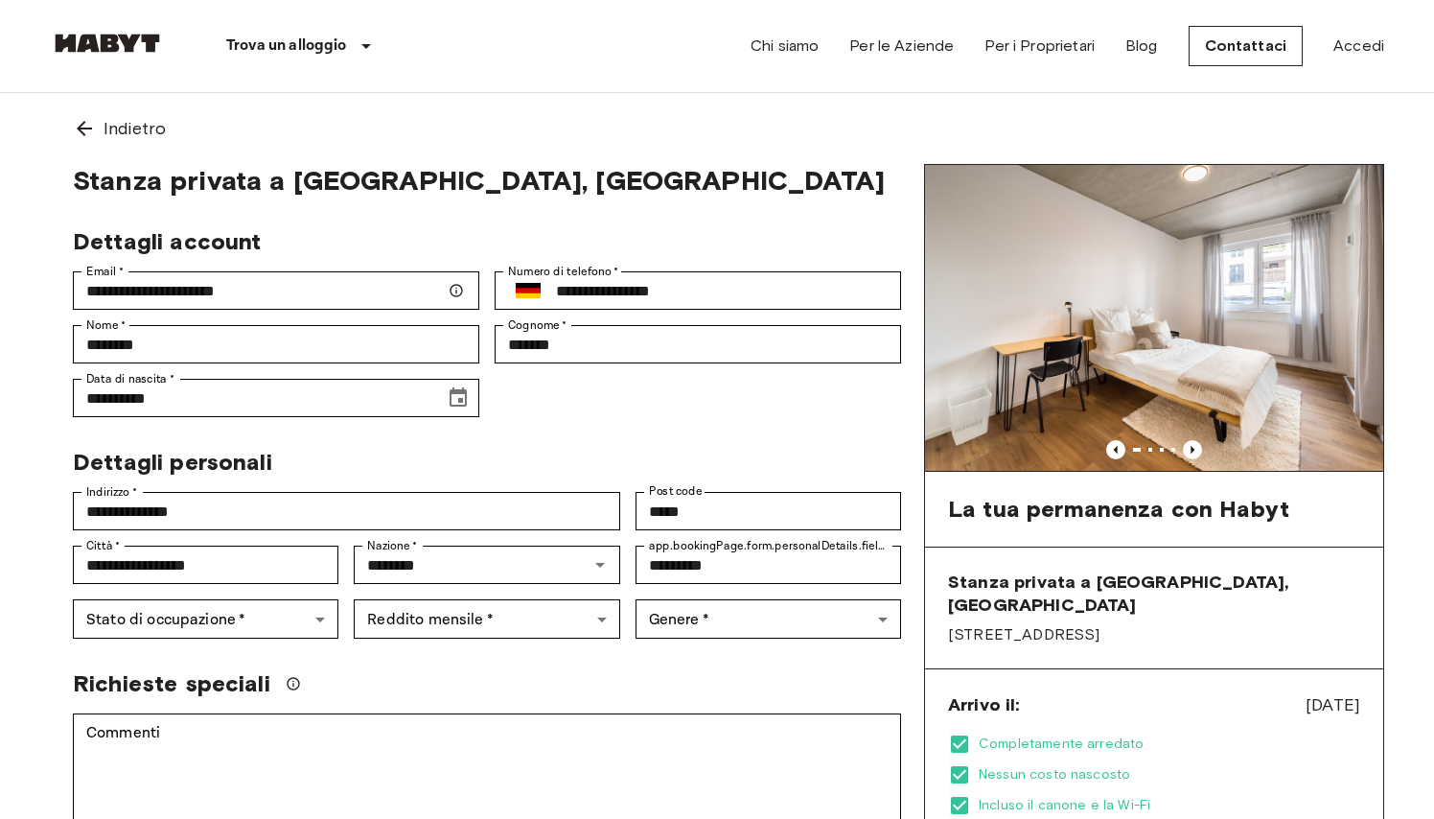
click at [693, 480] on div "Post code ***** Post code" at bounding box center [760, 504] width 281 height 54
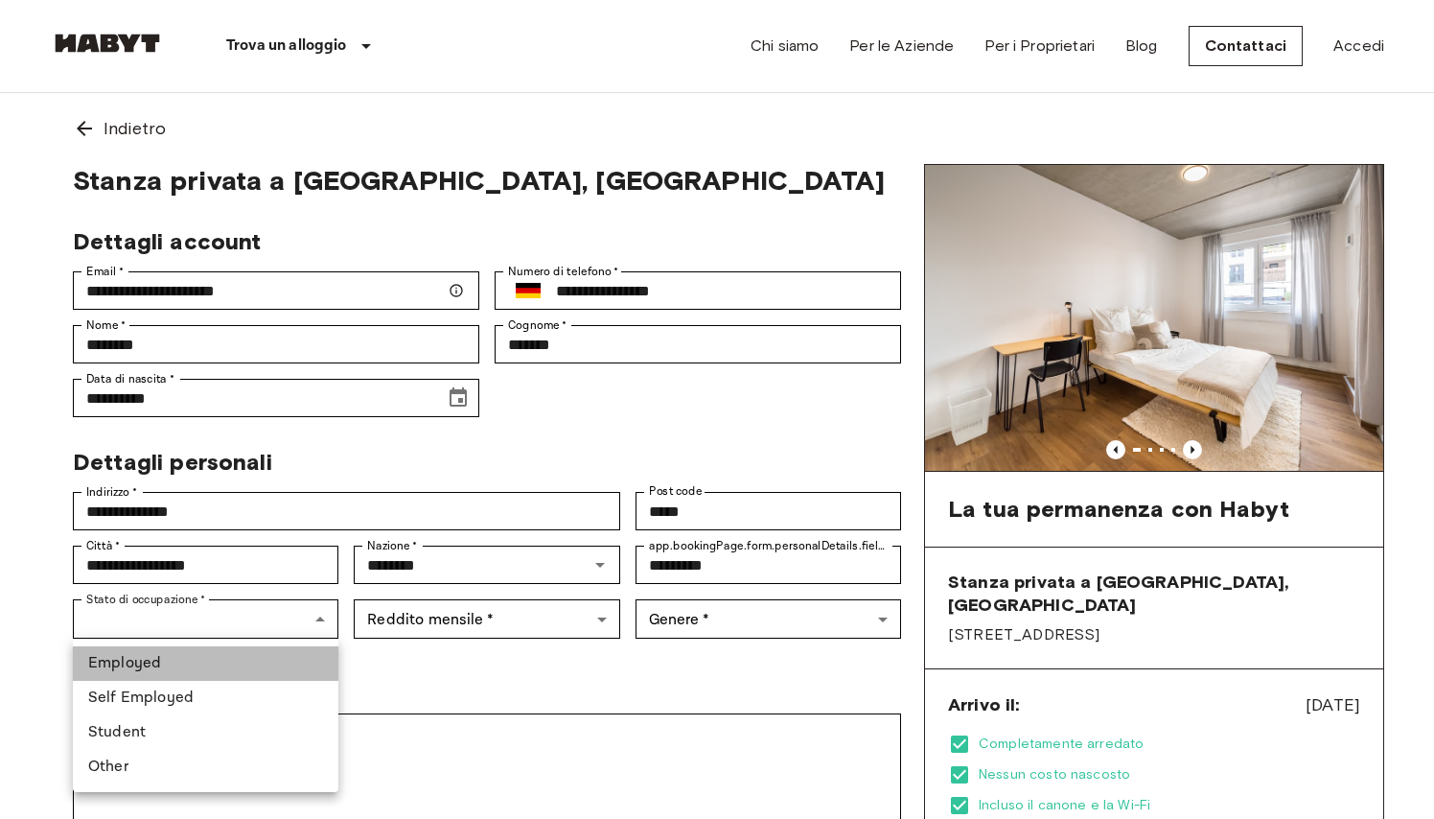
click at [226, 651] on li "Employed" at bounding box center [206, 663] width 266 height 35
type input "********"
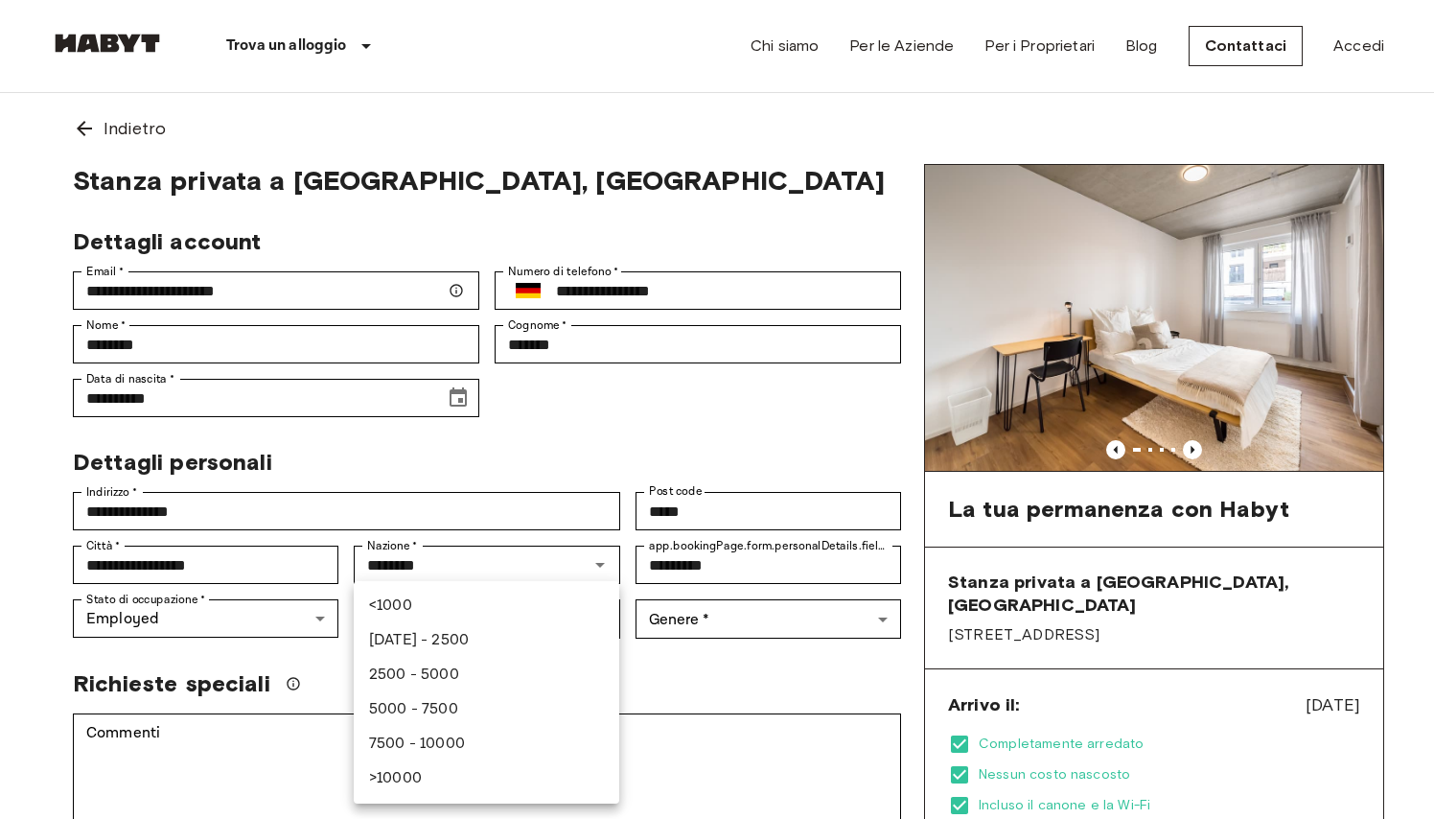
click at [406, 662] on li "2500 - 5000" at bounding box center [487, 675] width 266 height 35
type input "******"
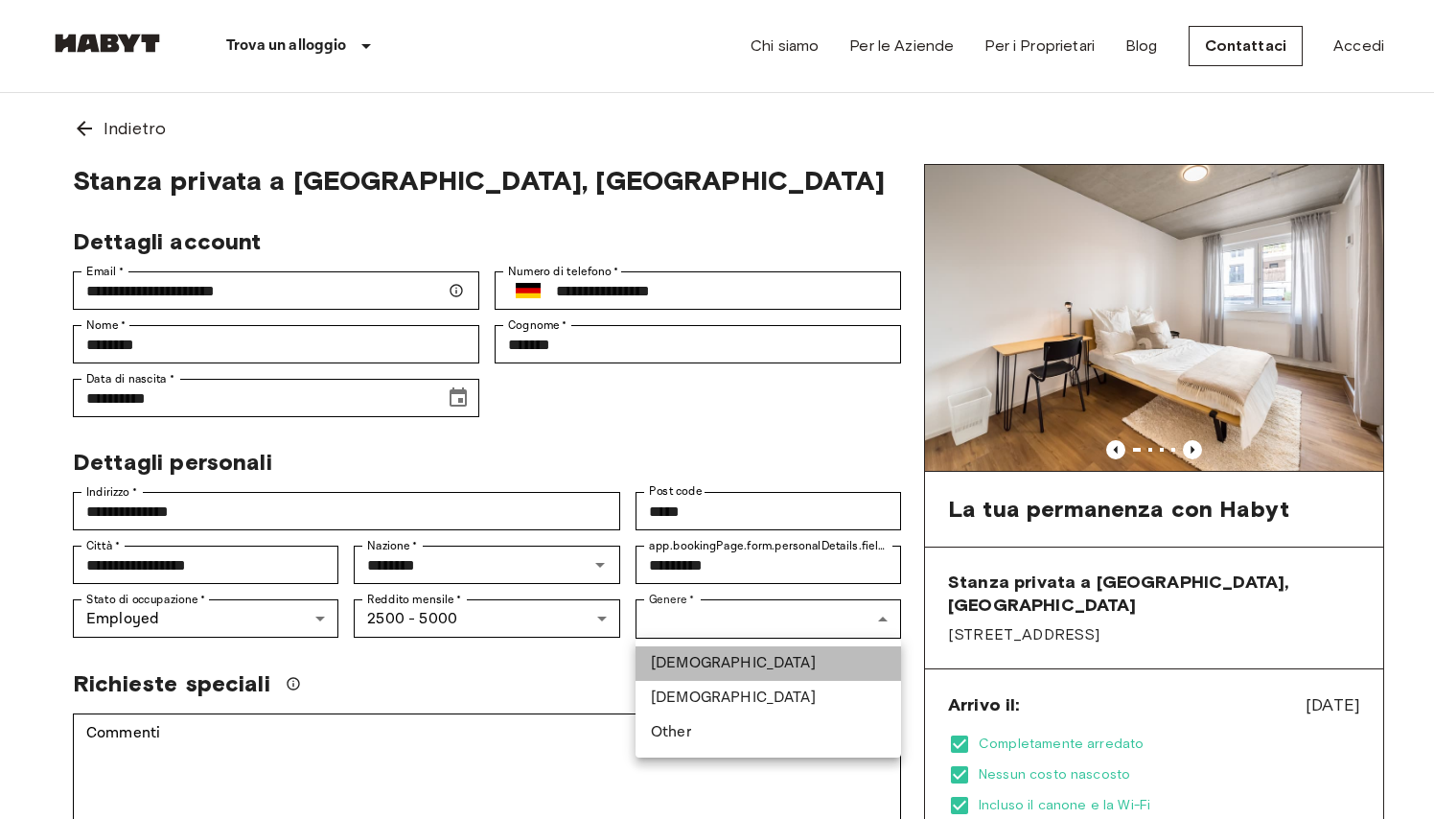
click at [679, 652] on li "[DEMOGRAPHIC_DATA]" at bounding box center [769, 663] width 266 height 35
type input "****"
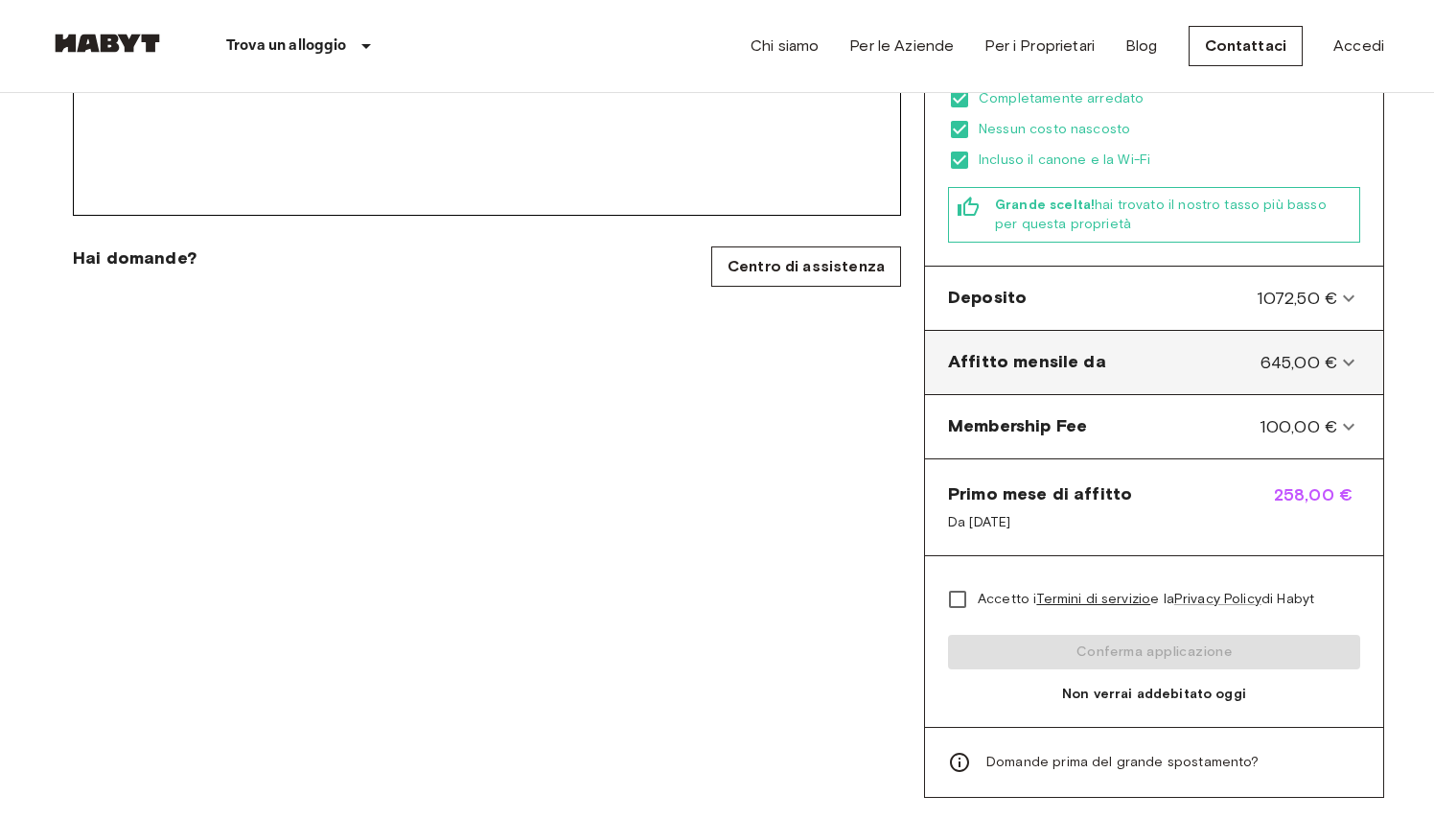
scroll to position [670, 0]
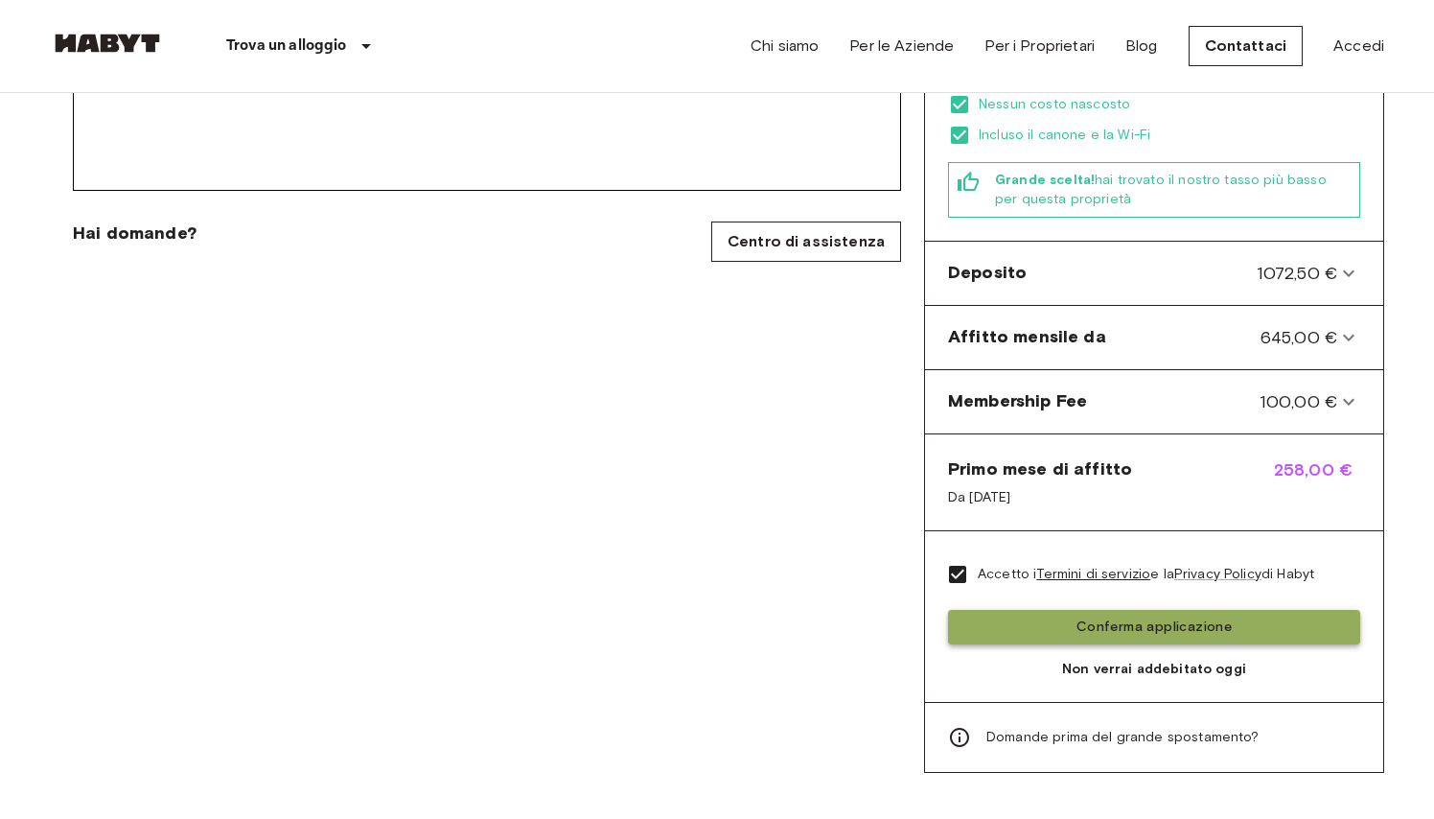
click at [1048, 610] on button "Conferma applicazione" at bounding box center [1154, 627] width 412 height 35
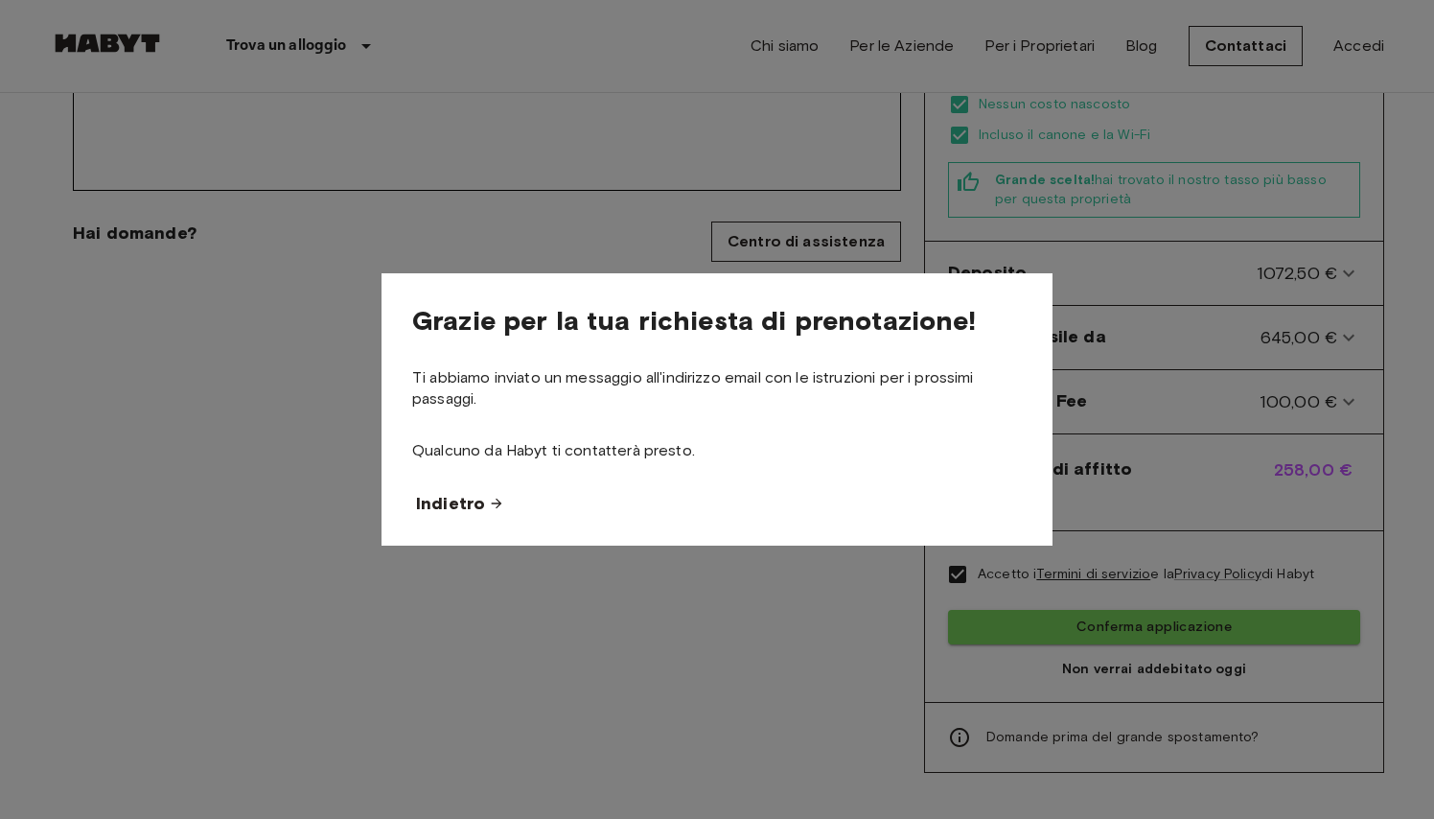
click at [475, 508] on span "Indietro" at bounding box center [450, 503] width 69 height 23
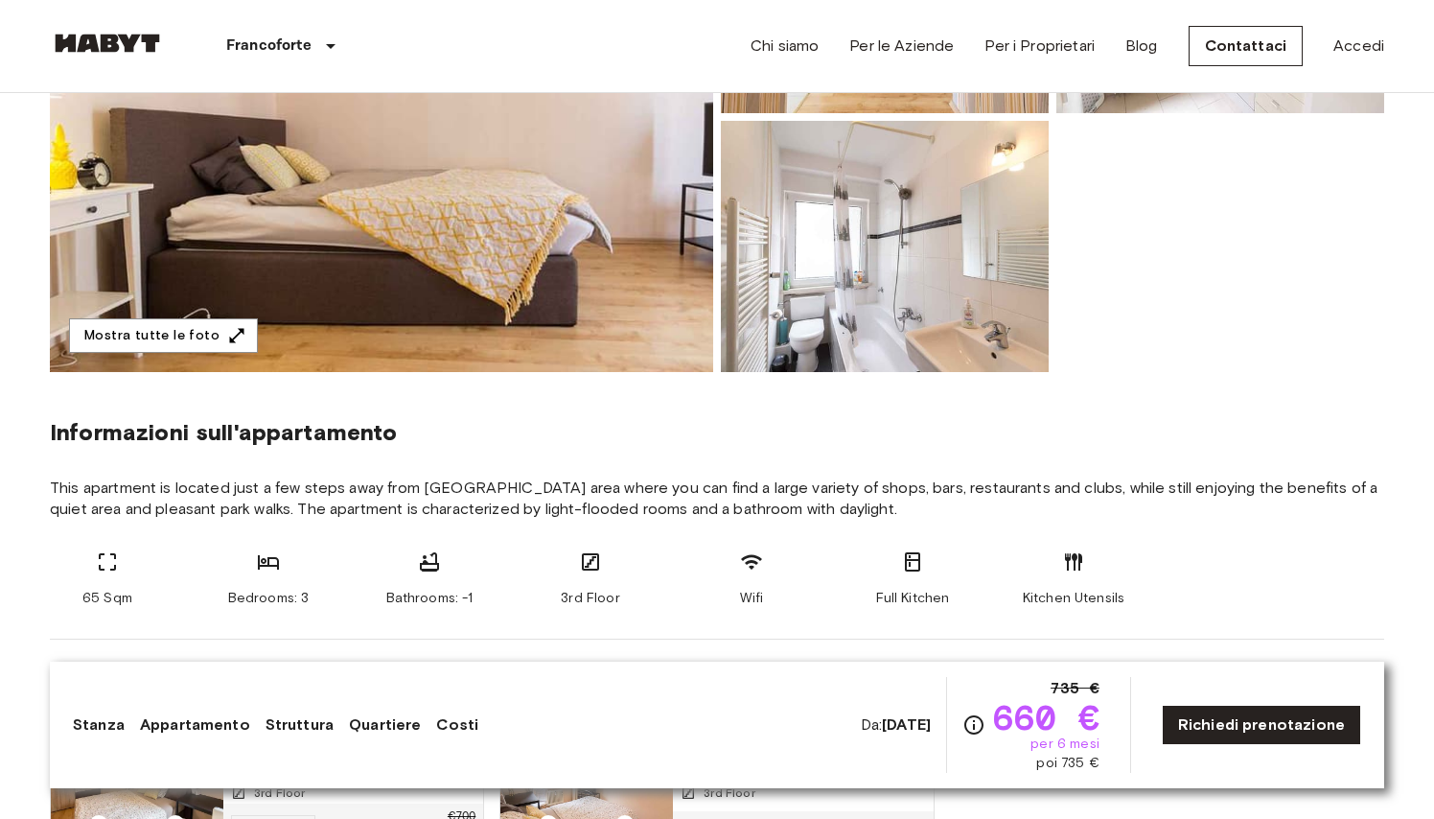
scroll to position [378, 0]
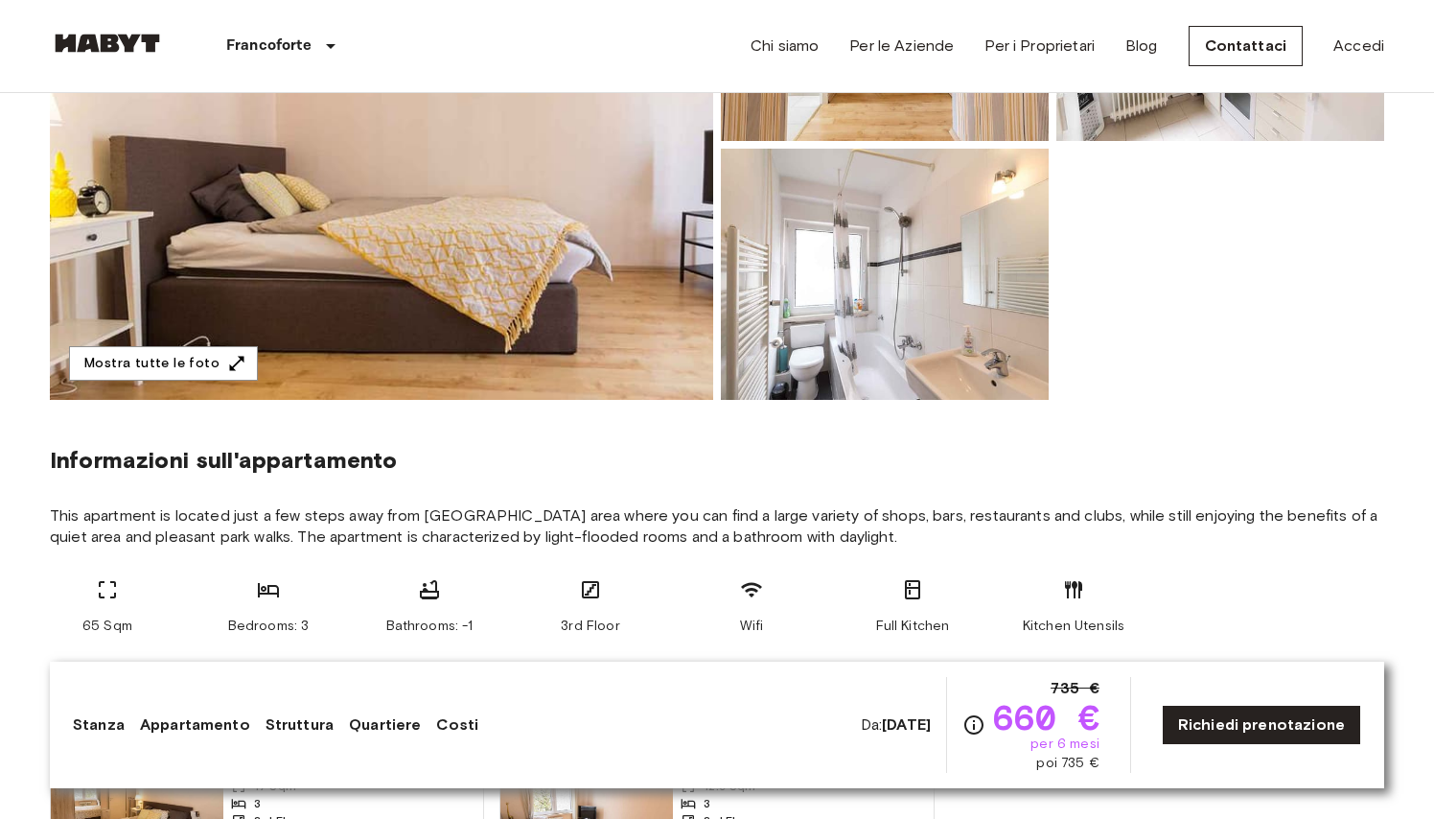
click at [393, 223] on img at bounding box center [382, 145] width 664 height 510
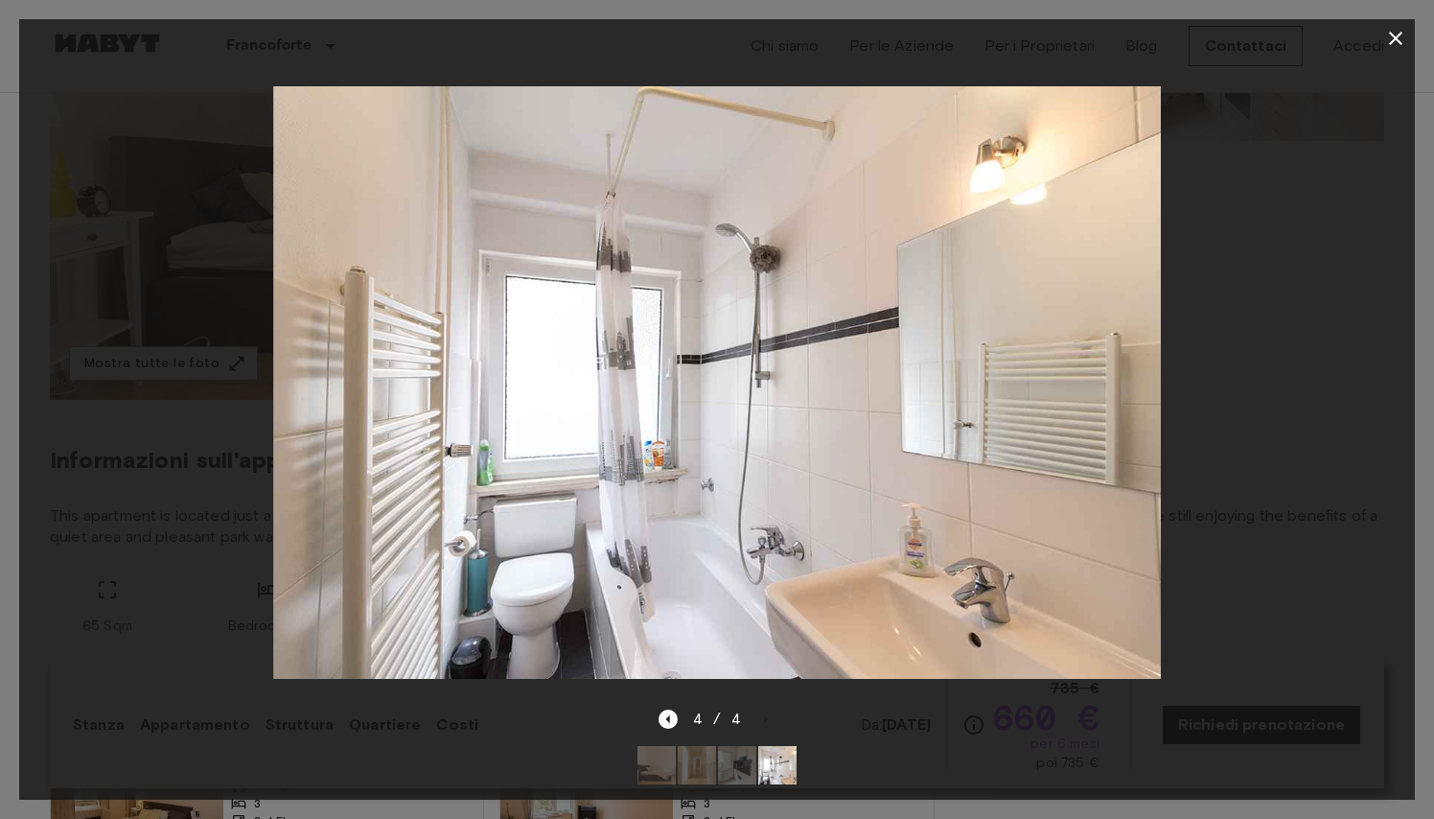
click at [1396, 35] on icon "button" at bounding box center [1396, 38] width 23 height 23
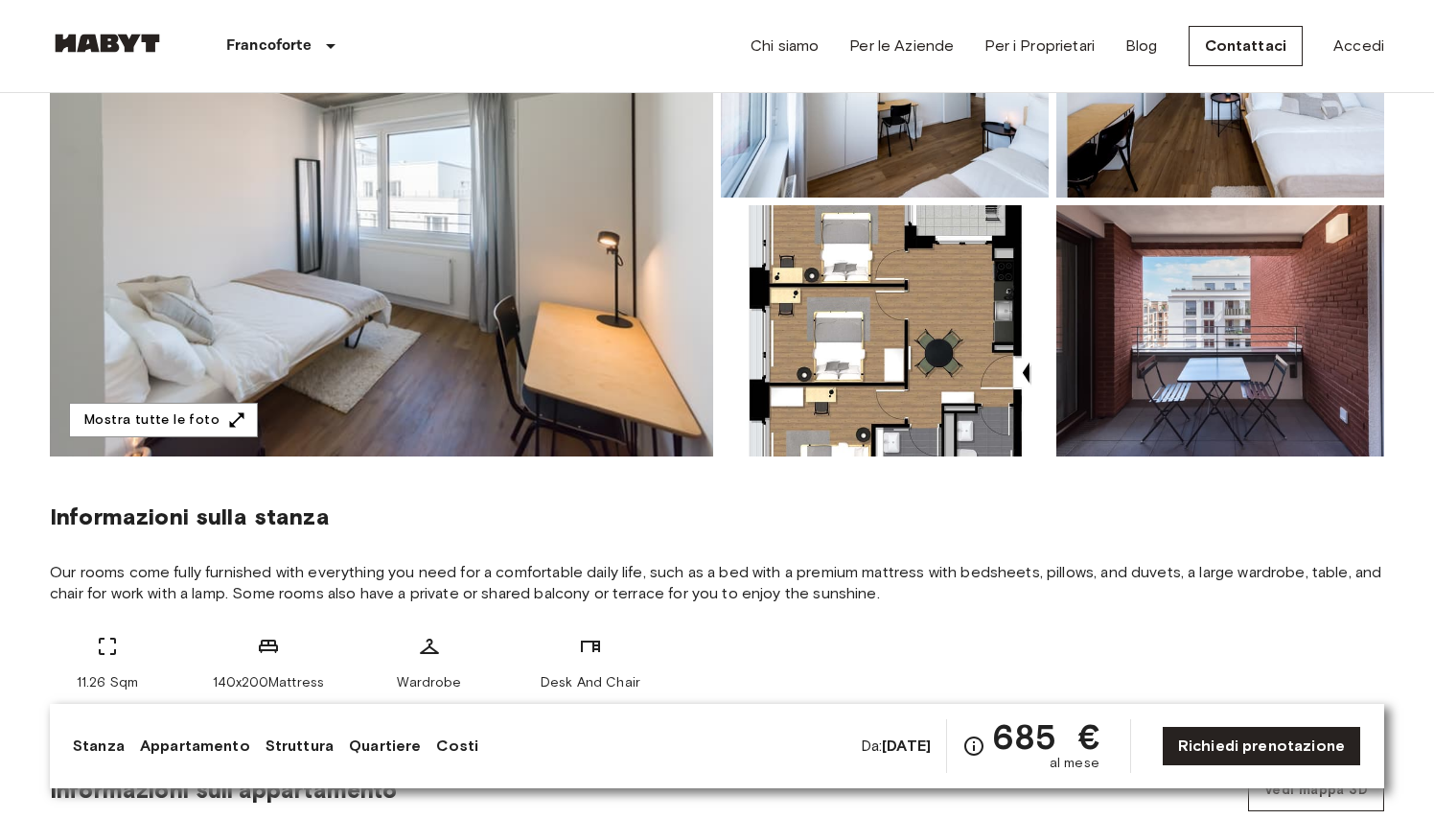
scroll to position [285, 0]
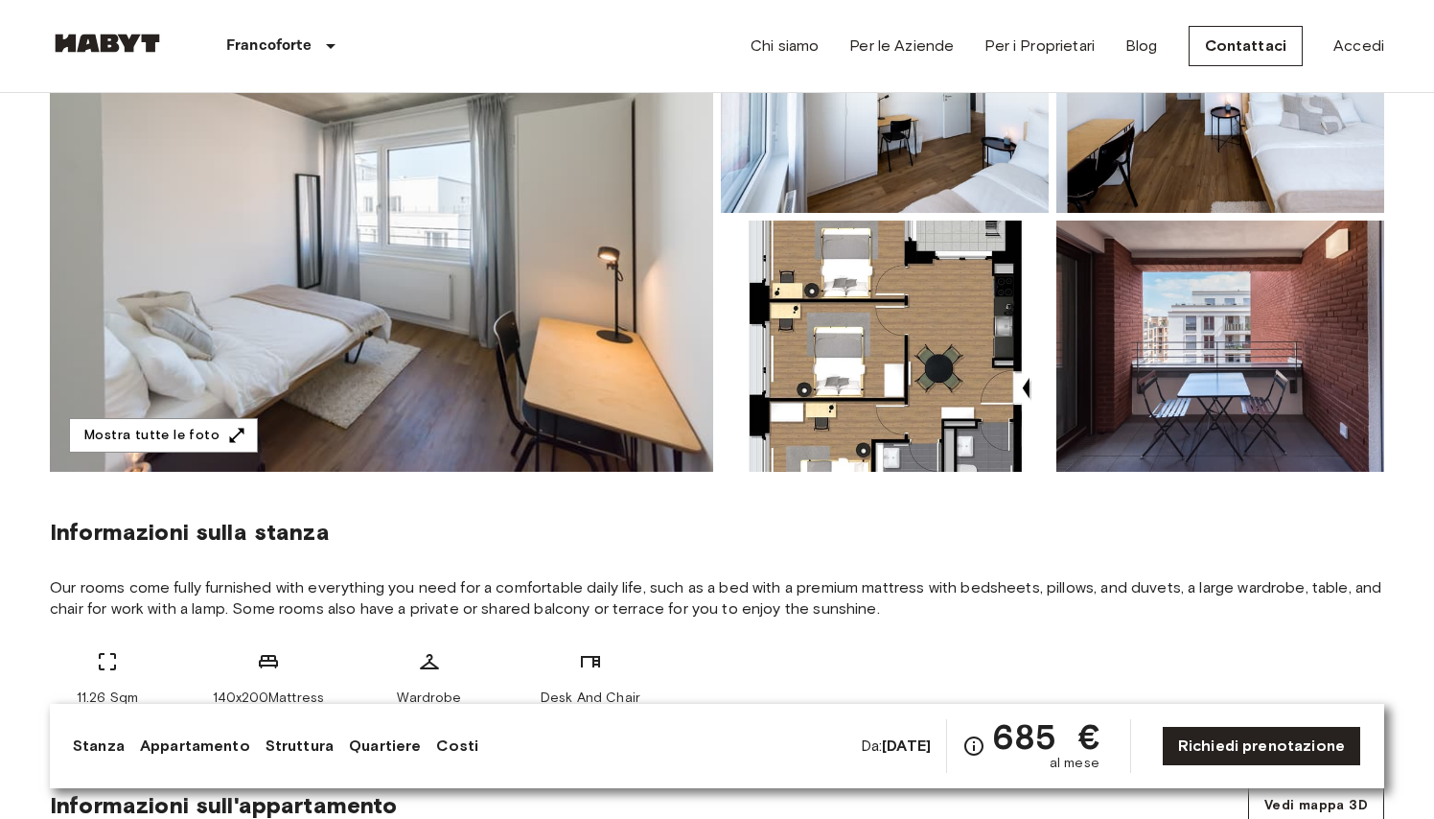
click at [375, 347] on img at bounding box center [382, 217] width 664 height 510
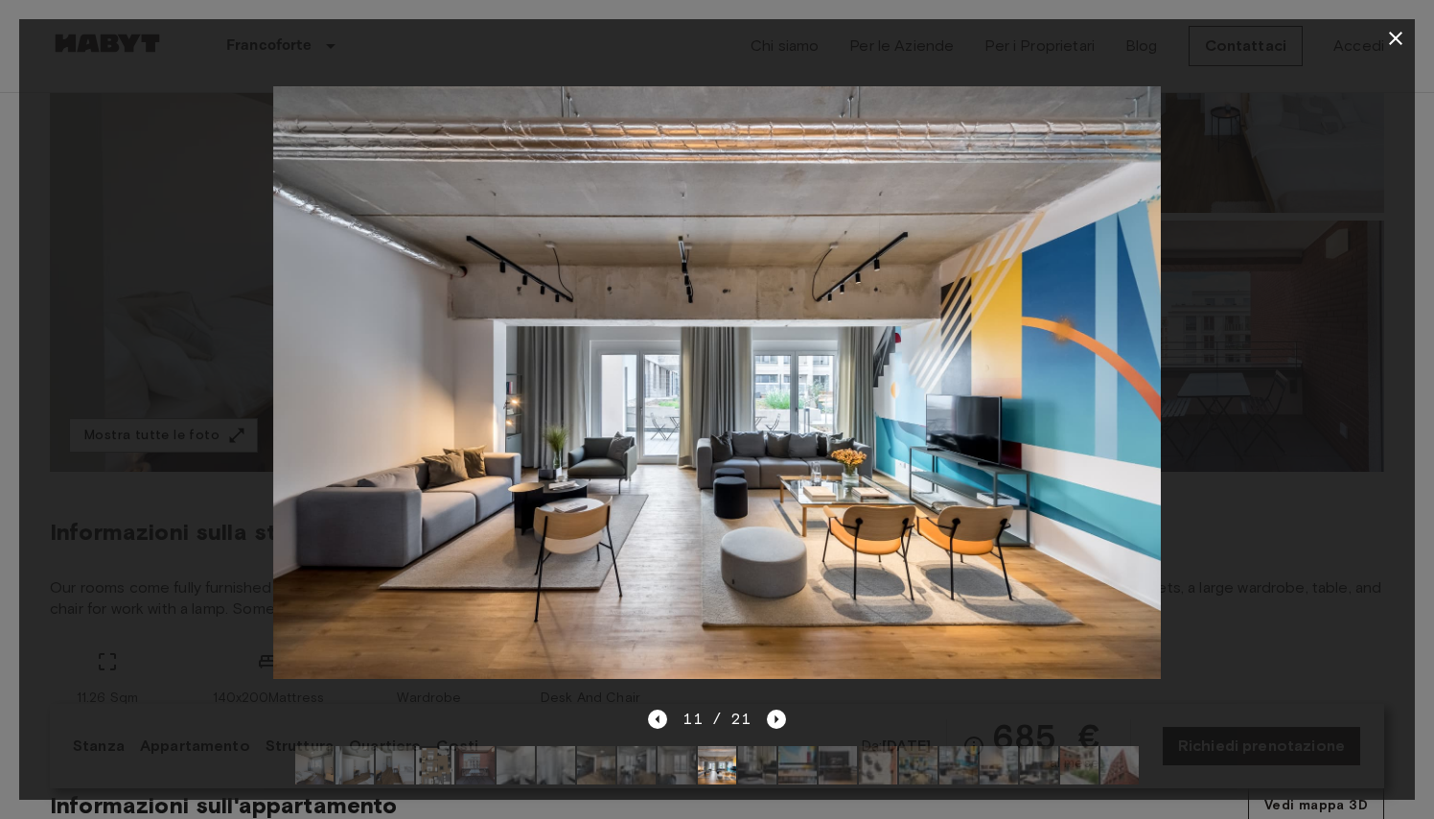
click at [1392, 37] on icon "button" at bounding box center [1396, 38] width 23 height 23
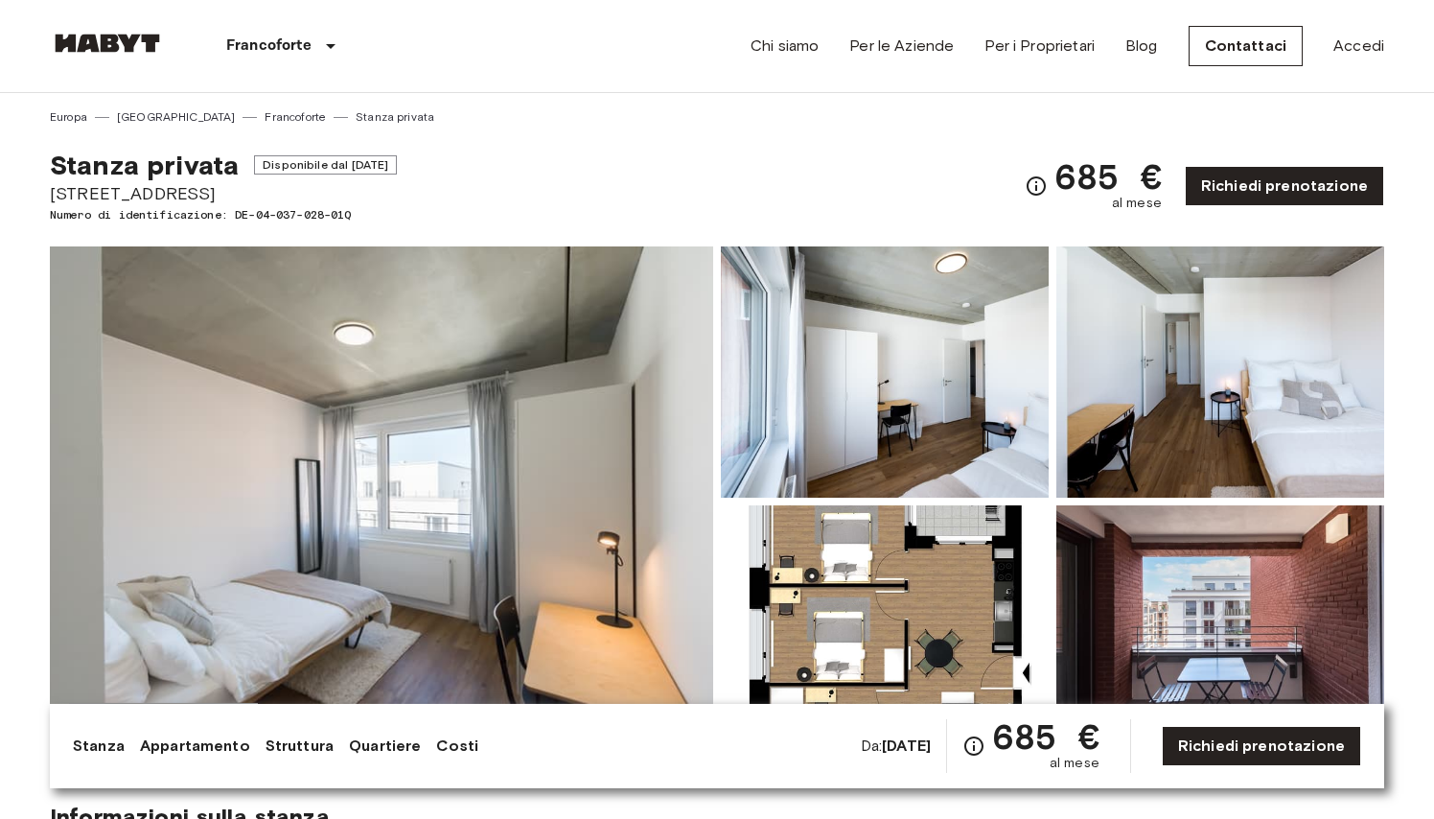
scroll to position [0, 0]
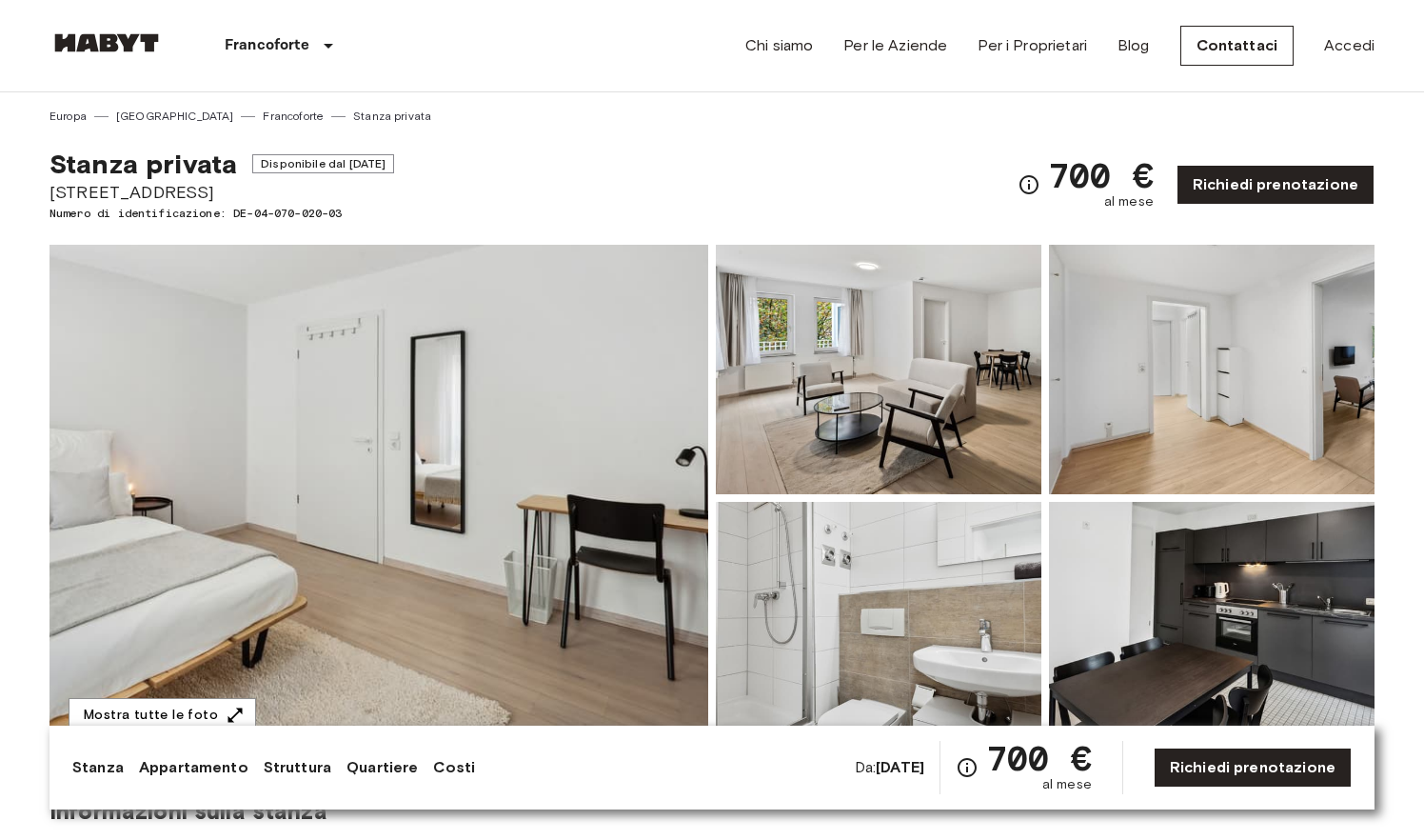
click at [509, 426] on img at bounding box center [379, 497] width 659 height 506
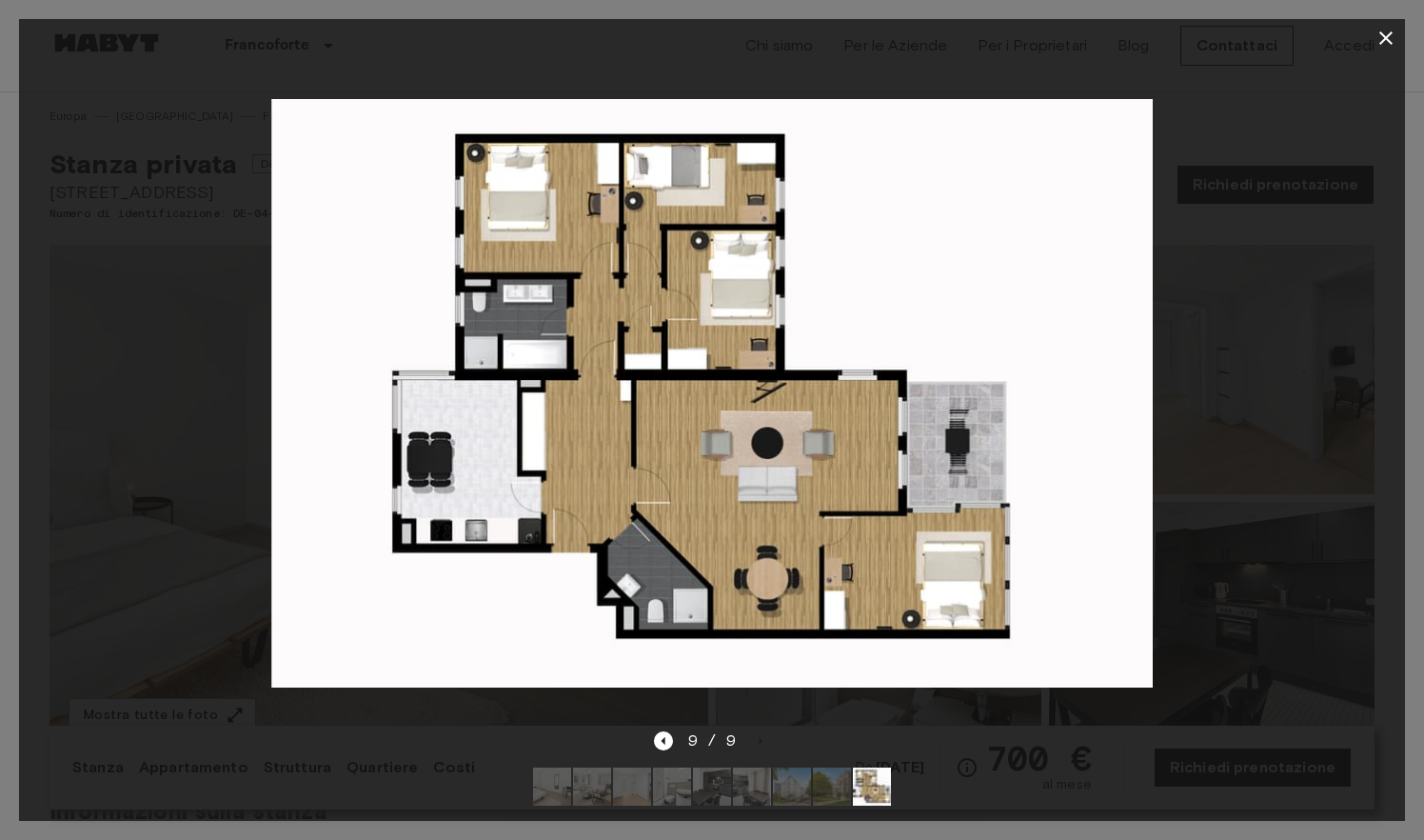
click at [1391, 36] on icon "button" at bounding box center [1386, 38] width 23 height 23
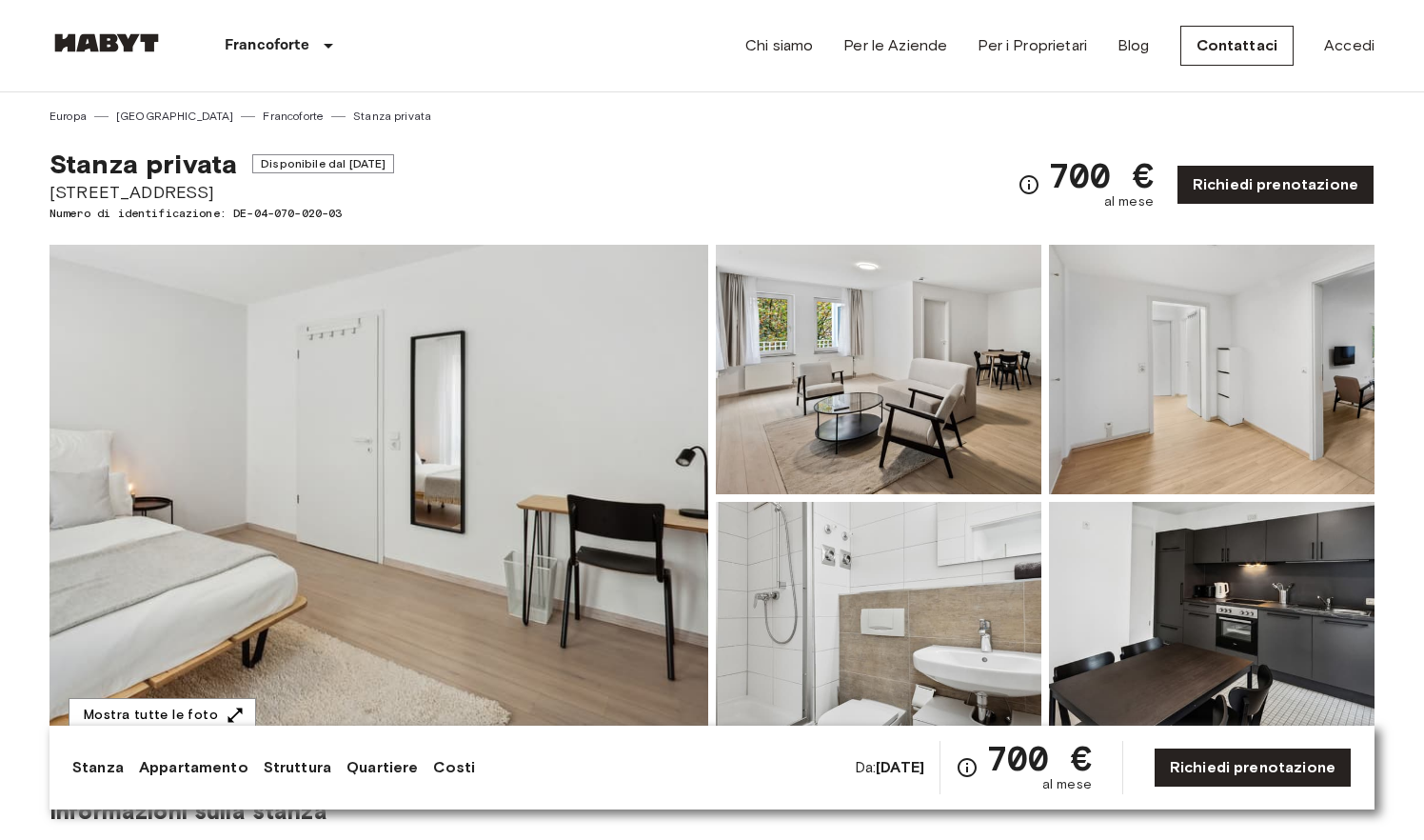
click at [436, 440] on img at bounding box center [379, 497] width 659 height 506
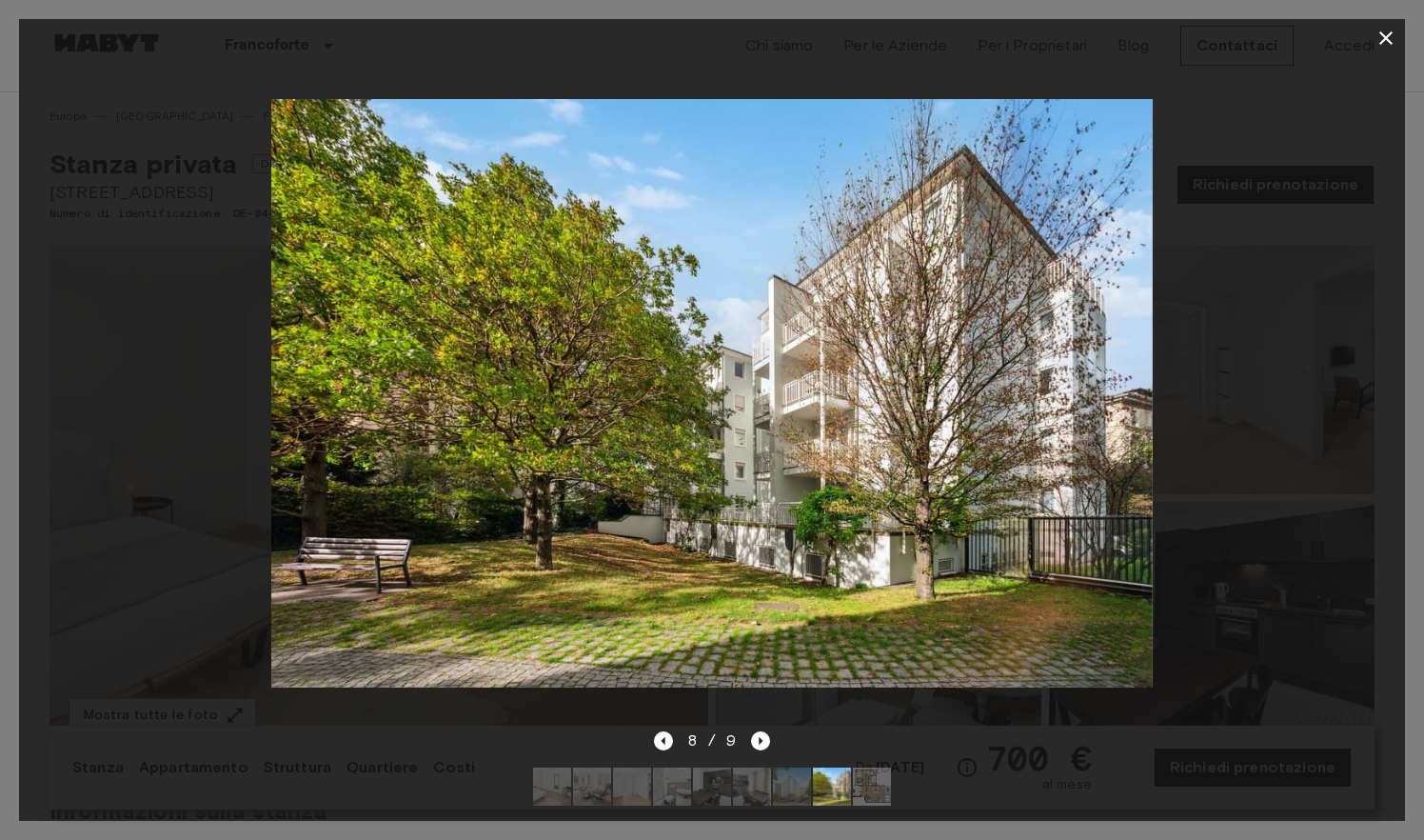
click at [1382, 38] on icon "button" at bounding box center [1386, 38] width 23 height 23
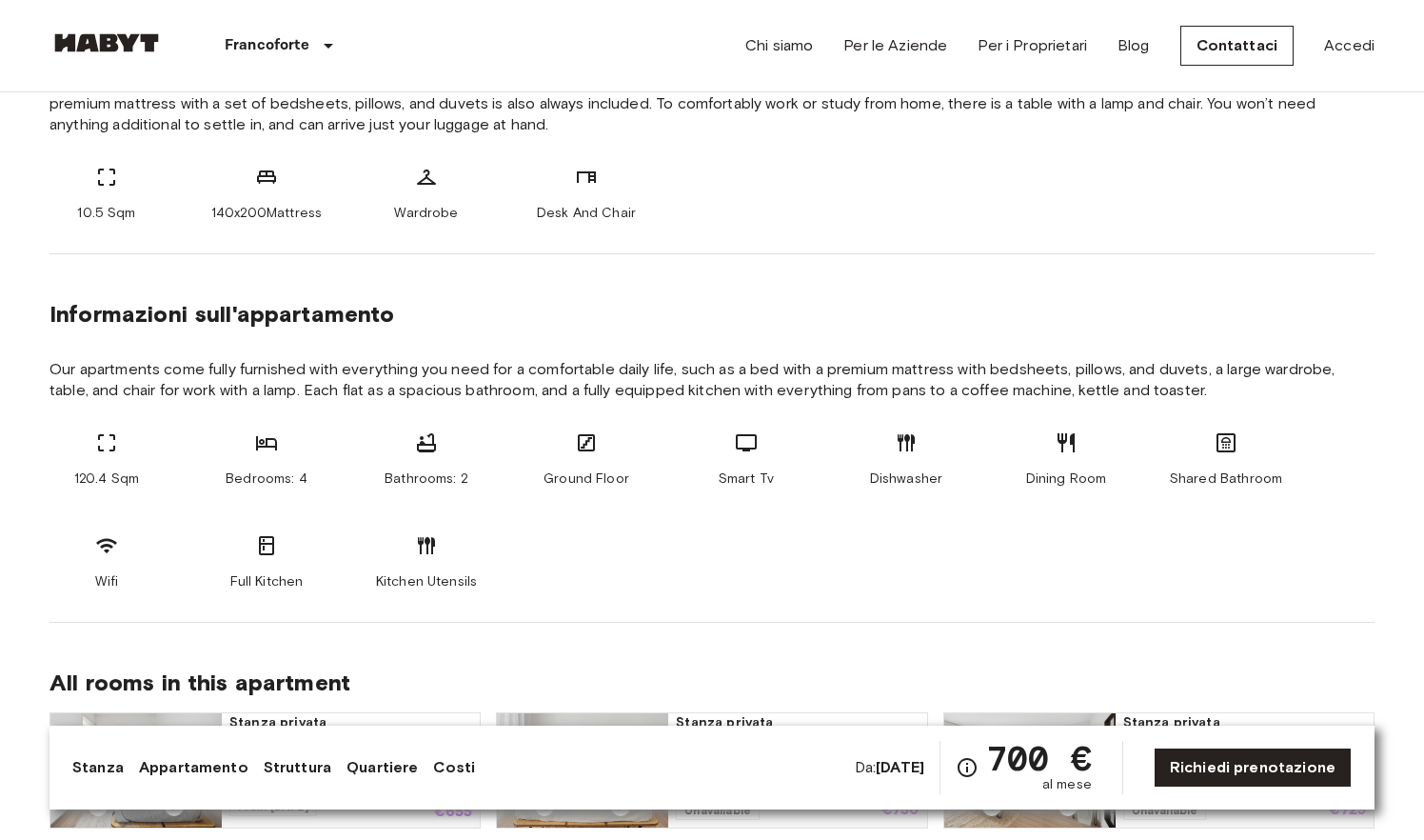
scroll to position [963, 0]
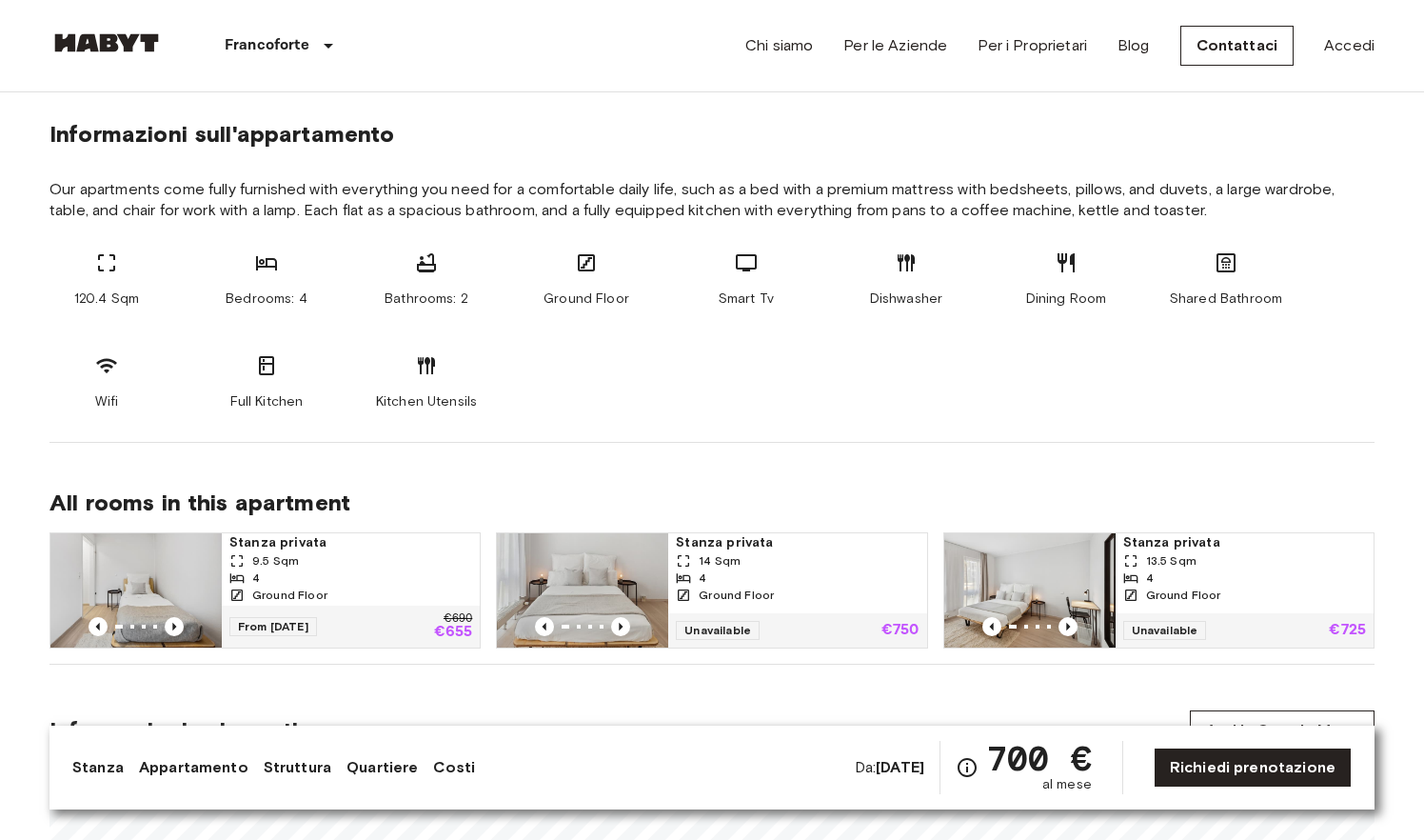
click at [149, 595] on img at bounding box center [136, 590] width 172 height 114
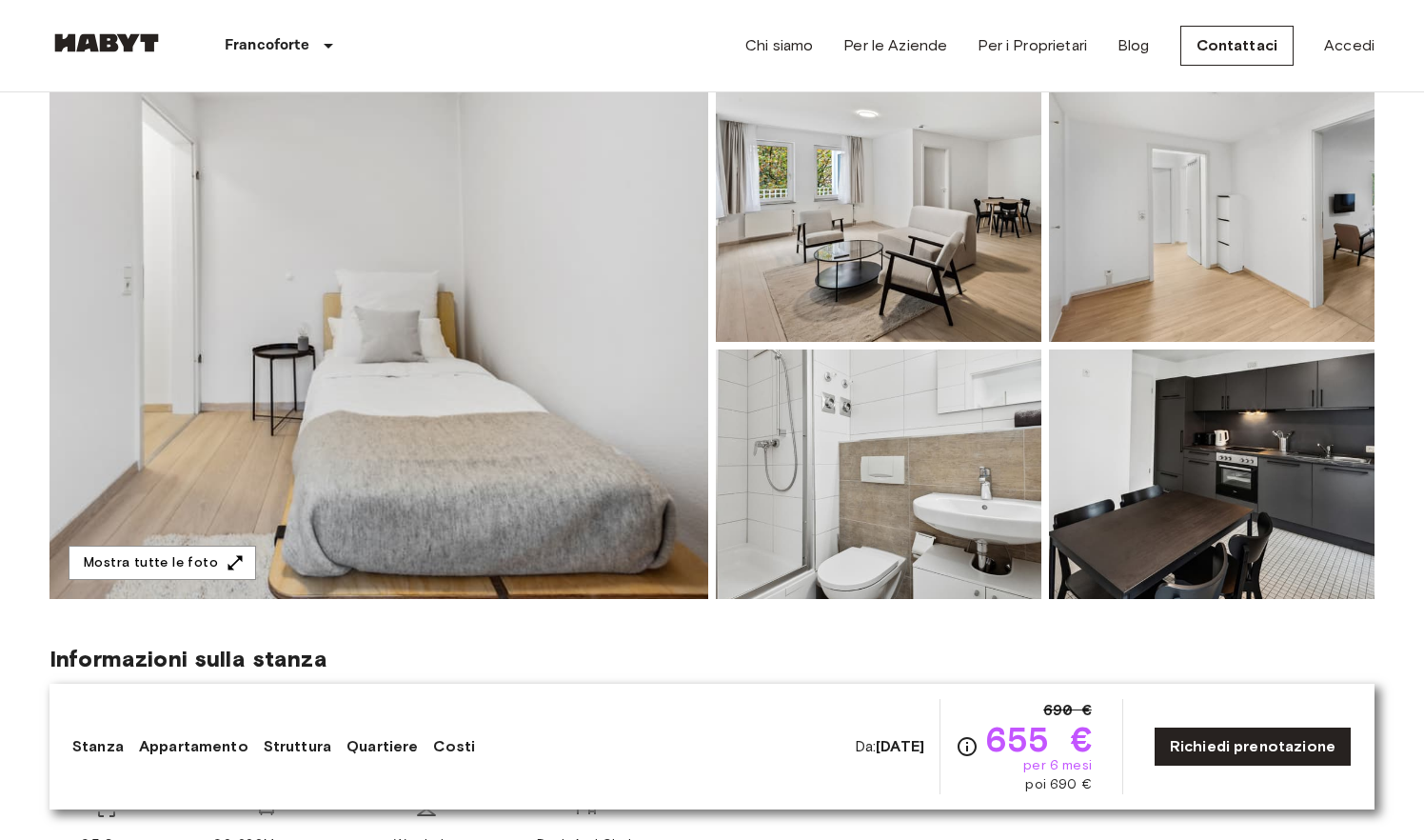
scroll to position [172, 0]
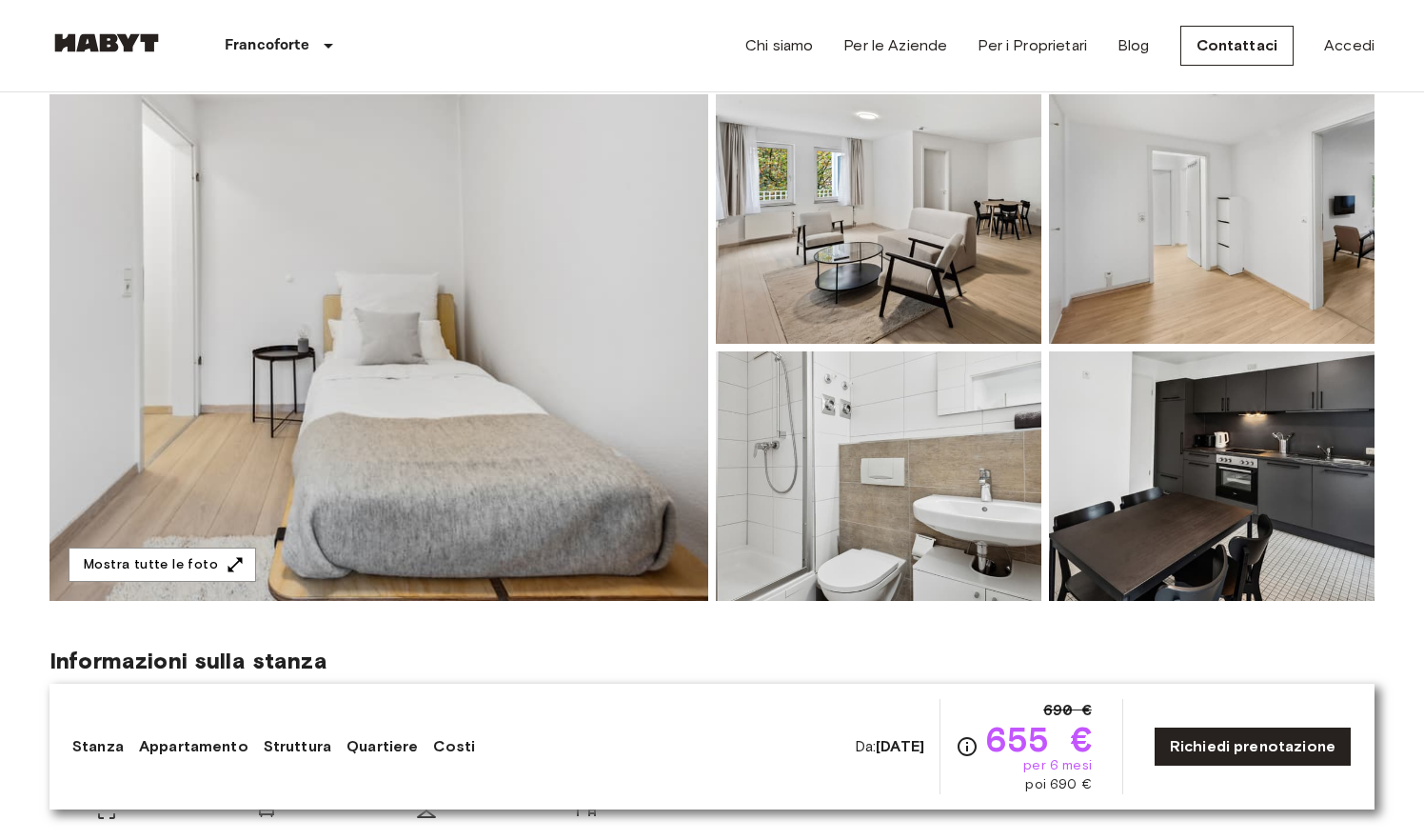
click at [523, 446] on img at bounding box center [379, 348] width 659 height 506
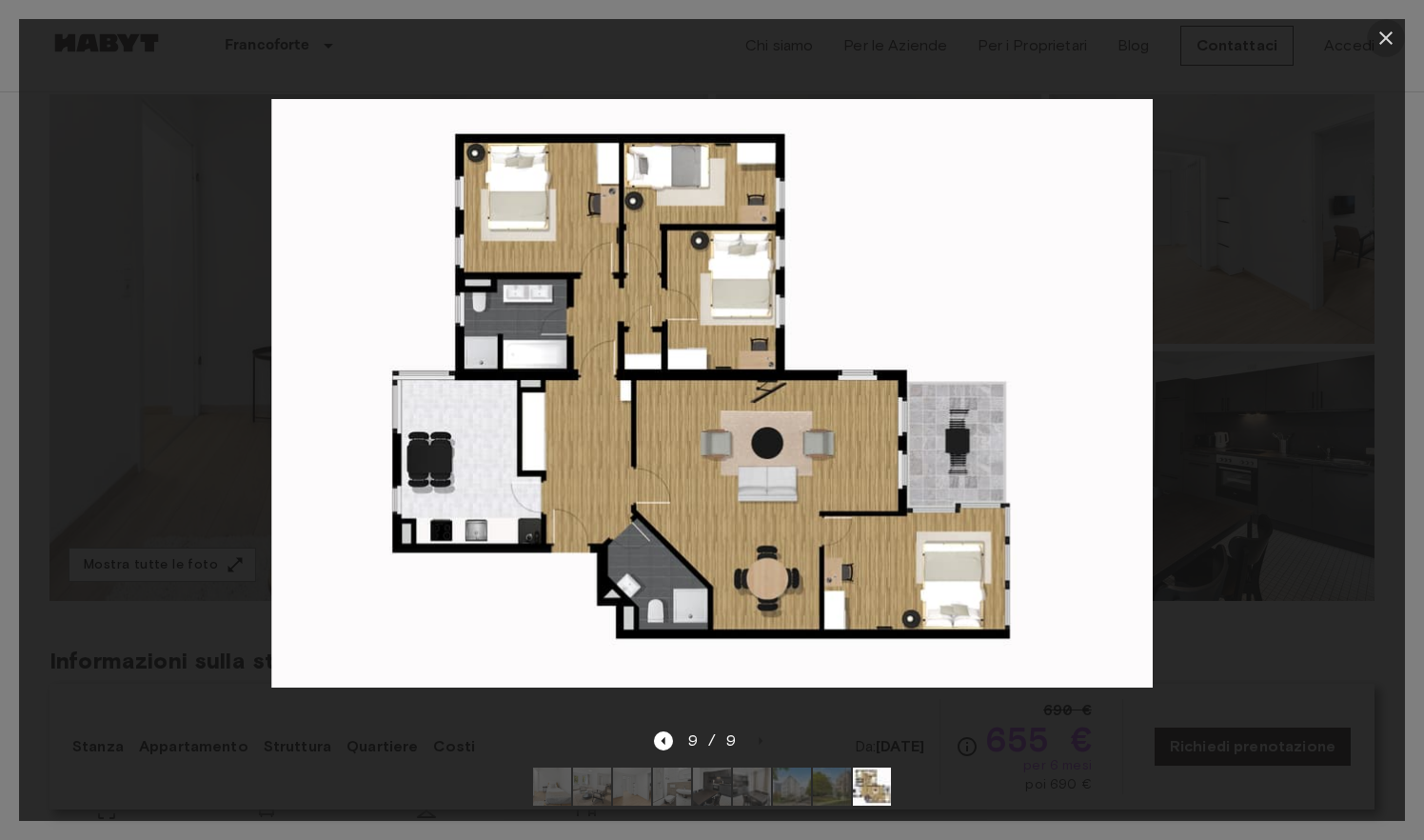
click at [1382, 39] on icon "button" at bounding box center [1386, 38] width 23 height 23
